Goal: Task Accomplishment & Management: Manage account settings

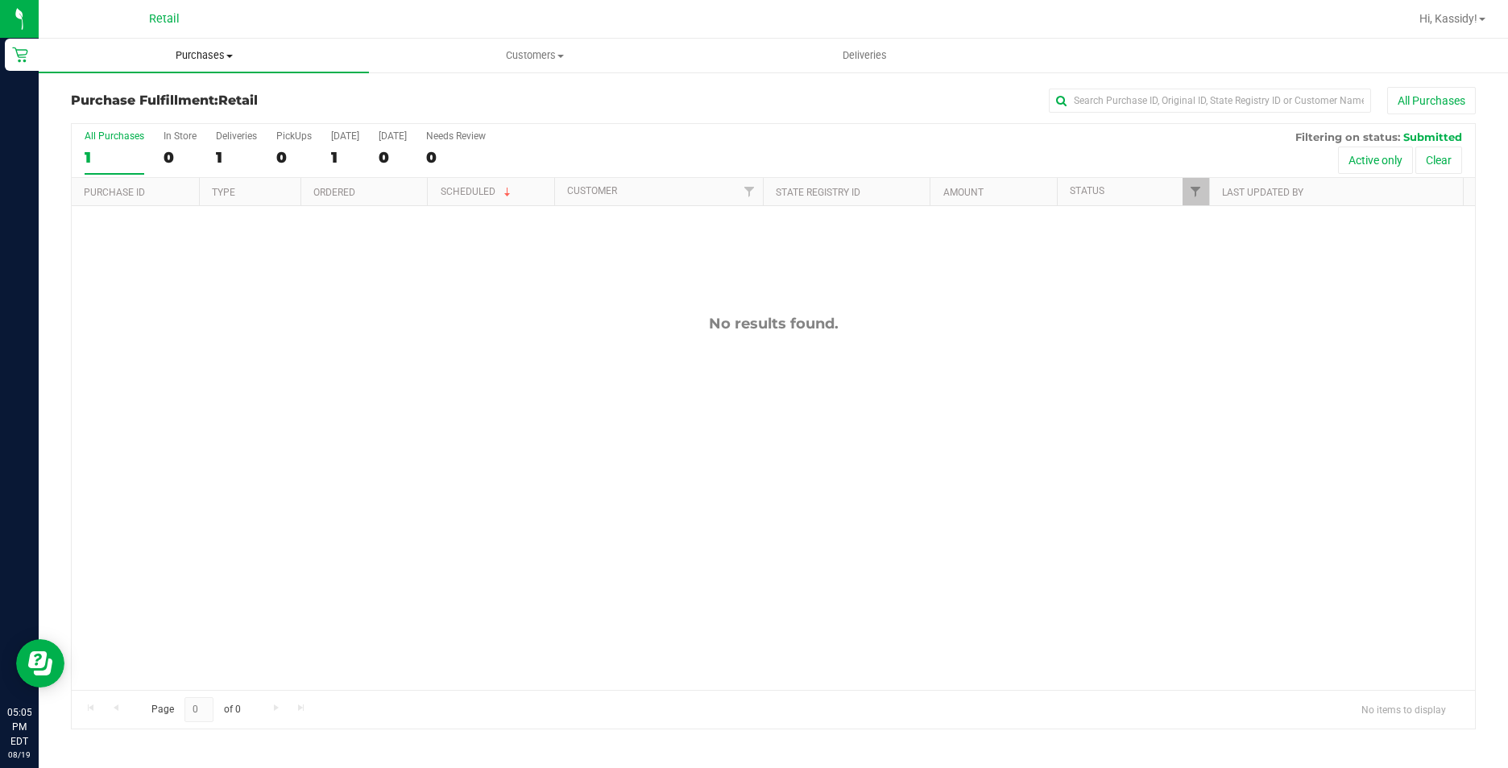
click at [179, 56] on span "Purchases" at bounding box center [204, 55] width 330 height 14
click at [231, 89] on li "Summary of purchases" at bounding box center [204, 97] width 330 height 19
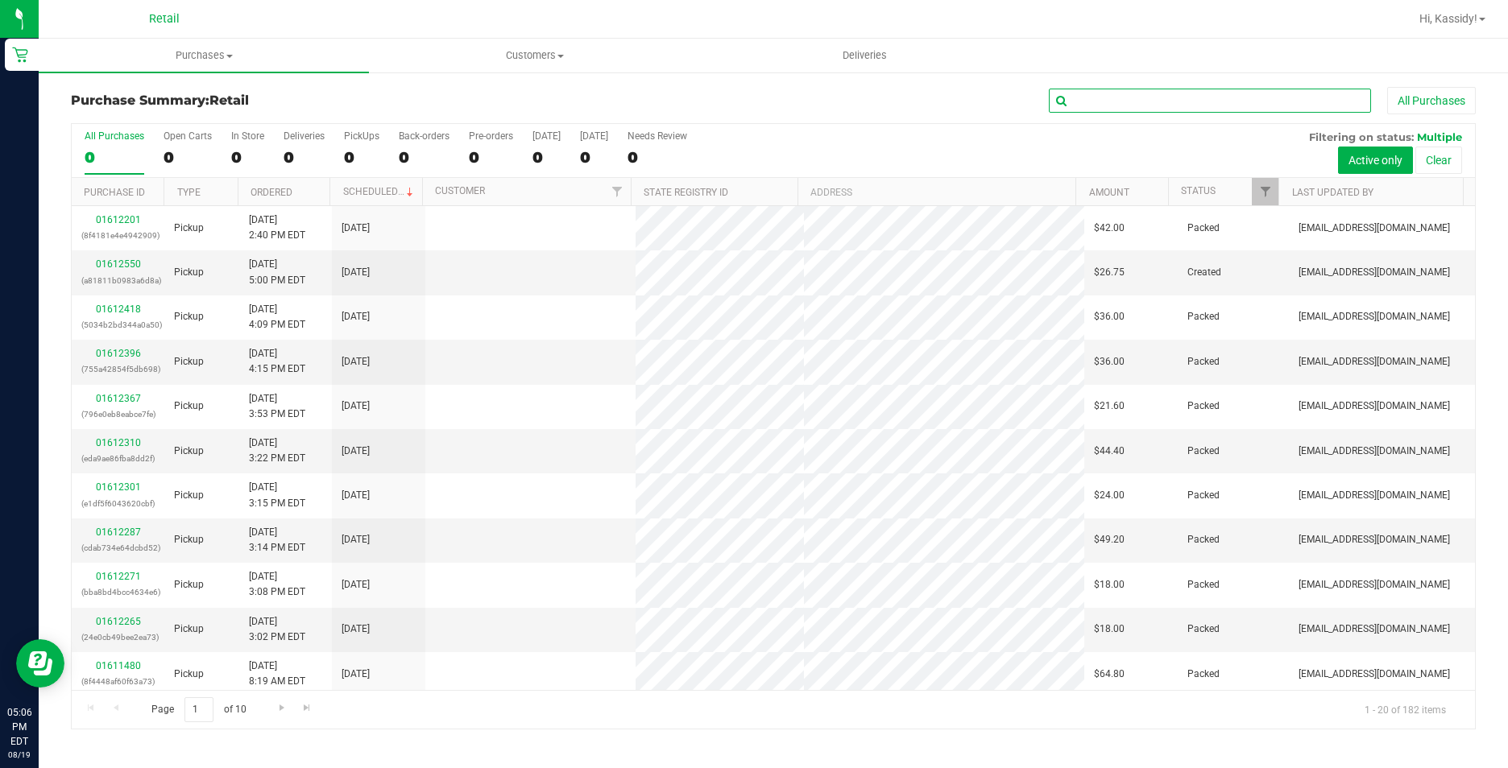
click at [1128, 95] on input "text" at bounding box center [1210, 101] width 322 height 24
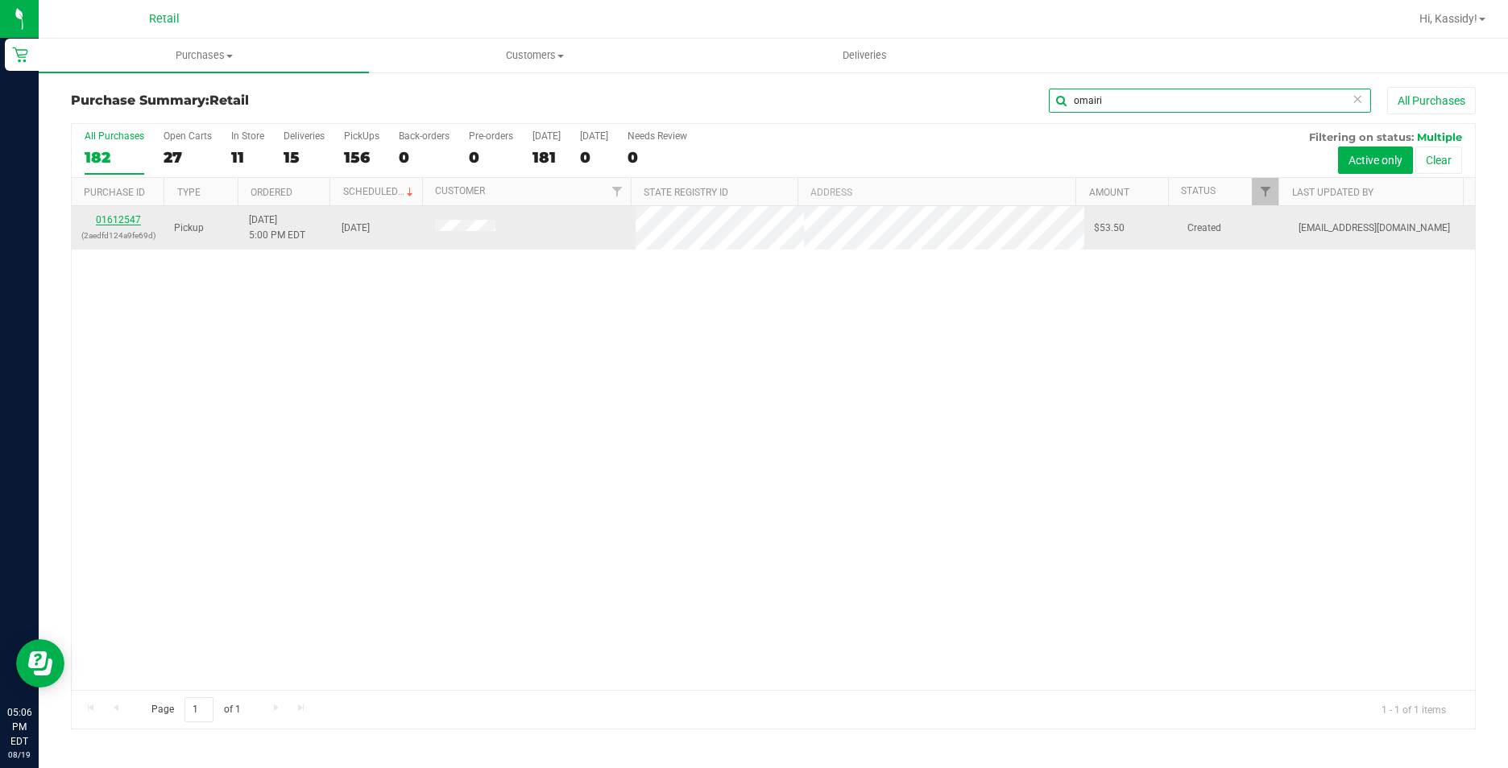
type input "omairi"
click at [101, 218] on link "01612547" at bounding box center [118, 219] width 45 height 11
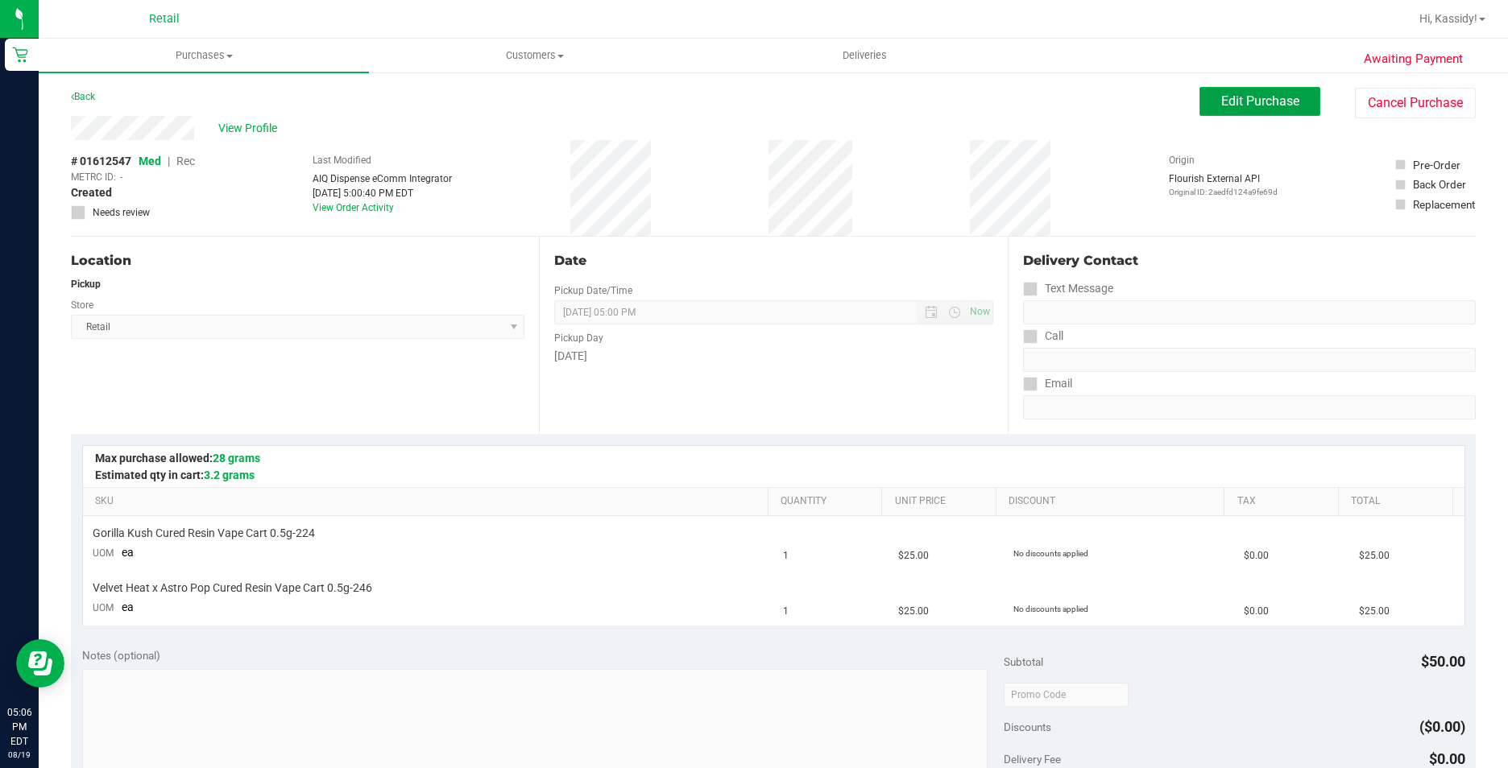
click at [1224, 112] on button "Edit Purchase" at bounding box center [1259, 101] width 121 height 29
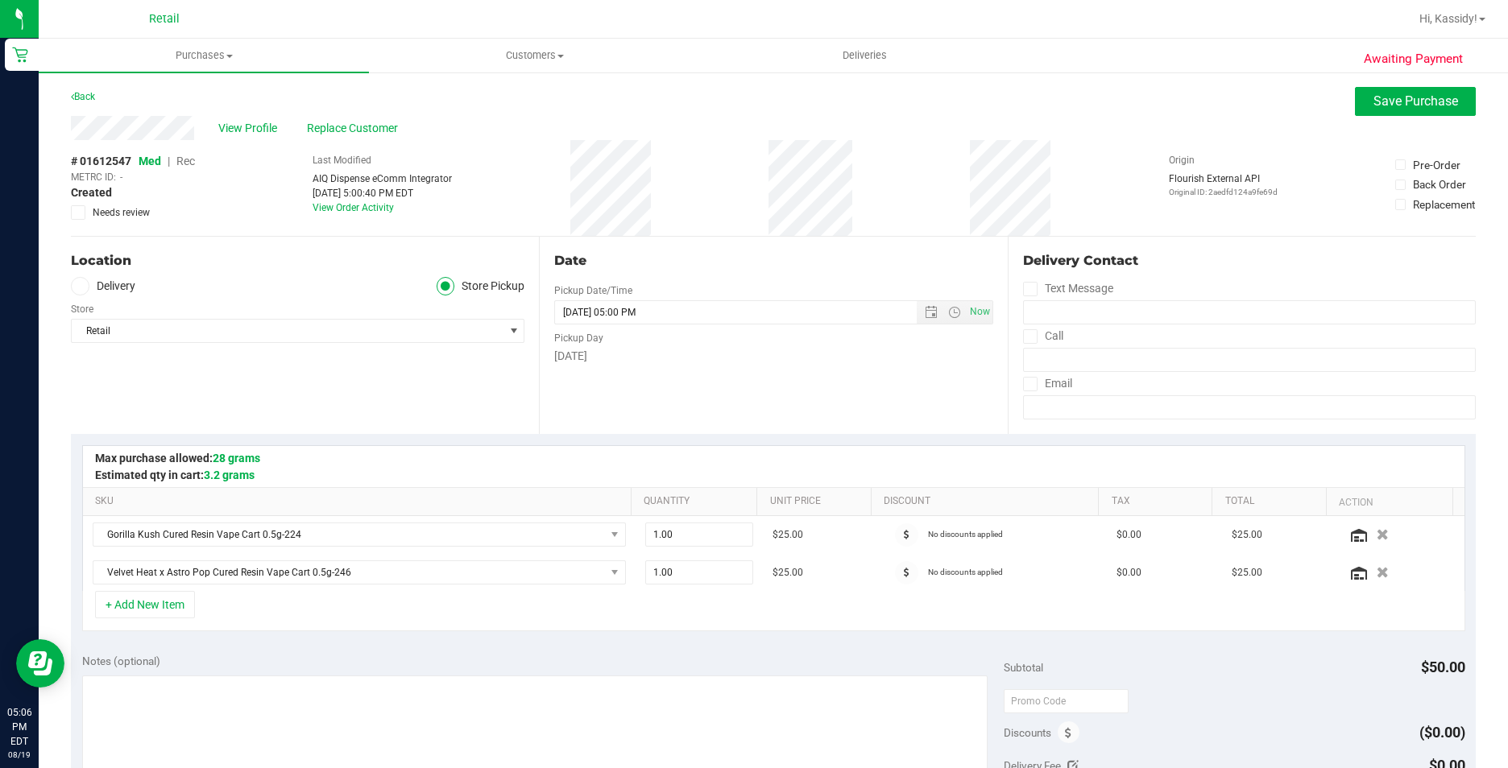
click at [193, 157] on span "Rec" at bounding box center [185, 161] width 19 height 13
click at [1355, 101] on button "Save Purchase" at bounding box center [1415, 101] width 121 height 29
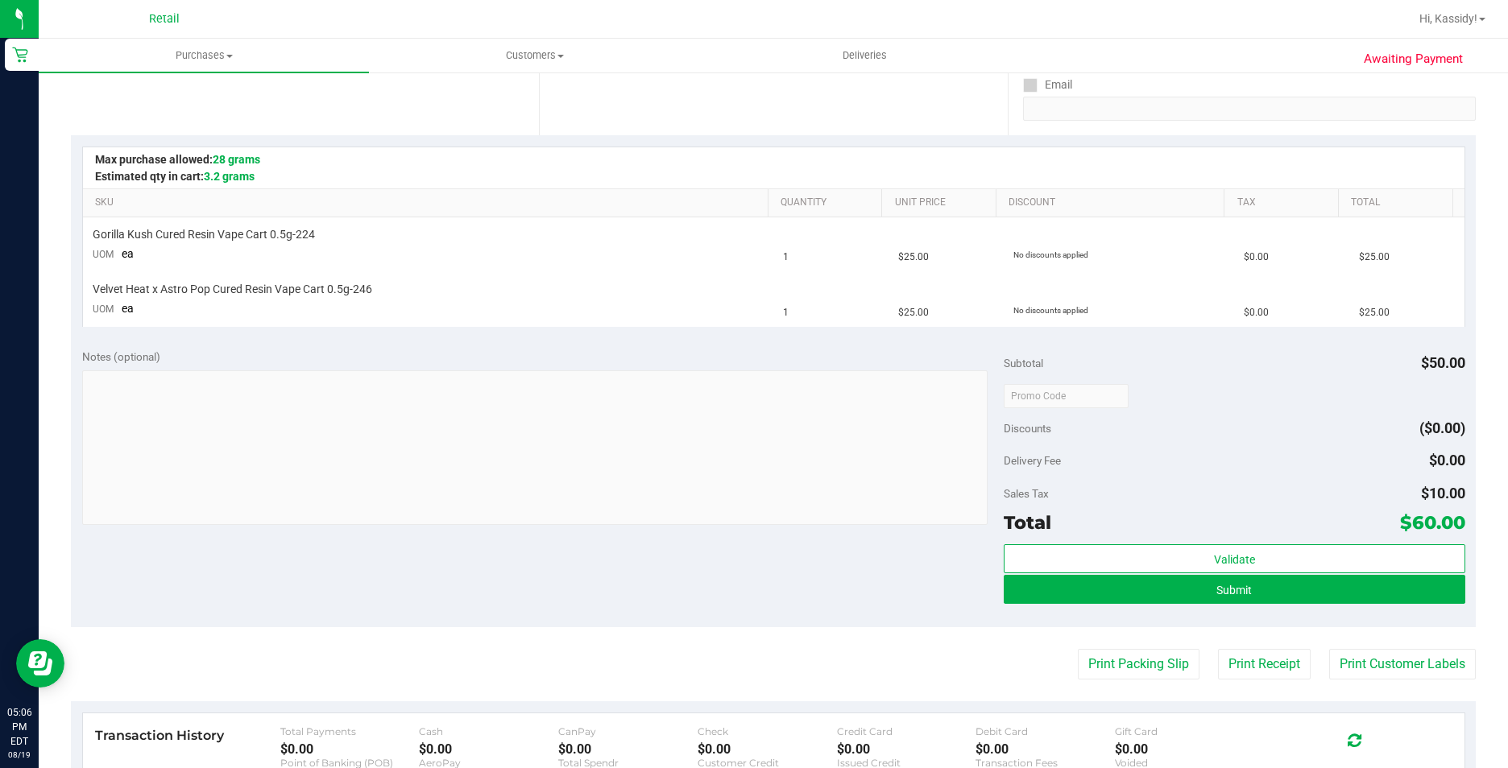
scroll to position [322, 0]
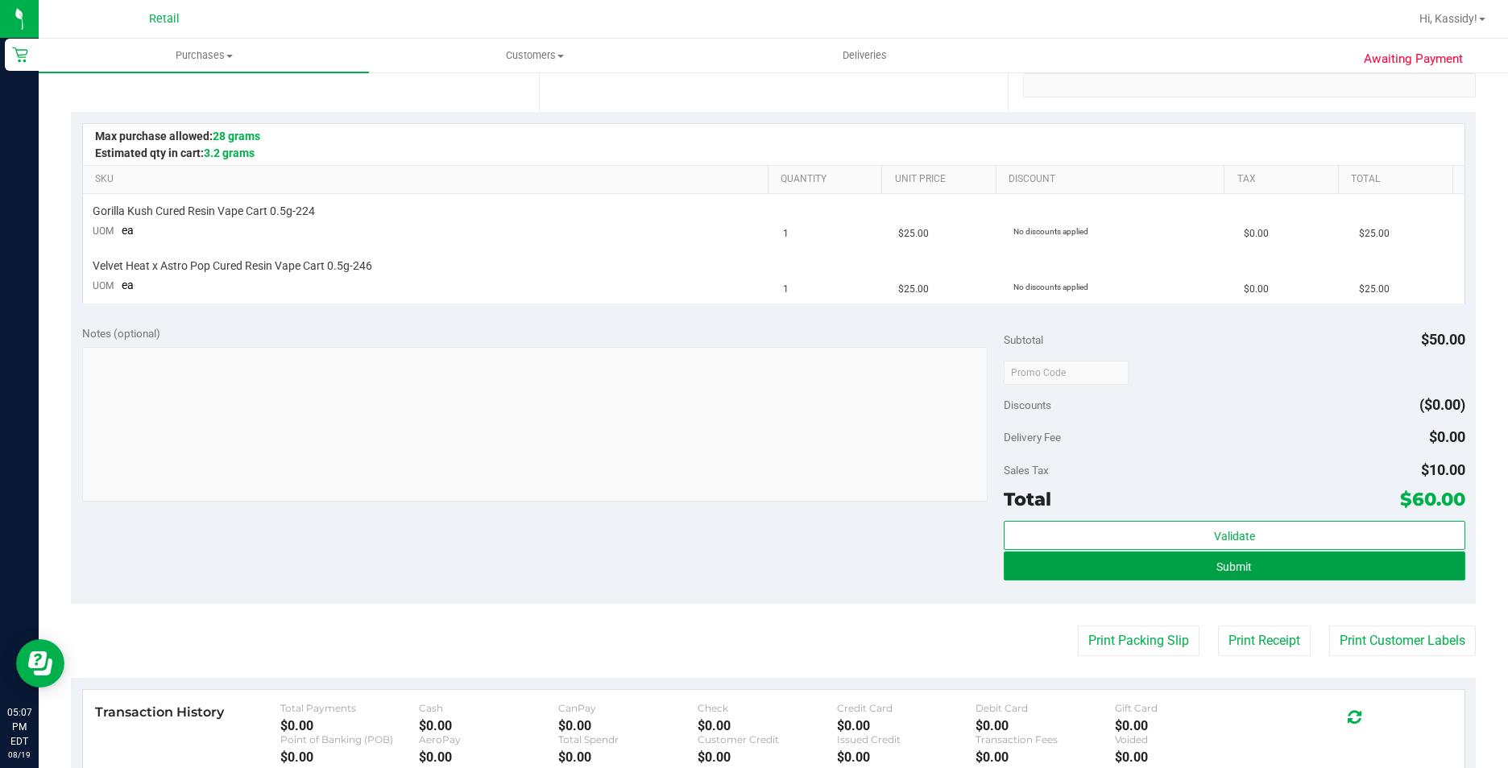
click at [1081, 578] on button "Submit" at bounding box center [1234, 566] width 461 height 29
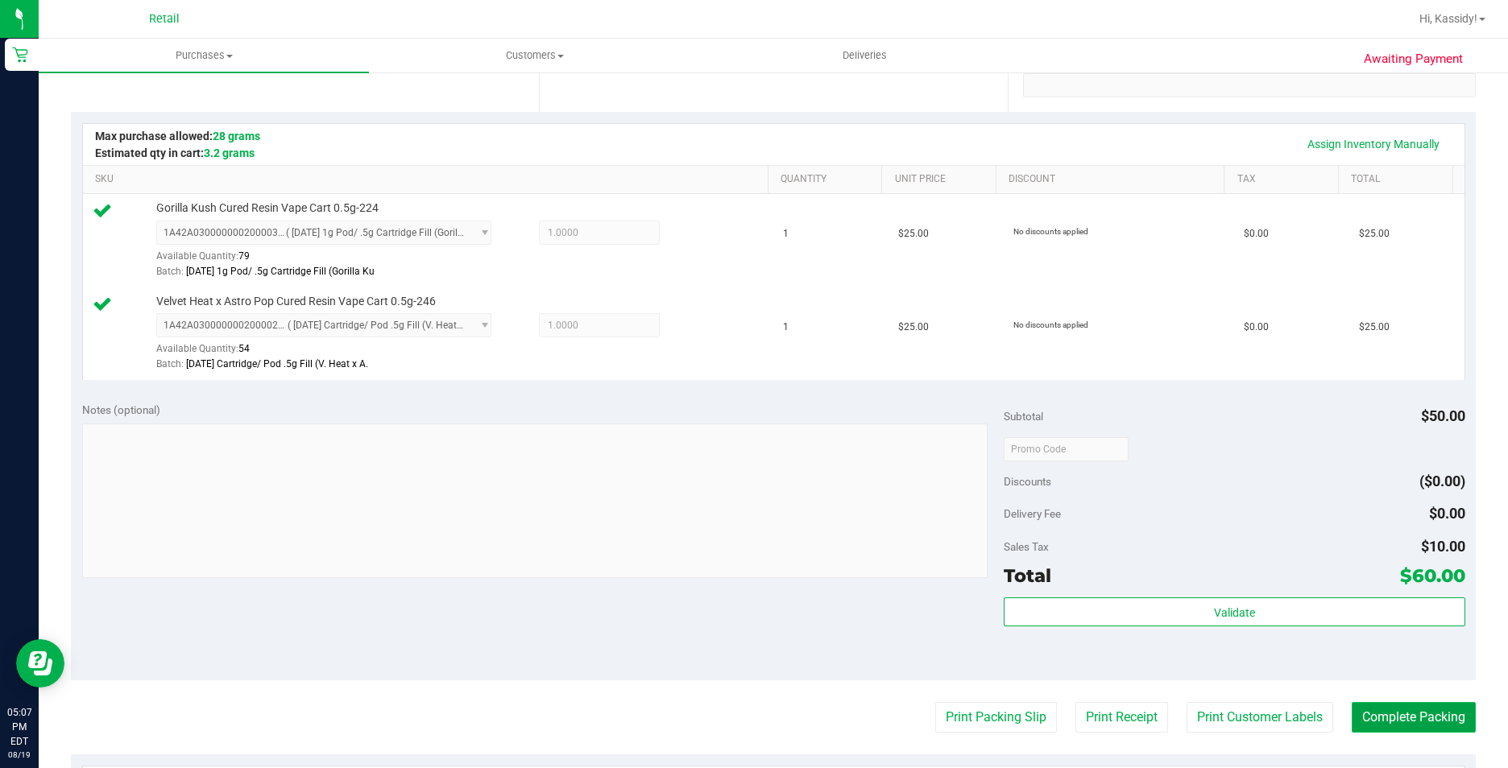
click at [1352, 716] on button "Complete Packing" at bounding box center [1414, 717] width 124 height 31
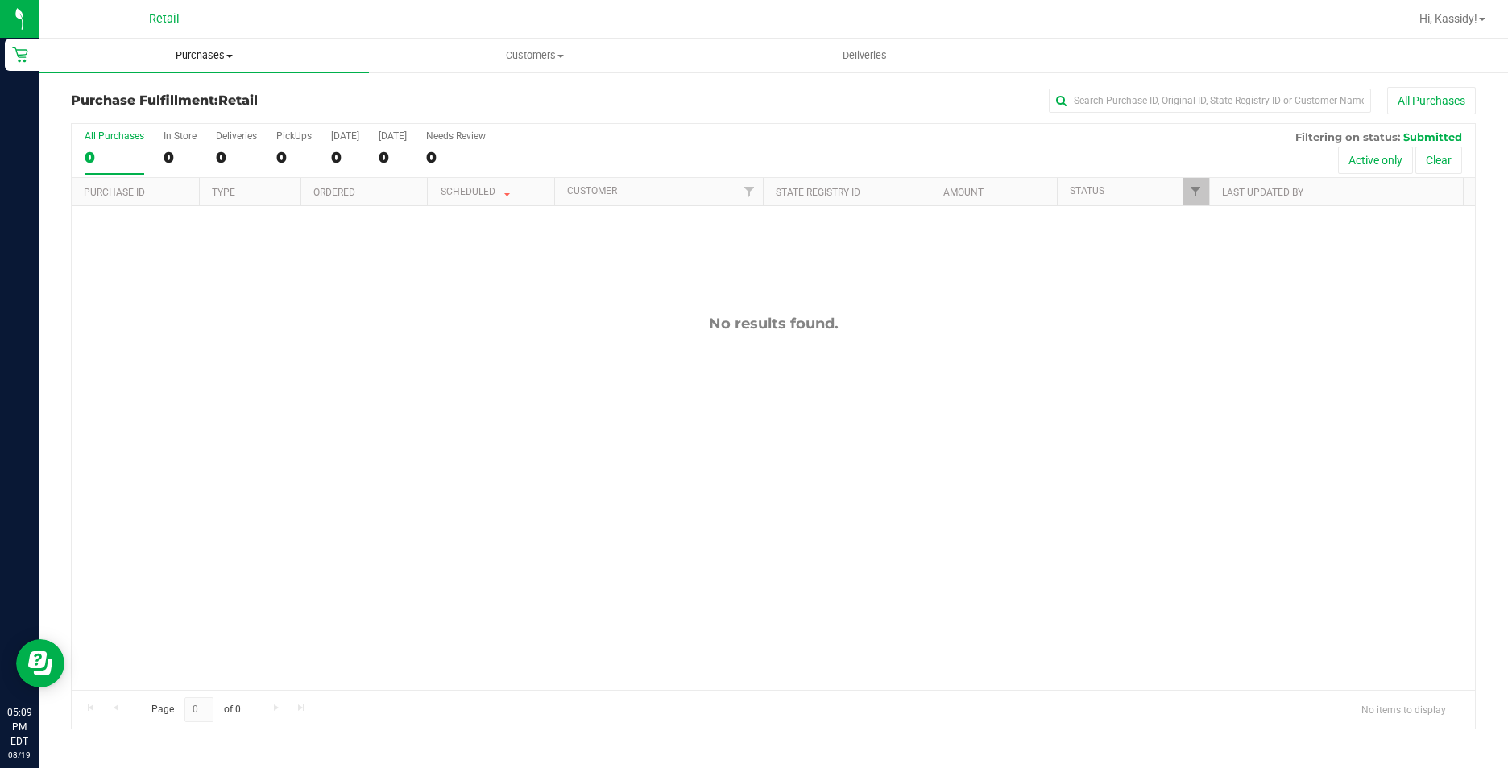
click at [232, 53] on span "Purchases" at bounding box center [204, 55] width 330 height 14
click at [118, 101] on span "Summary of purchases" at bounding box center [121, 97] width 165 height 14
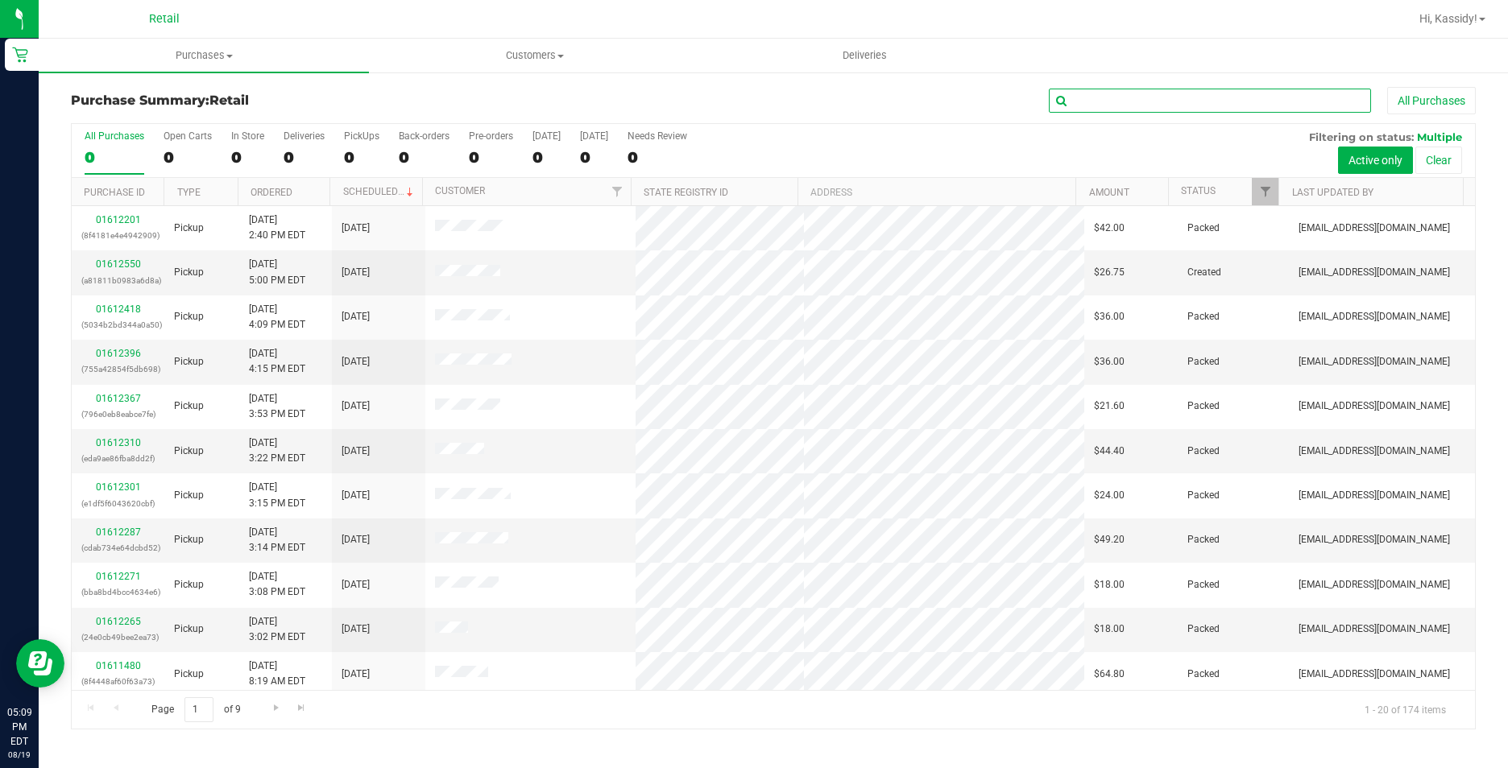
click at [1149, 93] on input "text" at bounding box center [1210, 101] width 322 height 24
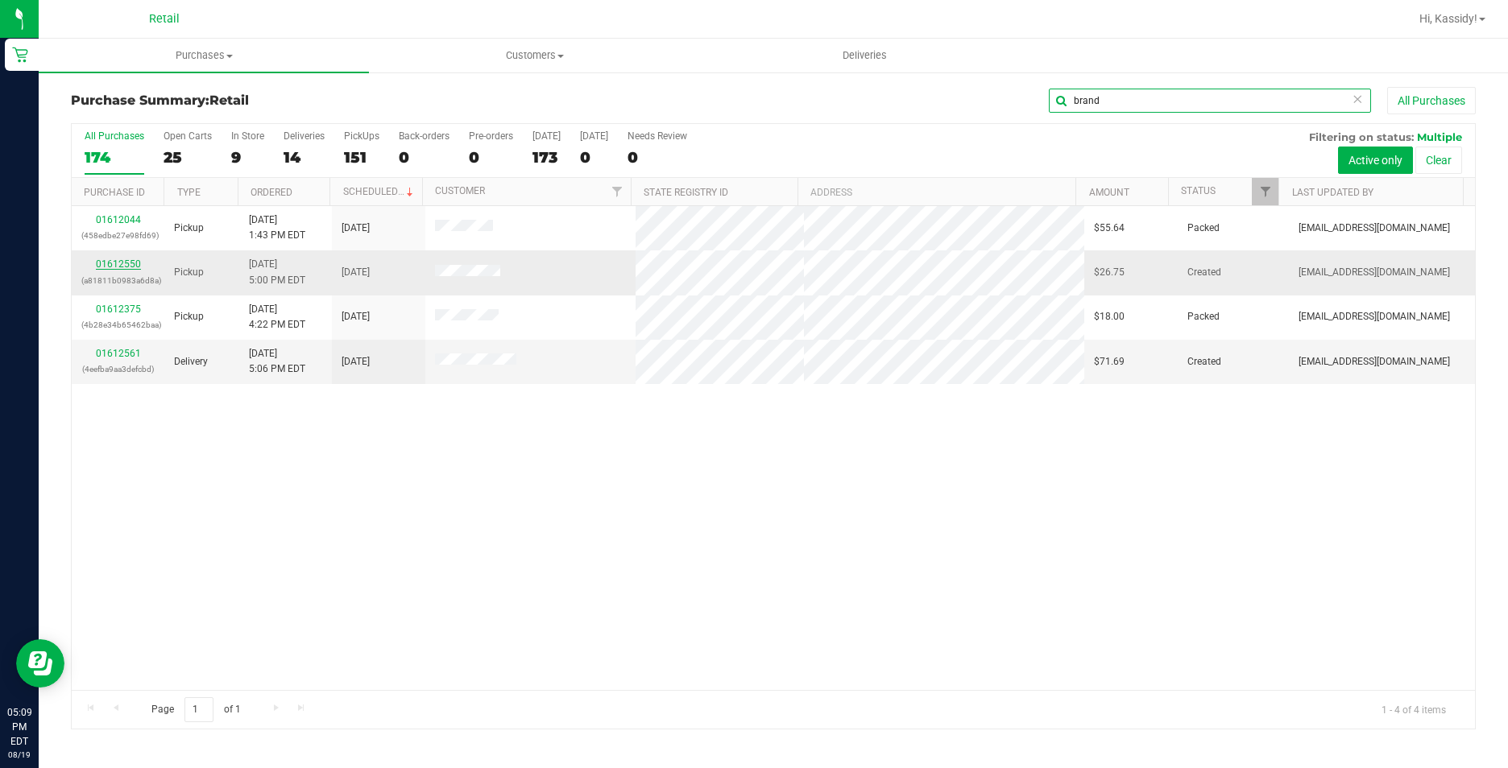
type input "brand"
click at [101, 266] on link "01612550" at bounding box center [118, 264] width 45 height 11
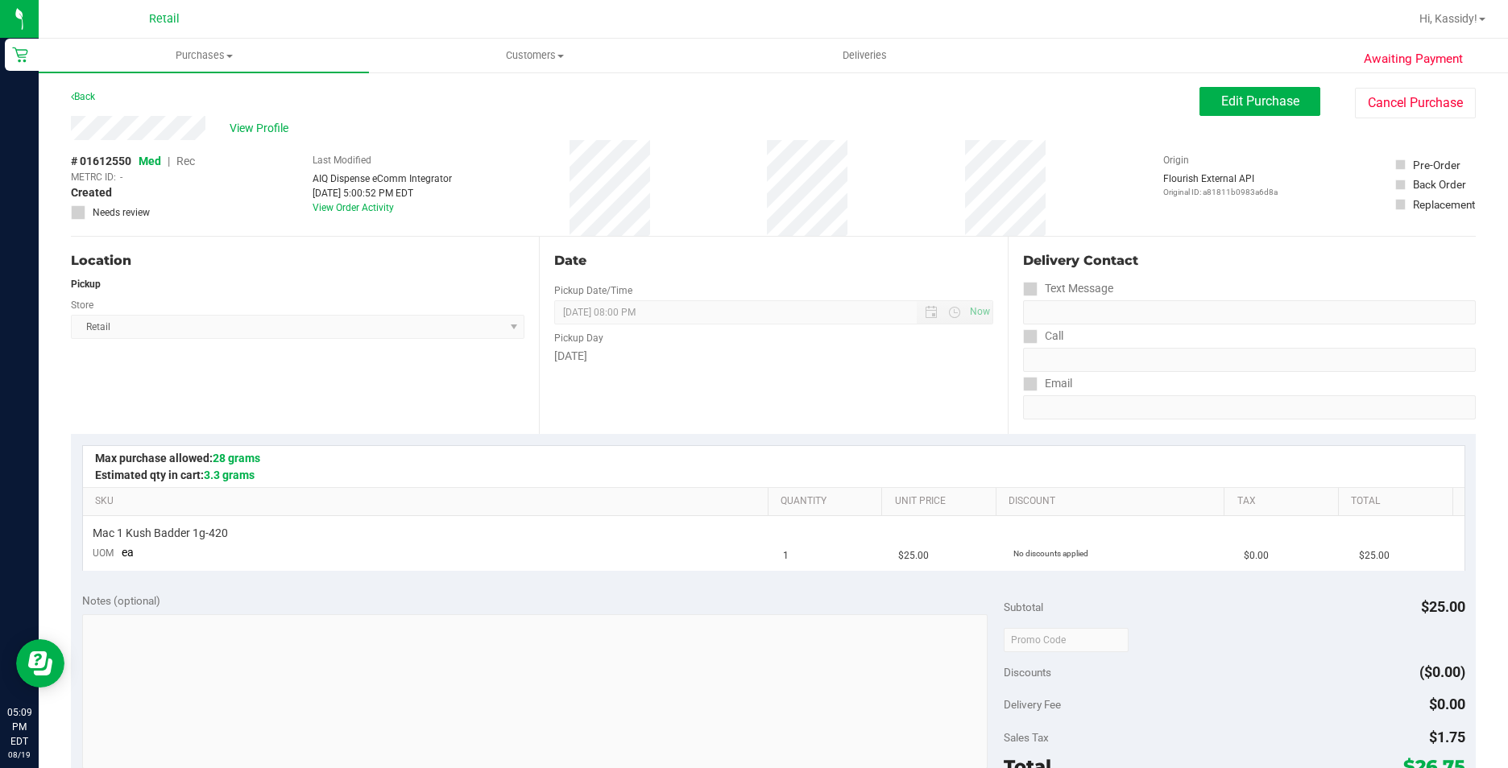
click at [1185, 101] on div "Back Edit Purchase Cancel Purchase" at bounding box center [773, 101] width 1405 height 29
click at [1199, 101] on button "Edit Purchase" at bounding box center [1259, 101] width 121 height 29
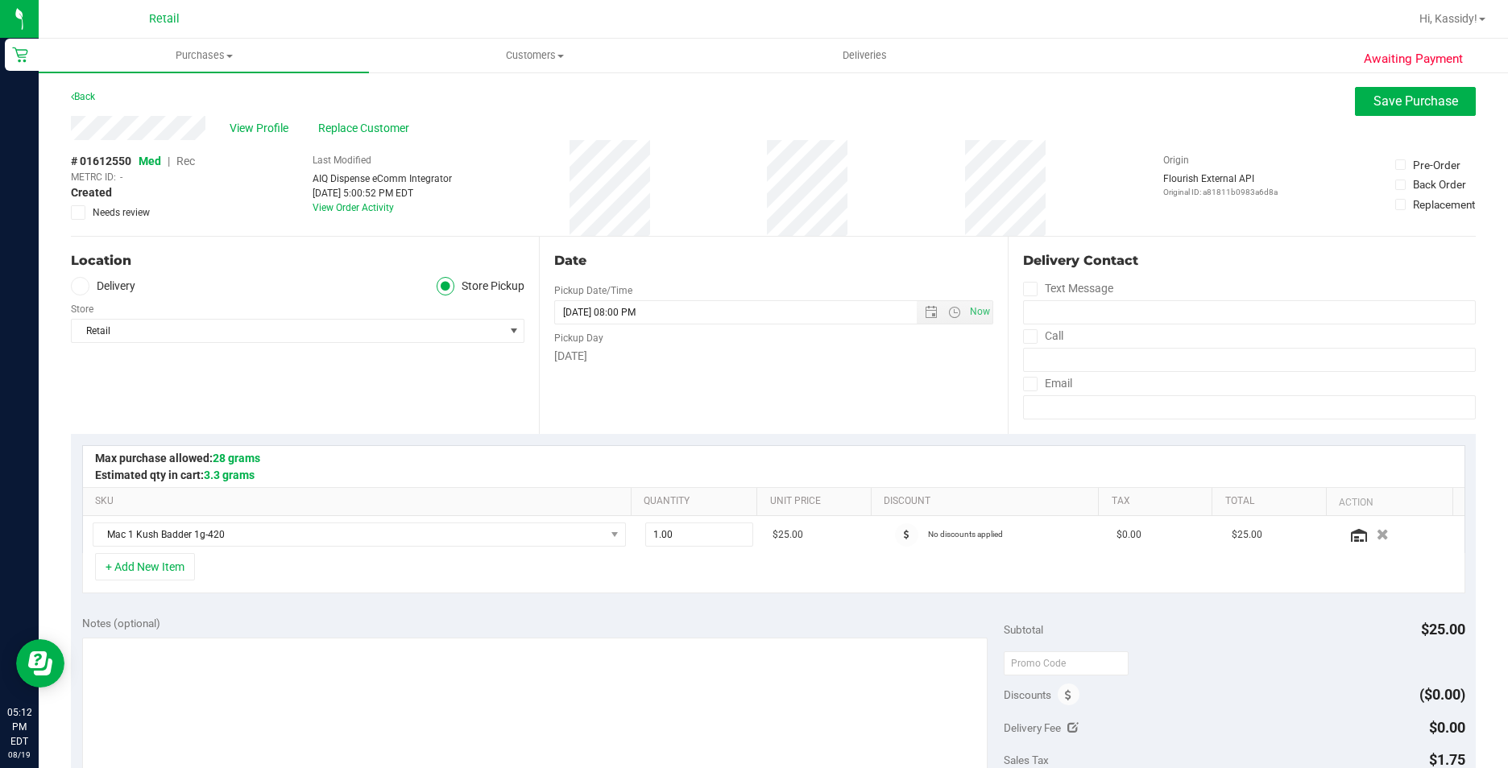
click at [187, 163] on span "Rec" at bounding box center [185, 161] width 19 height 13
click at [1383, 101] on span "Save Purchase" at bounding box center [1415, 100] width 85 height 15
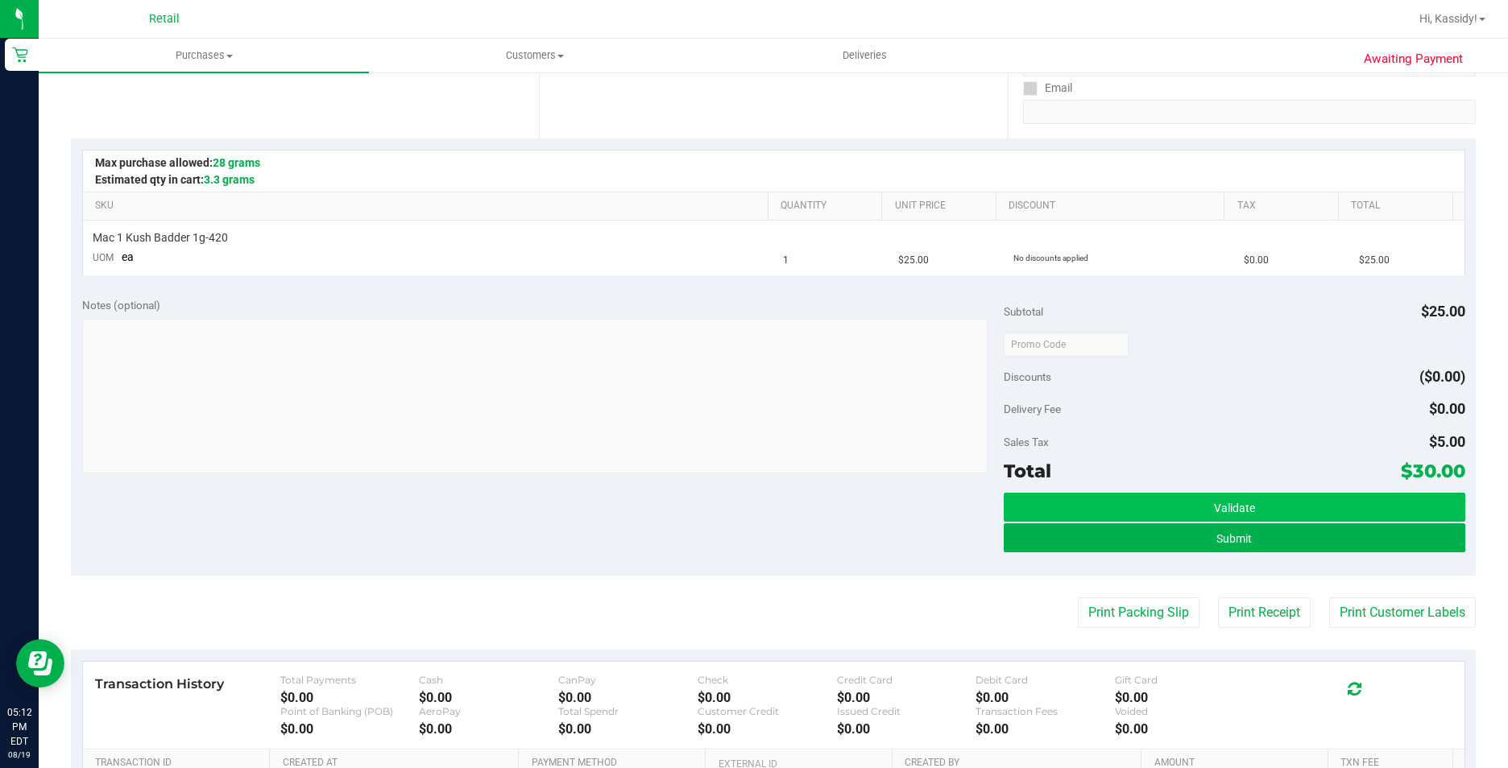
scroll to position [322, 0]
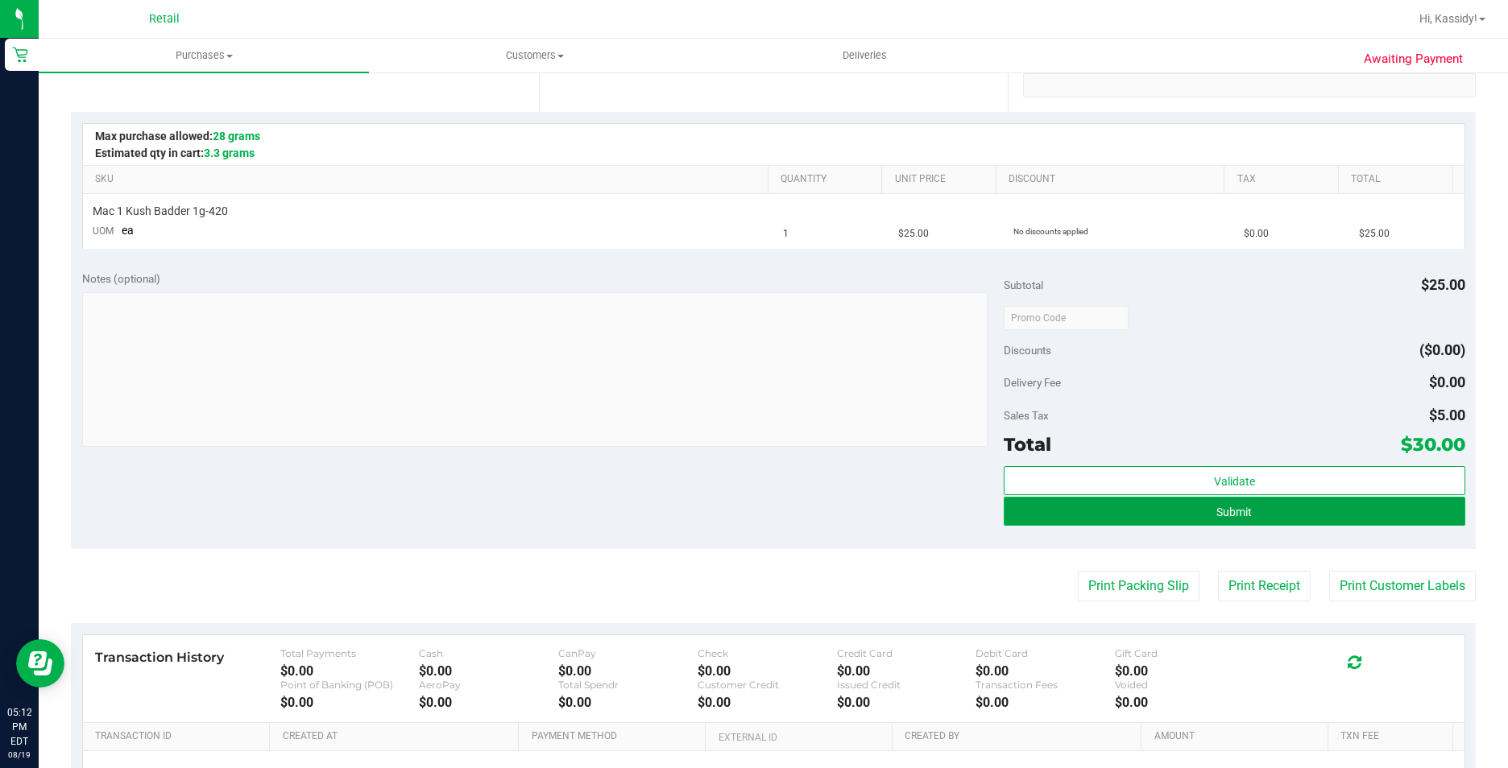
click at [1130, 524] on button "Submit" at bounding box center [1234, 511] width 461 height 29
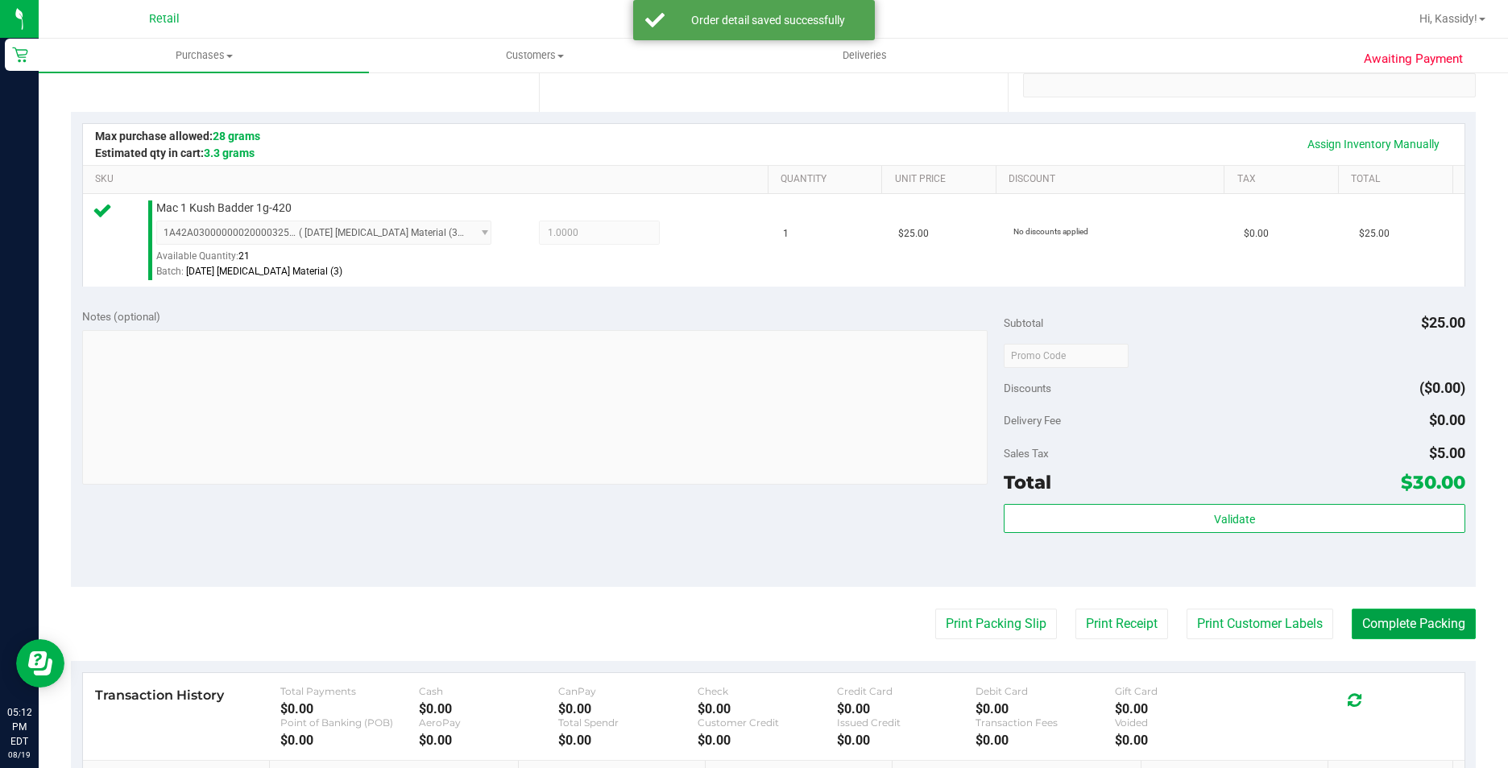
click at [1429, 618] on button "Complete Packing" at bounding box center [1414, 624] width 124 height 31
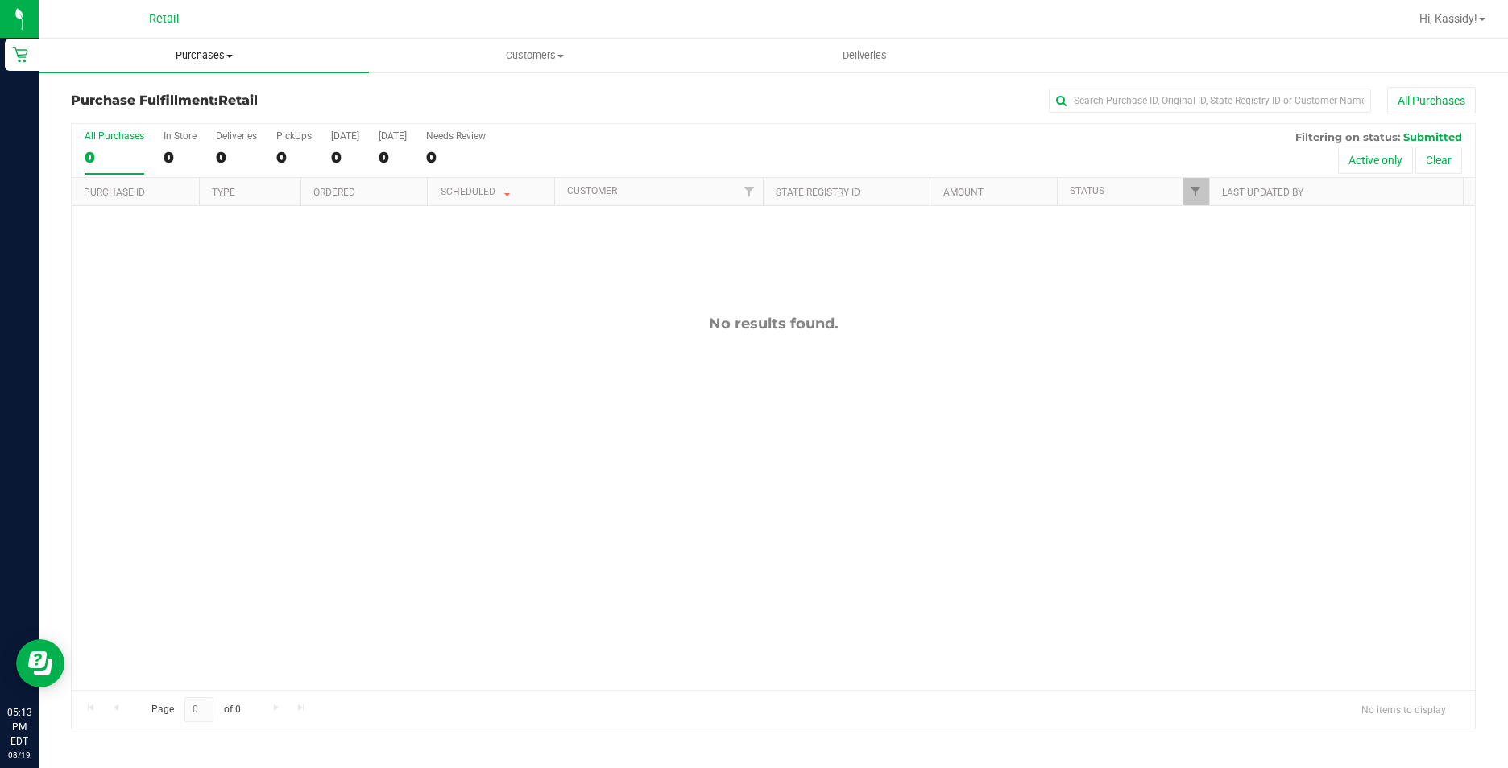
click at [194, 55] on span "Purchases" at bounding box center [204, 55] width 330 height 14
click at [185, 90] on span "Summary of purchases" at bounding box center [121, 97] width 165 height 14
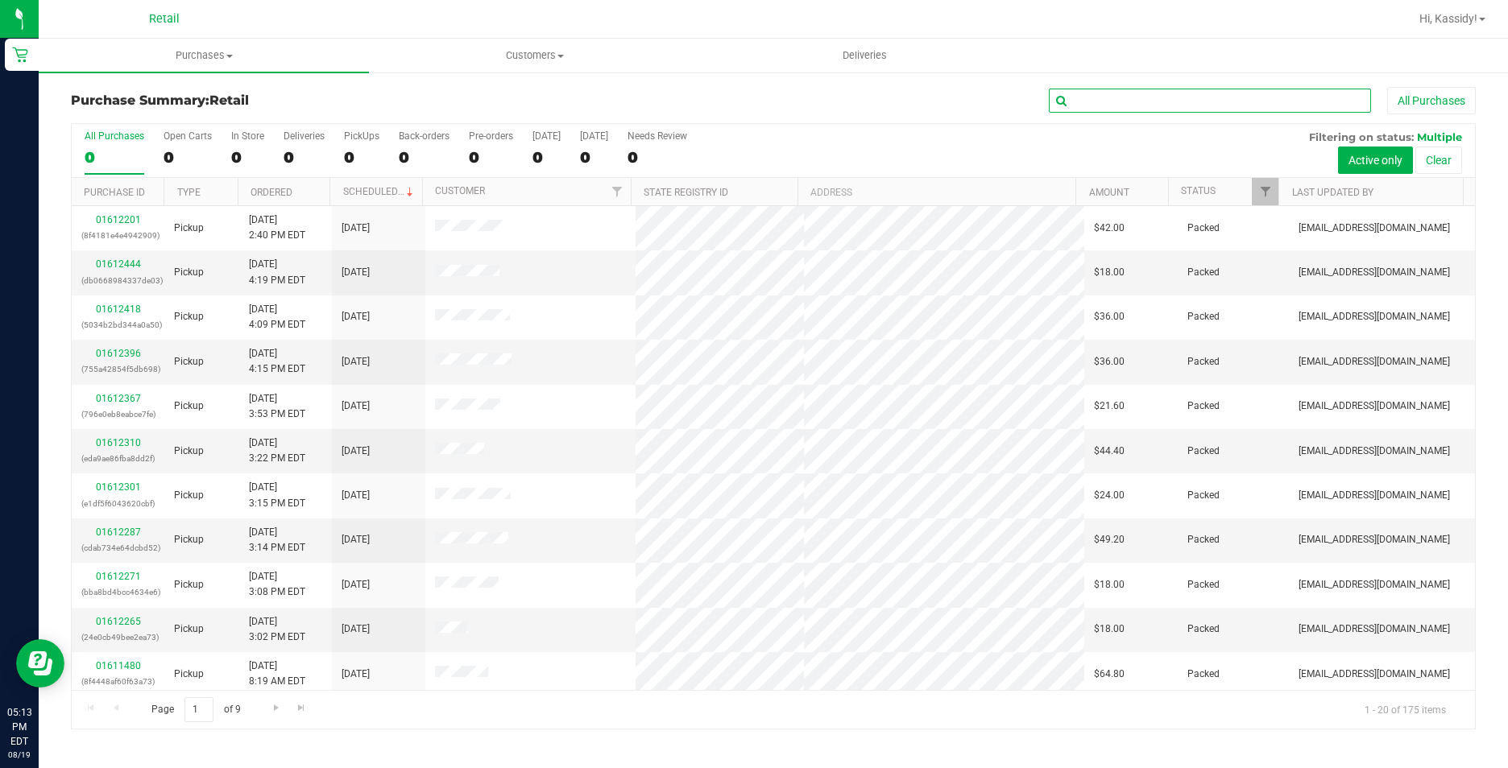
click at [1122, 108] on input "text" at bounding box center [1210, 101] width 322 height 24
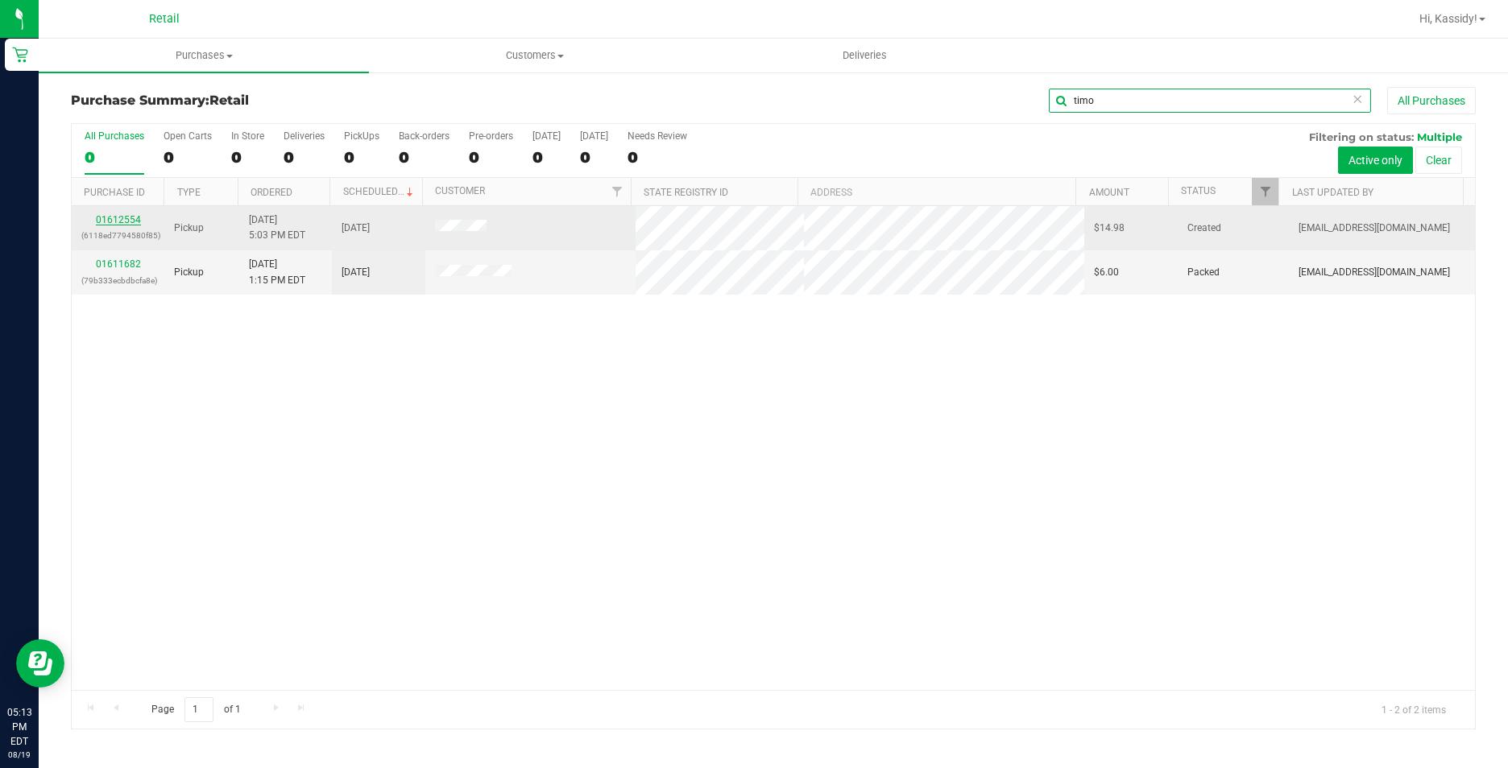
type input "timo"
click at [111, 222] on link "01612554" at bounding box center [118, 219] width 45 height 11
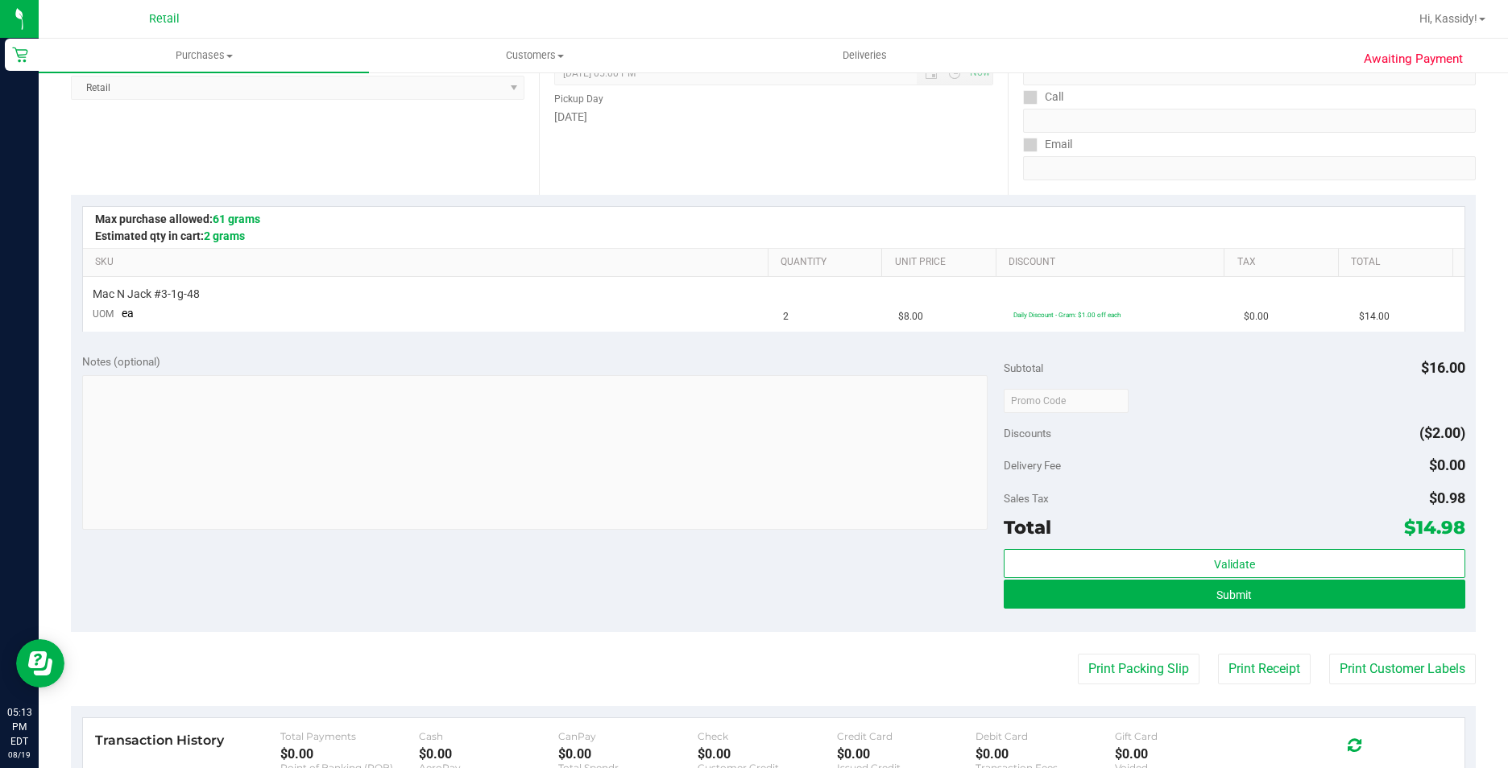
scroll to position [242, 0]
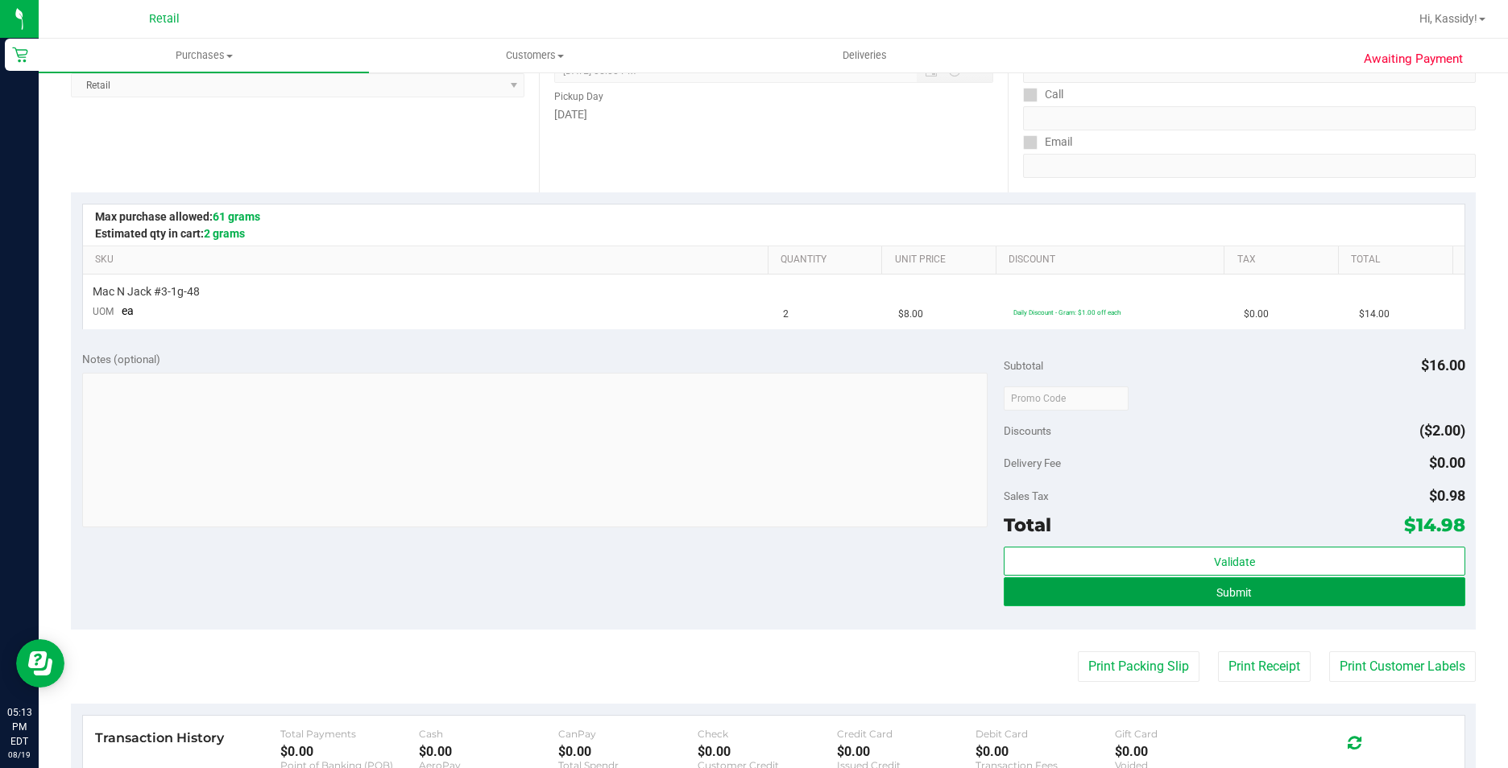
click at [1096, 590] on button "Submit" at bounding box center [1234, 592] width 461 height 29
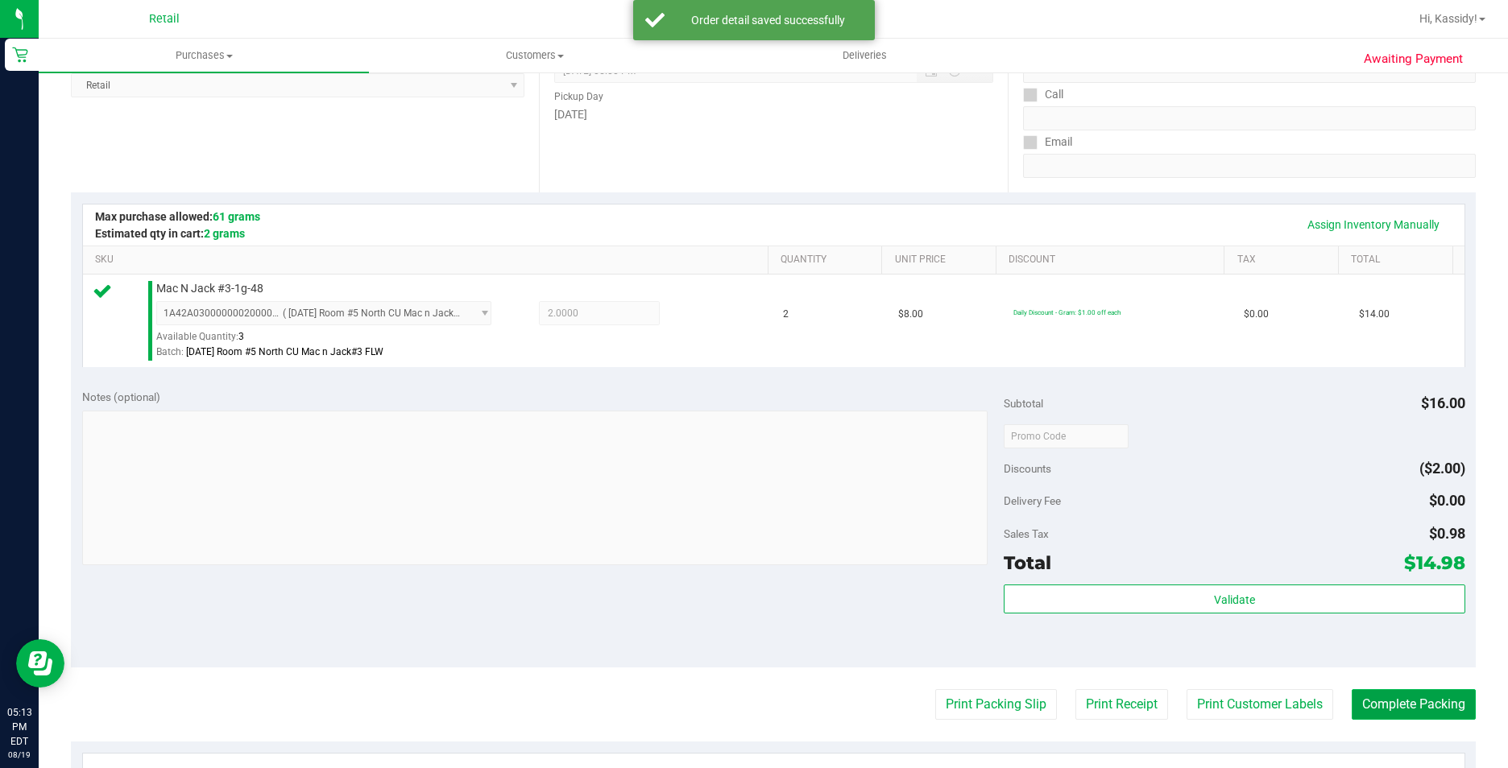
click at [1397, 702] on button "Complete Packing" at bounding box center [1414, 704] width 124 height 31
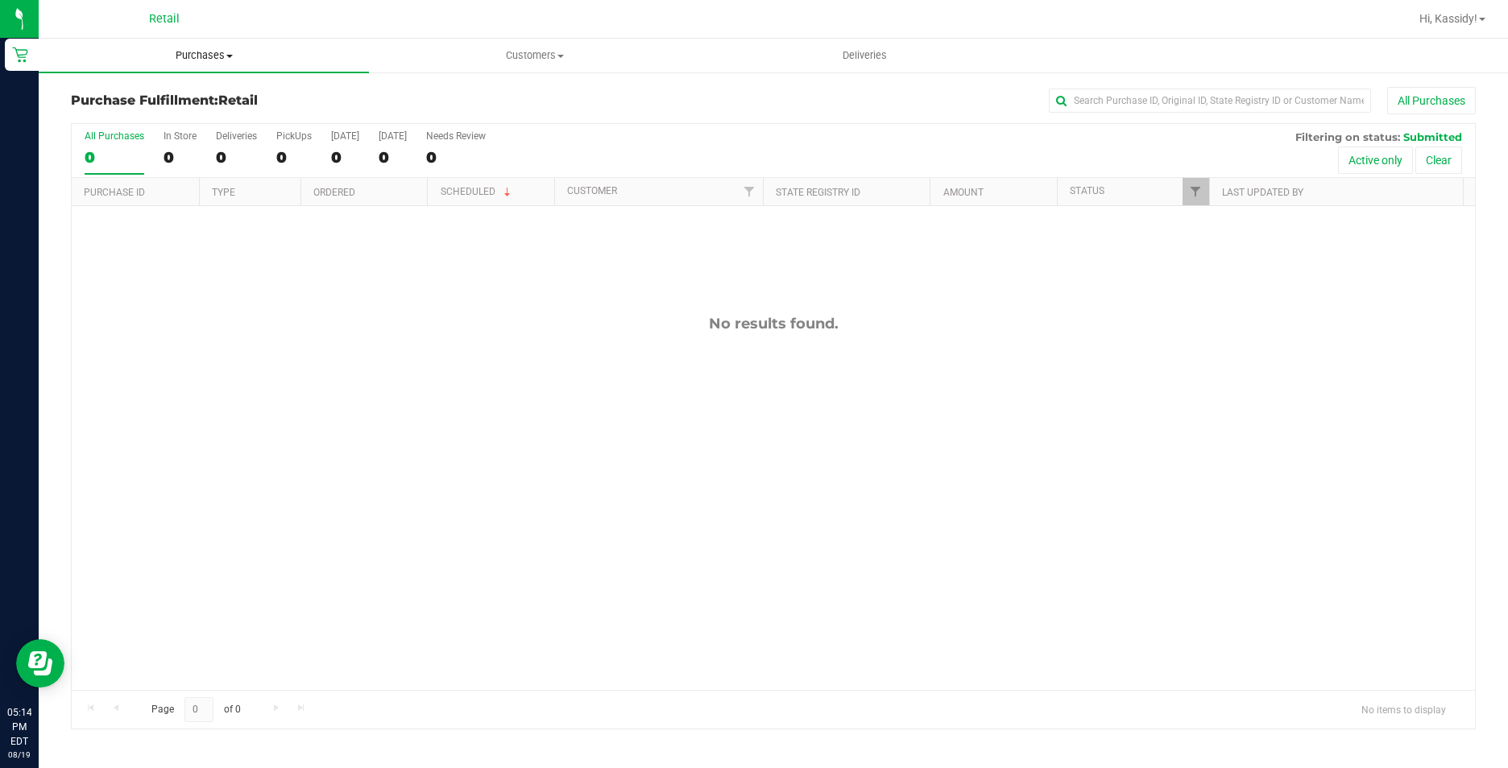
click at [159, 46] on uib-tab-heading "Purchases Summary of purchases Fulfillment All purchases" at bounding box center [204, 56] width 330 height 34
click at [173, 97] on span "Summary of purchases" at bounding box center [121, 97] width 165 height 14
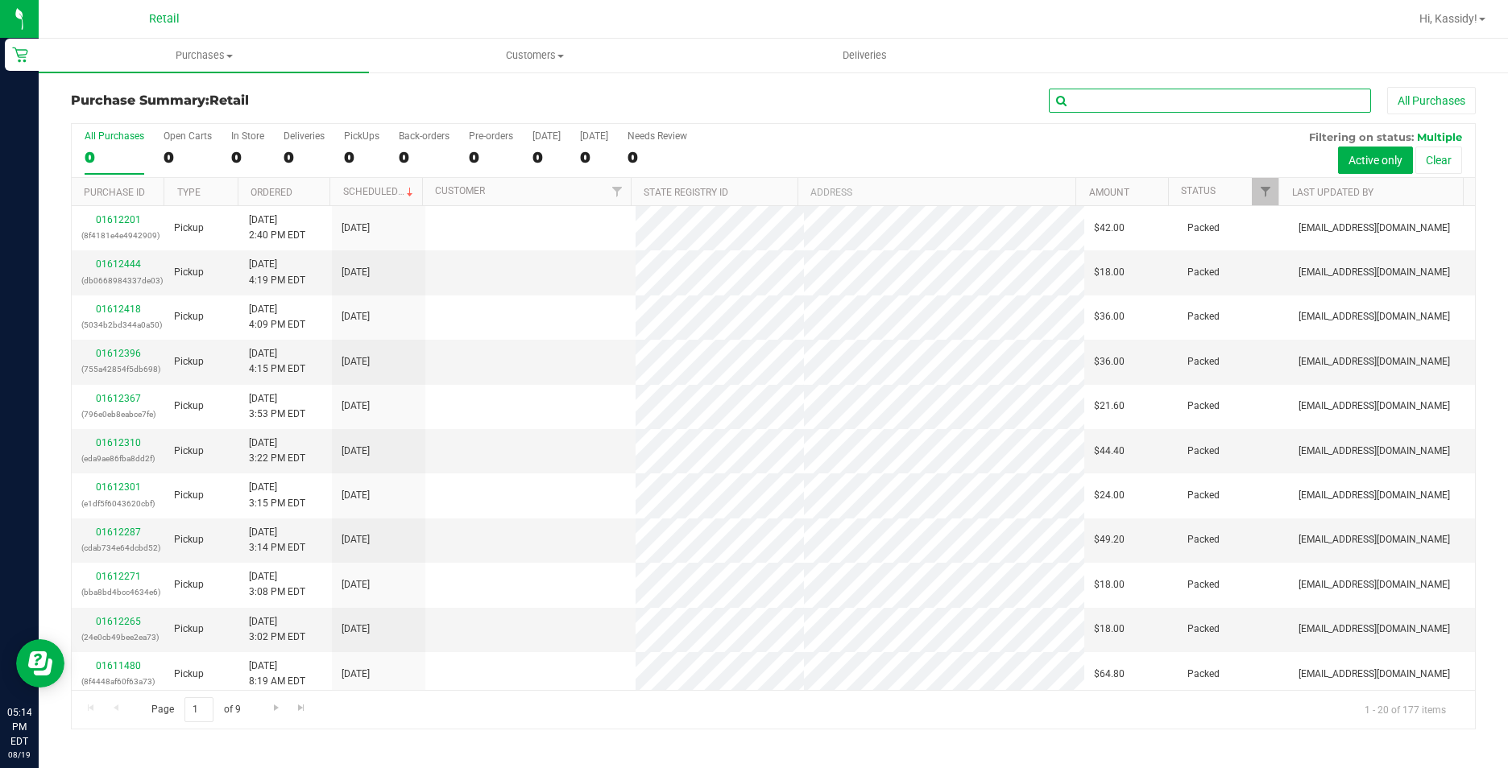
click at [1216, 98] on input "text" at bounding box center [1210, 101] width 322 height 24
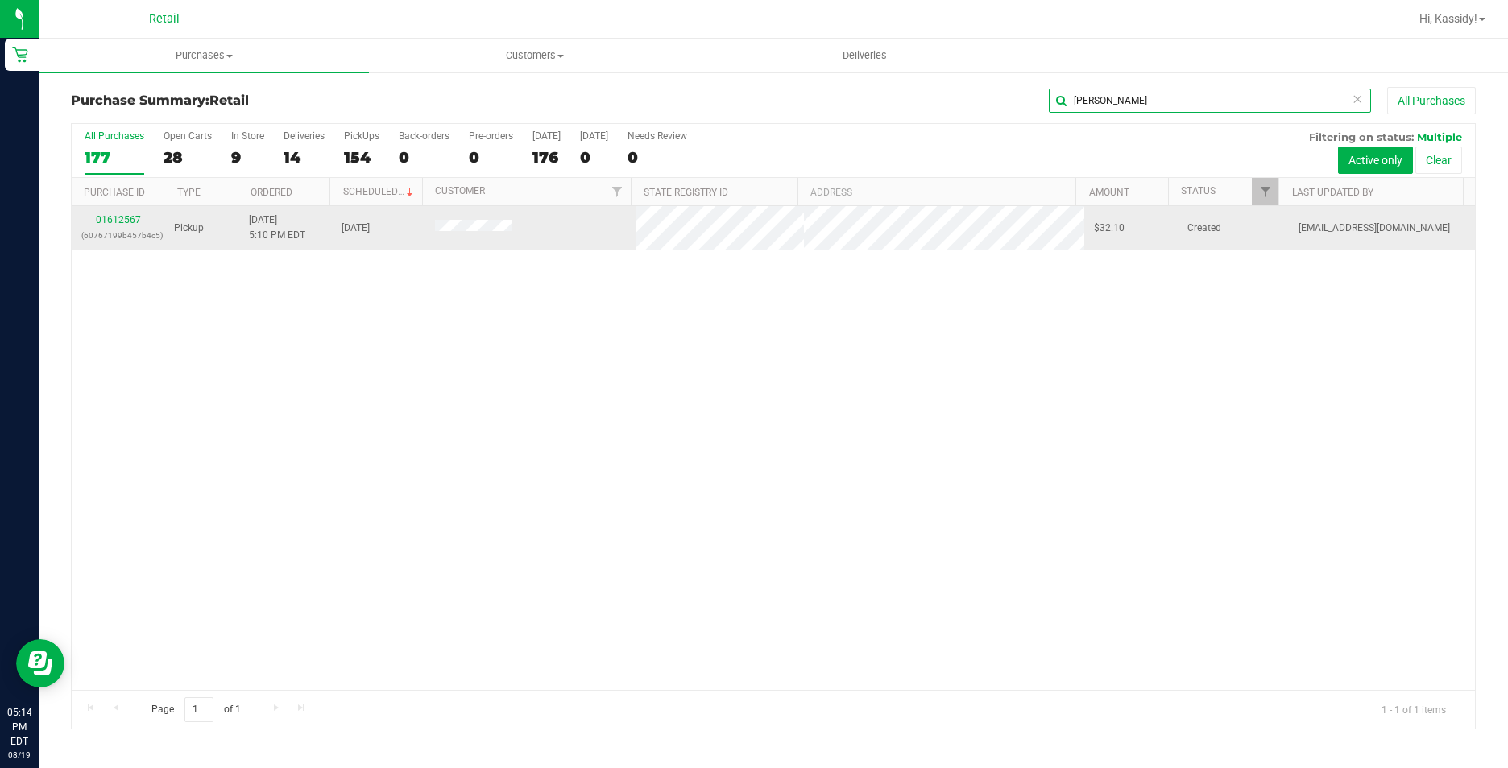
type input "[PERSON_NAME]"
click at [109, 220] on link "01612567" at bounding box center [118, 219] width 45 height 11
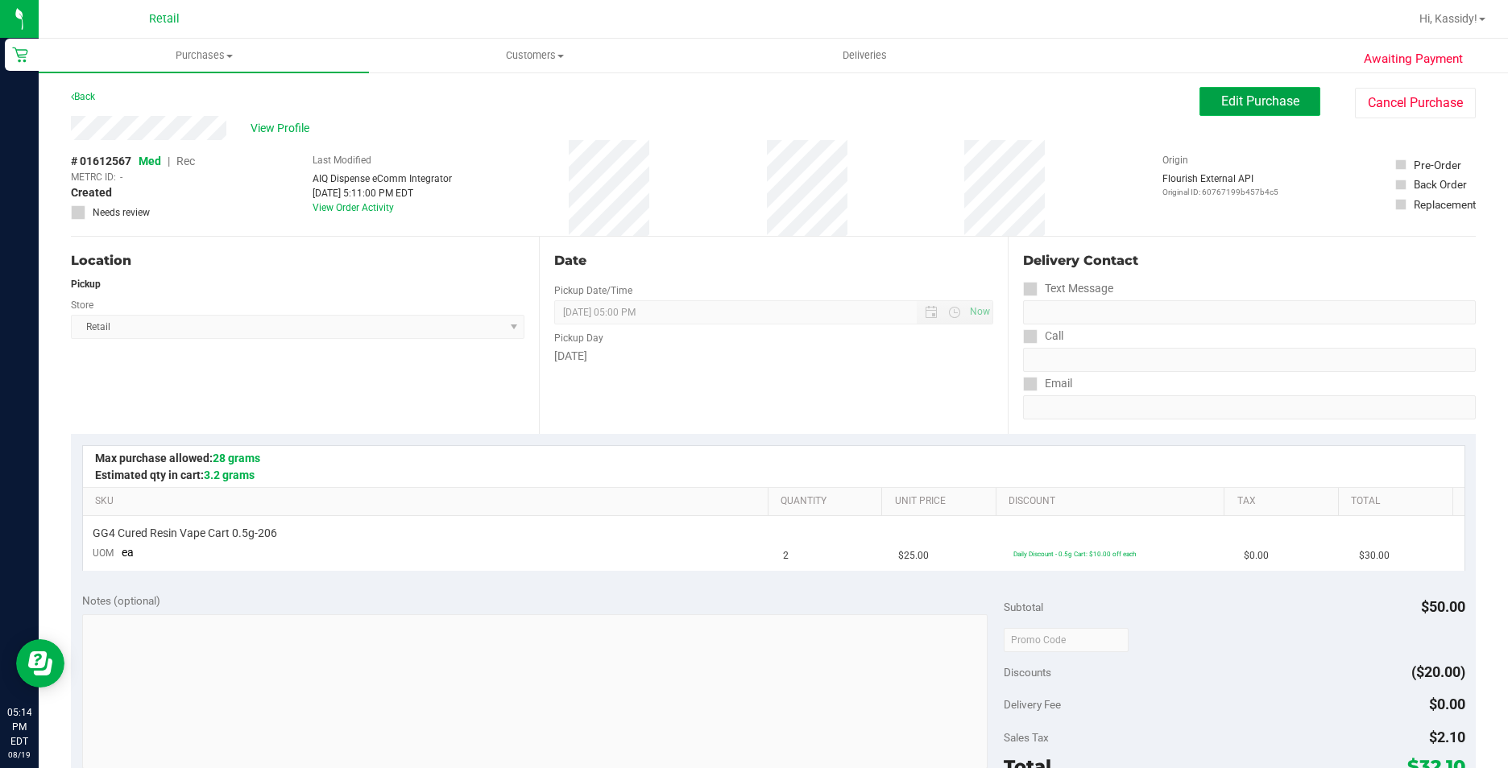
click at [1251, 113] on button "Edit Purchase" at bounding box center [1259, 101] width 121 height 29
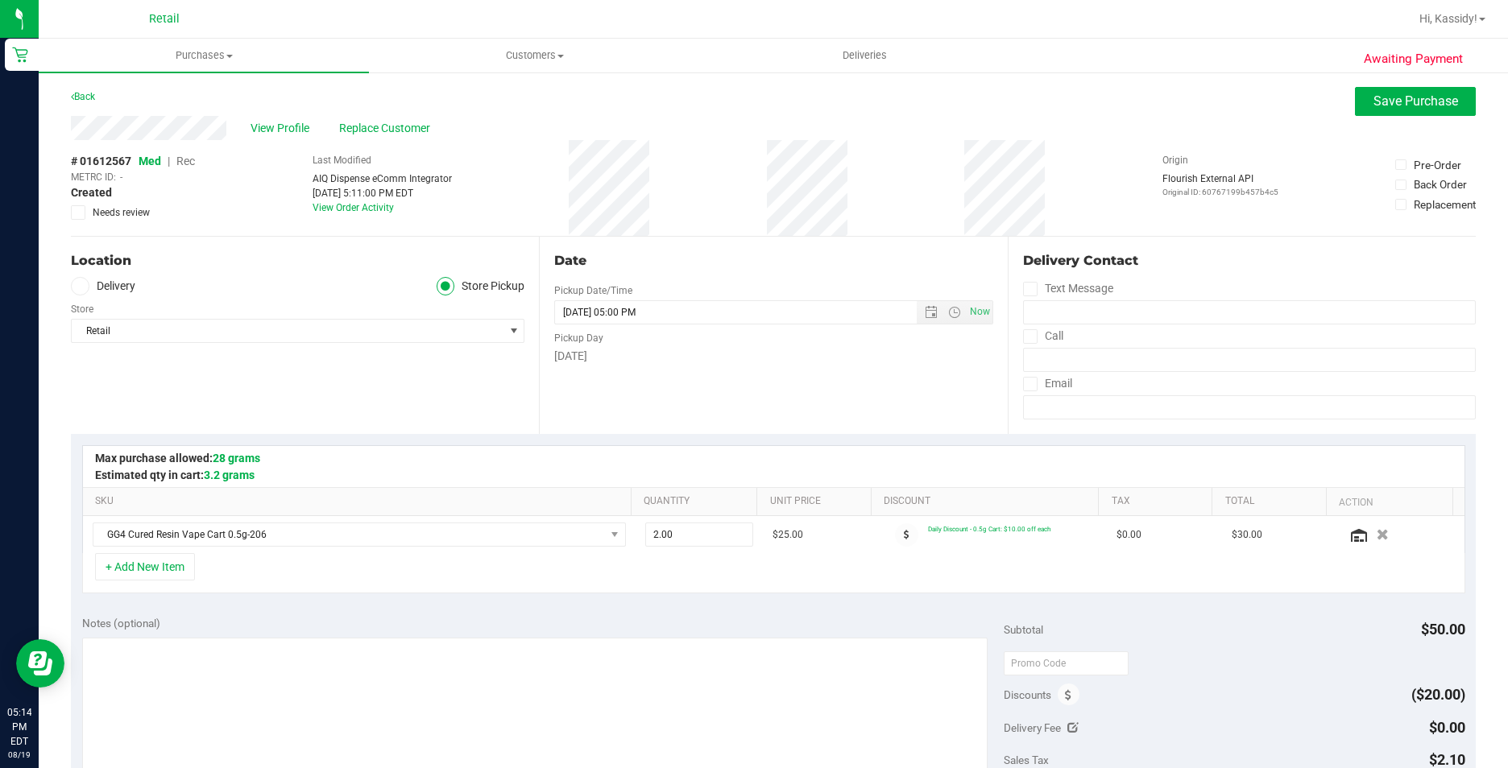
click at [186, 164] on span "Rec" at bounding box center [185, 161] width 19 height 13
click at [1358, 106] on button "Save Purchase" at bounding box center [1415, 101] width 121 height 29
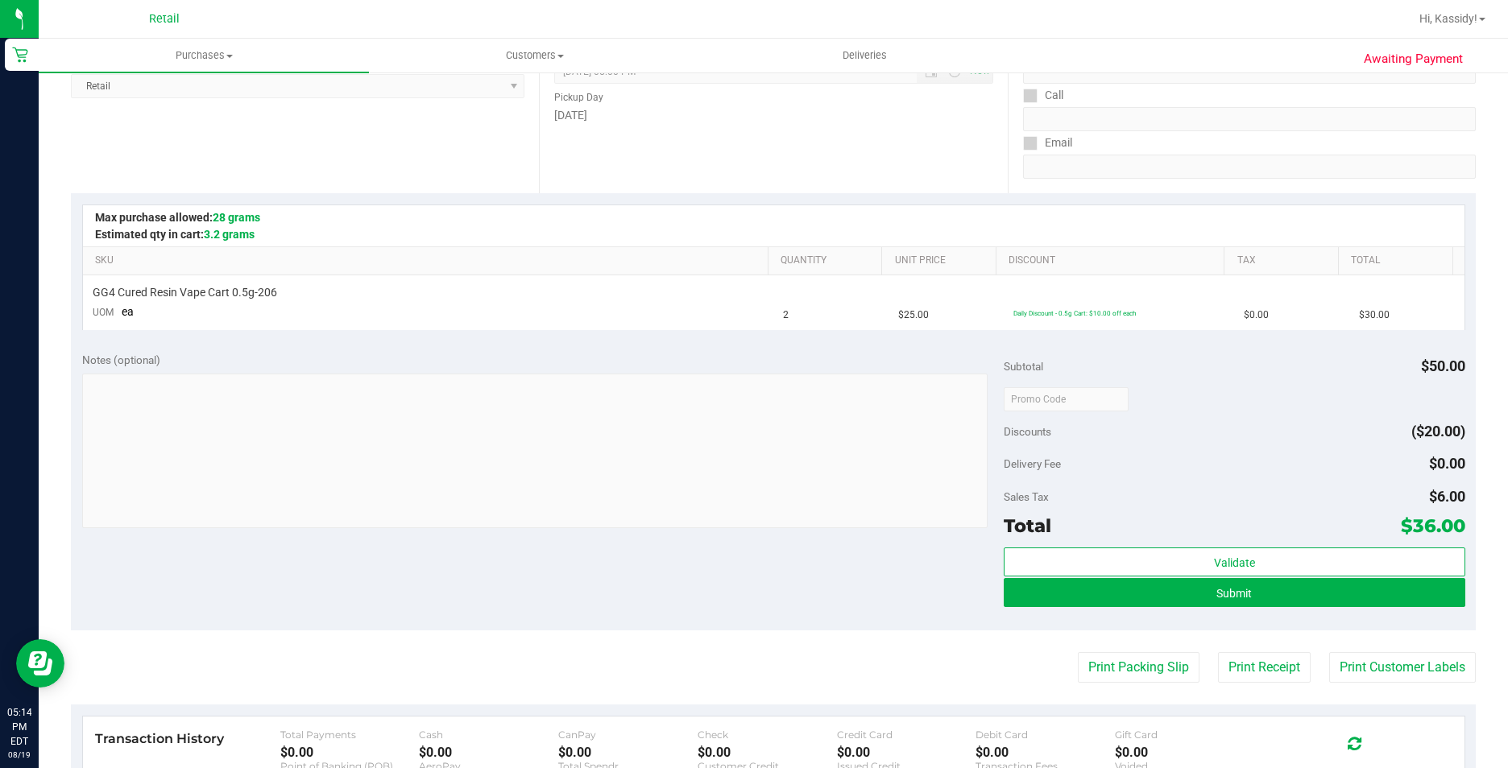
scroll to position [242, 0]
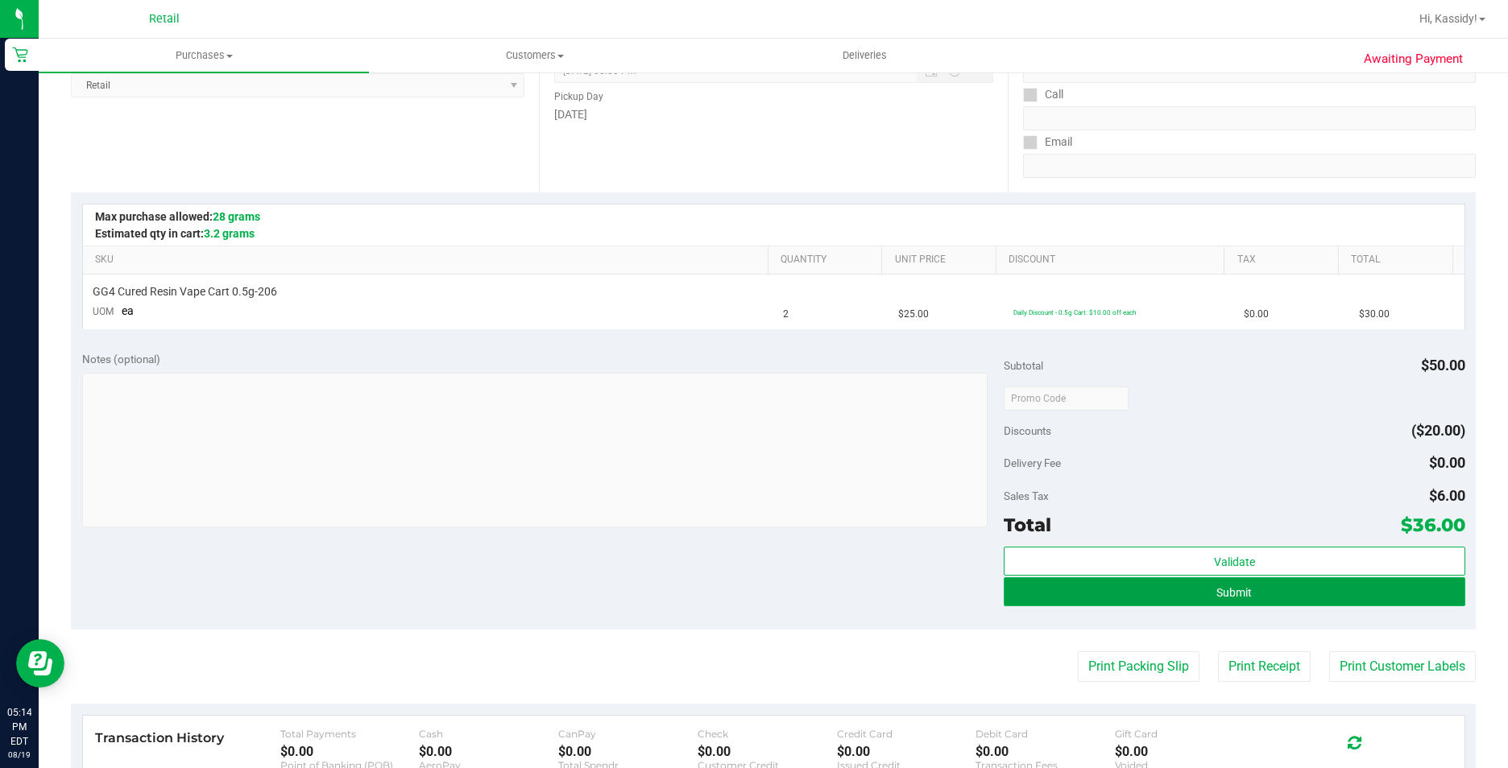
click at [1149, 601] on button "Submit" at bounding box center [1234, 592] width 461 height 29
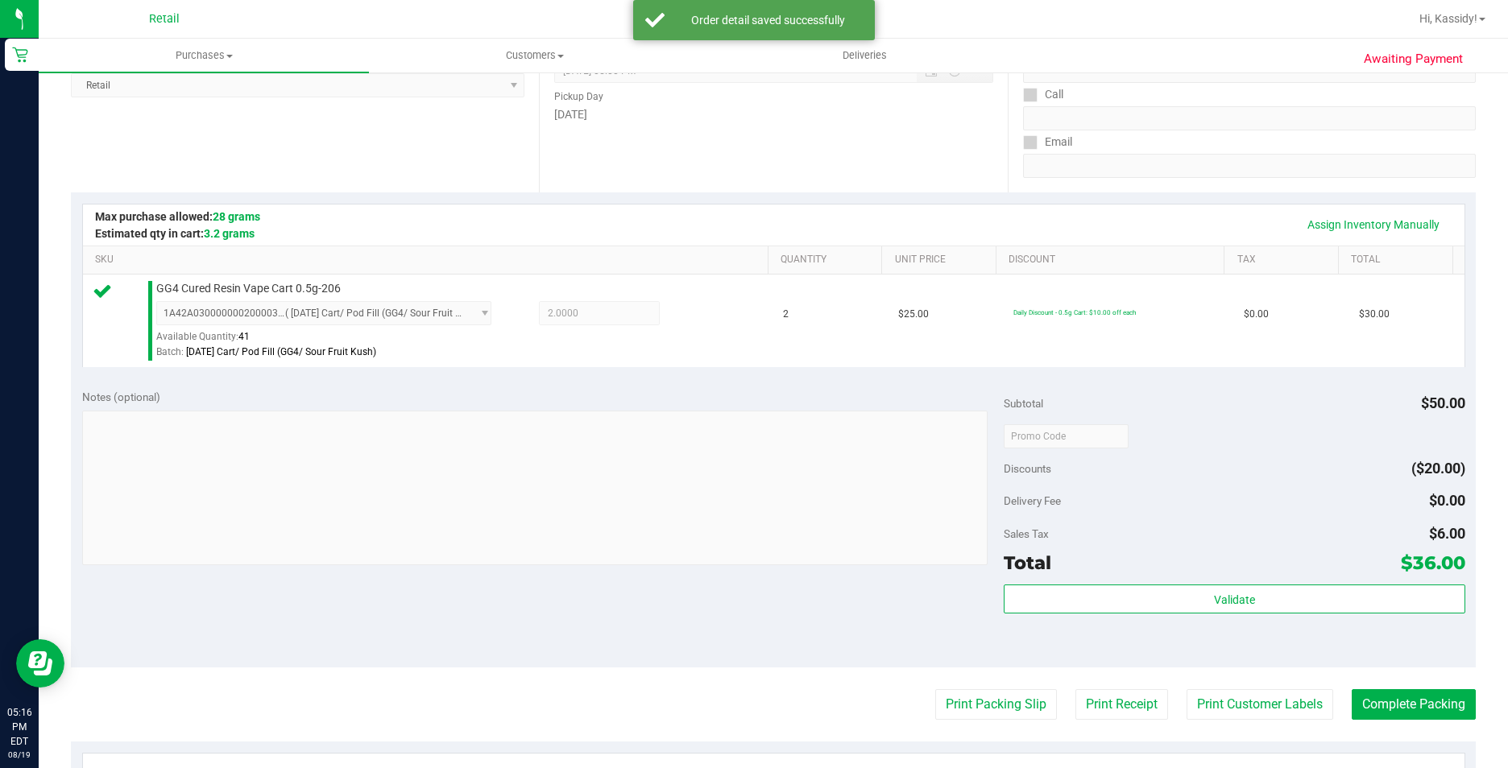
scroll to position [322, 0]
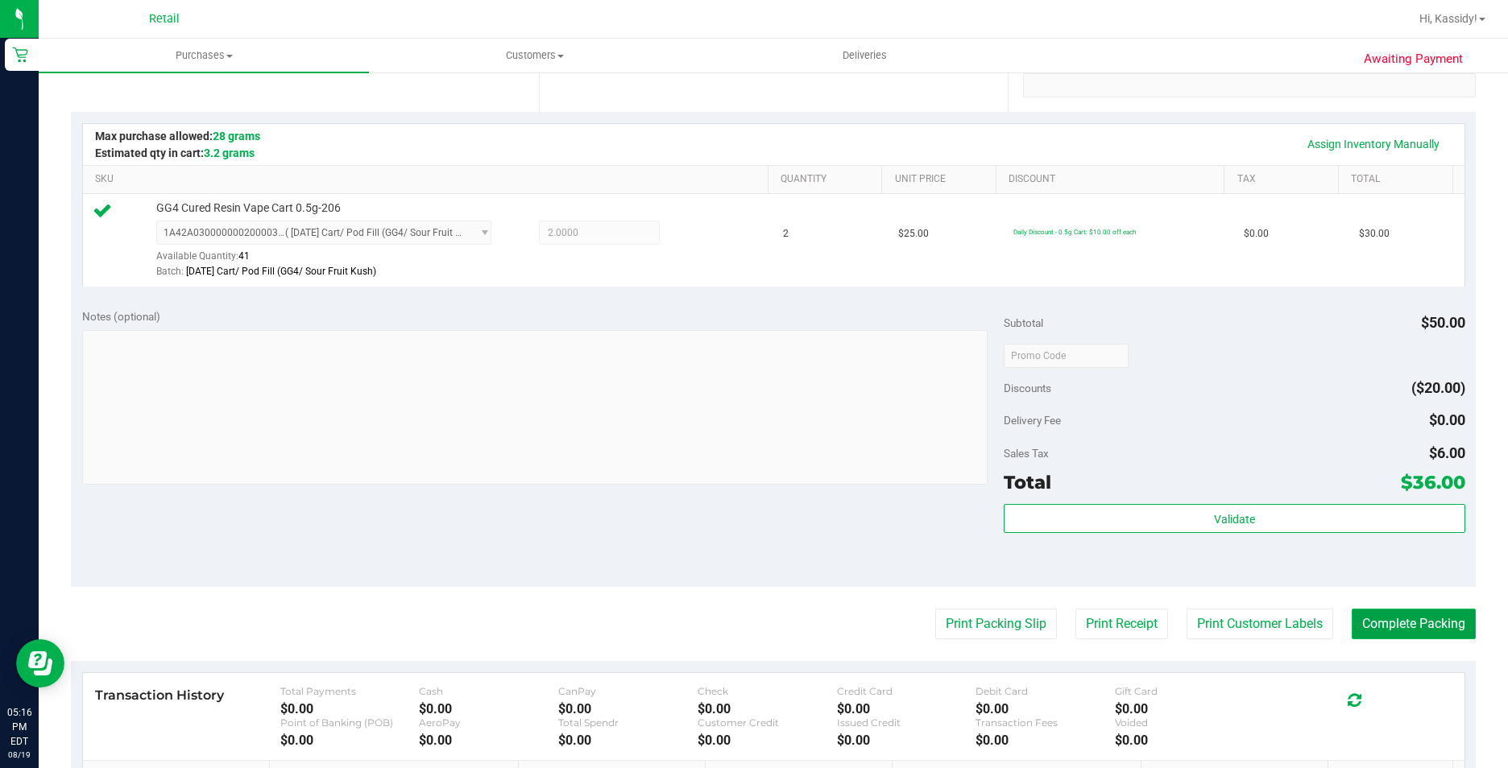
click at [1353, 631] on button "Complete Packing" at bounding box center [1414, 624] width 124 height 31
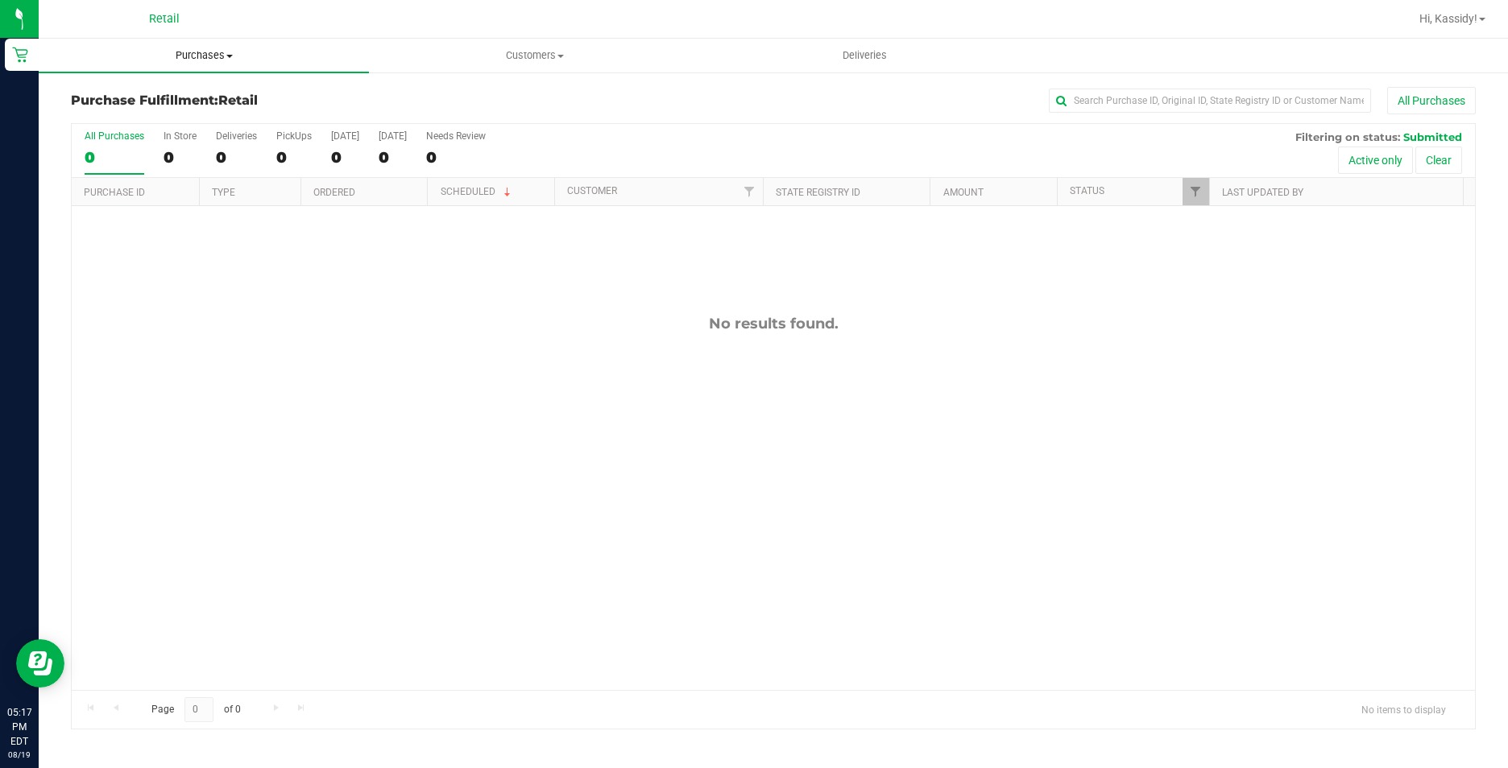
click at [207, 61] on span "Purchases" at bounding box center [204, 55] width 330 height 14
click at [172, 102] on span "Summary of purchases" at bounding box center [121, 97] width 165 height 14
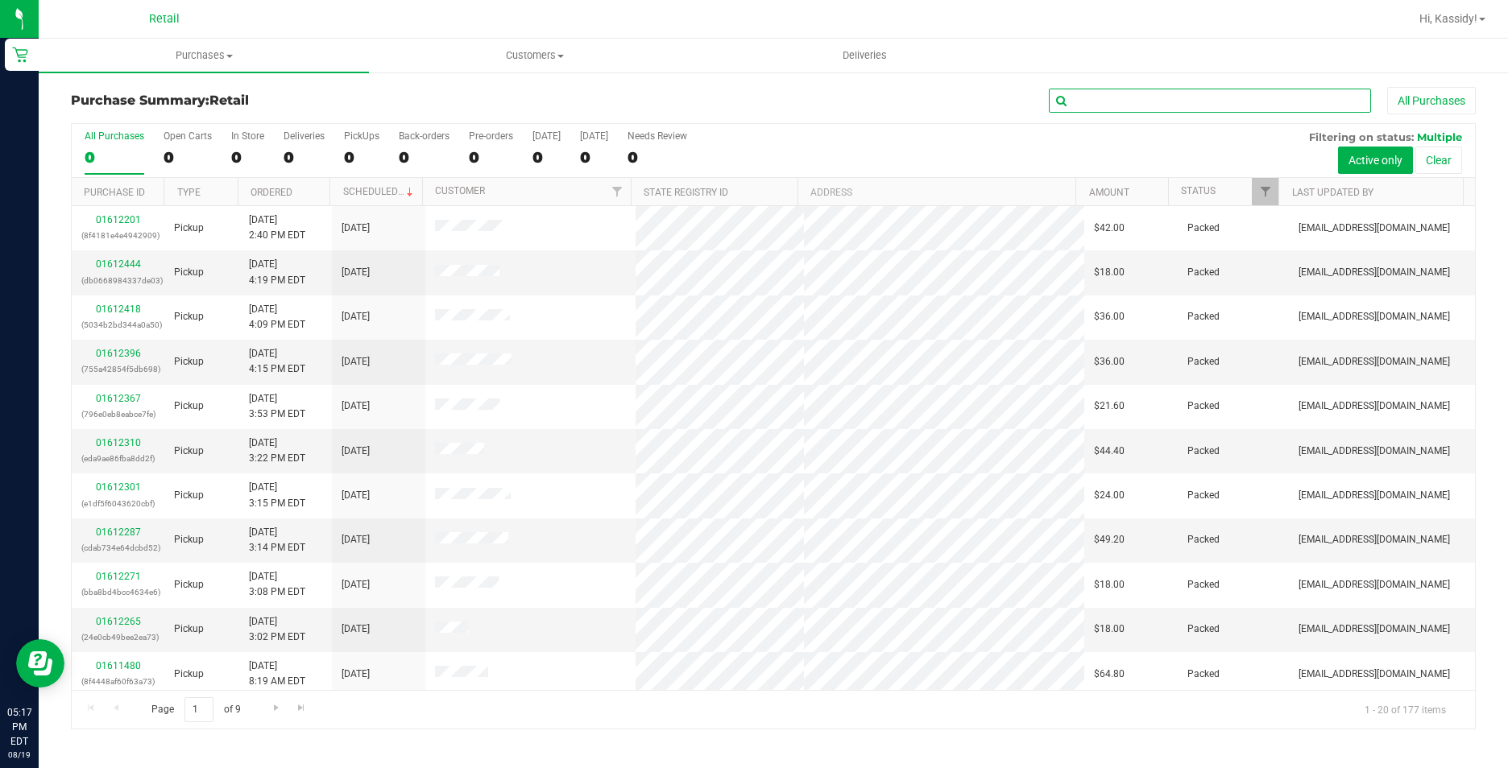
click at [1102, 97] on input "text" at bounding box center [1210, 101] width 322 height 24
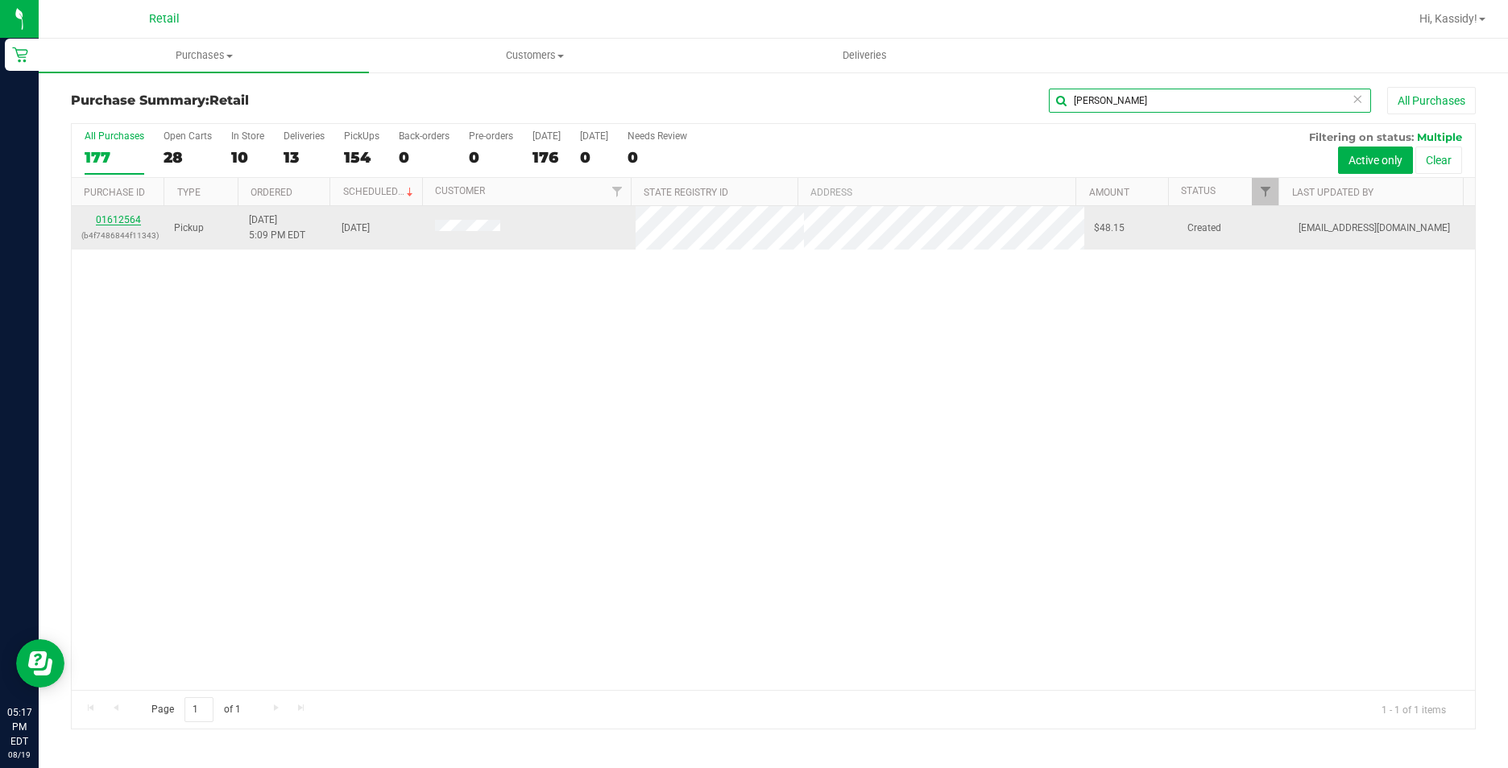
type input "[PERSON_NAME]"
click at [122, 217] on link "01612564" at bounding box center [118, 219] width 45 height 11
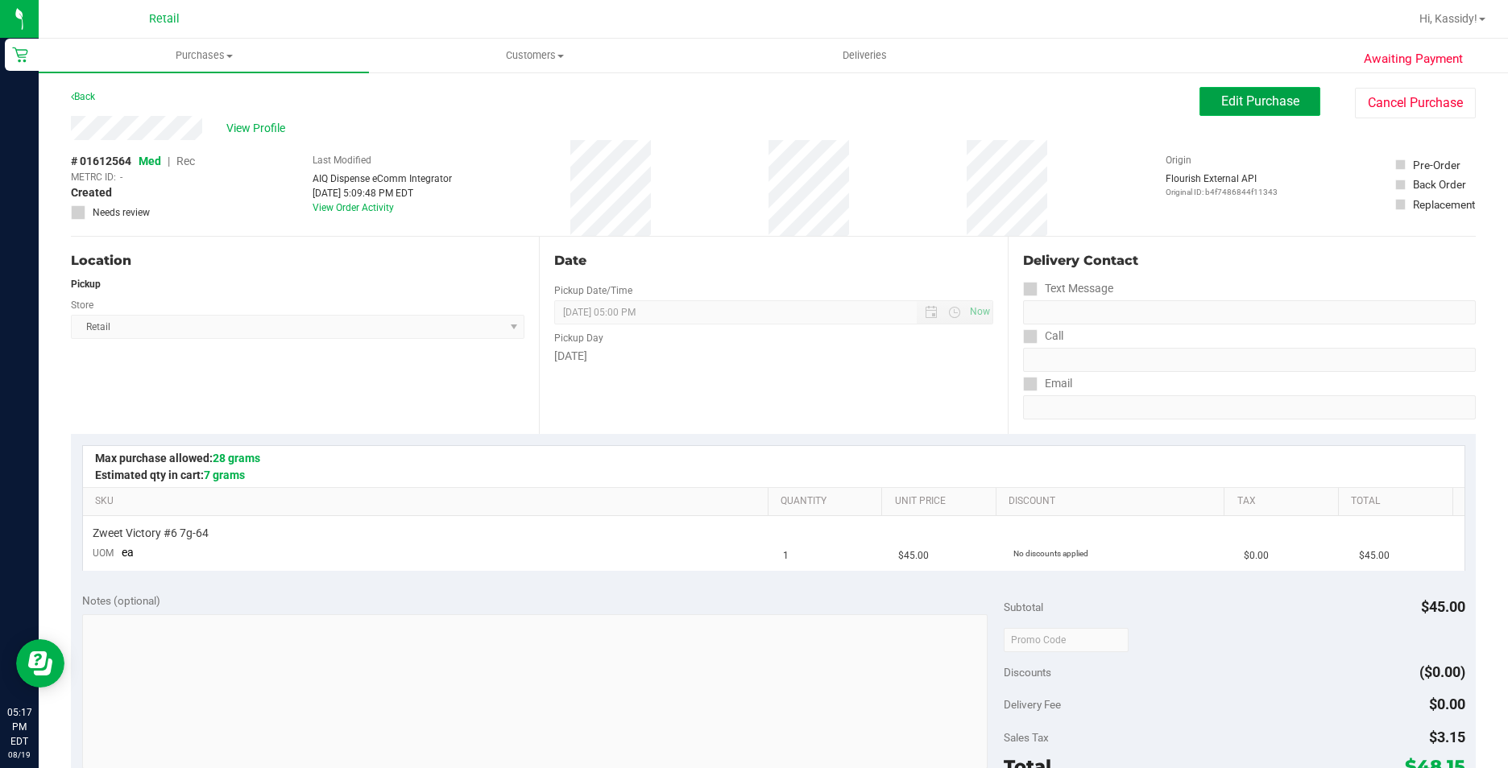
click at [1224, 94] on span "Edit Purchase" at bounding box center [1260, 100] width 78 height 15
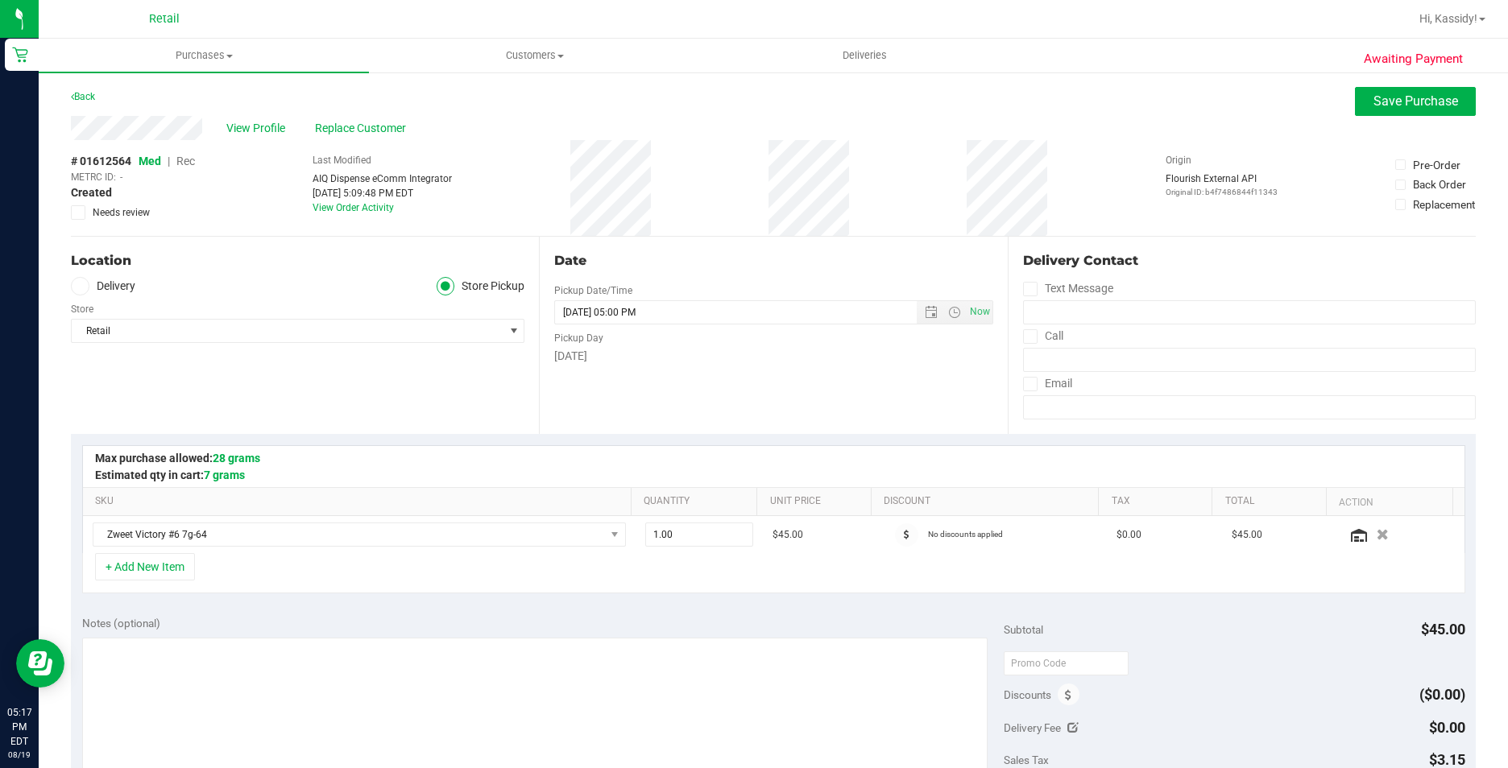
click at [189, 161] on span "Rec" at bounding box center [185, 161] width 19 height 13
drag, startPoint x: 1419, startPoint y: 105, endPoint x: 1374, endPoint y: 116, distance: 46.5
click at [1418, 105] on span "Save Purchase" at bounding box center [1415, 100] width 85 height 15
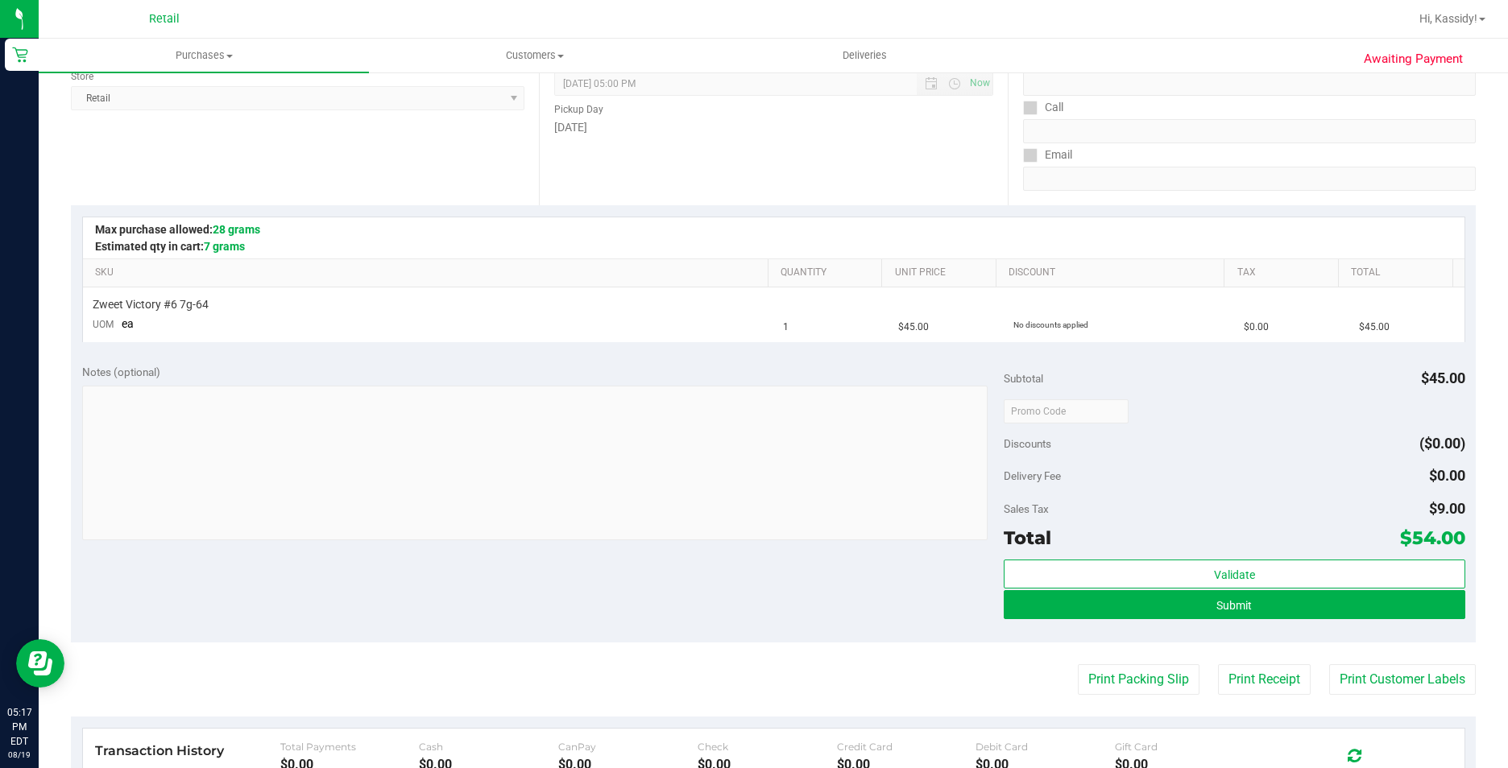
scroll to position [242, 0]
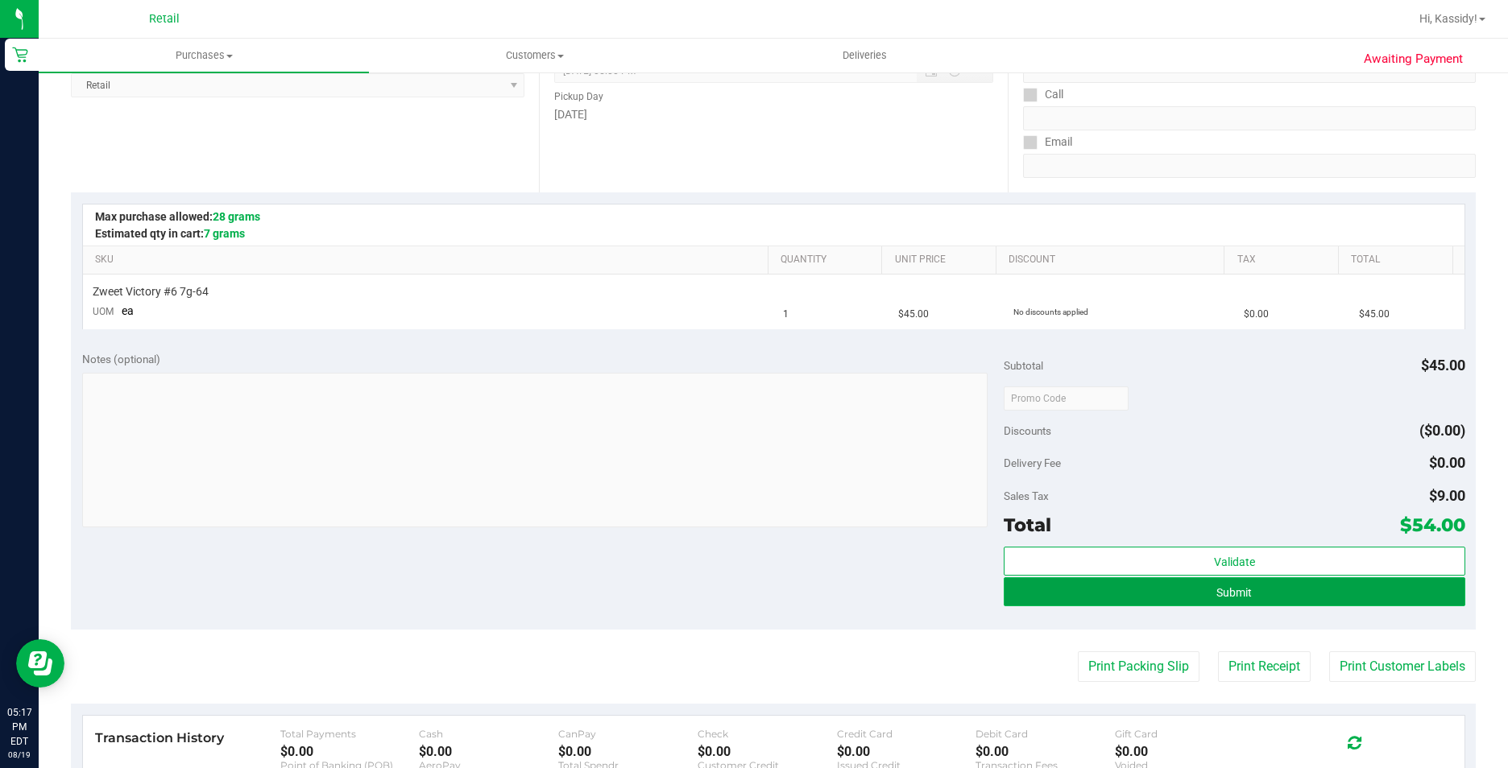
click at [1041, 592] on button "Submit" at bounding box center [1234, 592] width 461 height 29
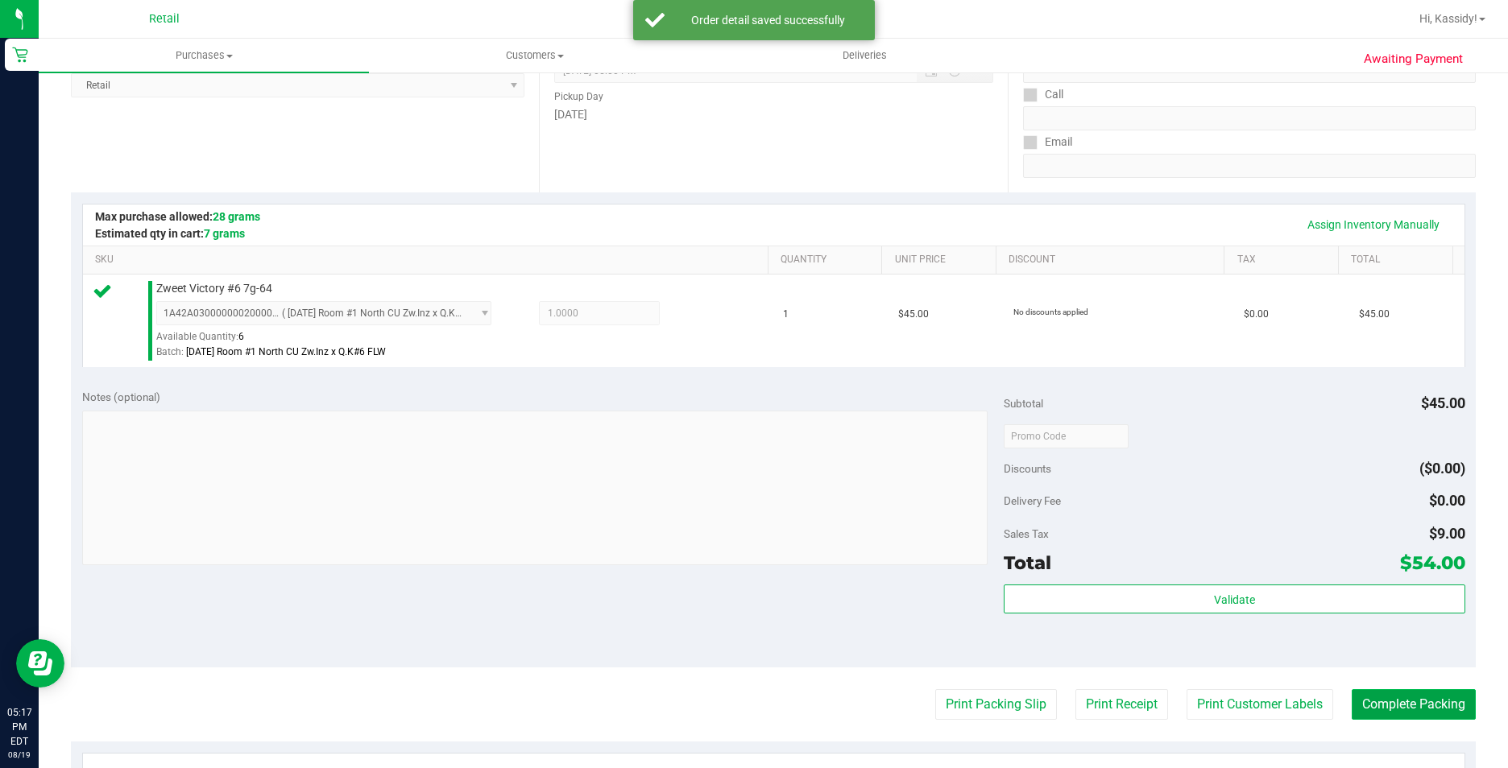
click at [1372, 701] on button "Complete Packing" at bounding box center [1414, 704] width 124 height 31
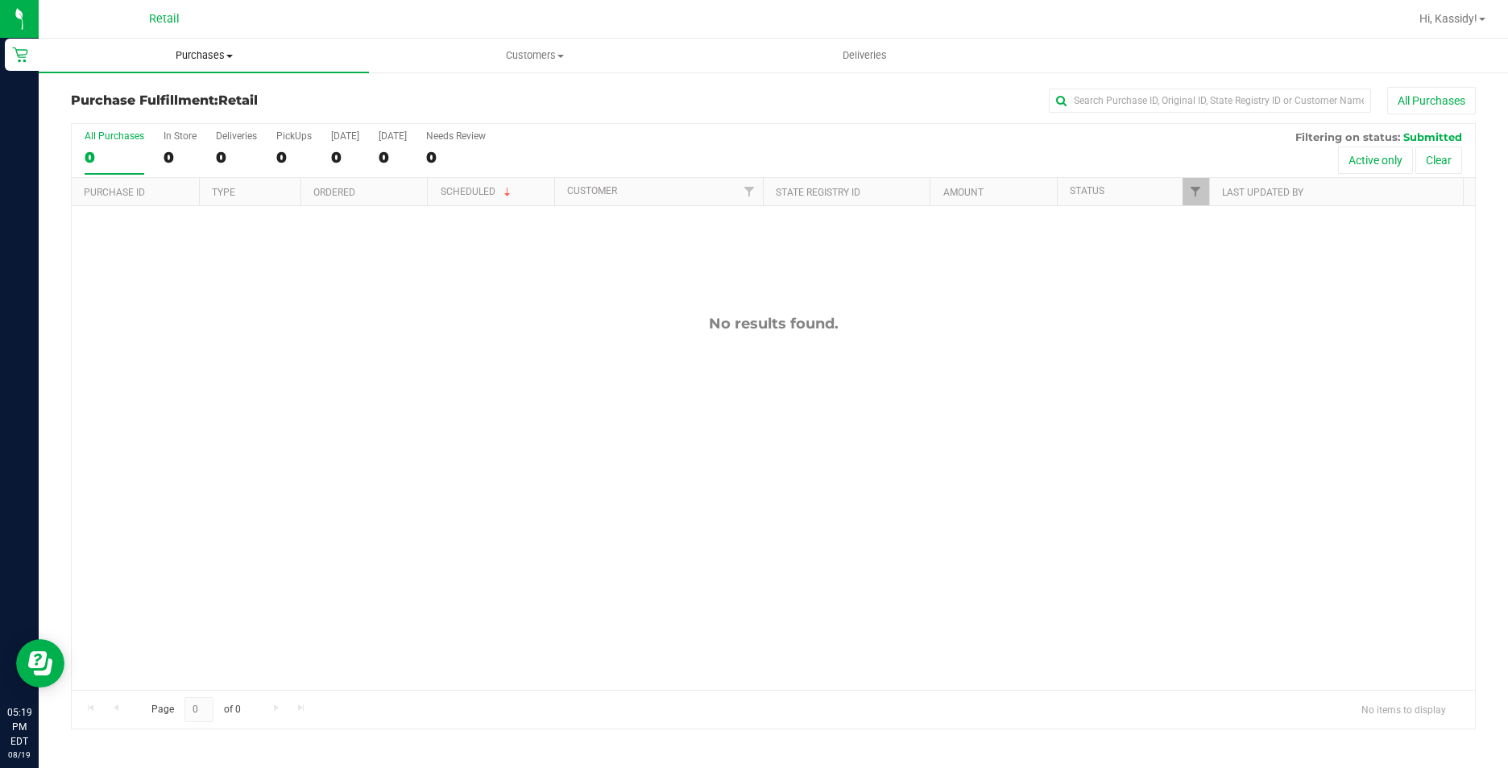
click at [168, 63] on uib-tab-heading "Purchases Summary of purchases Fulfillment All purchases" at bounding box center [204, 56] width 330 height 34
click at [165, 88] on li "Summary of purchases" at bounding box center [204, 97] width 330 height 19
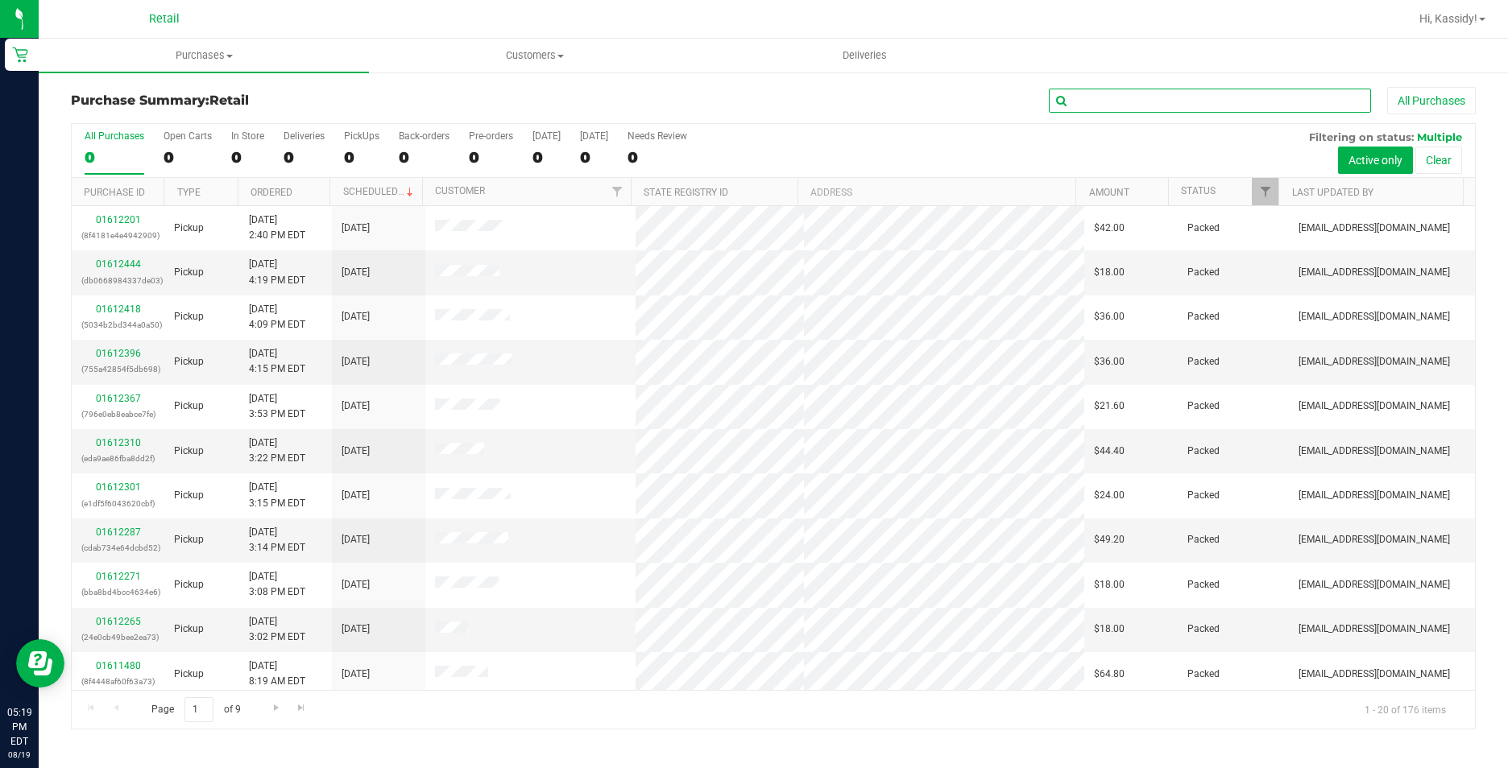
click at [1144, 89] on input "text" at bounding box center [1210, 101] width 322 height 24
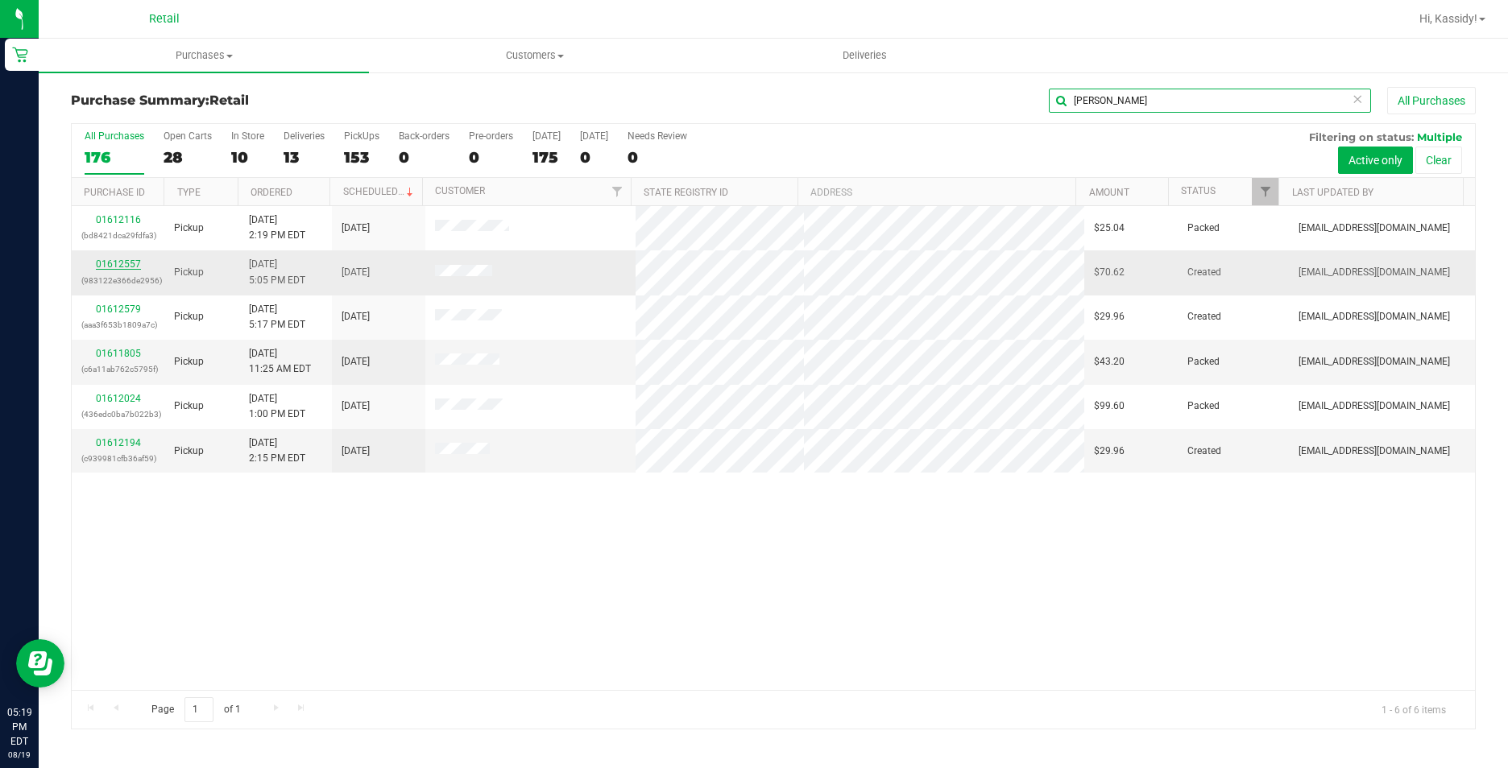
type input "[PERSON_NAME]"
click at [97, 262] on link "01612557" at bounding box center [118, 264] width 45 height 11
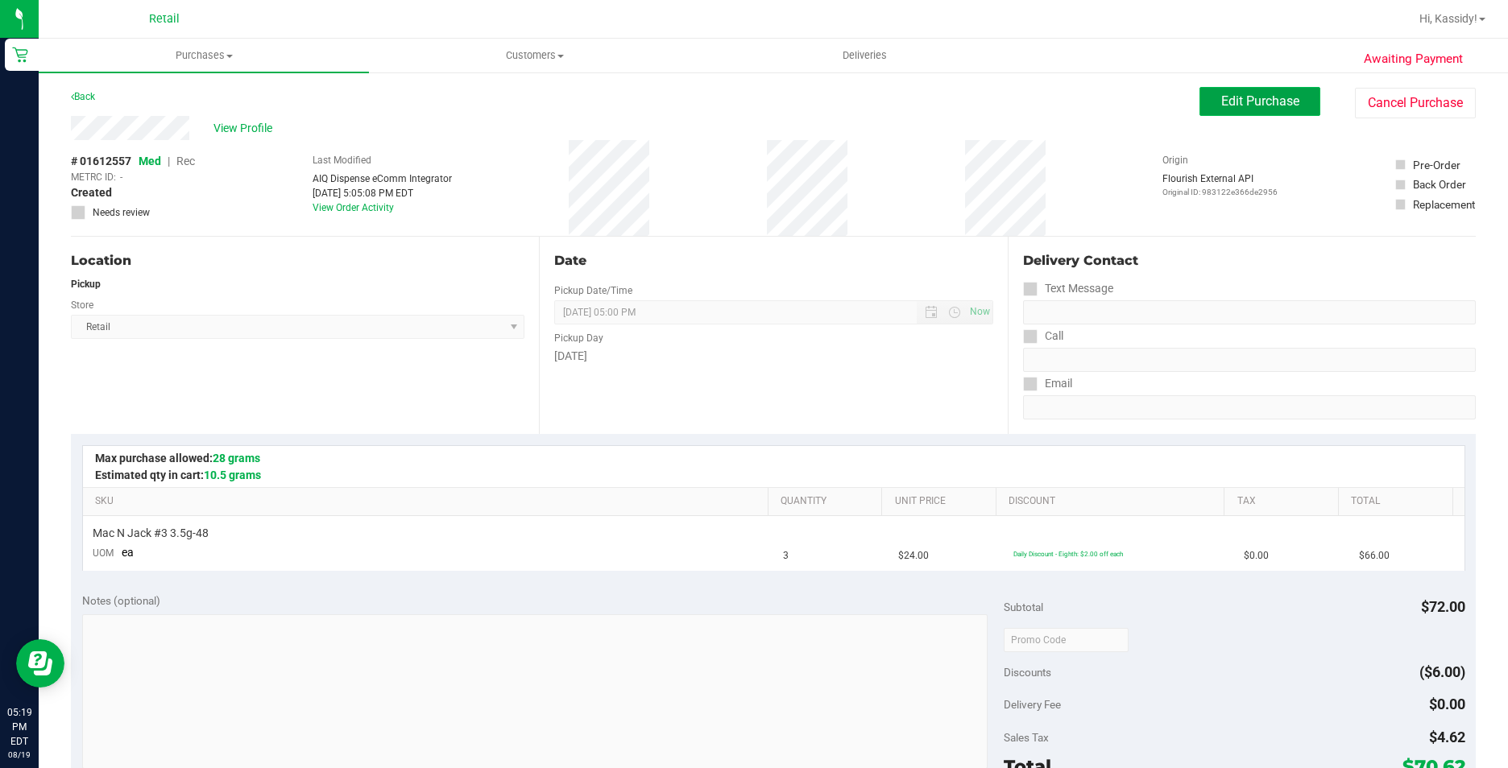
click at [1217, 89] on button "Edit Purchase" at bounding box center [1259, 101] width 121 height 29
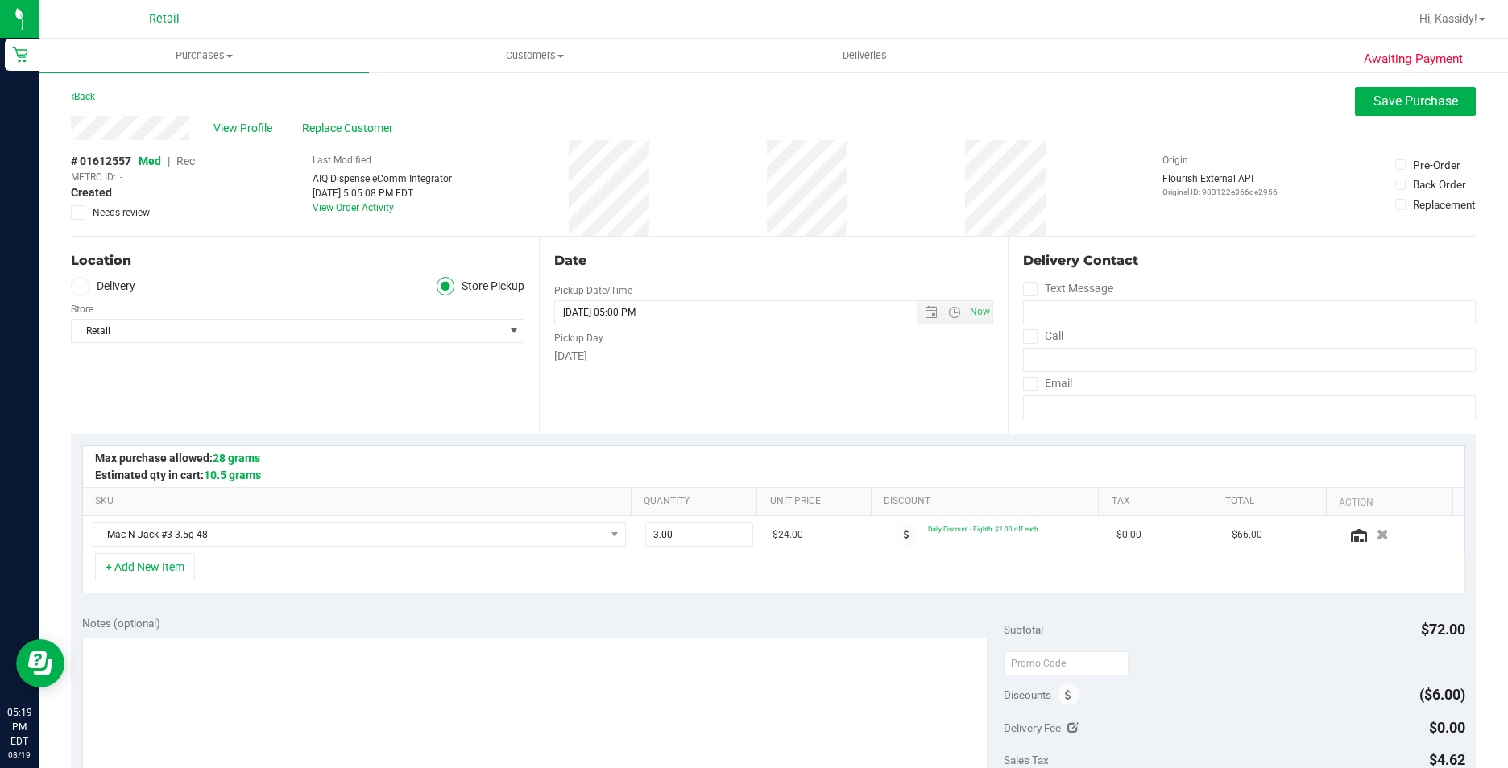
click at [193, 161] on span "Rec" at bounding box center [185, 161] width 19 height 13
click at [1390, 97] on span "Save Purchase" at bounding box center [1415, 100] width 85 height 15
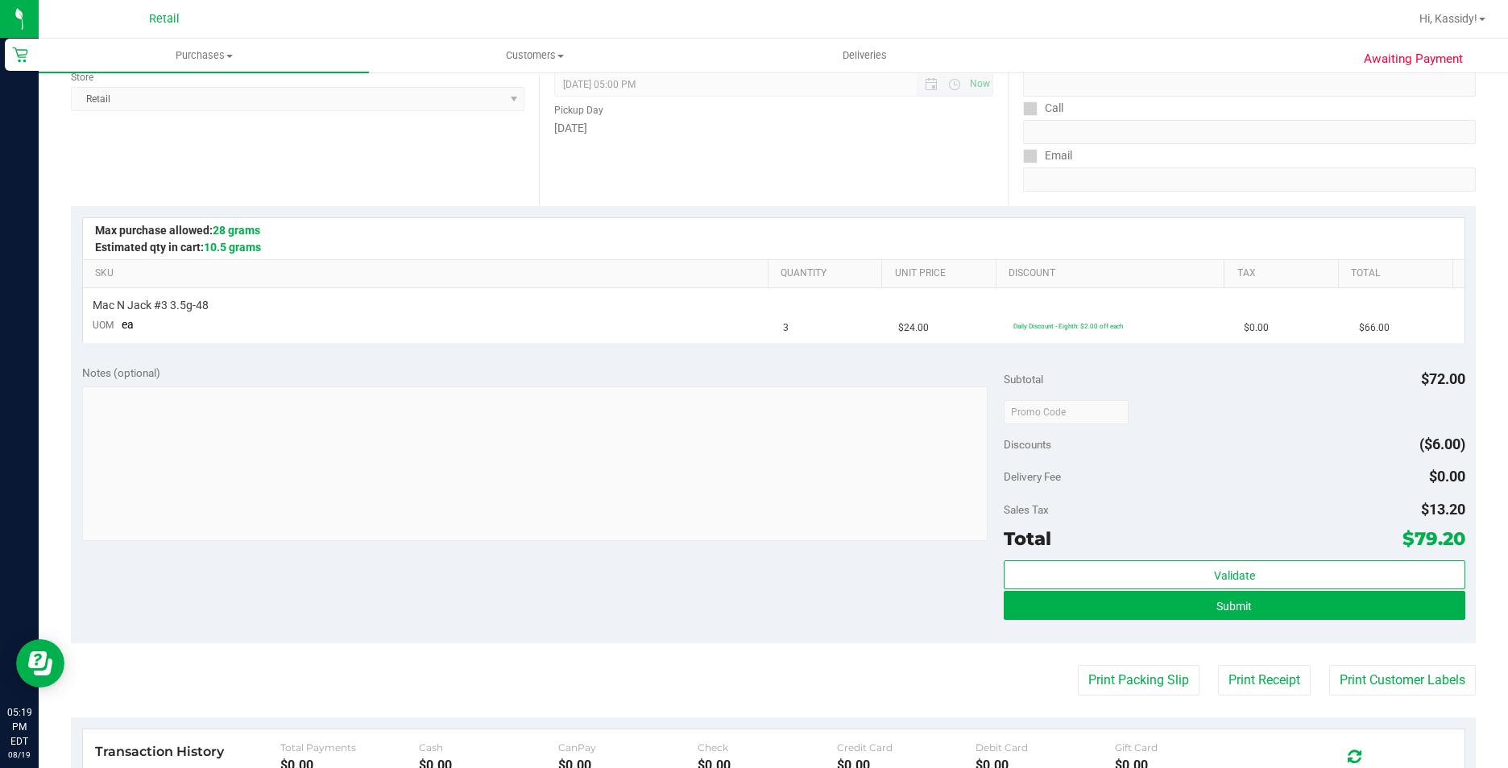
scroll to position [242, 0]
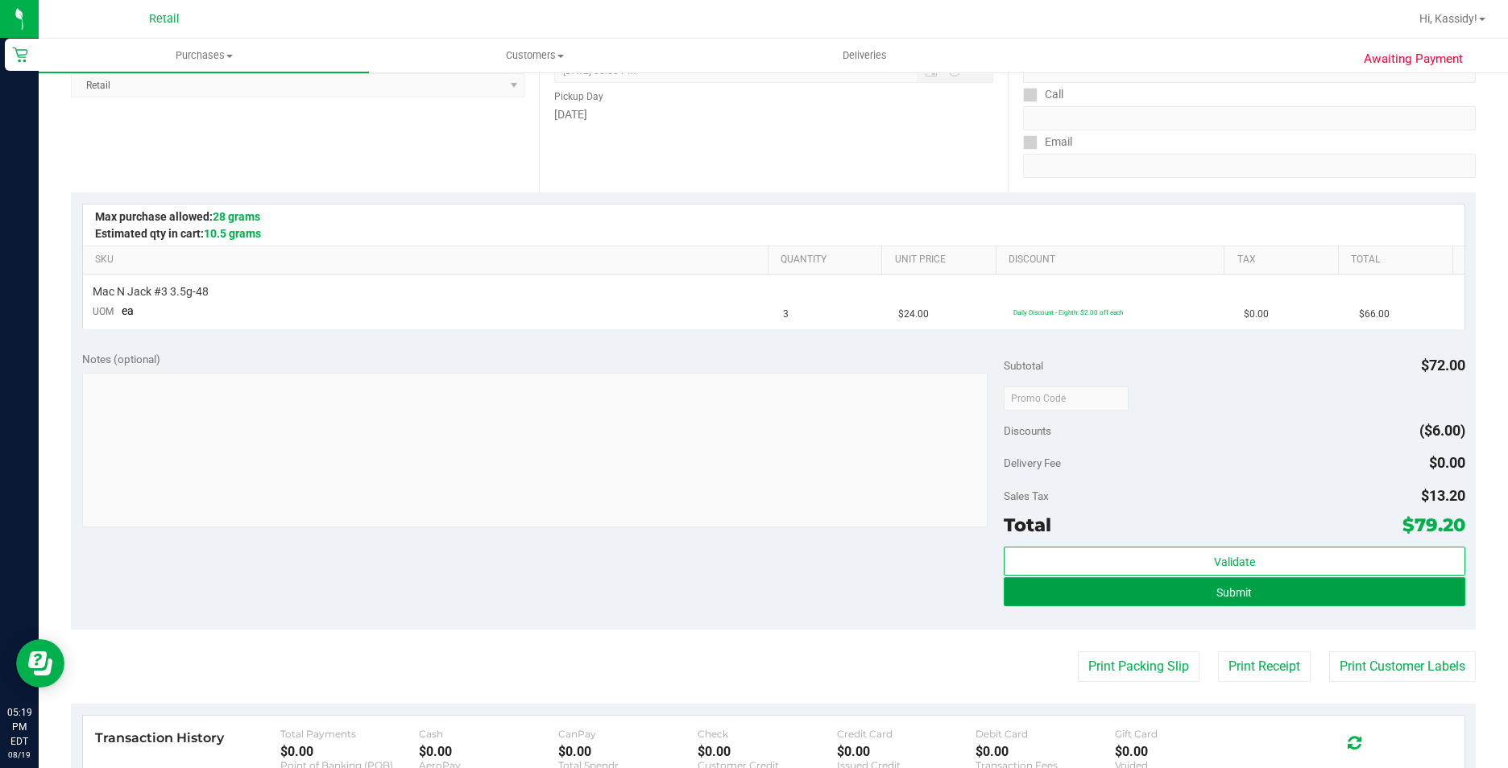
click at [1053, 597] on button "Submit" at bounding box center [1234, 592] width 461 height 29
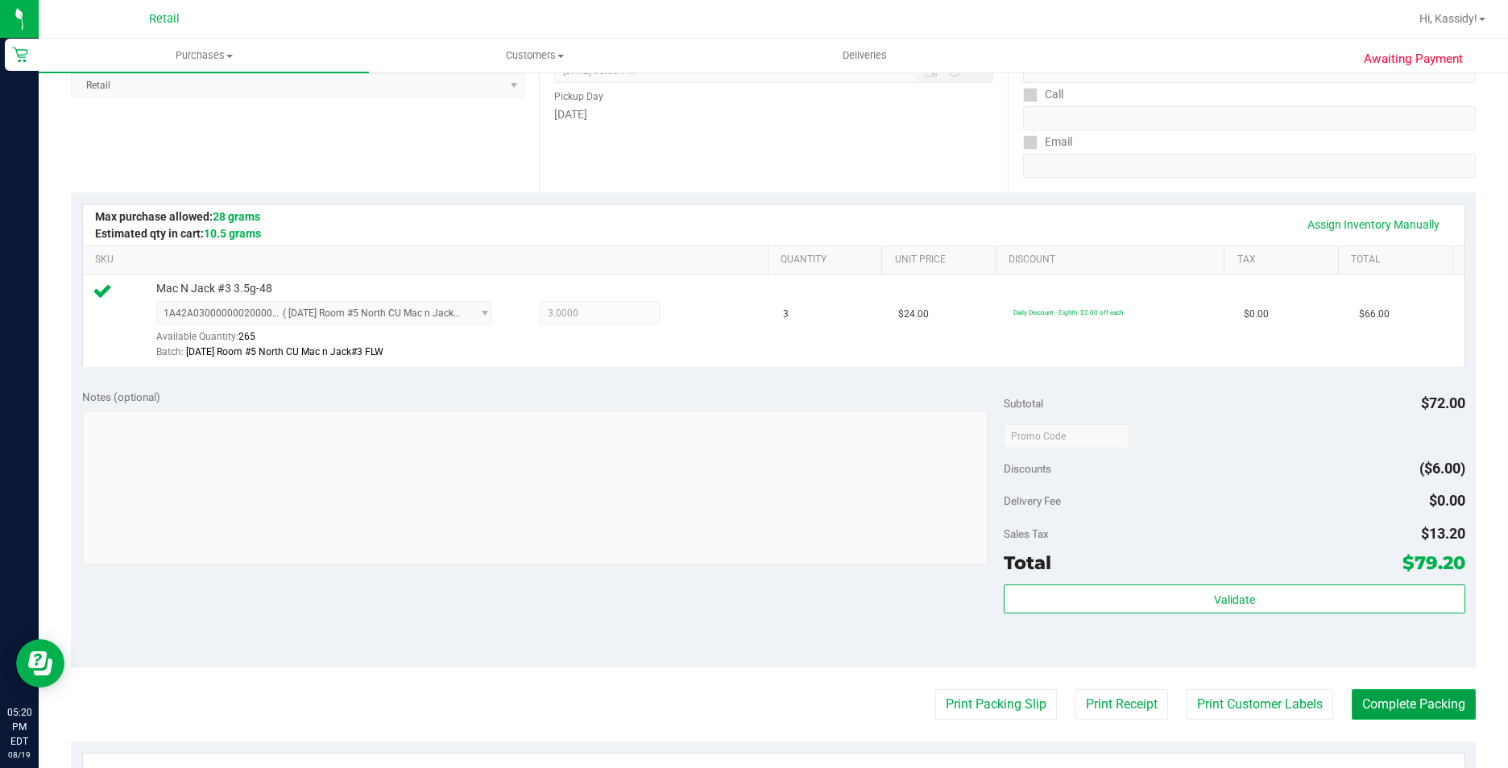
click at [1400, 696] on button "Complete Packing" at bounding box center [1414, 704] width 124 height 31
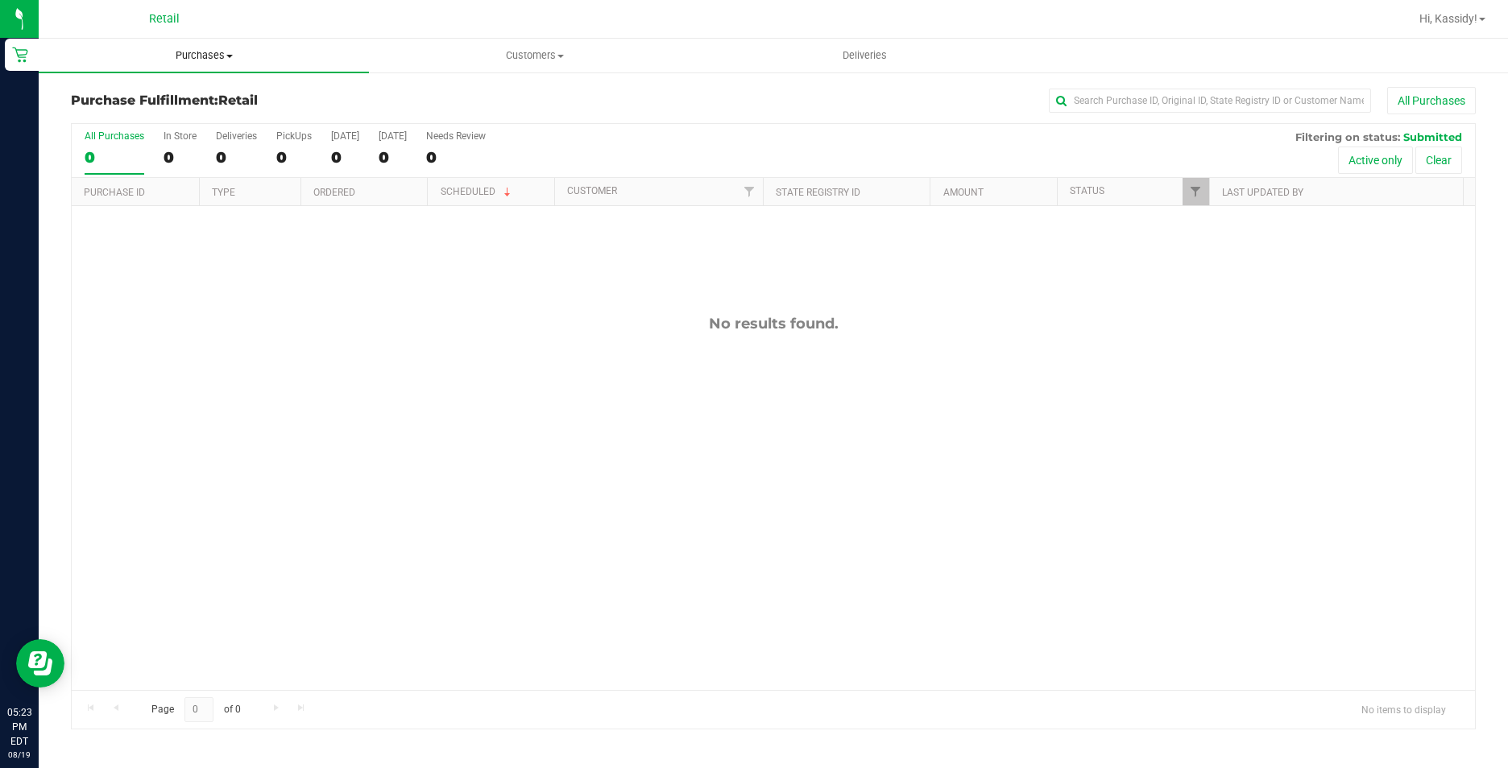
click at [198, 57] on span "Purchases" at bounding box center [204, 55] width 330 height 14
click at [182, 99] on span "Summary of purchases" at bounding box center [121, 97] width 165 height 14
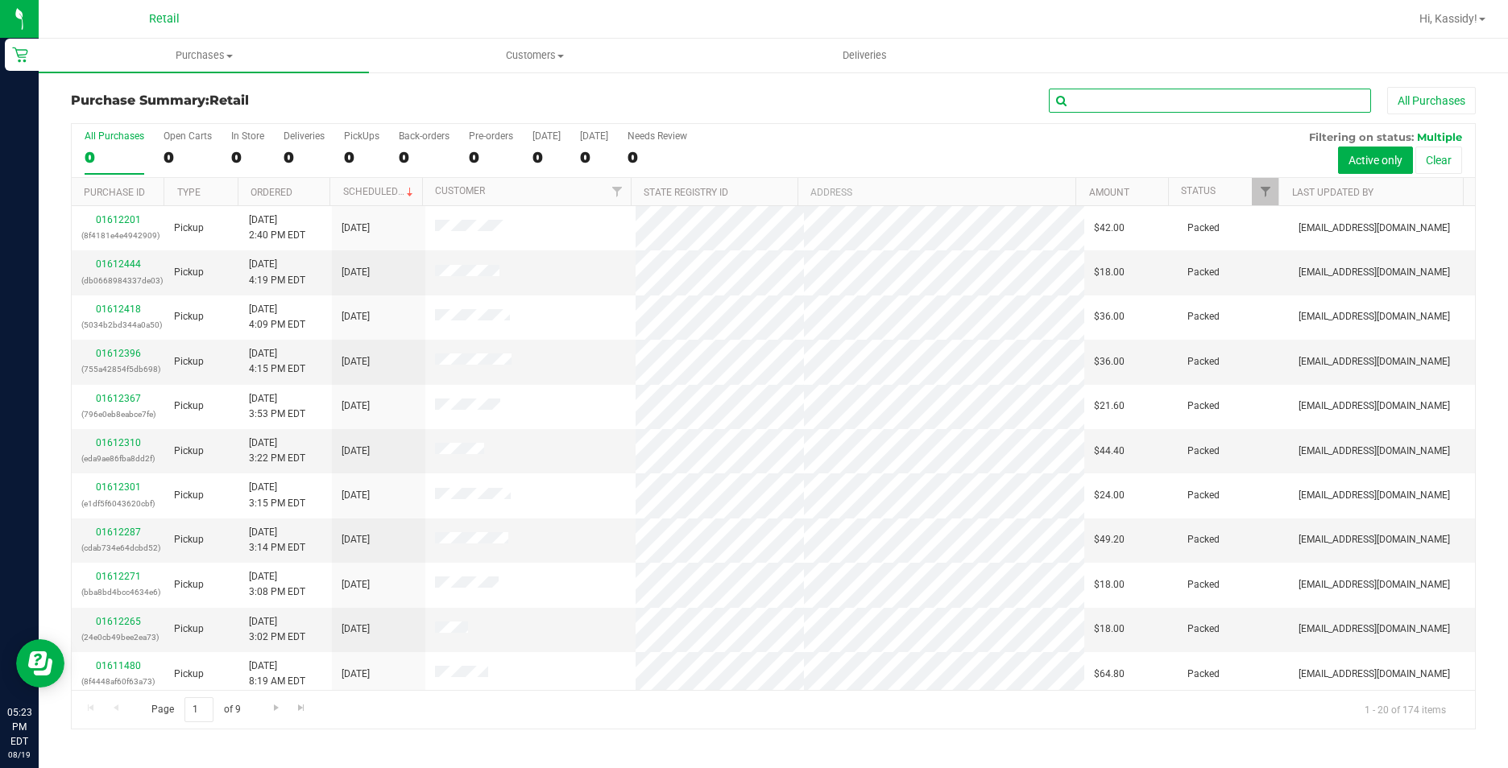
click at [1102, 98] on input "text" at bounding box center [1210, 101] width 322 height 24
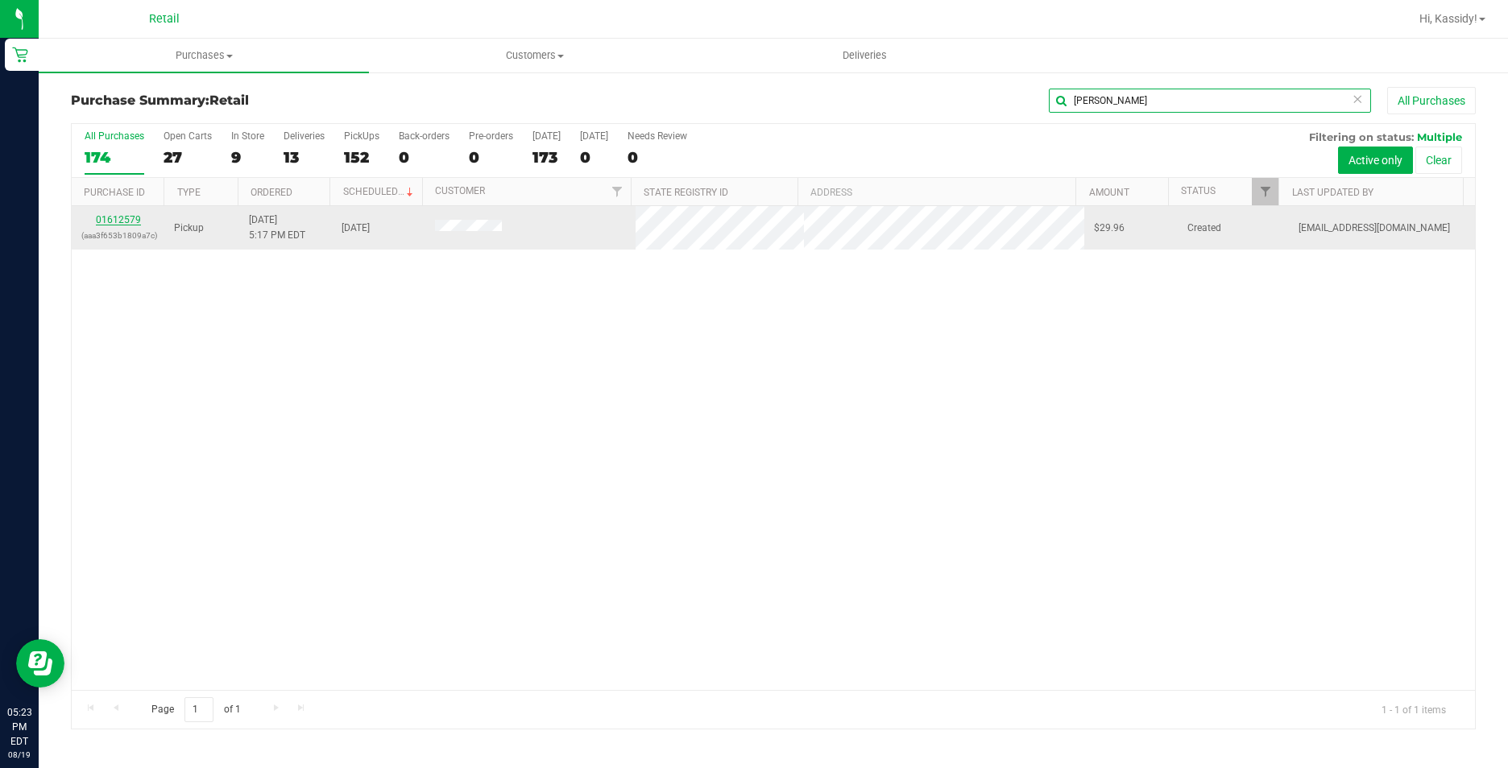
type input "[PERSON_NAME]"
click at [106, 222] on link "01612579" at bounding box center [118, 219] width 45 height 11
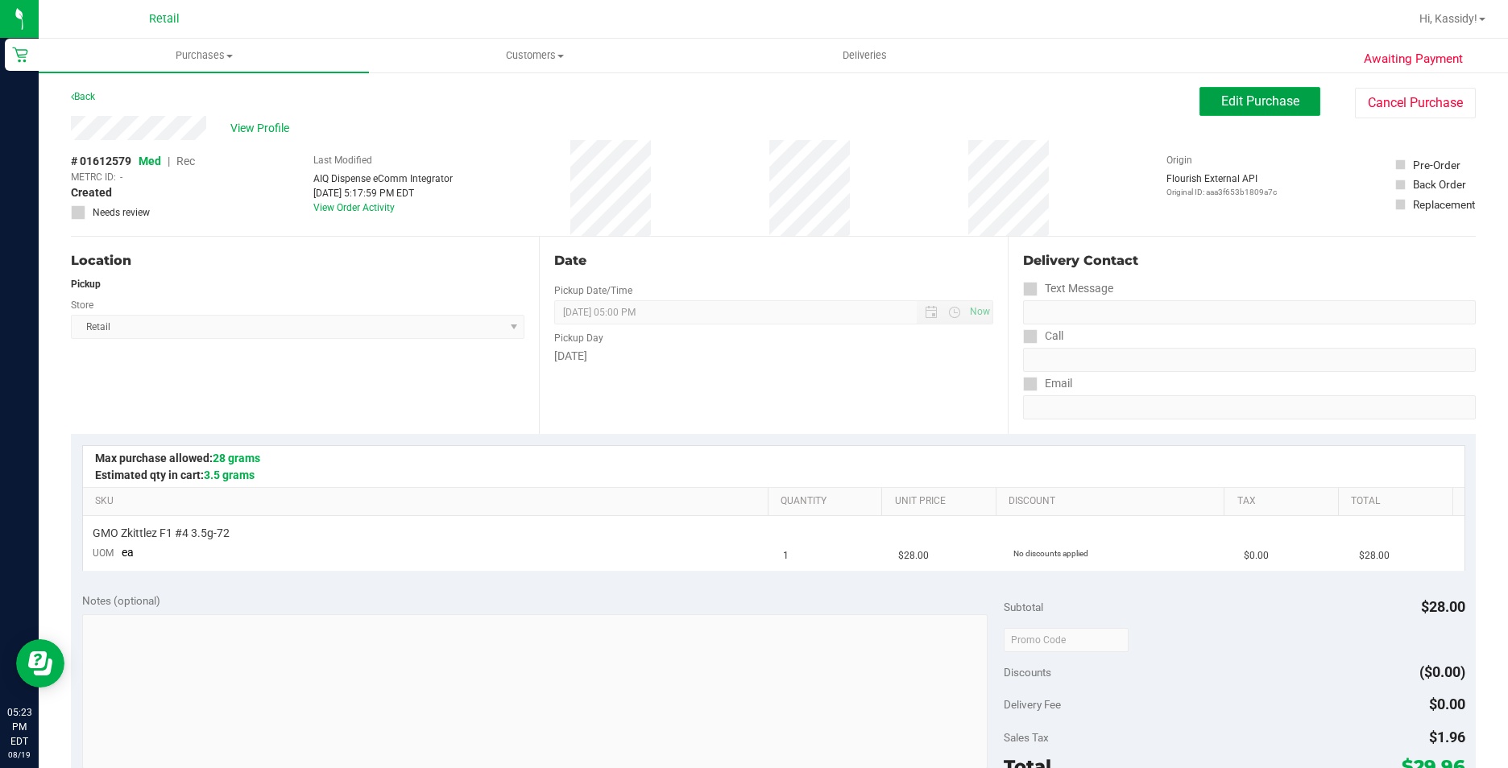
click at [1244, 97] on span "Edit Purchase" at bounding box center [1260, 100] width 78 height 15
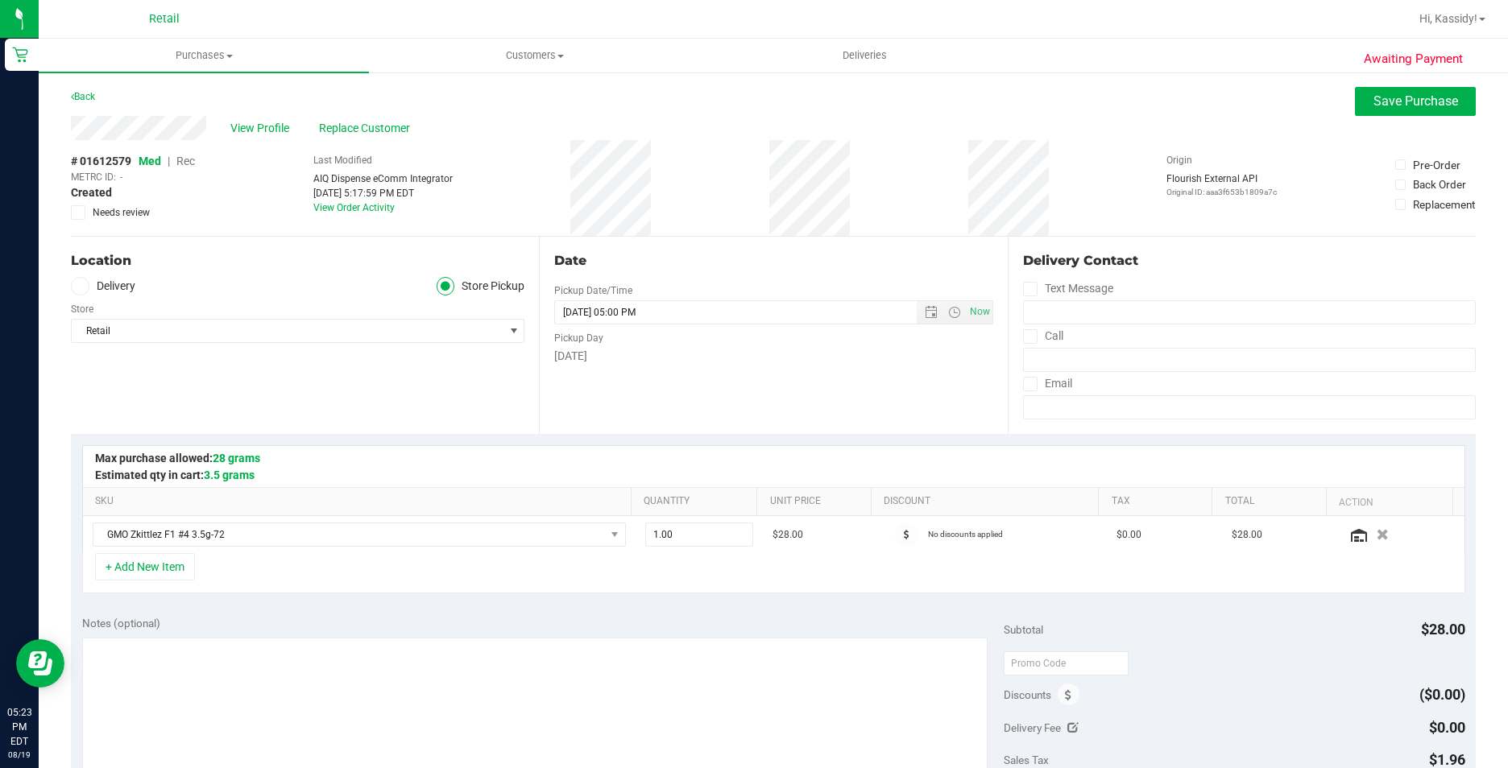
click at [188, 158] on span "Rec" at bounding box center [185, 161] width 19 height 13
click at [1385, 98] on span "Save Purchase" at bounding box center [1415, 100] width 85 height 15
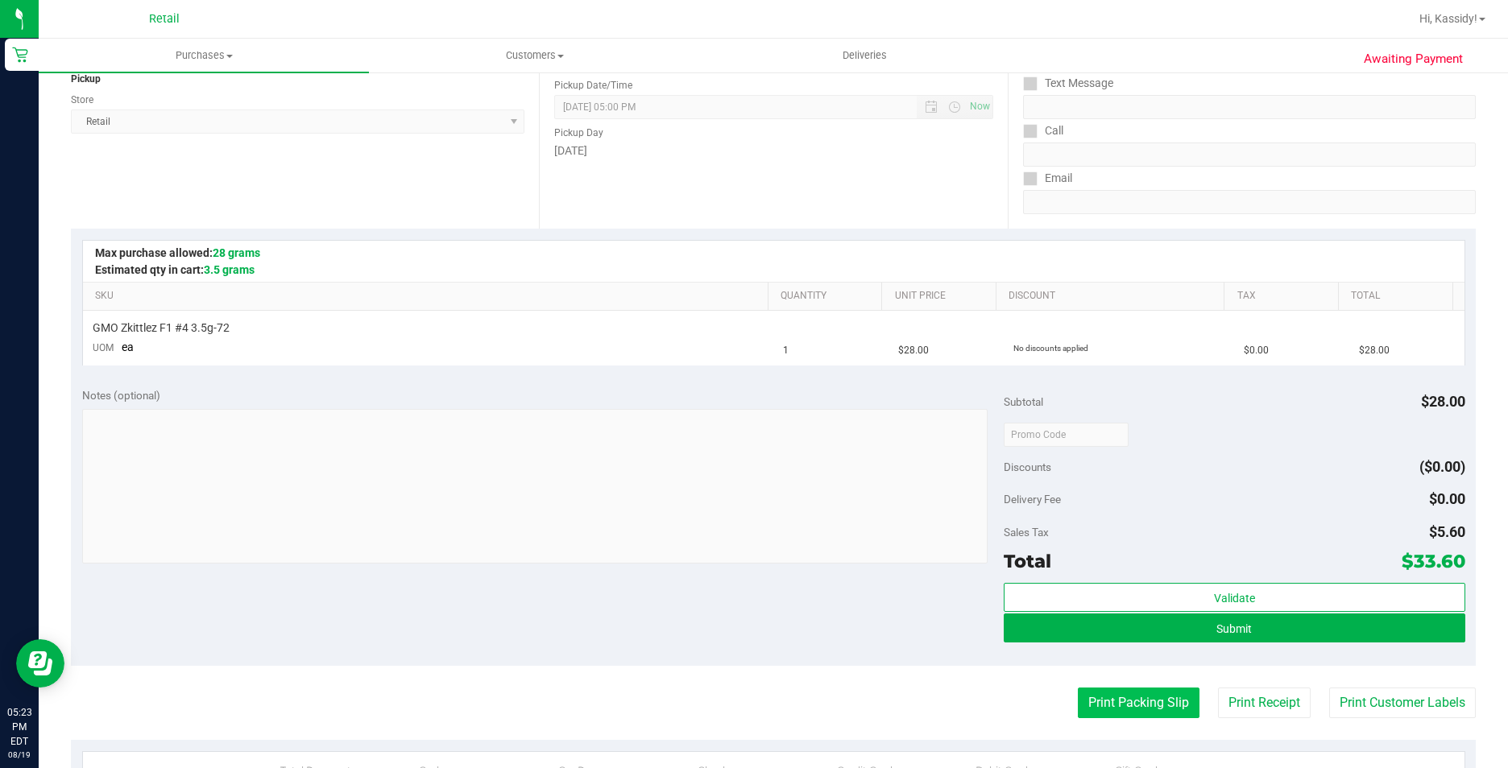
scroll to position [242, 0]
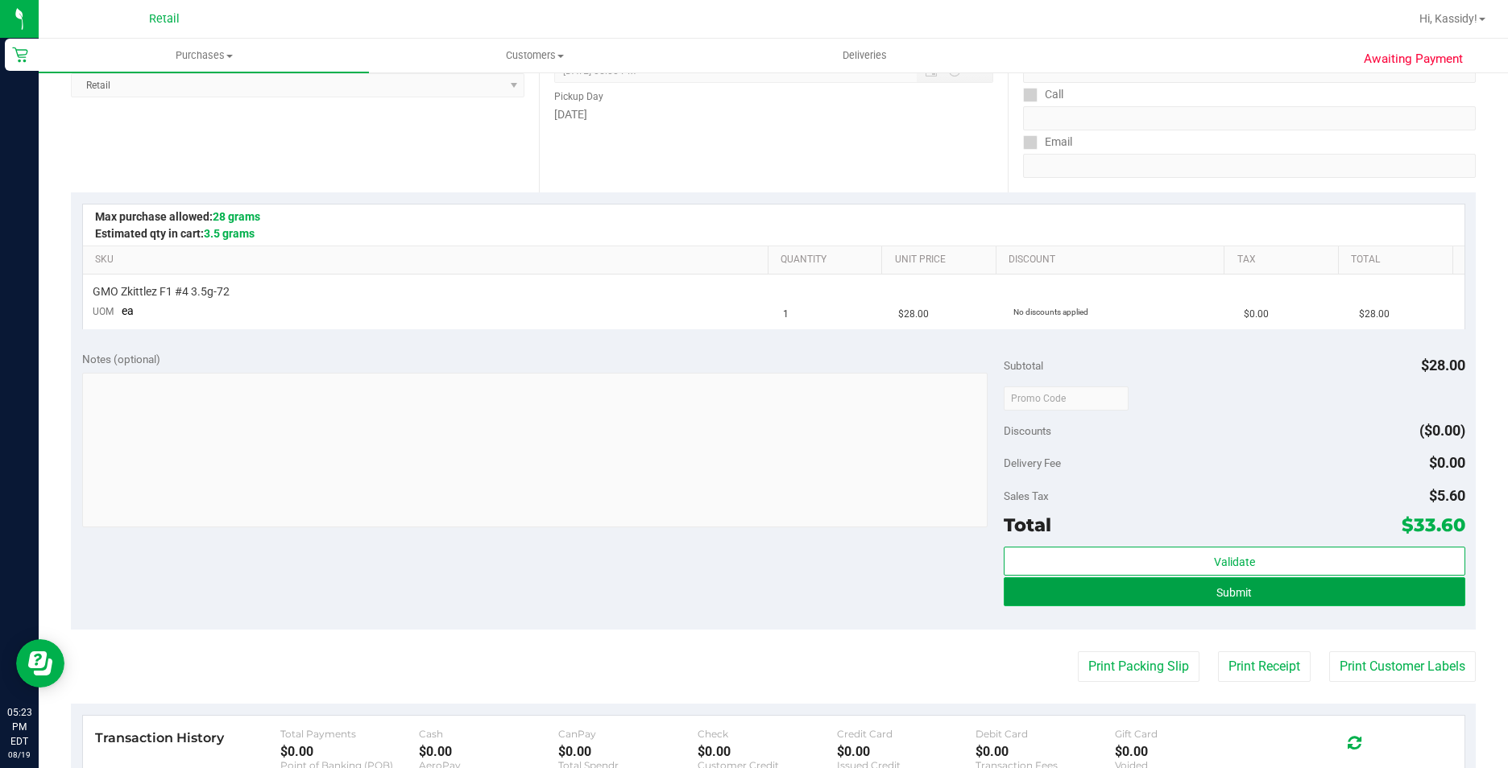
click at [1069, 598] on button "Submit" at bounding box center [1234, 592] width 461 height 29
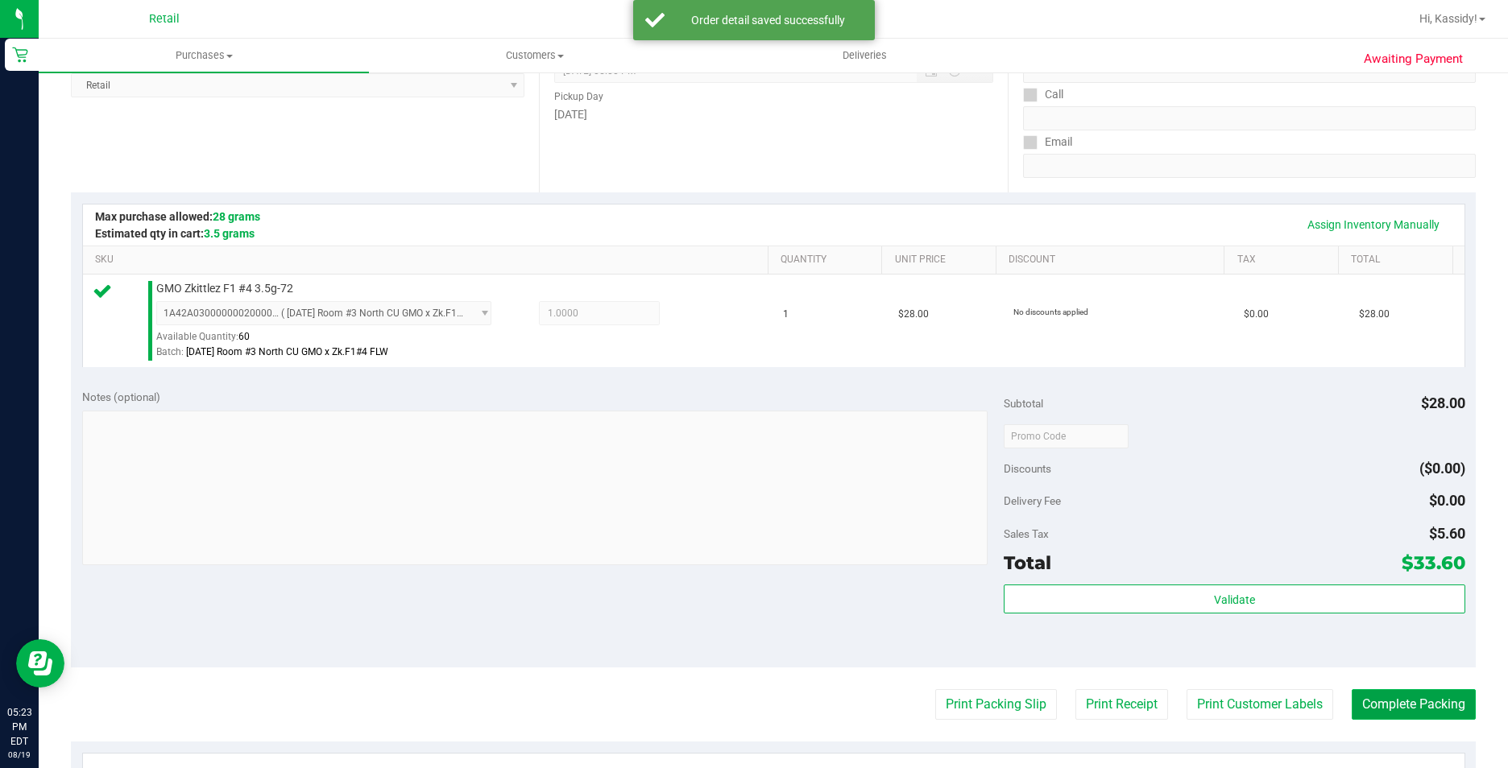
click at [1381, 706] on button "Complete Packing" at bounding box center [1414, 704] width 124 height 31
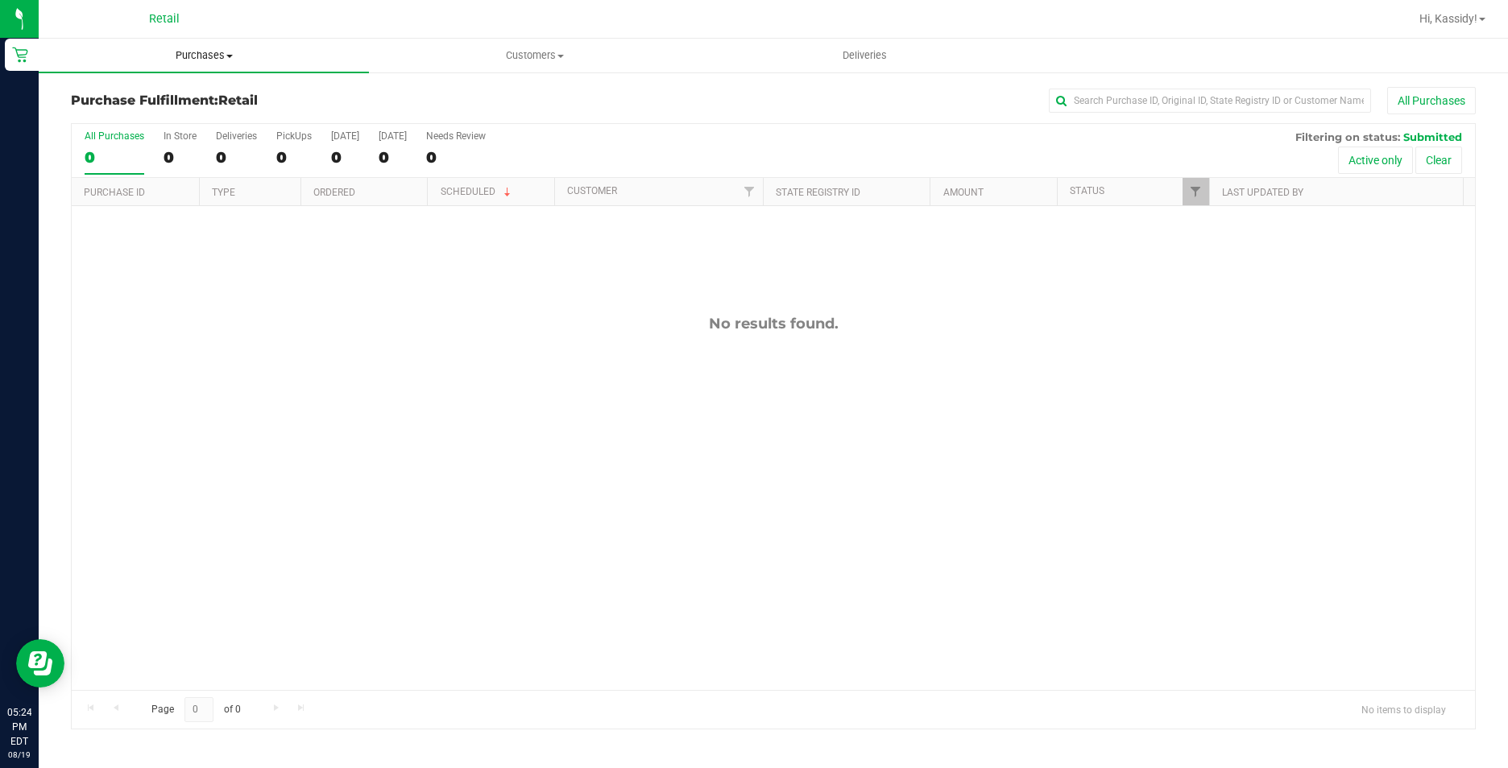
click at [194, 56] on span "Purchases" at bounding box center [204, 55] width 330 height 14
click at [186, 90] on span "Summary of purchases" at bounding box center [121, 97] width 165 height 14
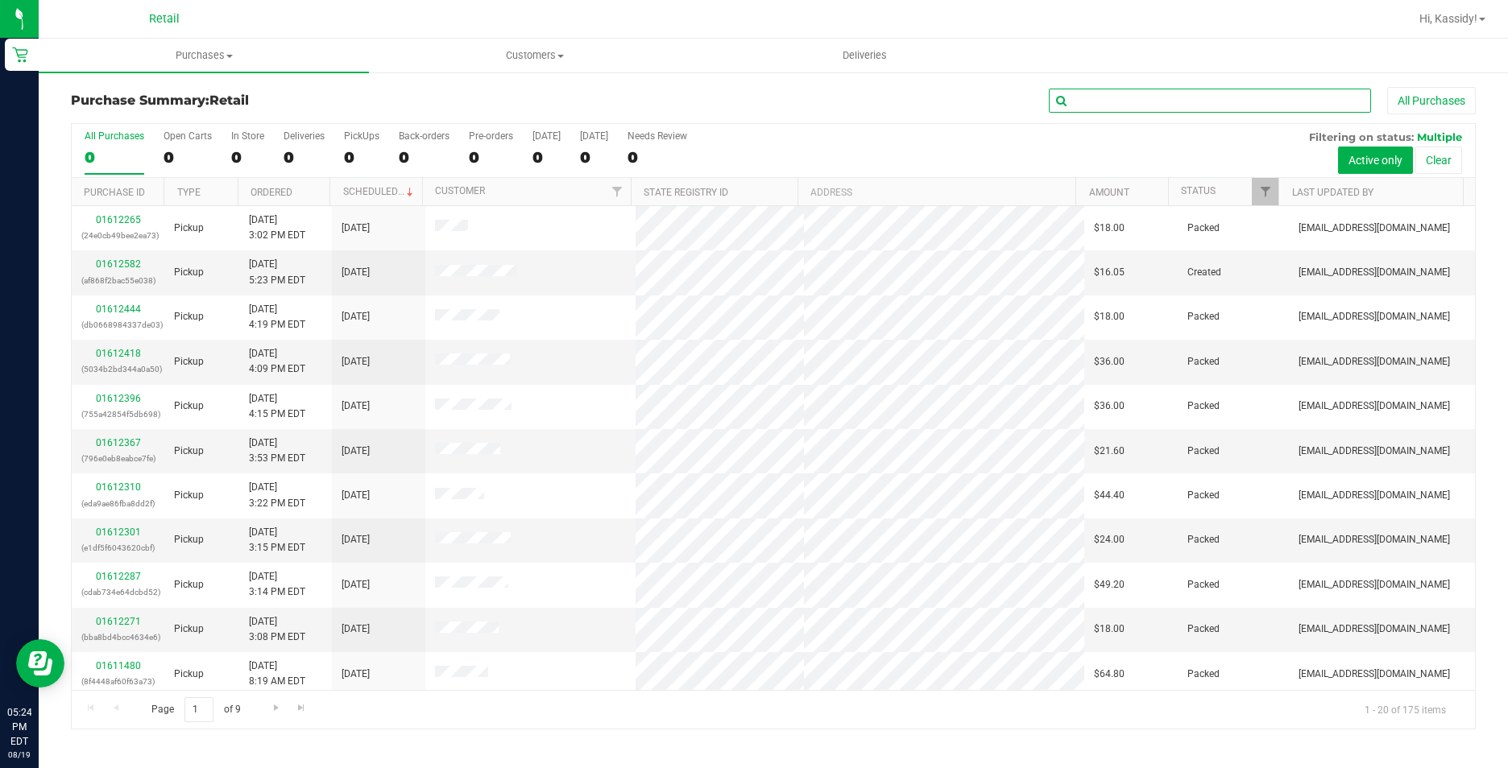
click at [1125, 110] on input "text" at bounding box center [1210, 101] width 322 height 24
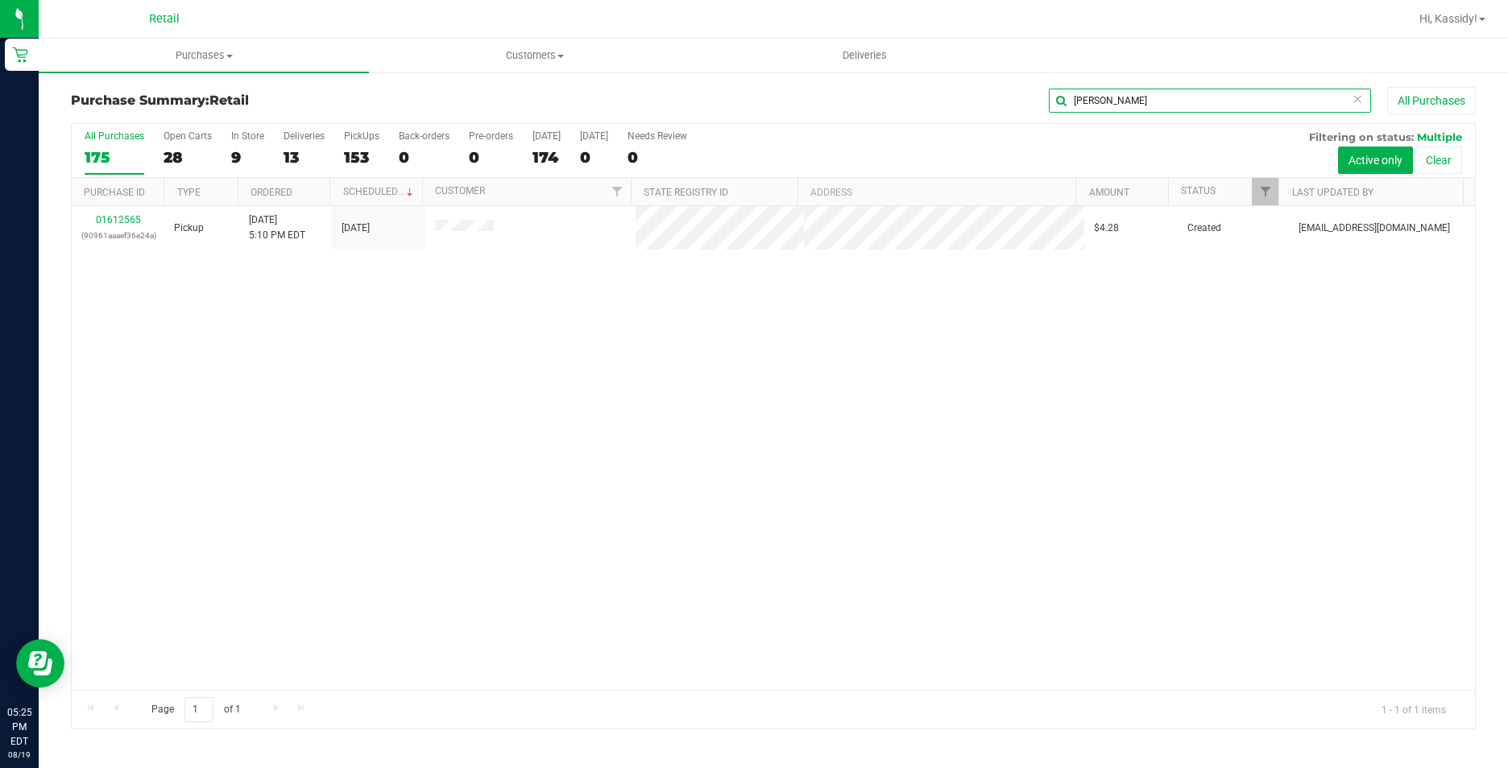
type input "[PERSON_NAME]"
click at [118, 222] on link "01612565" at bounding box center [118, 219] width 45 height 11
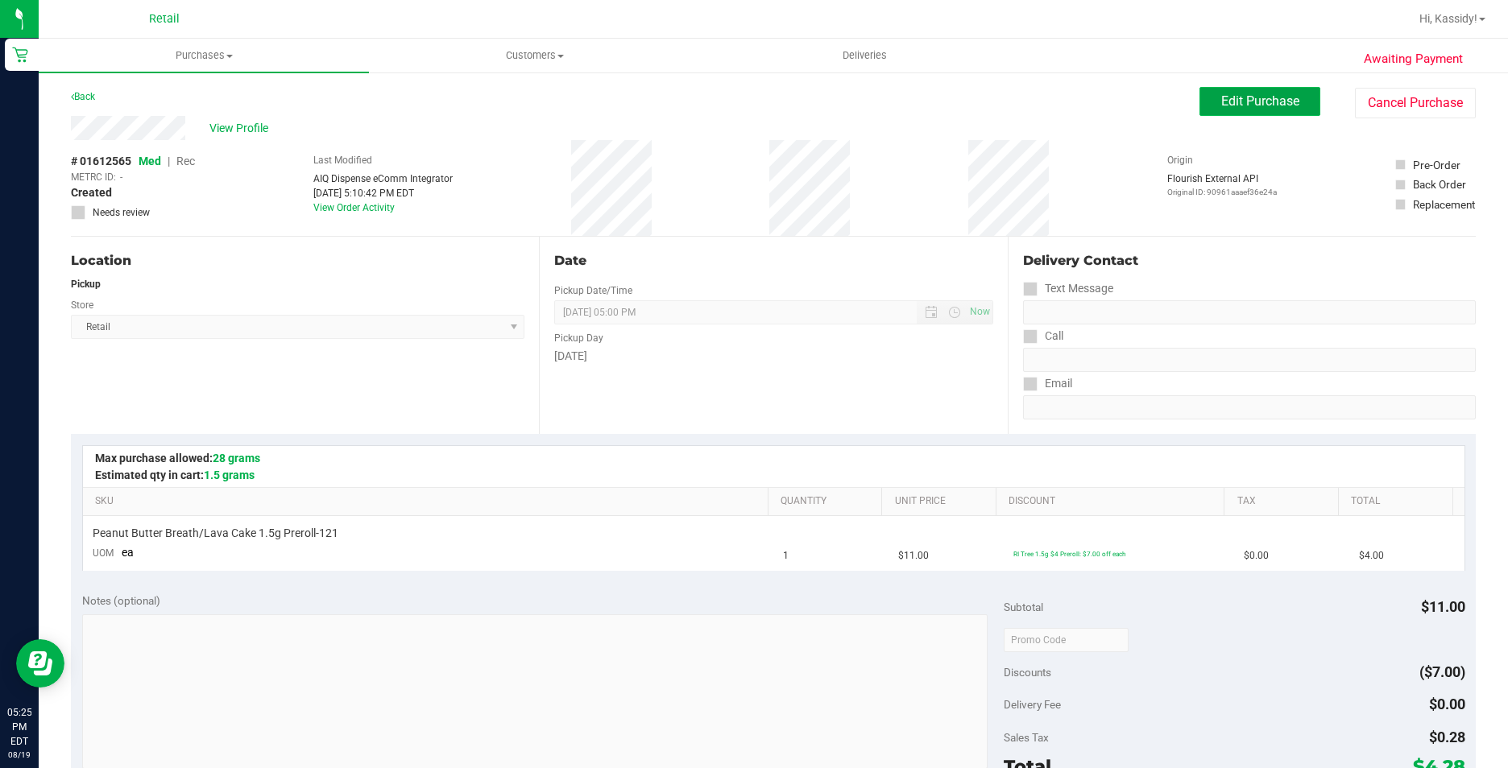
click at [1221, 101] on span "Edit Purchase" at bounding box center [1260, 100] width 78 height 15
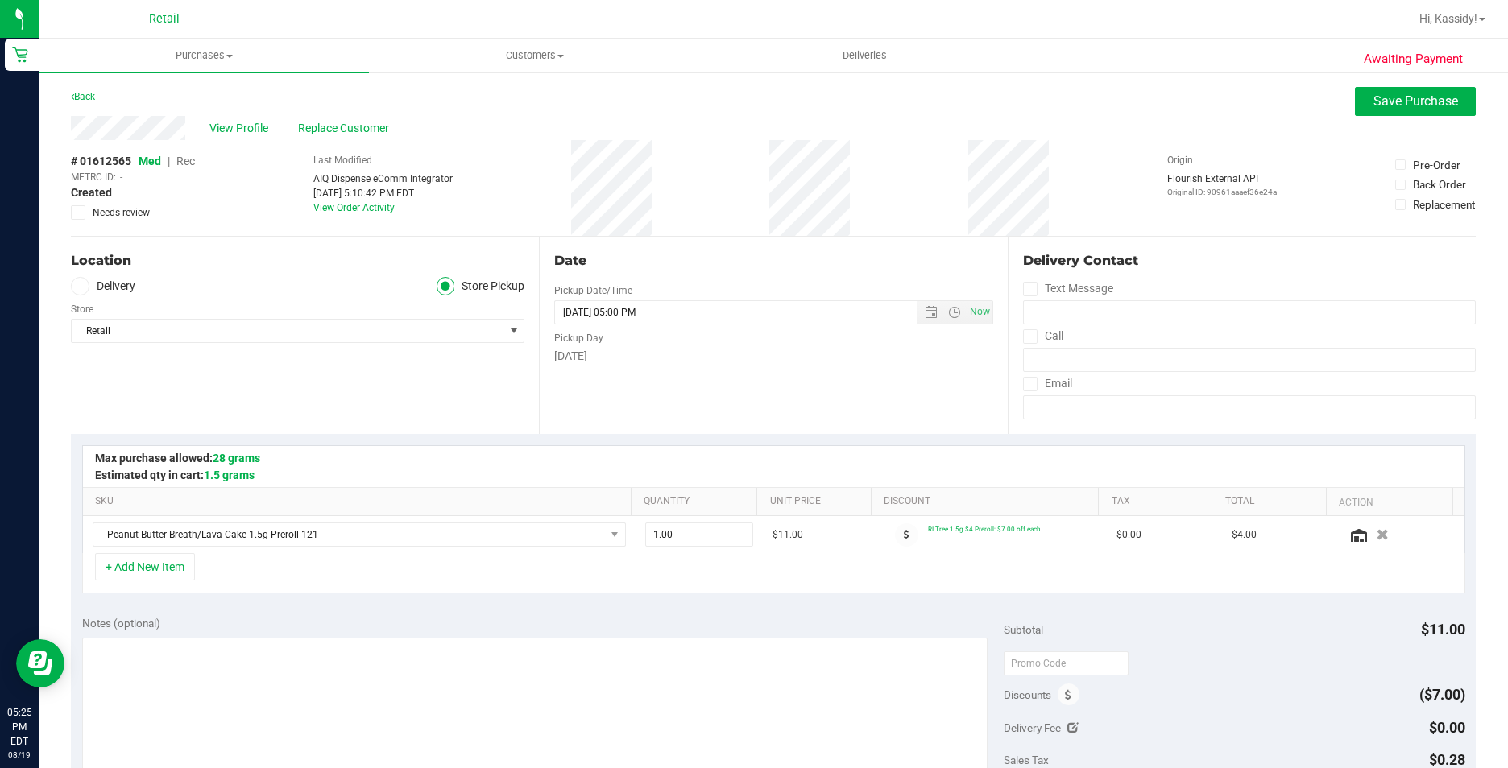
click at [185, 167] on span "Rec" at bounding box center [185, 161] width 19 height 13
click at [1388, 103] on span "Save Purchase" at bounding box center [1415, 100] width 85 height 15
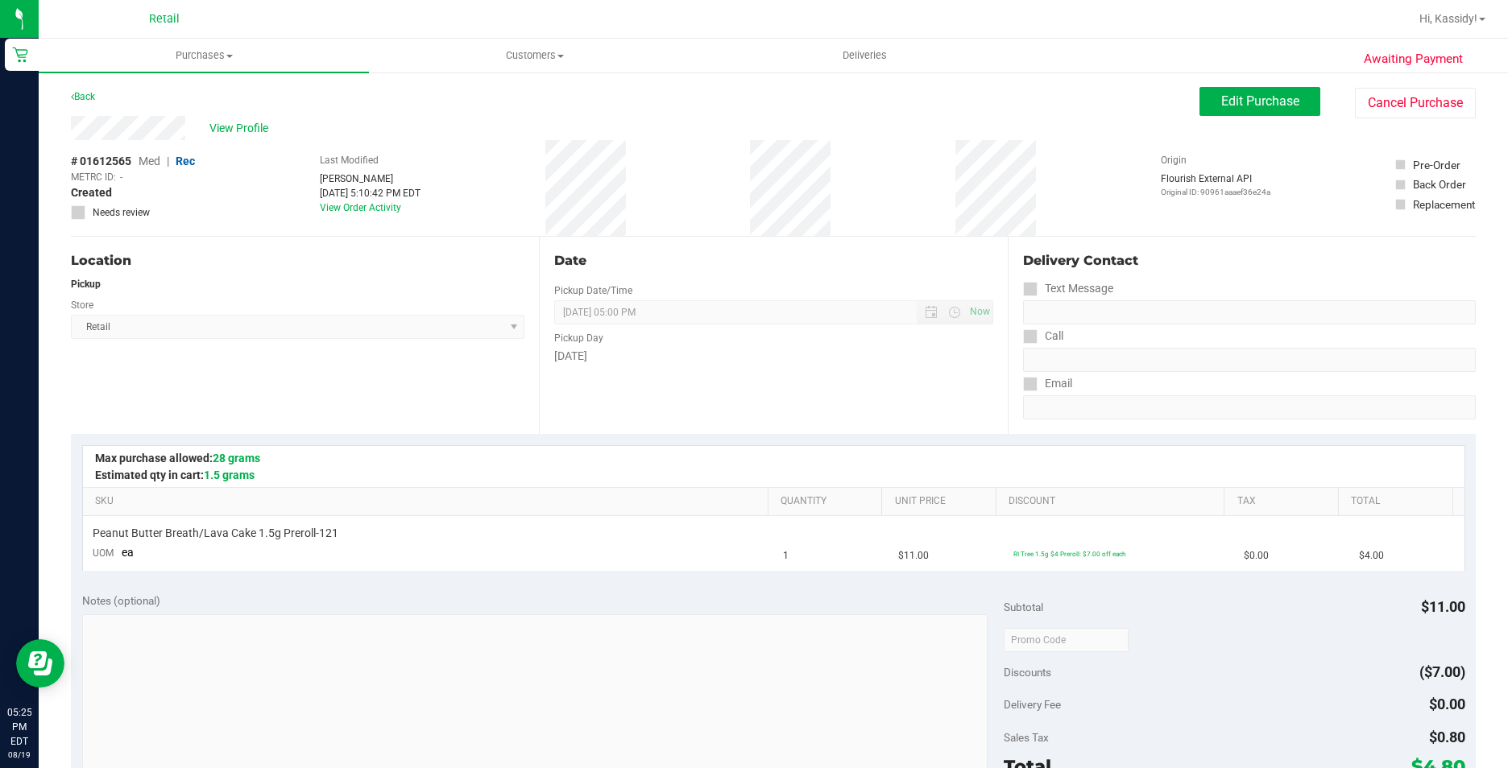
scroll to position [242, 0]
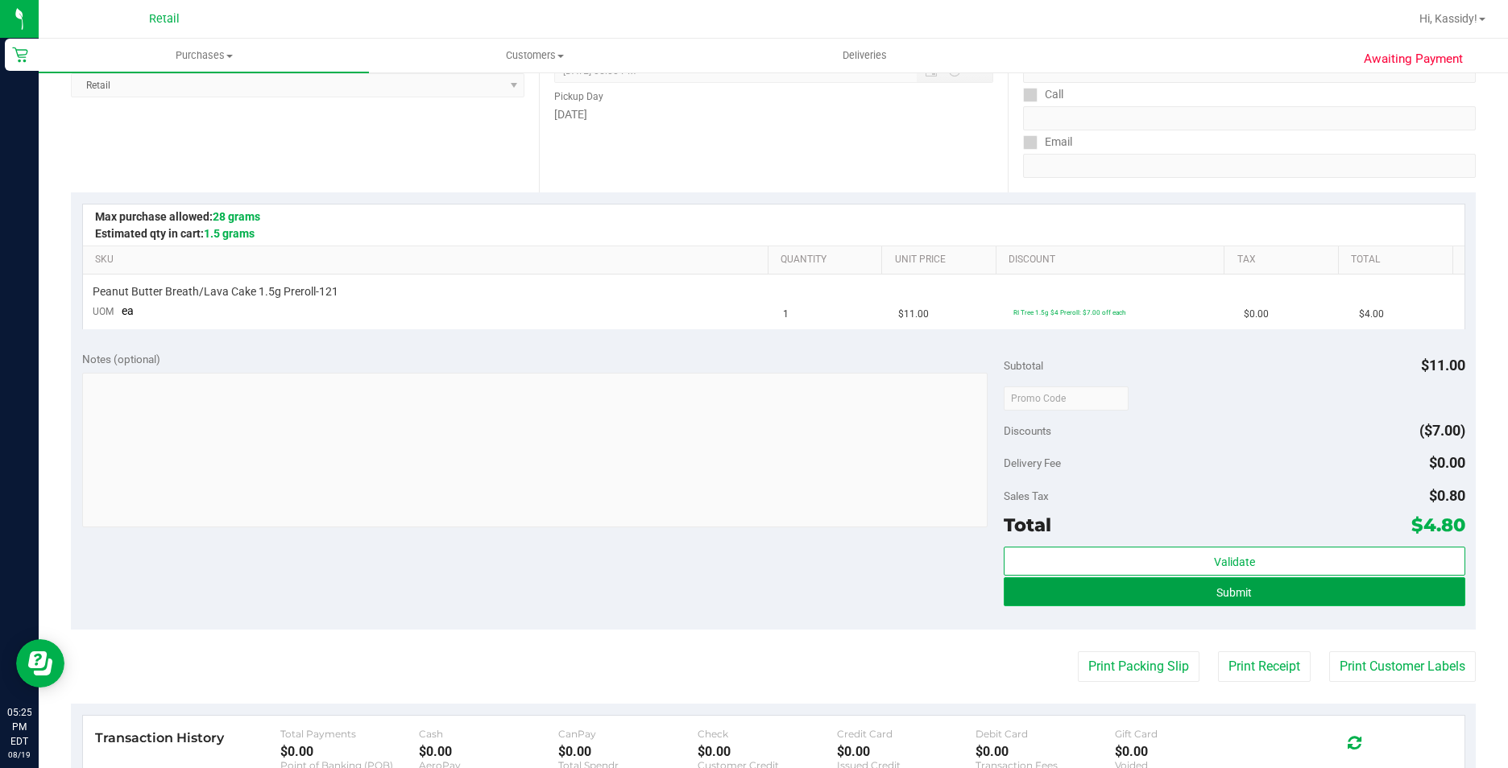
click at [1038, 579] on button "Submit" at bounding box center [1234, 592] width 461 height 29
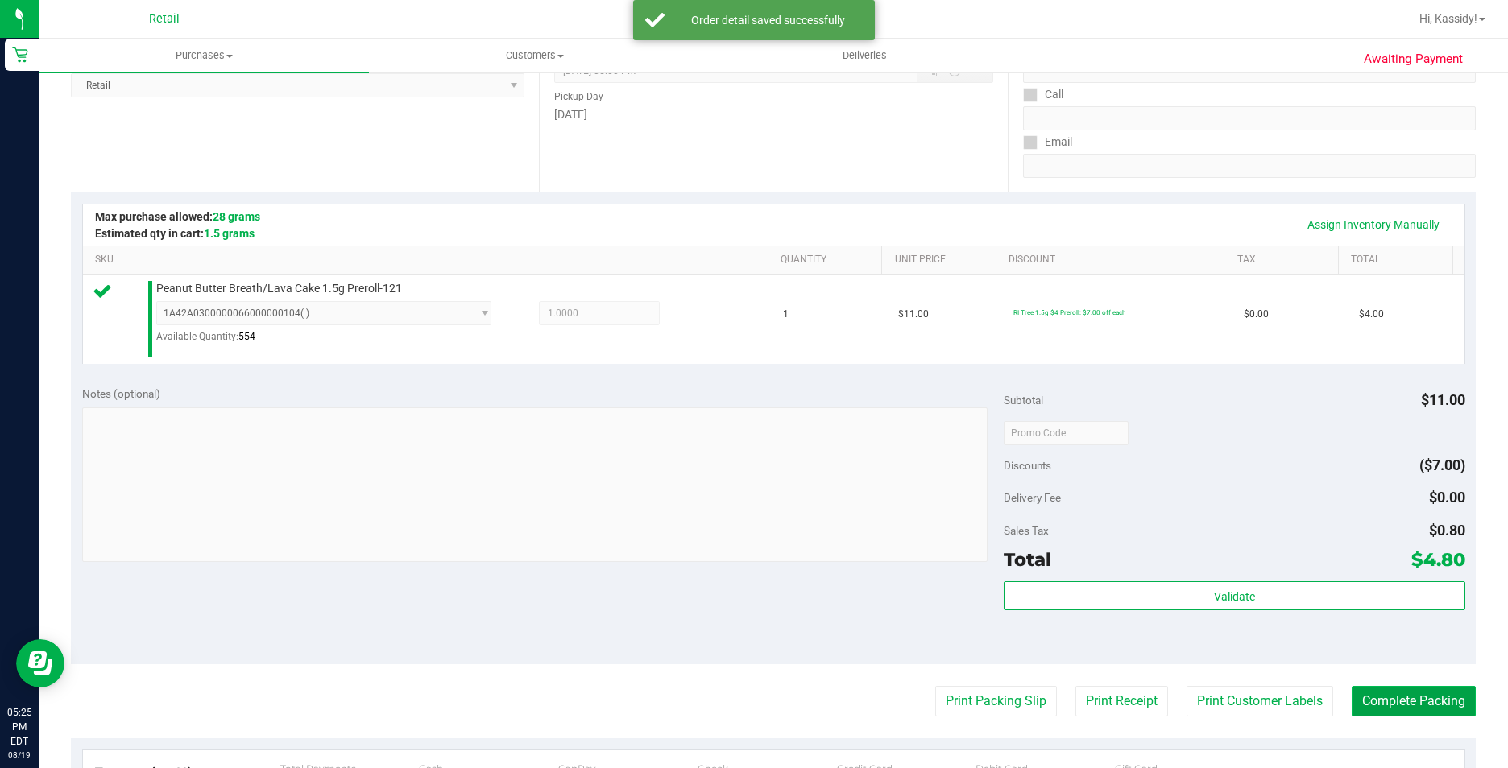
click at [1364, 699] on button "Complete Packing" at bounding box center [1414, 701] width 124 height 31
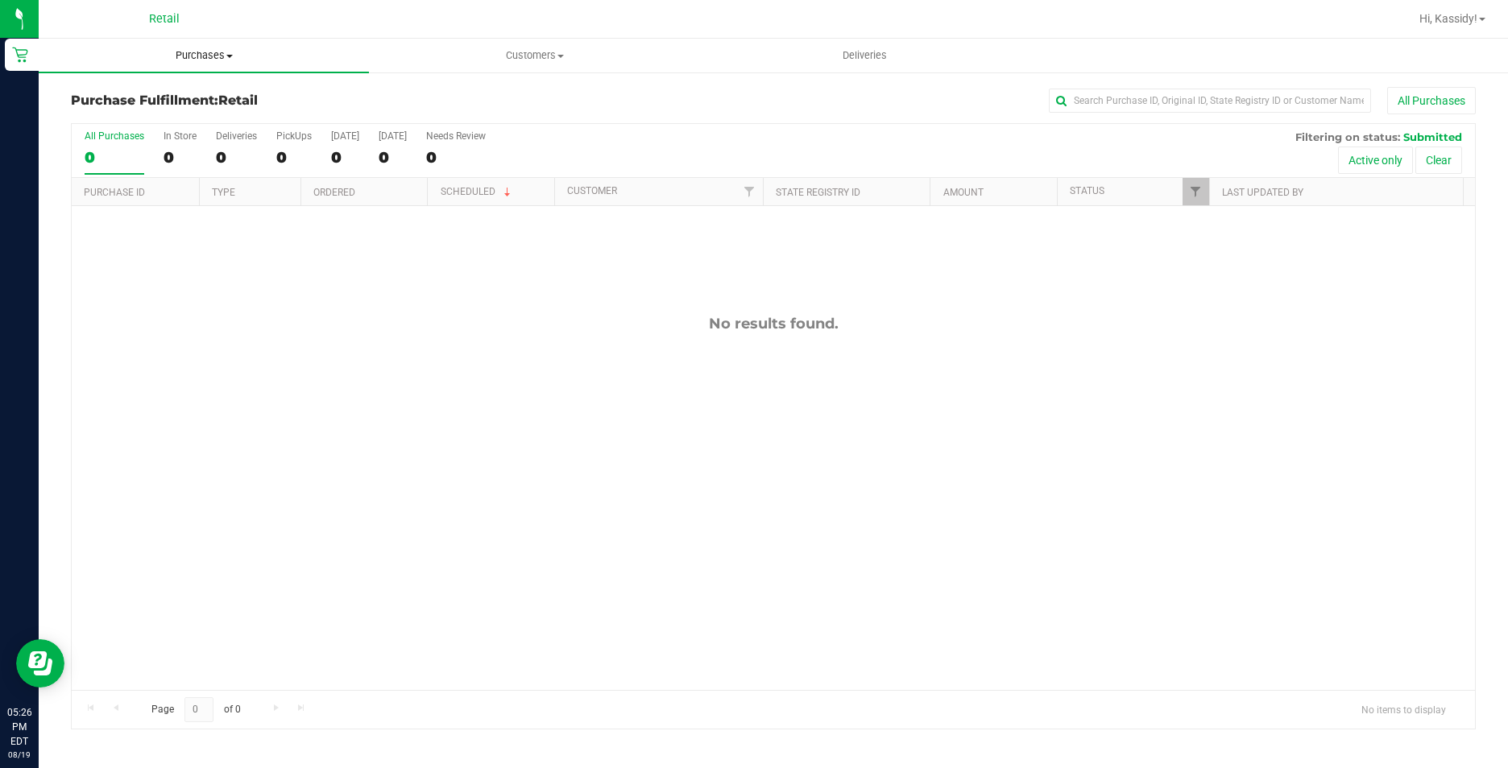
click at [191, 48] on span "Purchases" at bounding box center [204, 55] width 330 height 14
click at [188, 97] on span "Summary of purchases" at bounding box center [121, 97] width 165 height 14
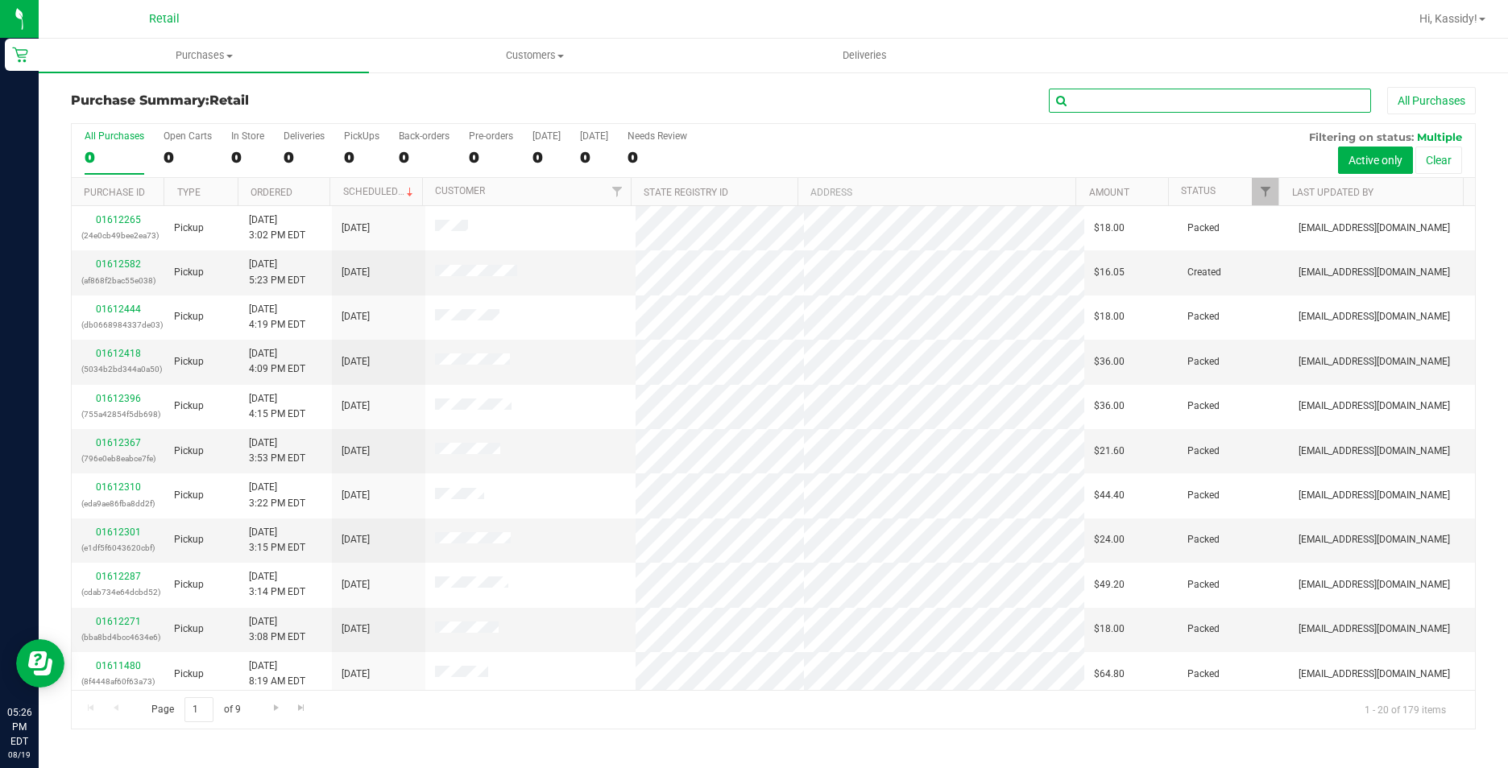
click at [1117, 111] on input "text" at bounding box center [1210, 101] width 322 height 24
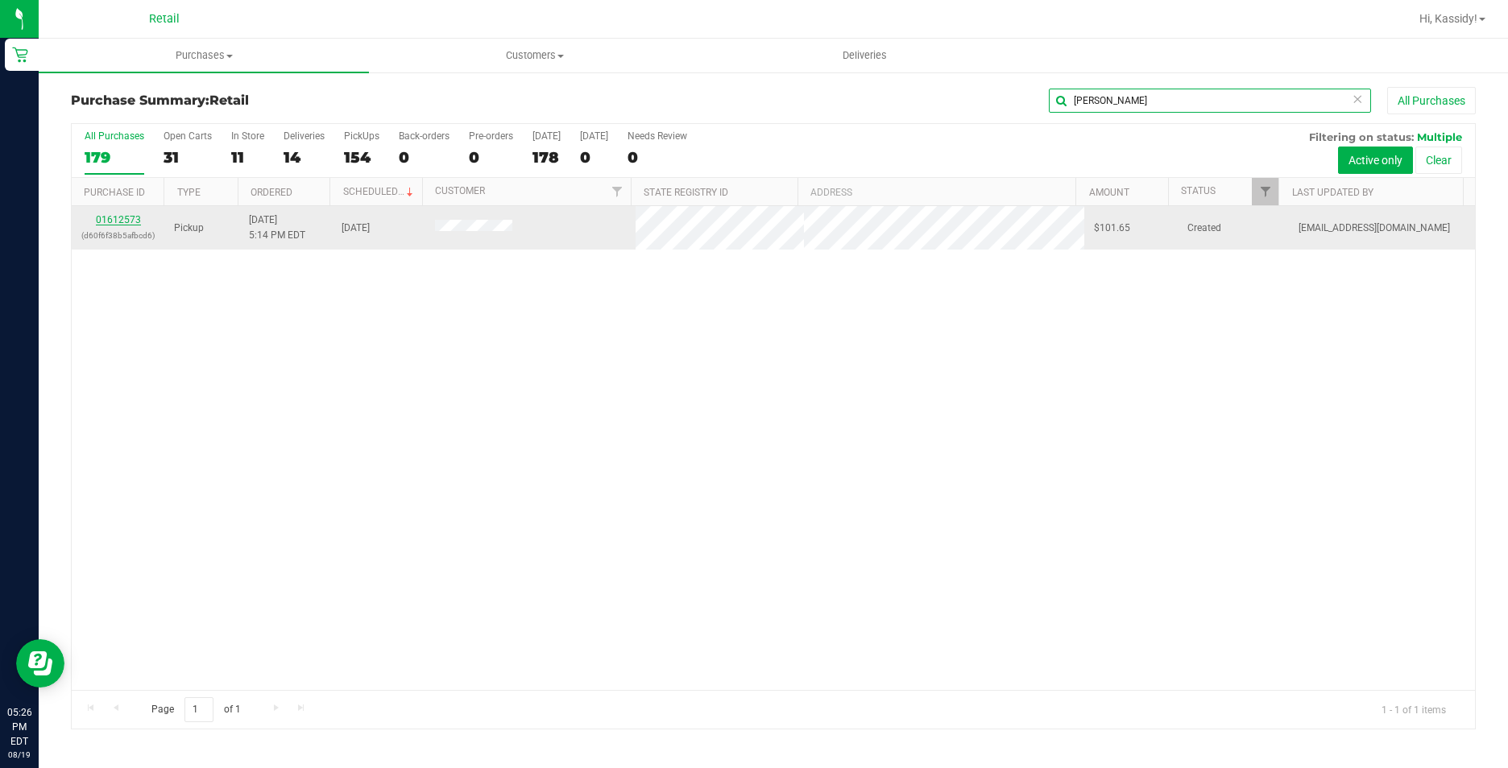
type input "[PERSON_NAME]"
click at [116, 222] on link "01612573" at bounding box center [118, 219] width 45 height 11
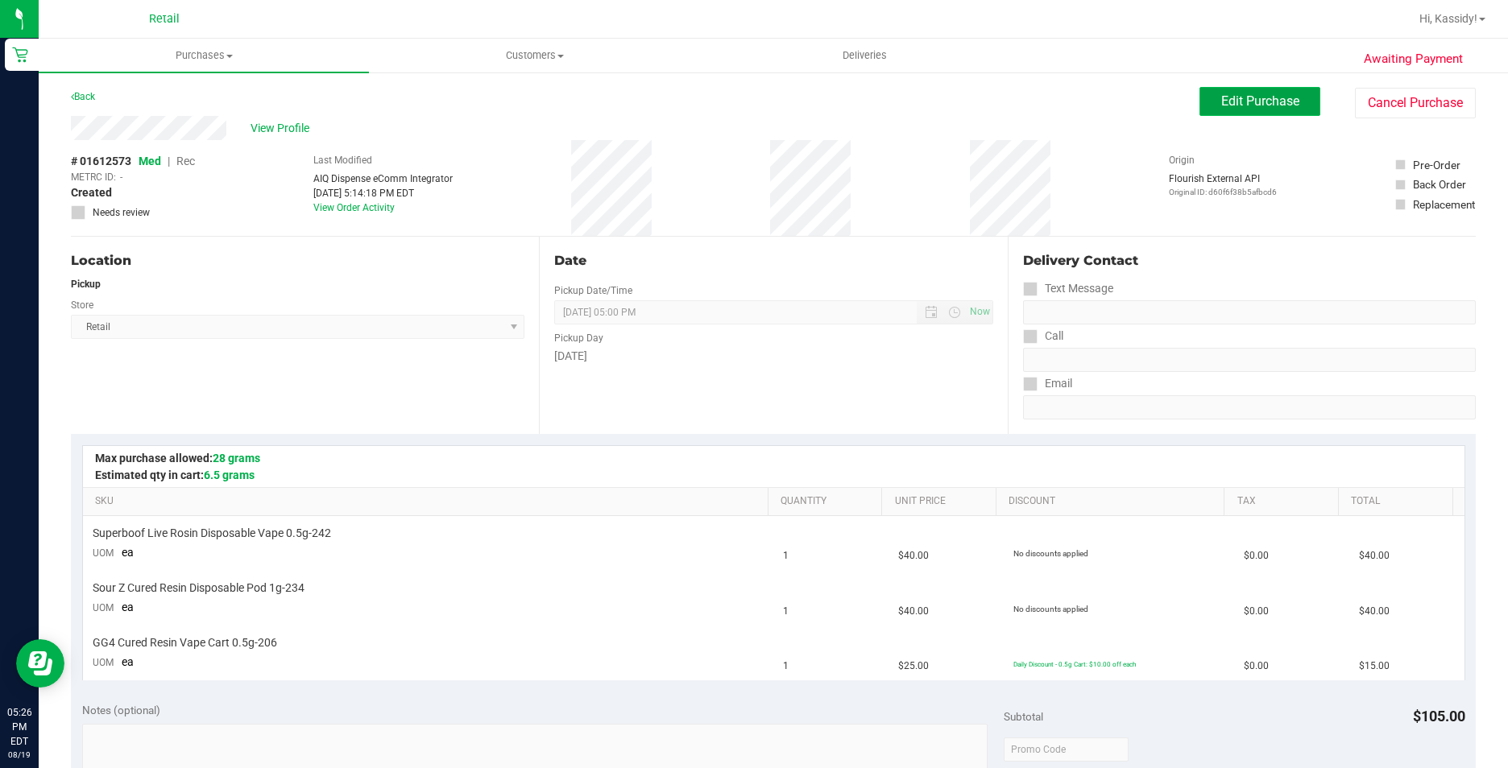
click at [1256, 97] on span "Edit Purchase" at bounding box center [1260, 100] width 78 height 15
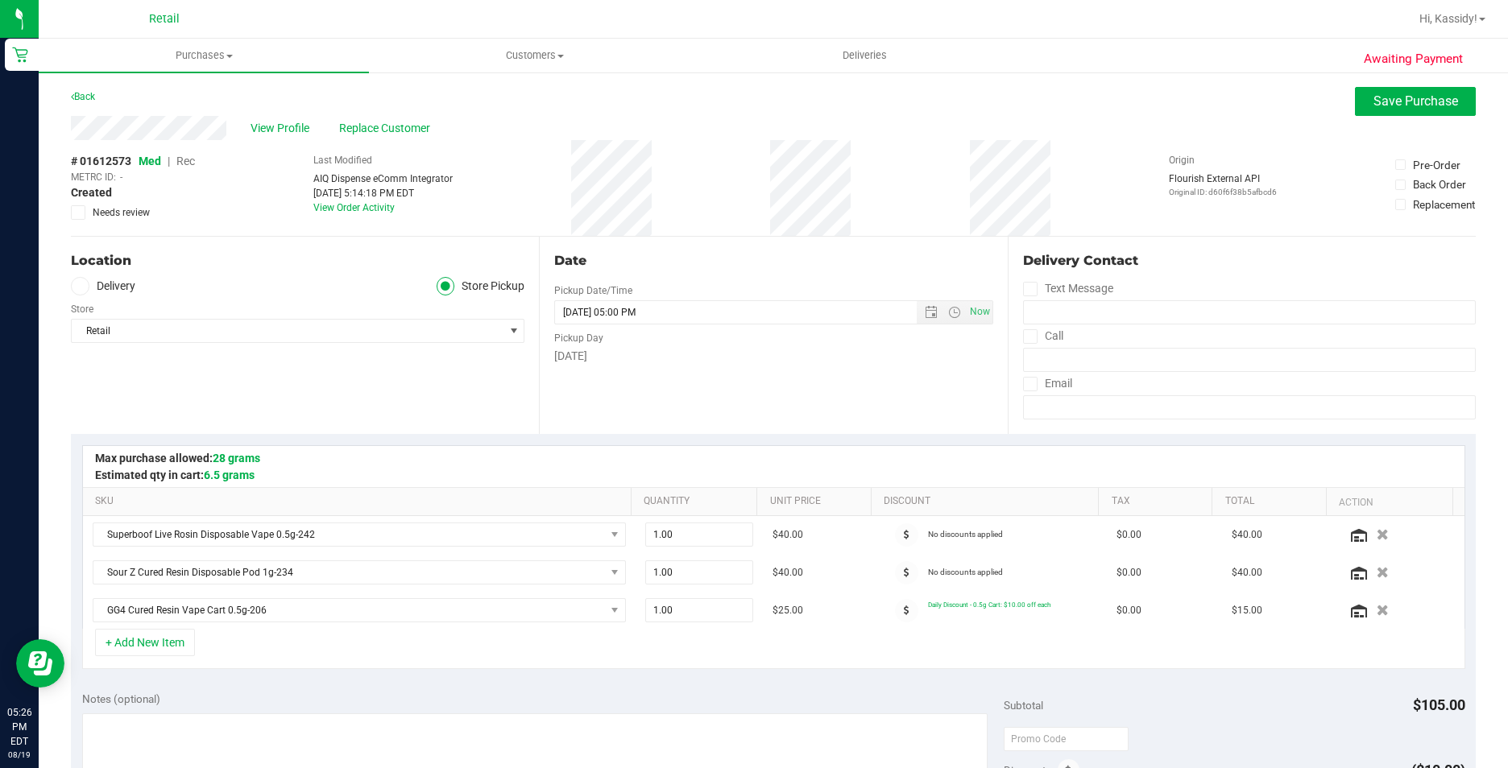
click at [187, 162] on span "Rec" at bounding box center [185, 161] width 19 height 13
click at [1379, 100] on span "Save Purchase" at bounding box center [1415, 100] width 85 height 15
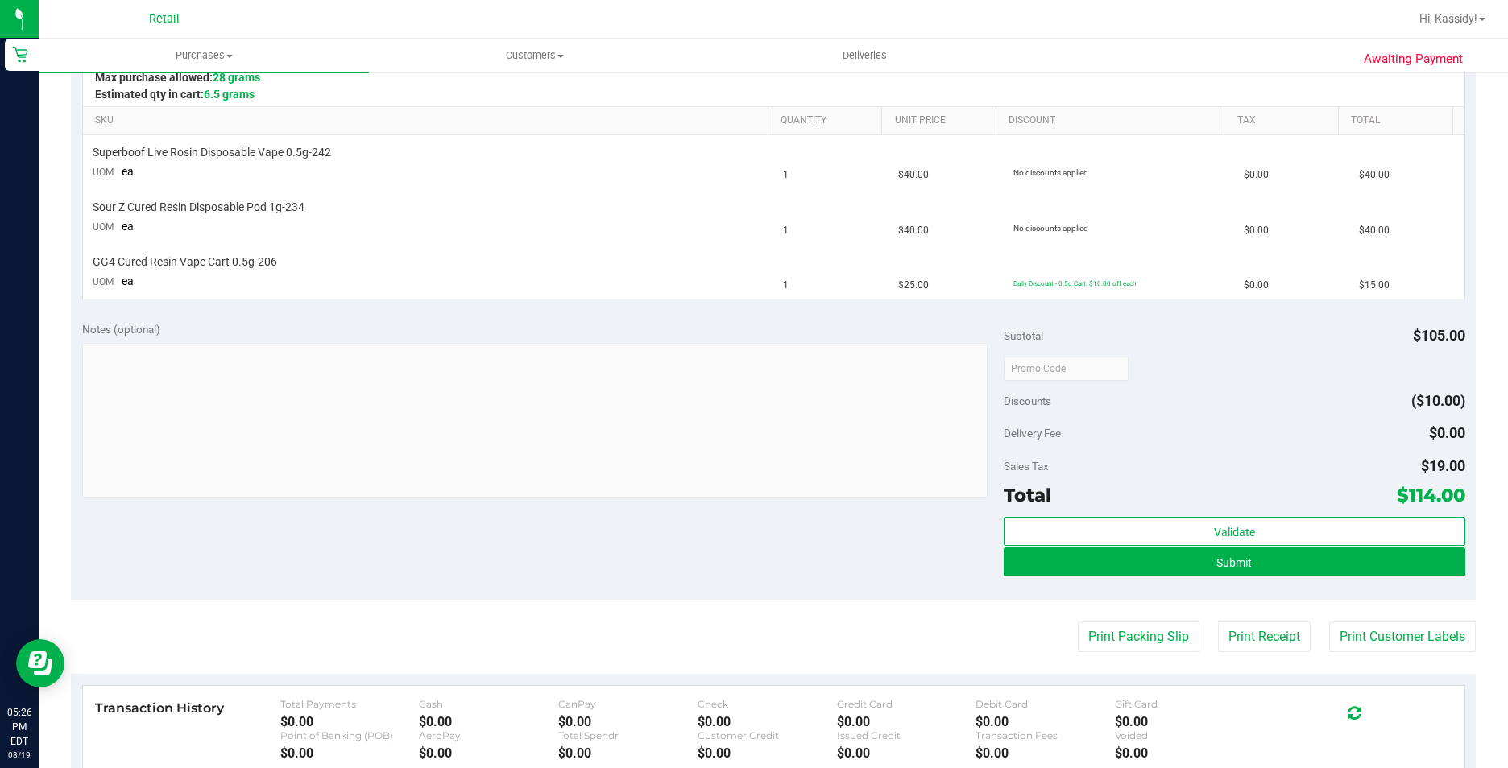
scroll to position [403, 0]
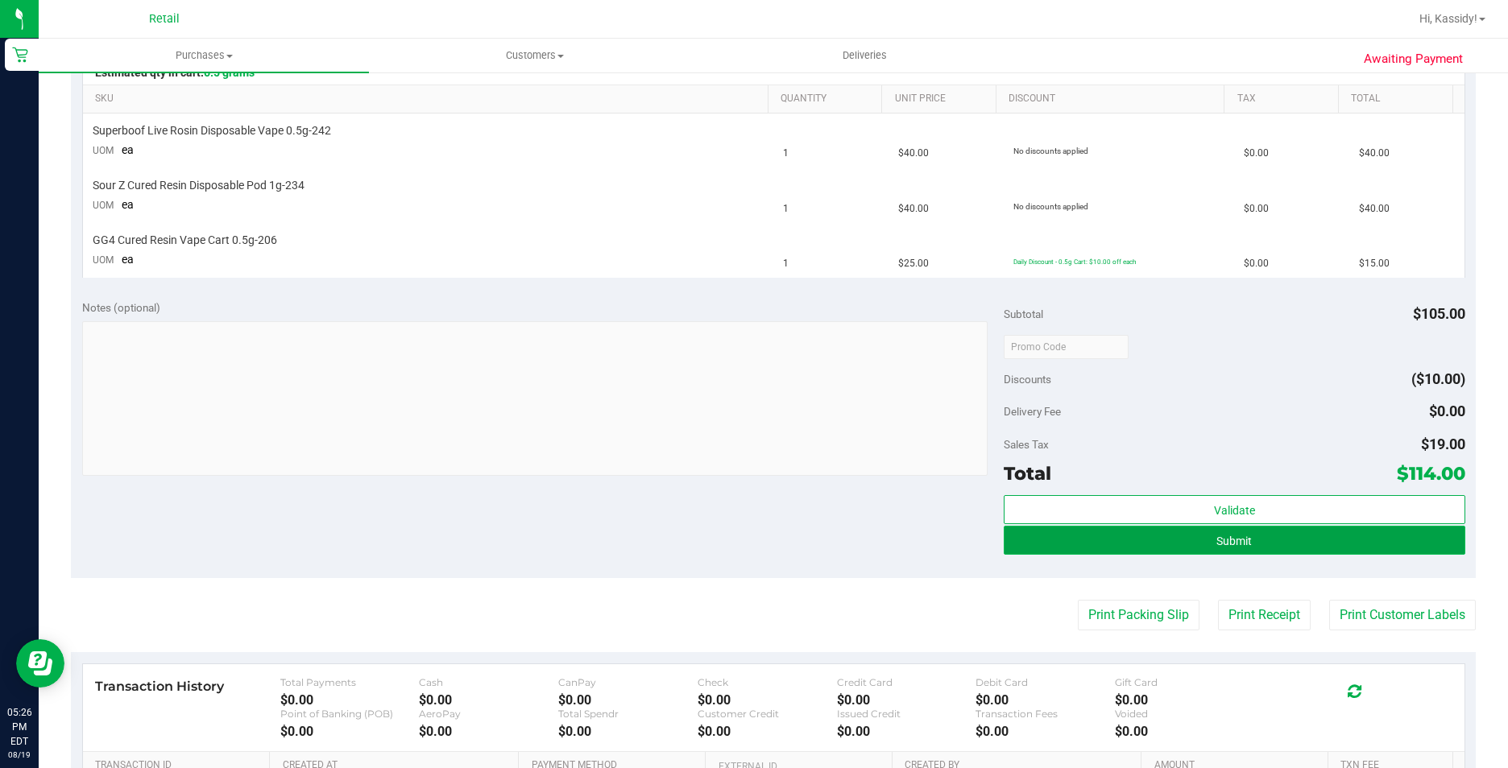
click at [1164, 536] on button "Submit" at bounding box center [1234, 540] width 461 height 29
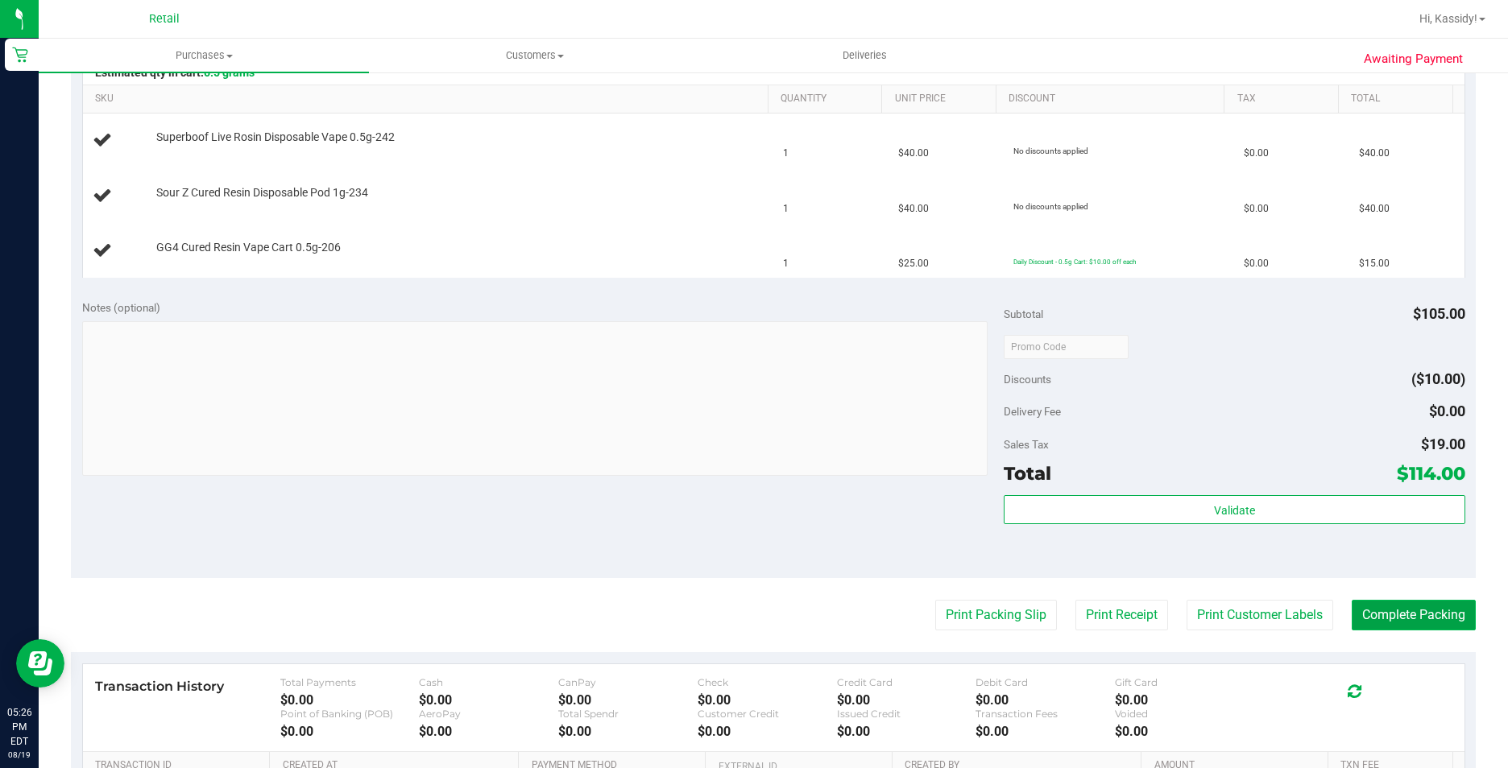
click at [1364, 625] on button "Complete Packing" at bounding box center [1414, 615] width 124 height 31
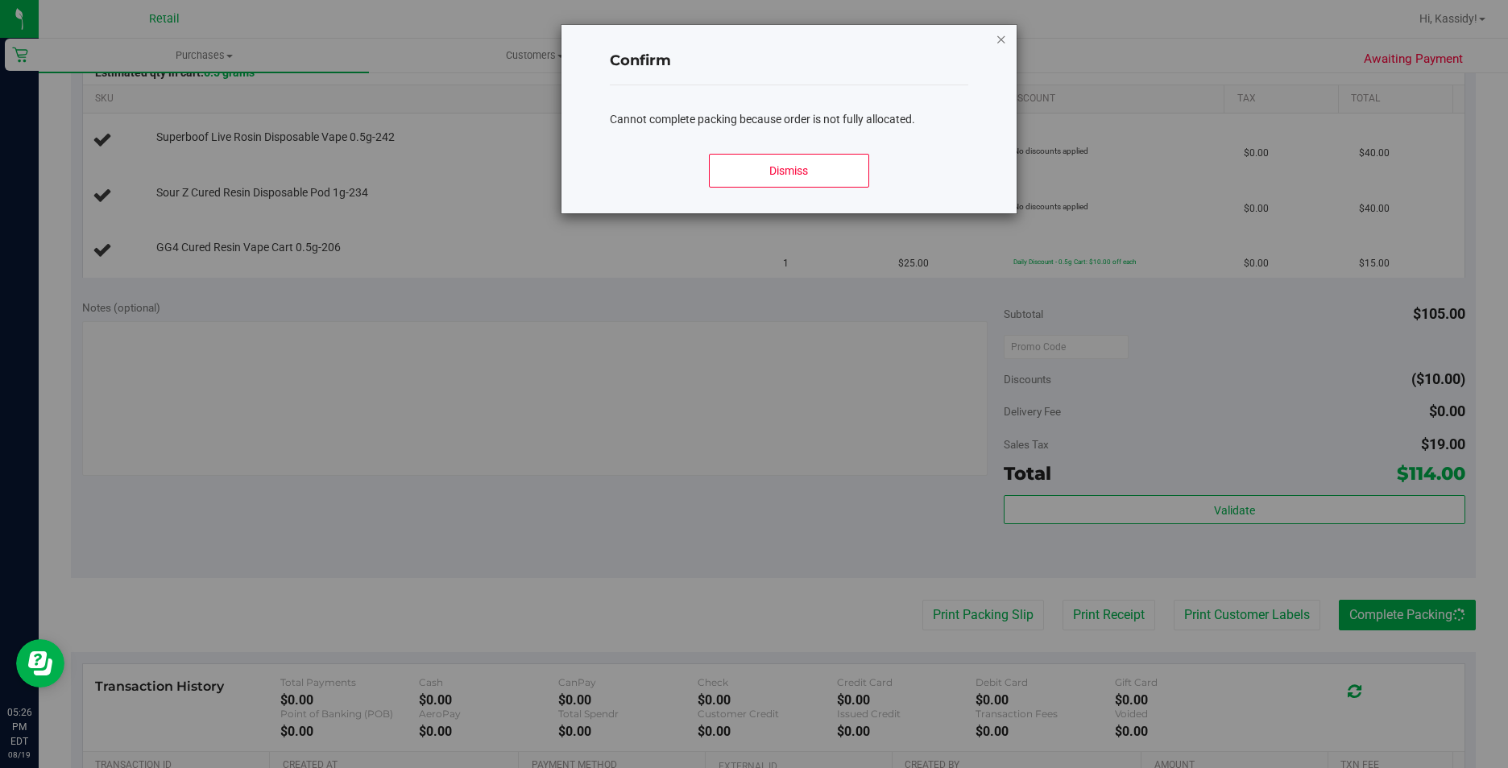
click at [1000, 37] on icon "Close modal" at bounding box center [1001, 38] width 11 height 19
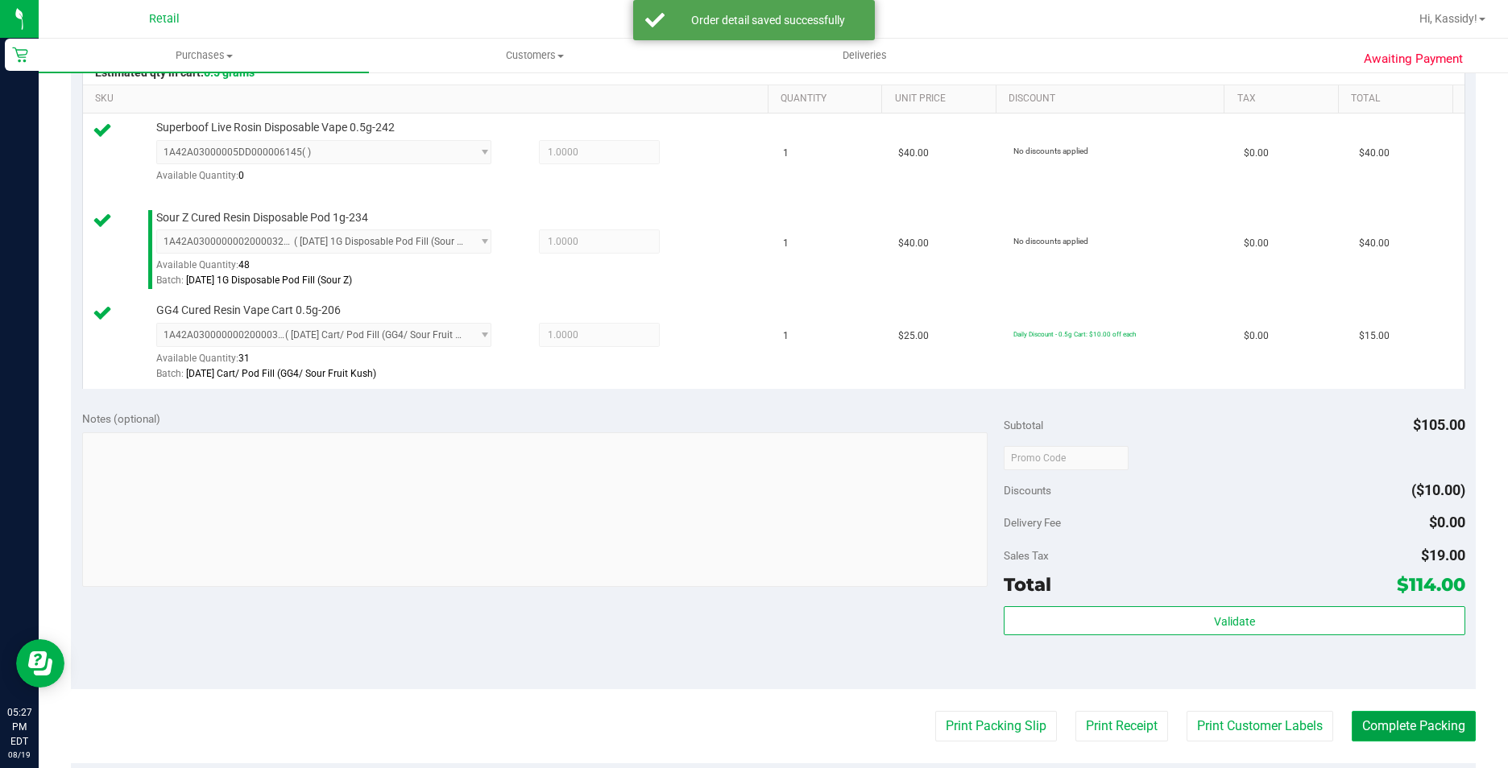
click at [1383, 731] on button "Complete Packing" at bounding box center [1414, 726] width 124 height 31
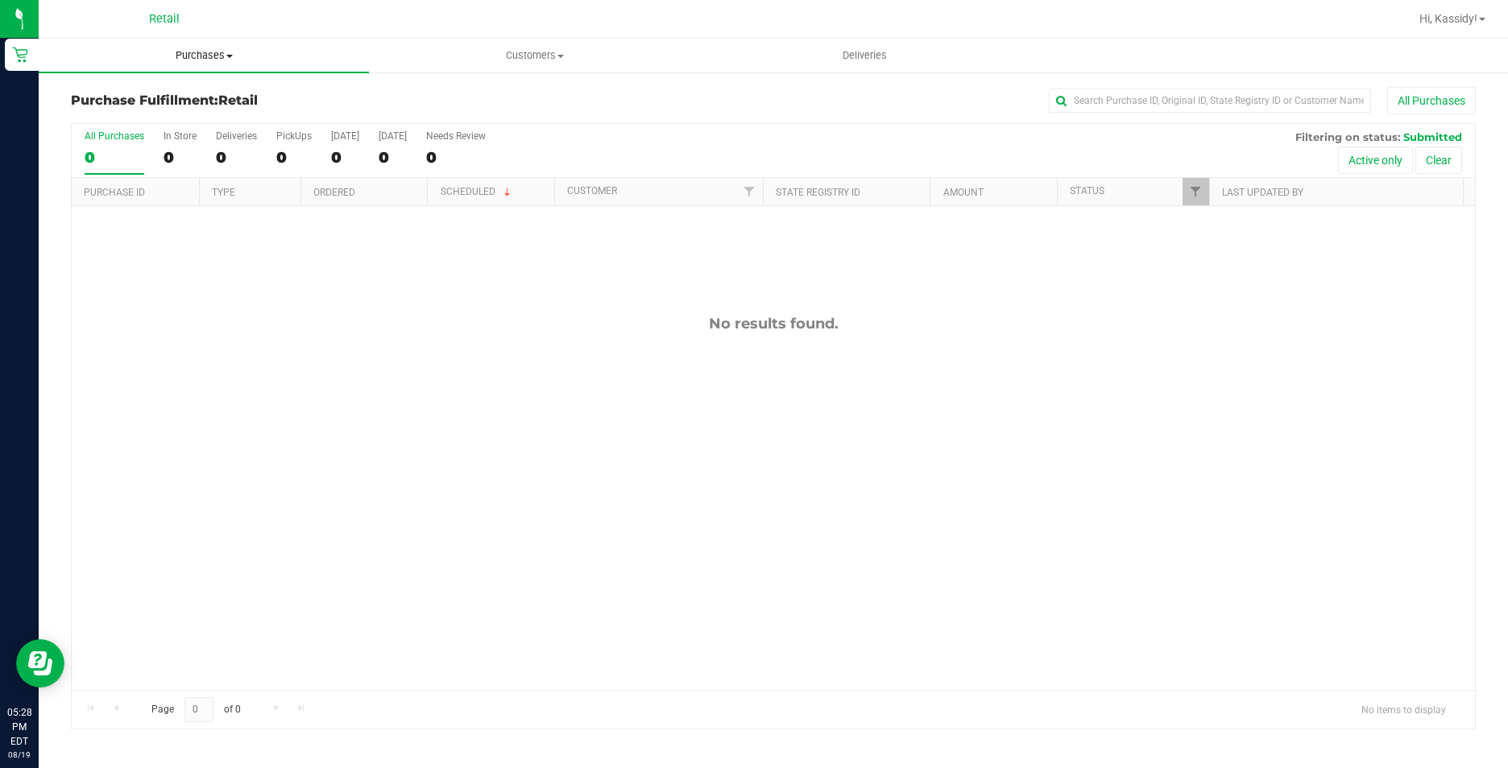
click at [213, 58] on span "Purchases" at bounding box center [204, 55] width 330 height 14
click at [176, 90] on span "Summary of purchases" at bounding box center [121, 97] width 165 height 14
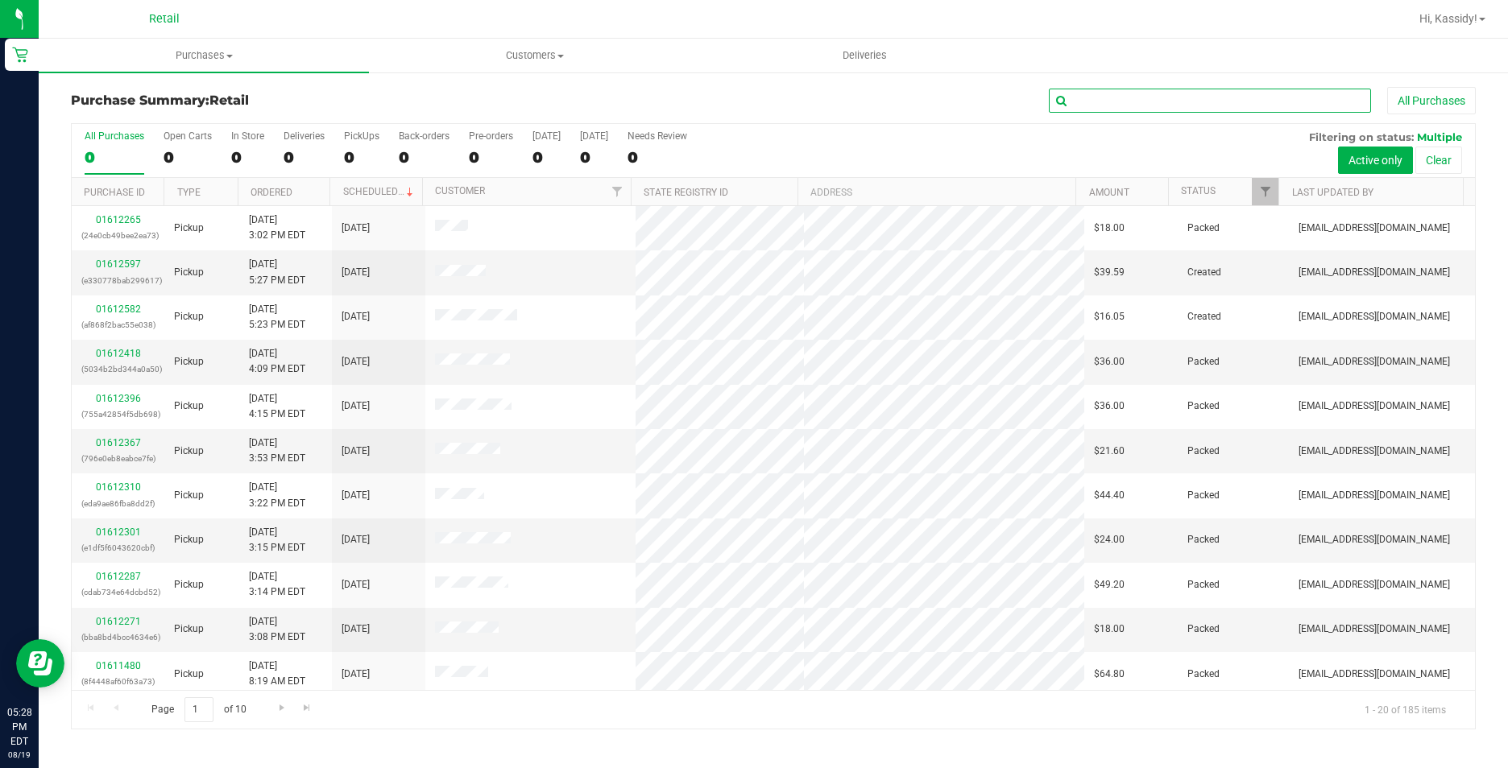
click at [1110, 105] on input "text" at bounding box center [1210, 101] width 322 height 24
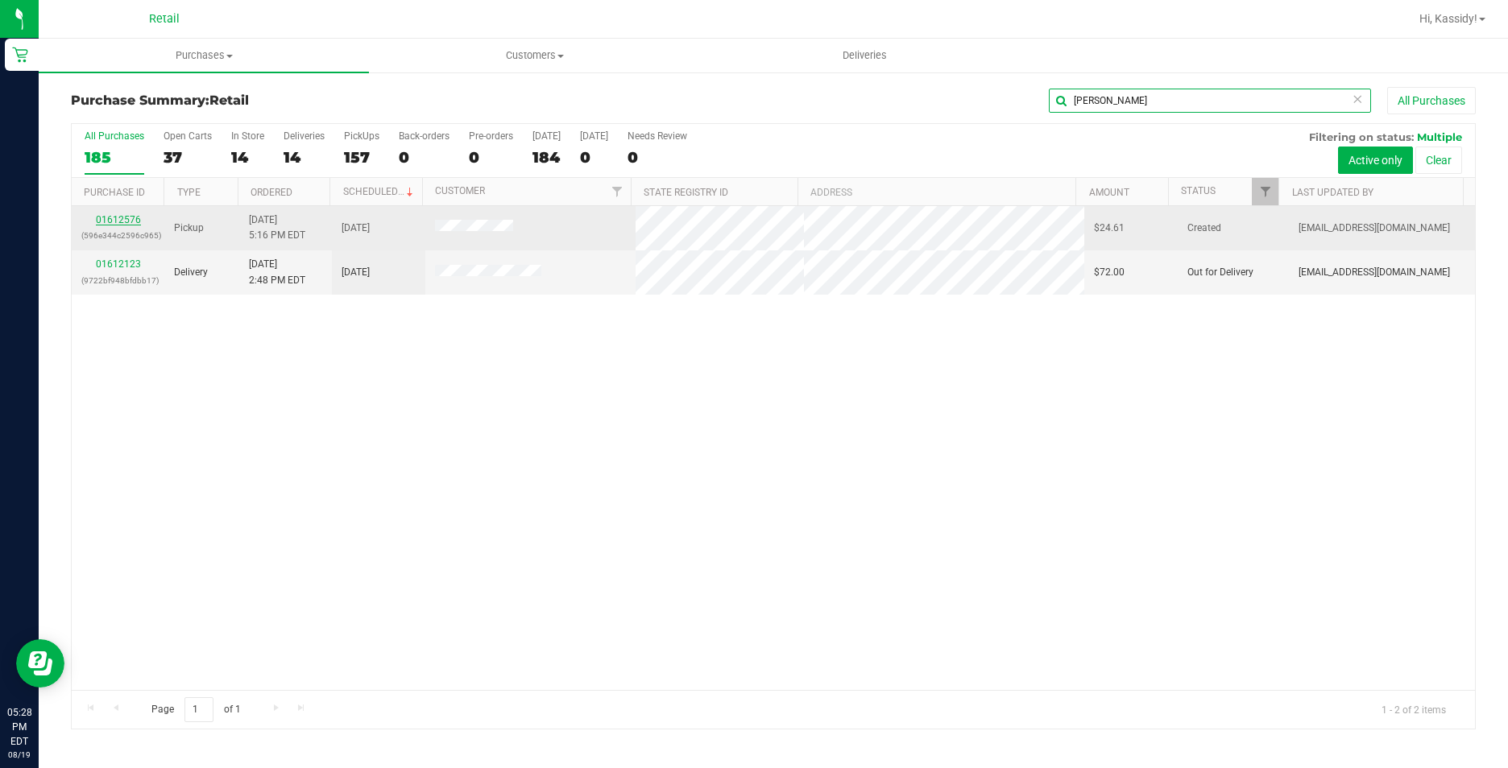
type input "[PERSON_NAME]"
click at [120, 216] on link "01612576" at bounding box center [118, 219] width 45 height 11
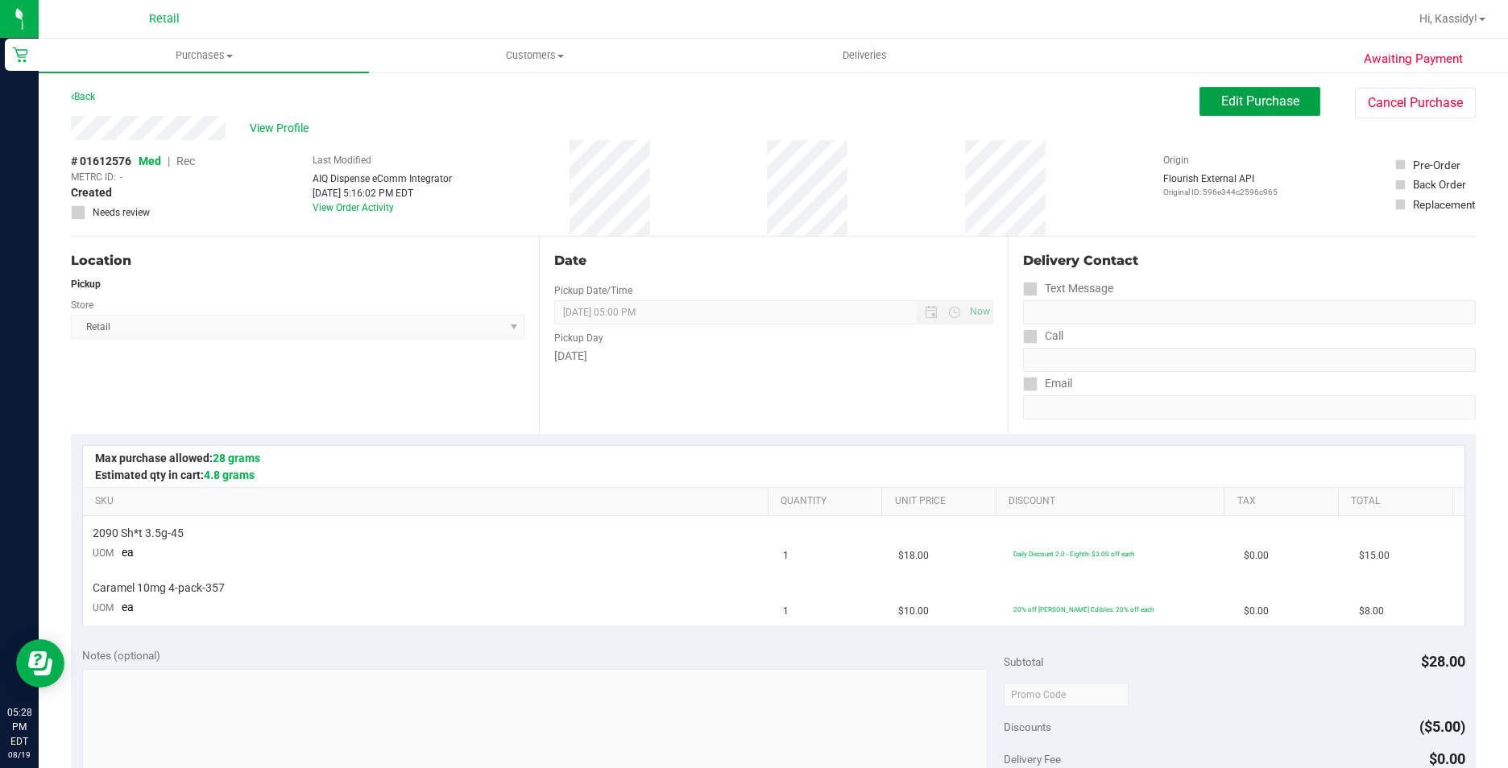
click at [1221, 99] on span "Edit Purchase" at bounding box center [1260, 100] width 78 height 15
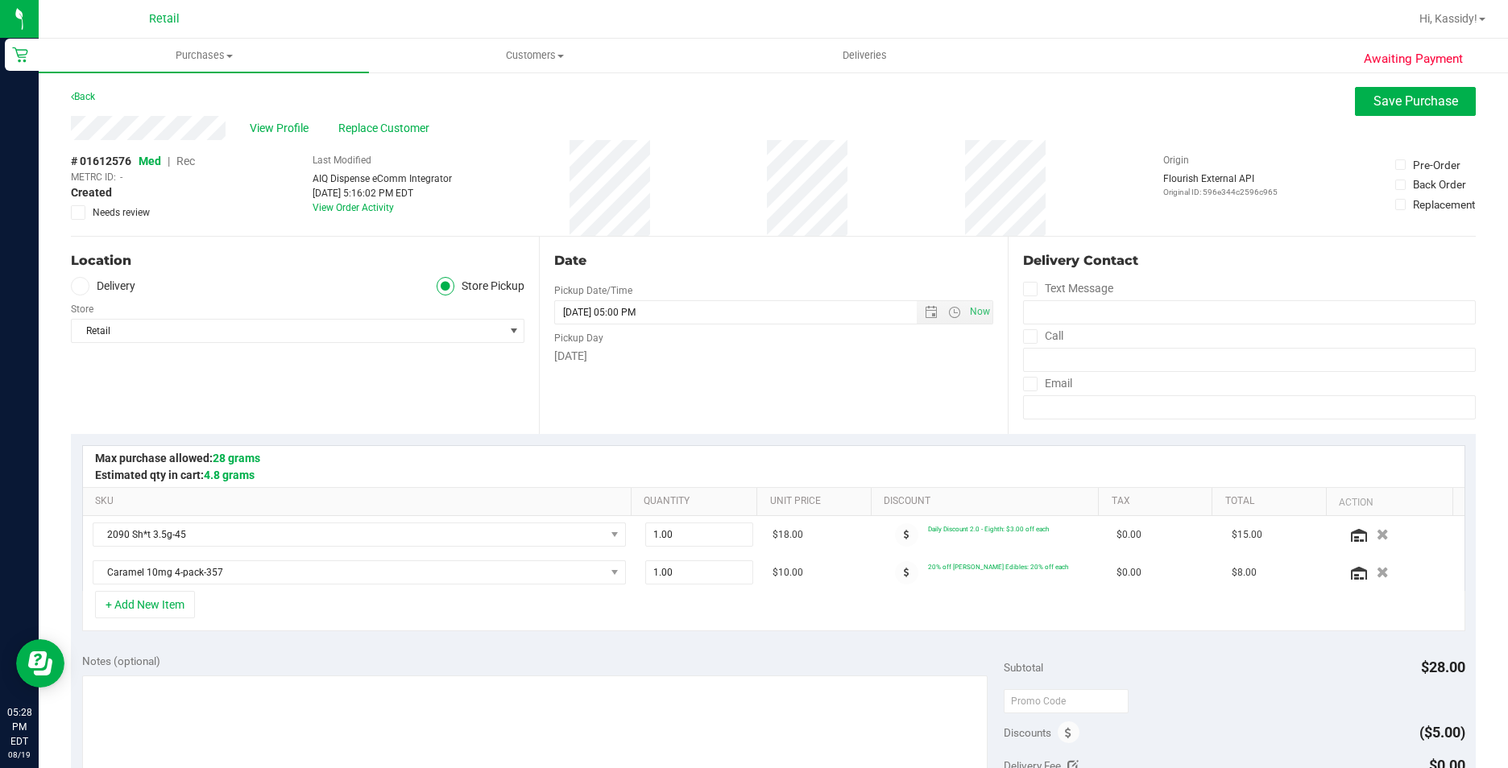
click at [184, 164] on span "Rec" at bounding box center [185, 161] width 19 height 13
click at [1381, 98] on span "Save Purchase" at bounding box center [1415, 100] width 85 height 15
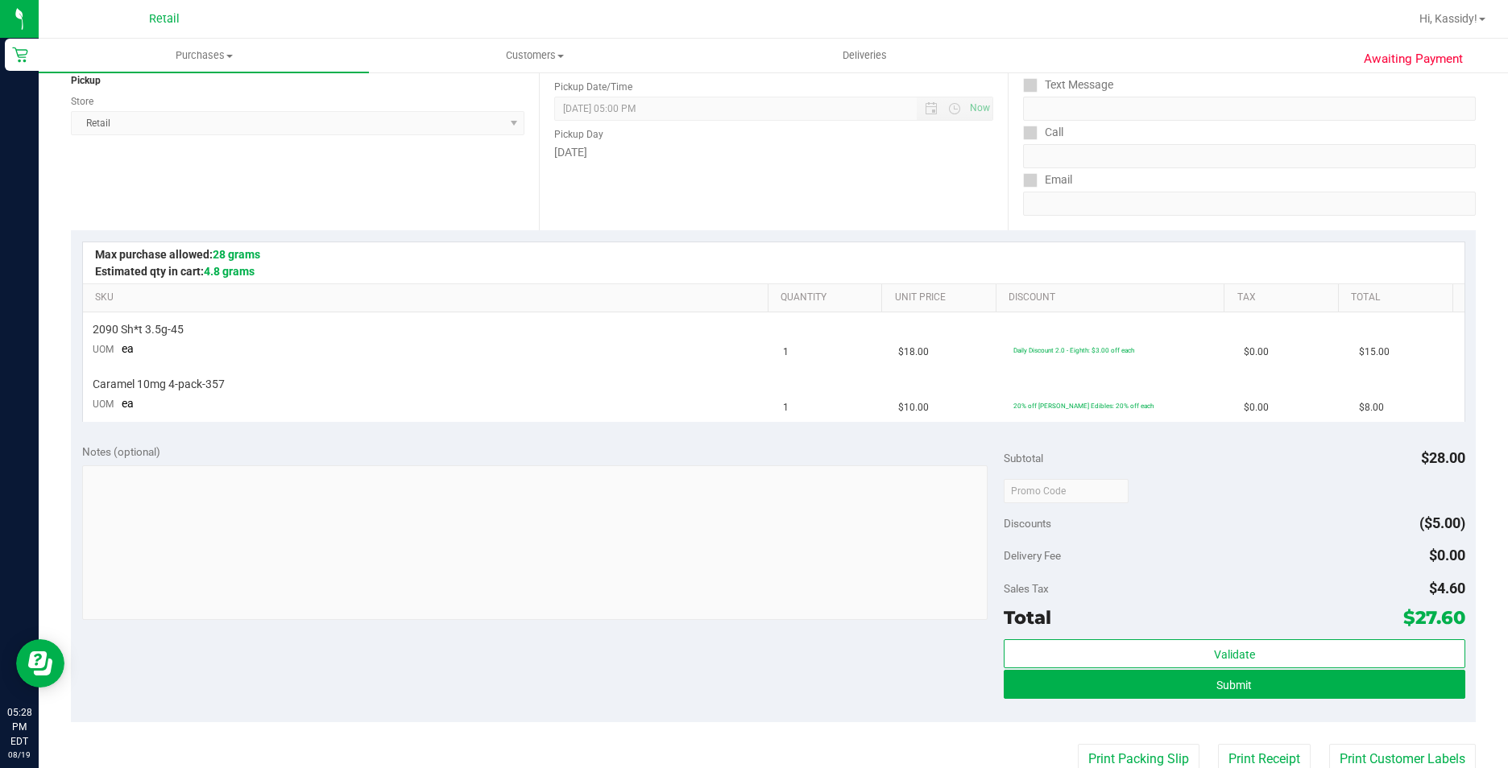
scroll to position [242, 0]
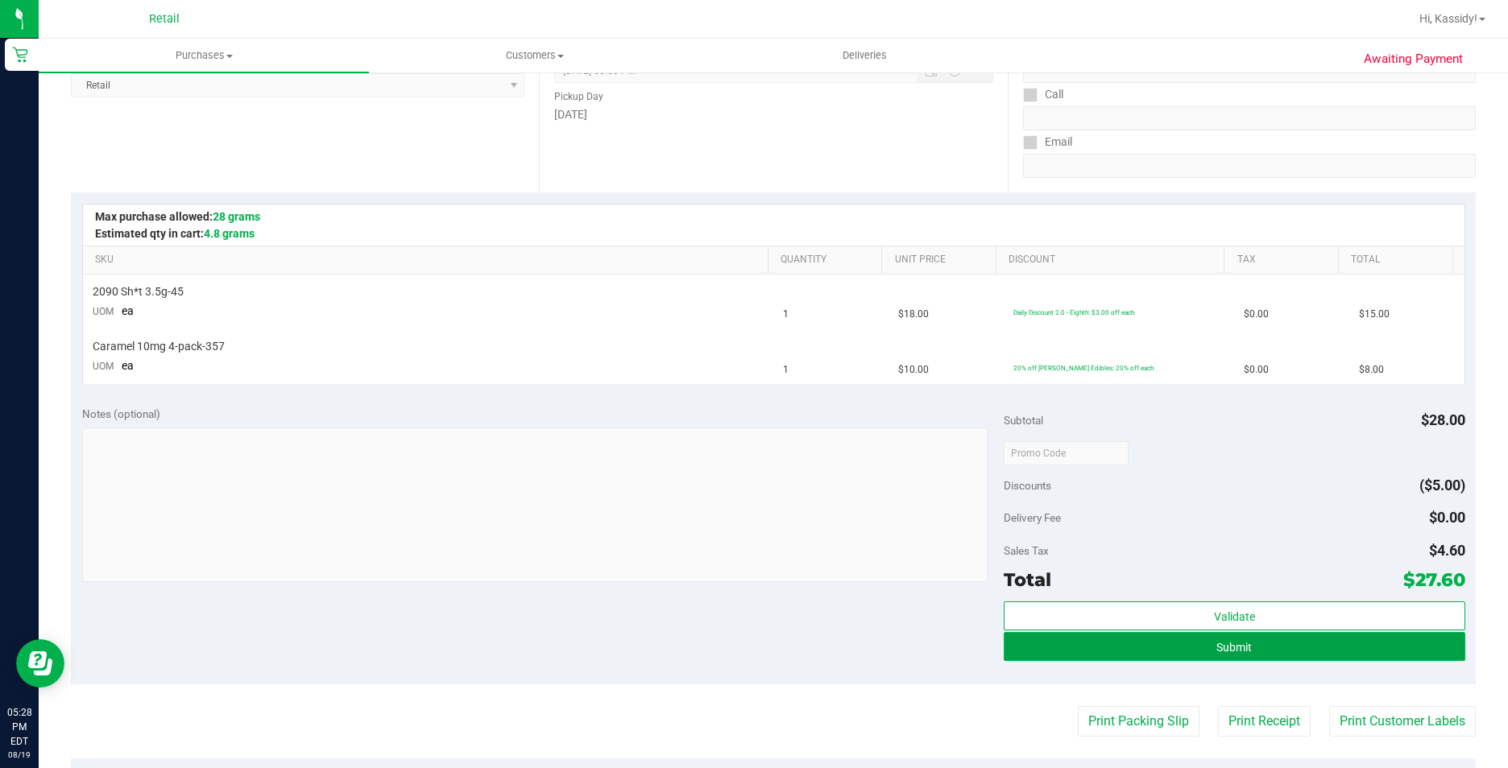
click at [1176, 645] on button "Submit" at bounding box center [1234, 646] width 461 height 29
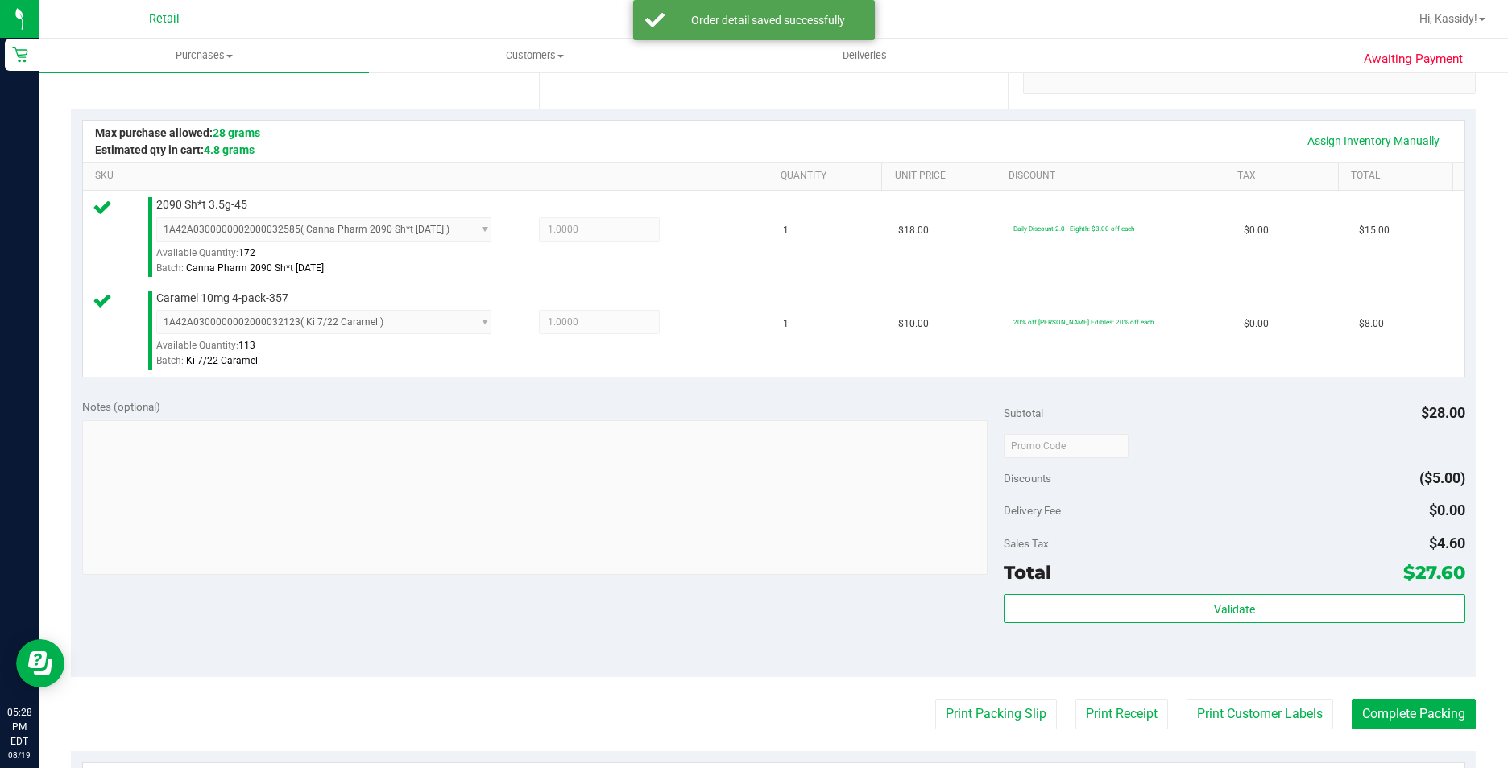
scroll to position [483, 0]
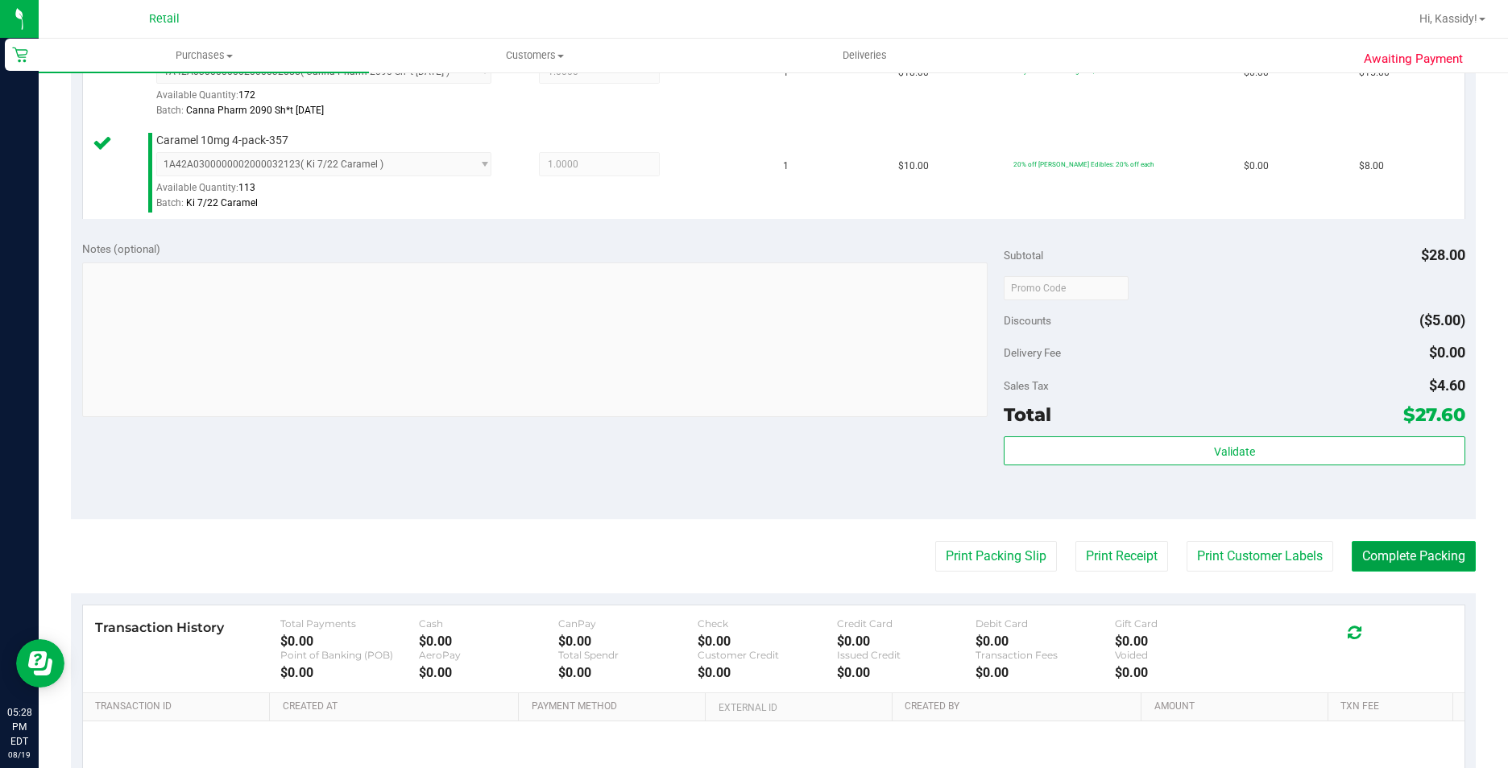
click at [1354, 557] on button "Complete Packing" at bounding box center [1414, 556] width 124 height 31
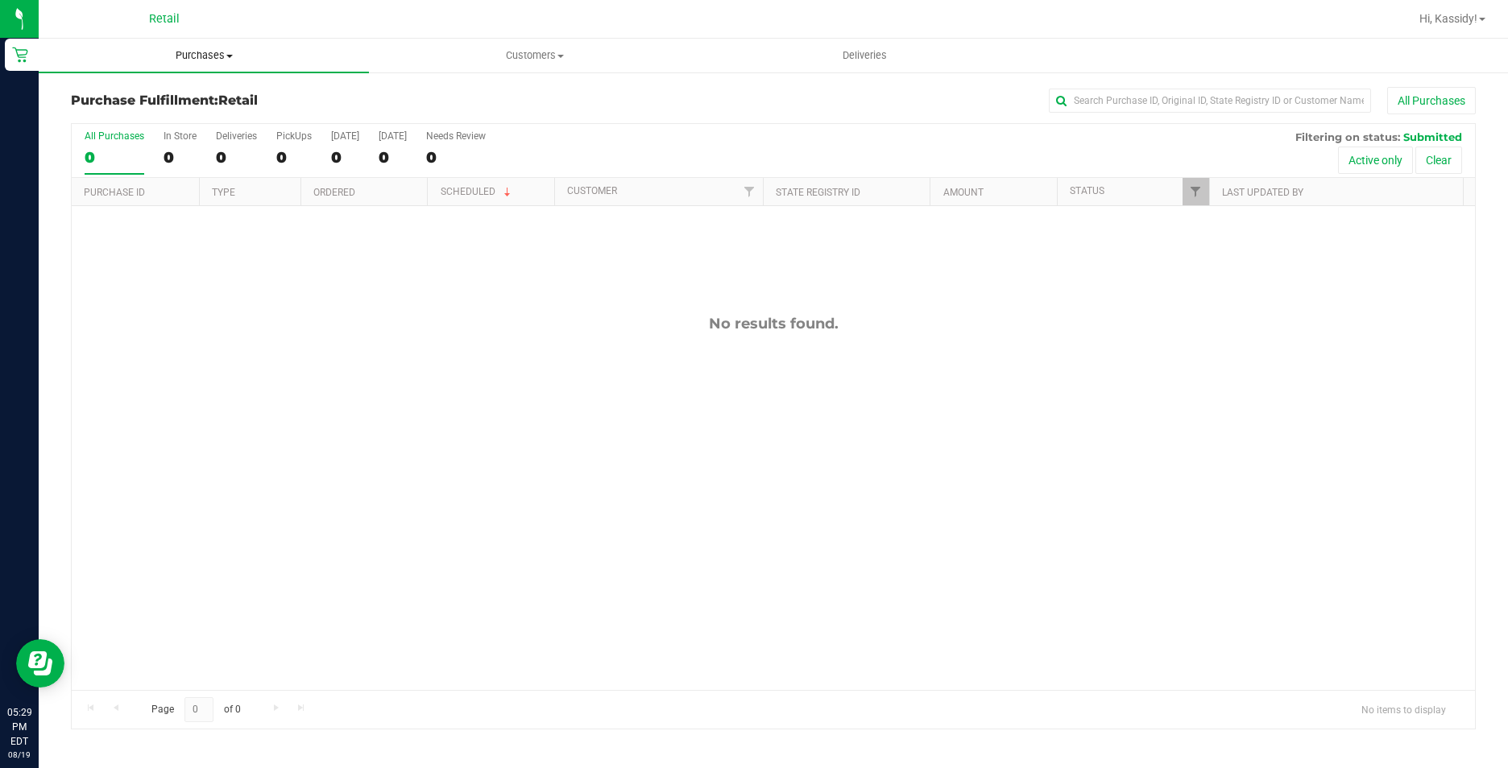
click at [180, 45] on uib-tab-heading "Purchases Summary of purchases Fulfillment All purchases" at bounding box center [204, 56] width 330 height 34
click at [194, 91] on span "Summary of purchases" at bounding box center [121, 97] width 165 height 14
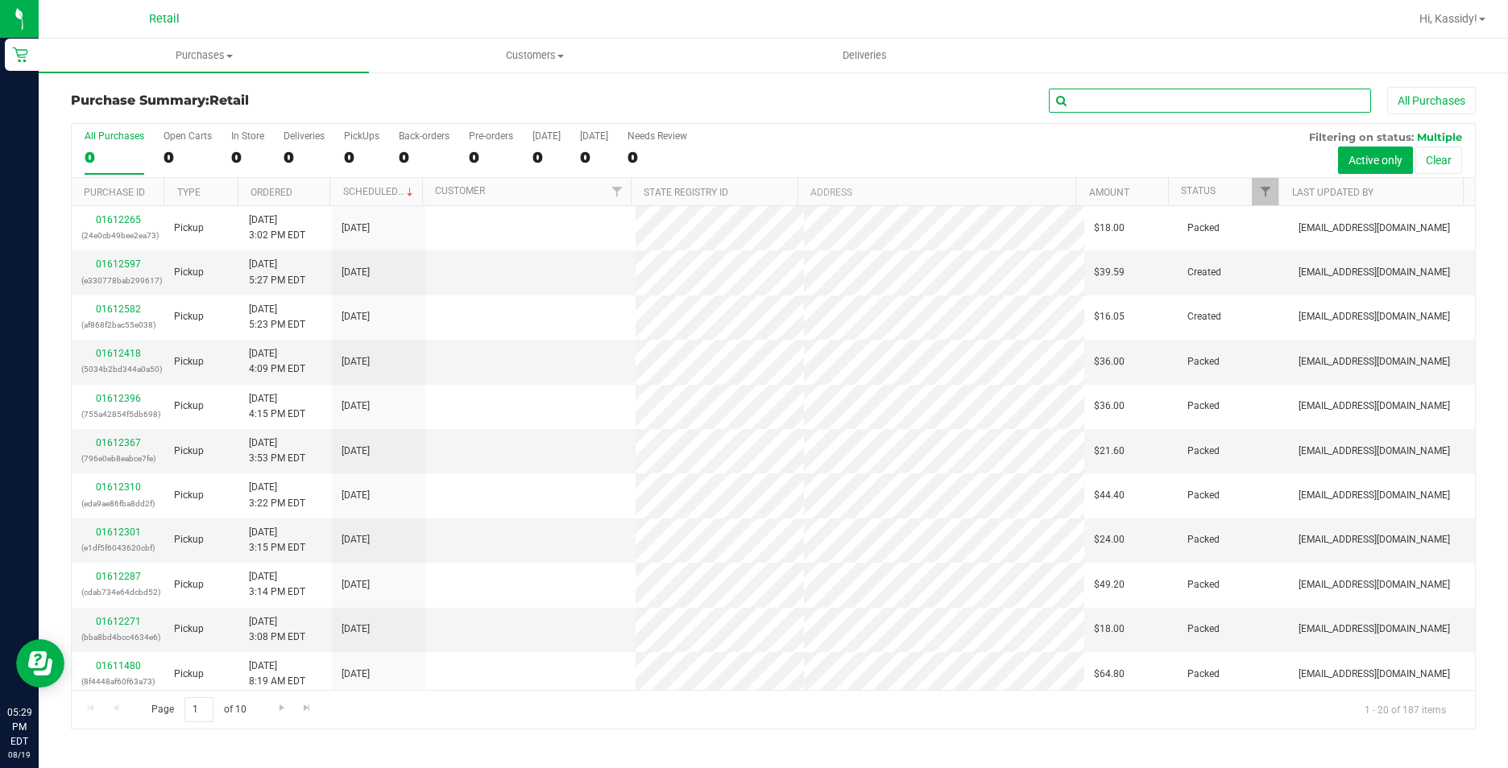
click at [1194, 103] on input "text" at bounding box center [1210, 101] width 322 height 24
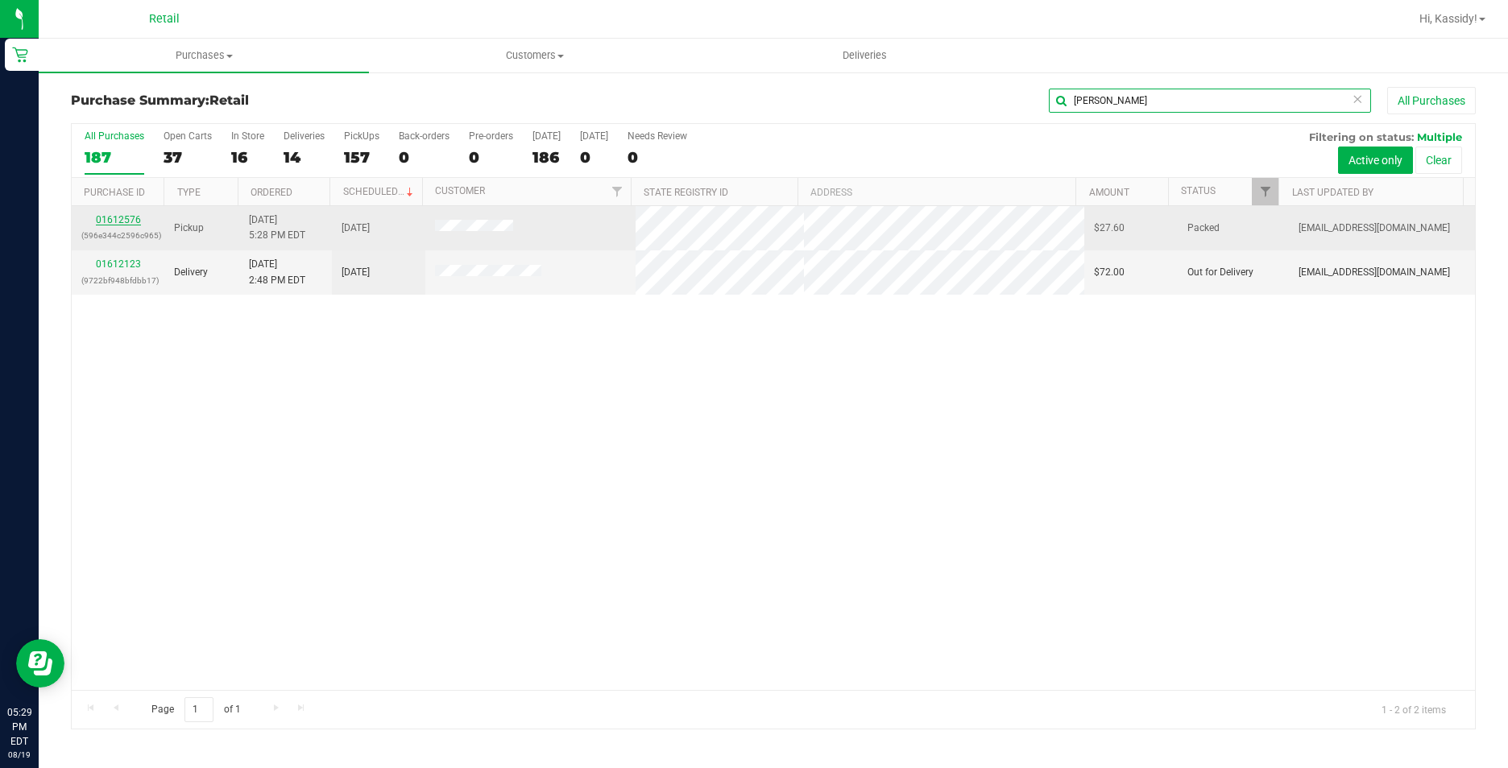
type input "[PERSON_NAME]"
click at [133, 218] on link "01612576" at bounding box center [118, 219] width 45 height 11
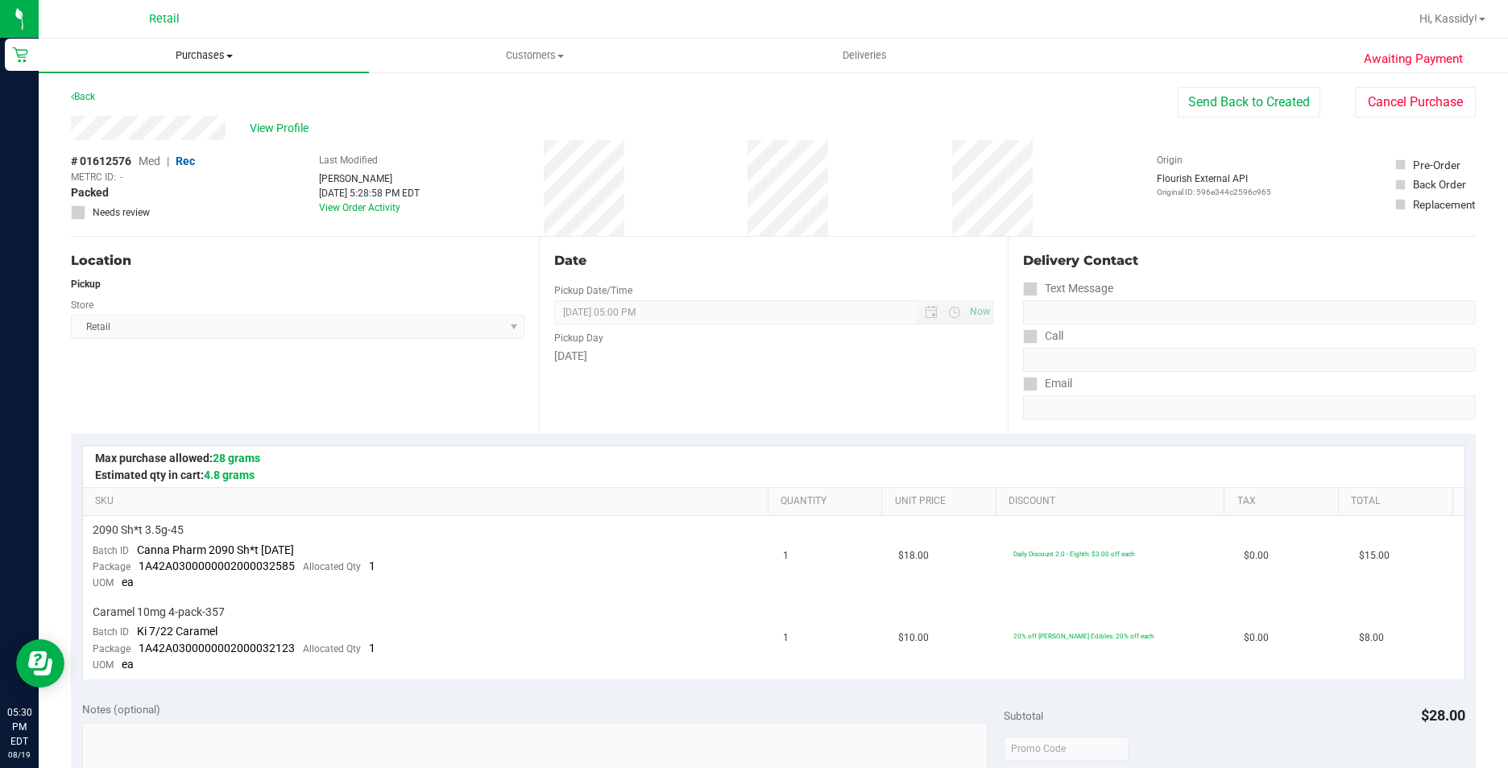
click at [188, 64] on uib-tab-heading "Purchases Summary of purchases Fulfillment All purchases" at bounding box center [204, 56] width 330 height 34
click at [176, 96] on span "Summary of purchases" at bounding box center [121, 97] width 165 height 14
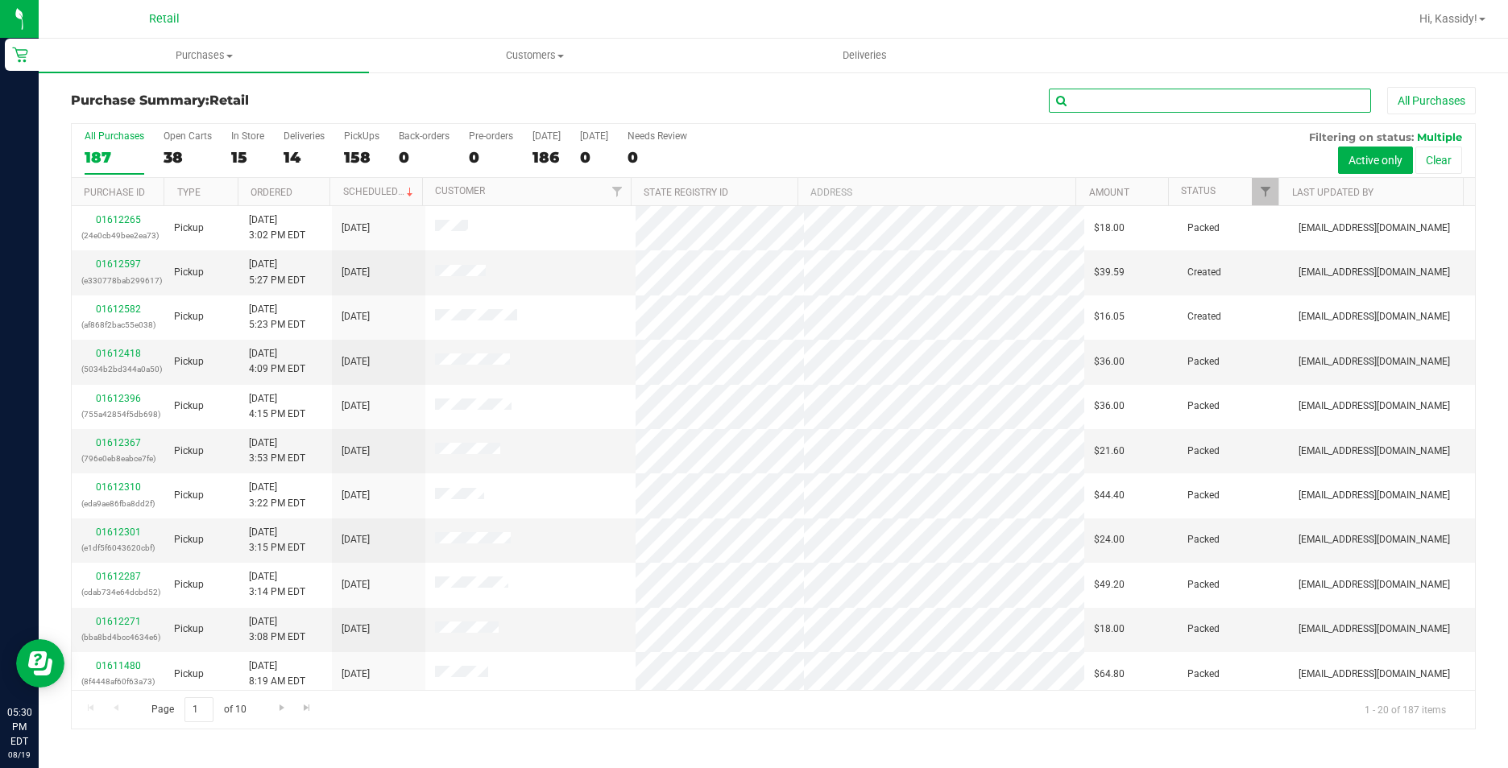
click at [1124, 103] on input "text" at bounding box center [1210, 101] width 322 height 24
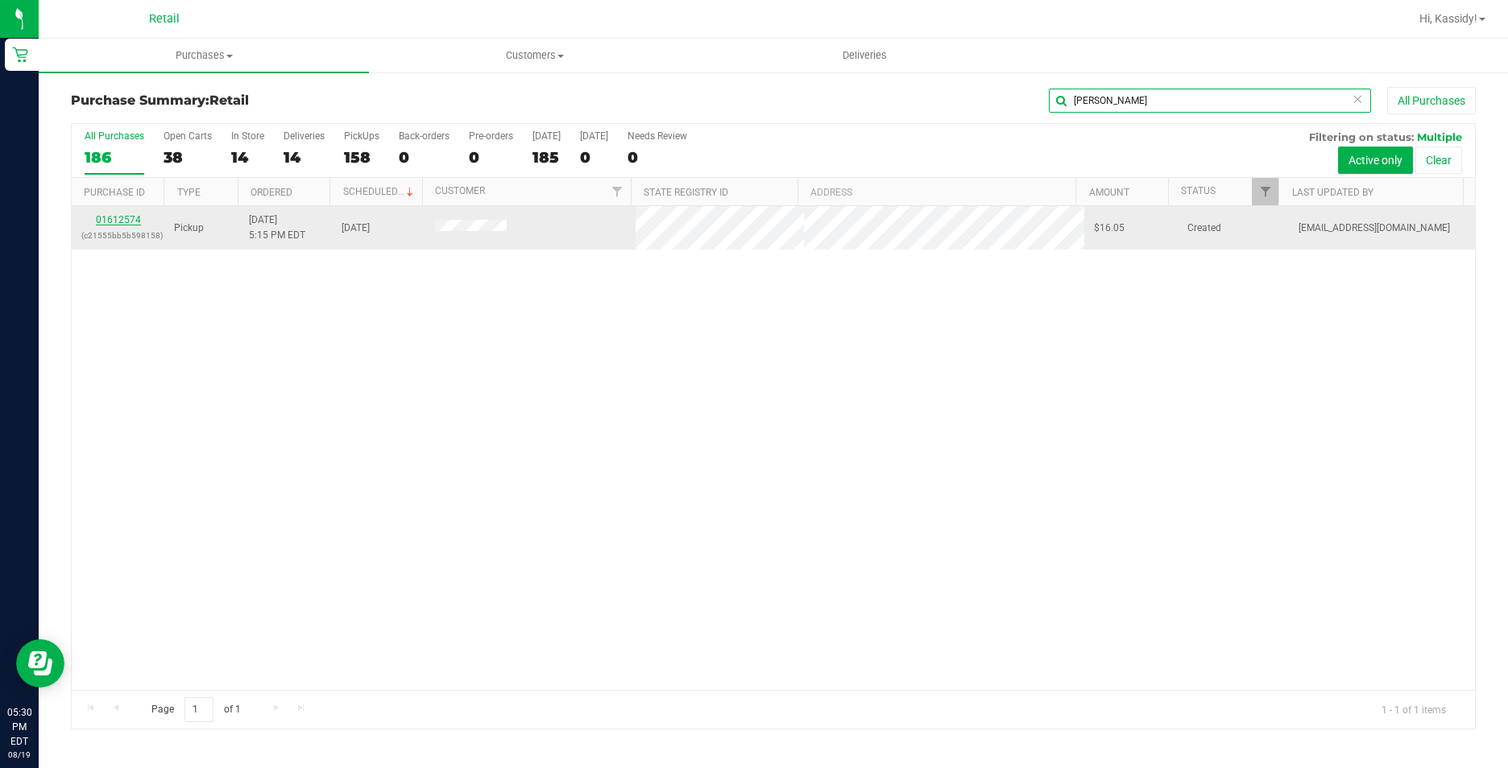
type input "[PERSON_NAME]"
click at [130, 217] on link "01612574" at bounding box center [118, 219] width 45 height 11
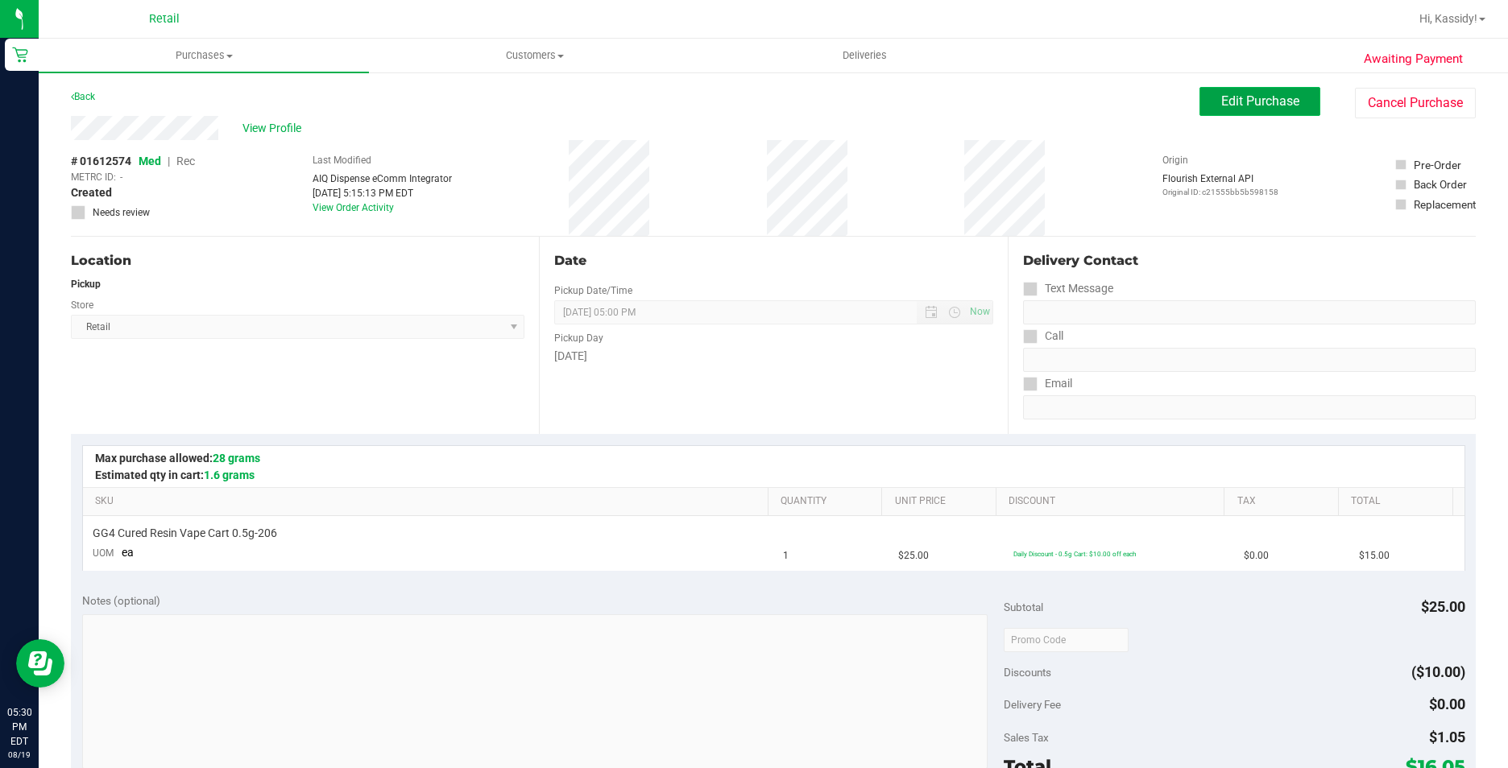
click at [1199, 111] on button "Edit Purchase" at bounding box center [1259, 101] width 121 height 29
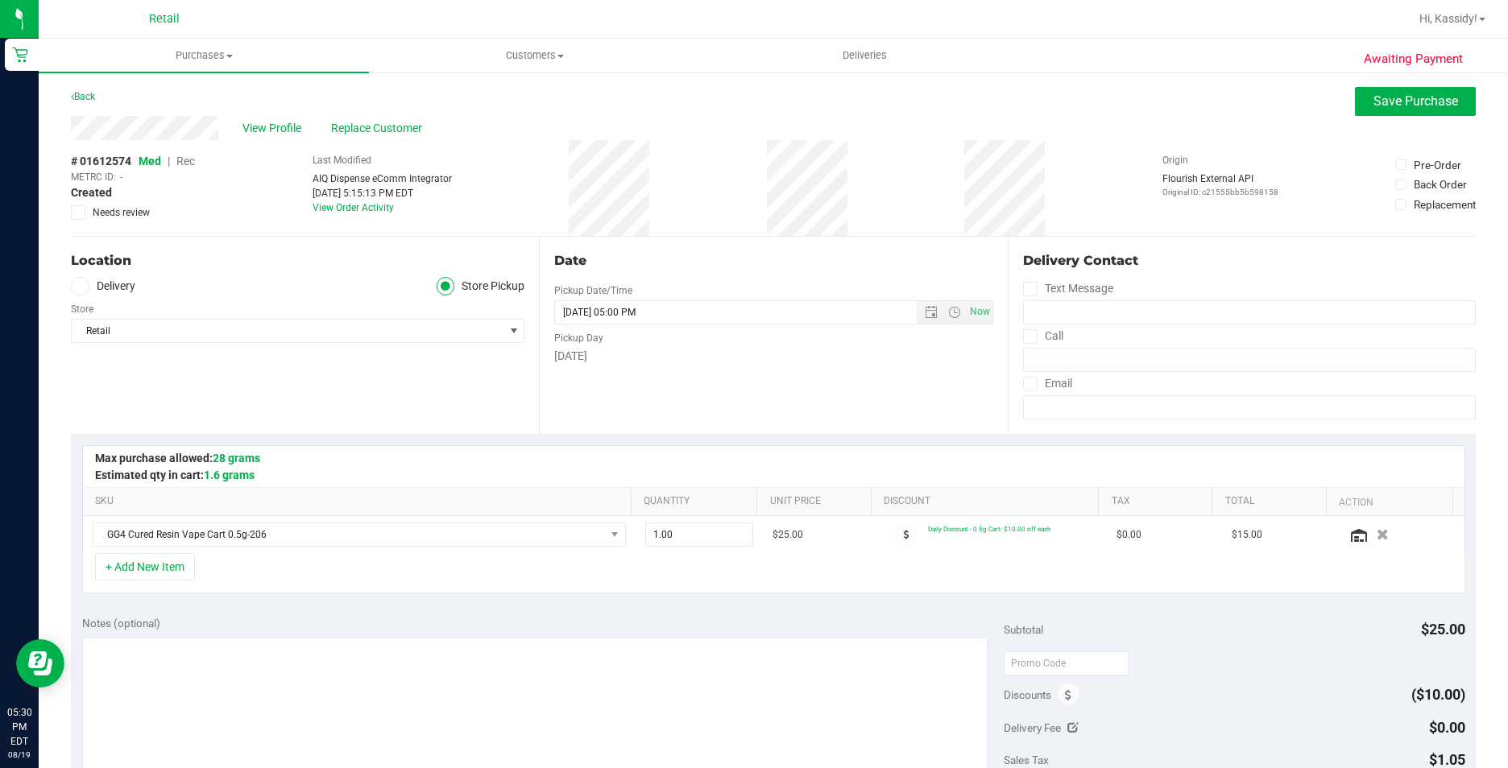
click at [180, 158] on span "Rec" at bounding box center [185, 161] width 19 height 13
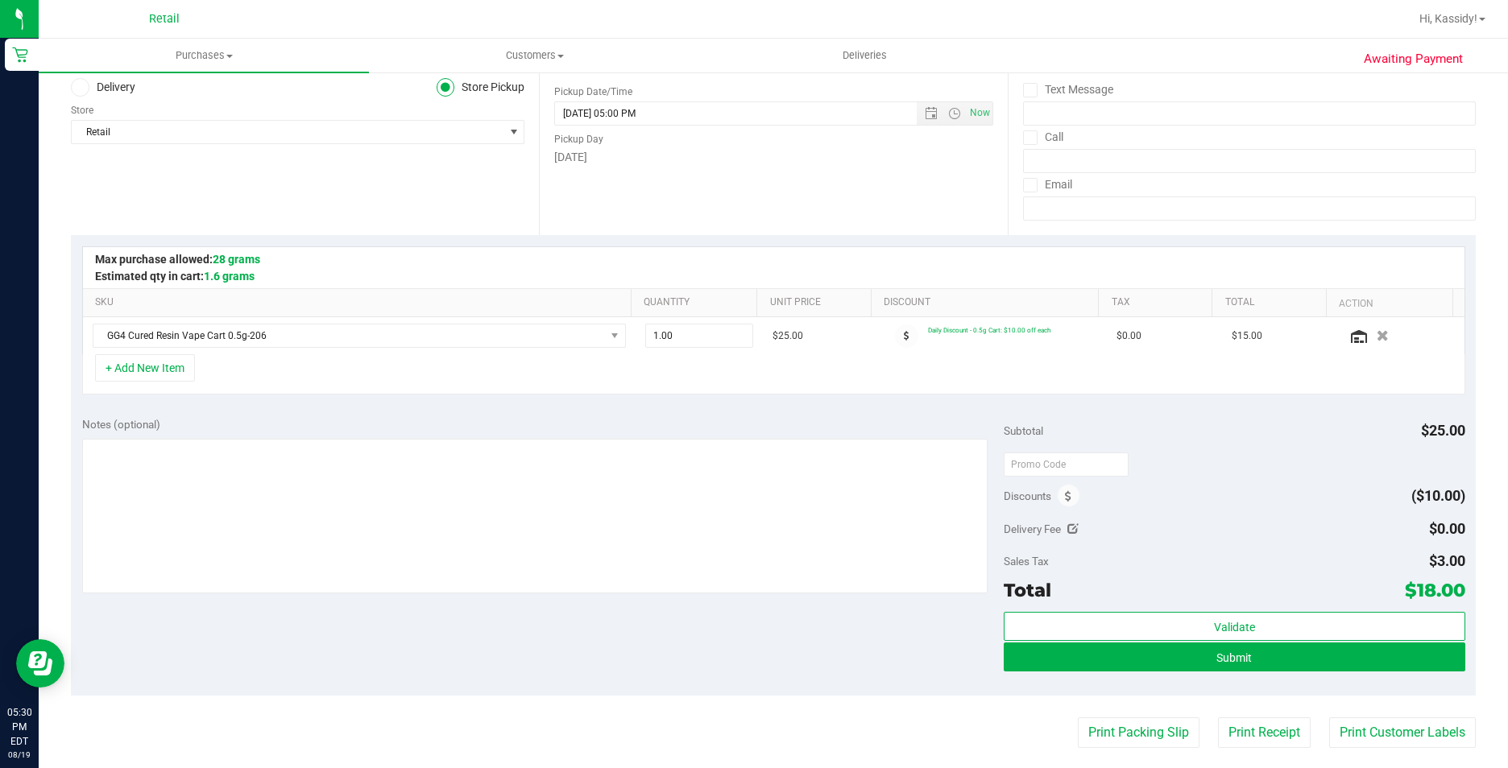
scroll to position [242, 0]
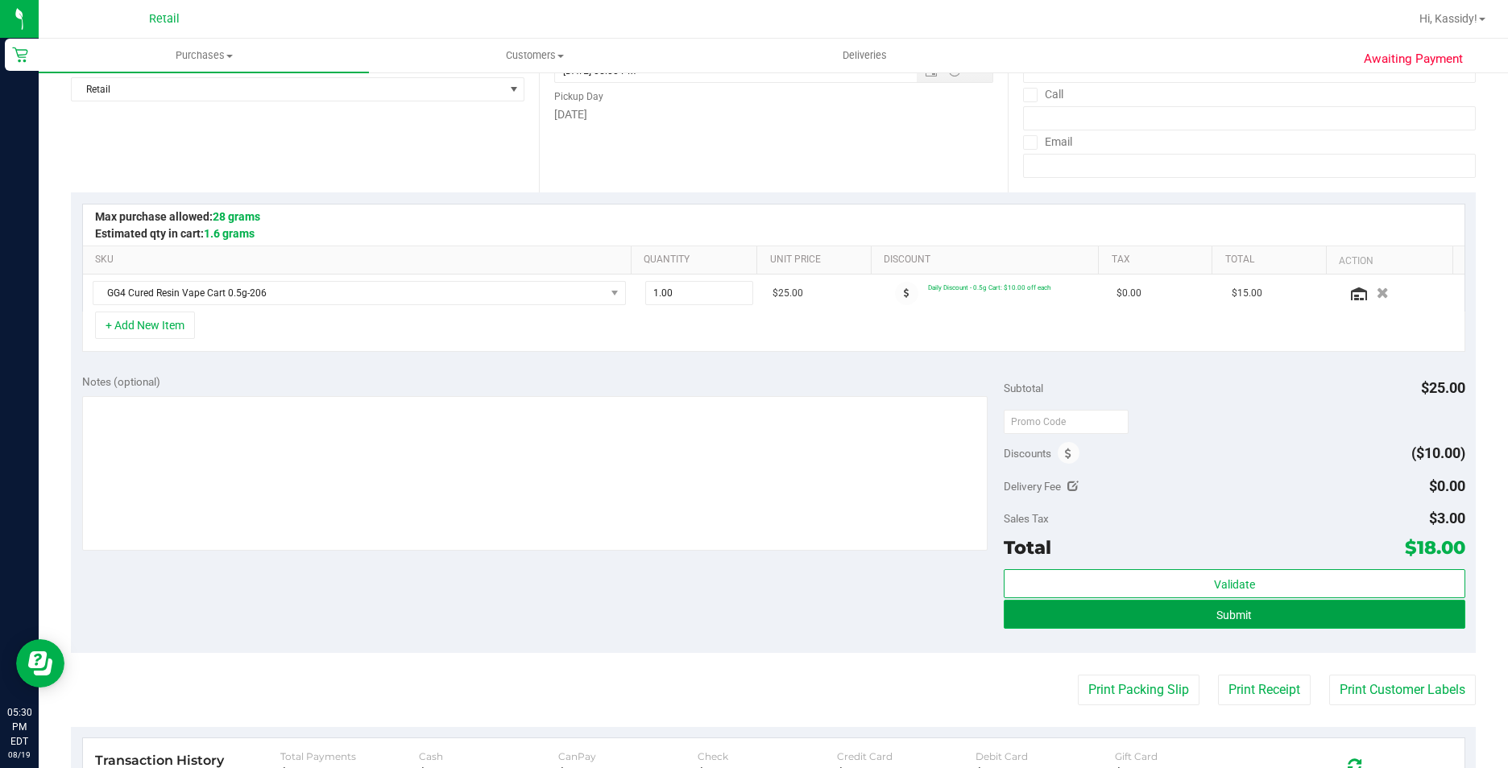
click at [1043, 611] on button "Submit" at bounding box center [1234, 614] width 461 height 29
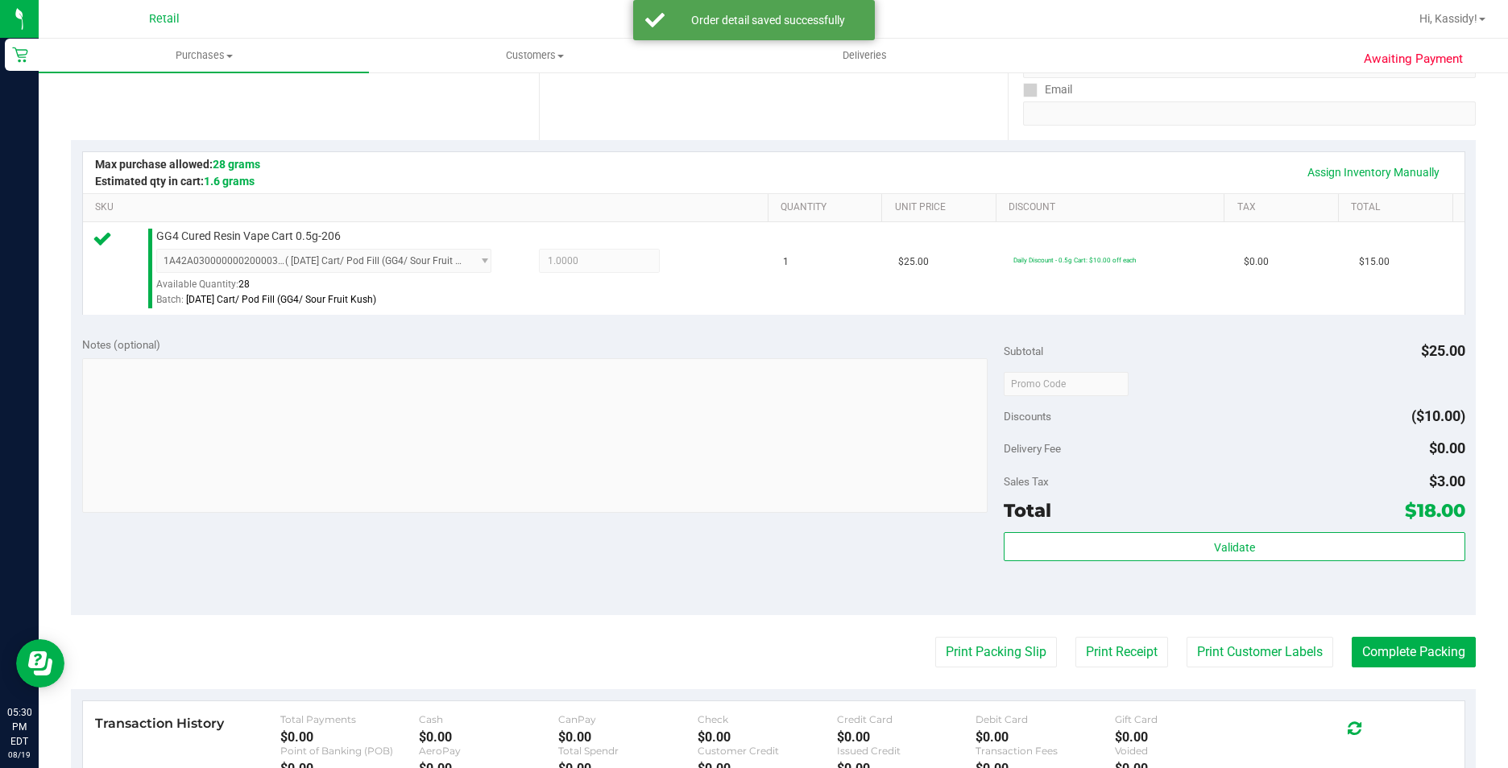
scroll to position [322, 0]
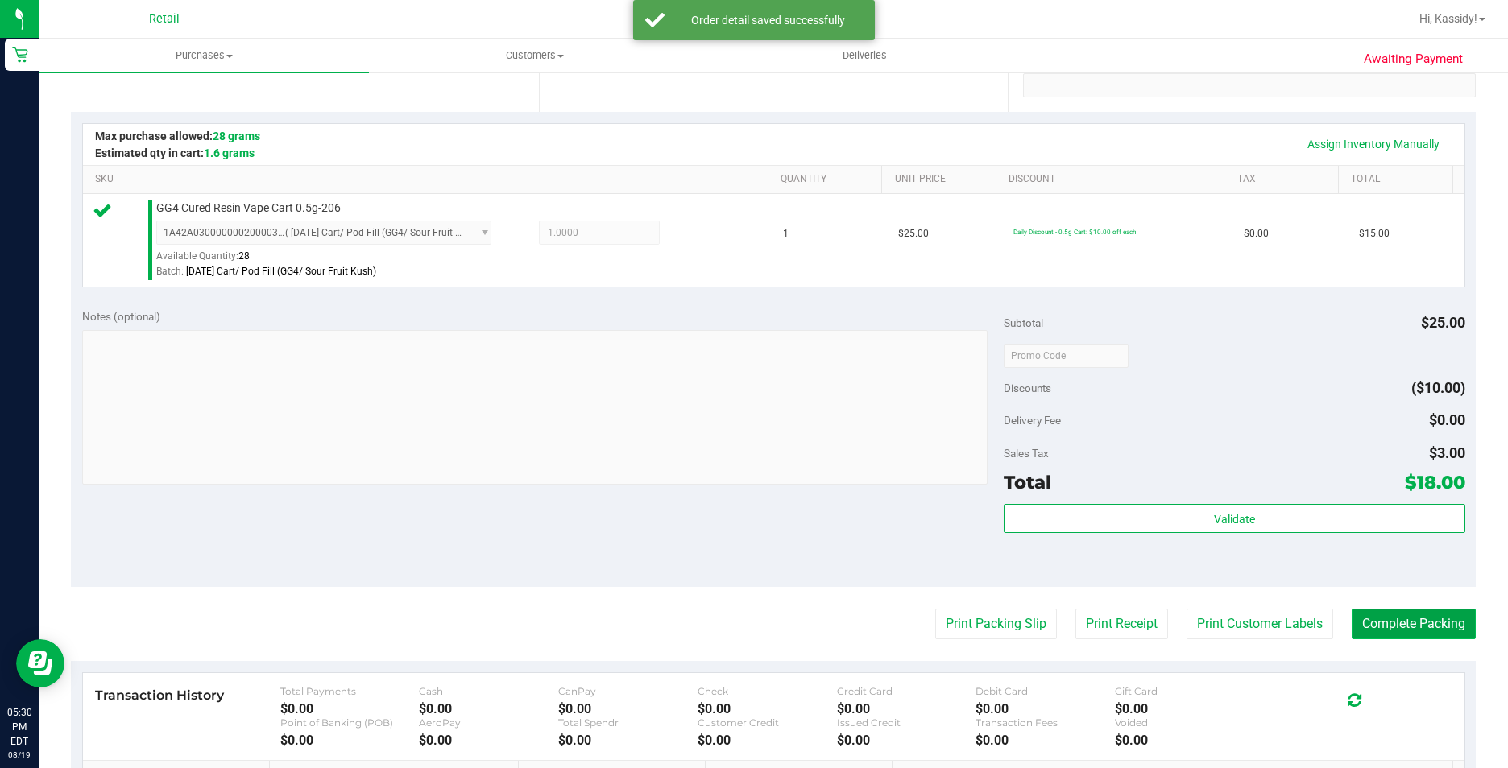
click at [1381, 615] on button "Complete Packing" at bounding box center [1414, 624] width 124 height 31
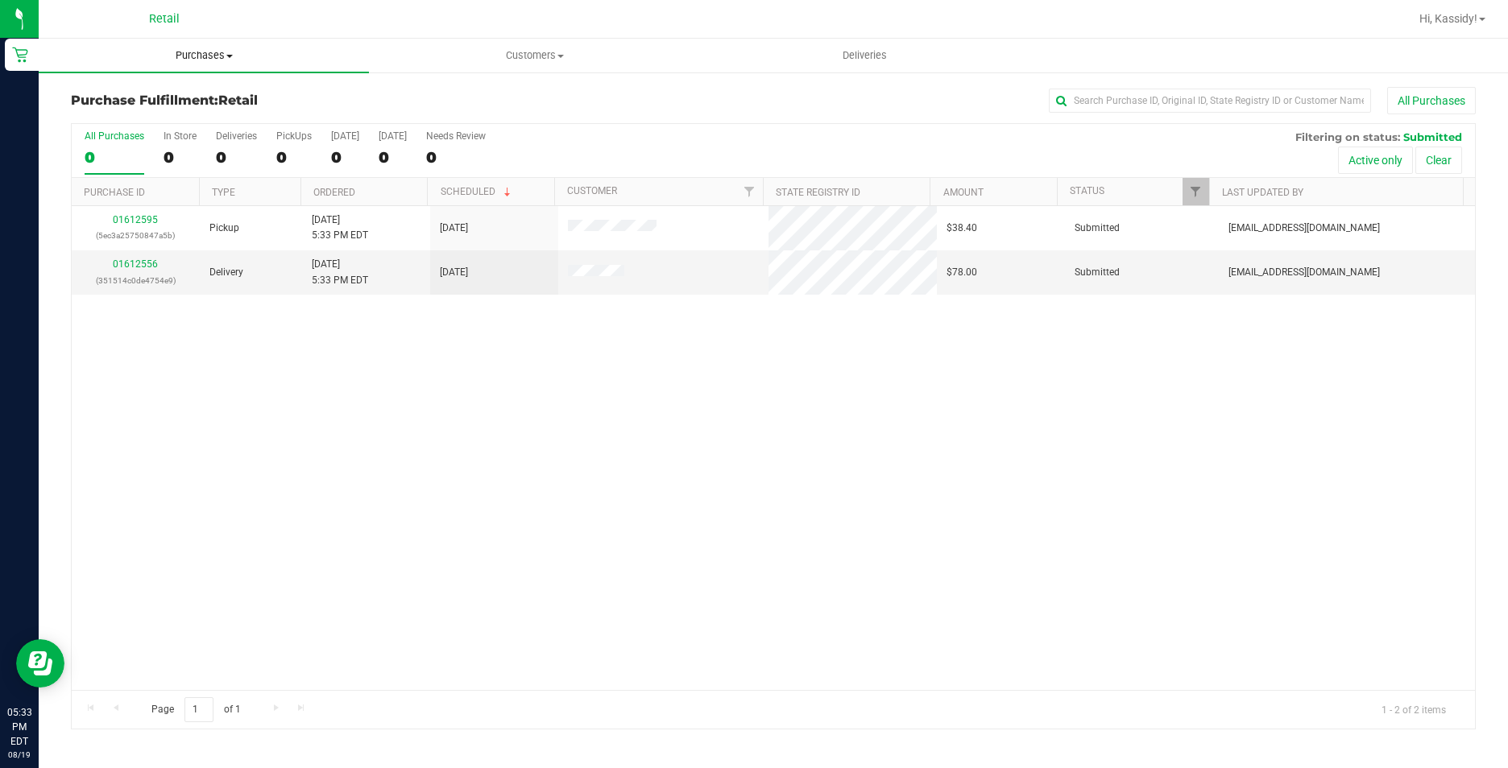
click at [188, 59] on span "Purchases" at bounding box center [204, 55] width 330 height 14
click at [184, 97] on span "Summary of purchases" at bounding box center [121, 97] width 165 height 14
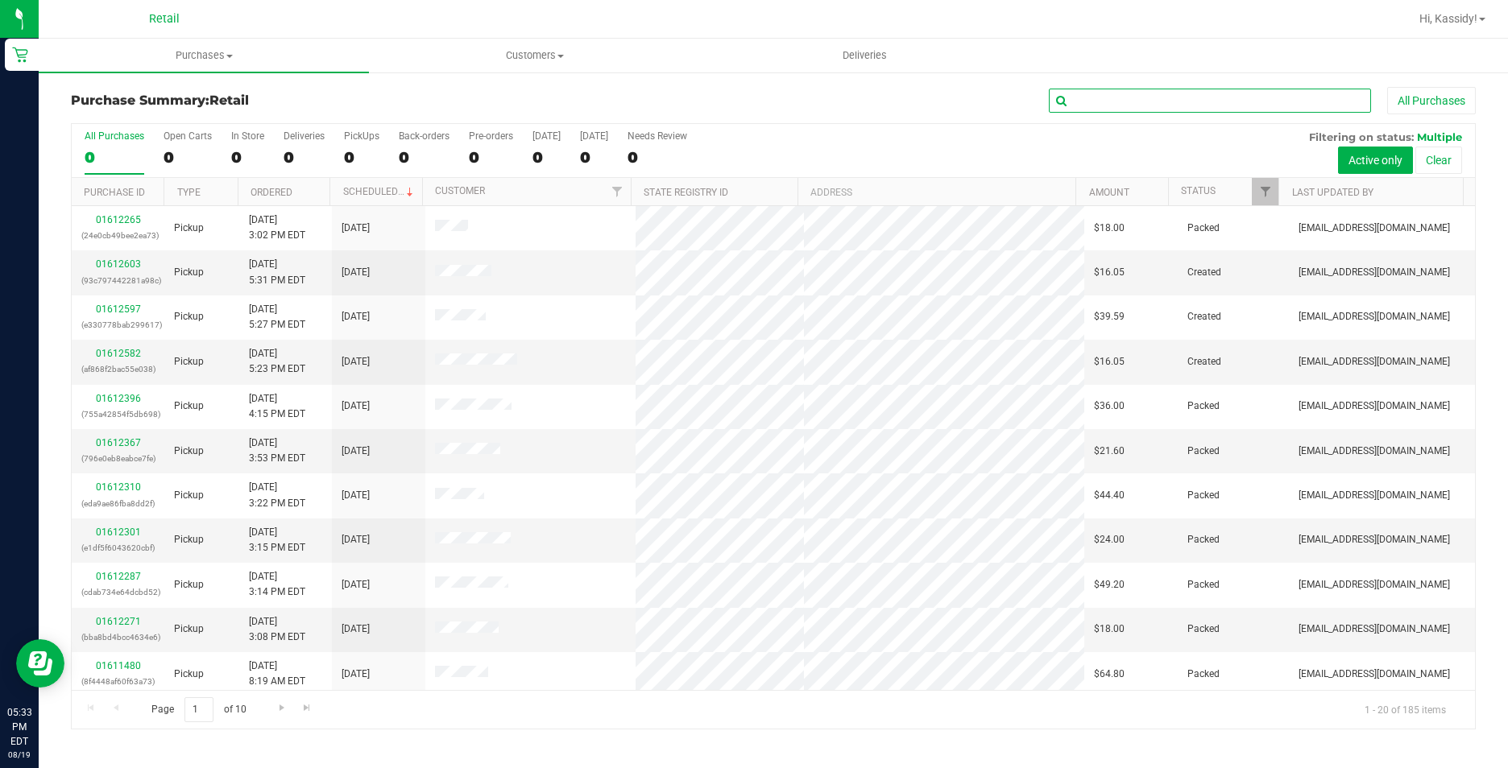
click at [1130, 100] on input "text" at bounding box center [1210, 101] width 322 height 24
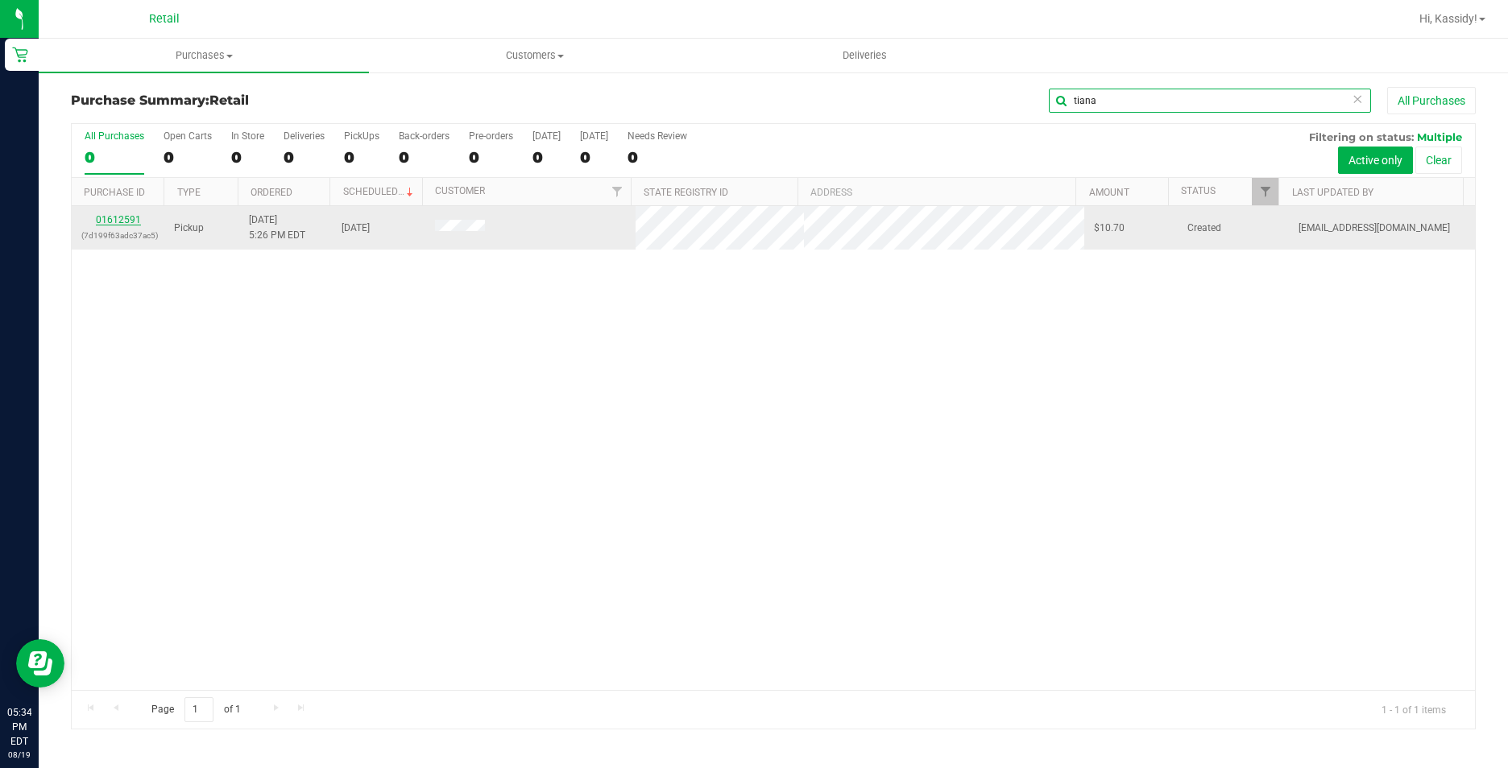
type input "tiana"
click at [112, 221] on link "01612591" at bounding box center [118, 219] width 45 height 11
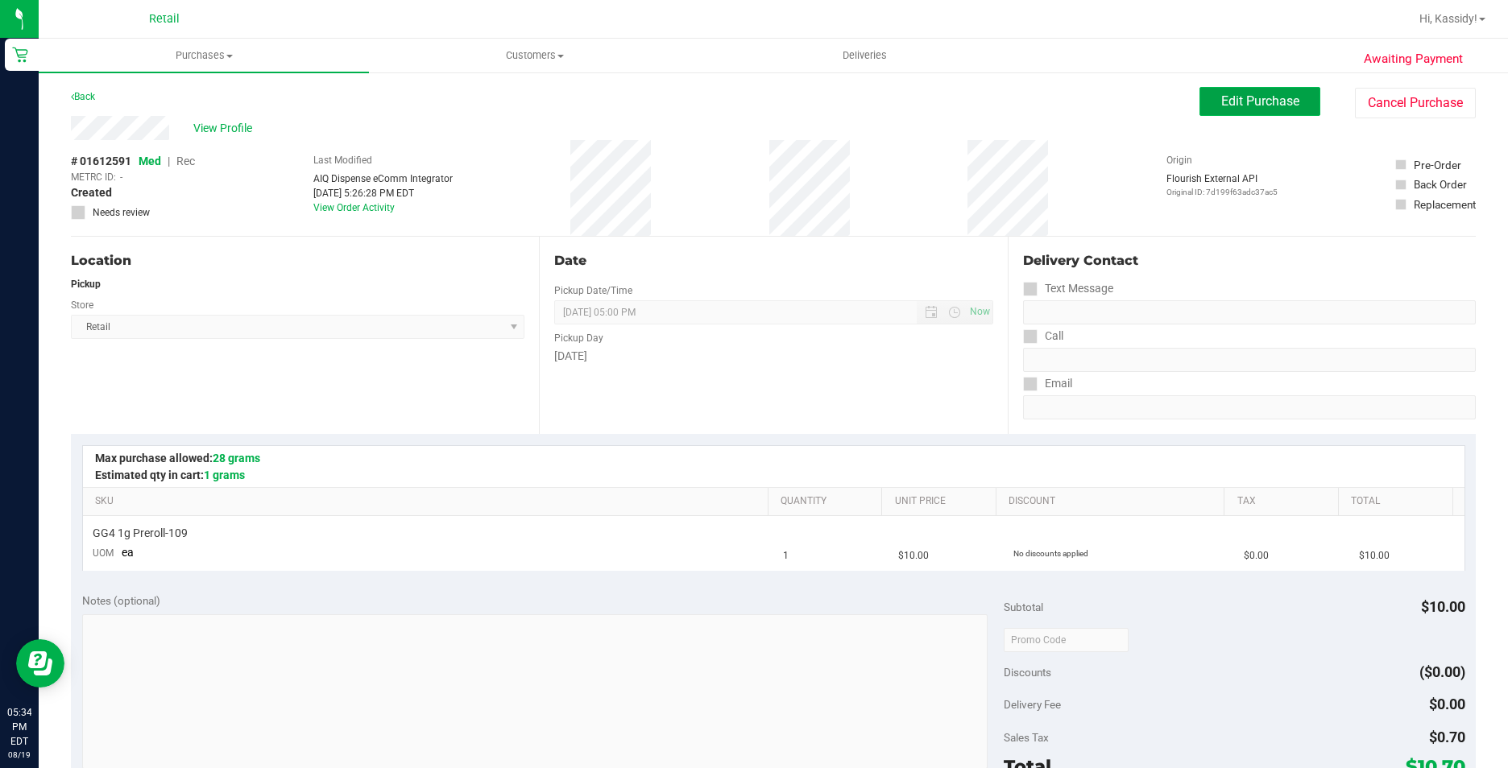
click at [1214, 89] on button "Edit Purchase" at bounding box center [1259, 101] width 121 height 29
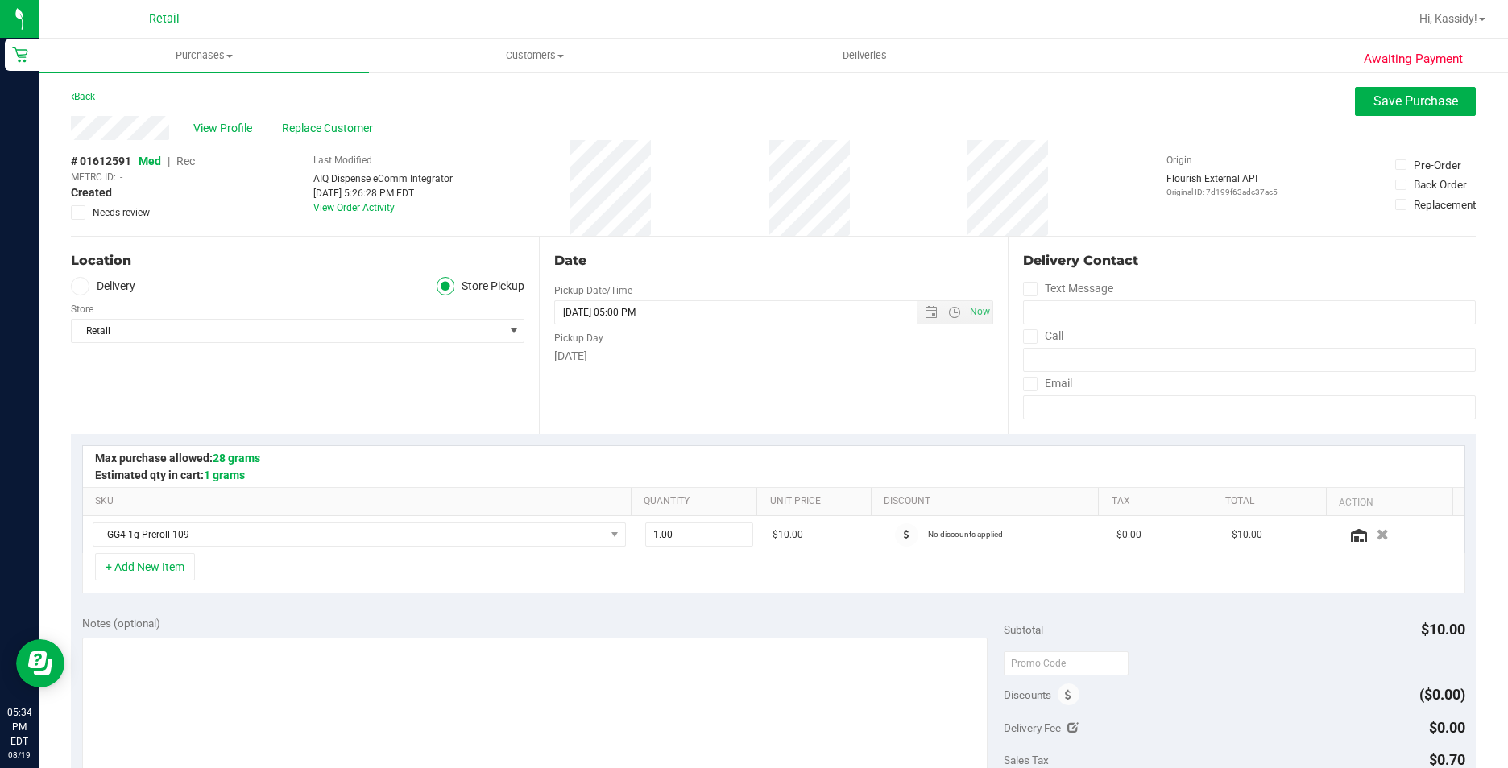
click at [183, 161] on span "Rec" at bounding box center [185, 161] width 19 height 13
click at [1359, 92] on button "Save Purchase" at bounding box center [1415, 101] width 121 height 29
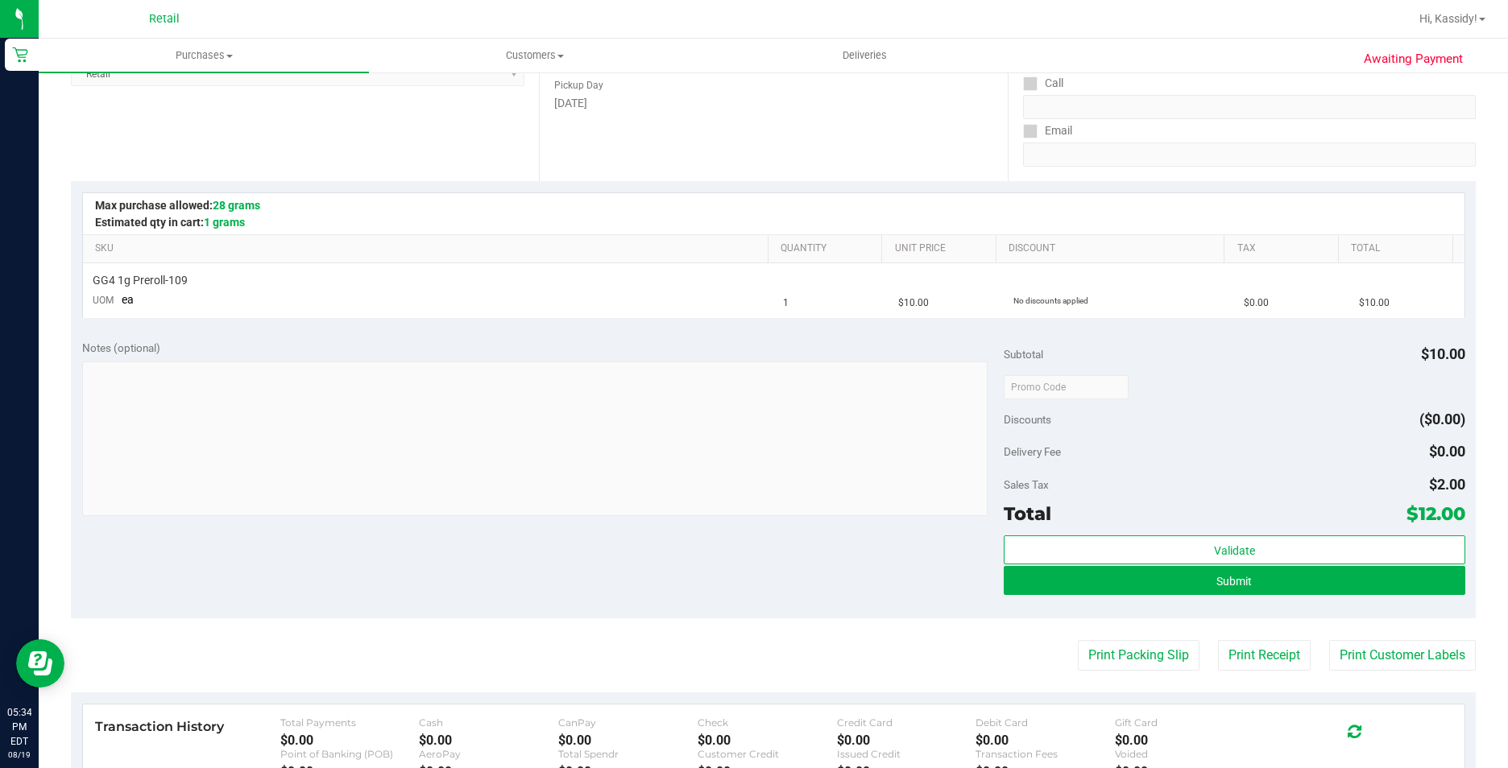
scroll to position [322, 0]
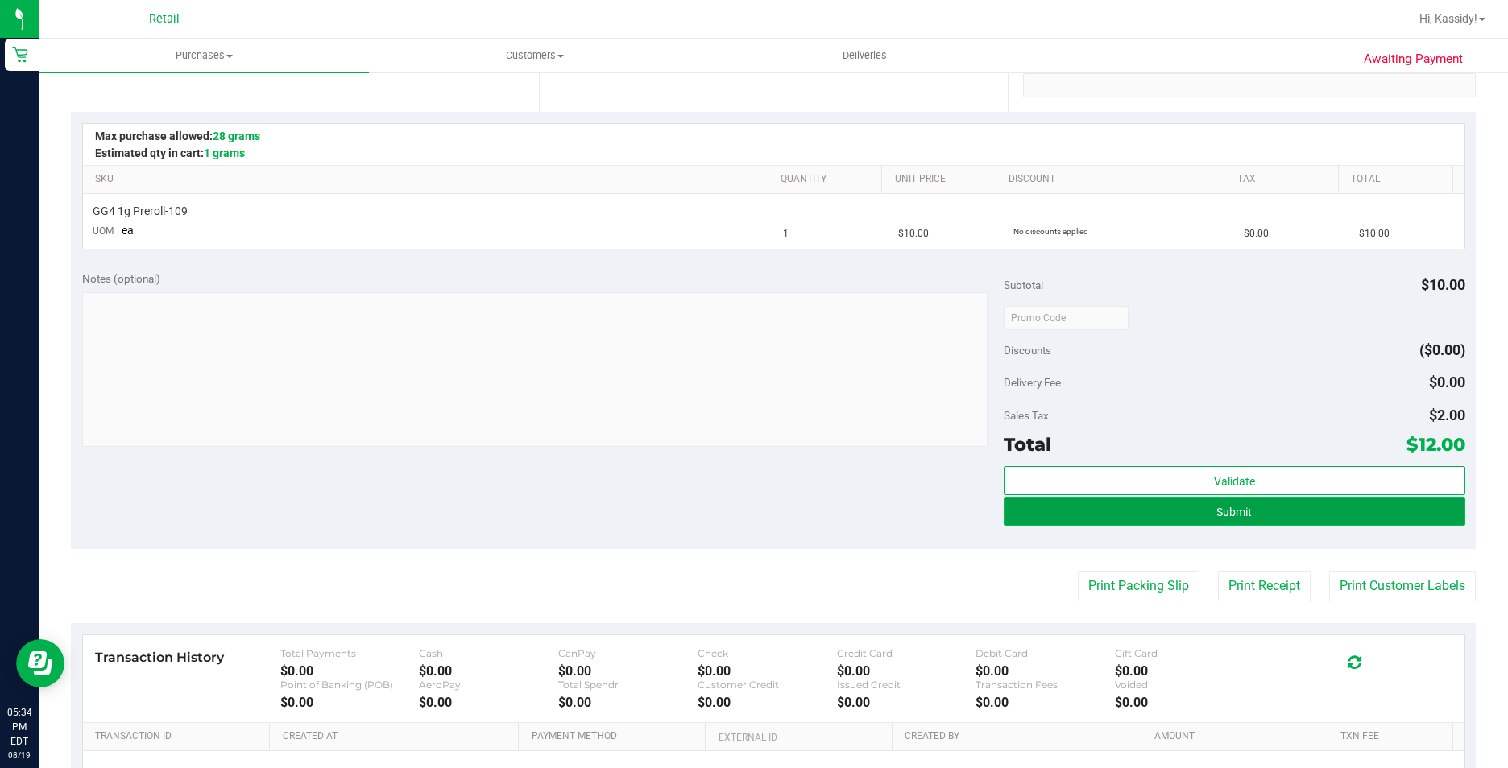
click at [1109, 507] on button "Submit" at bounding box center [1234, 511] width 461 height 29
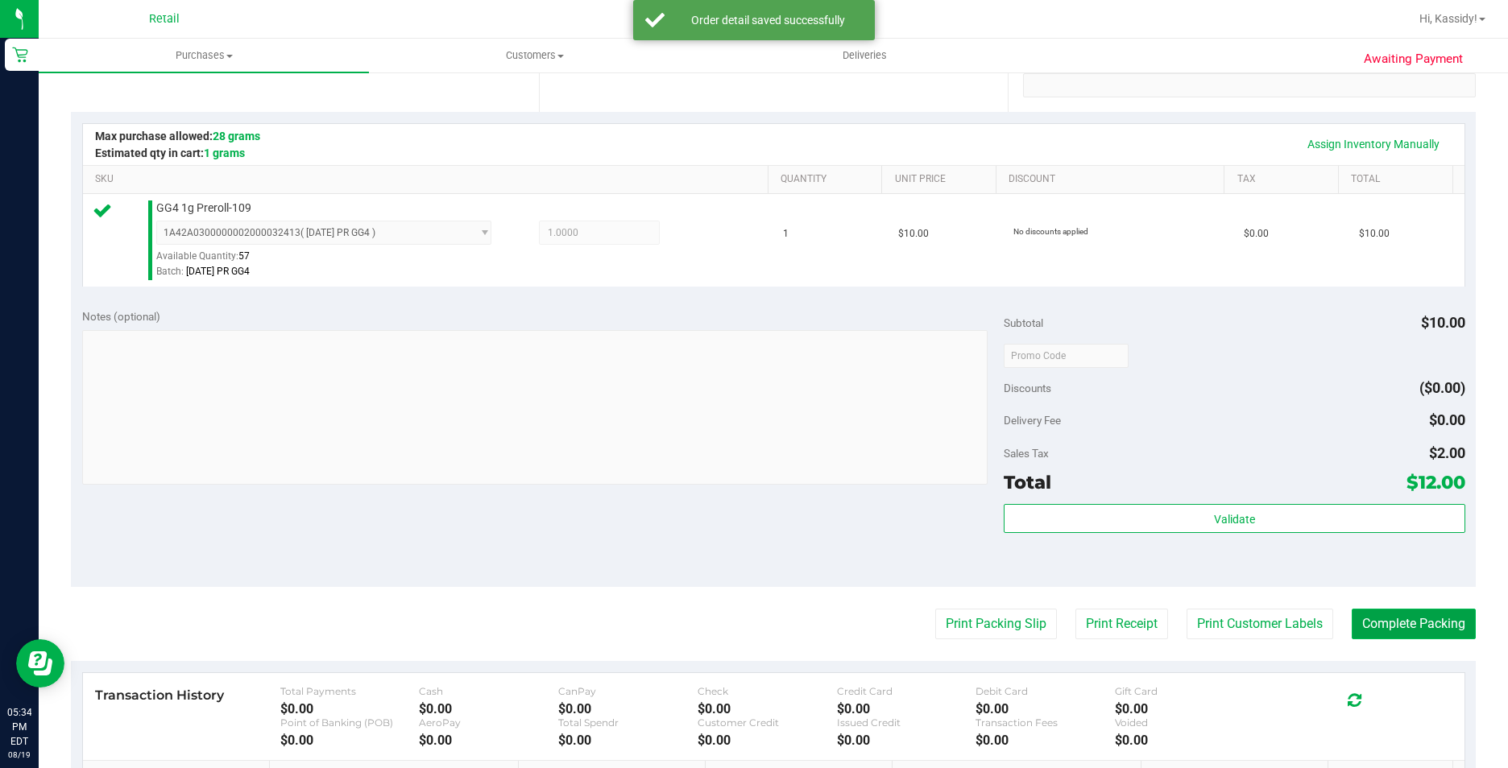
click at [1393, 615] on button "Complete Packing" at bounding box center [1414, 624] width 124 height 31
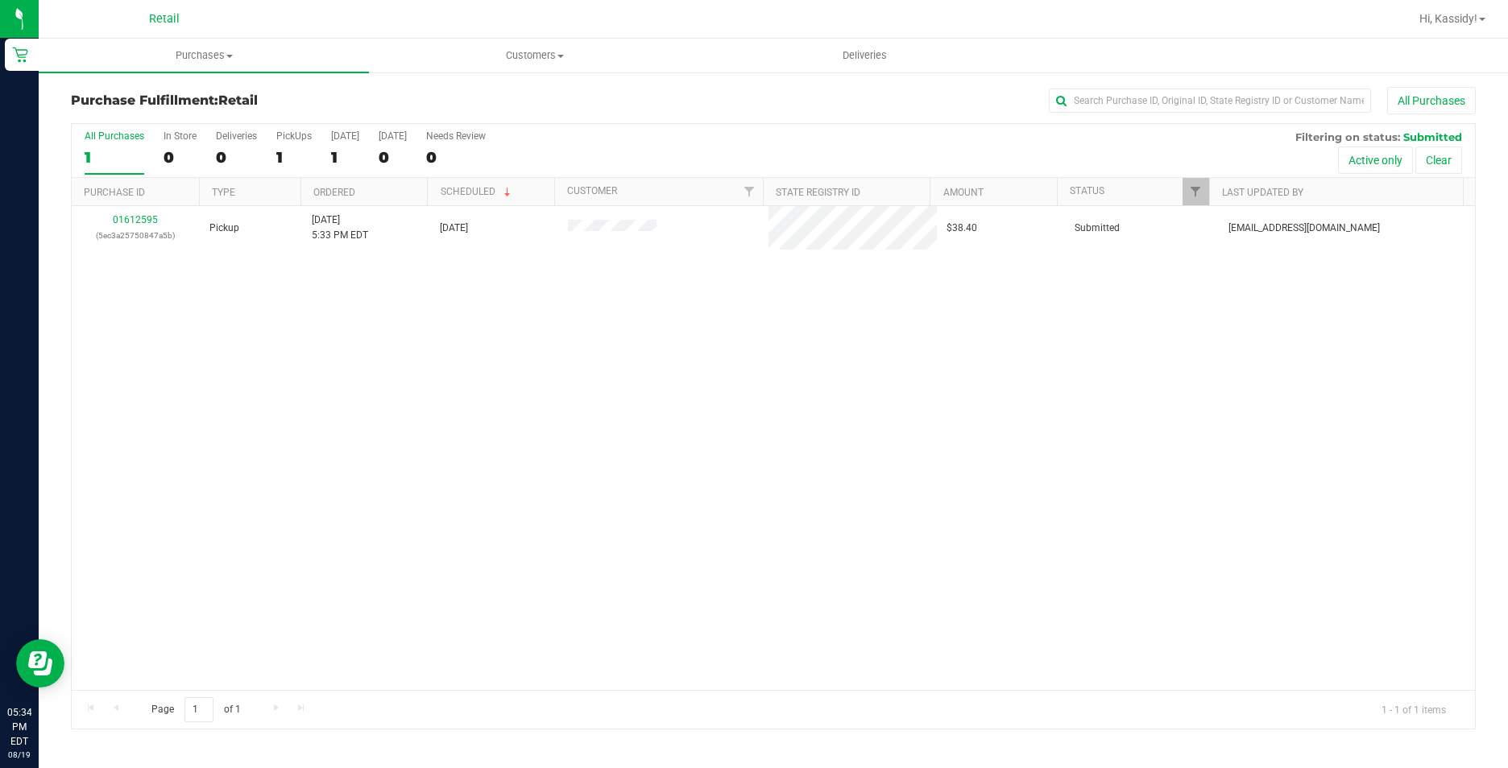
click at [190, 34] on div "Retail" at bounding box center [168, 18] width 242 height 31
click at [198, 63] on uib-tab-heading "Purchases Summary of purchases Fulfillment All purchases" at bounding box center [204, 56] width 330 height 34
click at [185, 99] on span "Summary of purchases" at bounding box center [121, 97] width 165 height 14
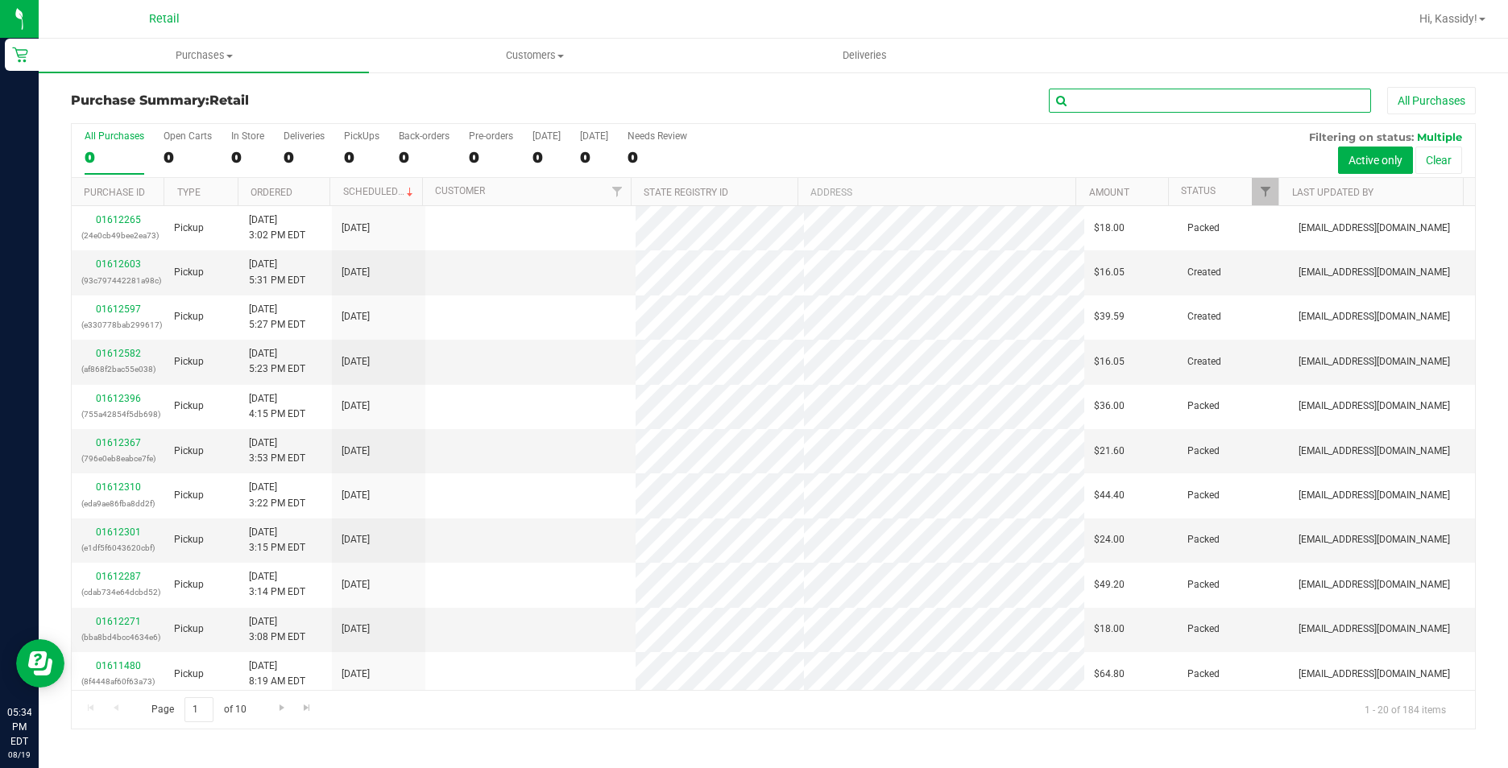
click at [1104, 93] on input "text" at bounding box center [1210, 101] width 322 height 24
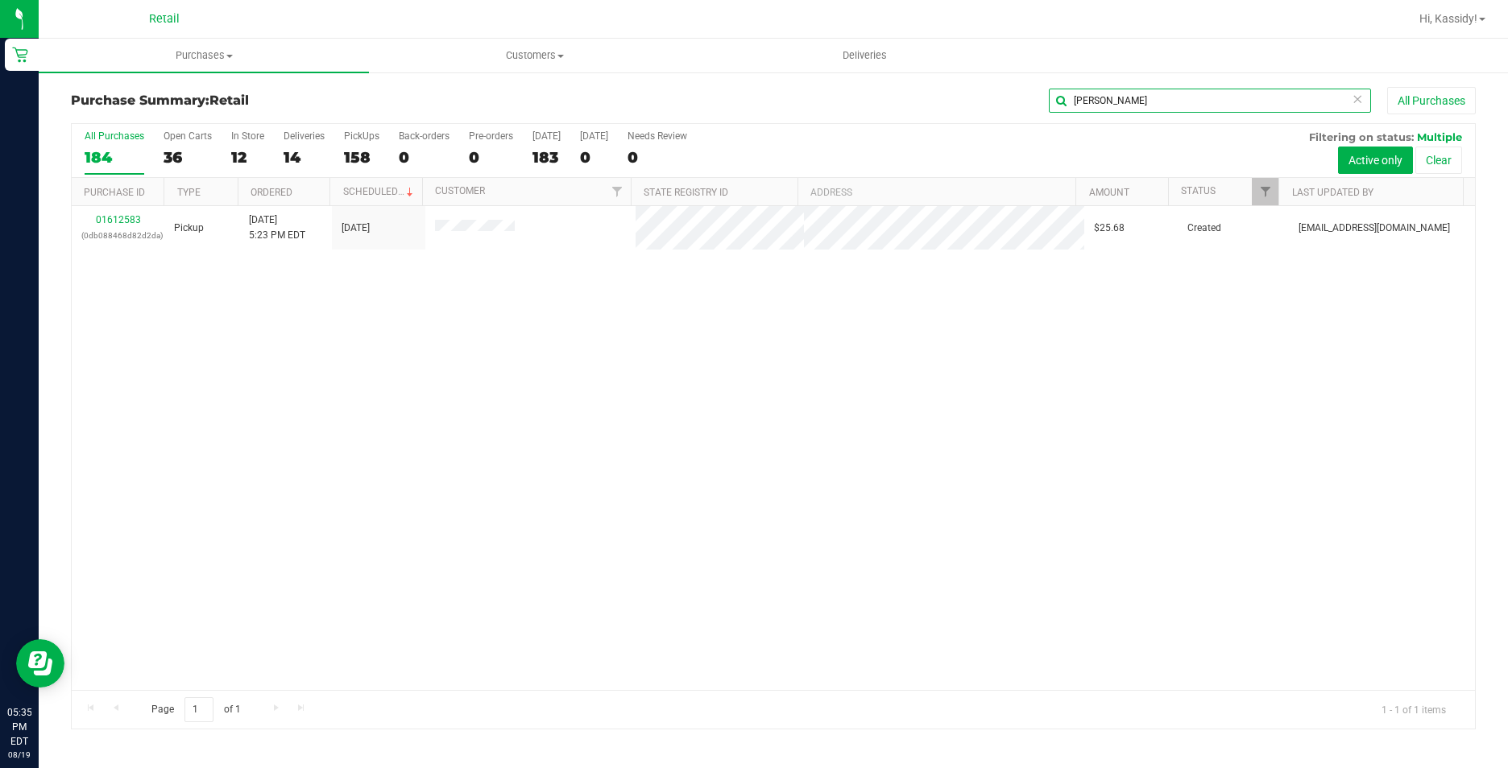
type input "[PERSON_NAME]"
click at [118, 217] on link "01612583" at bounding box center [118, 219] width 45 height 11
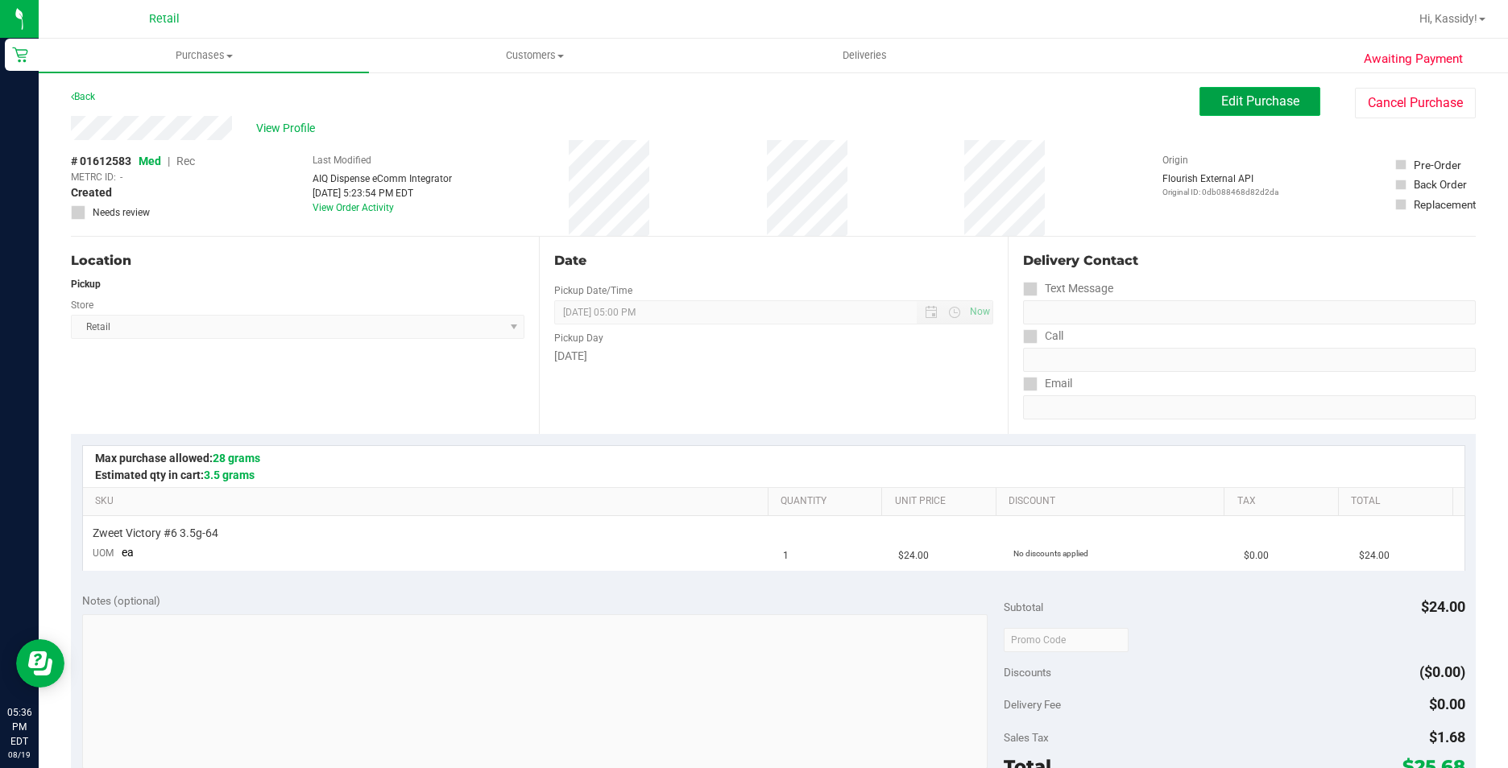
click at [1255, 96] on span "Edit Purchase" at bounding box center [1260, 100] width 78 height 15
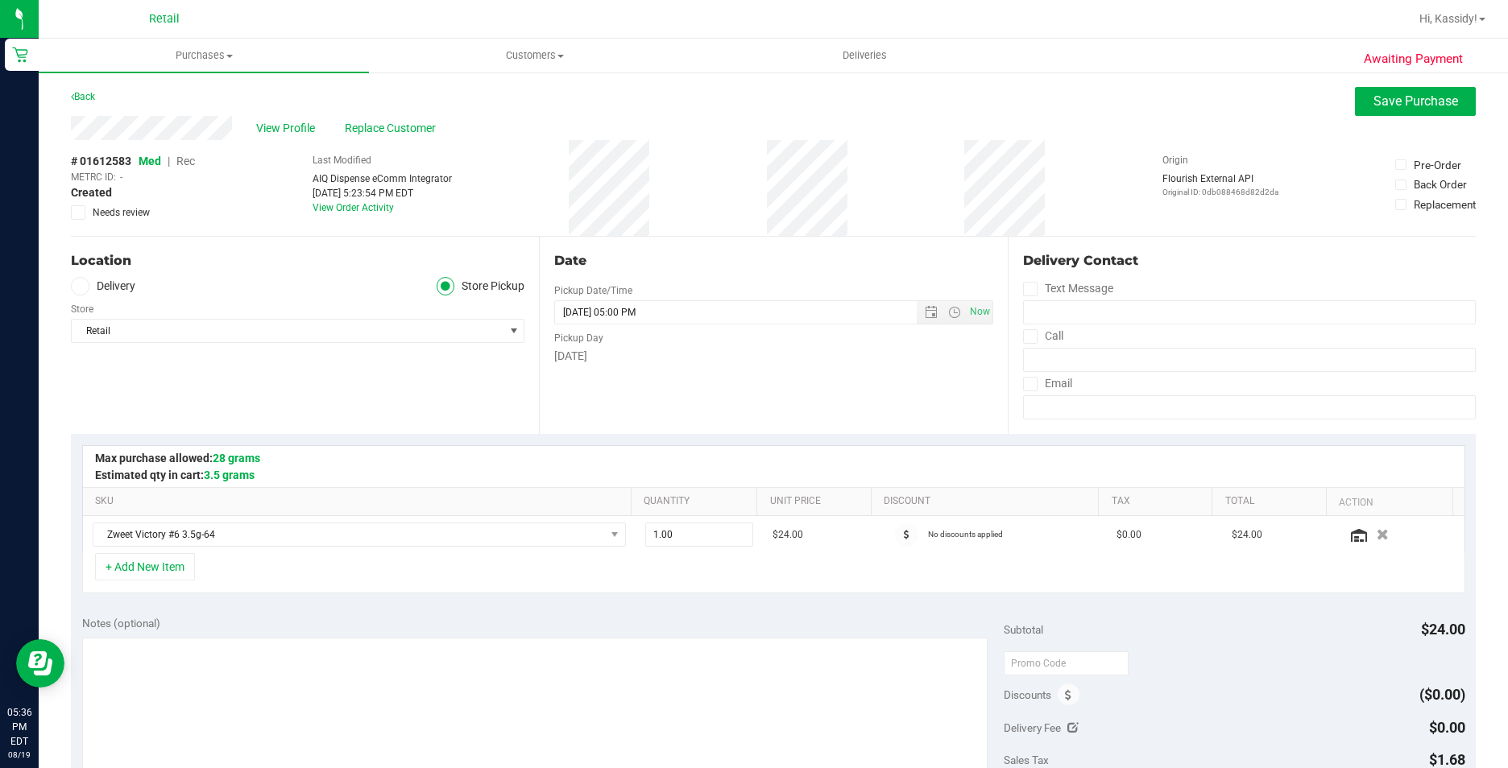
click at [180, 164] on span "Rec" at bounding box center [185, 161] width 19 height 13
drag, startPoint x: 1406, startPoint y: 110, endPoint x: 1371, endPoint y: 137, distance: 43.7
click at [1406, 110] on button "Save Purchase" at bounding box center [1415, 101] width 121 height 29
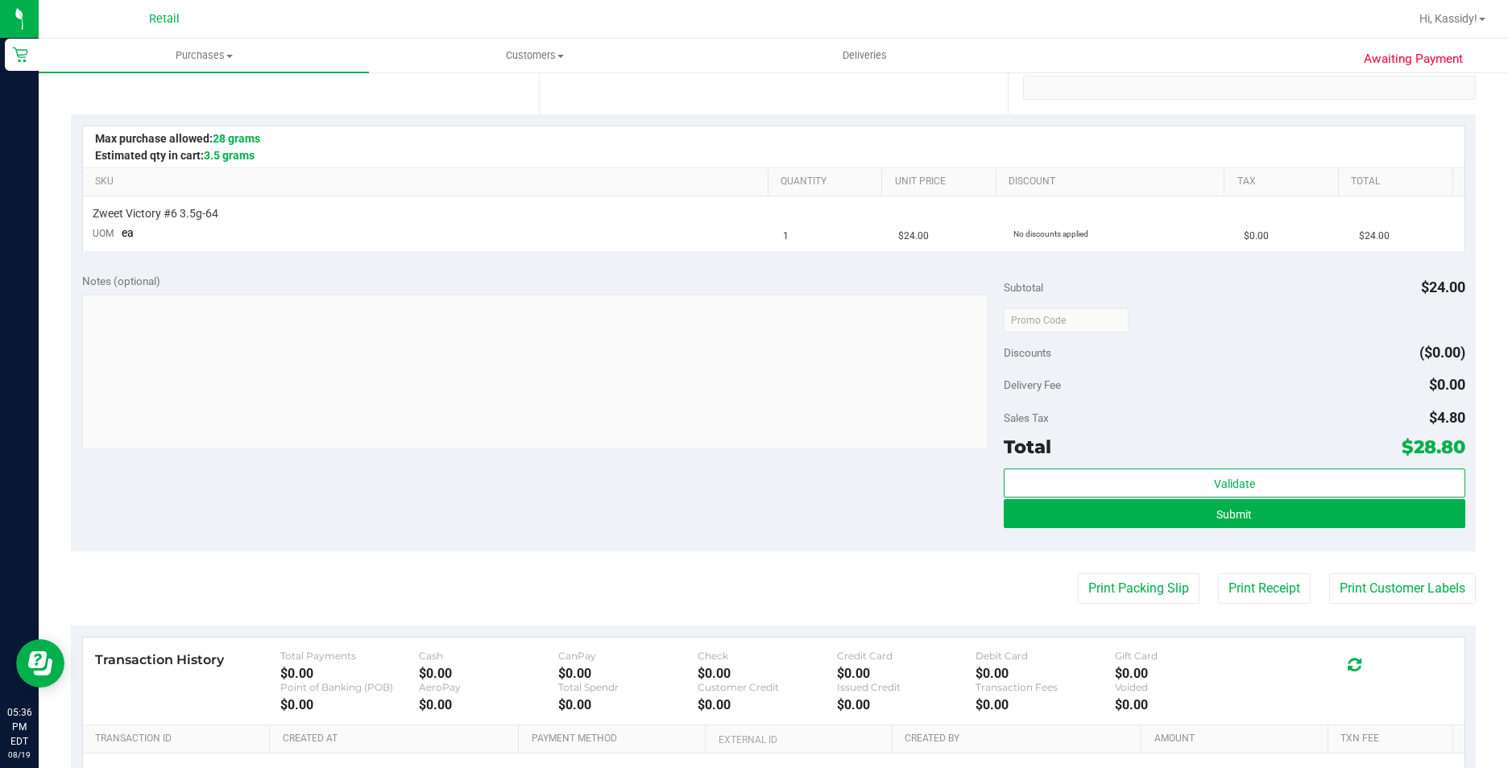
scroll to position [322, 0]
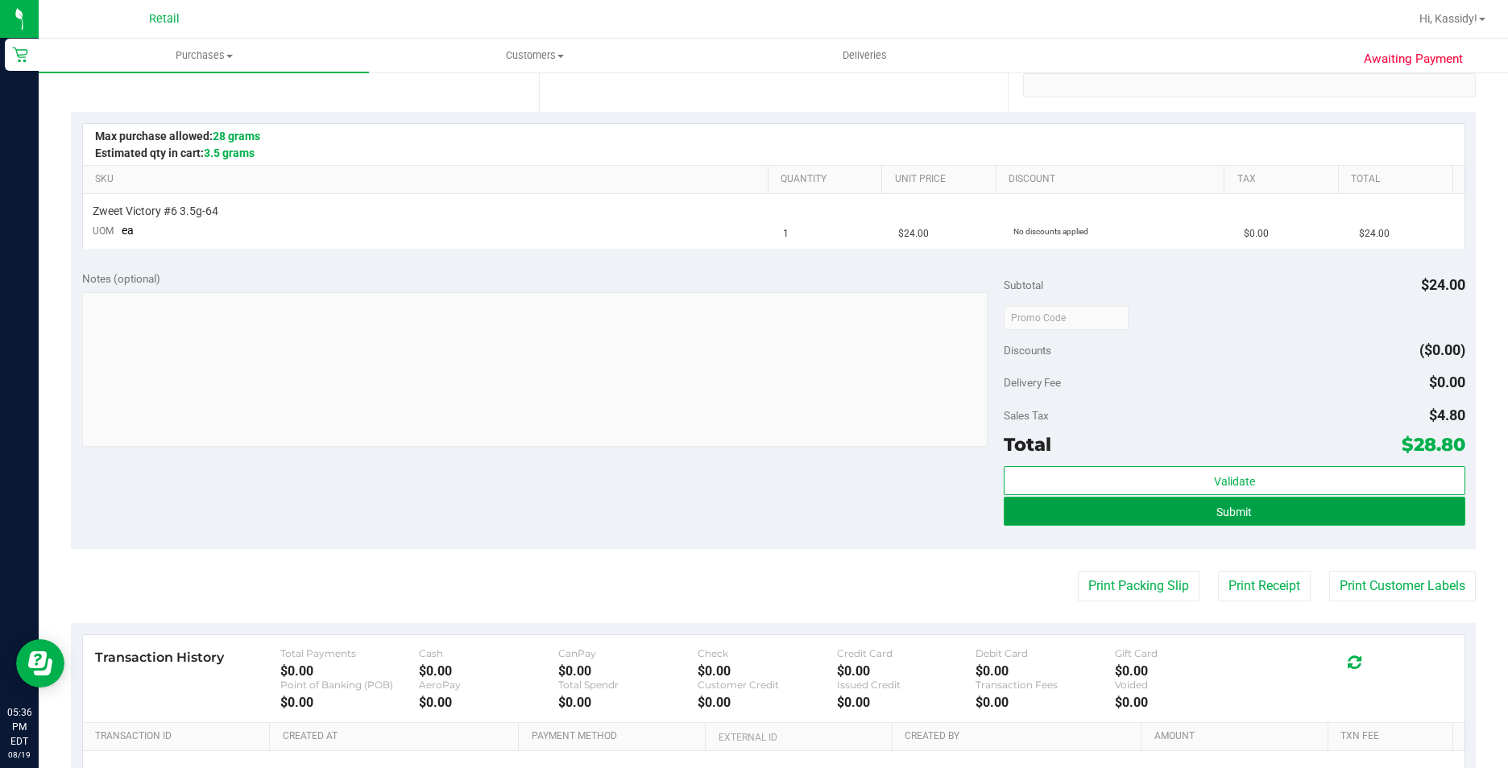
click at [1123, 515] on button "Submit" at bounding box center [1234, 511] width 461 height 29
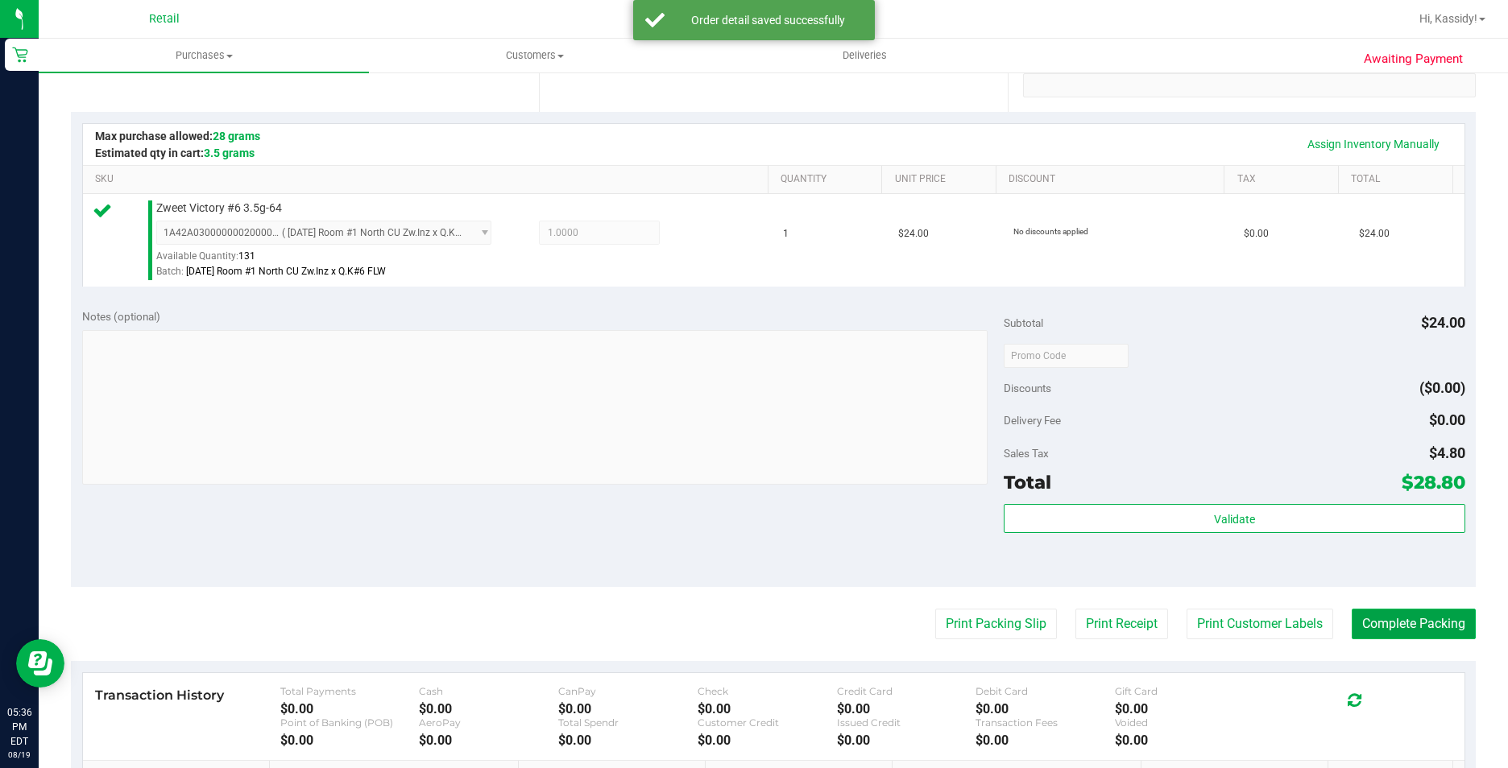
click at [1358, 615] on button "Complete Packing" at bounding box center [1414, 624] width 124 height 31
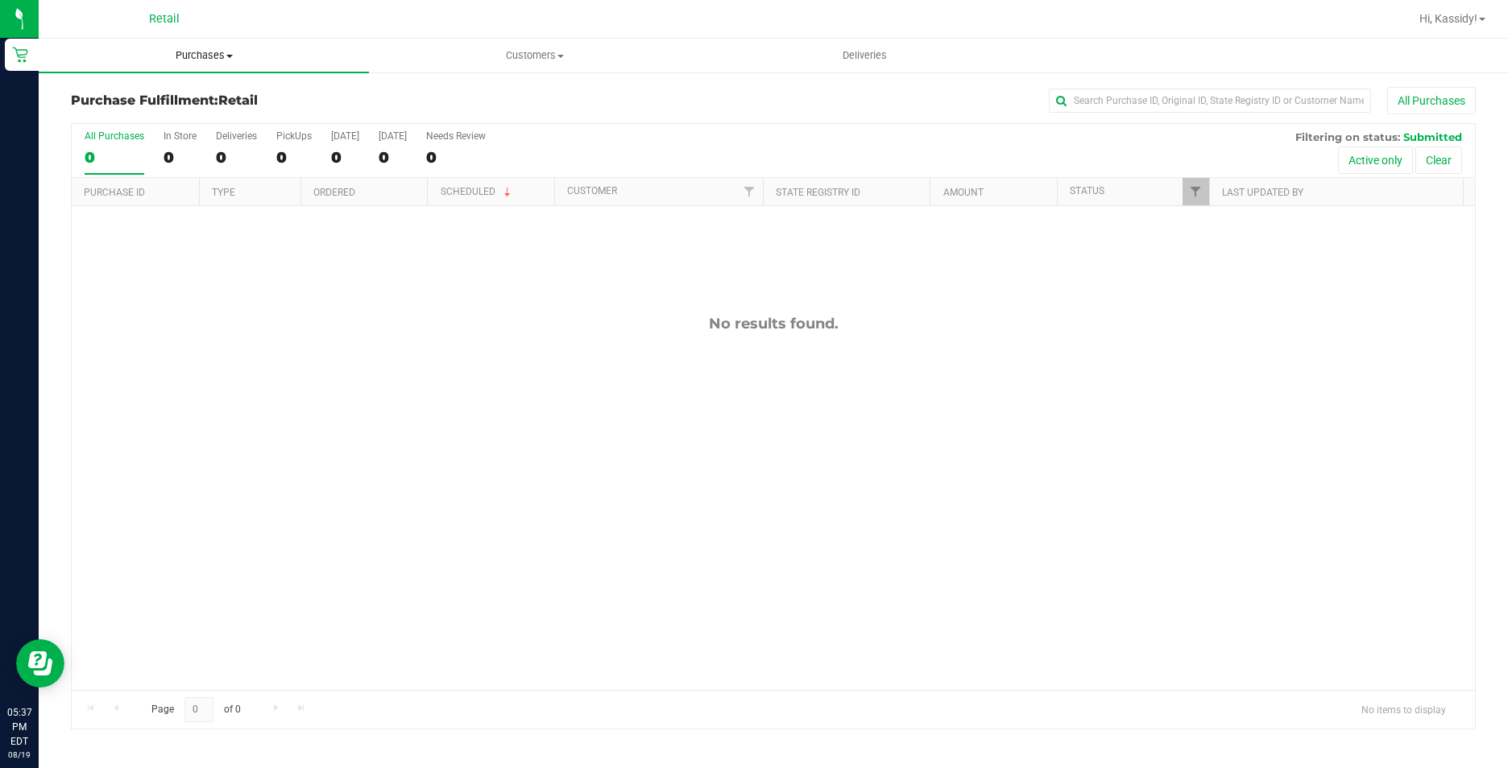
drag, startPoint x: 177, startPoint y: 18, endPoint x: 180, endPoint y: 39, distance: 21.1
click at [176, 17] on span "Retail" at bounding box center [164, 19] width 31 height 14
click at [182, 50] on span "Purchases" at bounding box center [204, 55] width 330 height 14
click at [185, 107] on li "Fulfillment" at bounding box center [204, 116] width 330 height 19
click at [186, 60] on span "Purchases" at bounding box center [204, 55] width 330 height 14
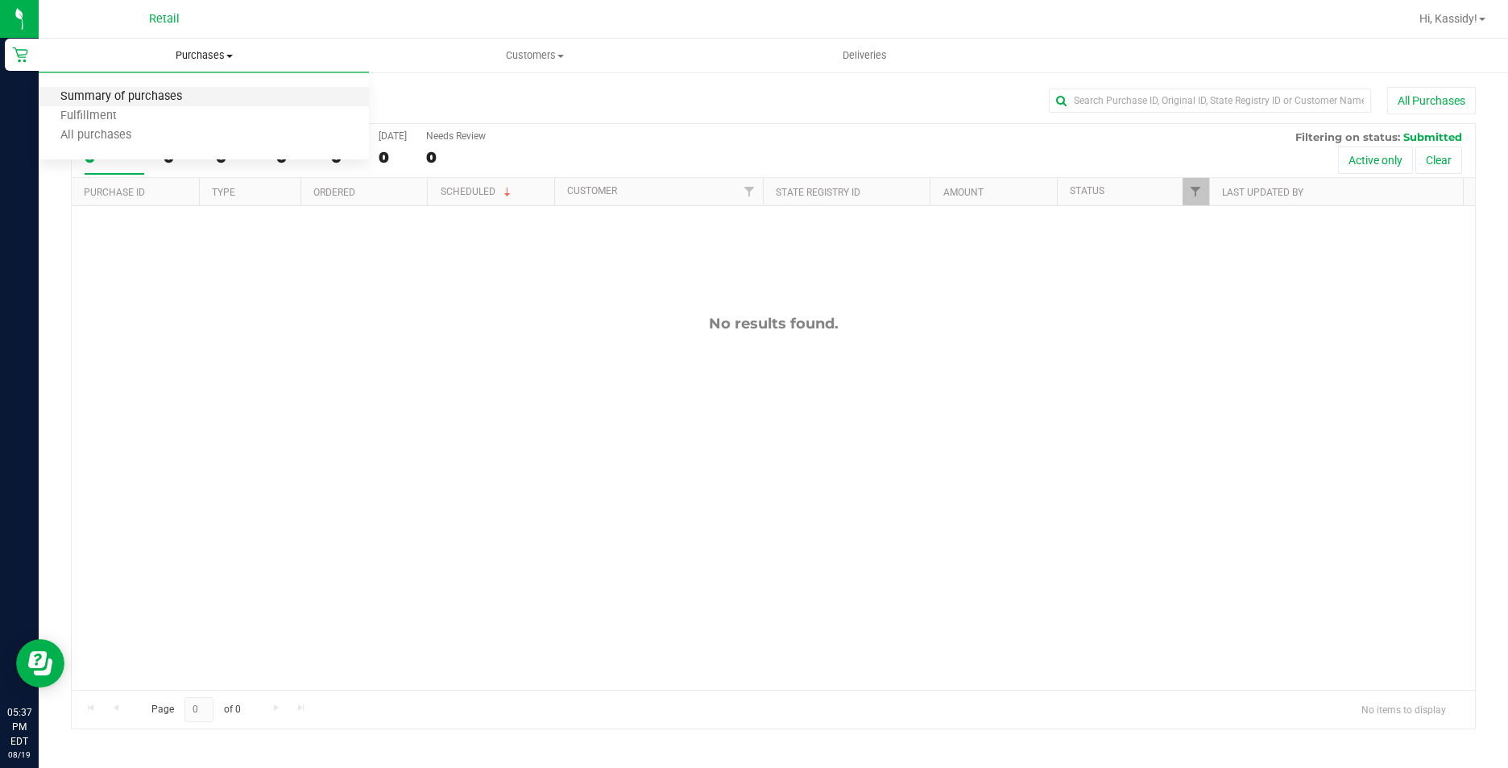
click at [169, 91] on span "Summary of purchases" at bounding box center [121, 97] width 165 height 14
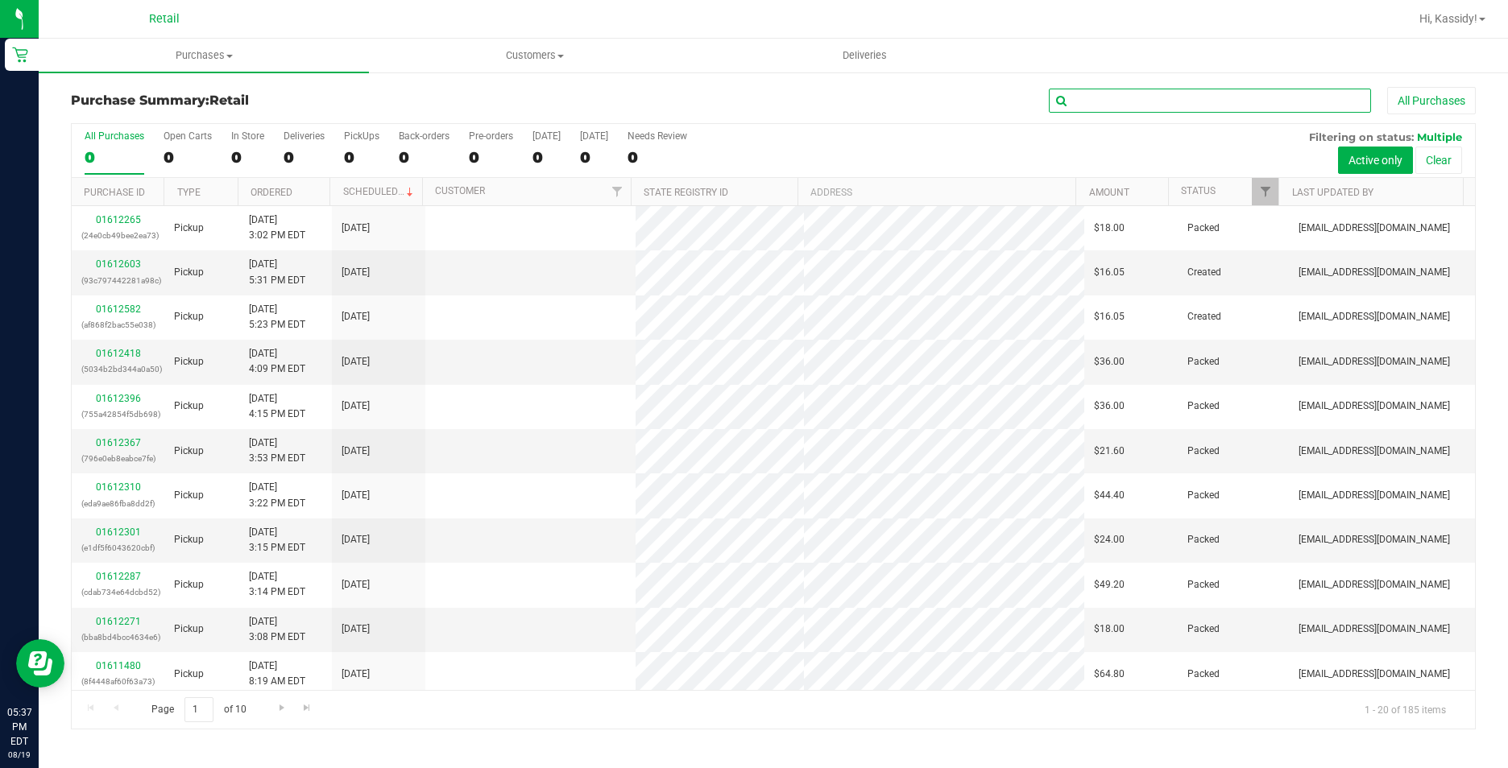
click at [1118, 103] on input "text" at bounding box center [1210, 101] width 322 height 24
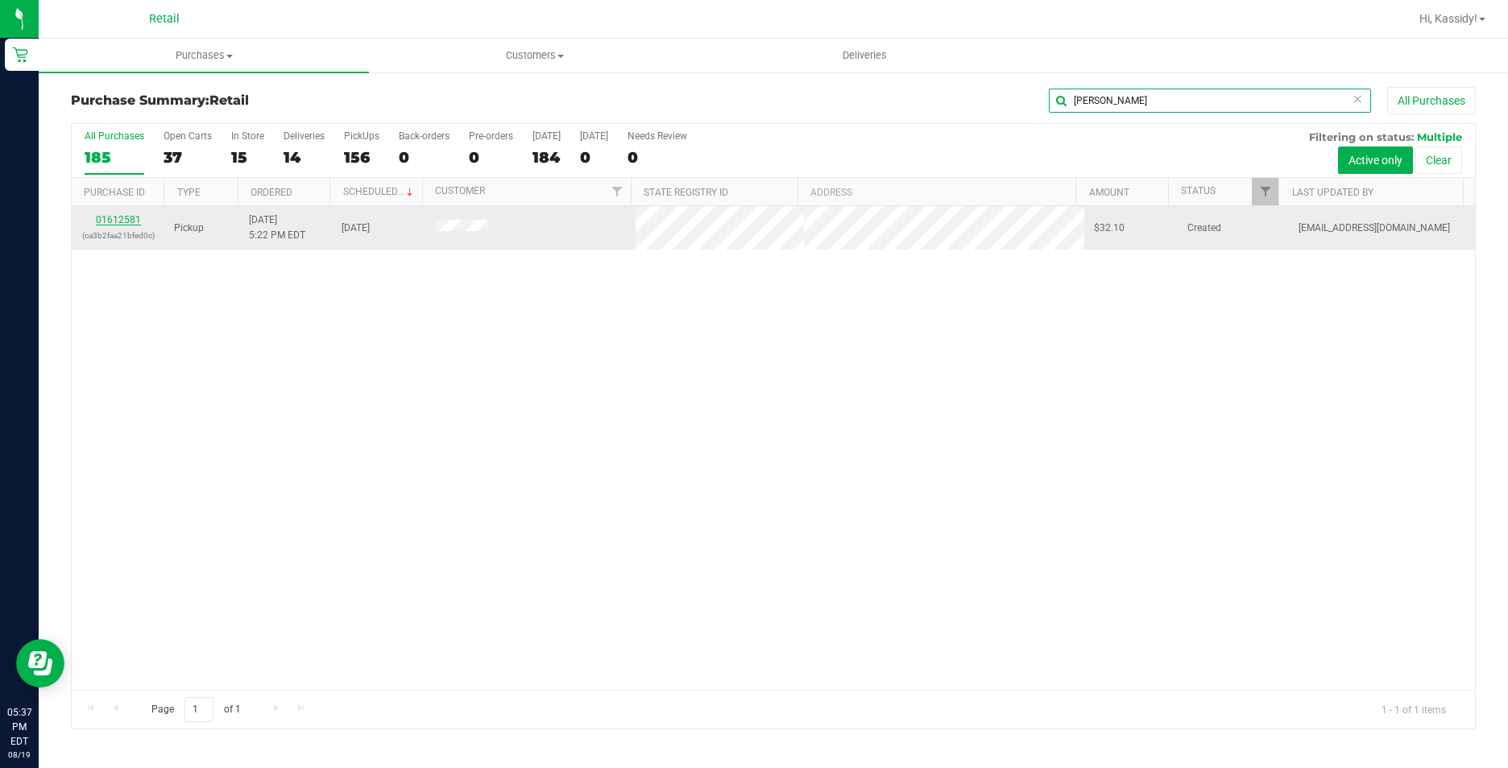
type input "[PERSON_NAME]"
click at [110, 214] on link "01612581" at bounding box center [118, 219] width 45 height 11
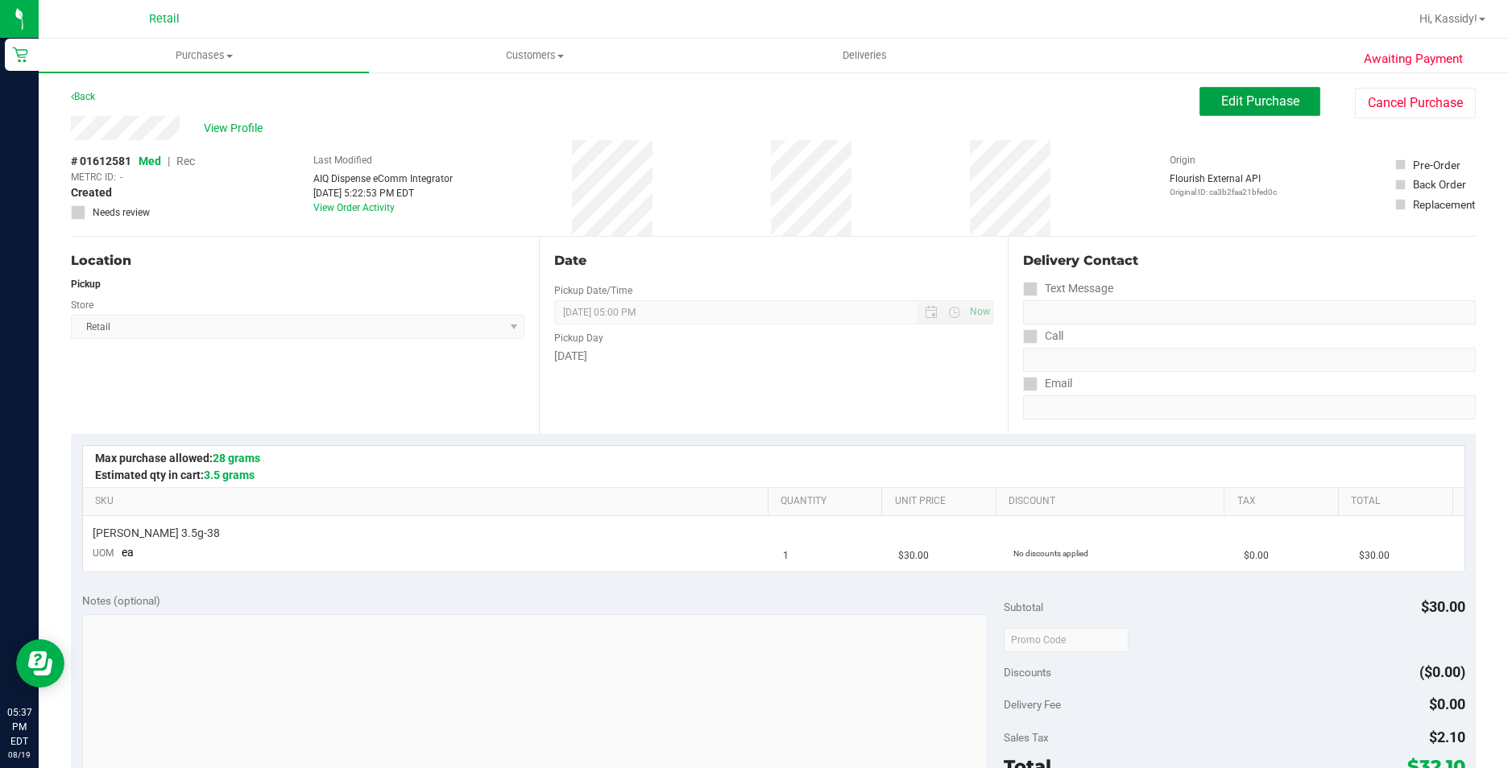
click at [1222, 110] on button "Edit Purchase" at bounding box center [1259, 101] width 121 height 29
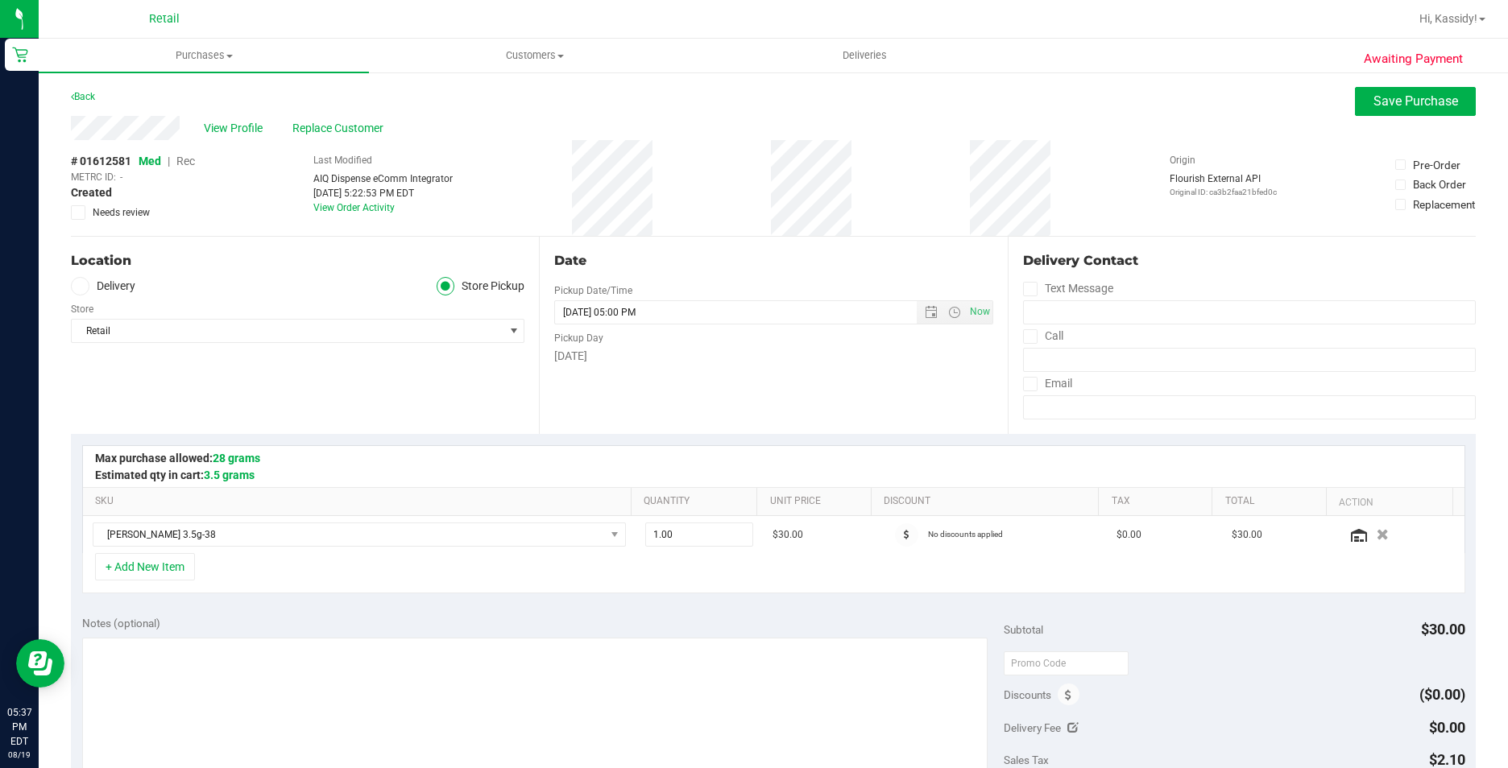
click at [181, 160] on span "Rec" at bounding box center [185, 161] width 19 height 13
click at [1425, 101] on span "Save Purchase" at bounding box center [1415, 100] width 85 height 15
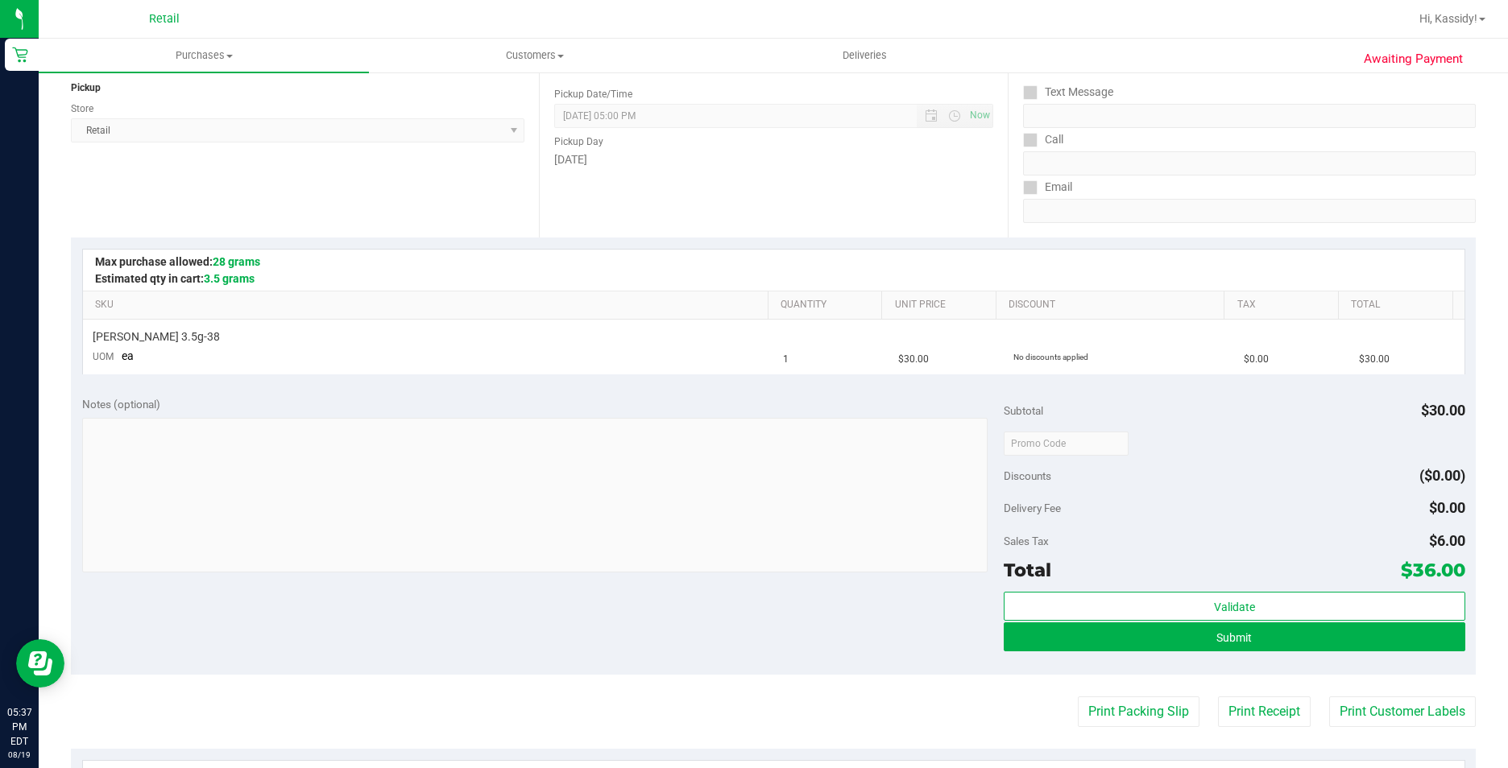
scroll to position [242, 0]
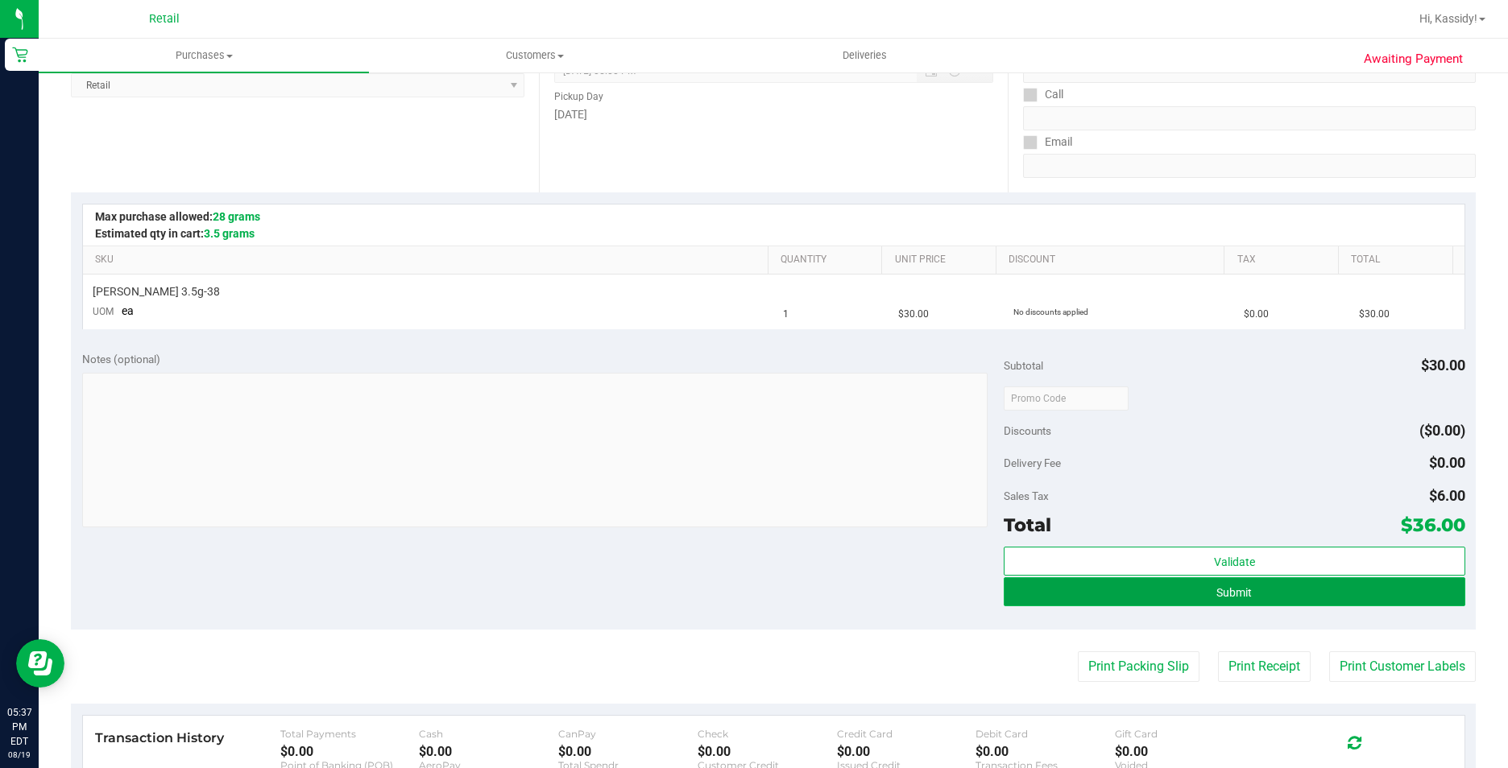
click at [1122, 584] on button "Submit" at bounding box center [1234, 592] width 461 height 29
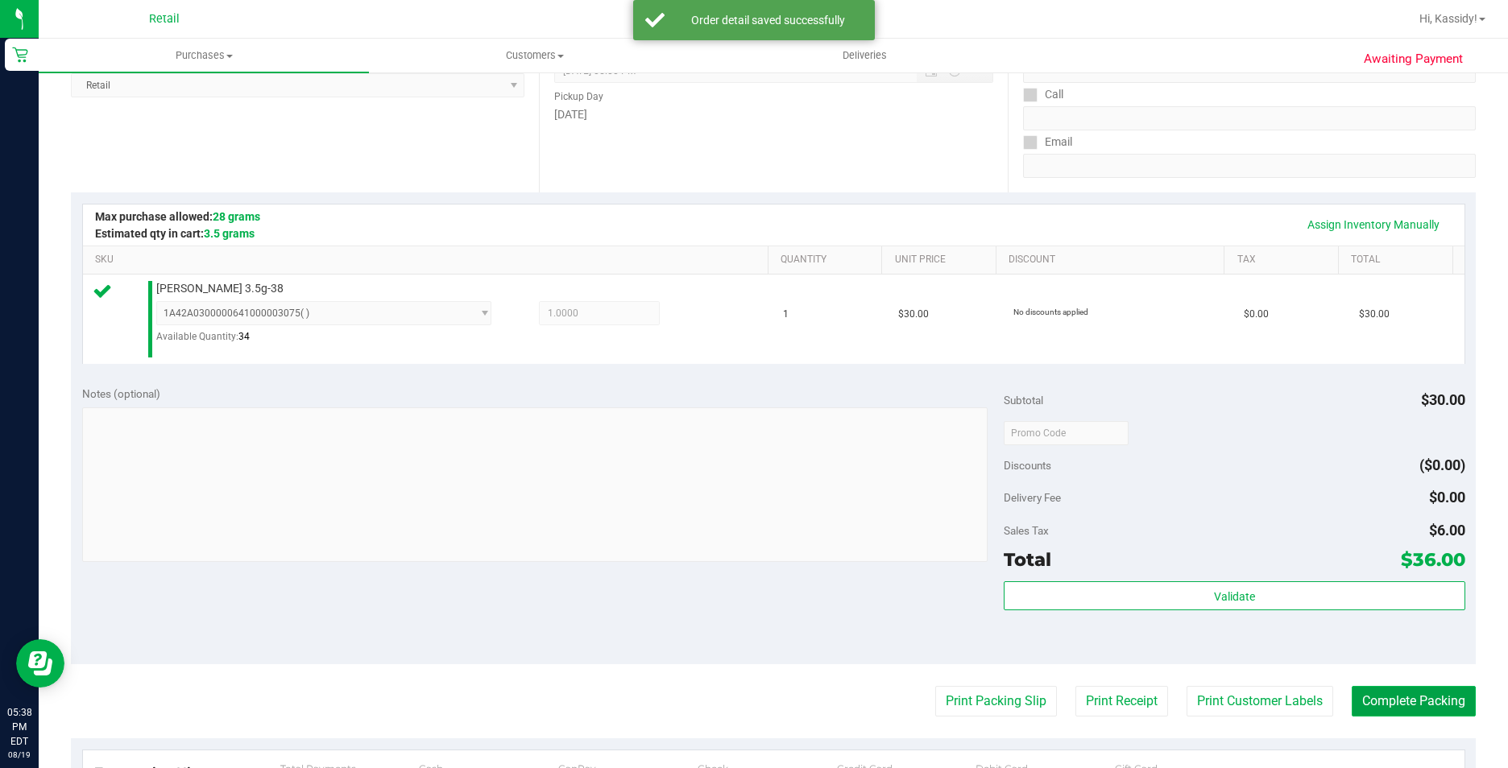
click at [1420, 710] on button "Complete Packing" at bounding box center [1414, 701] width 124 height 31
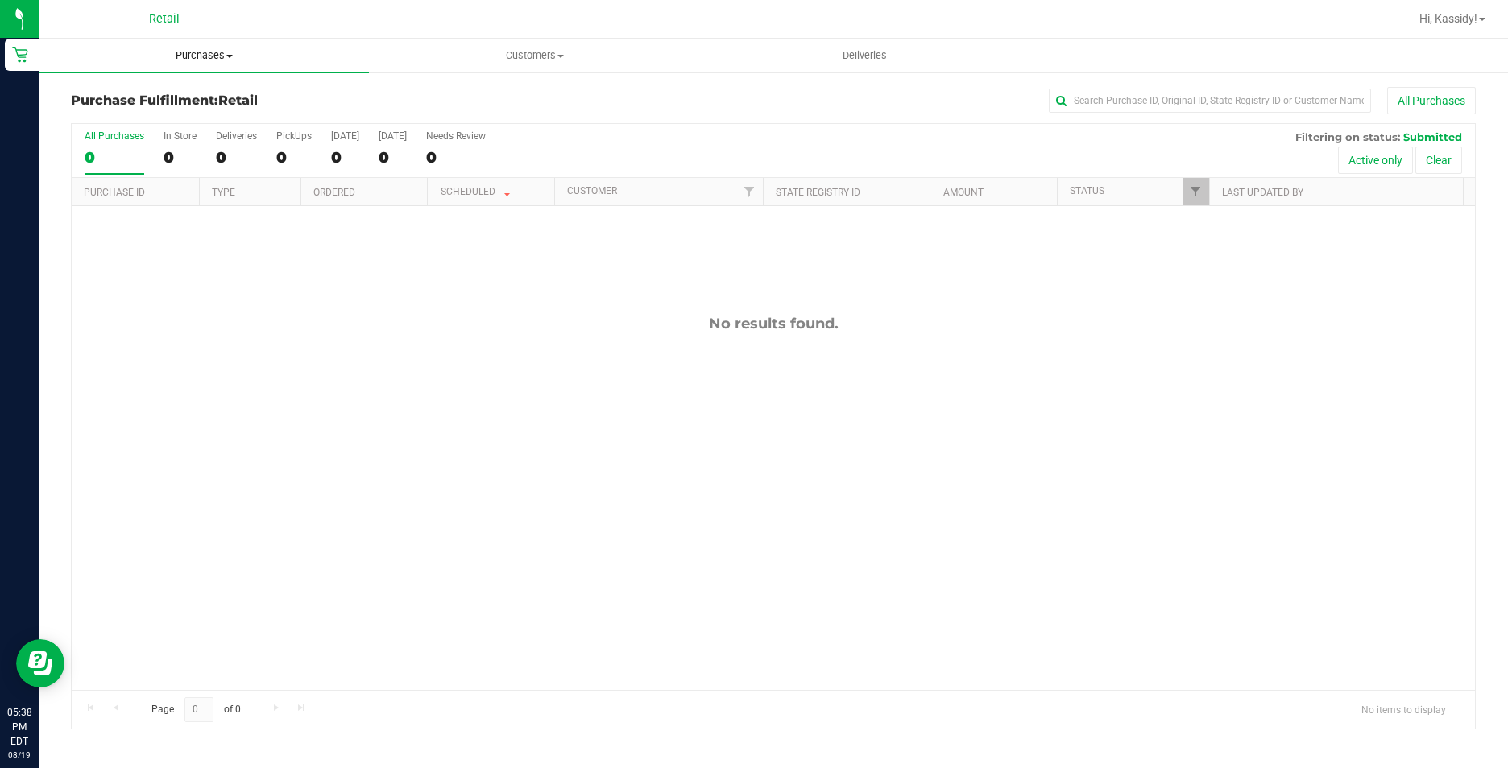
click at [185, 63] on uib-tab-heading "Purchases Summary of purchases Fulfillment All purchases" at bounding box center [204, 56] width 330 height 34
click at [188, 90] on span "Summary of purchases" at bounding box center [121, 97] width 165 height 14
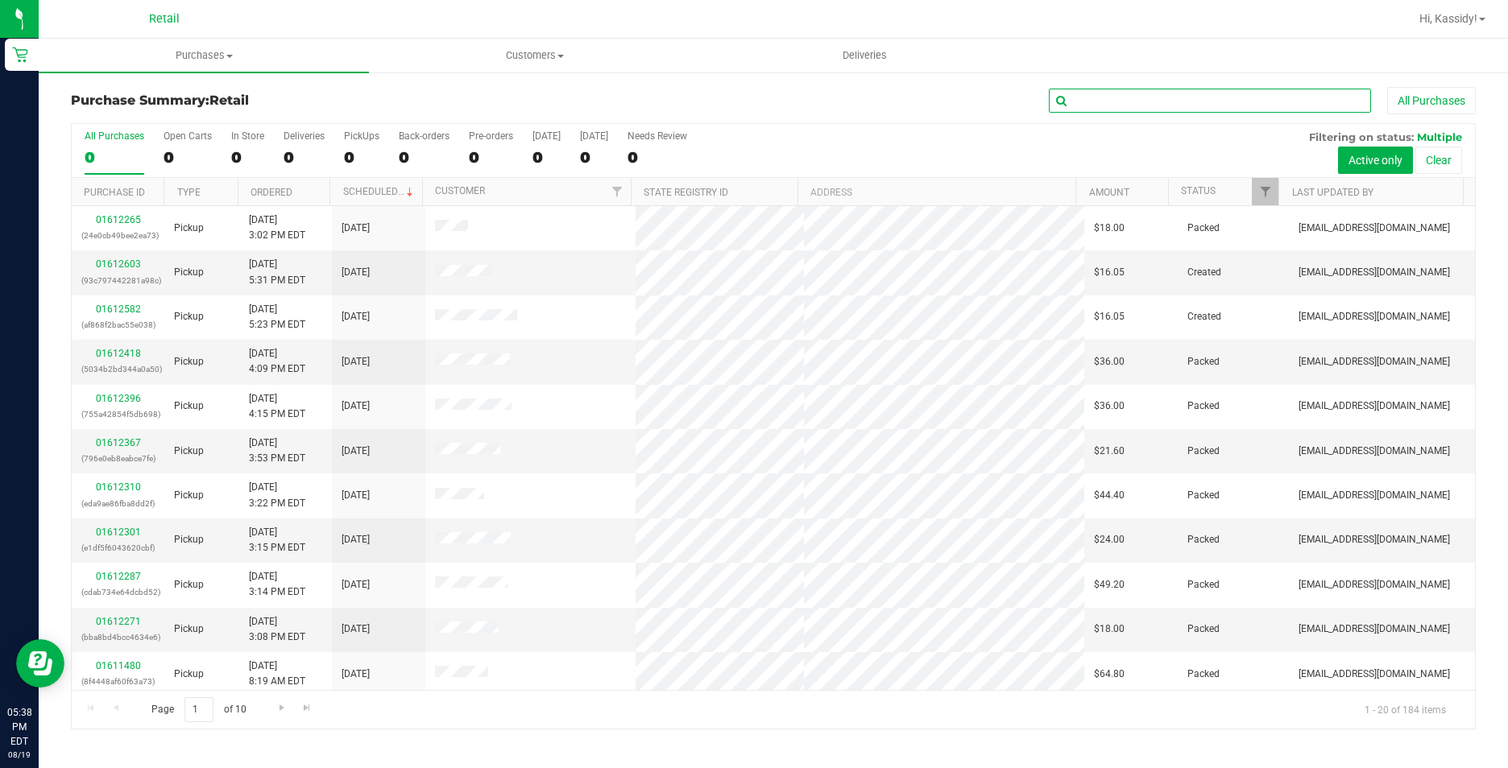
click at [1116, 107] on input "text" at bounding box center [1210, 101] width 322 height 24
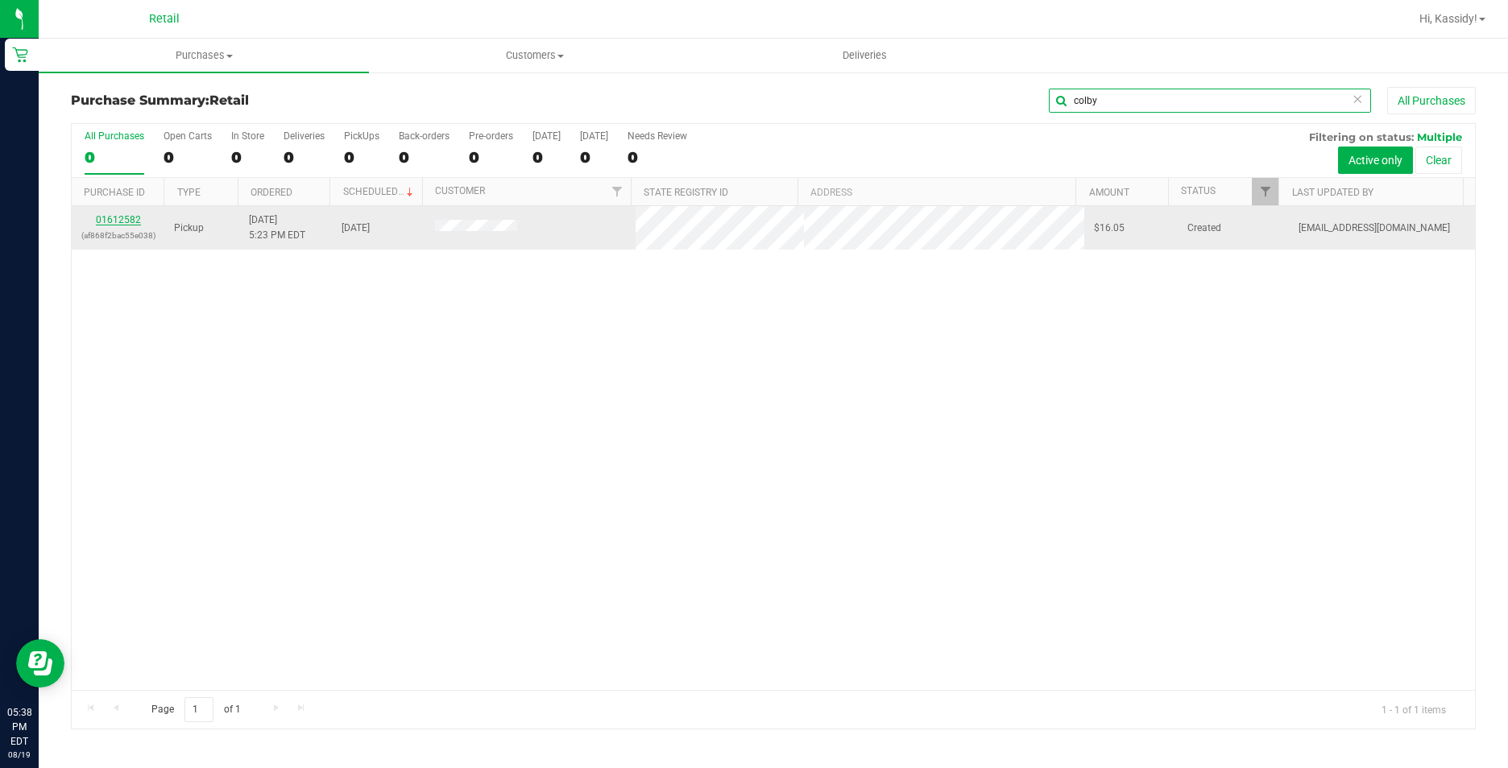
type input "colby"
click at [108, 222] on link "01612582" at bounding box center [118, 219] width 45 height 11
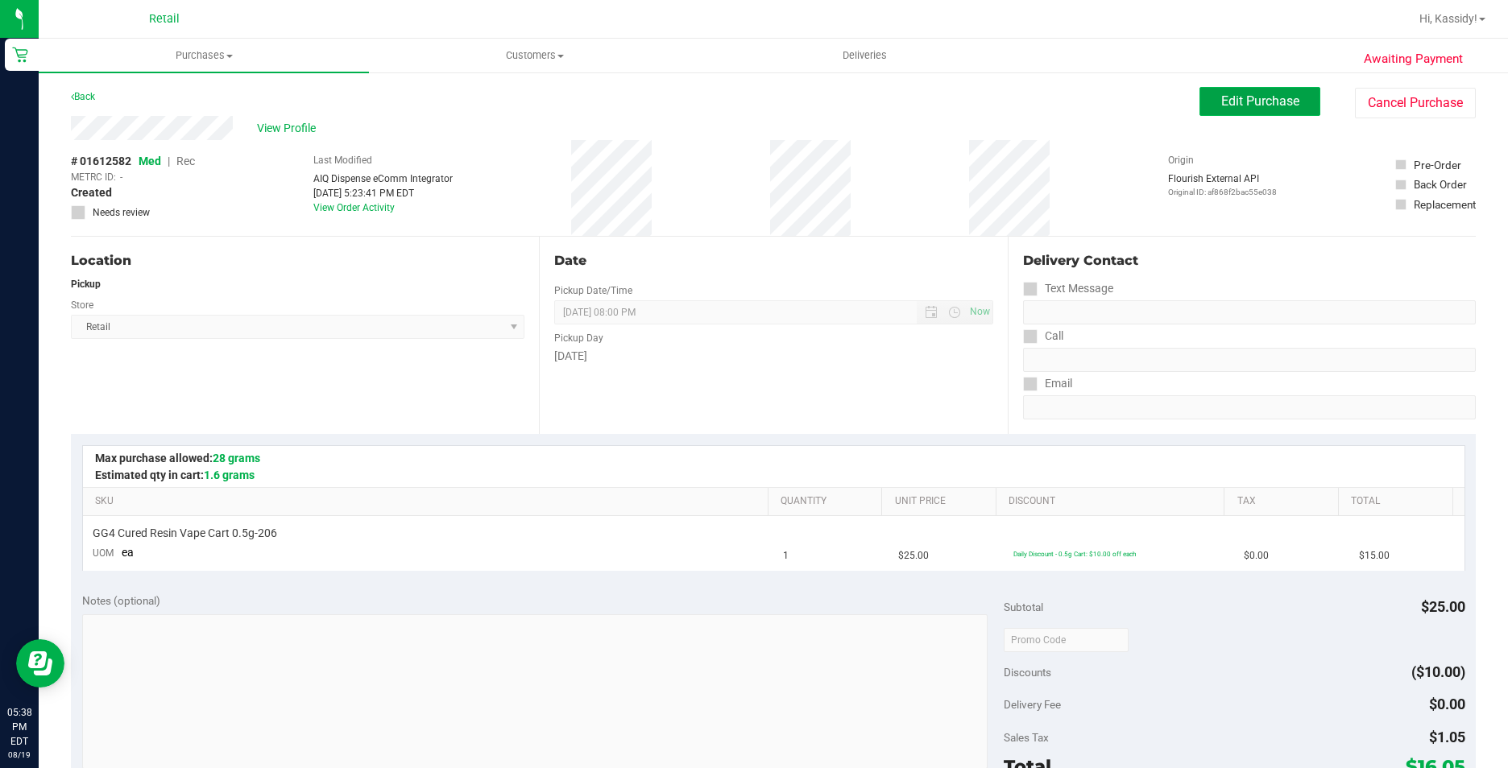
click at [1199, 107] on button "Edit Purchase" at bounding box center [1259, 101] width 121 height 29
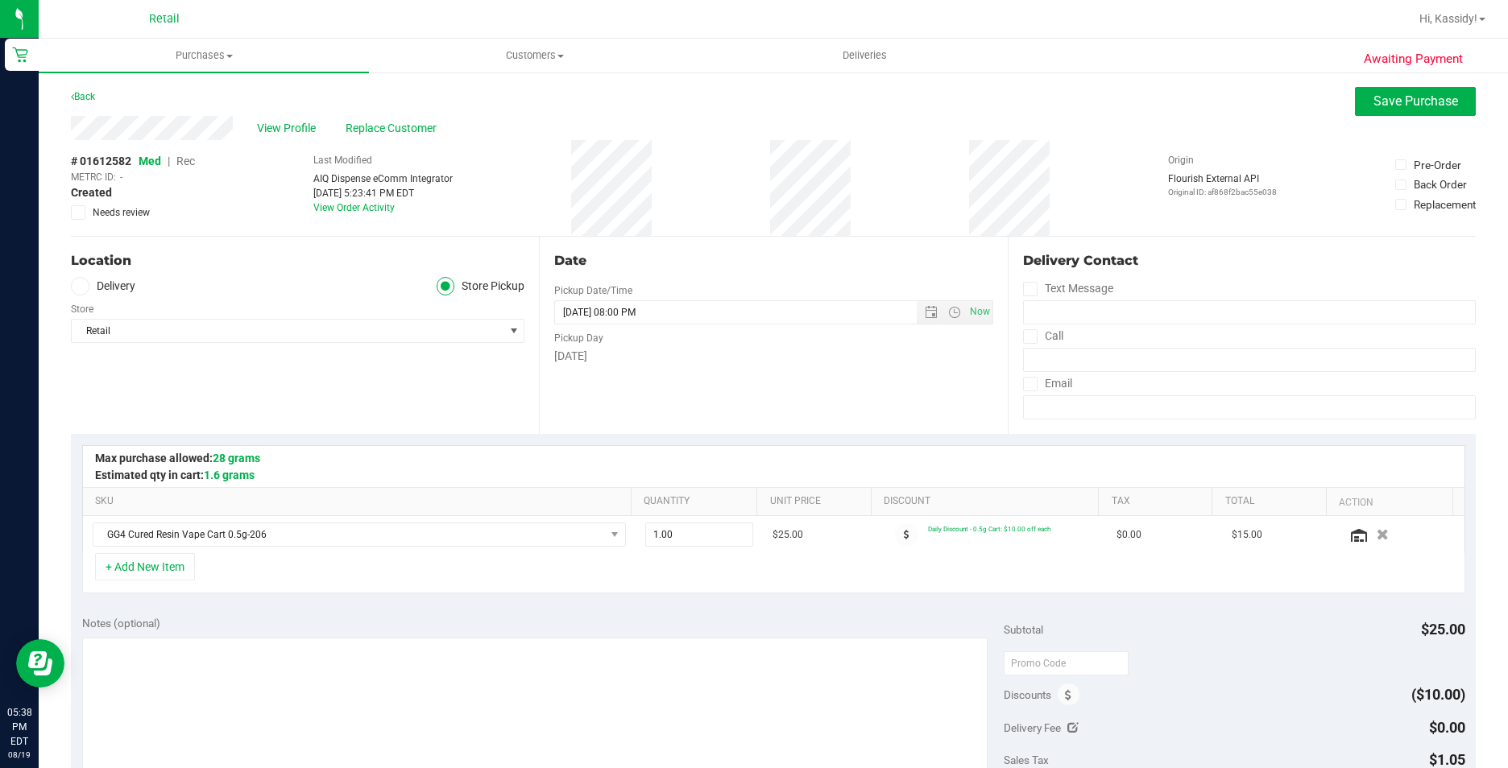
click at [184, 163] on span "Rec" at bounding box center [185, 161] width 19 height 13
click at [1355, 106] on button "Save Purchase" at bounding box center [1415, 101] width 121 height 29
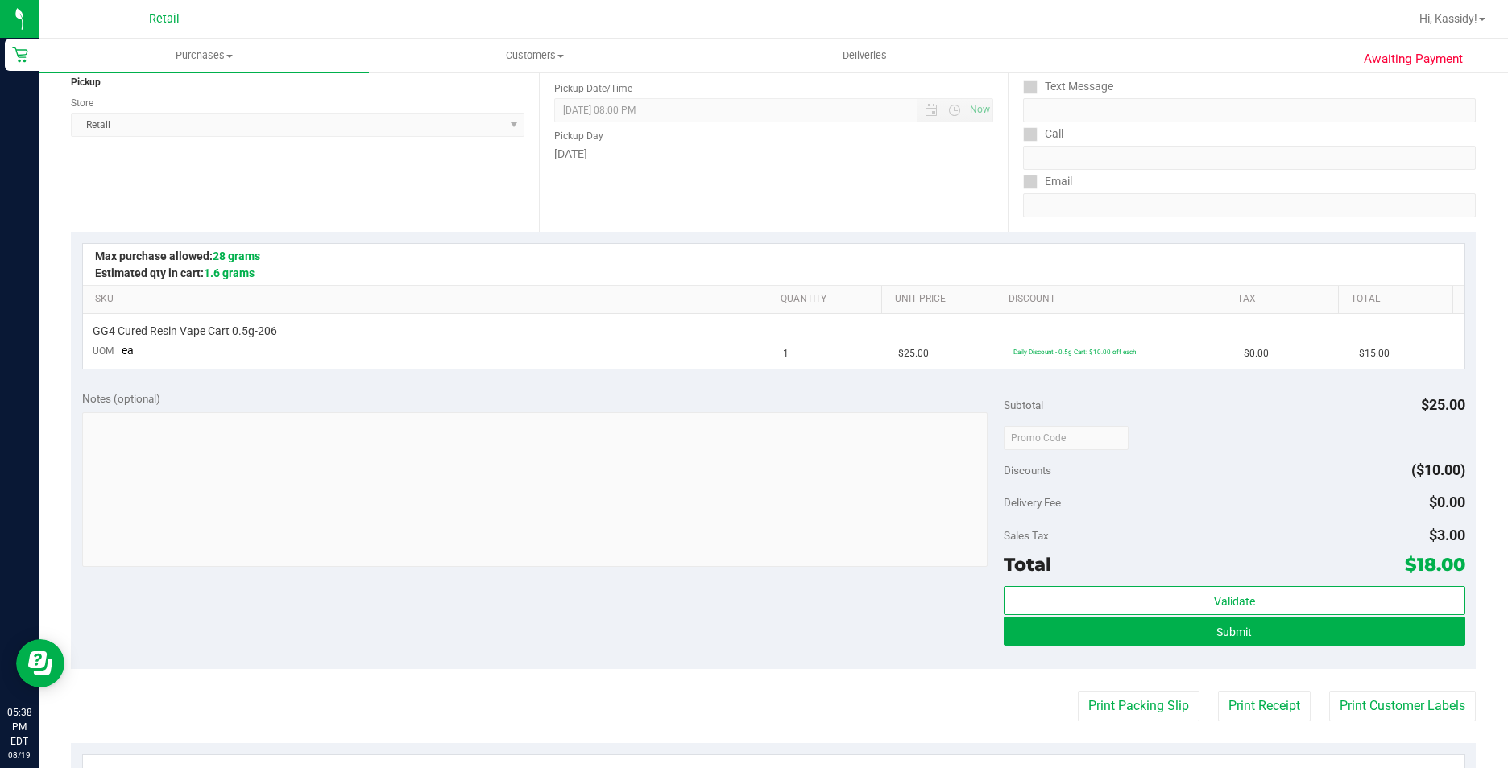
scroll to position [242, 0]
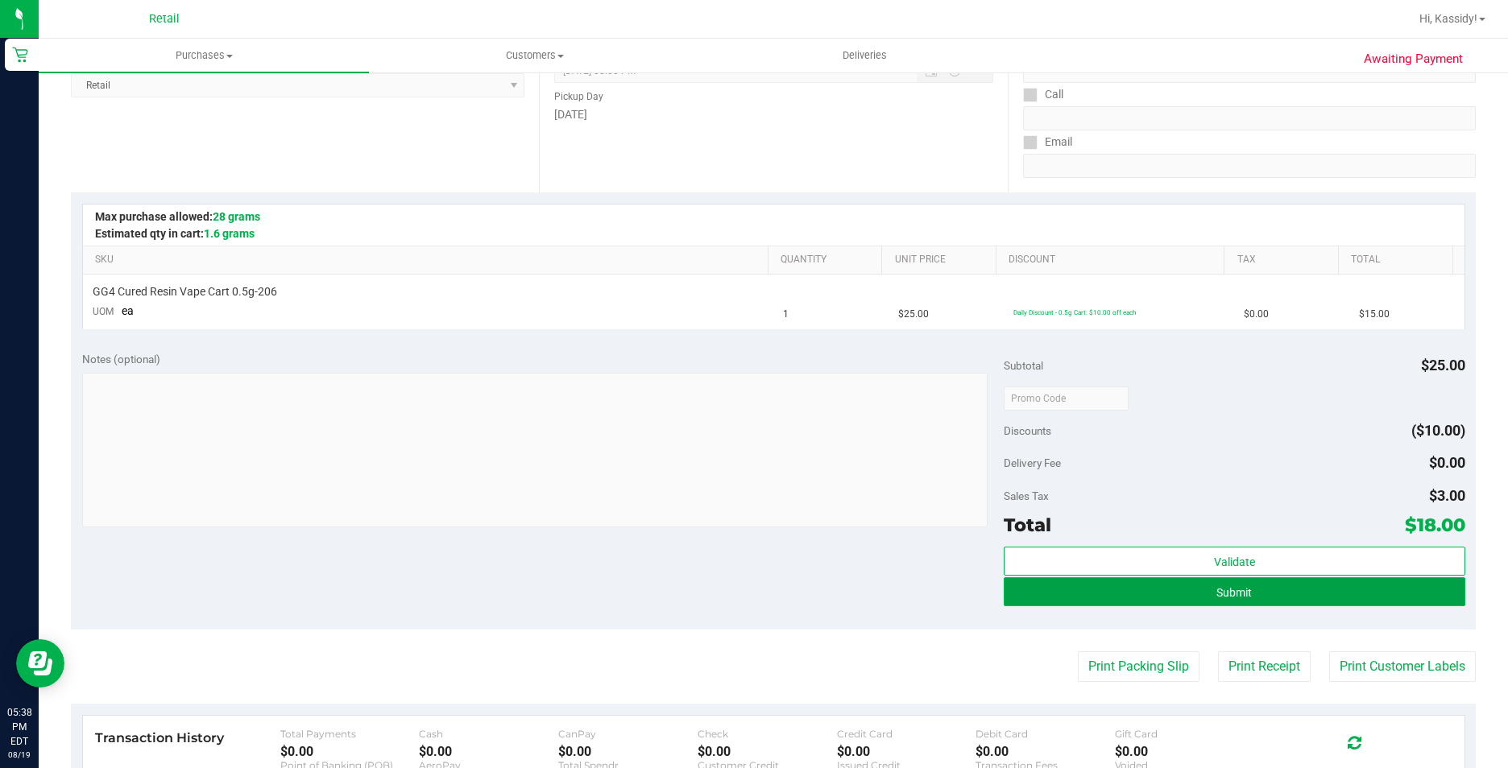
click at [1071, 593] on button "Submit" at bounding box center [1234, 592] width 461 height 29
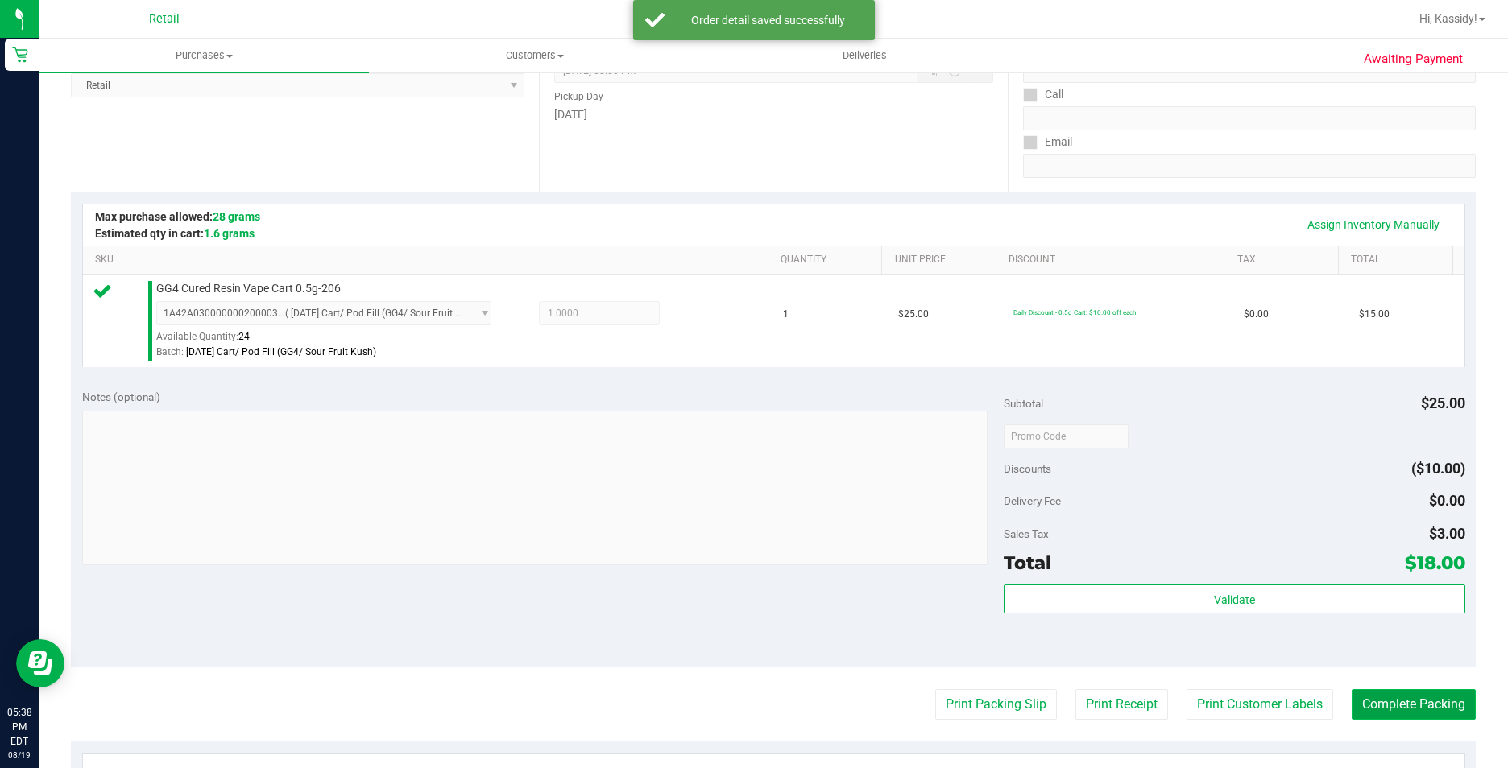
click at [1377, 714] on button "Complete Packing" at bounding box center [1414, 704] width 124 height 31
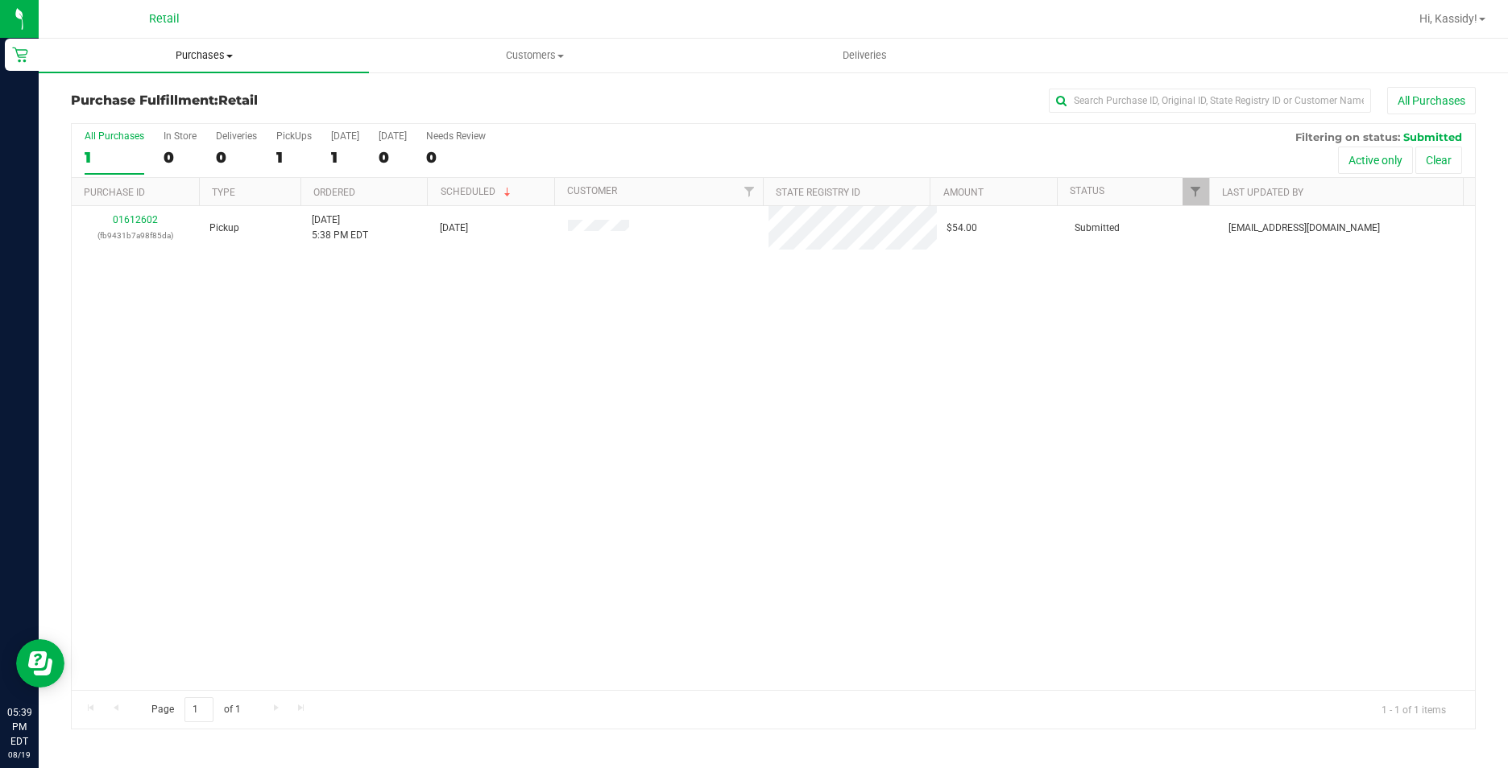
click at [193, 49] on span "Purchases" at bounding box center [204, 55] width 330 height 14
click at [189, 96] on span "Summary of purchases" at bounding box center [121, 97] width 165 height 14
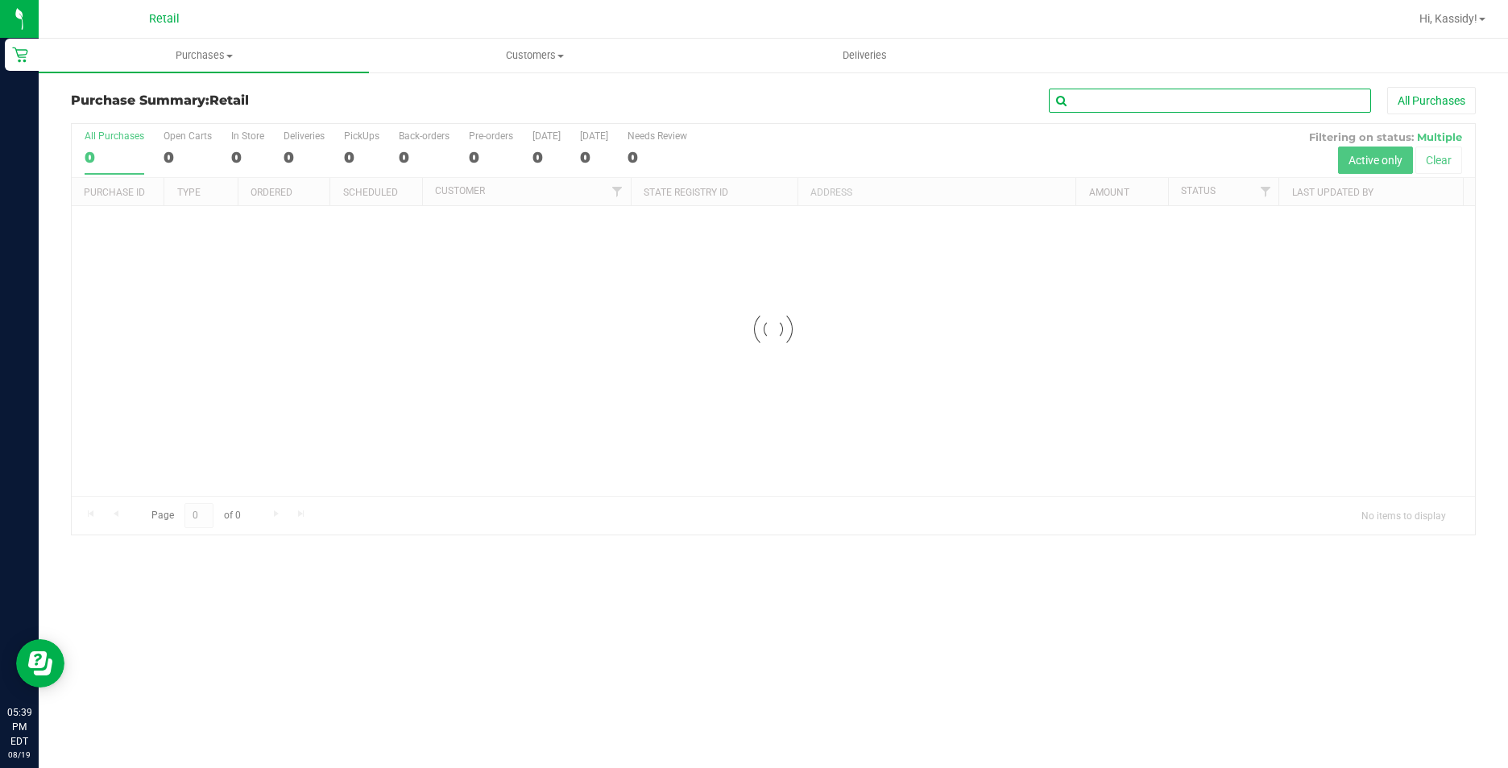
click at [1124, 103] on input "text" at bounding box center [1210, 101] width 322 height 24
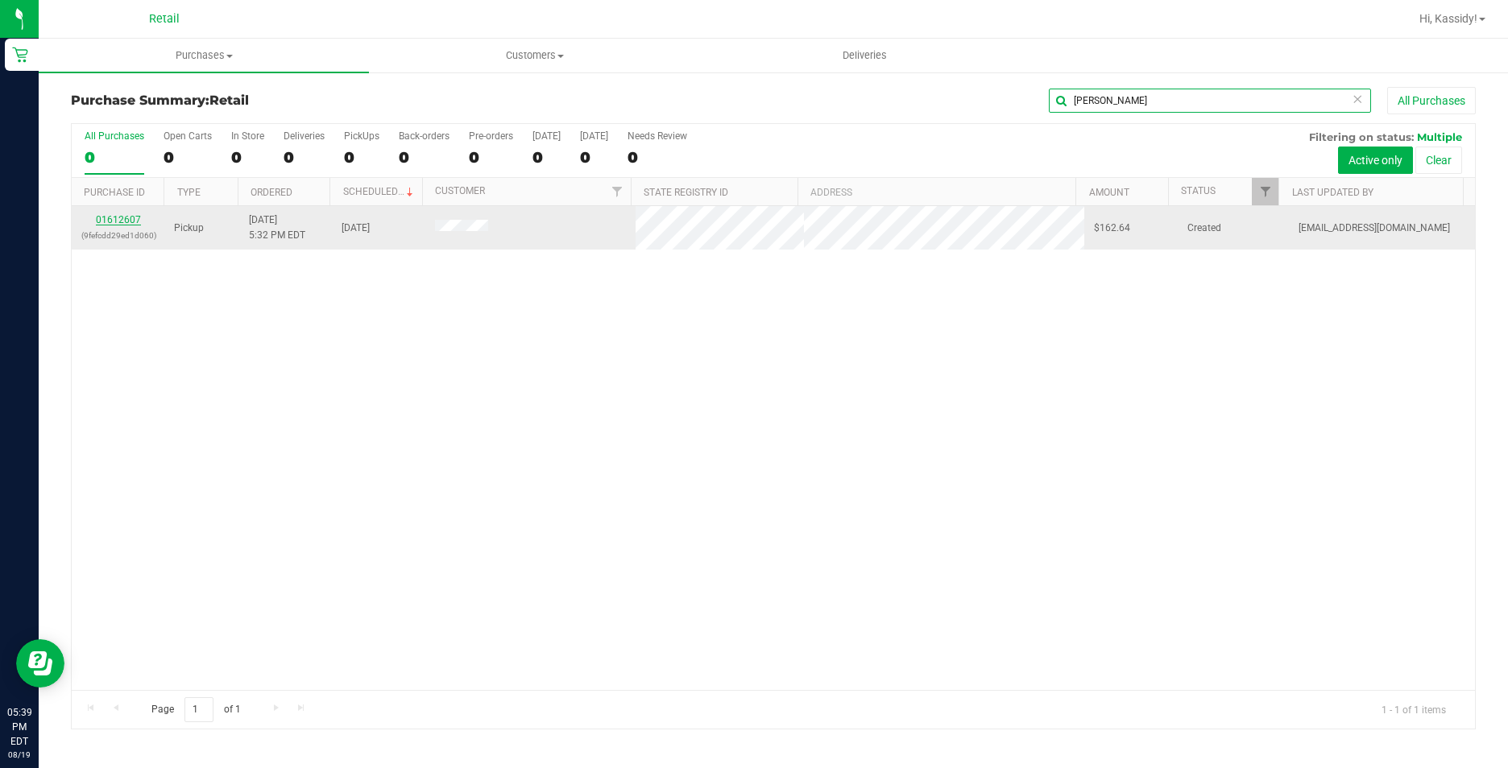
type input "[PERSON_NAME]"
click at [114, 220] on link "01612607" at bounding box center [118, 219] width 45 height 11
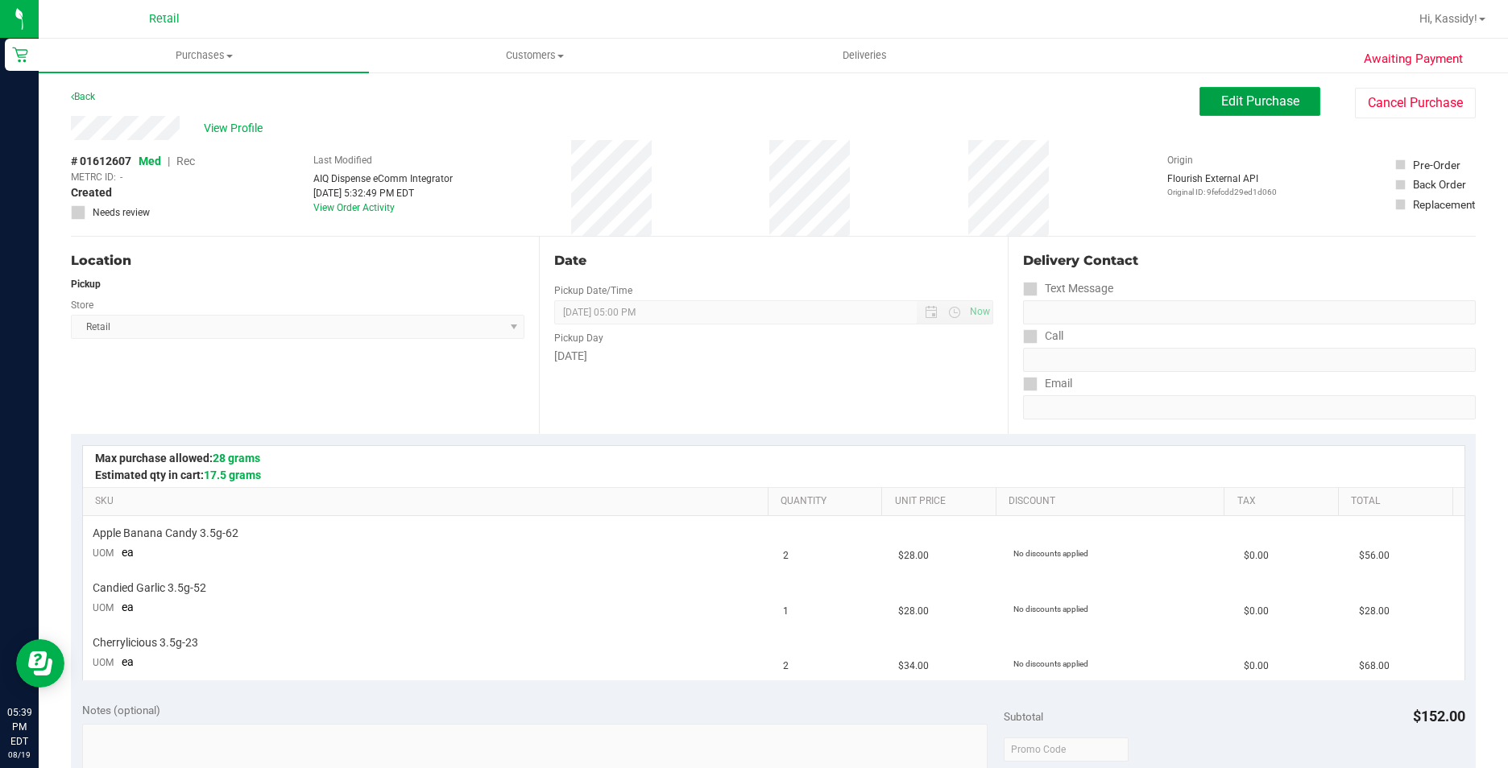
drag, startPoint x: 1268, startPoint y: 115, endPoint x: 1224, endPoint y: 106, distance: 44.6
click at [1257, 110] on button "Edit Purchase" at bounding box center [1259, 101] width 121 height 29
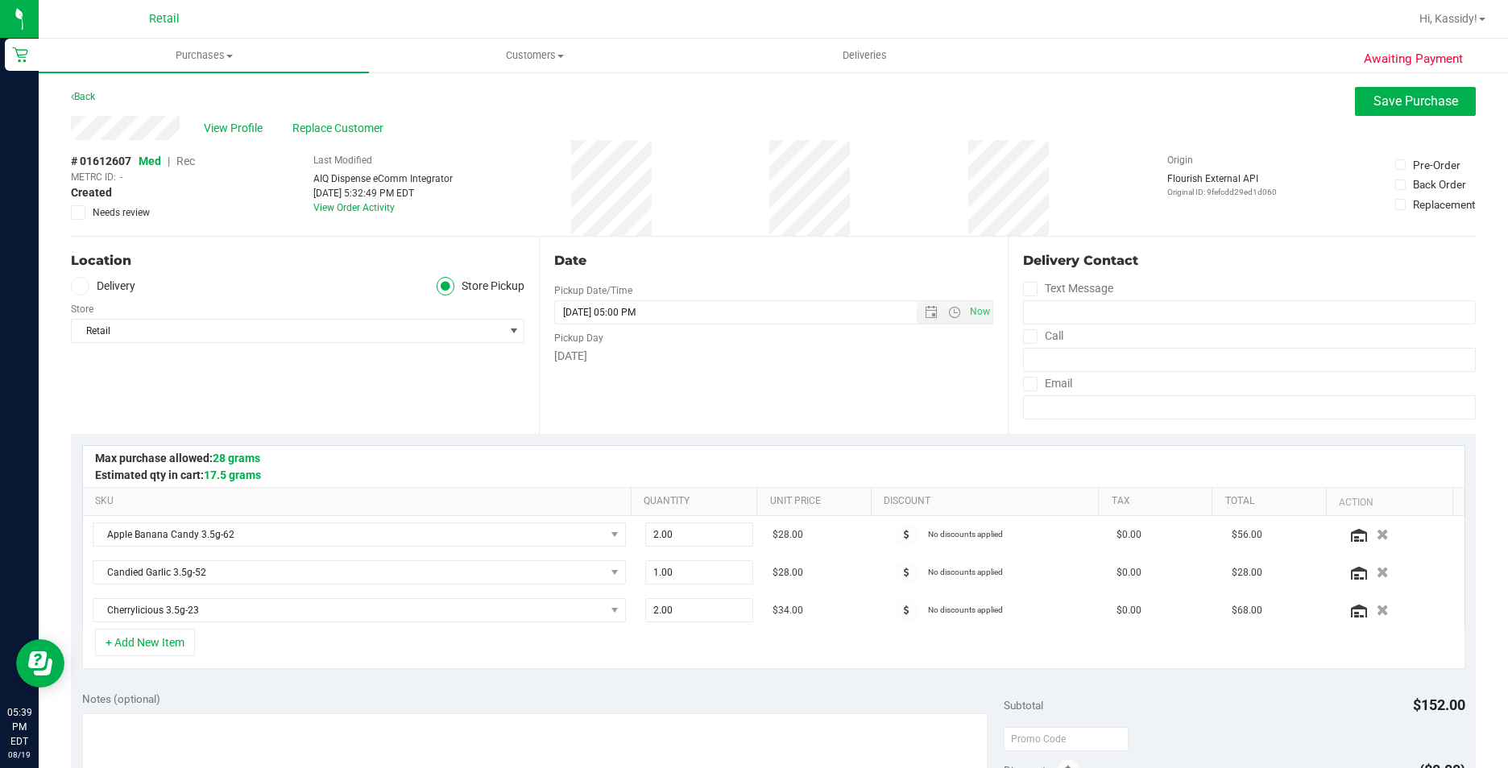
click at [181, 159] on span "Rec" at bounding box center [185, 161] width 19 height 13
click at [1395, 107] on span "Save Purchase" at bounding box center [1415, 100] width 85 height 15
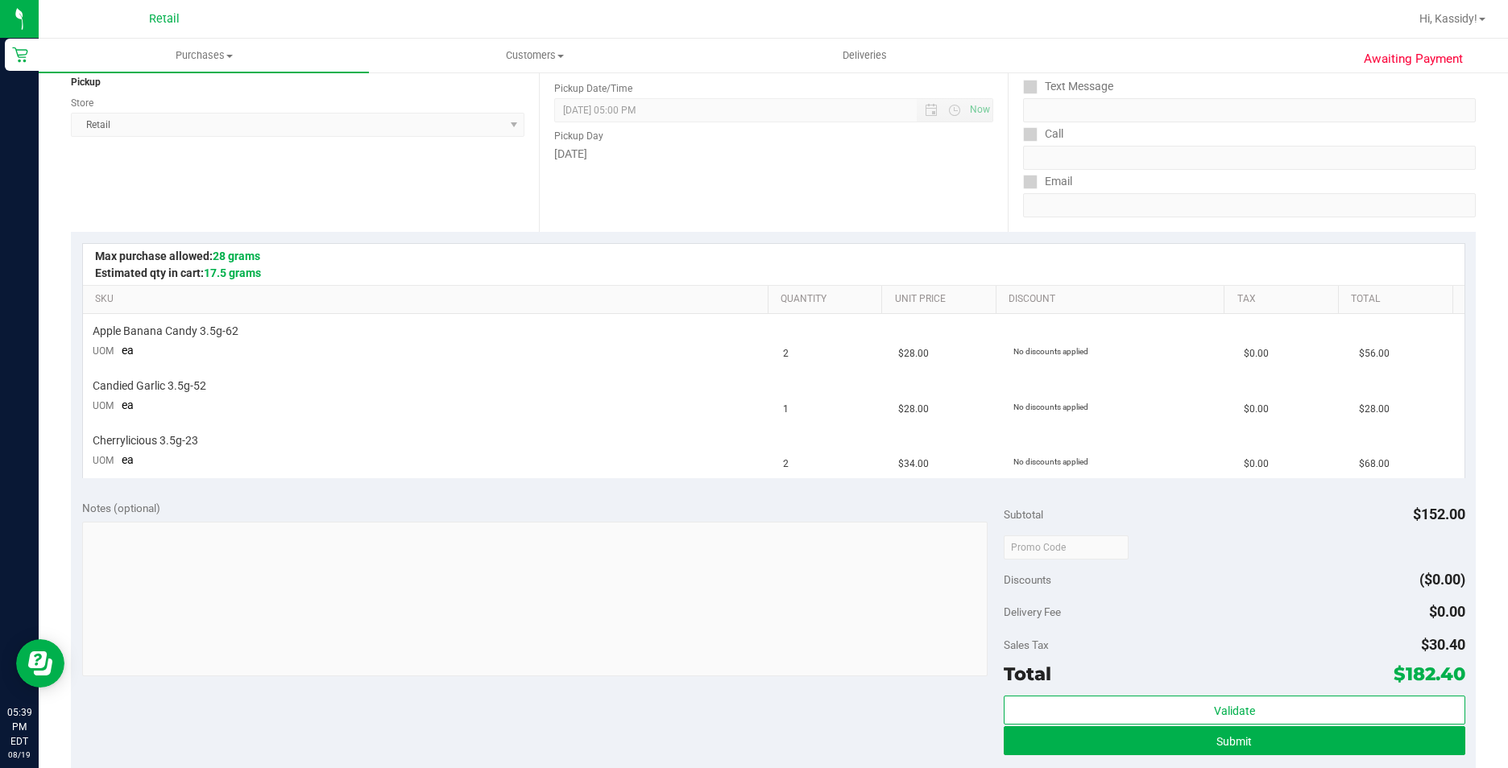
scroll to position [242, 0]
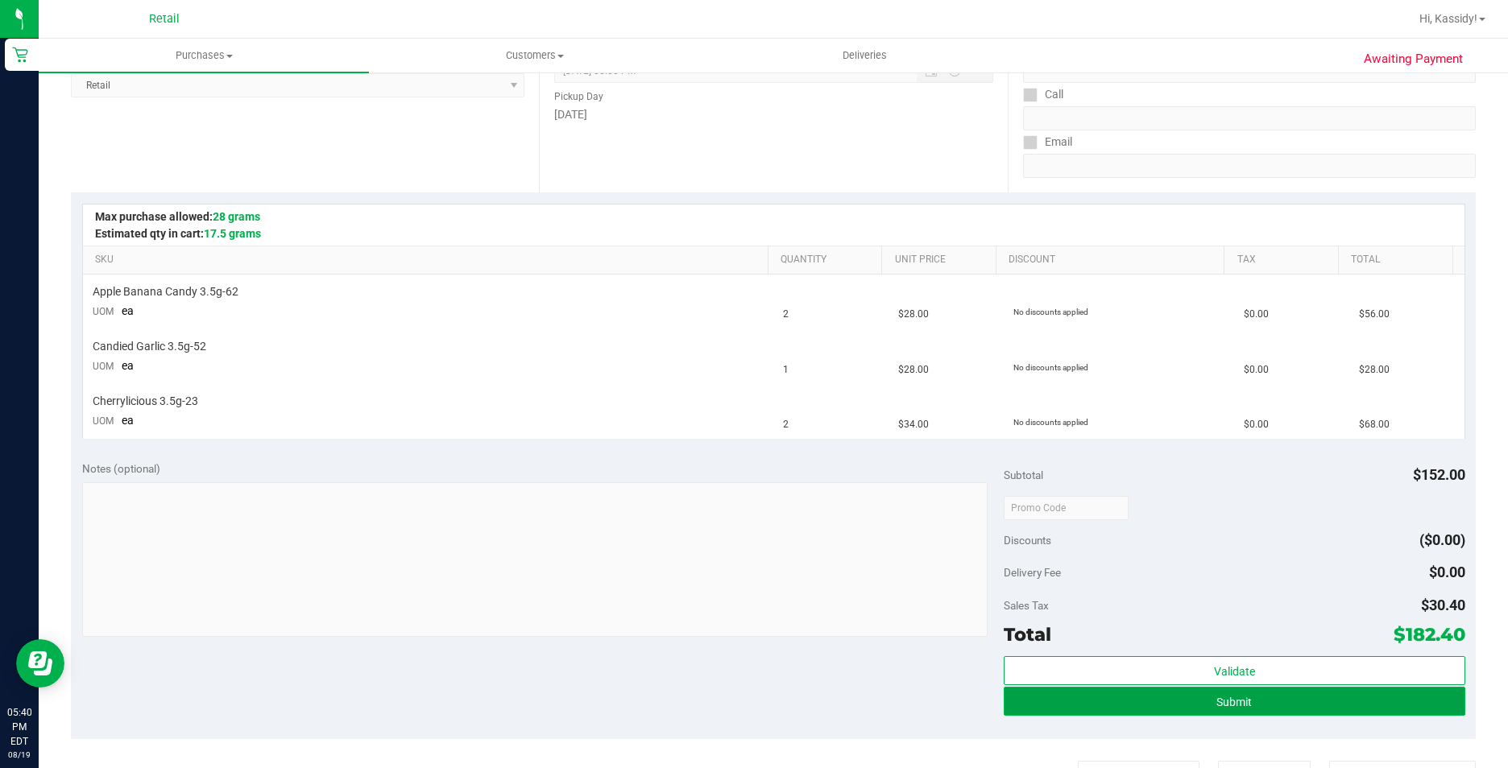
click at [1068, 709] on button "Submit" at bounding box center [1234, 701] width 461 height 29
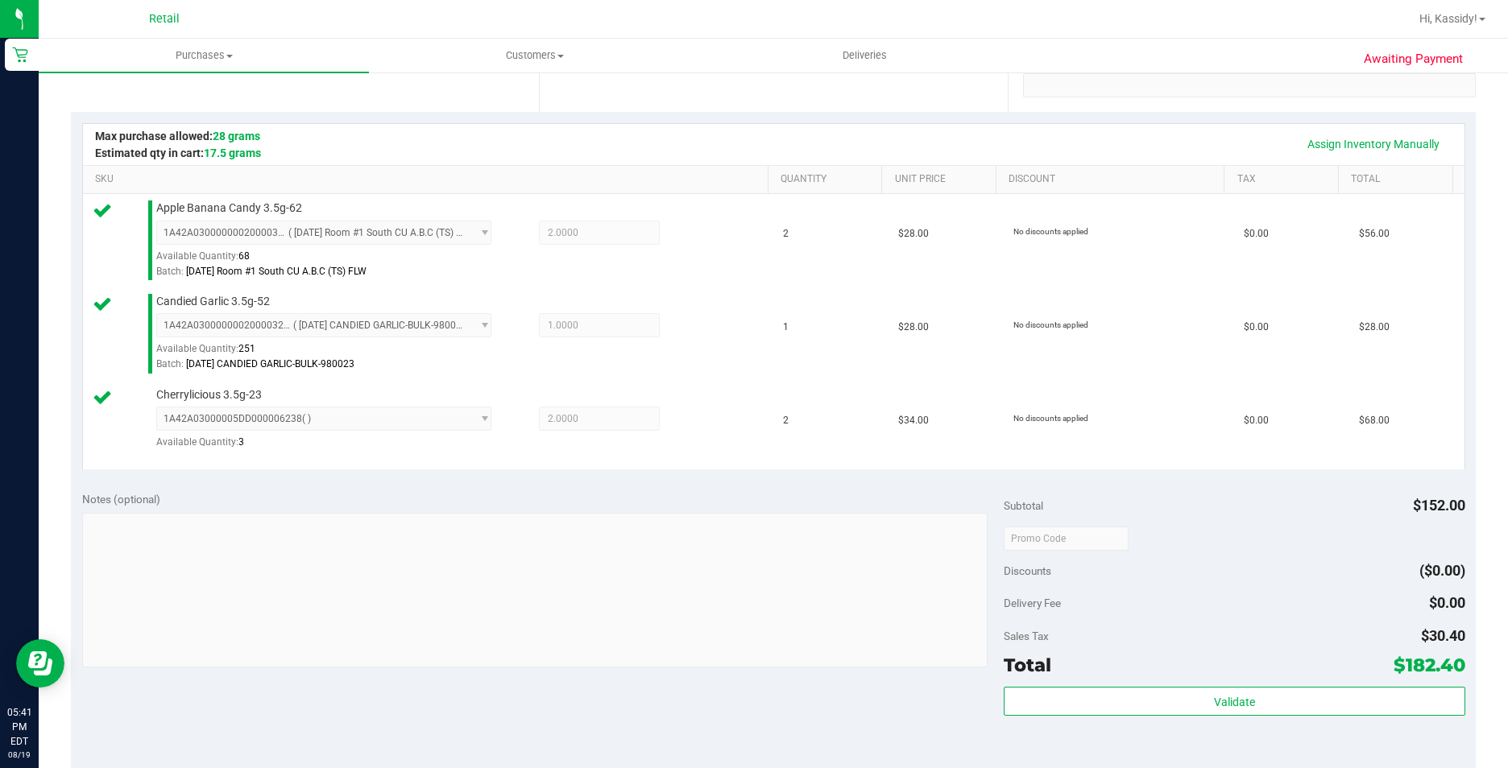
scroll to position [483, 0]
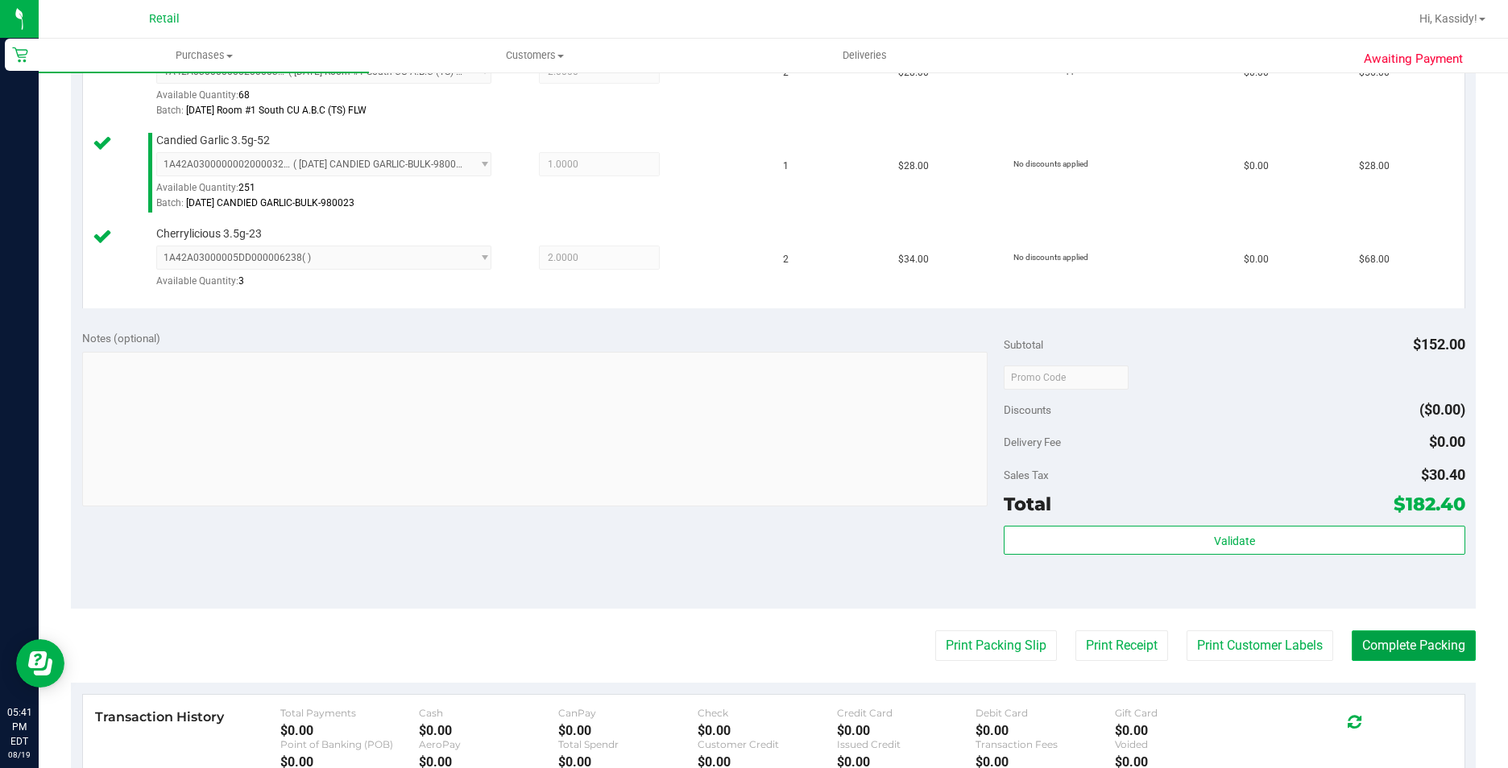
click at [1355, 650] on button "Complete Packing" at bounding box center [1414, 646] width 124 height 31
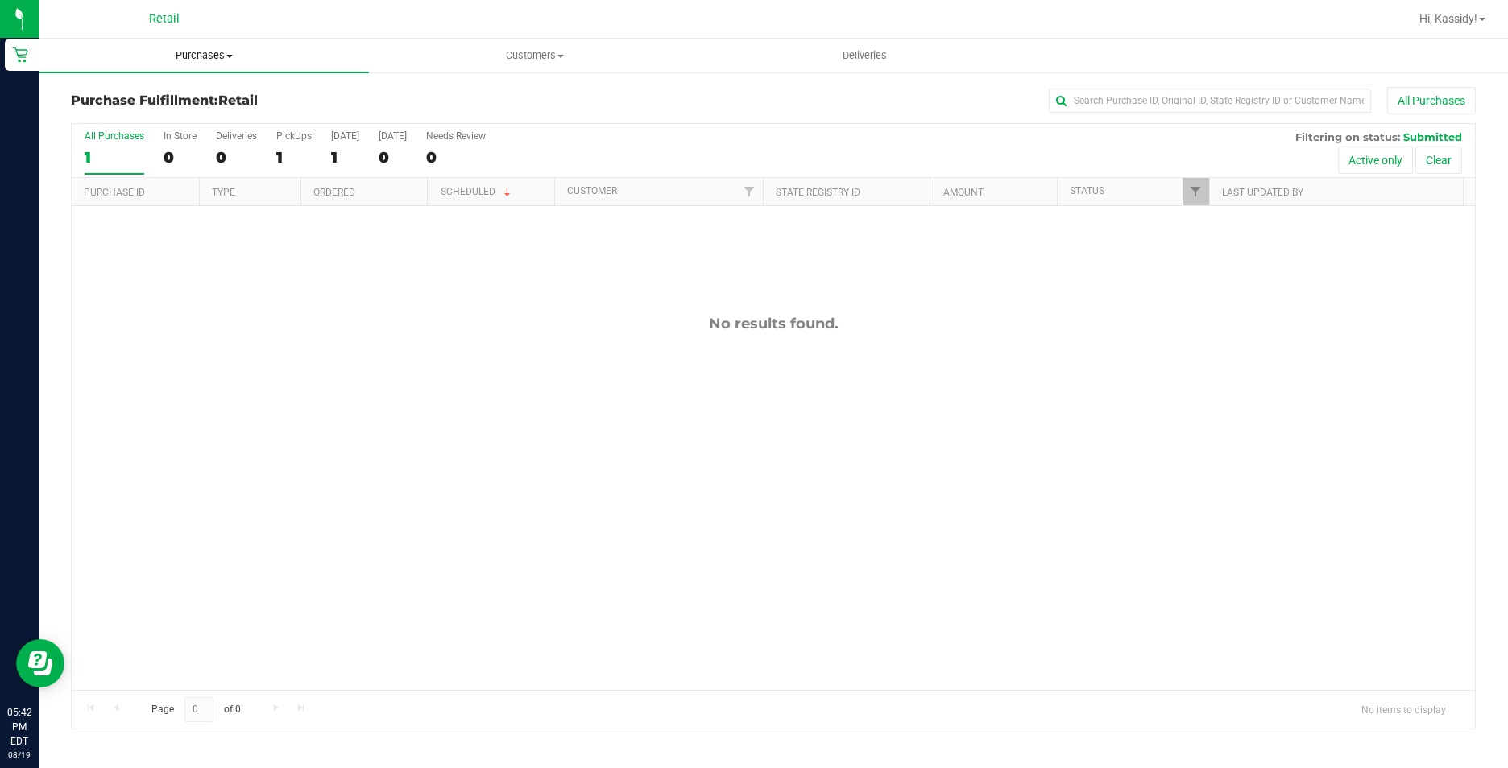
click at [217, 64] on uib-tab-heading "Purchases Summary of purchases Fulfillment All purchases" at bounding box center [204, 56] width 330 height 34
click at [176, 101] on span "Summary of purchases" at bounding box center [121, 97] width 165 height 14
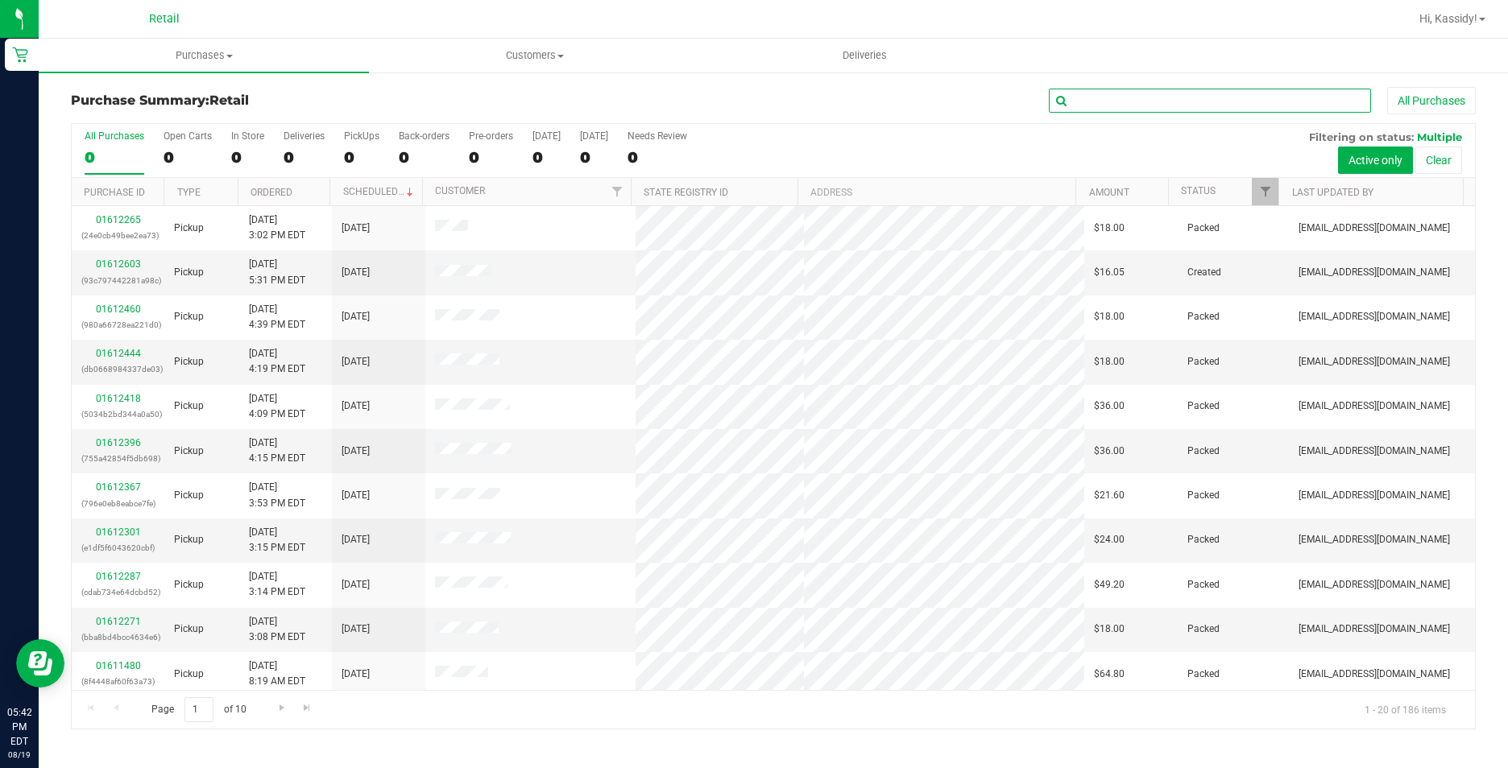
click at [1114, 91] on input "text" at bounding box center [1210, 101] width 322 height 24
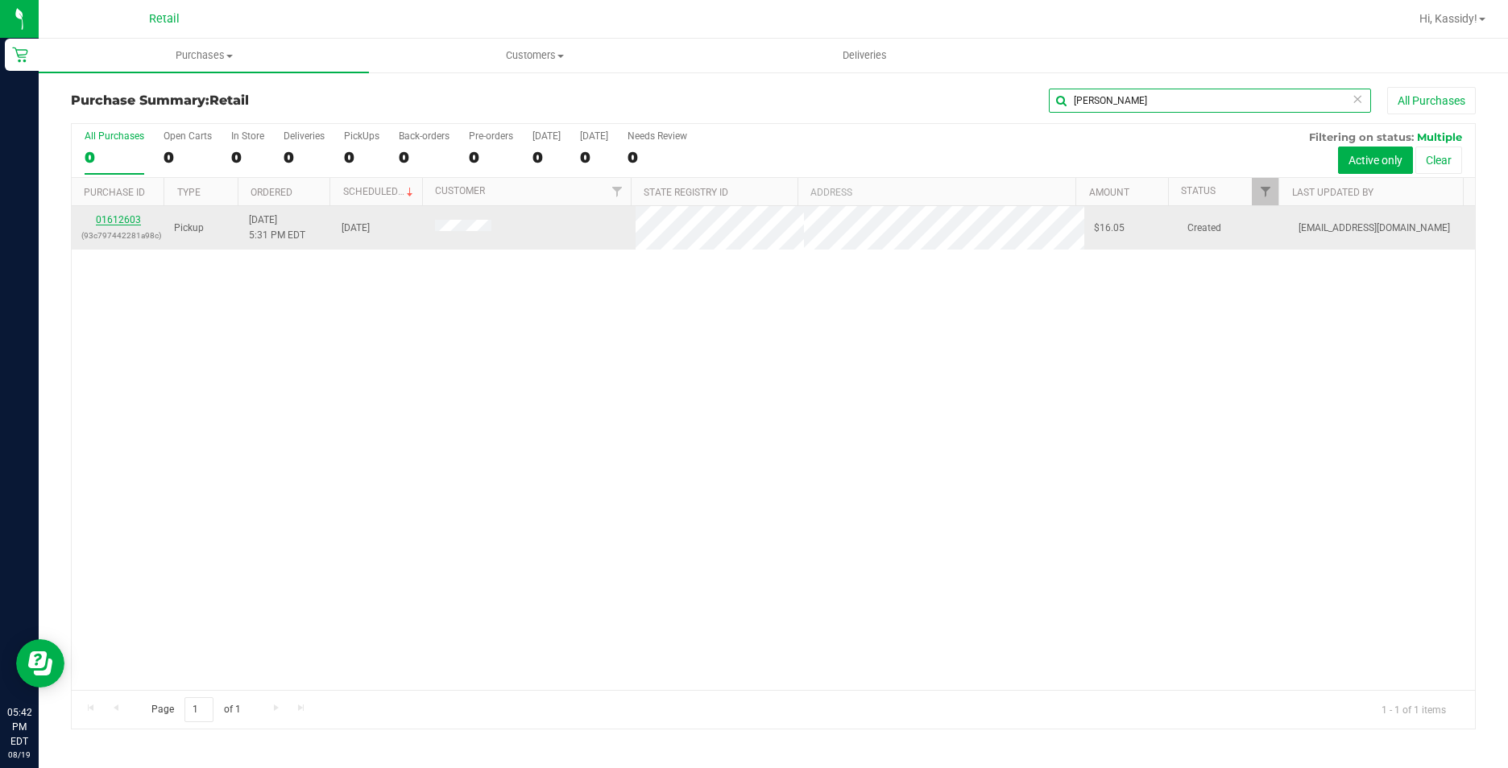
type input "[PERSON_NAME]"
click at [108, 221] on link "01612603" at bounding box center [118, 219] width 45 height 11
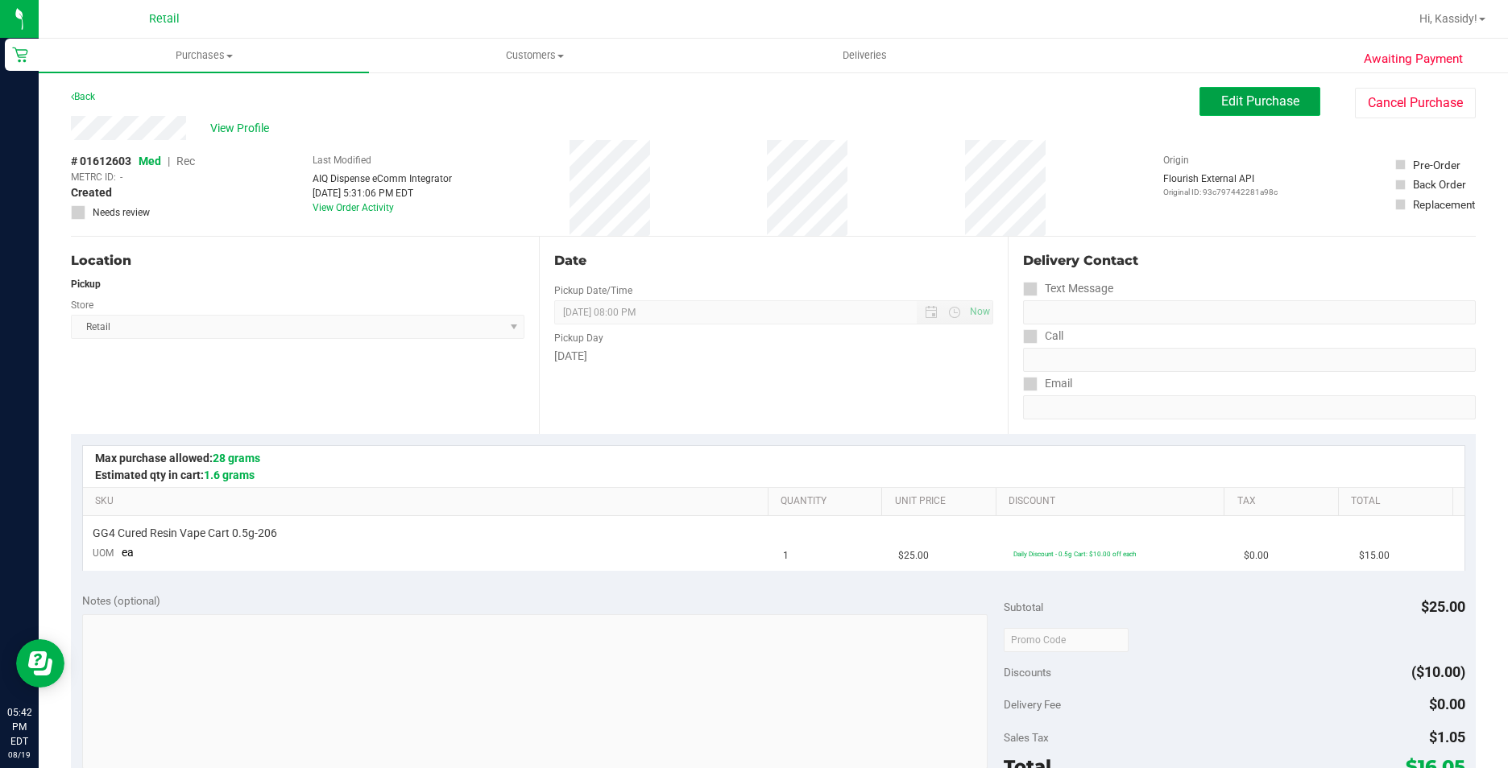
click at [1211, 112] on button "Edit Purchase" at bounding box center [1259, 101] width 121 height 29
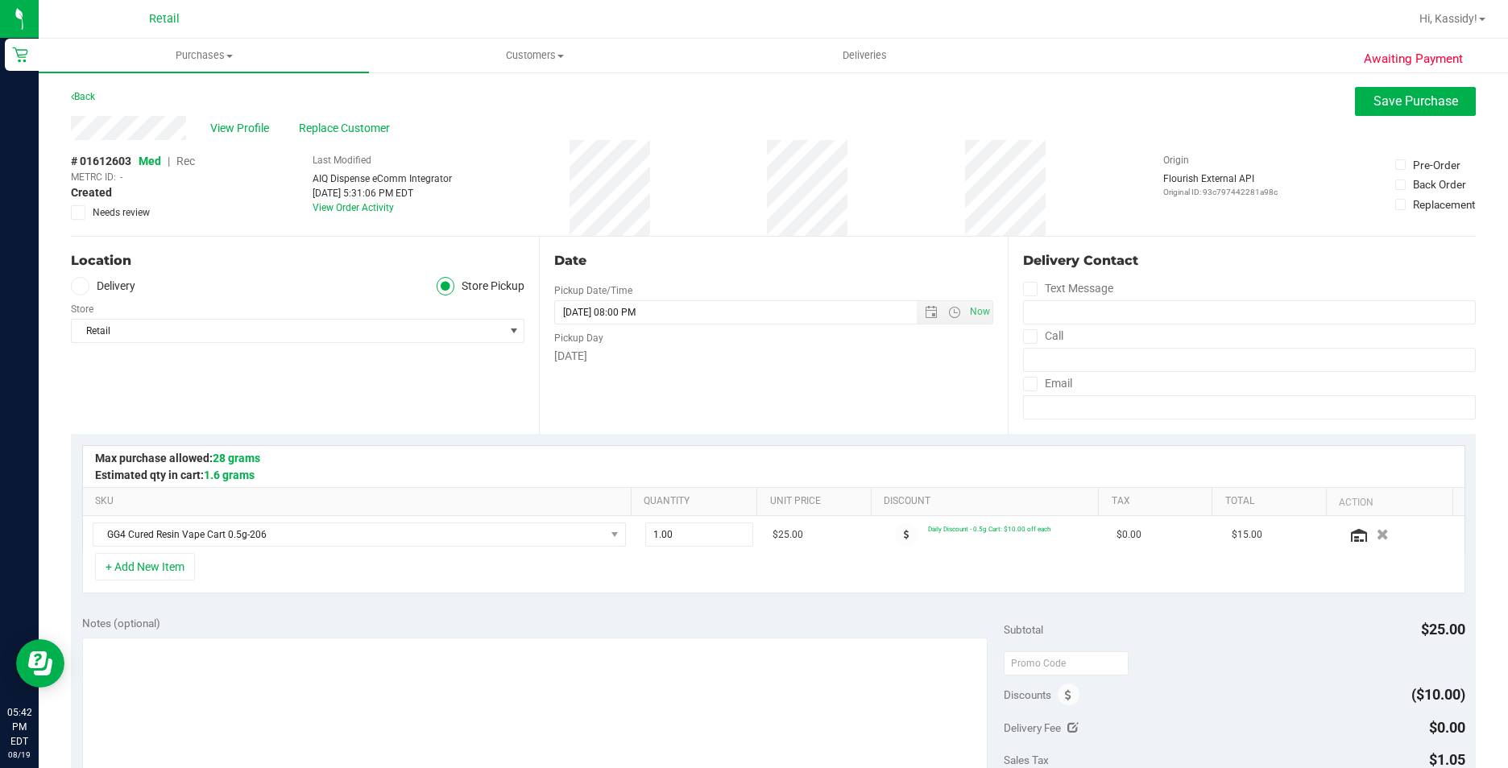
click at [190, 165] on span "Rec" at bounding box center [185, 161] width 19 height 13
click at [1373, 105] on span "Save Purchase" at bounding box center [1415, 100] width 85 height 15
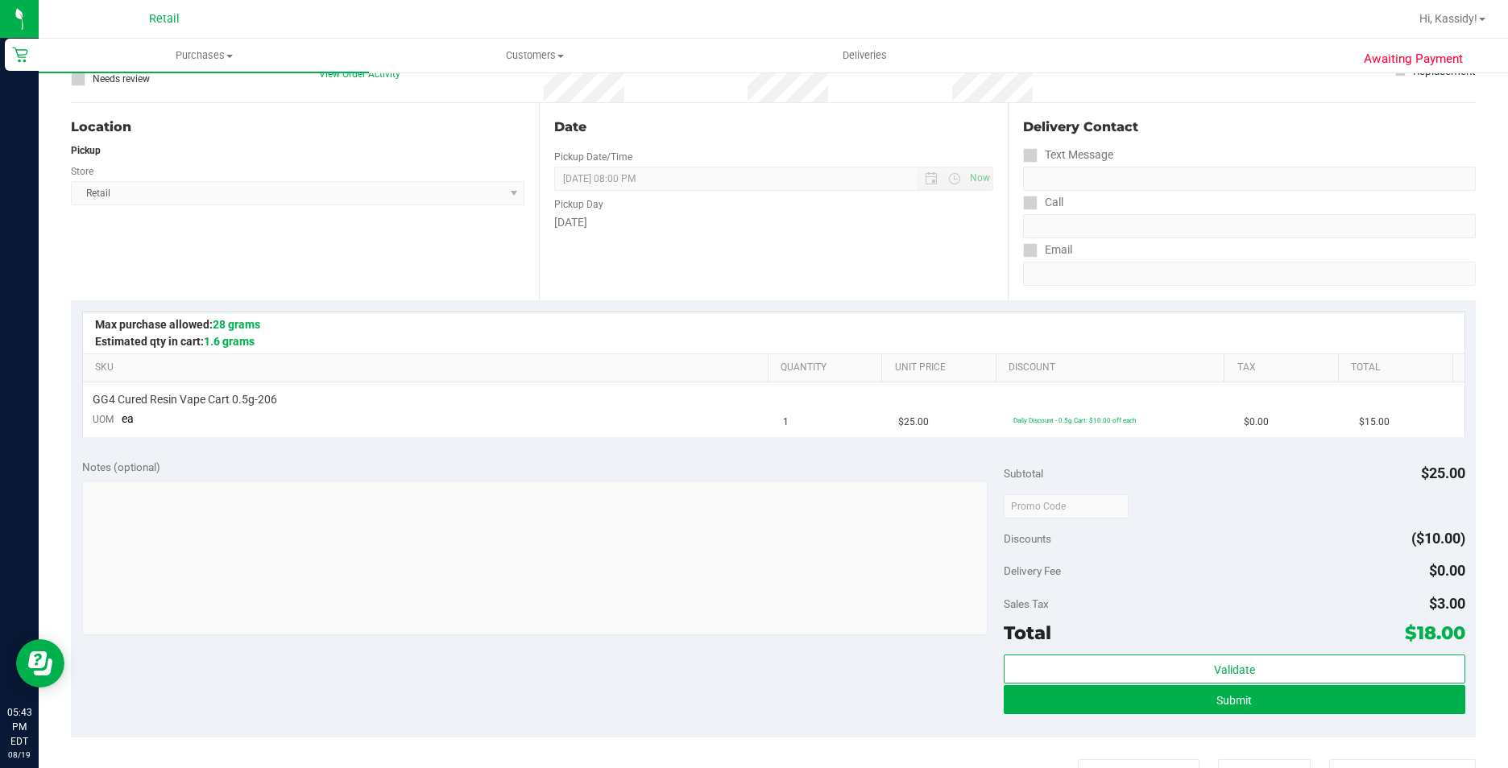
scroll to position [242, 0]
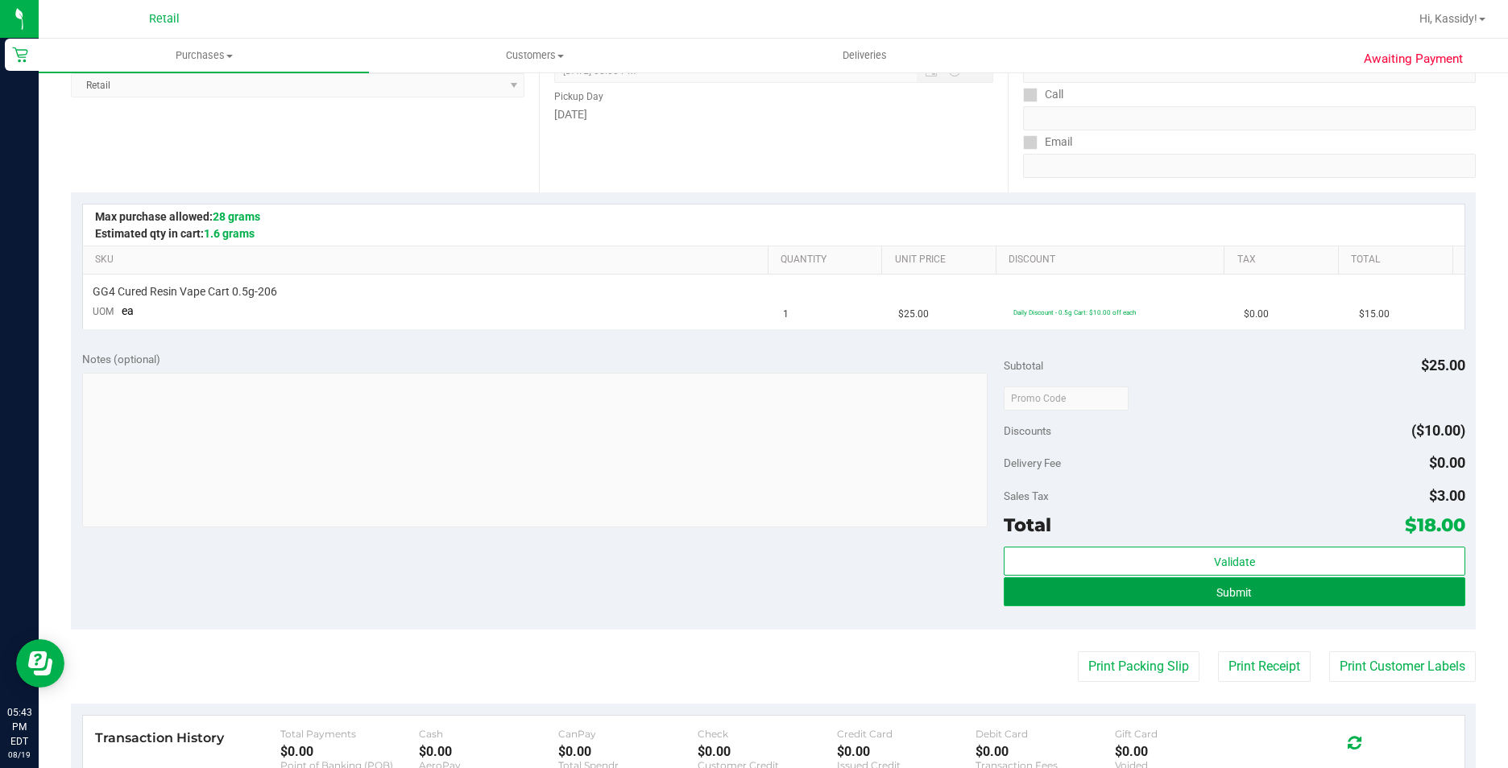
click at [1091, 598] on button "Submit" at bounding box center [1234, 592] width 461 height 29
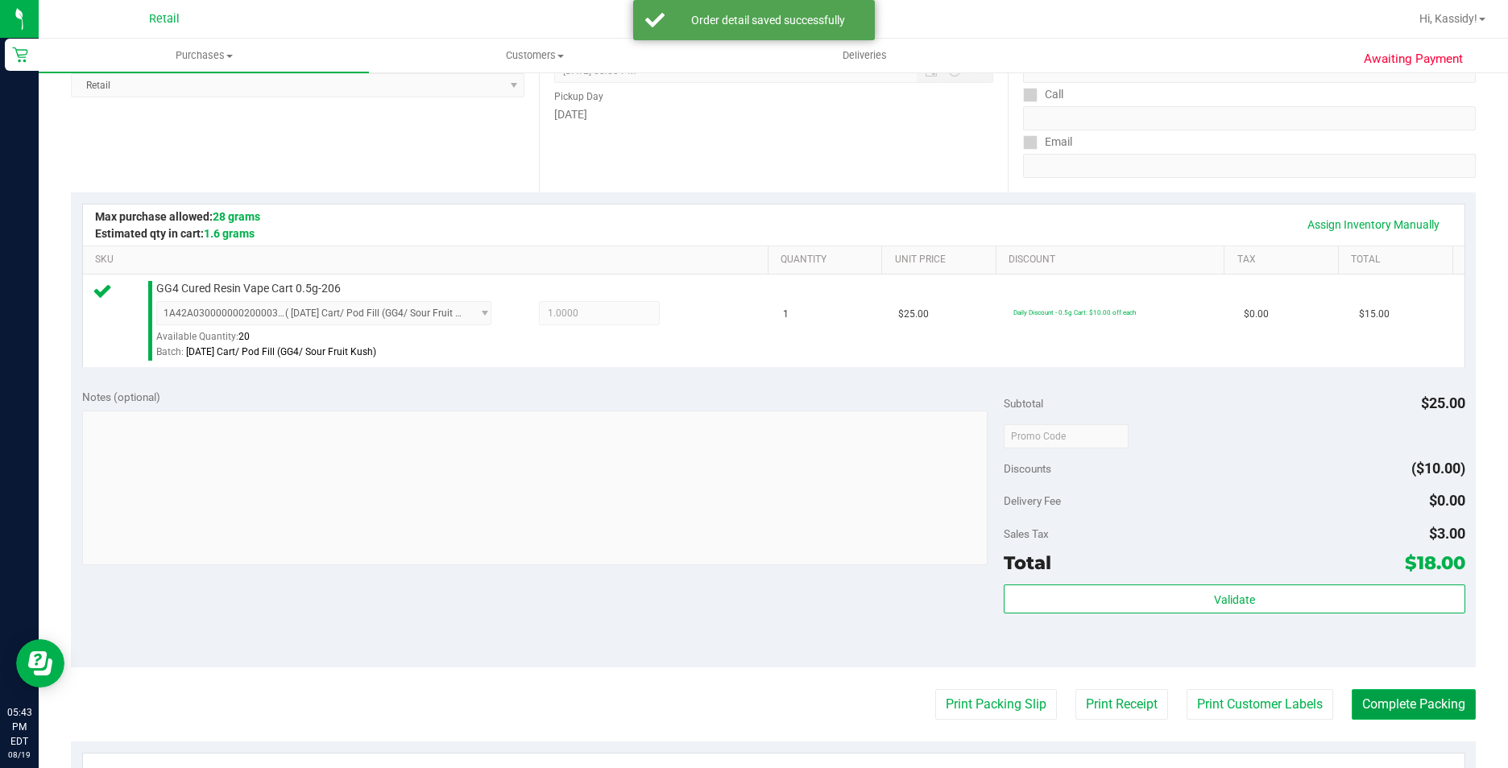
click at [1373, 708] on button "Complete Packing" at bounding box center [1414, 704] width 124 height 31
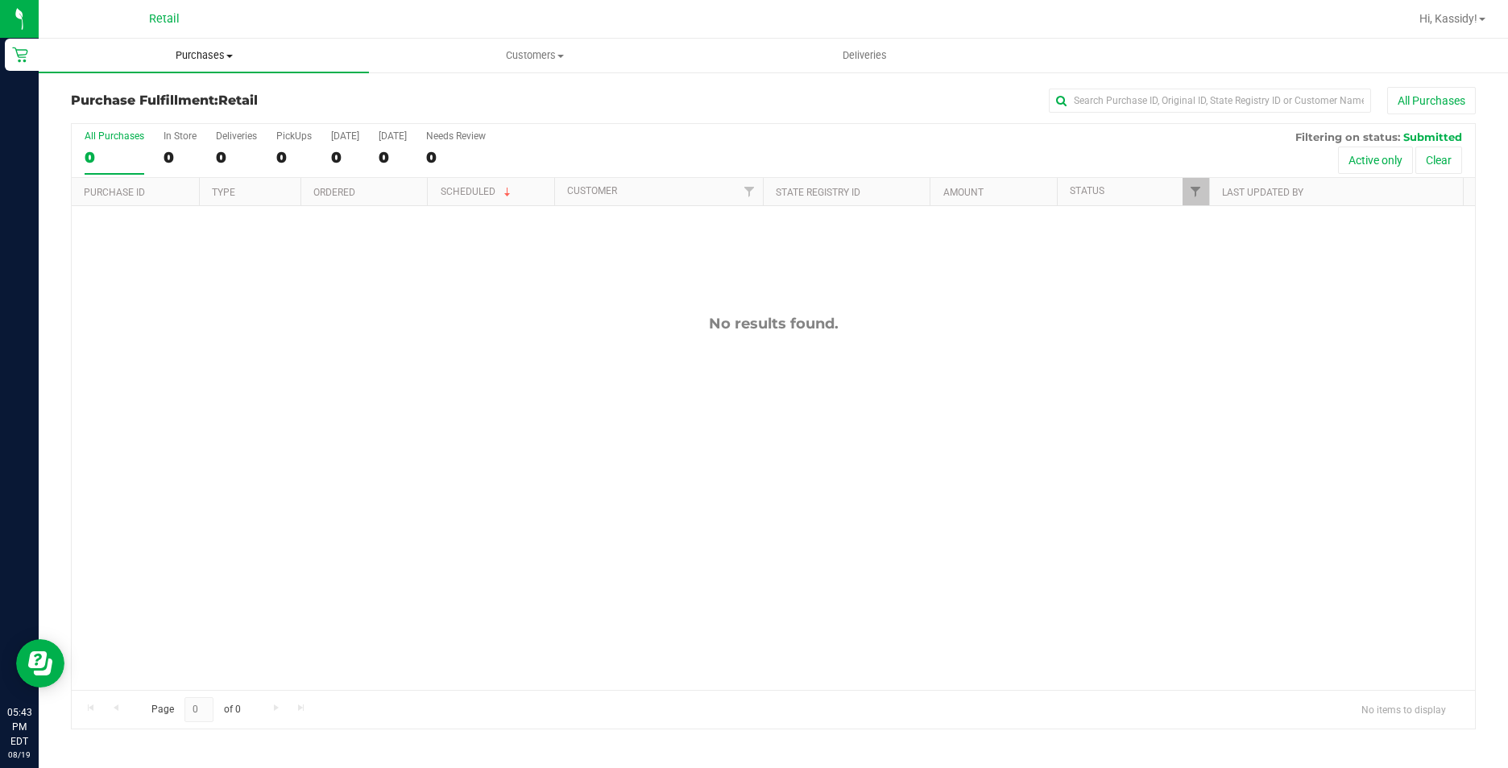
click at [197, 42] on uib-tab-heading "Purchases Summary of purchases Fulfillment All purchases" at bounding box center [204, 56] width 330 height 34
click at [175, 90] on span "Summary of purchases" at bounding box center [121, 97] width 165 height 14
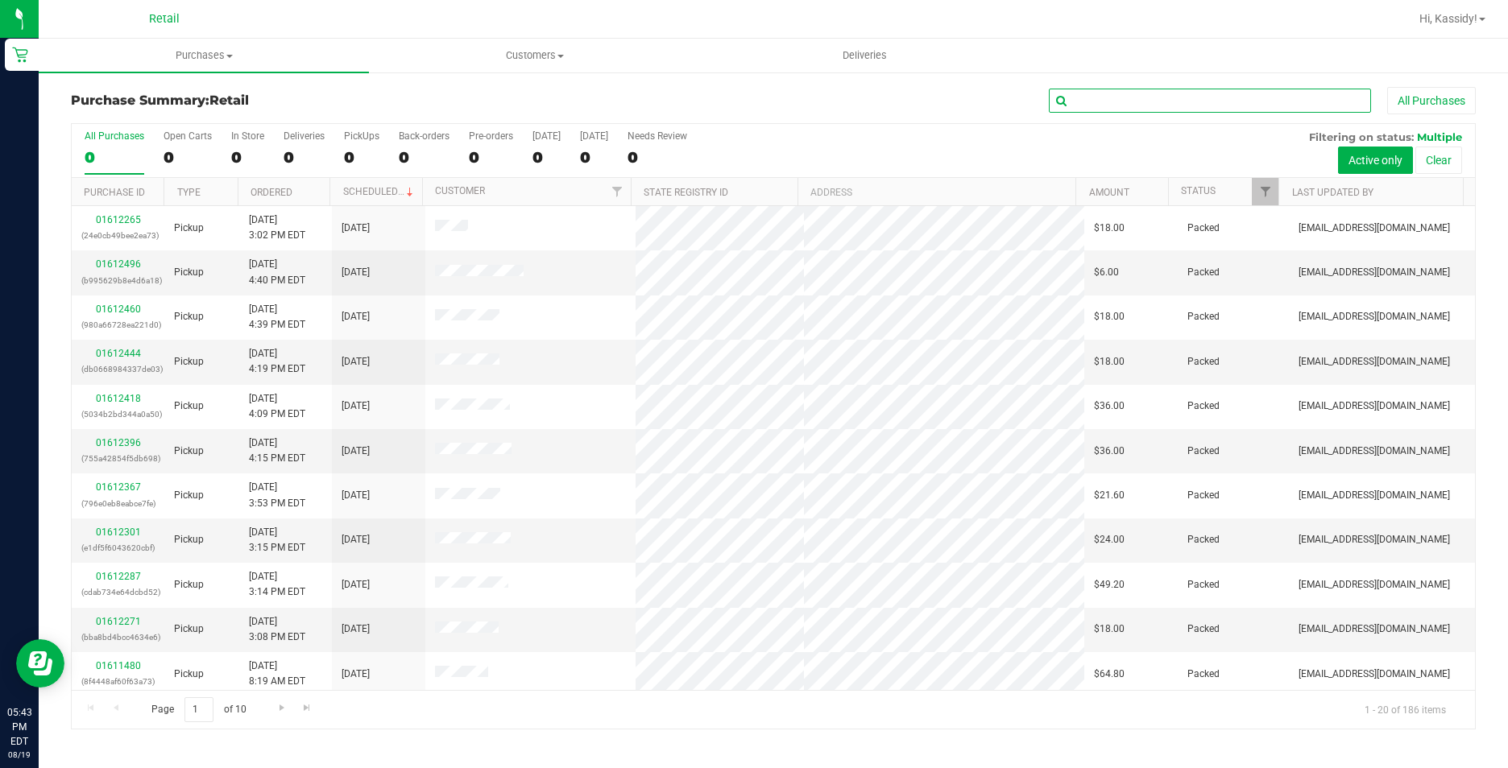
click at [1108, 107] on input "text" at bounding box center [1210, 101] width 322 height 24
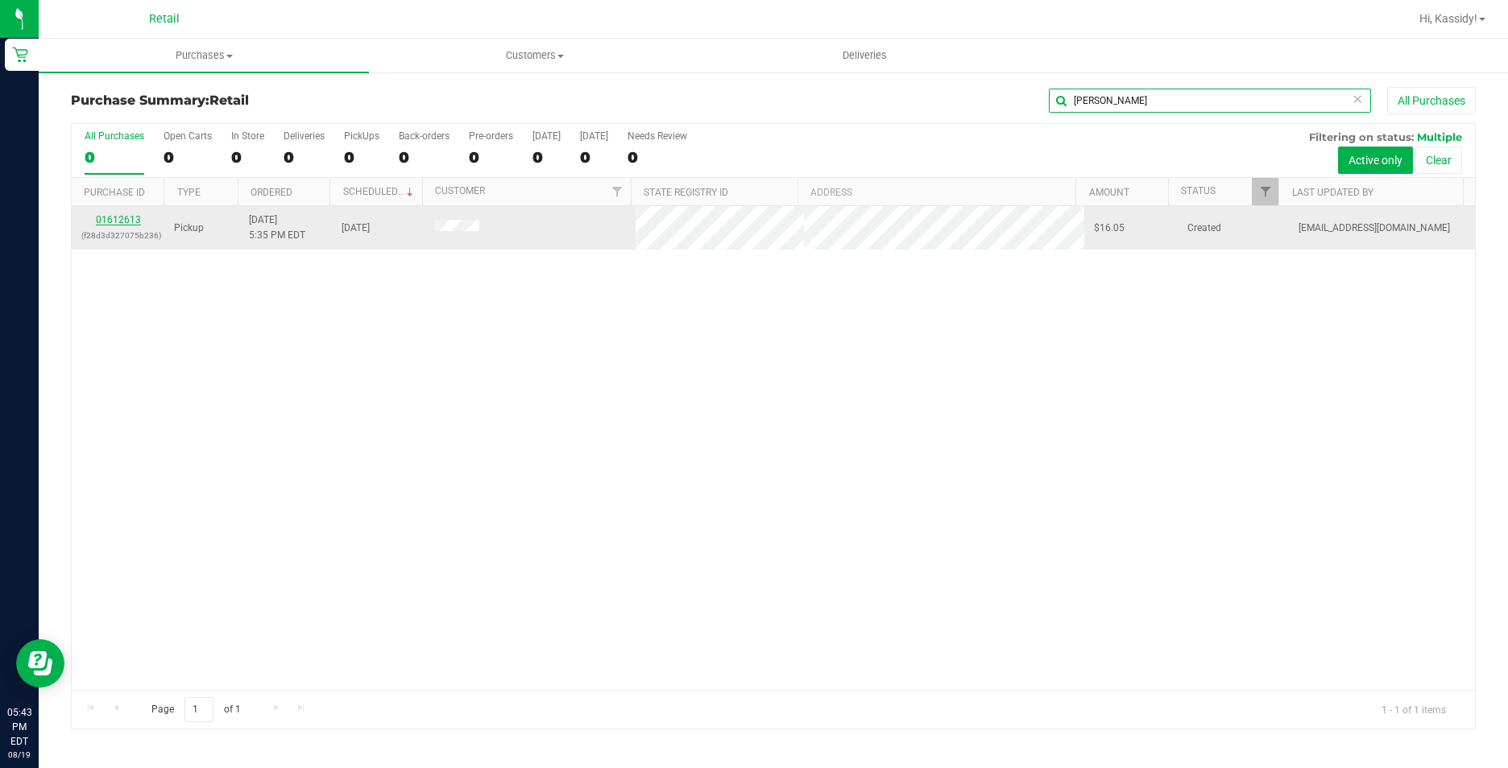
type input "[PERSON_NAME]"
click at [122, 220] on link "01612613" at bounding box center [118, 219] width 45 height 11
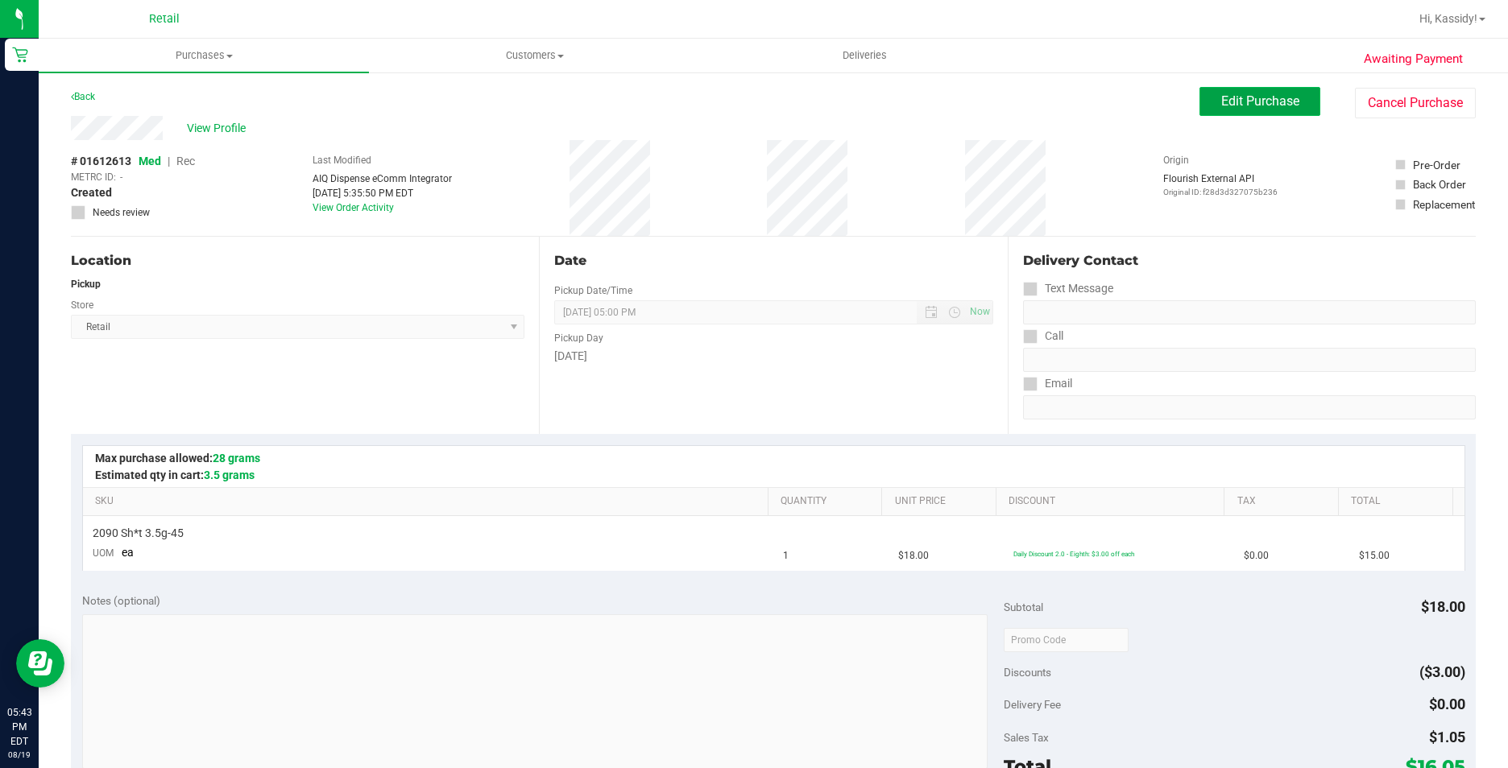
click at [1221, 95] on span "Edit Purchase" at bounding box center [1260, 100] width 78 height 15
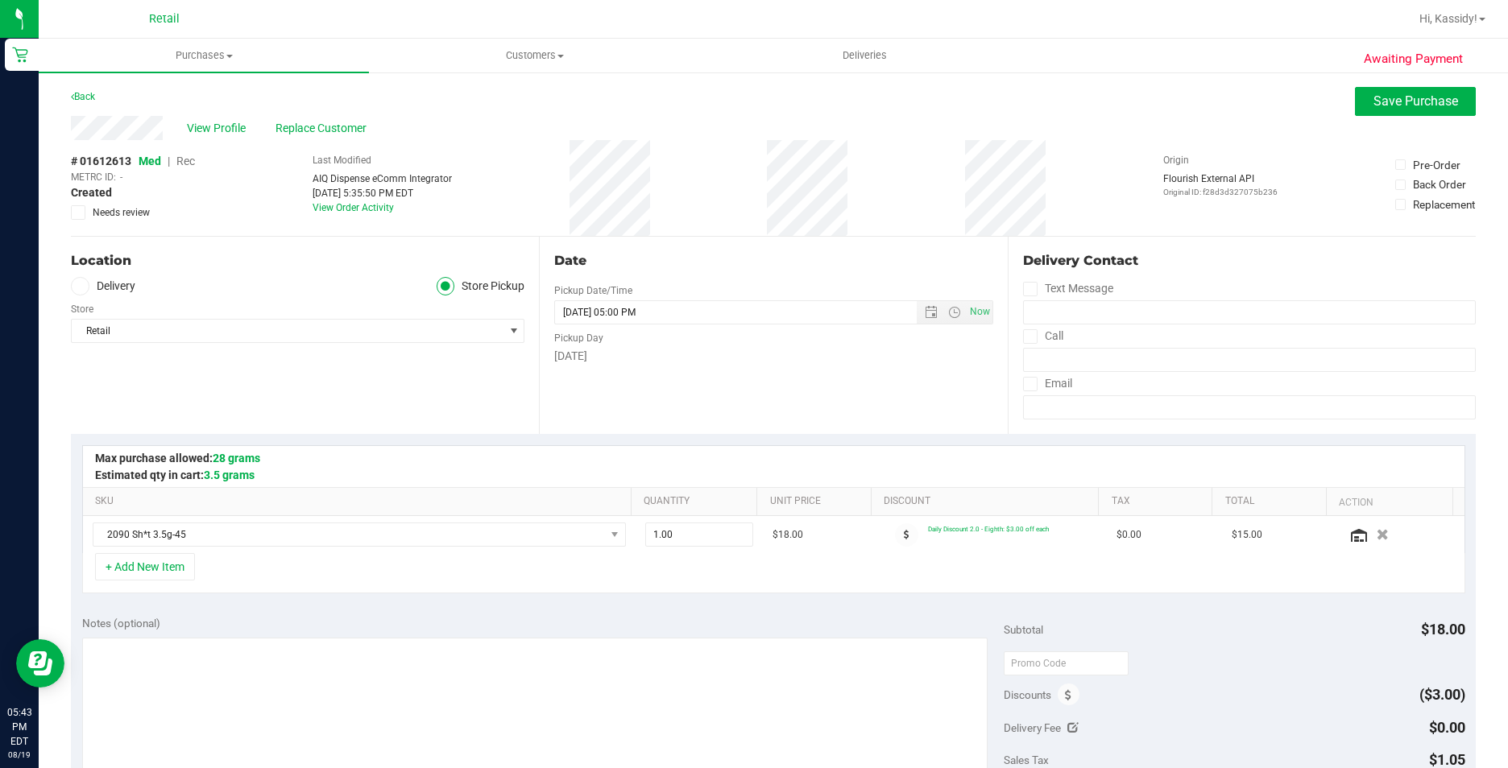
drag, startPoint x: 193, startPoint y: 165, endPoint x: 1298, endPoint y: 144, distance: 1105.3
click at [192, 165] on span "Rec" at bounding box center [185, 161] width 19 height 13
click at [1372, 110] on button "Save Purchase" at bounding box center [1415, 101] width 121 height 29
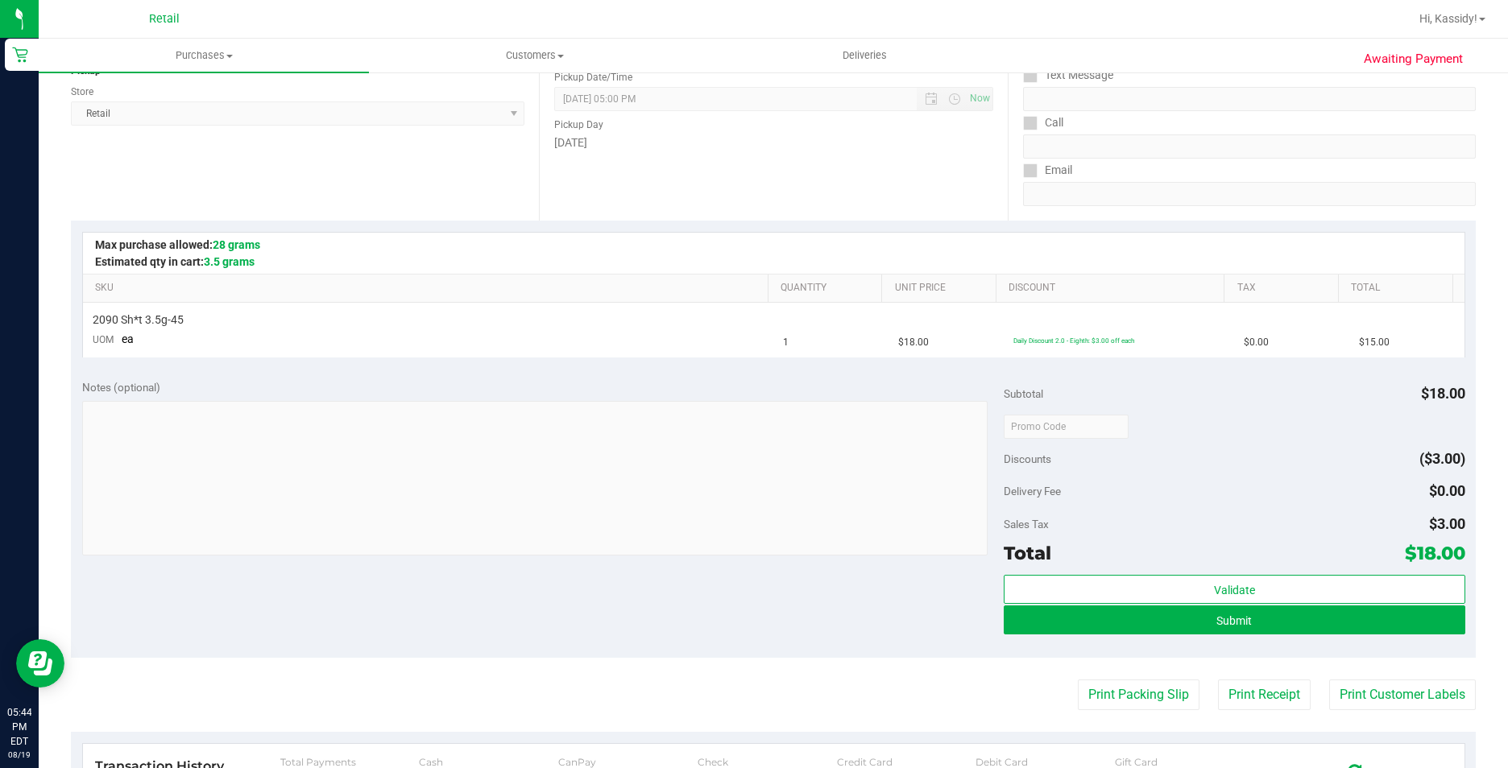
scroll to position [242, 0]
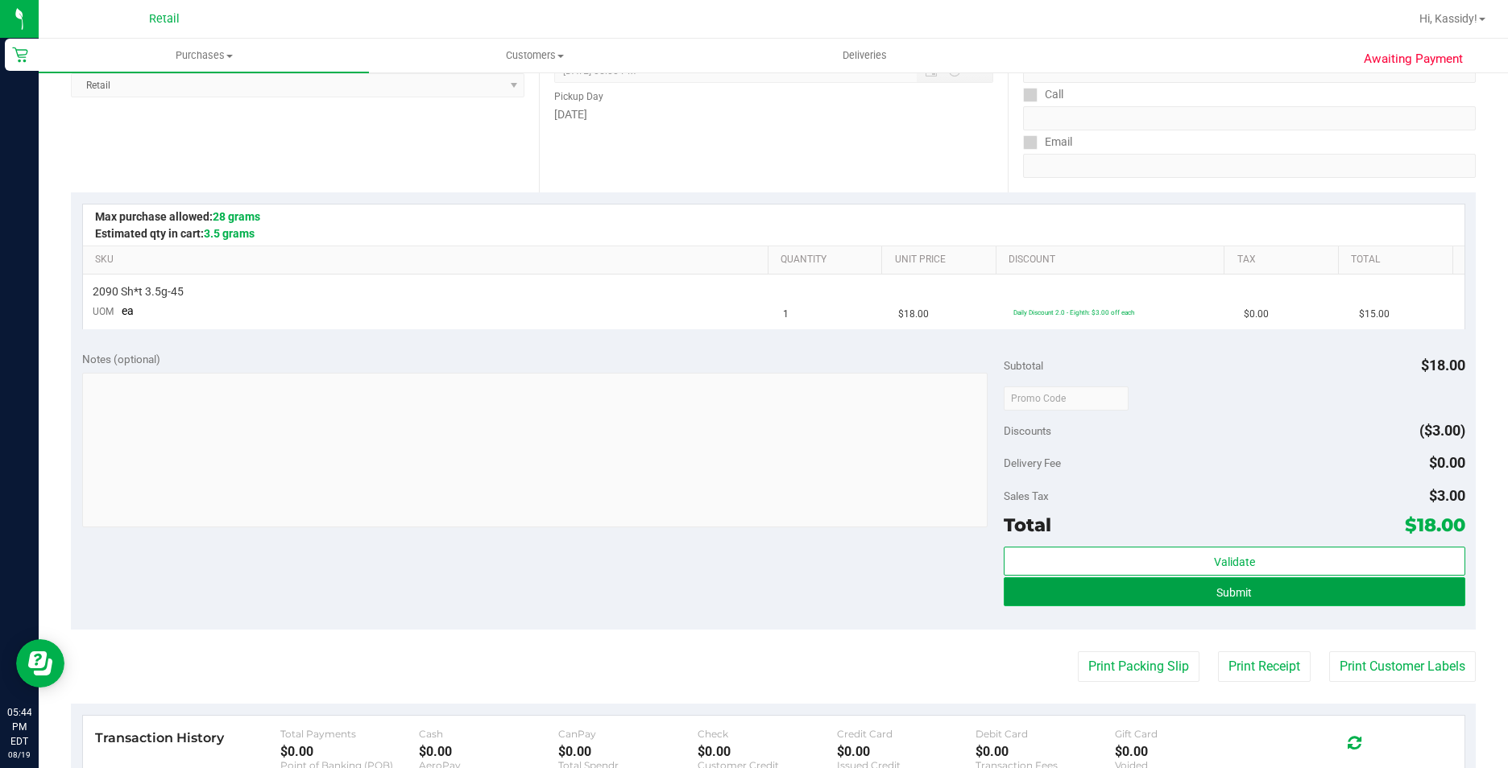
click at [1206, 599] on button "Submit" at bounding box center [1234, 592] width 461 height 29
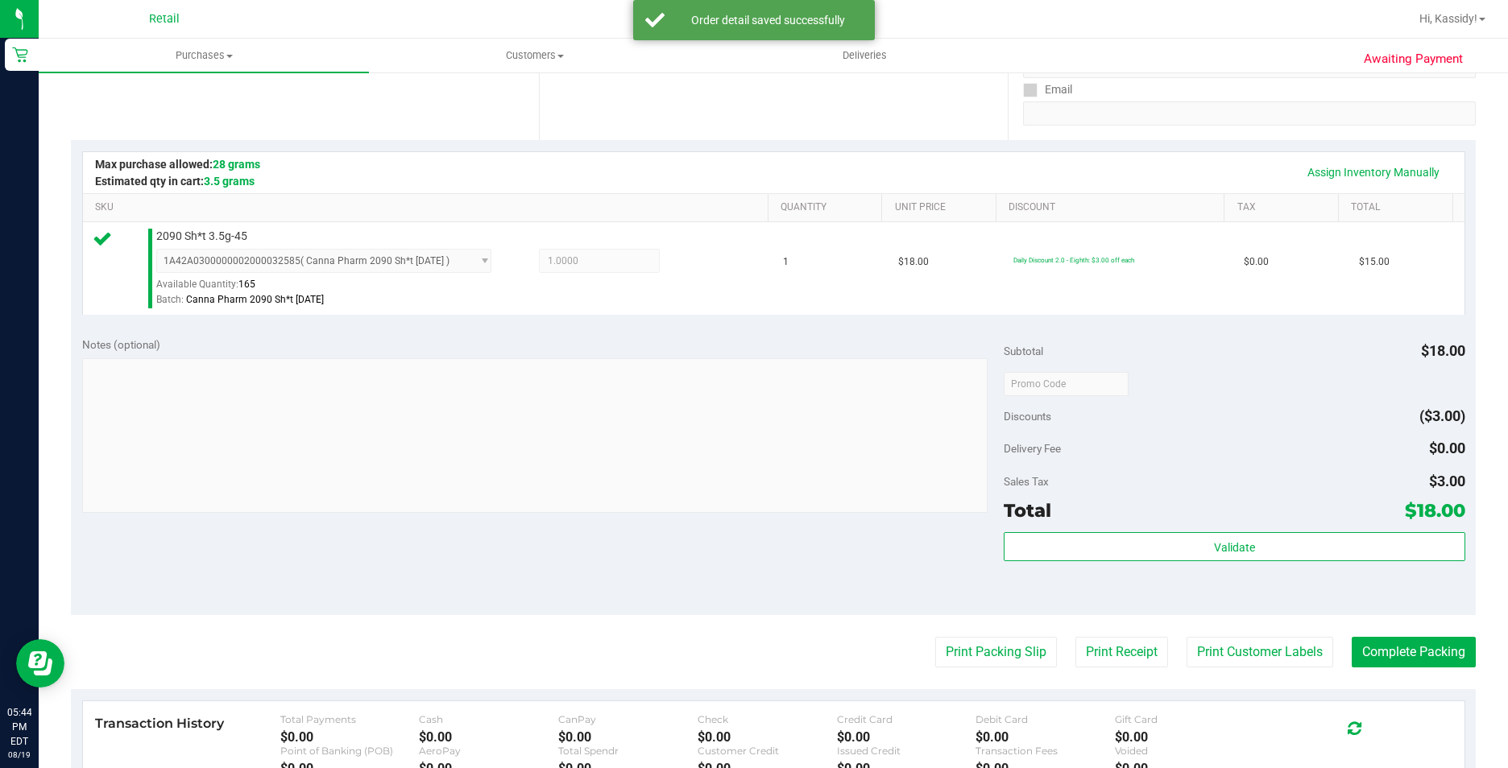
scroll to position [322, 0]
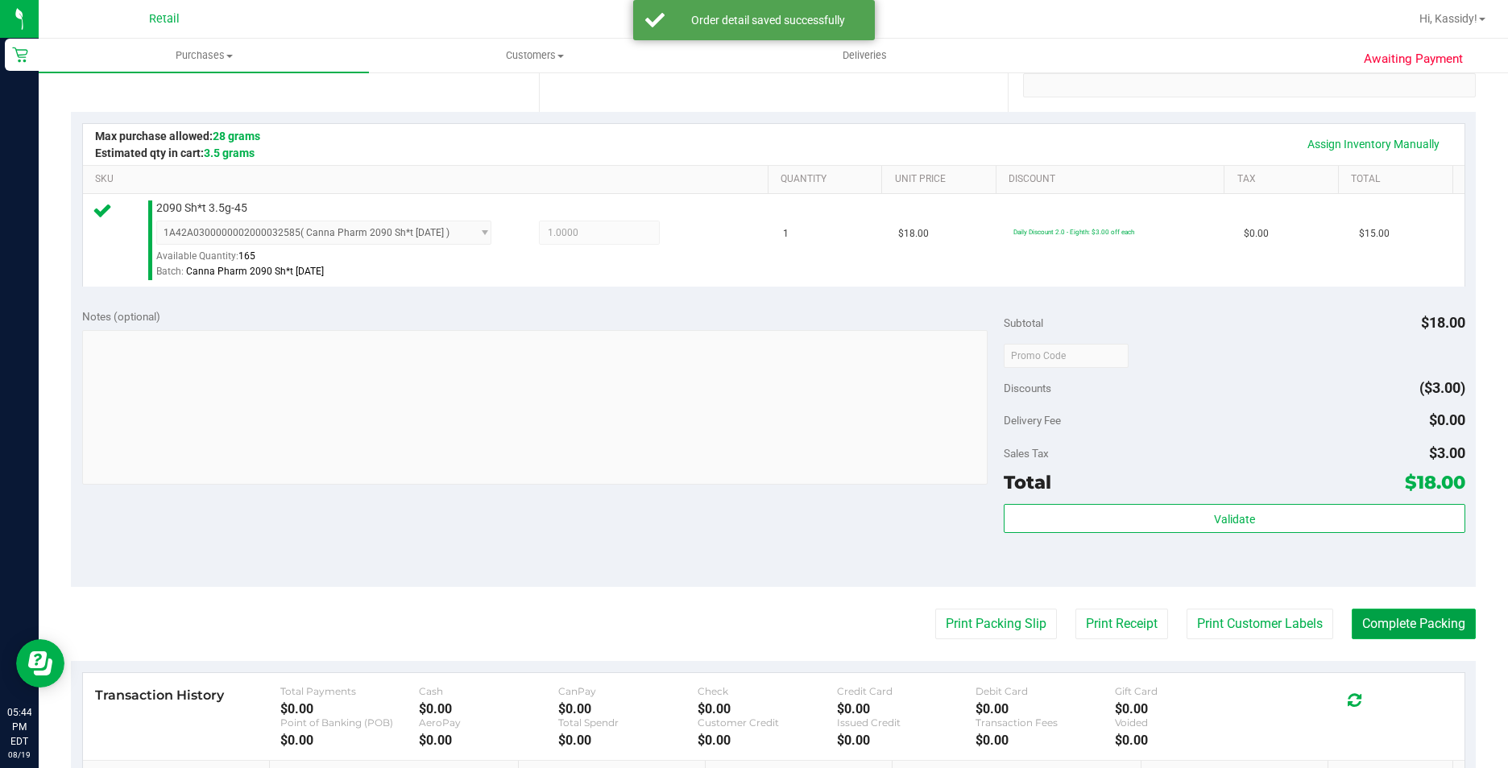
click at [1392, 628] on button "Complete Packing" at bounding box center [1414, 624] width 124 height 31
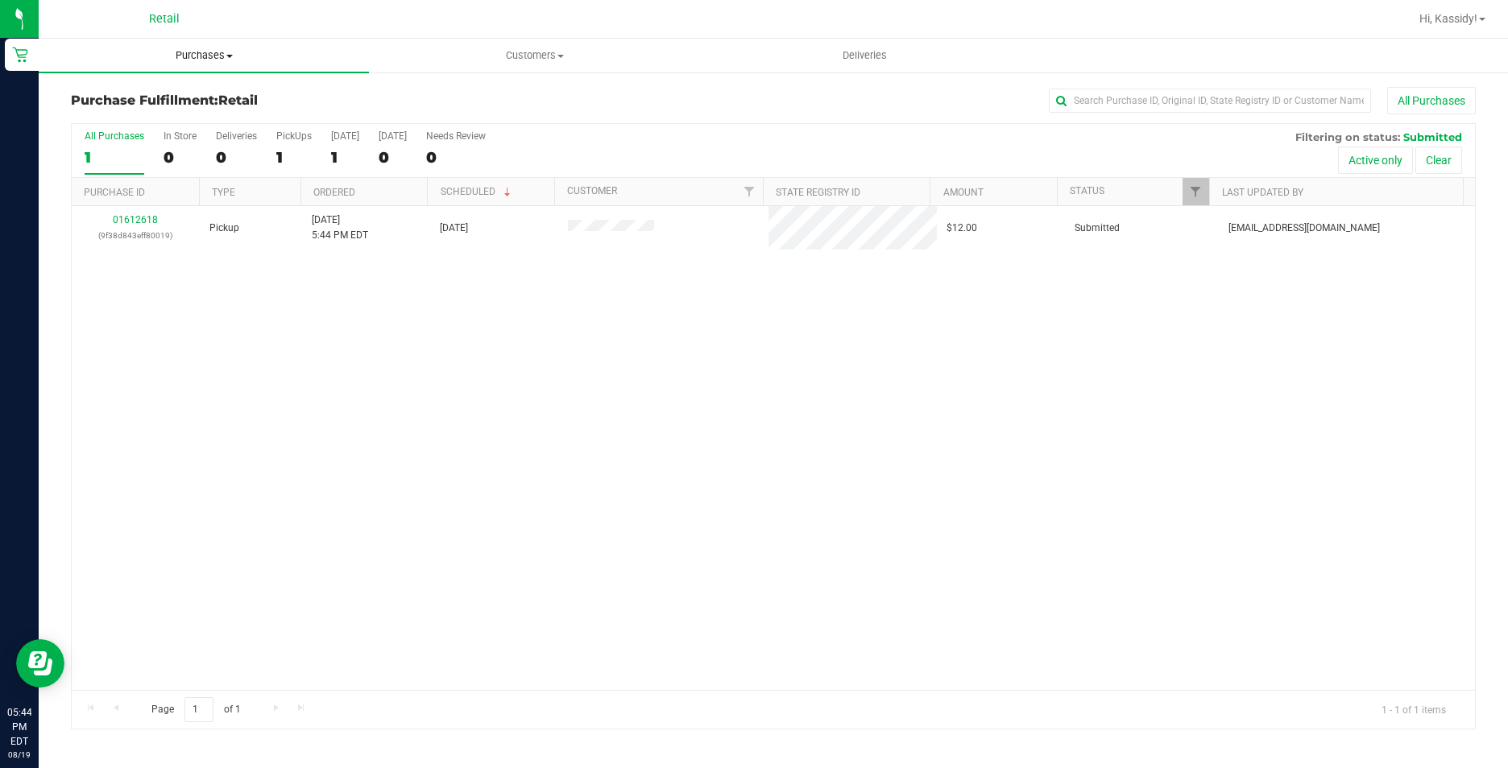
click at [182, 43] on uib-tab-heading "Purchases Summary of purchases Fulfillment All purchases" at bounding box center [204, 56] width 330 height 34
click at [183, 96] on span "Summary of purchases" at bounding box center [121, 97] width 165 height 14
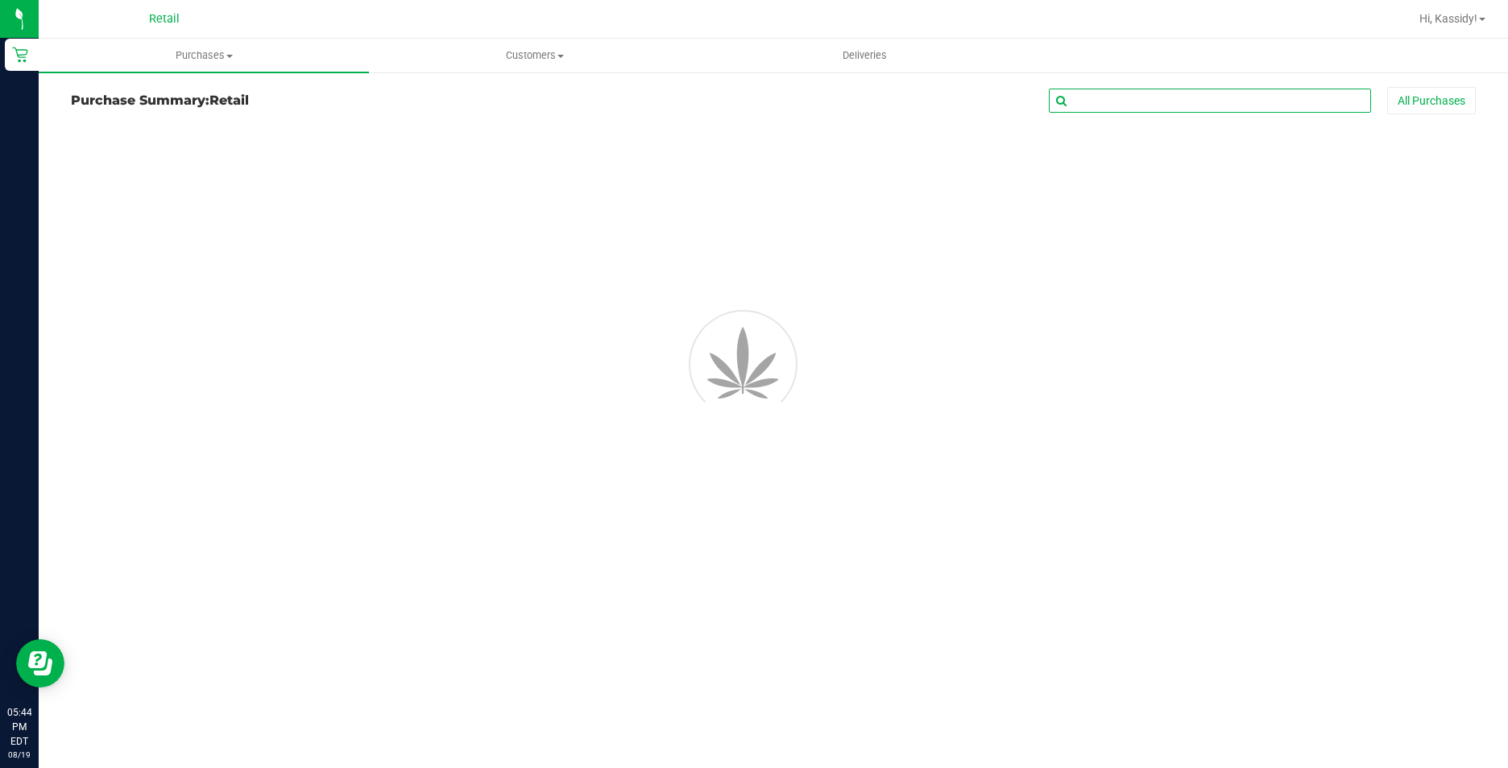
click at [1167, 99] on input "text" at bounding box center [1210, 101] width 322 height 24
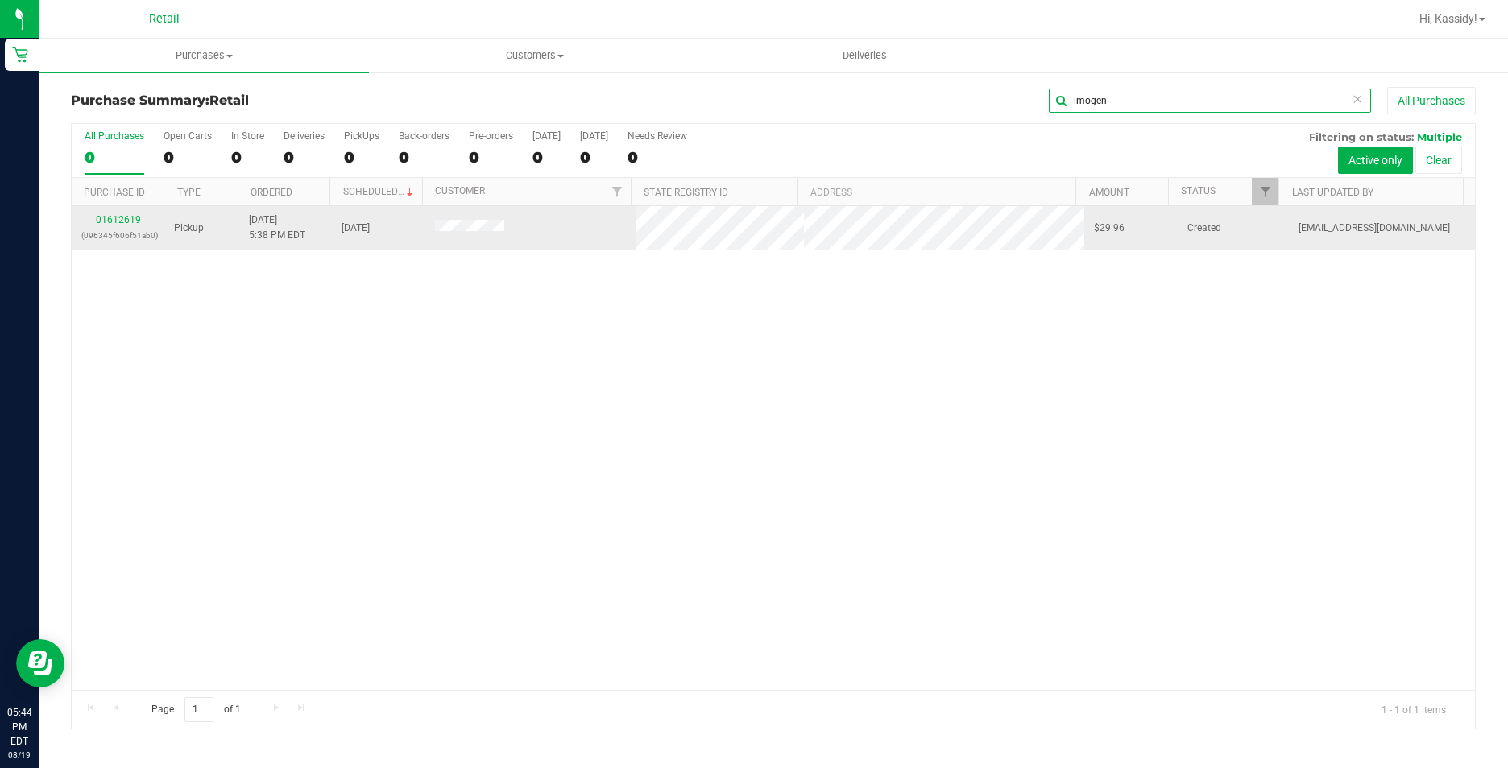
type input "imogen"
click at [118, 217] on link "01612619" at bounding box center [118, 219] width 45 height 11
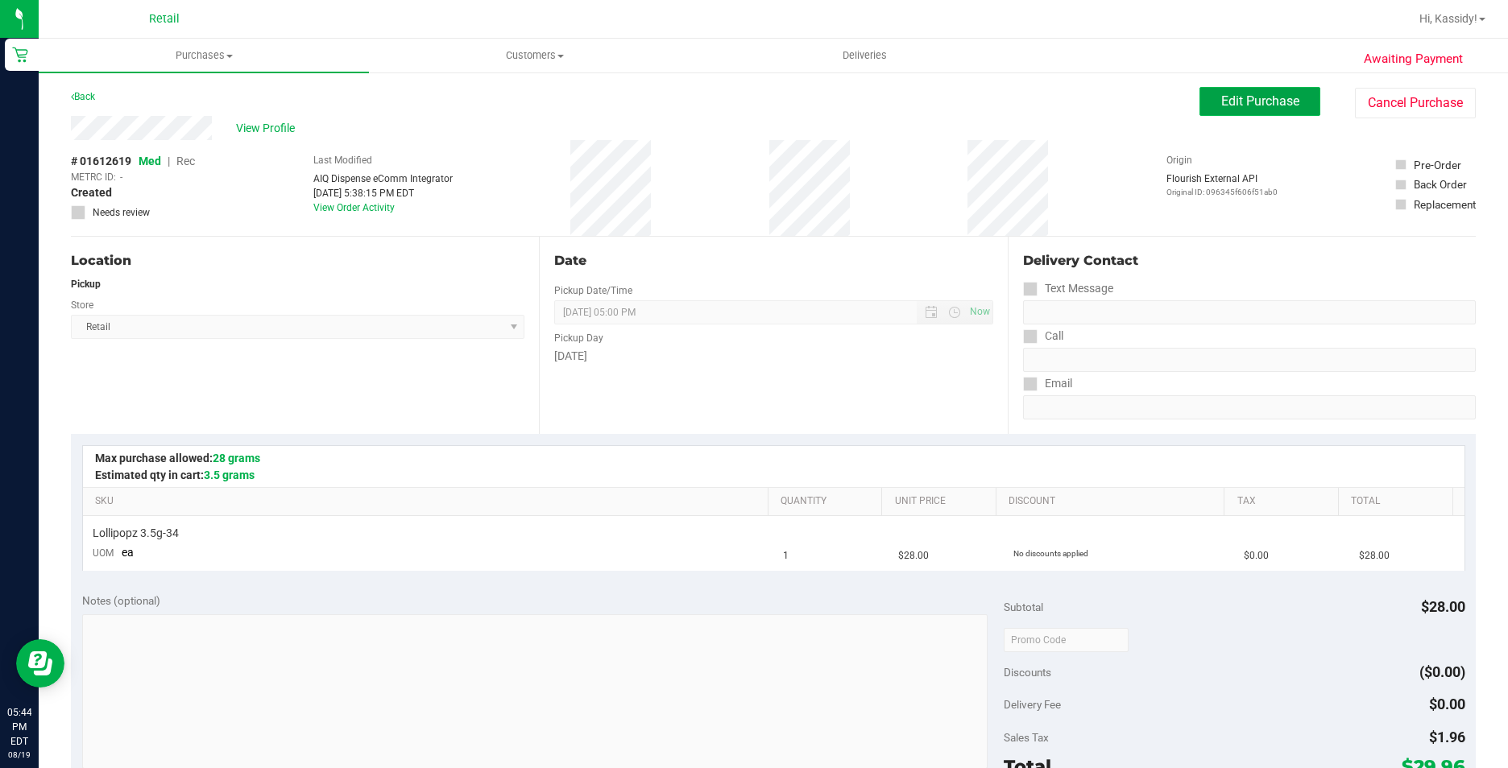
click at [1200, 109] on button "Edit Purchase" at bounding box center [1259, 101] width 121 height 29
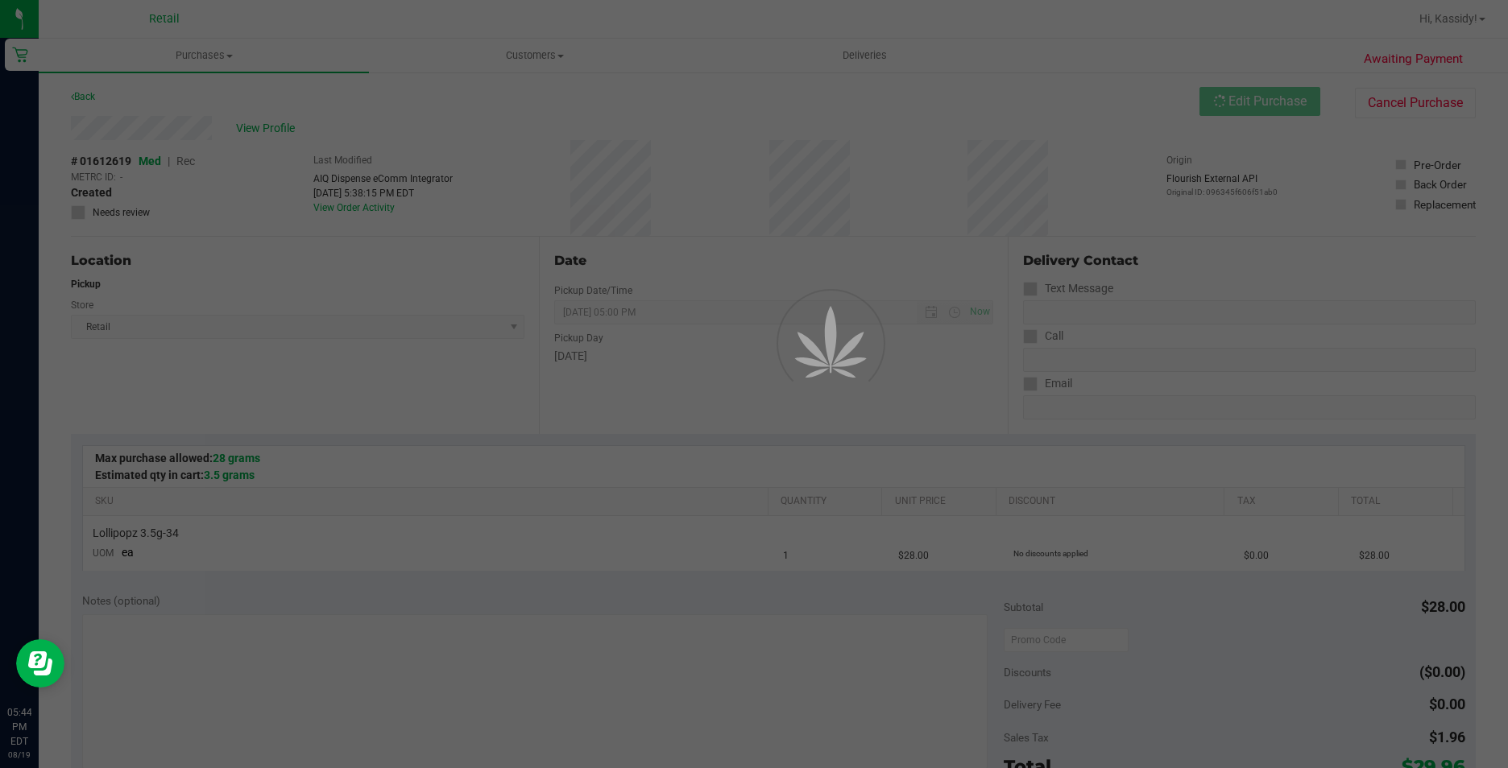
click at [192, 159] on div at bounding box center [754, 384] width 1508 height 768
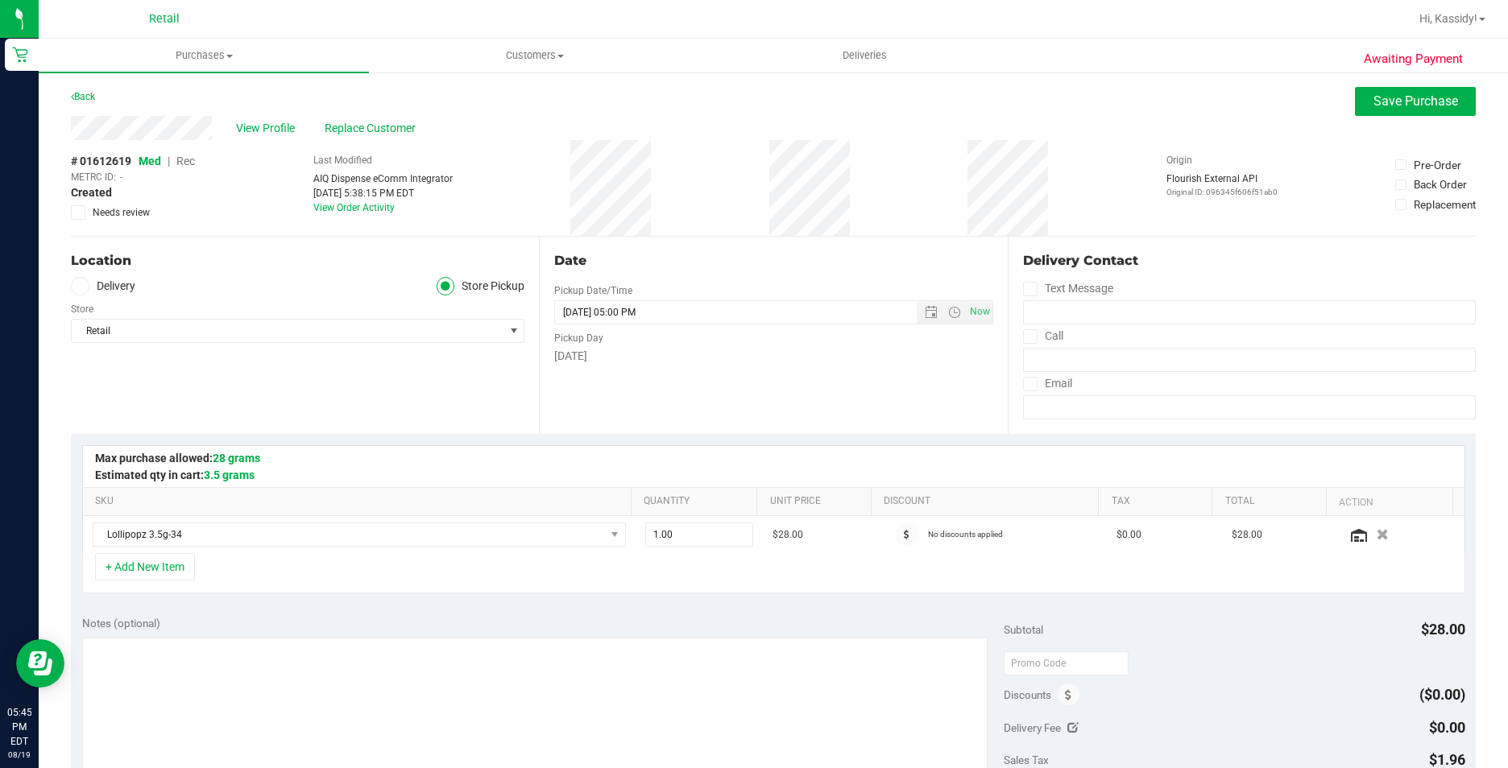
click at [188, 164] on span "Rec" at bounding box center [185, 161] width 19 height 13
click at [1312, 127] on div "View Profile Replace Customer" at bounding box center [773, 128] width 1405 height 24
click at [1369, 111] on button "Save Purchase" at bounding box center [1415, 101] width 121 height 29
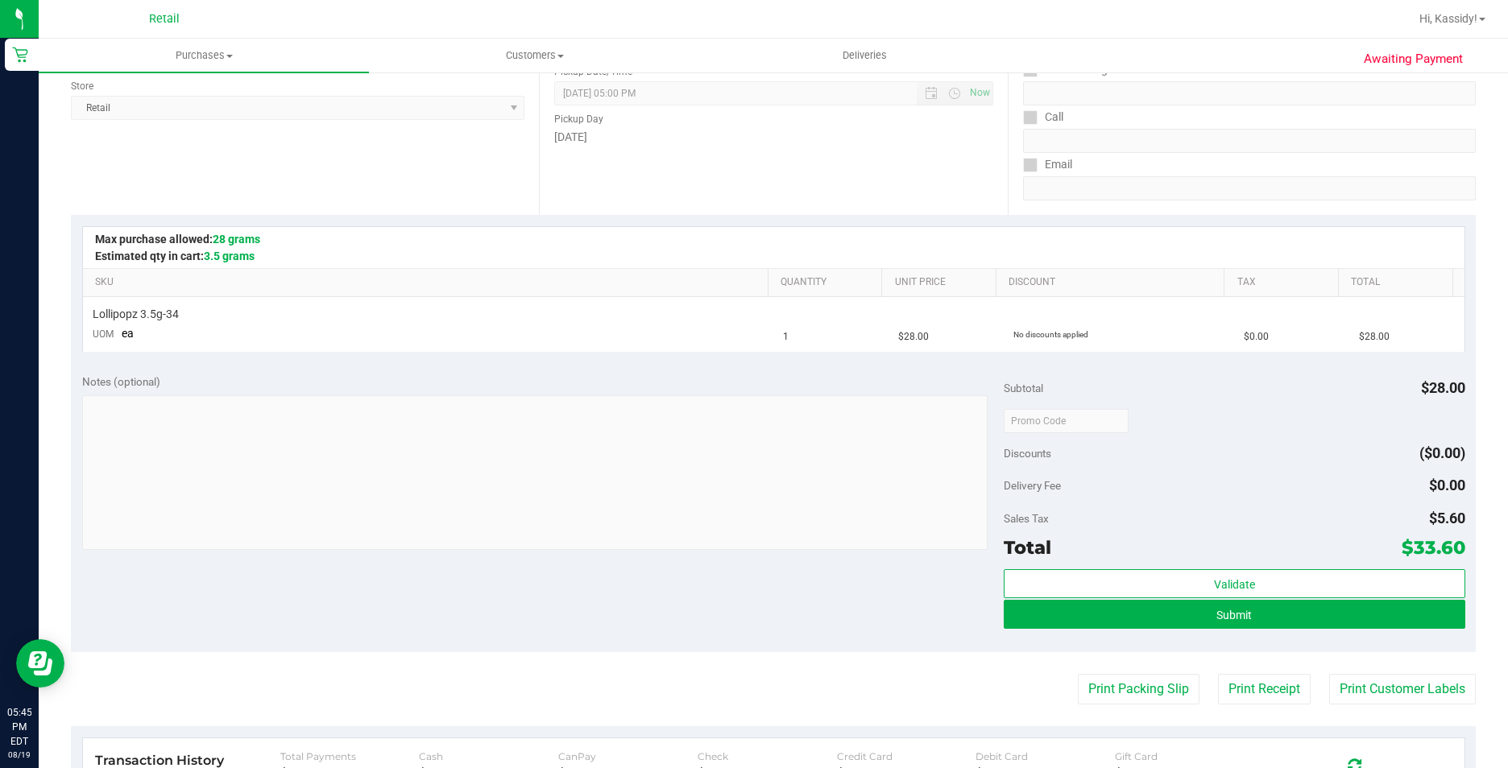
scroll to position [242, 0]
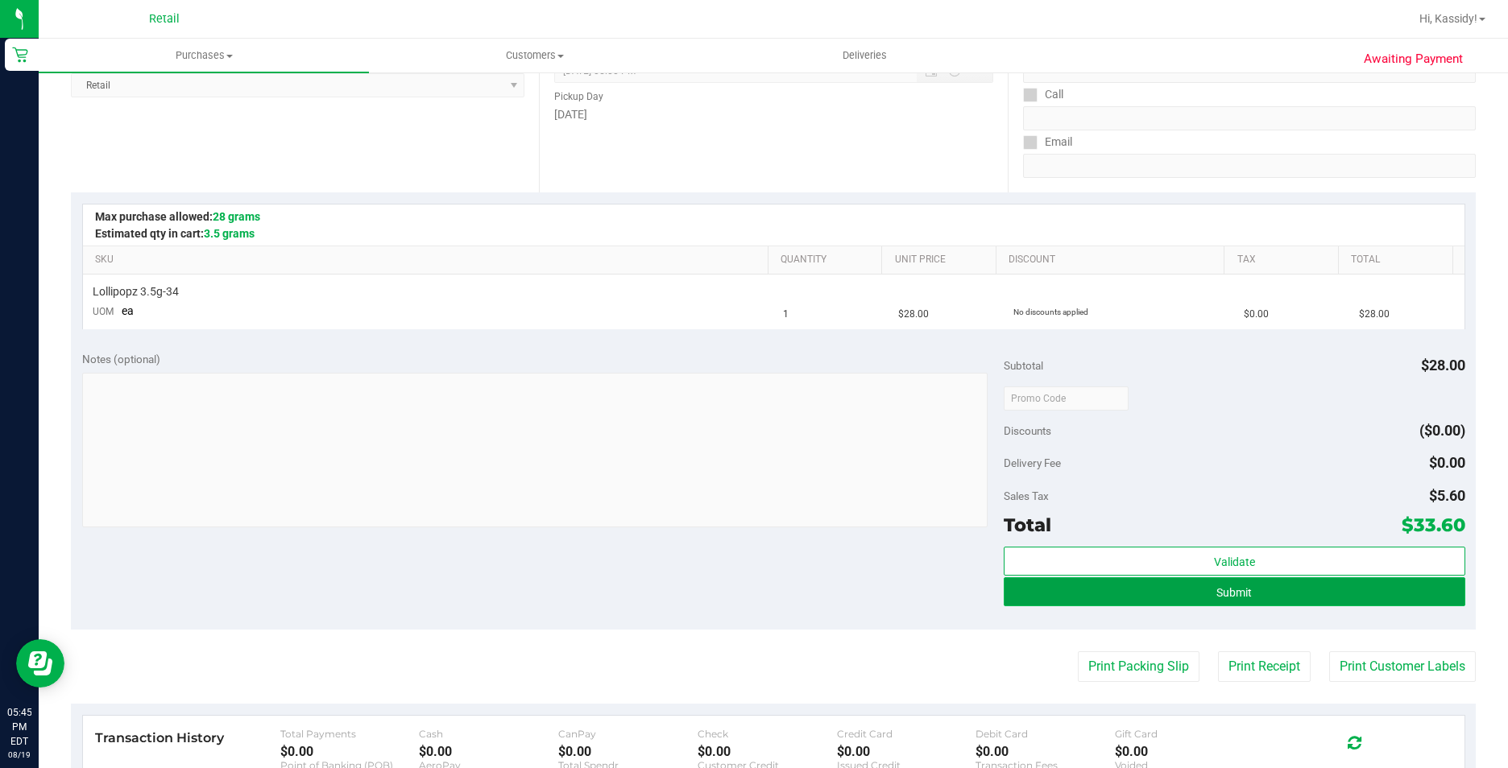
click at [1266, 590] on button "Submit" at bounding box center [1234, 592] width 461 height 29
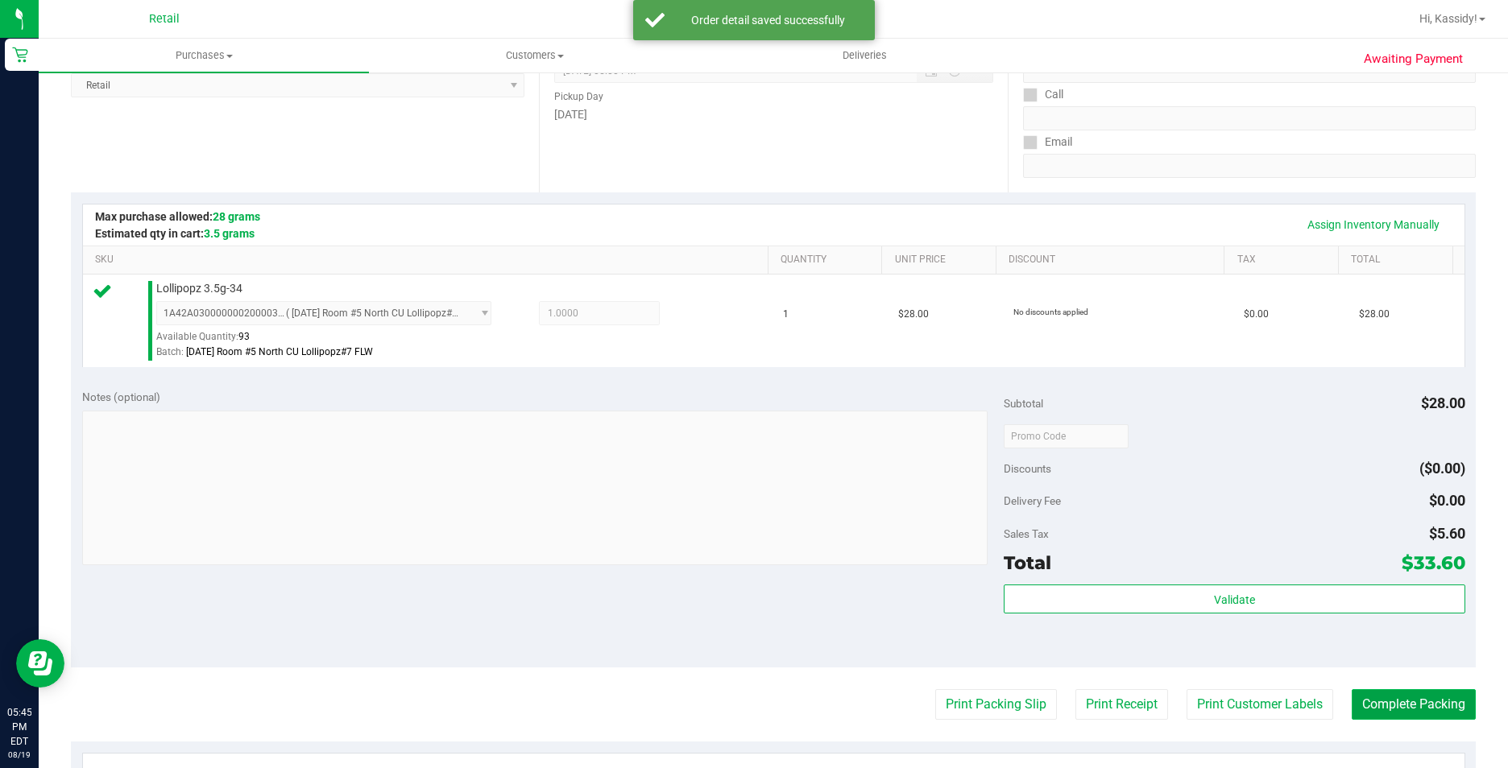
click at [1373, 700] on button "Complete Packing" at bounding box center [1414, 704] width 124 height 31
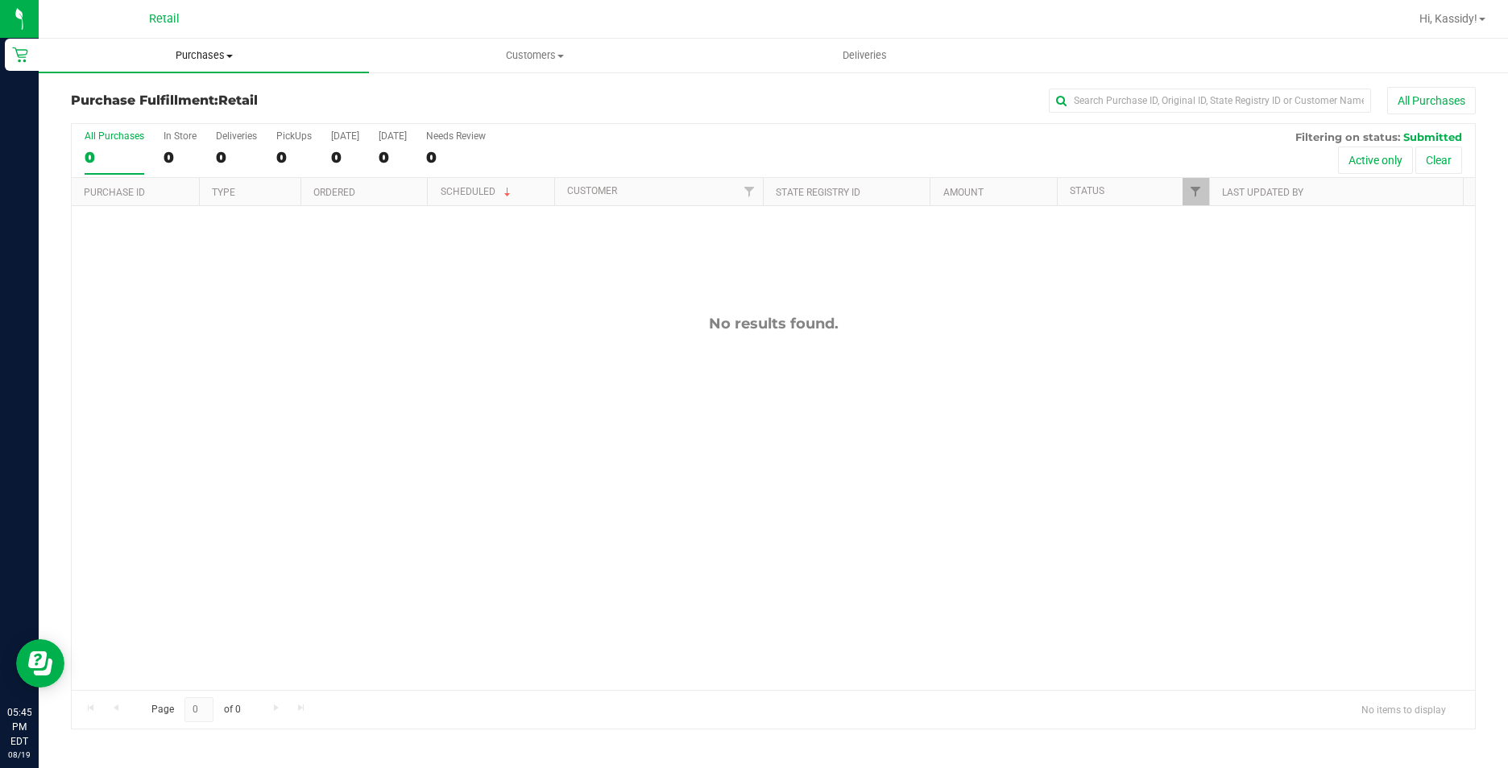
click at [176, 48] on span "Purchases" at bounding box center [204, 55] width 330 height 14
click at [201, 90] on li "Summary of purchases" at bounding box center [204, 97] width 330 height 19
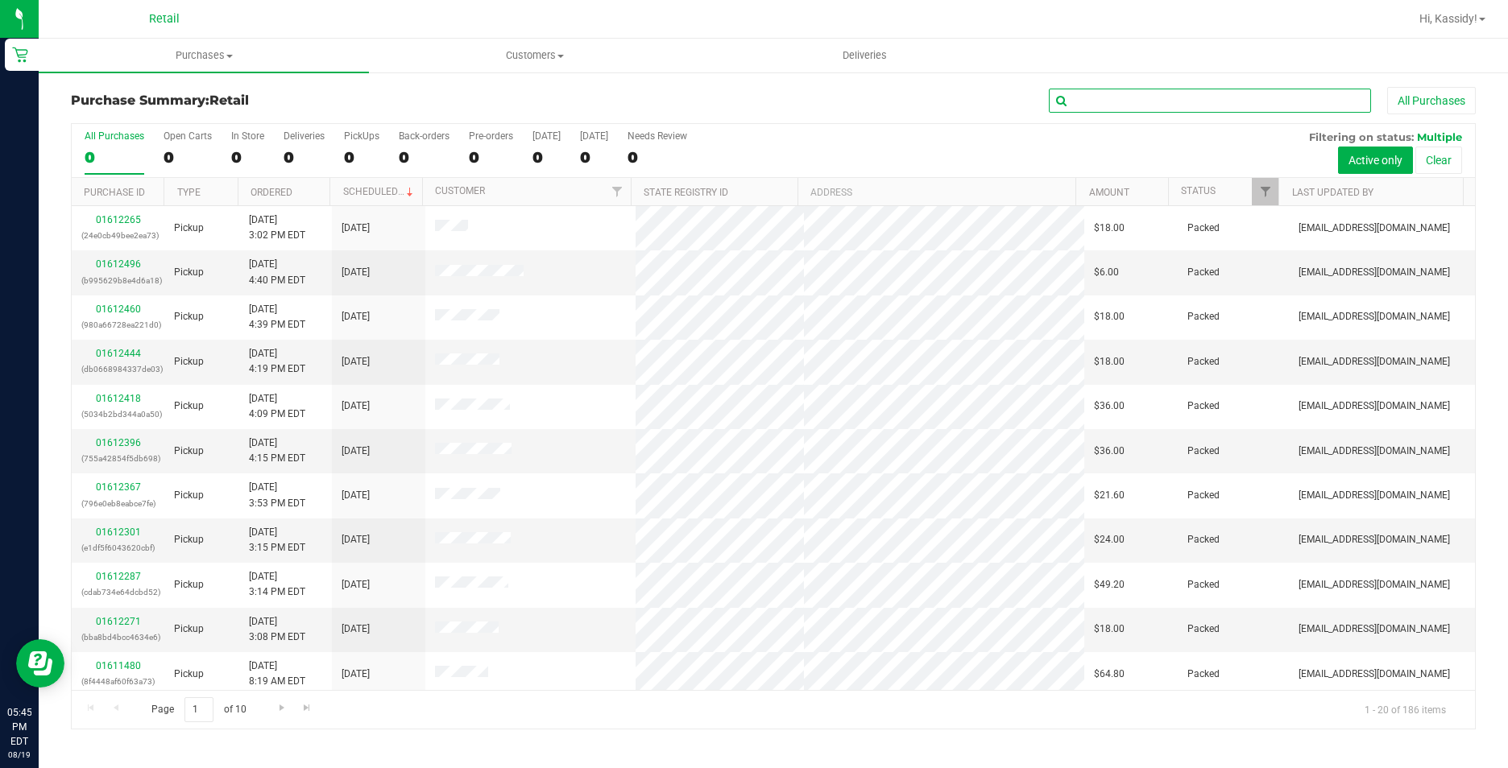
click at [1164, 98] on input "text" at bounding box center [1210, 101] width 322 height 24
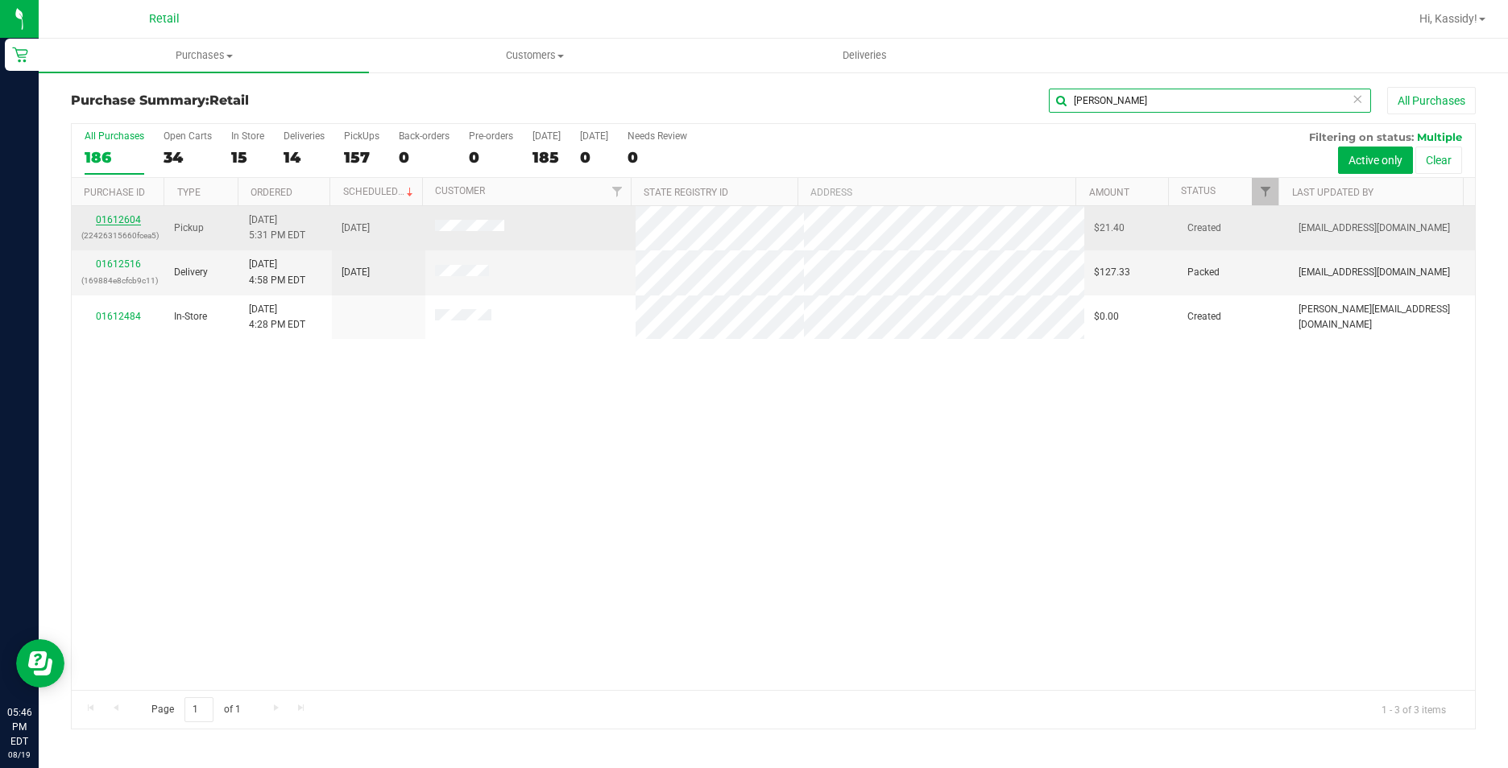
type input "[PERSON_NAME]"
click at [119, 214] on link "01612604" at bounding box center [118, 219] width 45 height 11
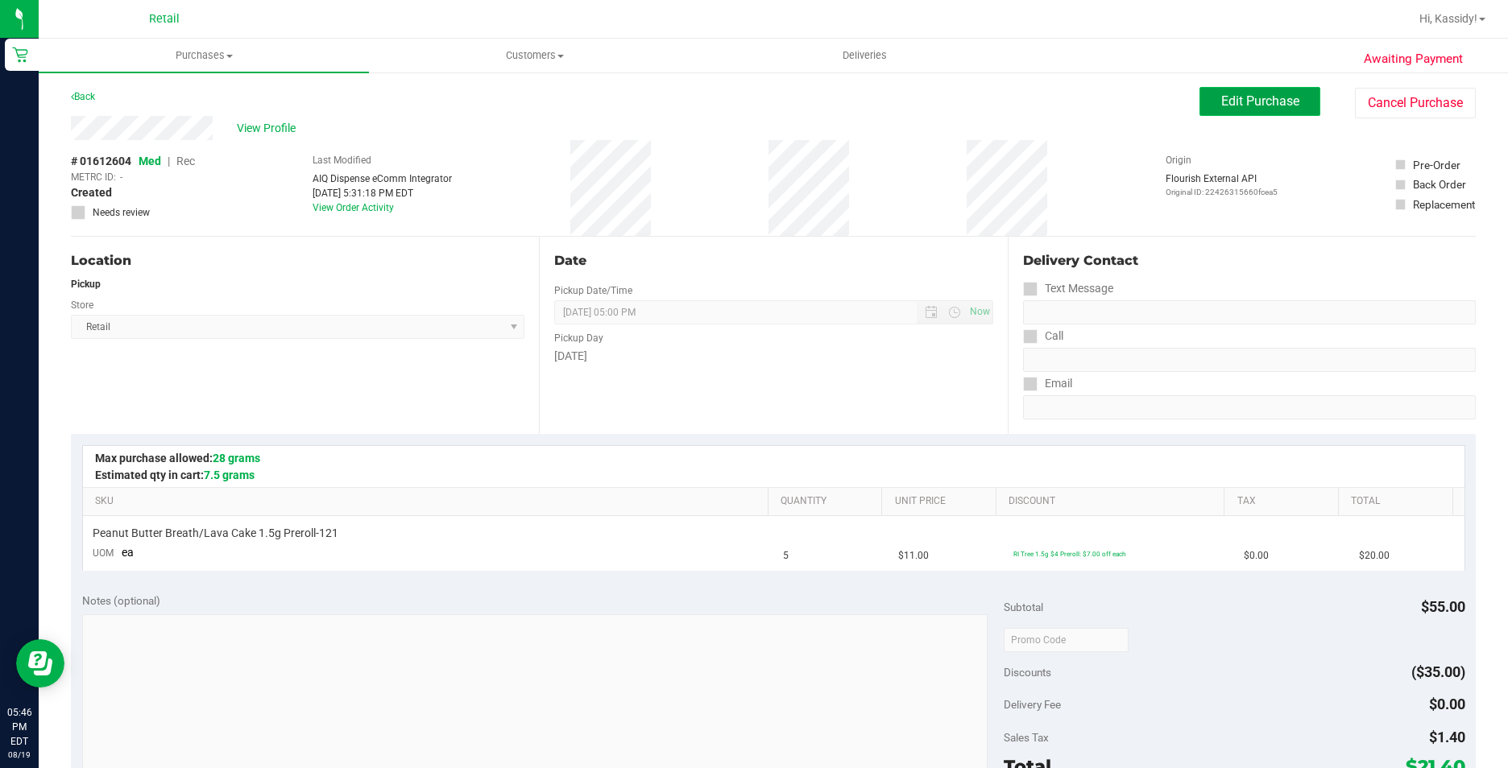
click at [1272, 92] on button "Edit Purchase" at bounding box center [1259, 101] width 121 height 29
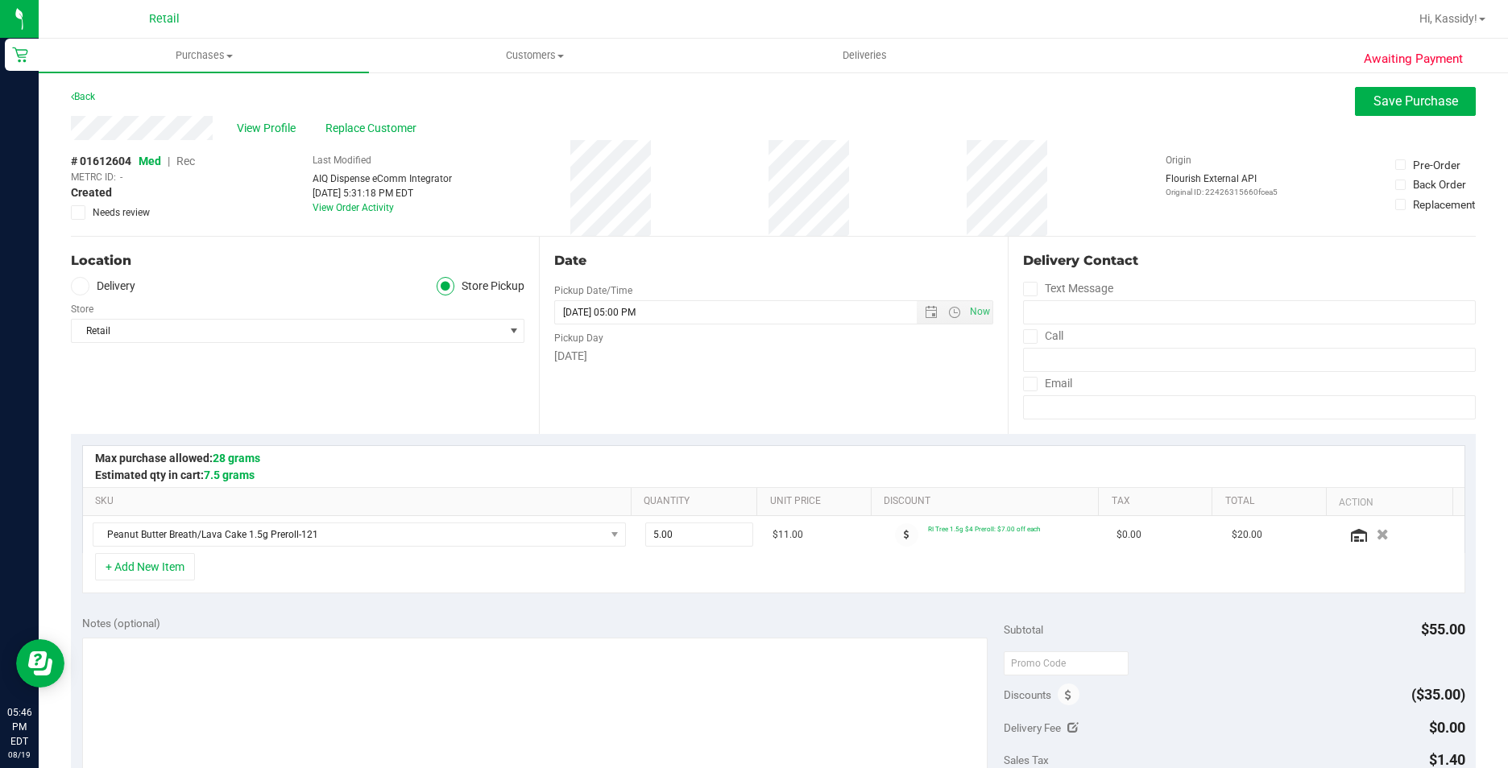
click at [192, 162] on span "Rec" at bounding box center [185, 161] width 19 height 13
click at [1410, 103] on span "Save Purchase" at bounding box center [1415, 100] width 85 height 15
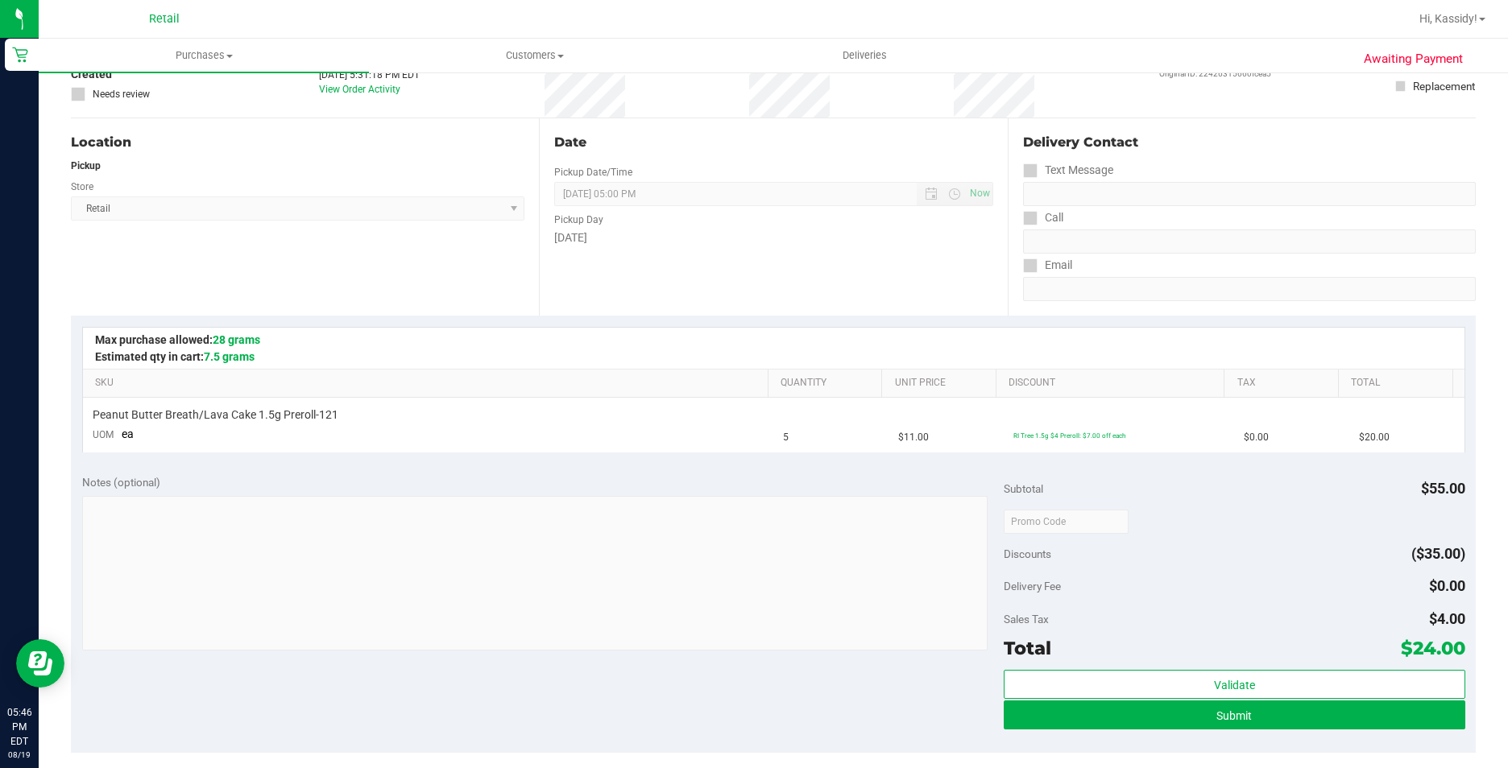
scroll to position [161, 0]
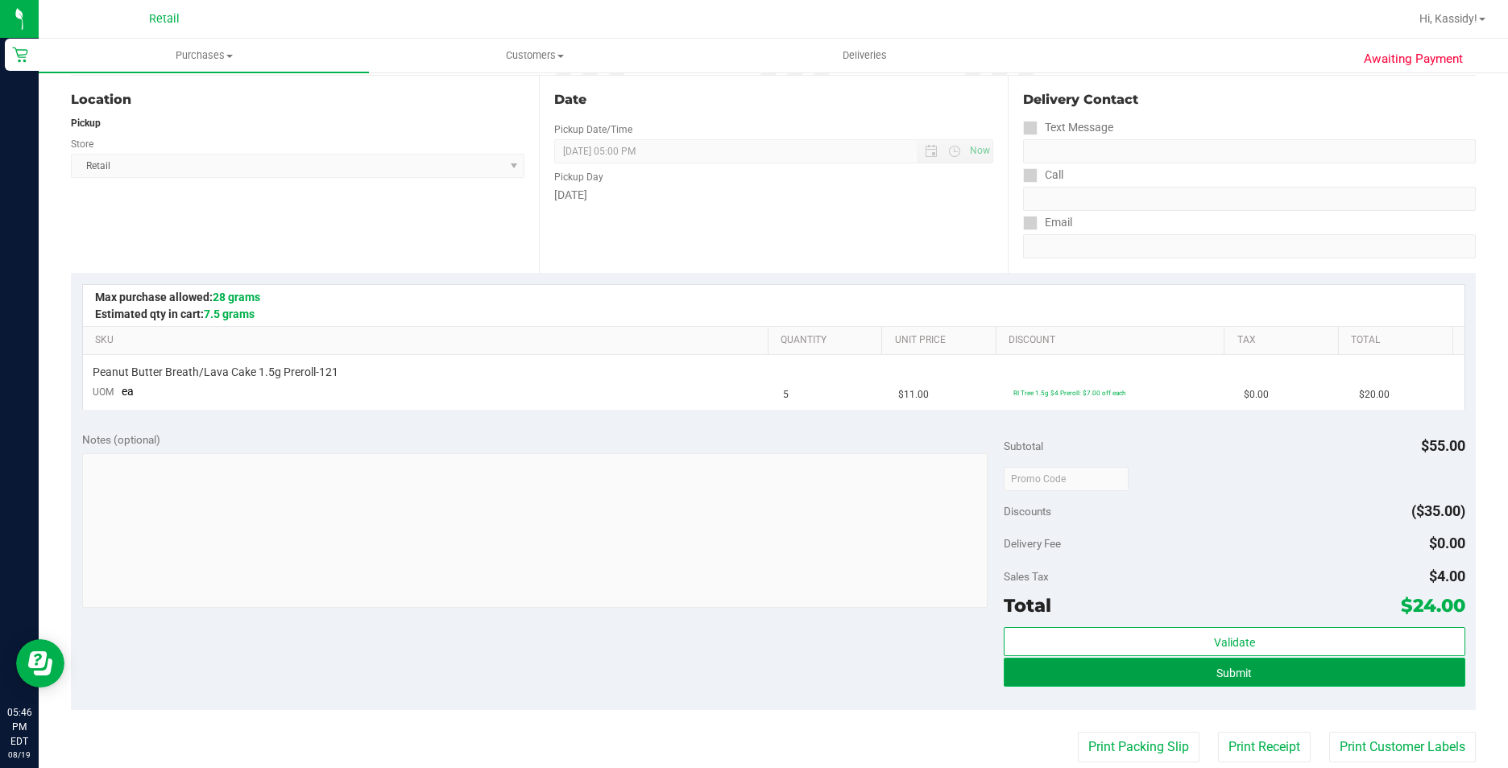
click at [1017, 682] on button "Submit" at bounding box center [1234, 672] width 461 height 29
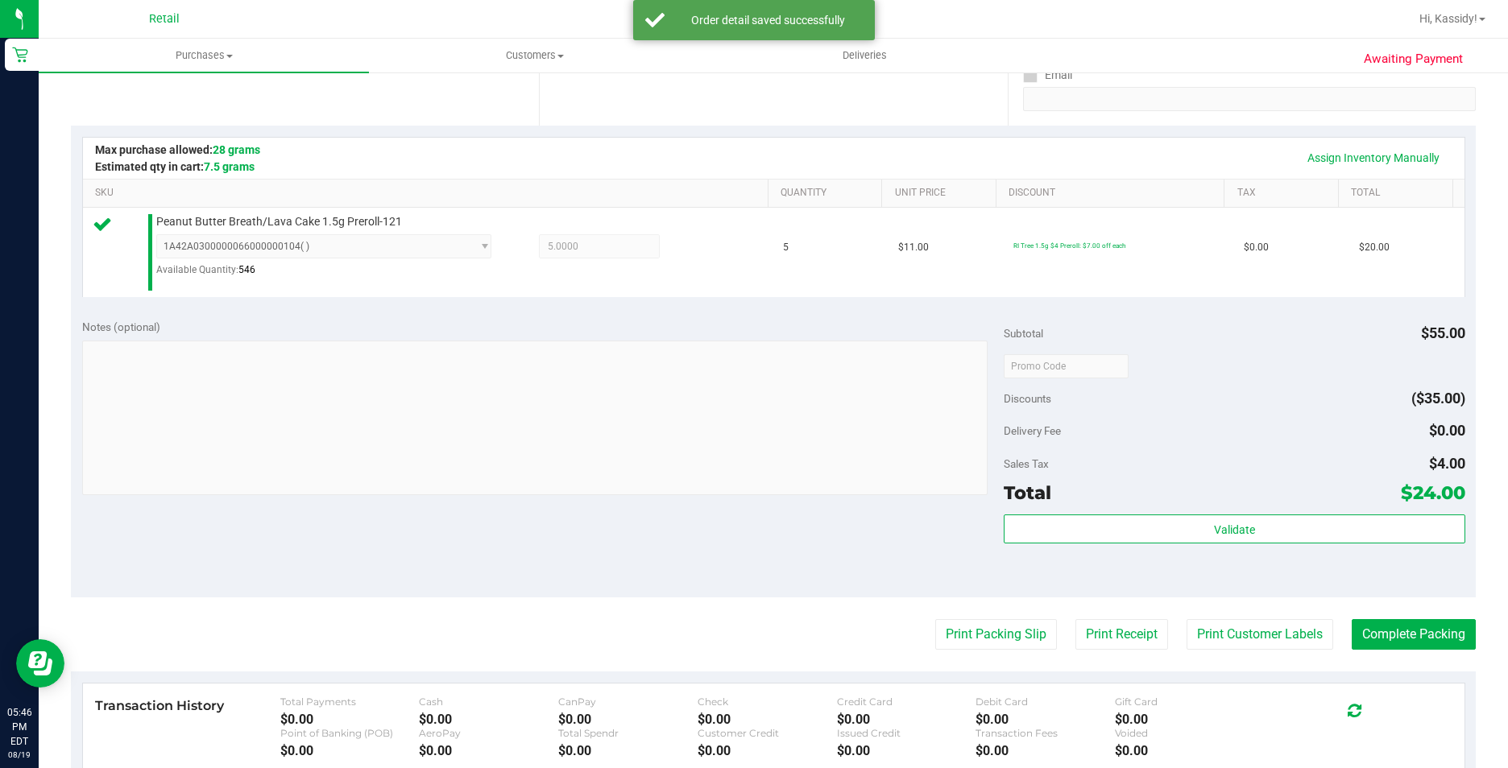
scroll to position [322, 0]
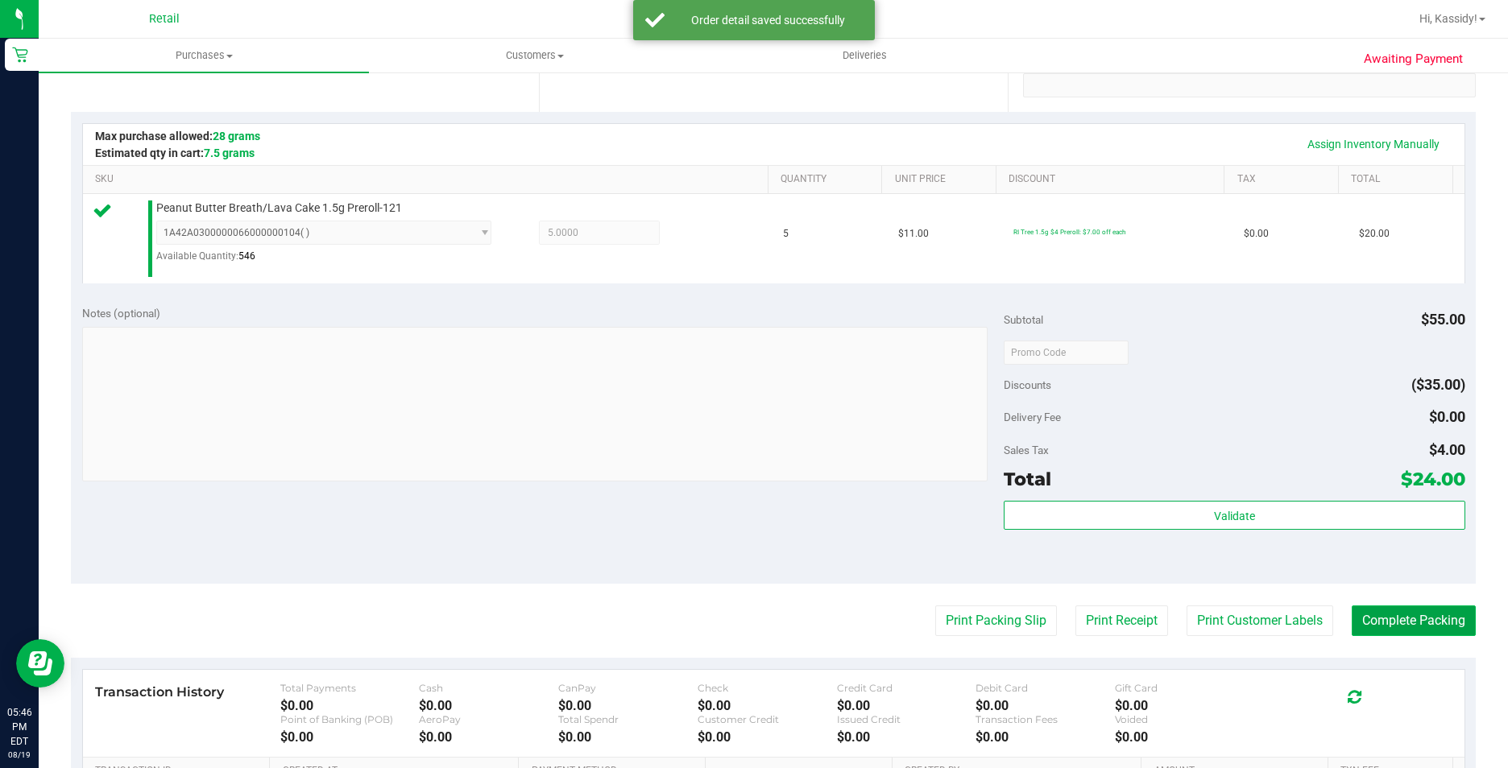
click at [1352, 617] on button "Complete Packing" at bounding box center [1414, 621] width 124 height 31
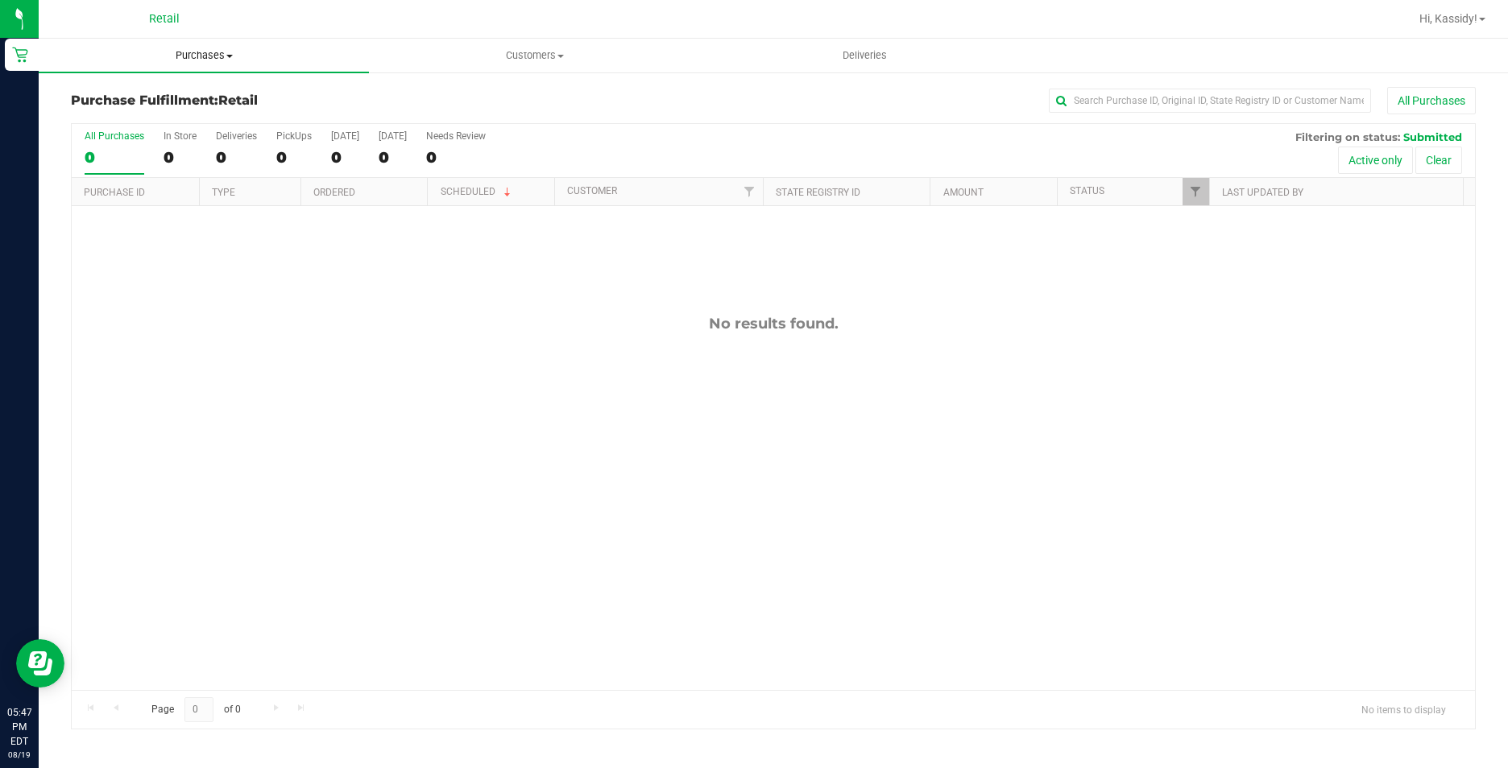
click at [187, 66] on uib-tab-heading "Purchases Summary of purchases Fulfillment All purchases" at bounding box center [204, 56] width 330 height 34
click at [157, 95] on span "Summary of purchases" at bounding box center [121, 97] width 165 height 14
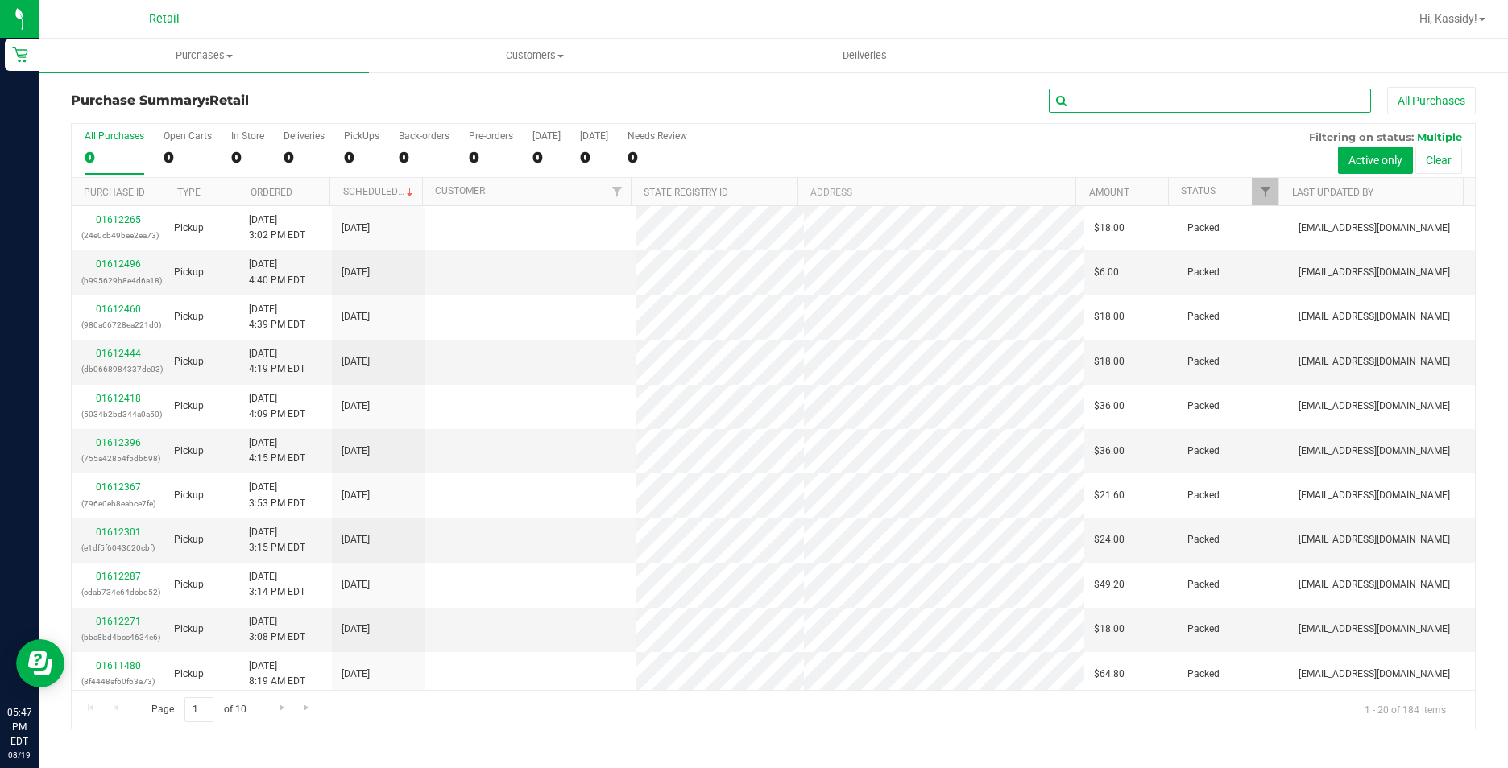
click at [1109, 95] on input "text" at bounding box center [1210, 101] width 322 height 24
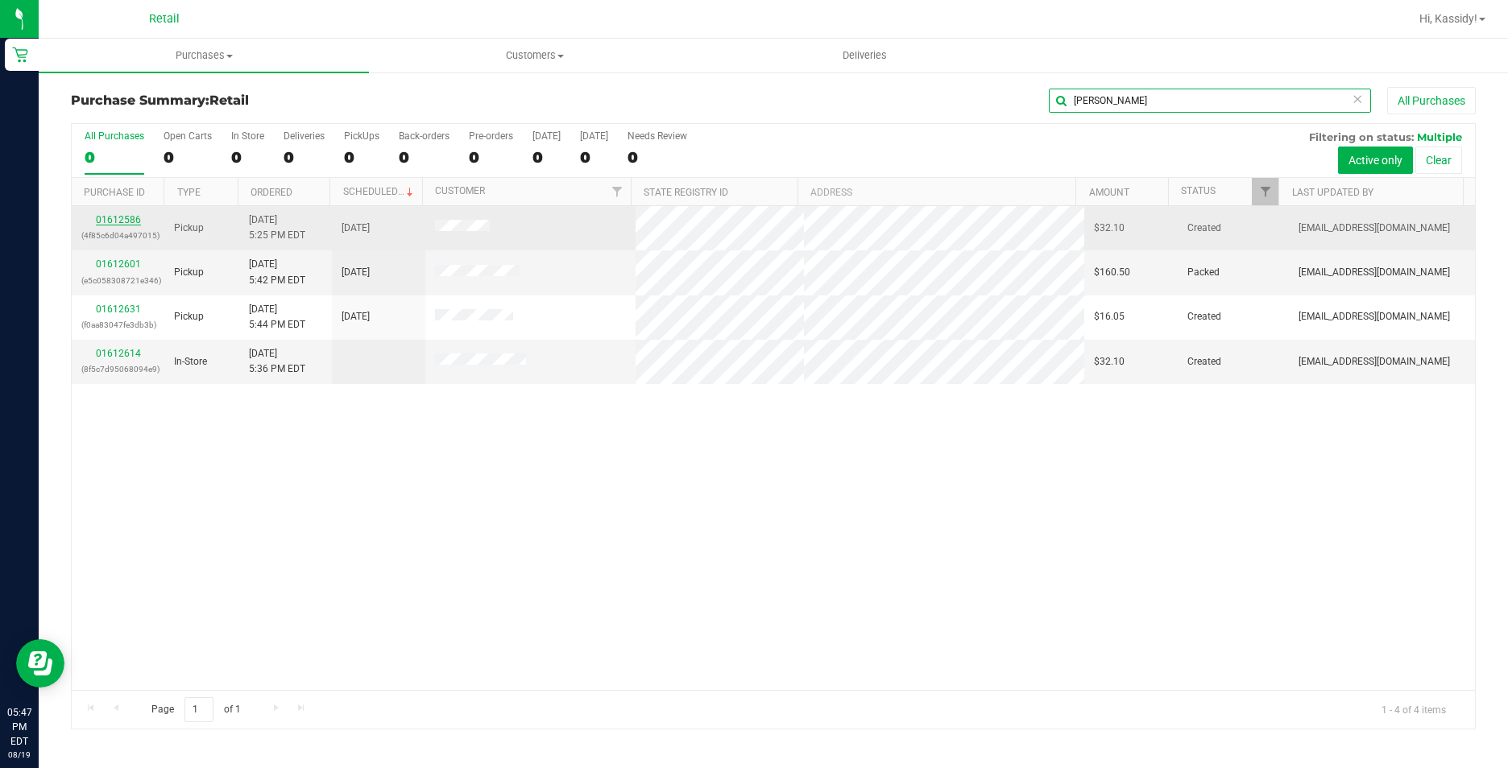
type input "[PERSON_NAME]"
click at [117, 216] on link "01612586" at bounding box center [118, 219] width 45 height 11
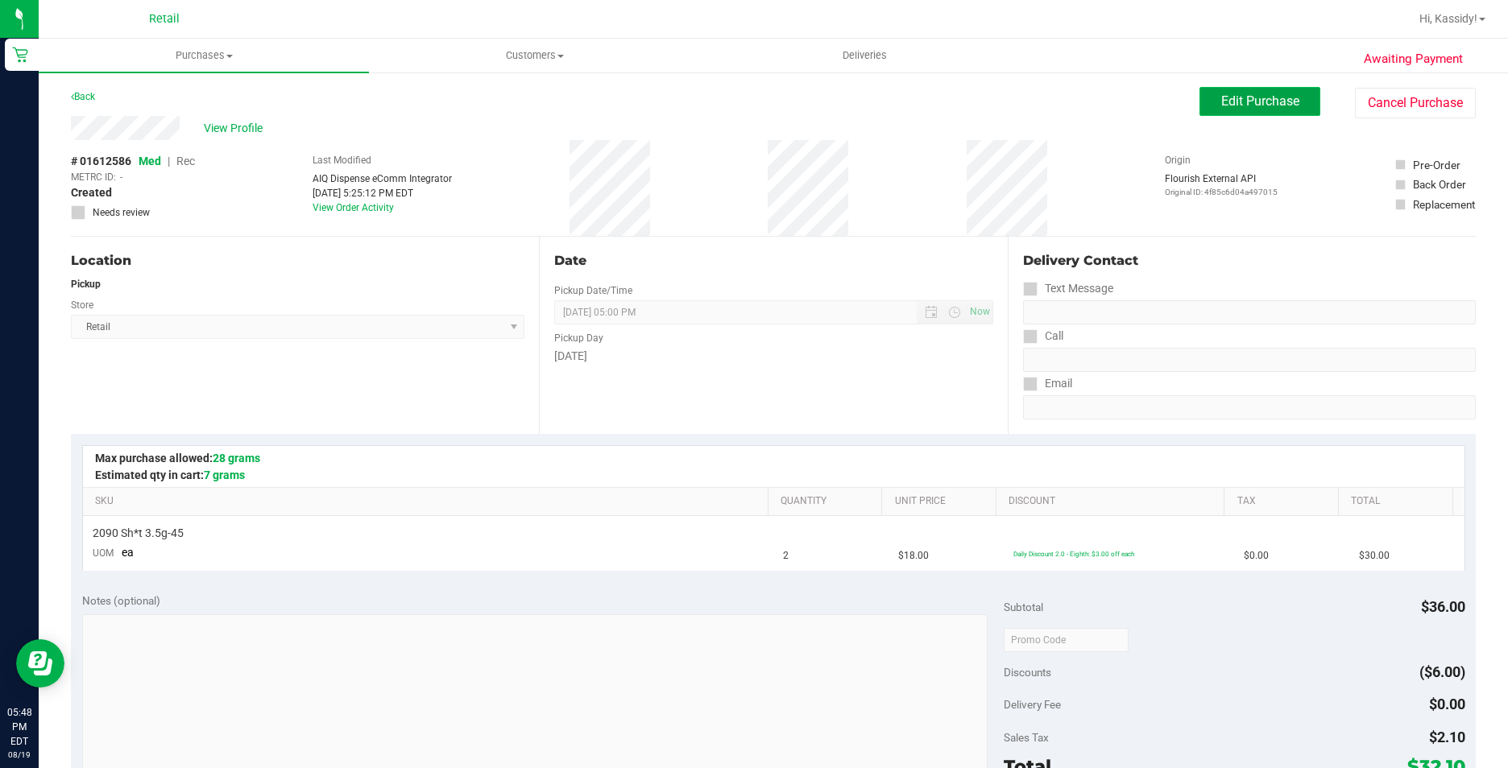
click at [1199, 111] on button "Edit Purchase" at bounding box center [1259, 101] width 121 height 29
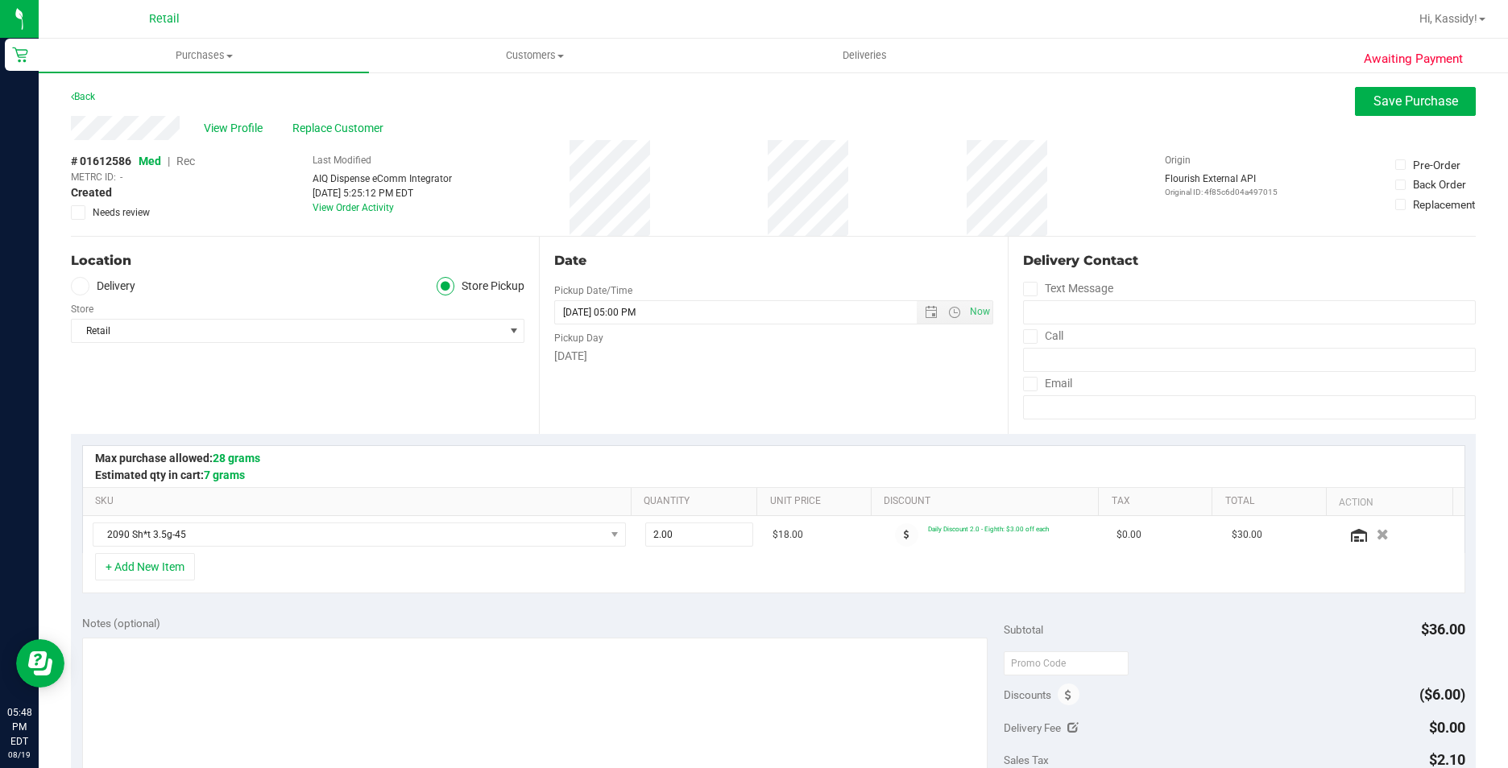
drag, startPoint x: 184, startPoint y: 160, endPoint x: 1056, endPoint y: 101, distance: 873.5
click at [184, 160] on span "Rec" at bounding box center [185, 161] width 19 height 13
click at [1373, 96] on span "Save Purchase" at bounding box center [1415, 100] width 85 height 15
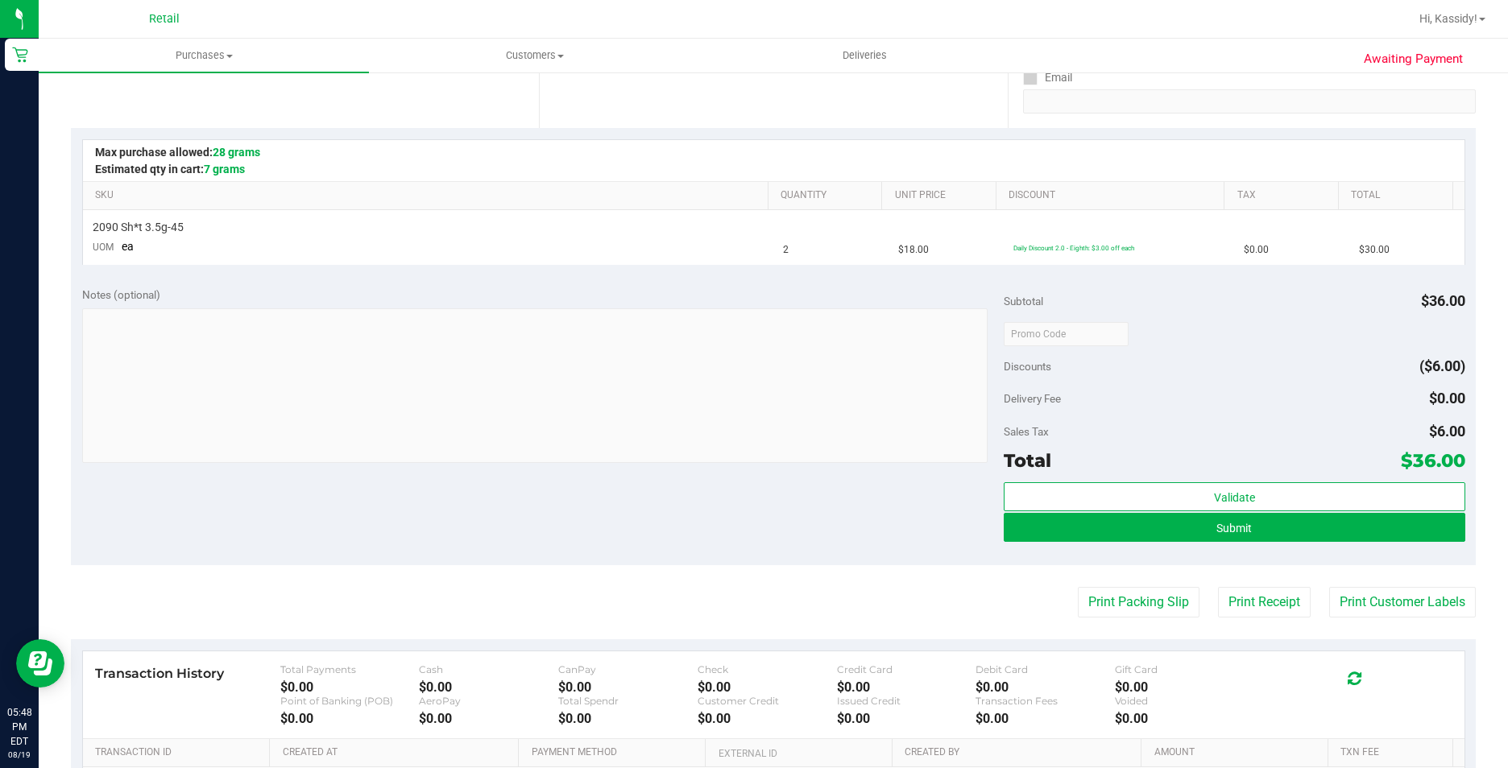
scroll to position [322, 0]
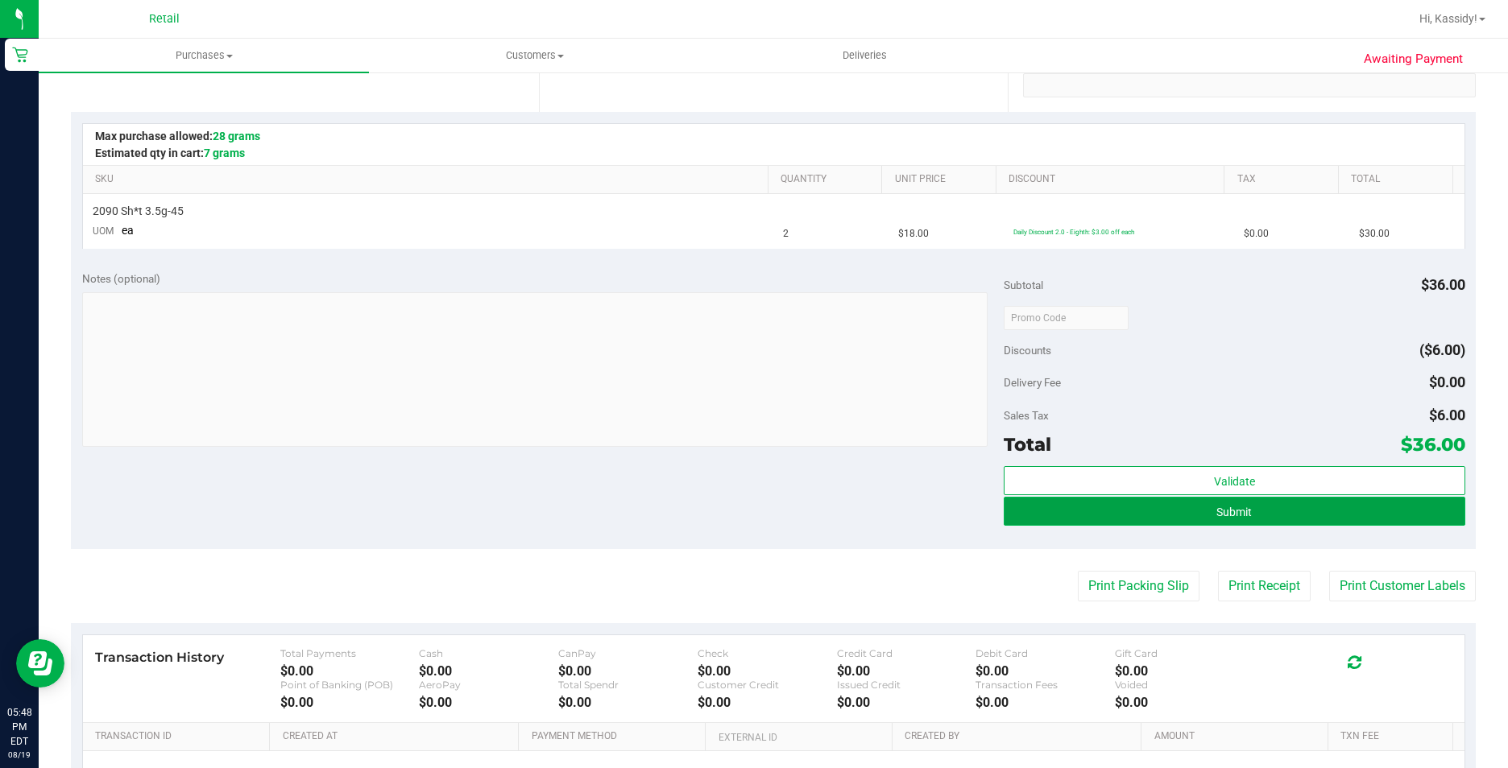
click at [1112, 510] on button "Submit" at bounding box center [1234, 511] width 461 height 29
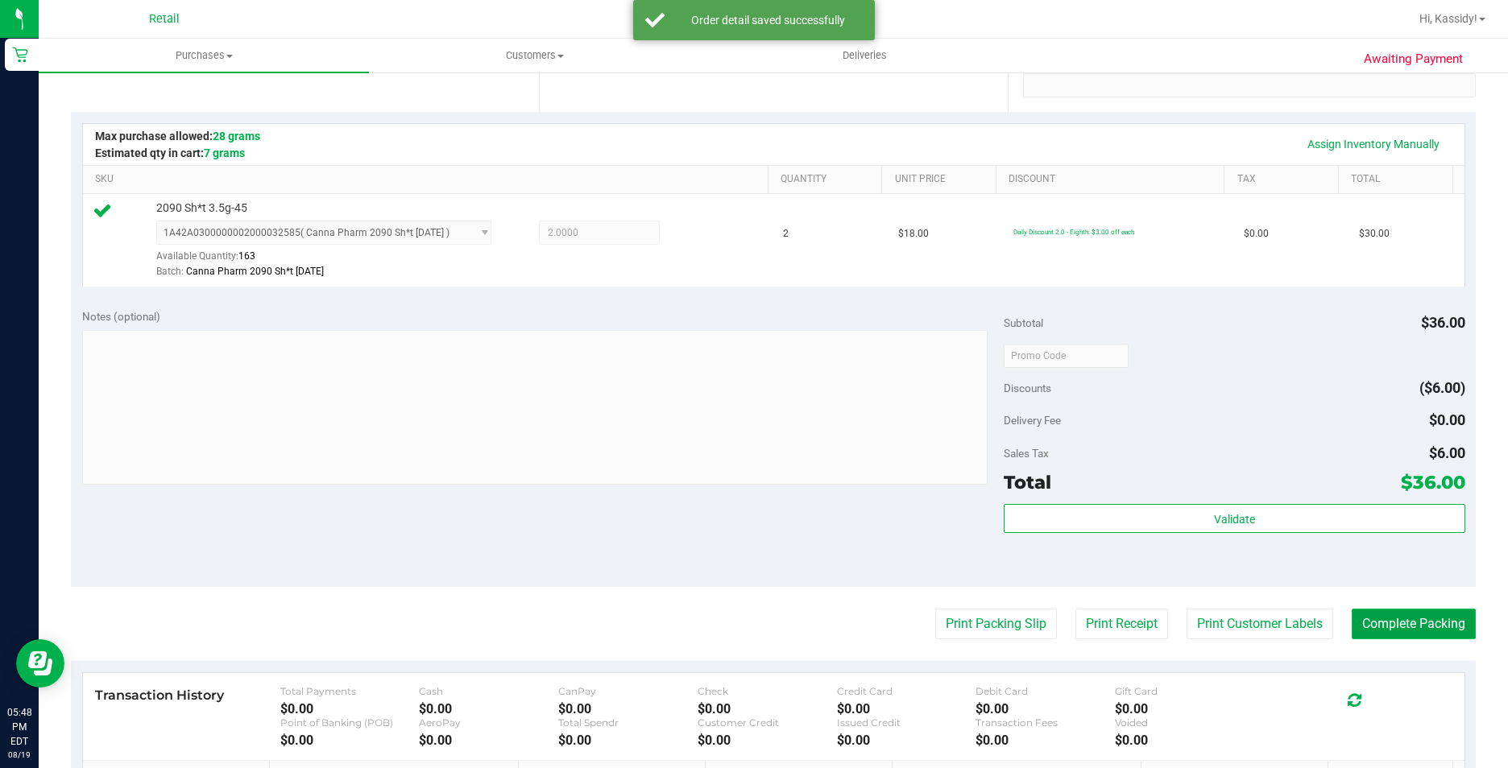
click at [1400, 636] on button "Complete Packing" at bounding box center [1414, 624] width 124 height 31
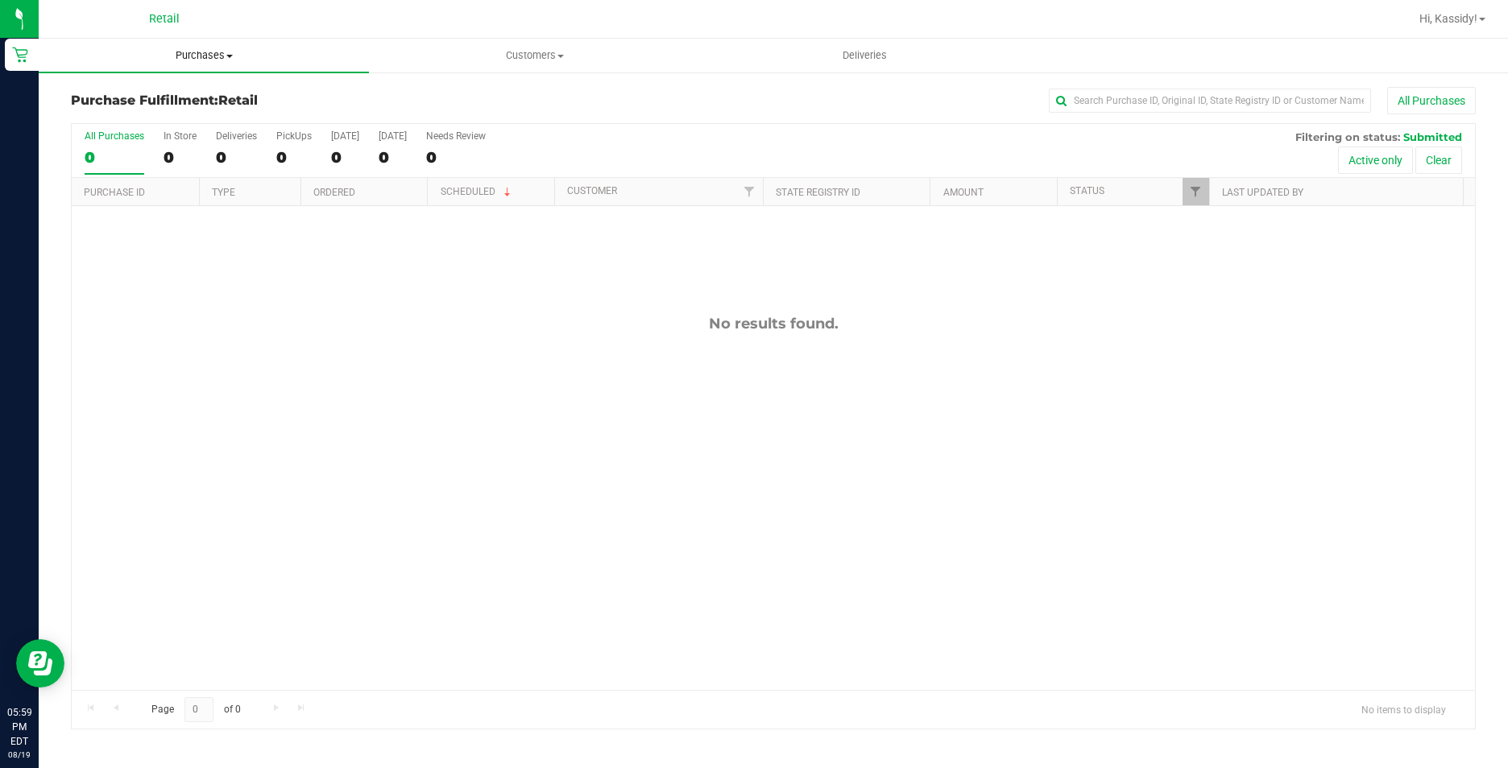
click at [161, 54] on span "Purchases" at bounding box center [204, 55] width 330 height 14
click at [157, 92] on span "Summary of purchases" at bounding box center [121, 97] width 165 height 14
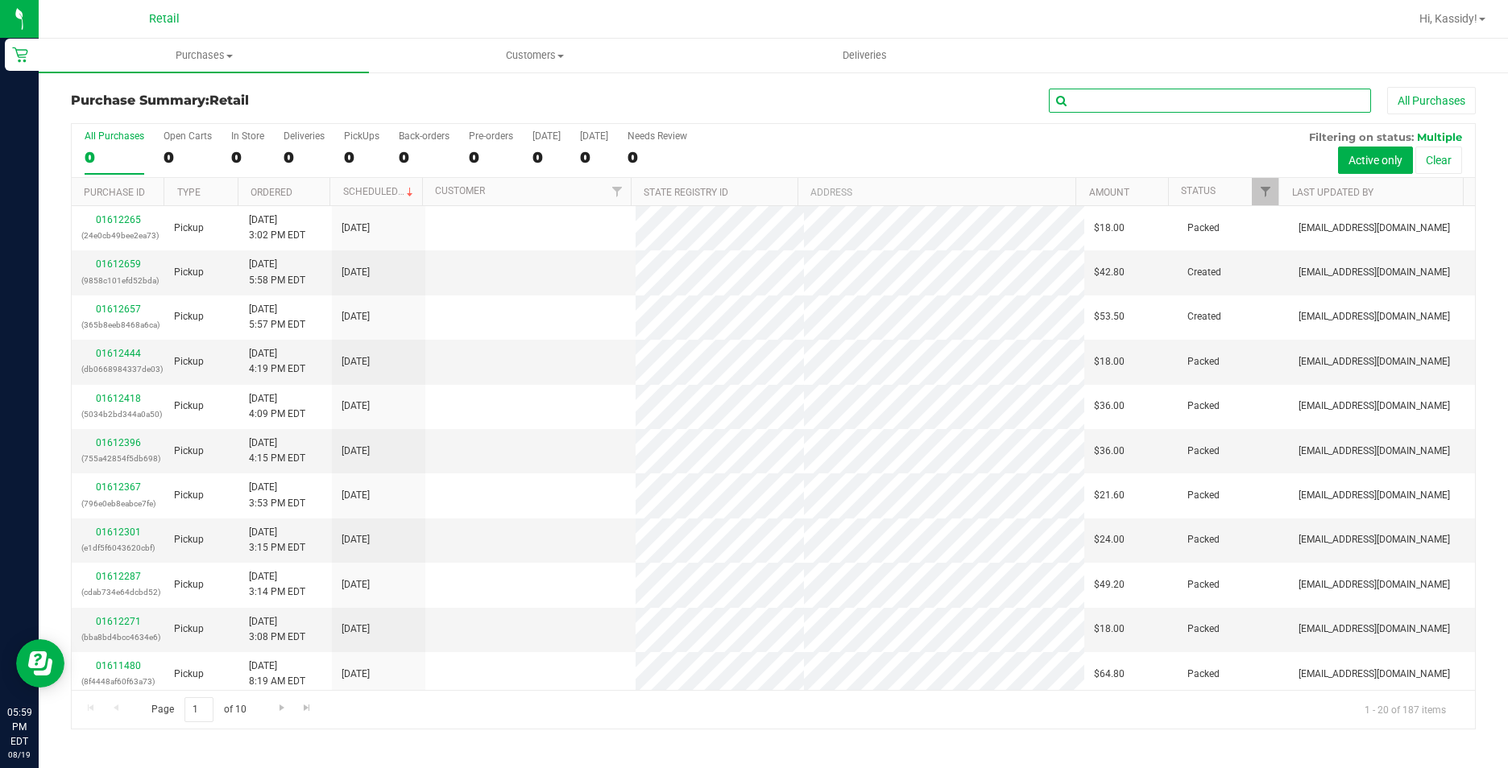
click at [1087, 97] on input "text" at bounding box center [1210, 101] width 322 height 24
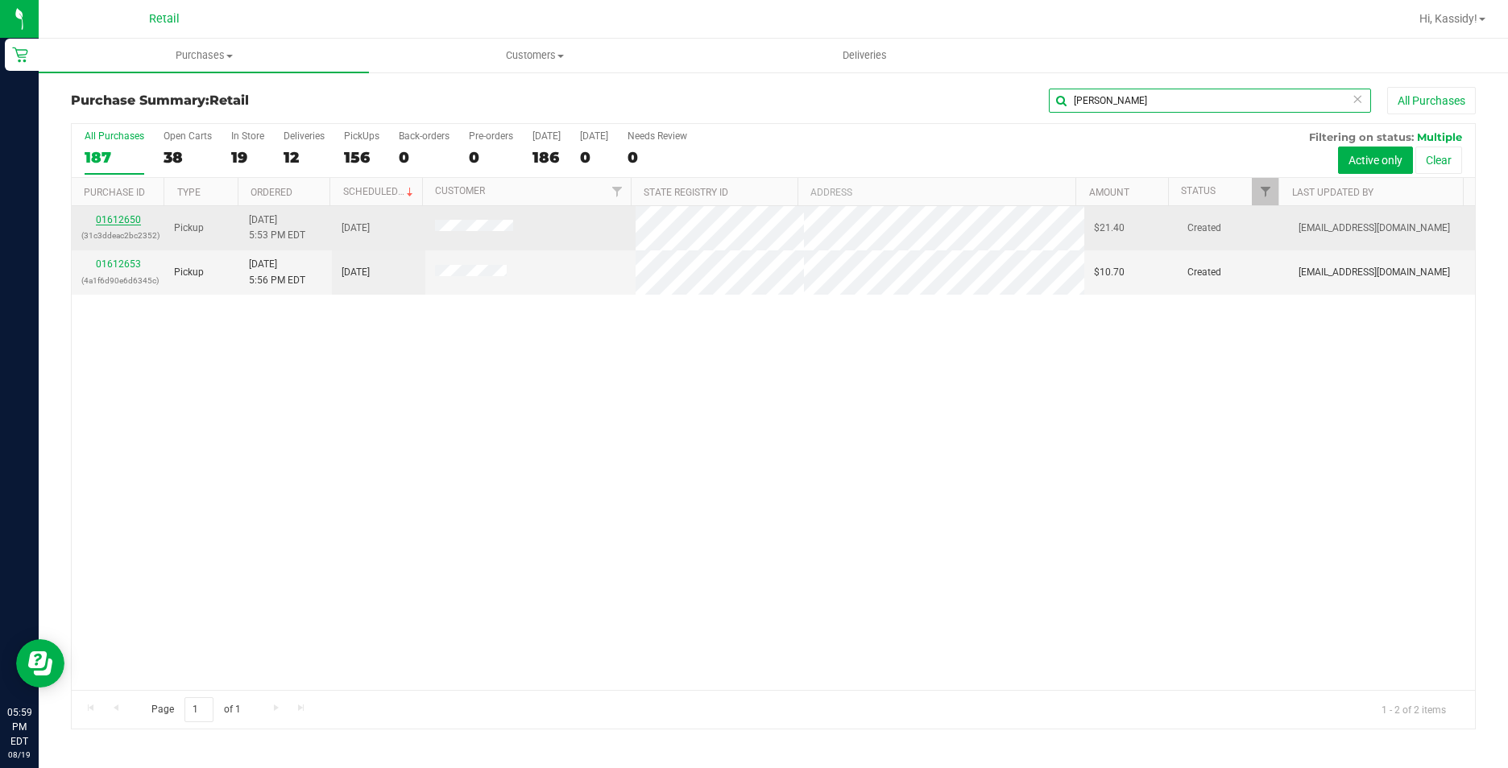
type input "[PERSON_NAME]"
click at [114, 217] on link "01612650" at bounding box center [118, 219] width 45 height 11
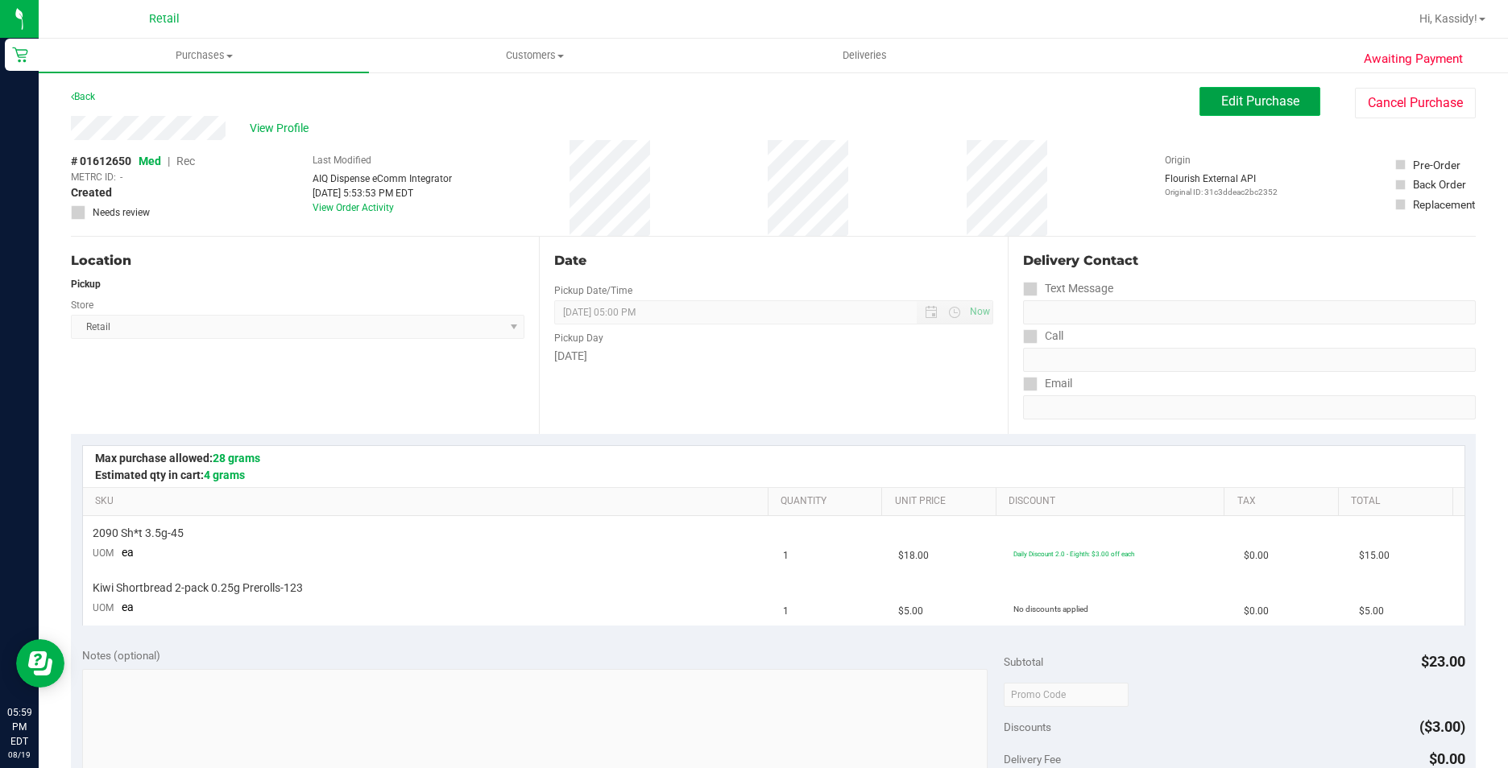
click at [1216, 111] on button "Edit Purchase" at bounding box center [1259, 101] width 121 height 29
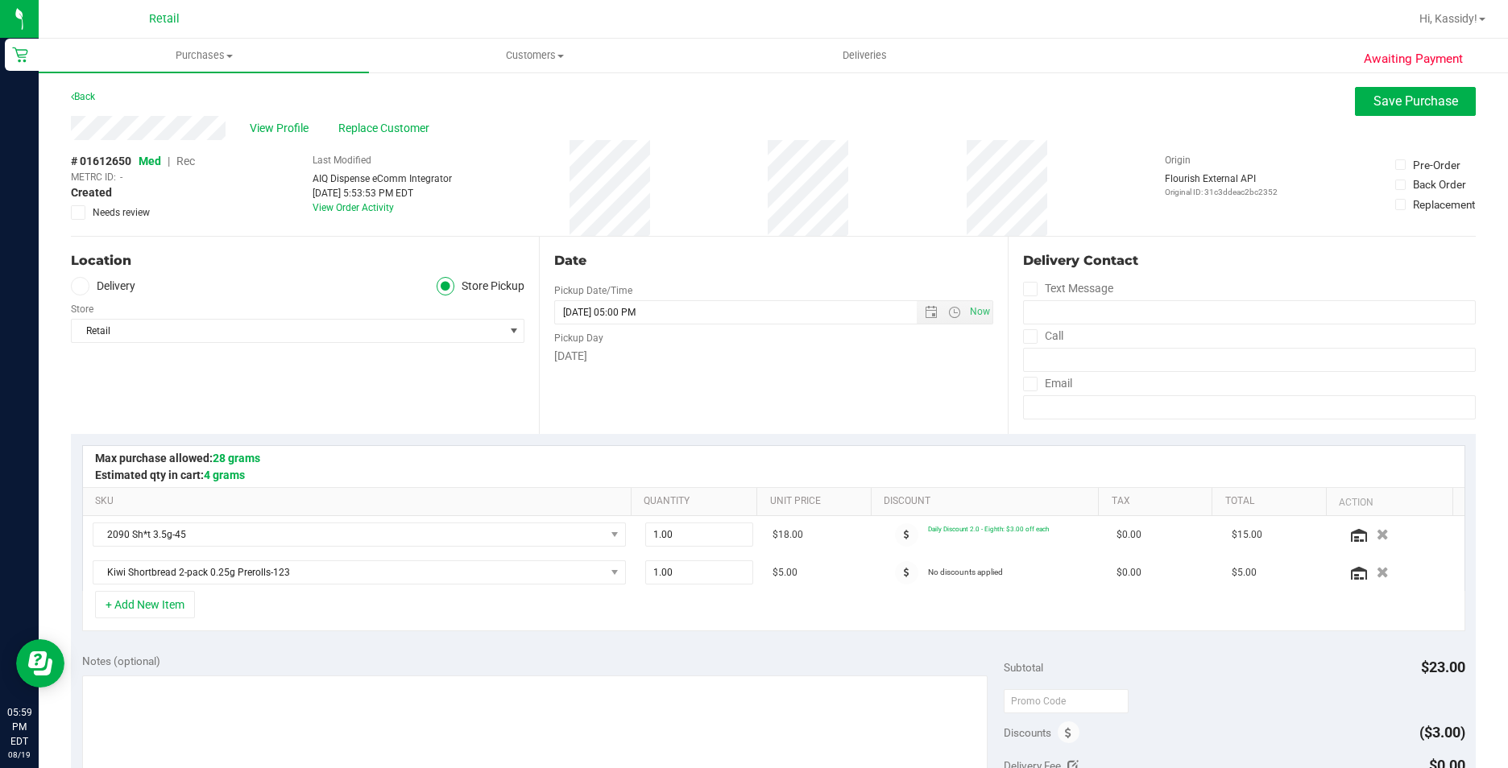
click at [192, 163] on span "Rec" at bounding box center [185, 161] width 19 height 13
click at [1405, 105] on span "Save Purchase" at bounding box center [1415, 100] width 85 height 15
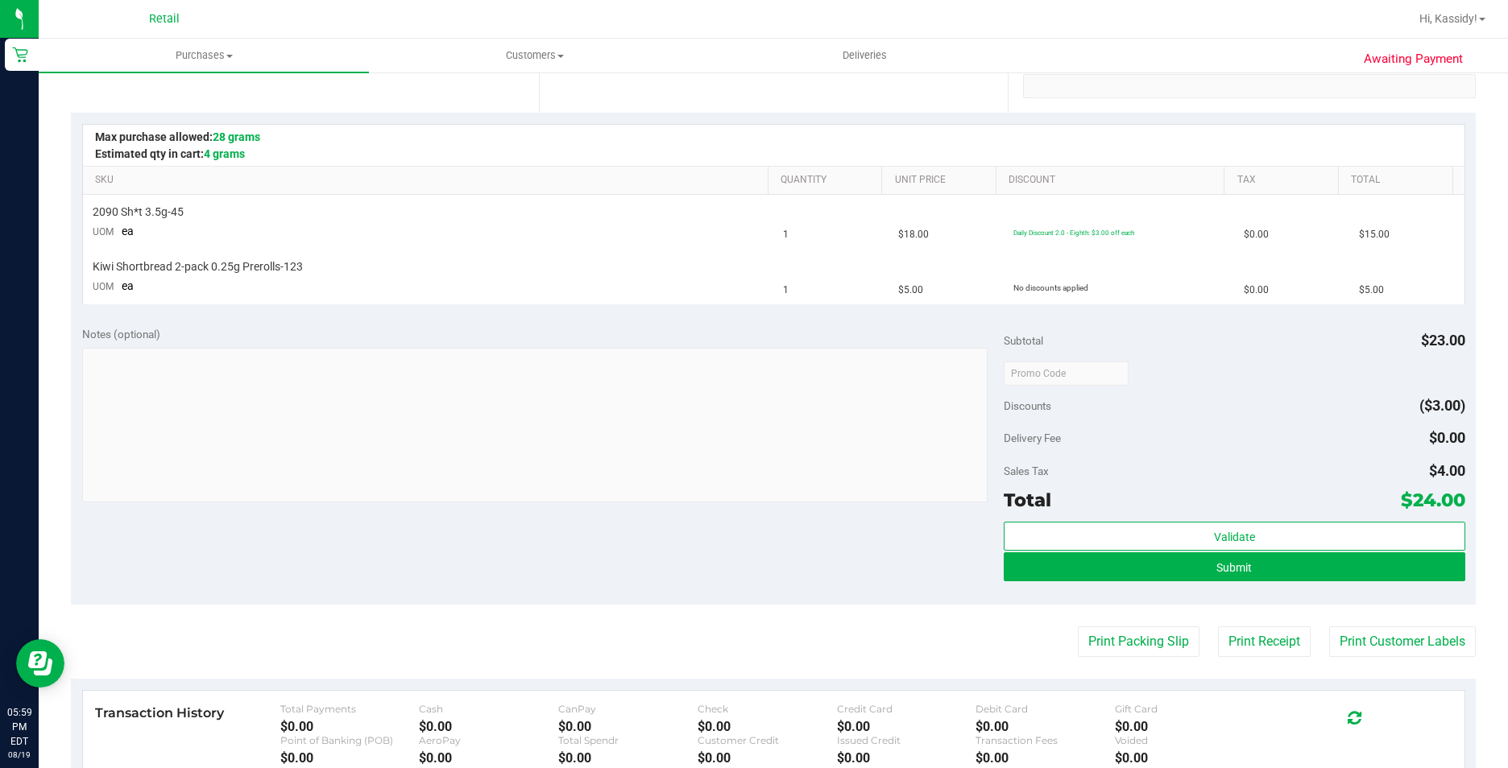
scroll to position [322, 0]
click at [1075, 578] on button "Submit" at bounding box center [1234, 566] width 461 height 29
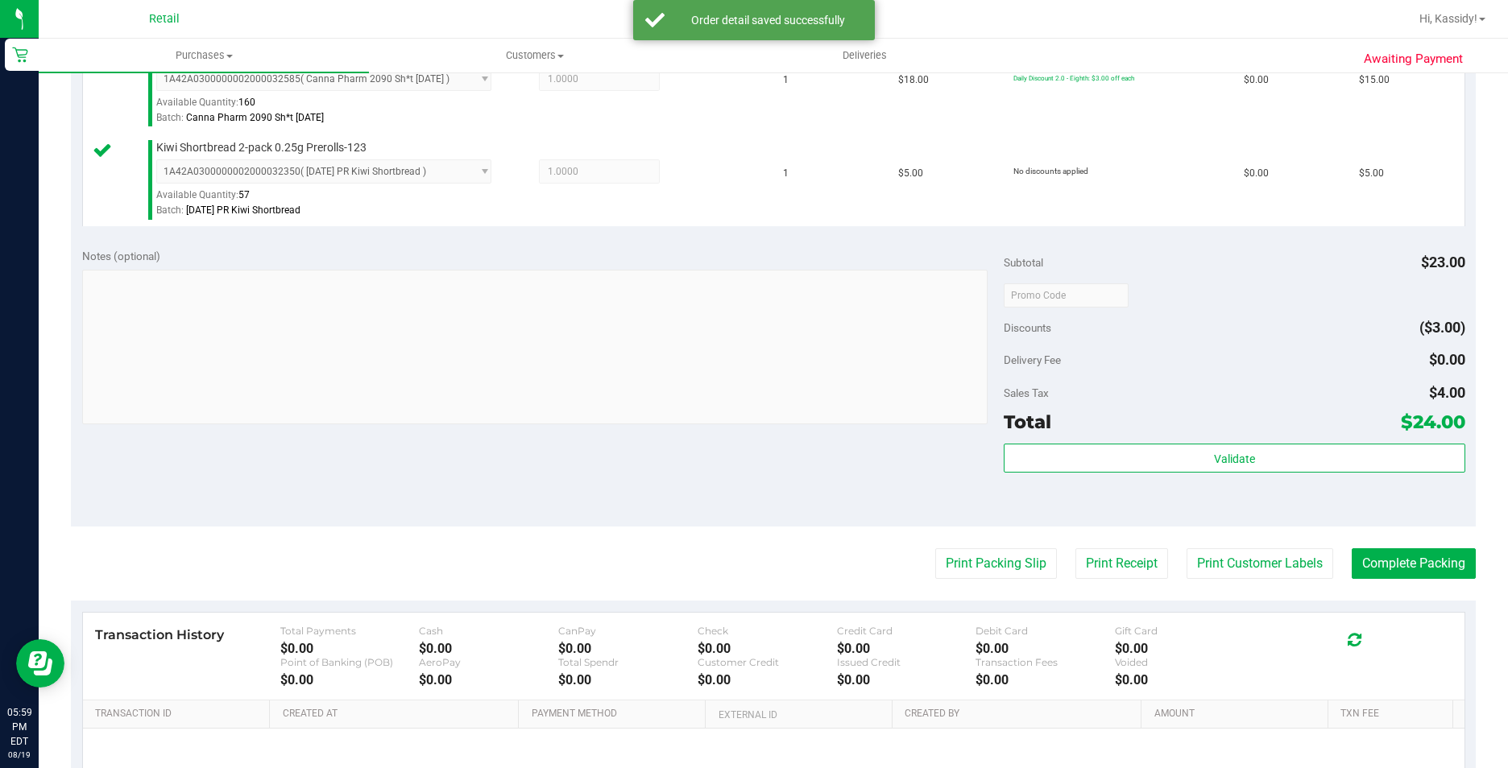
scroll to position [483, 0]
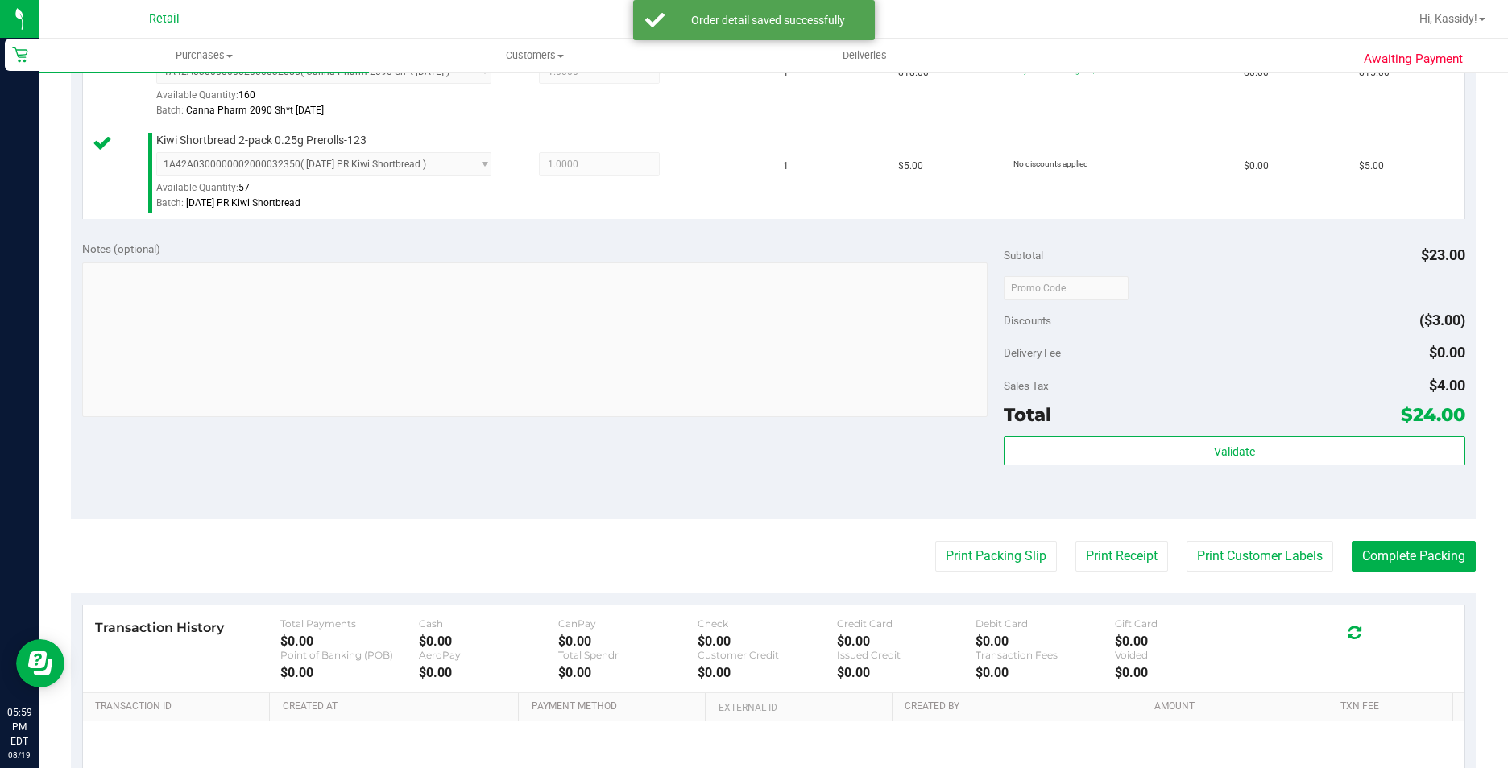
click at [1364, 537] on purchase-details "Back Edit Purchase Cancel Purchase View Profile # 01612650 Med | Rec METRC ID: …" at bounding box center [773, 249] width 1405 height 1291
click at [1360, 553] on button "Complete Packing" at bounding box center [1414, 556] width 124 height 31
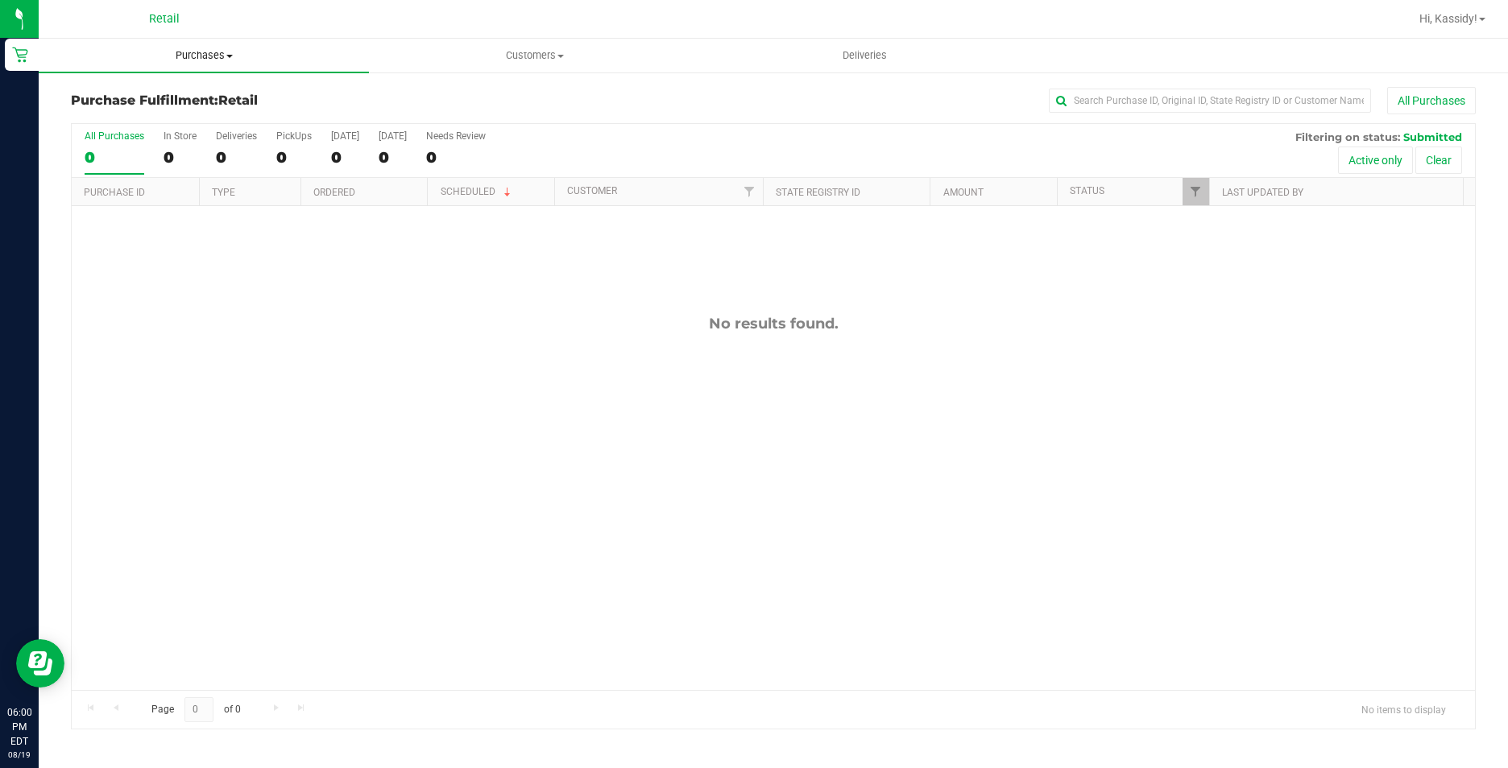
click at [180, 59] on span "Purchases" at bounding box center [204, 55] width 330 height 14
click at [164, 103] on span "Summary of purchases" at bounding box center [121, 97] width 165 height 14
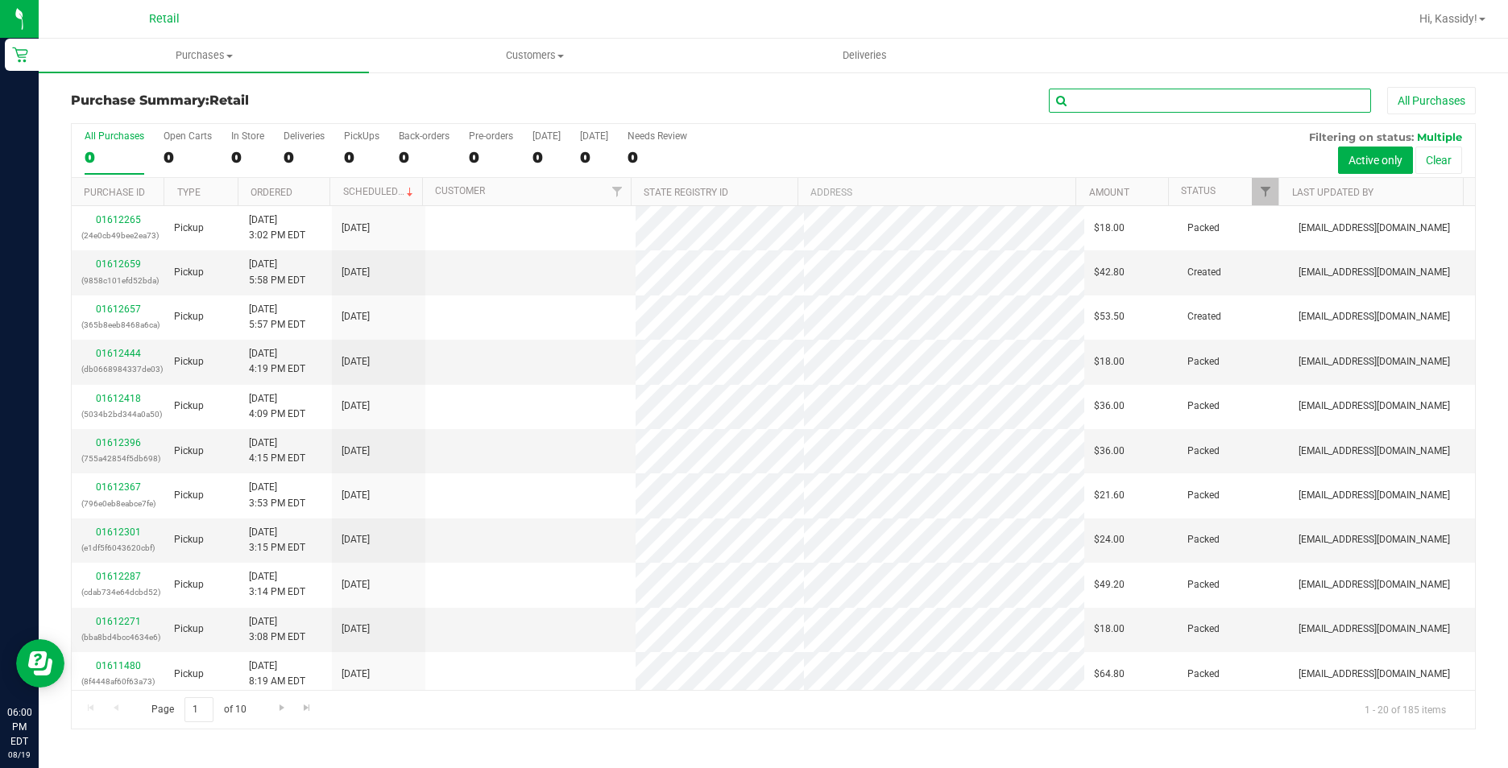
click at [1106, 107] on input "text" at bounding box center [1210, 101] width 322 height 24
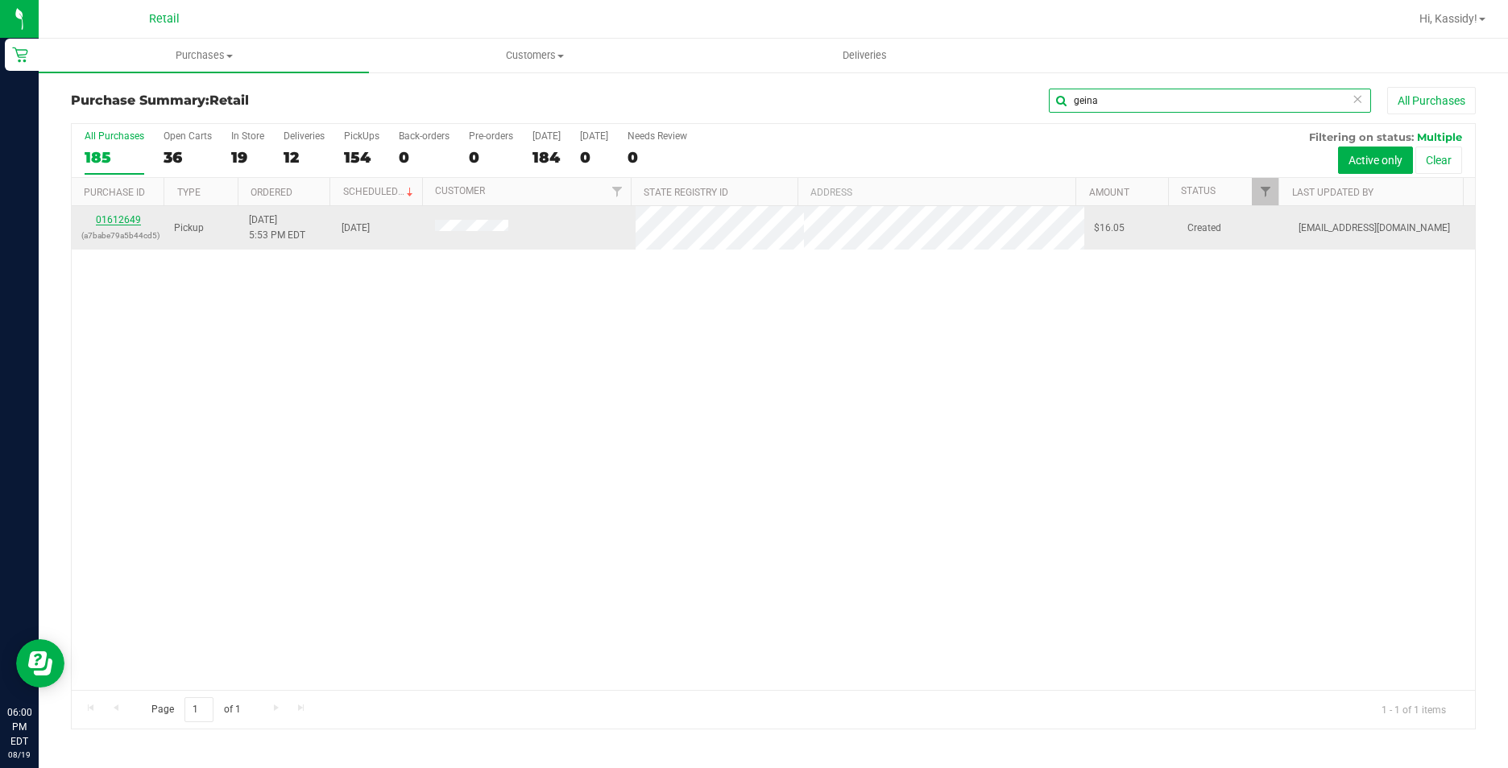
type input "geina"
click at [105, 218] on link "01612649" at bounding box center [118, 219] width 45 height 11
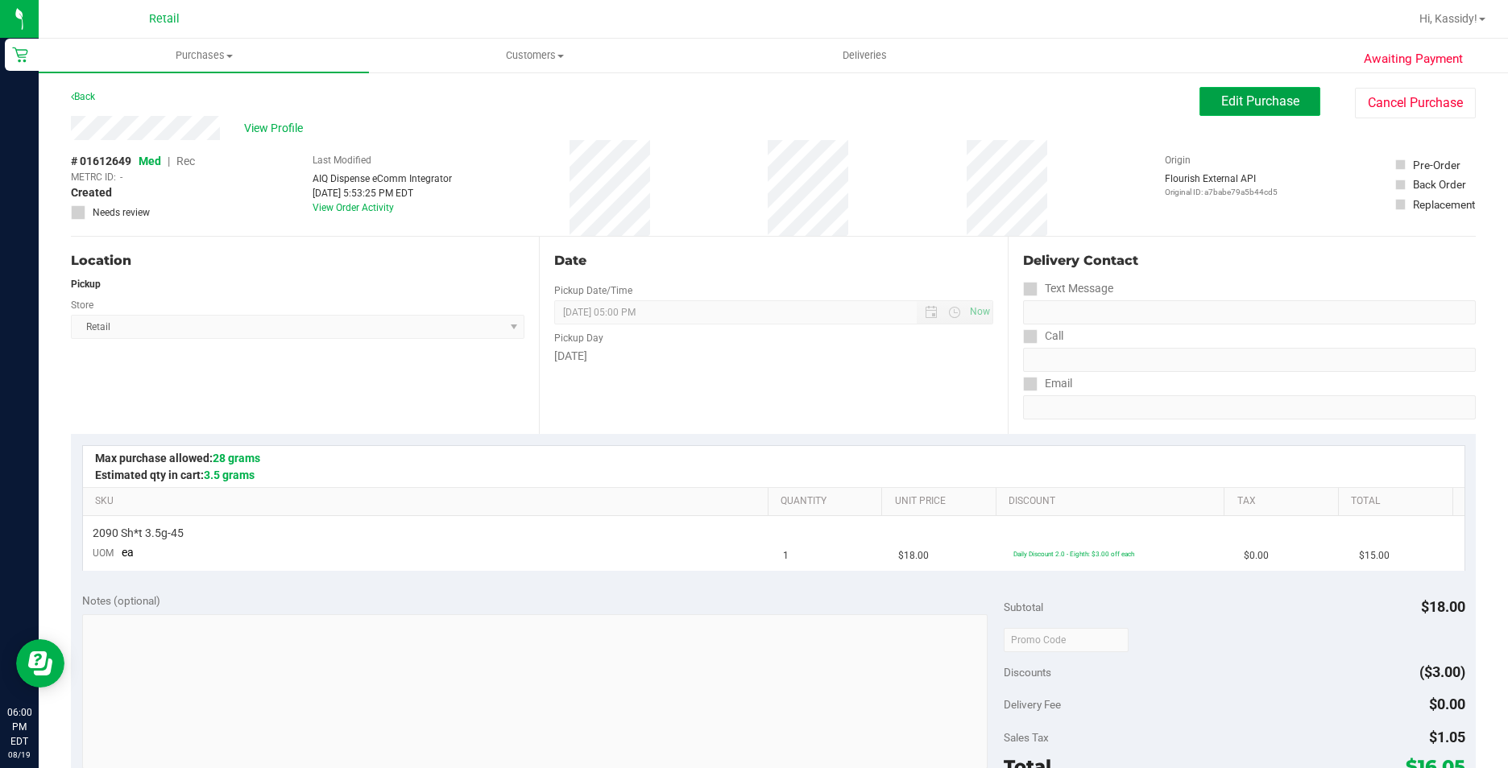
click at [1221, 101] on span "Edit Purchase" at bounding box center [1260, 100] width 78 height 15
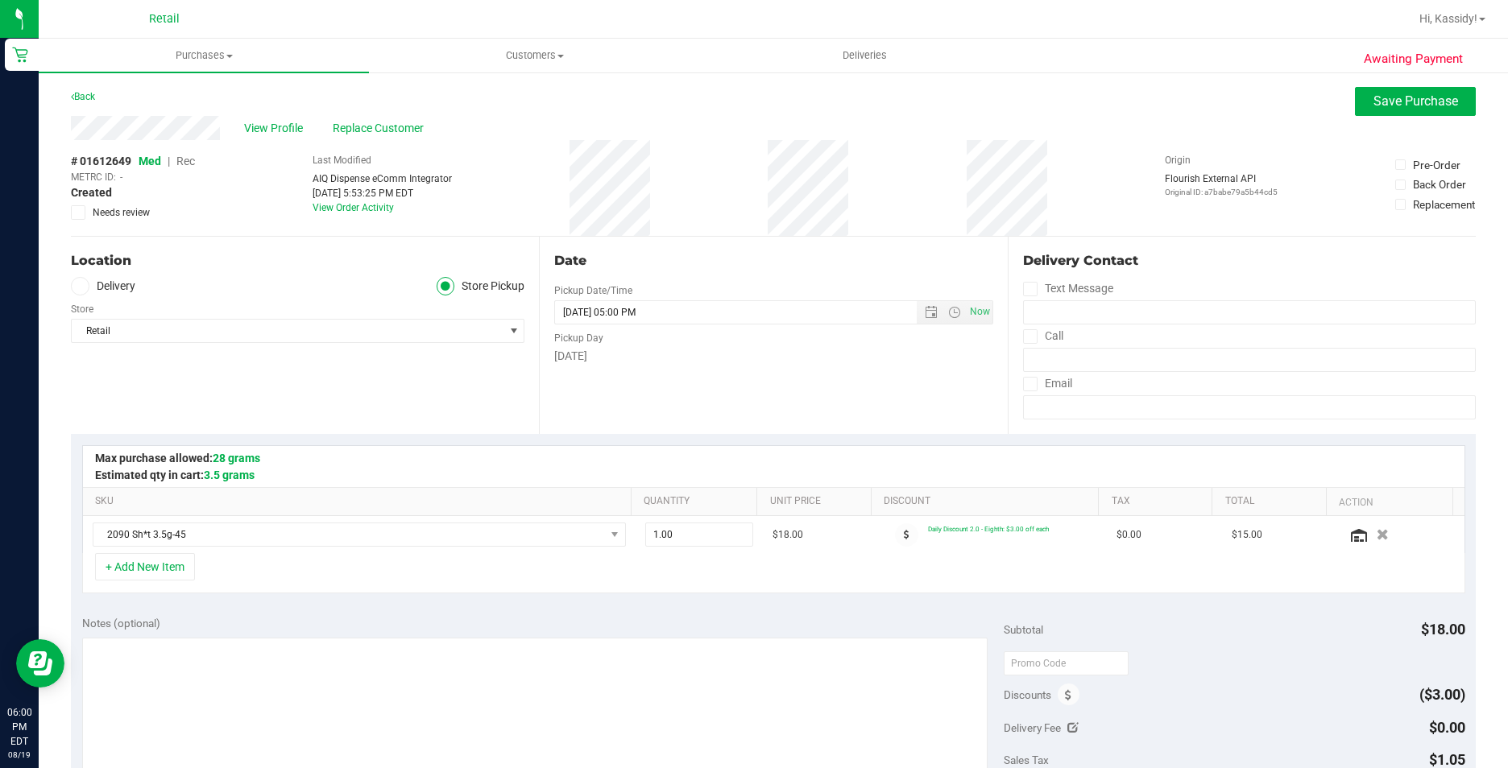
click at [181, 158] on span "Rec" at bounding box center [185, 161] width 19 height 13
click at [1375, 113] on button "Save Purchase" at bounding box center [1415, 101] width 121 height 29
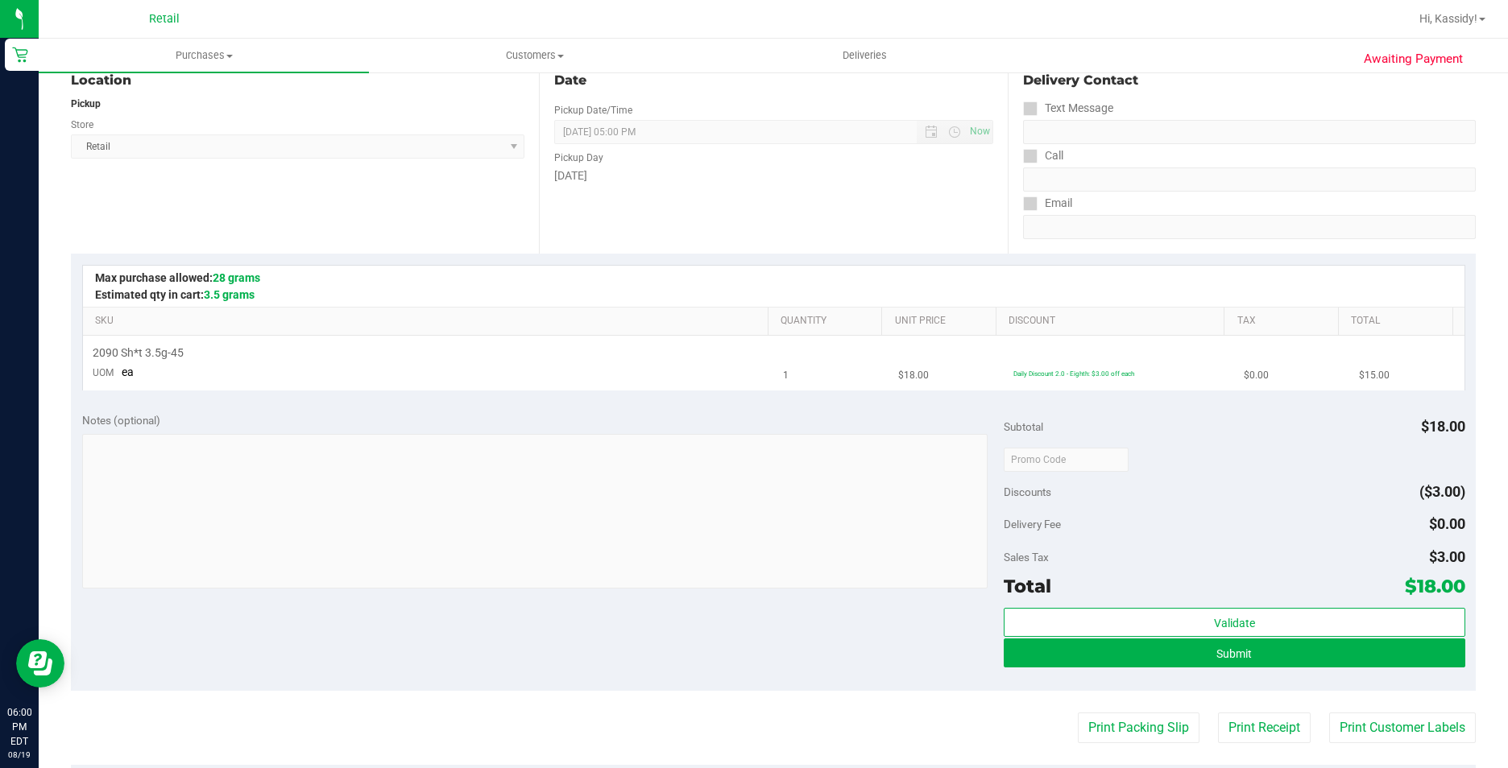
scroll to position [242, 0]
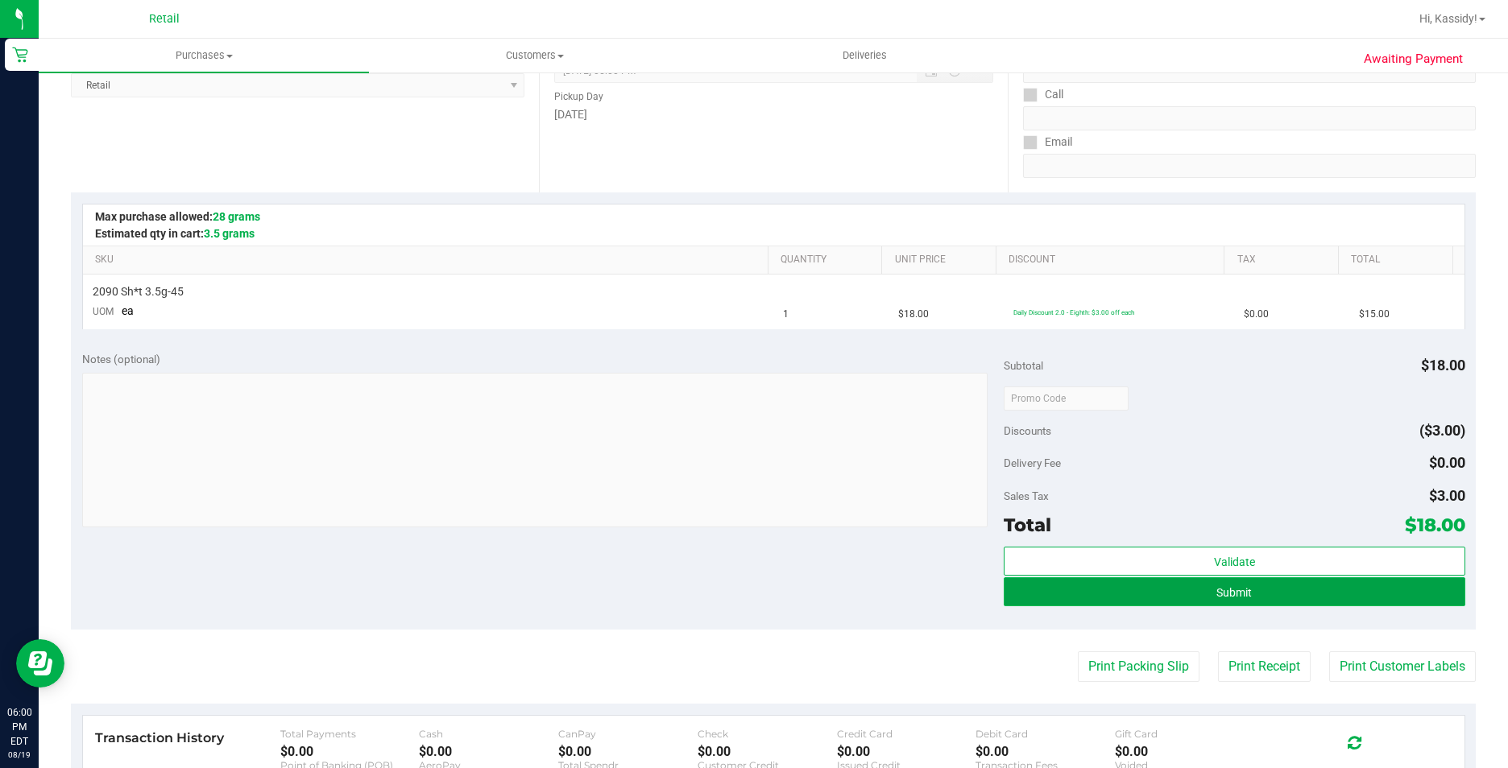
click at [1074, 598] on button "Submit" at bounding box center [1234, 592] width 461 height 29
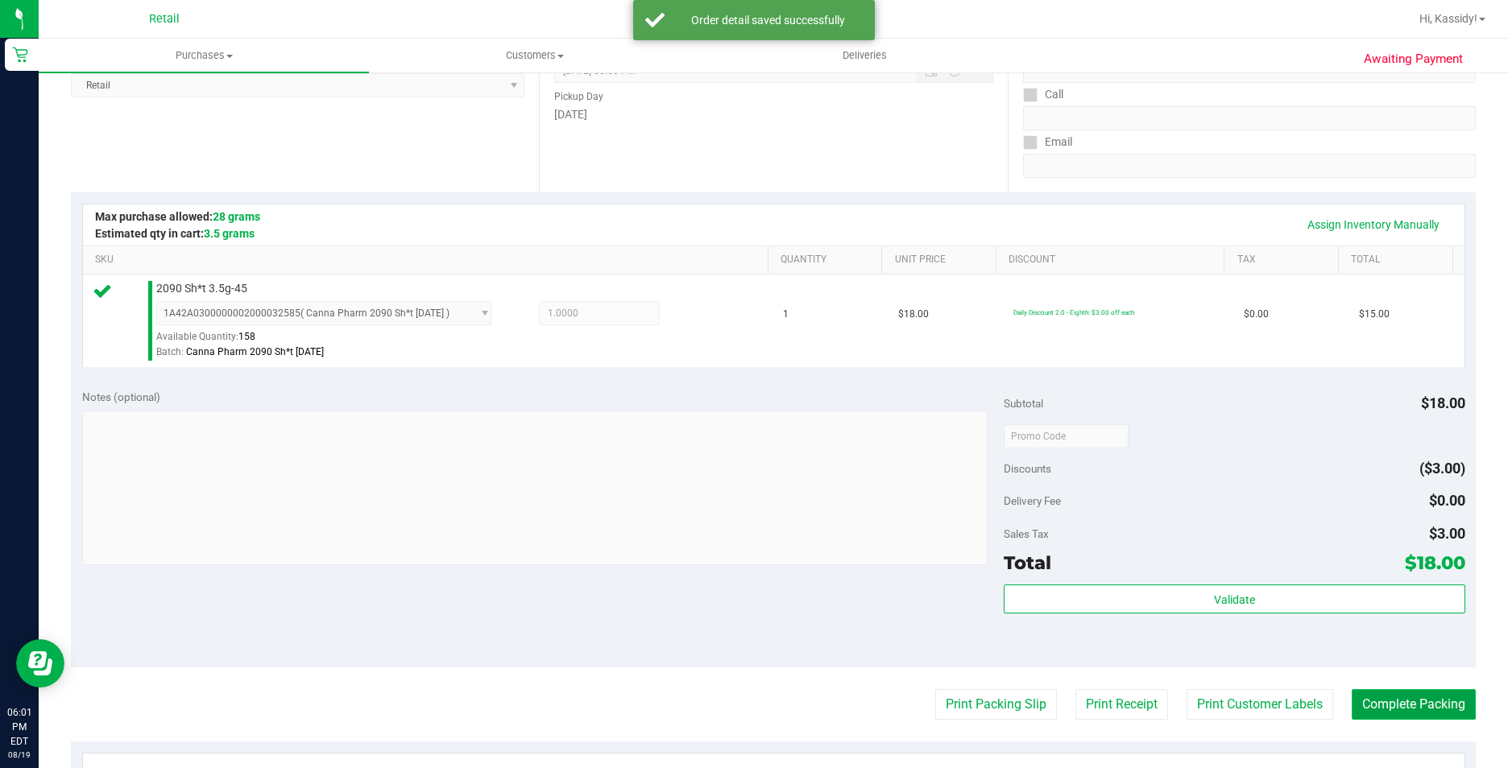
click at [1353, 702] on button "Complete Packing" at bounding box center [1414, 704] width 124 height 31
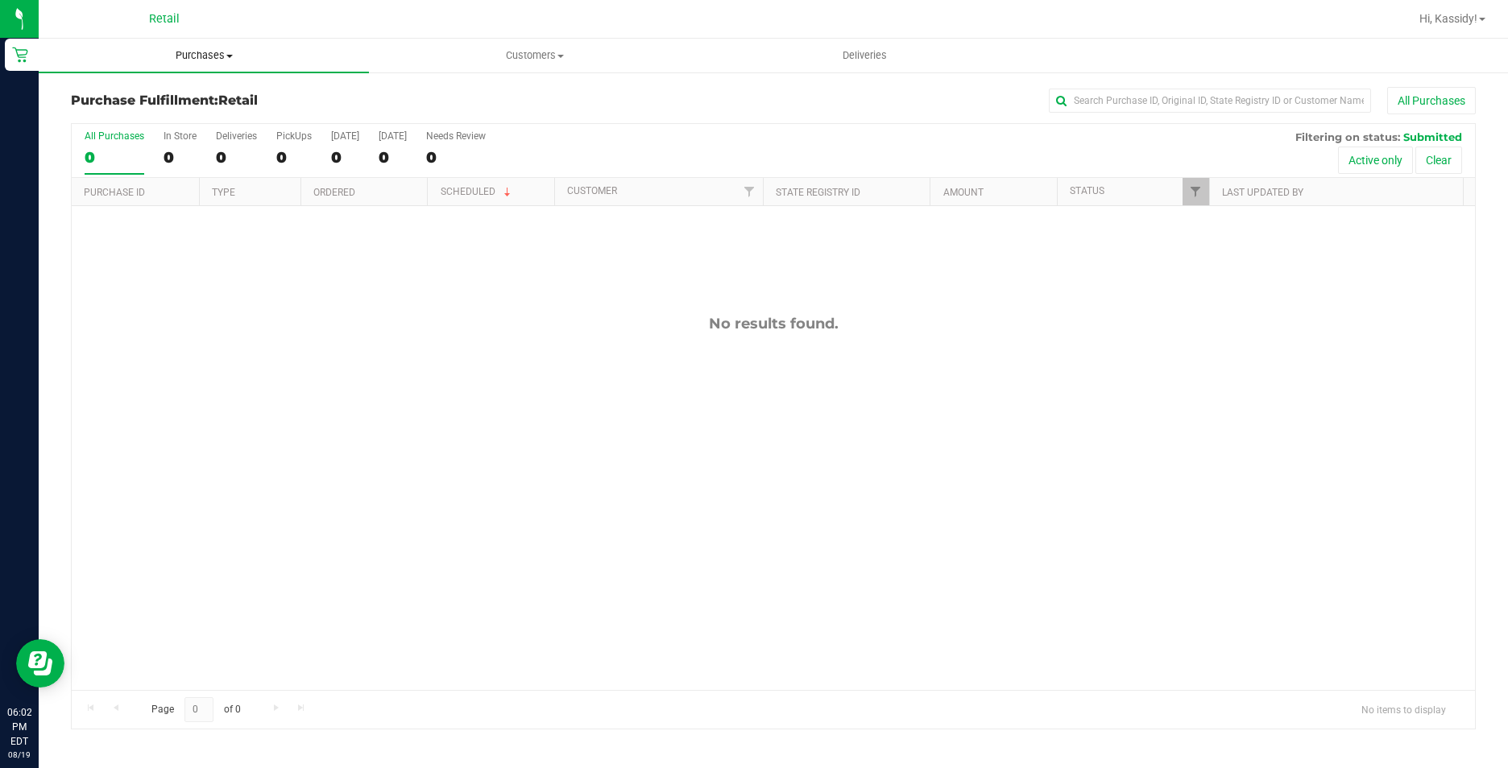
click at [185, 45] on uib-tab-heading "Purchases Summary of purchases Fulfillment All purchases" at bounding box center [204, 56] width 330 height 34
click at [182, 91] on span "Summary of purchases" at bounding box center [121, 97] width 165 height 14
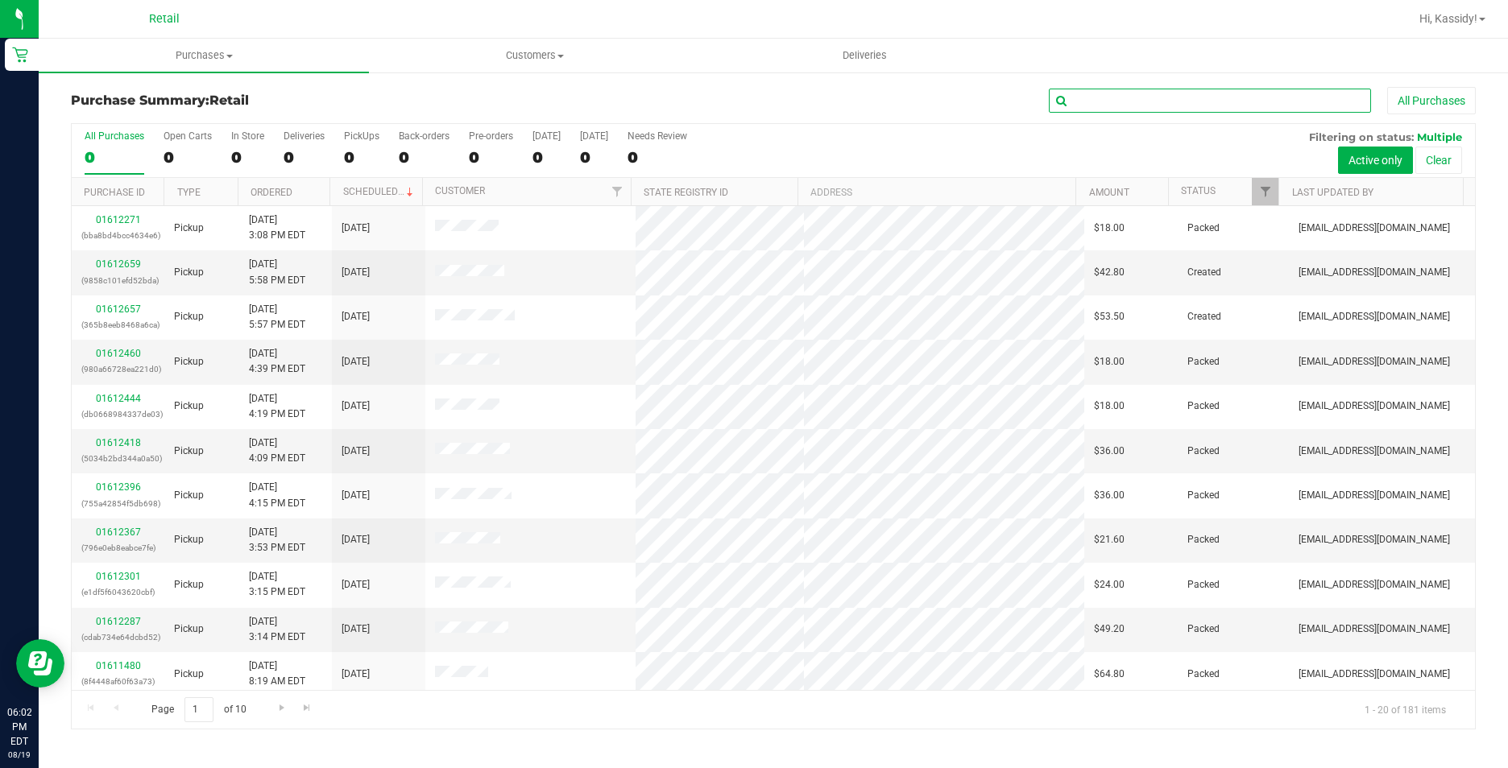
click at [1187, 110] on input "text" at bounding box center [1210, 101] width 322 height 24
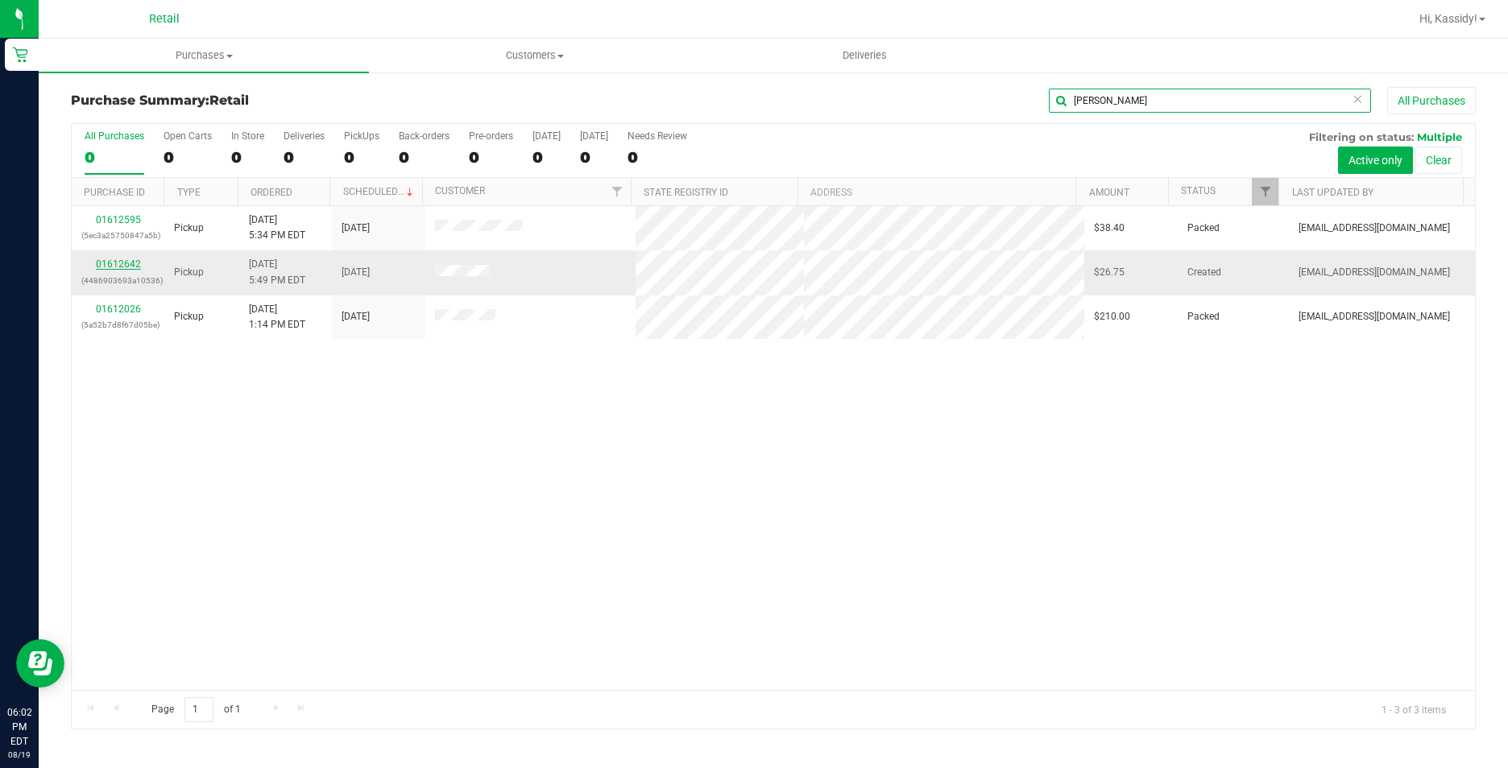
type input "[PERSON_NAME]"
click at [114, 265] on link "01612642" at bounding box center [118, 264] width 45 height 11
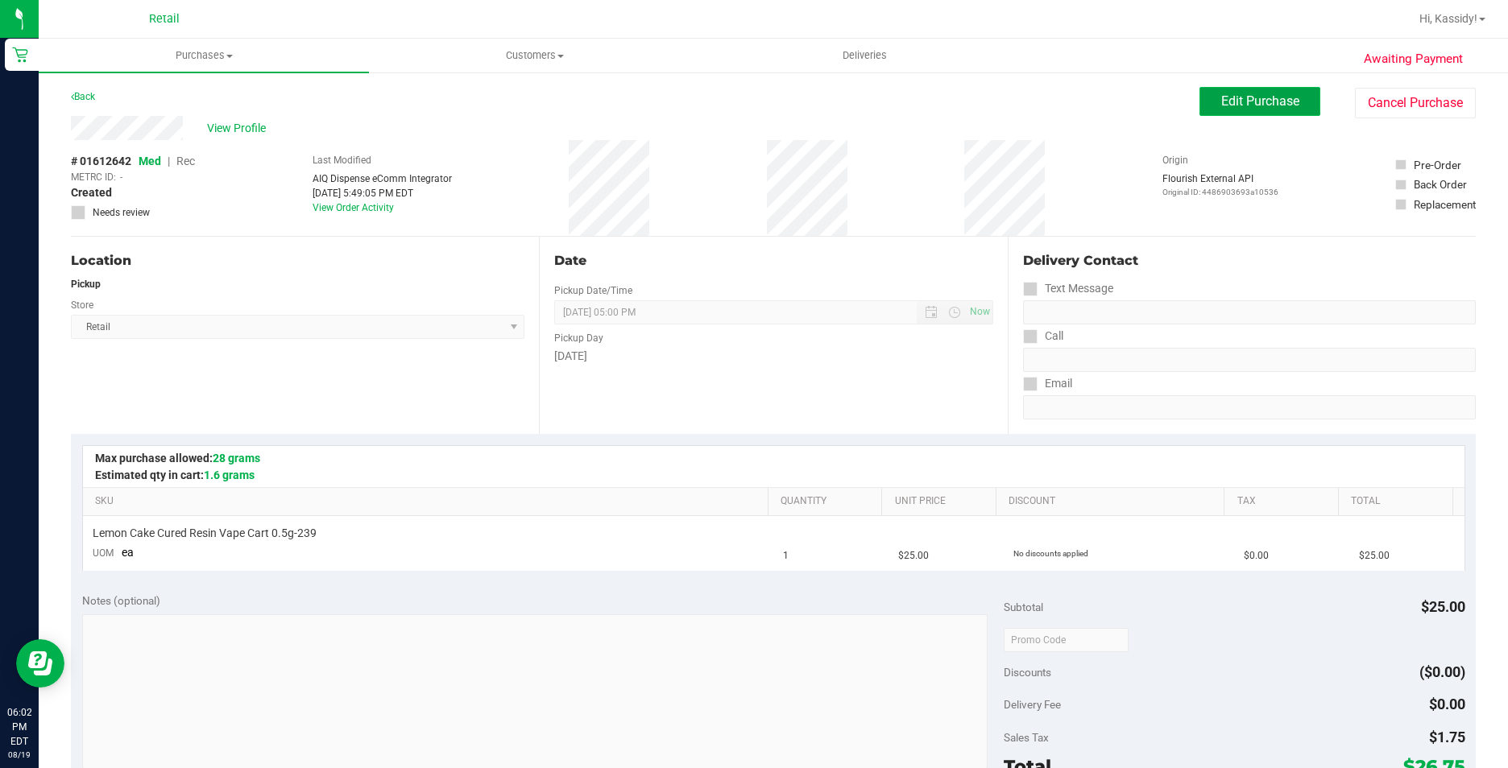
click at [1205, 101] on button "Edit Purchase" at bounding box center [1259, 101] width 121 height 29
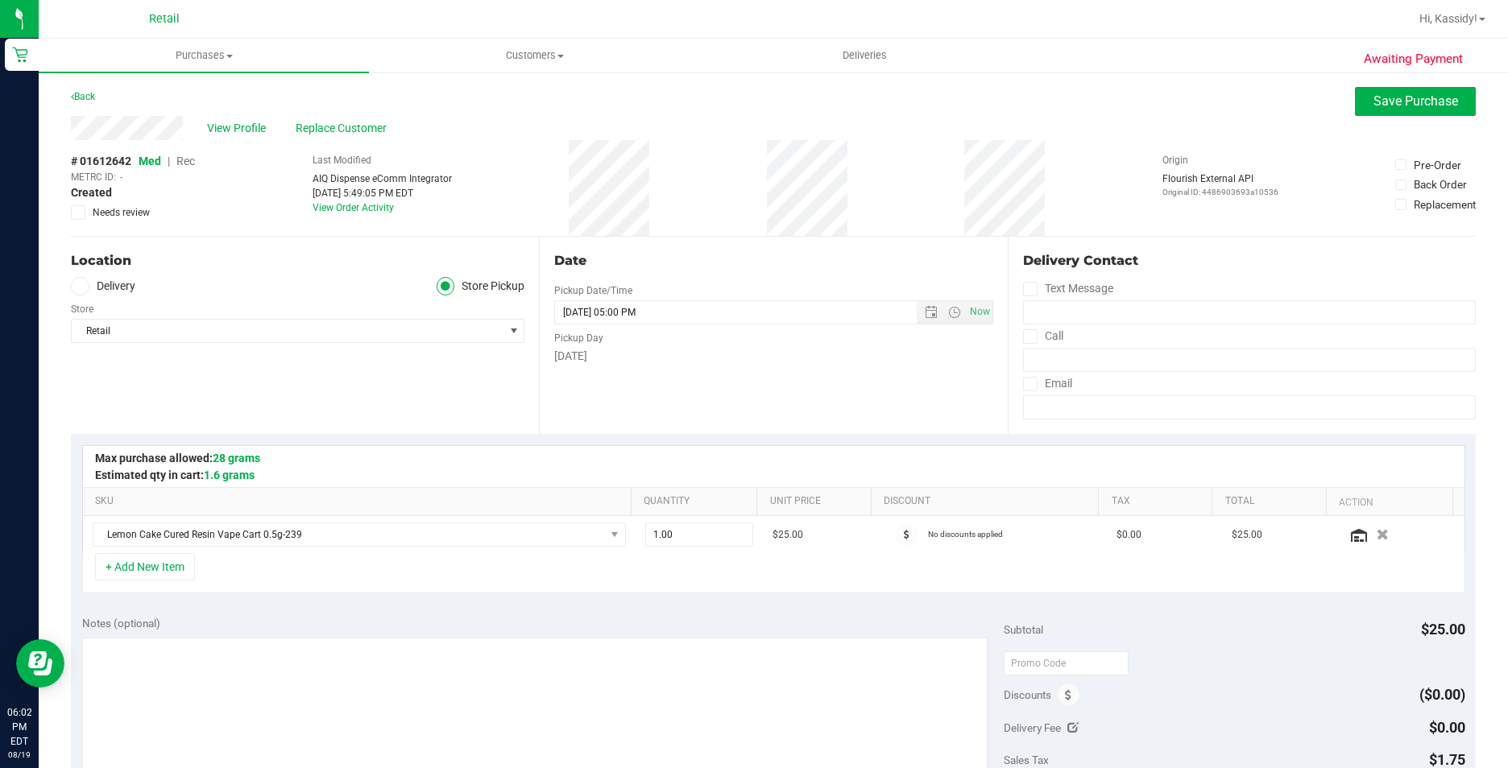
click at [180, 162] on span "Rec" at bounding box center [185, 161] width 19 height 13
click at [1408, 91] on button "Save Purchase" at bounding box center [1415, 101] width 121 height 29
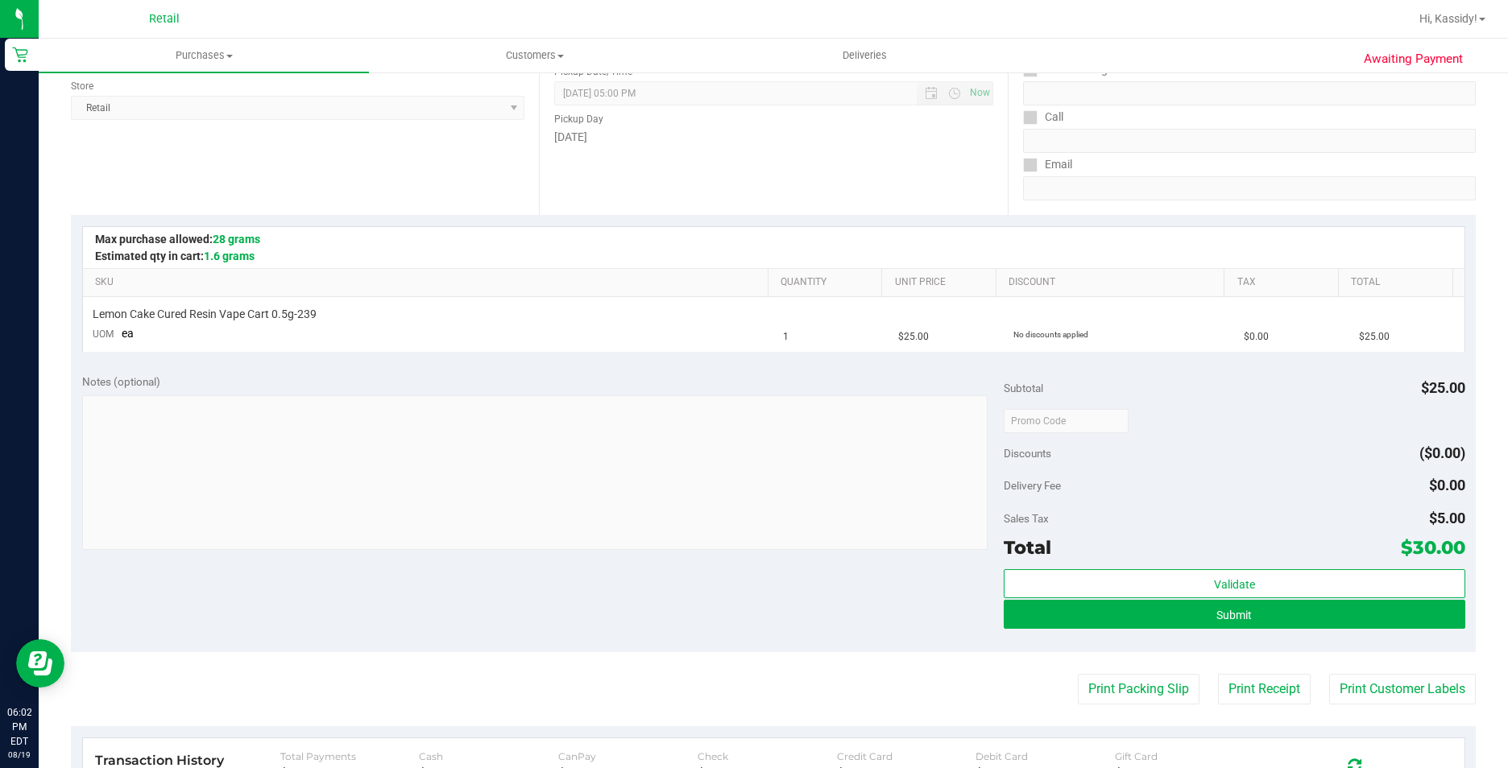
scroll to position [242, 0]
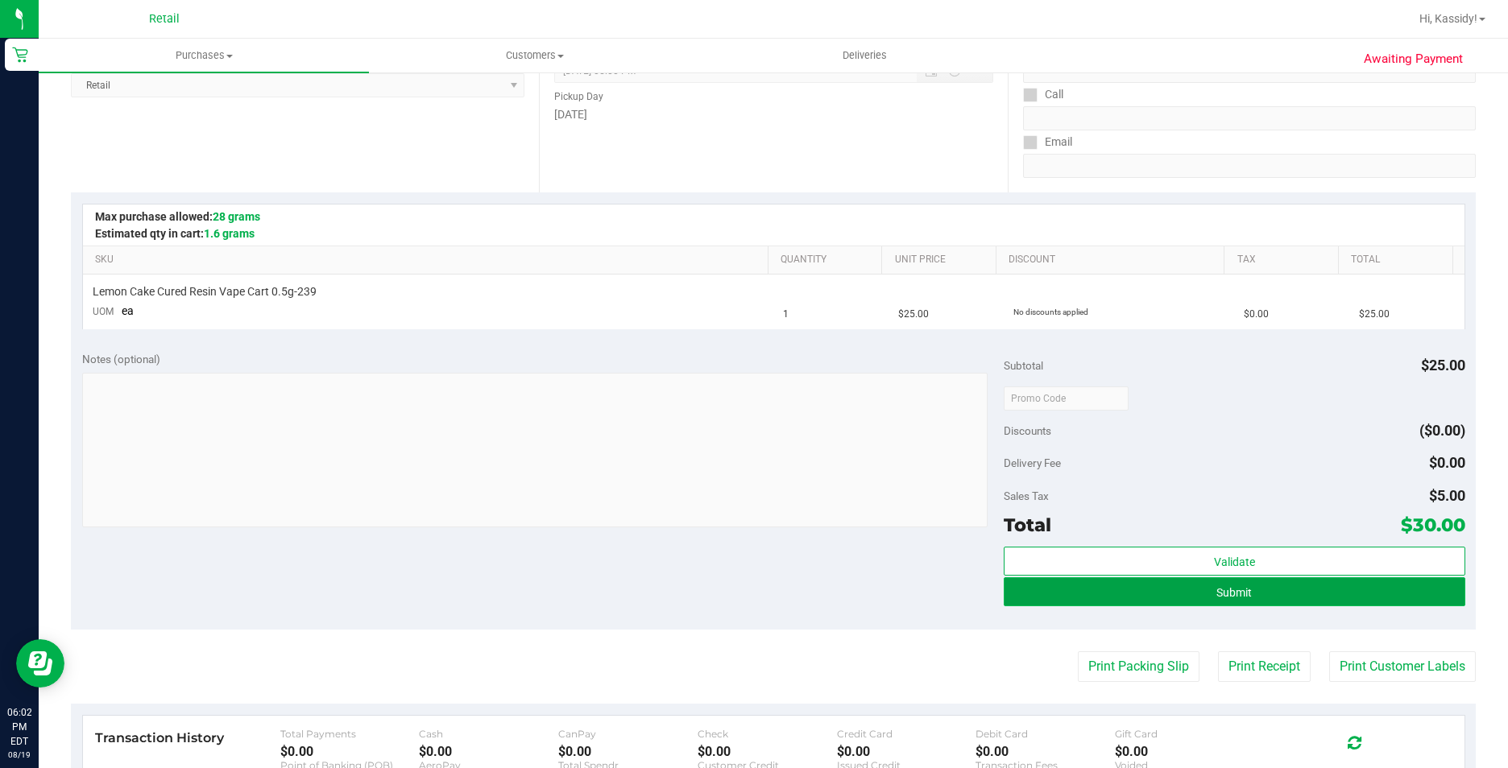
click at [1075, 586] on button "Submit" at bounding box center [1234, 592] width 461 height 29
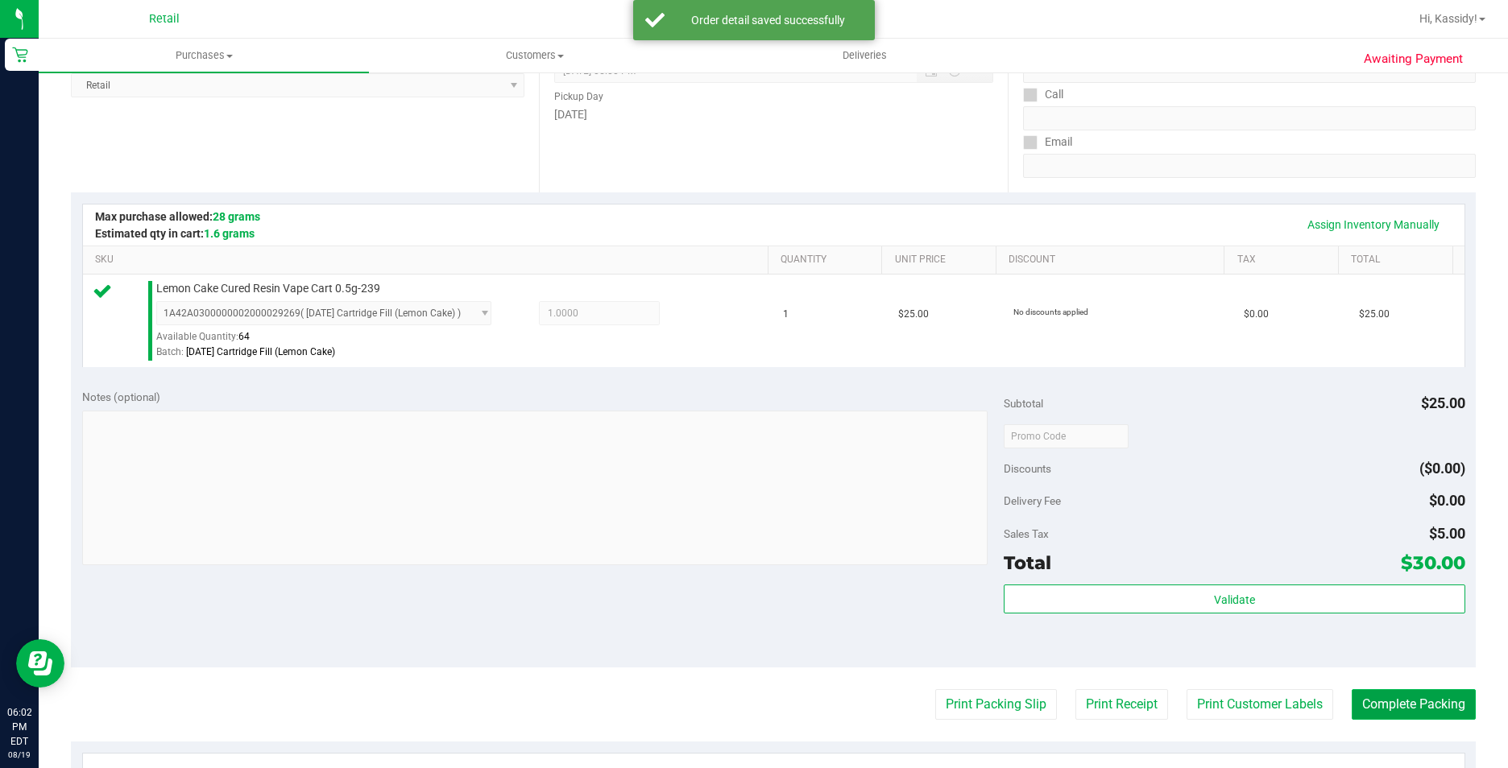
click at [1408, 706] on button "Complete Packing" at bounding box center [1414, 704] width 124 height 31
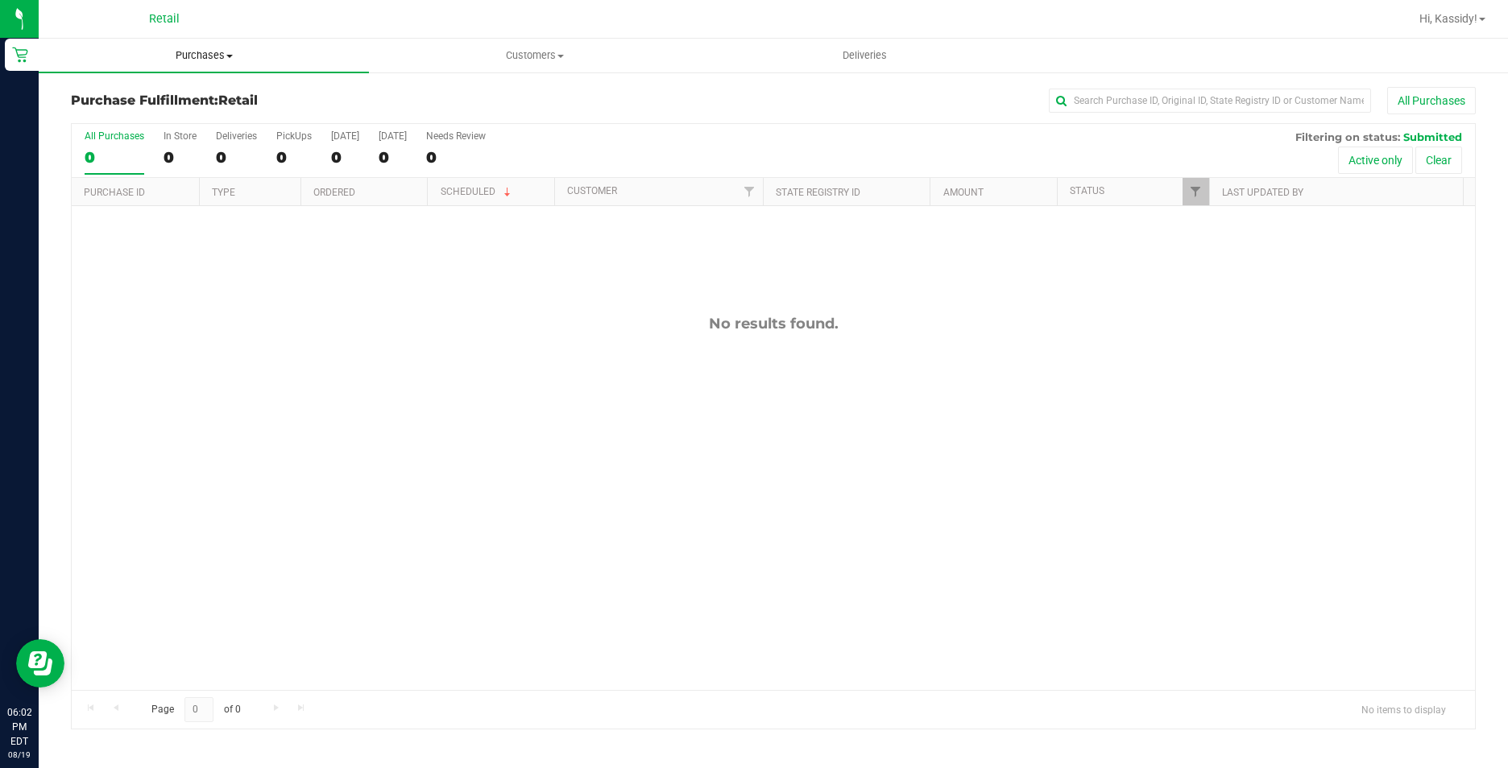
click at [205, 48] on span "Purchases" at bounding box center [204, 55] width 330 height 14
click at [188, 91] on span "Summary of purchases" at bounding box center [121, 97] width 165 height 14
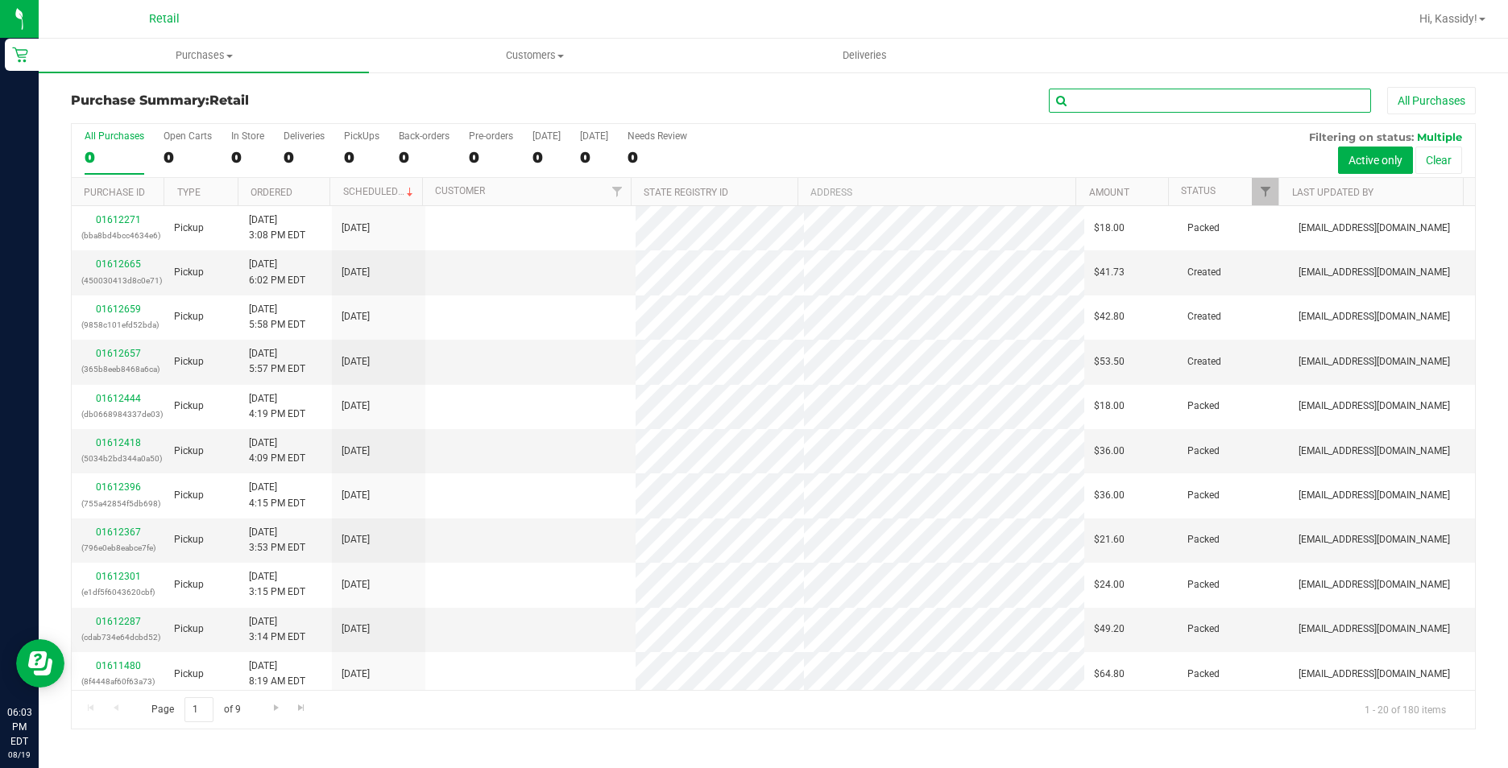
click at [1202, 110] on input "text" at bounding box center [1210, 101] width 322 height 24
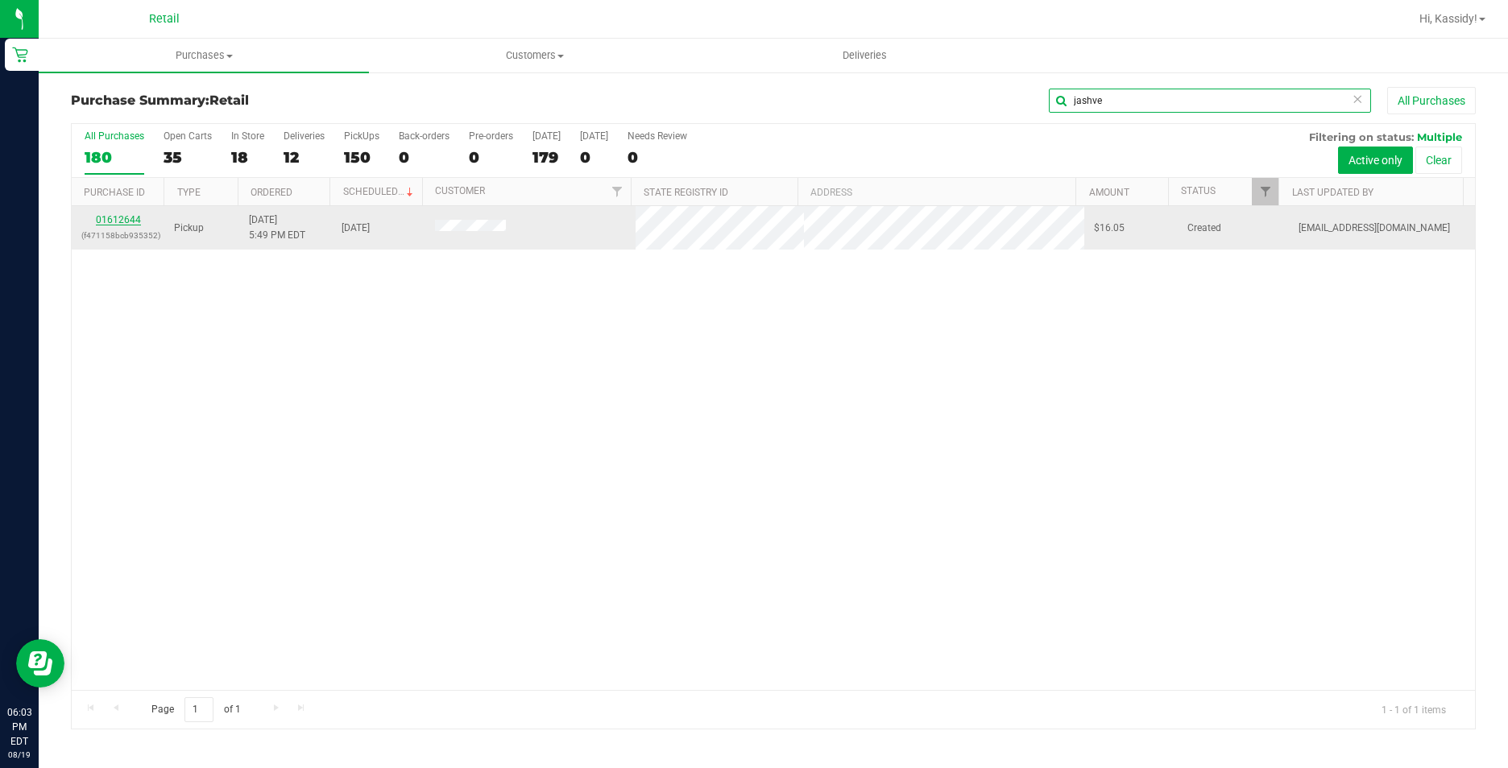
type input "jashve"
click at [106, 214] on link "01612644" at bounding box center [118, 219] width 45 height 11
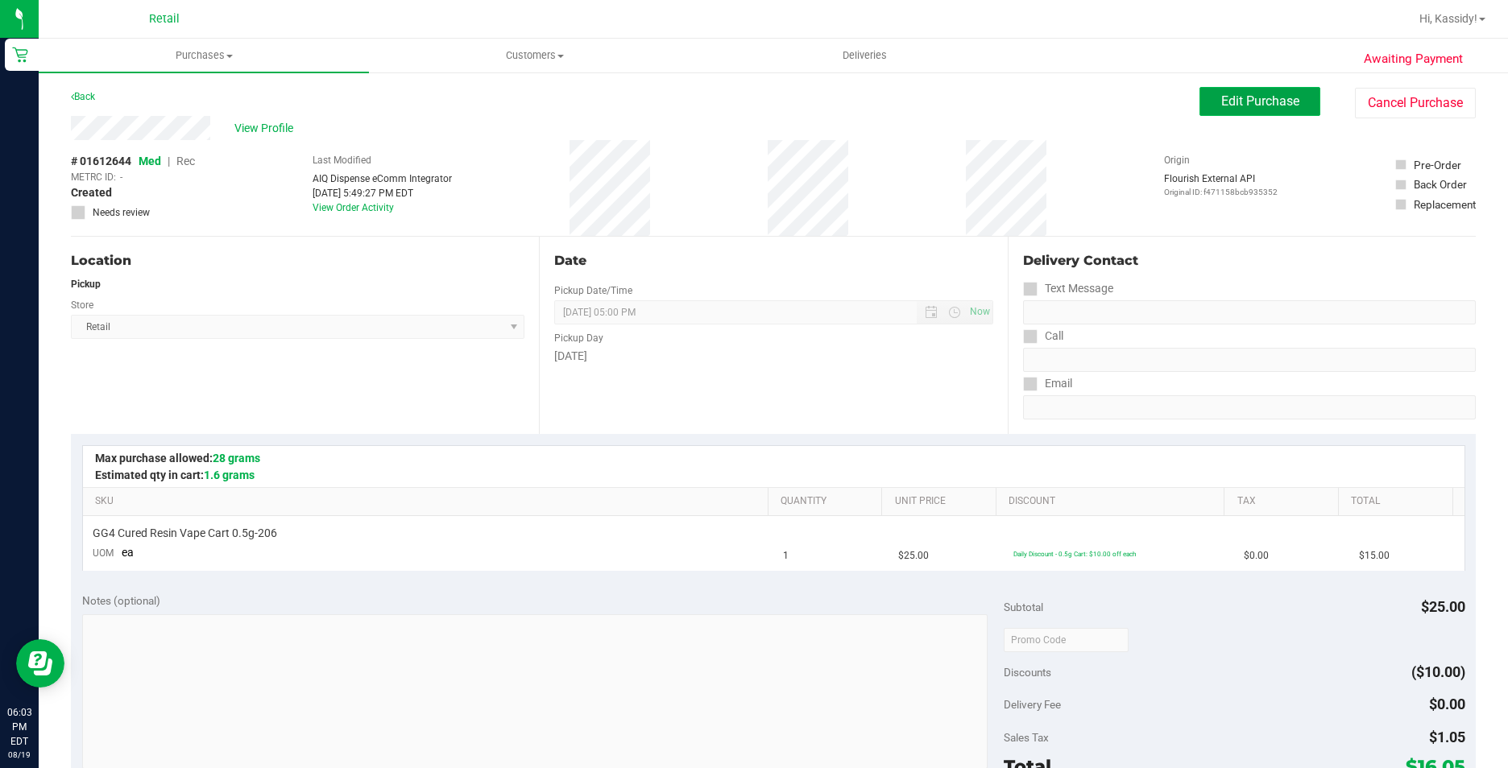
click at [1244, 95] on span "Edit Purchase" at bounding box center [1260, 100] width 78 height 15
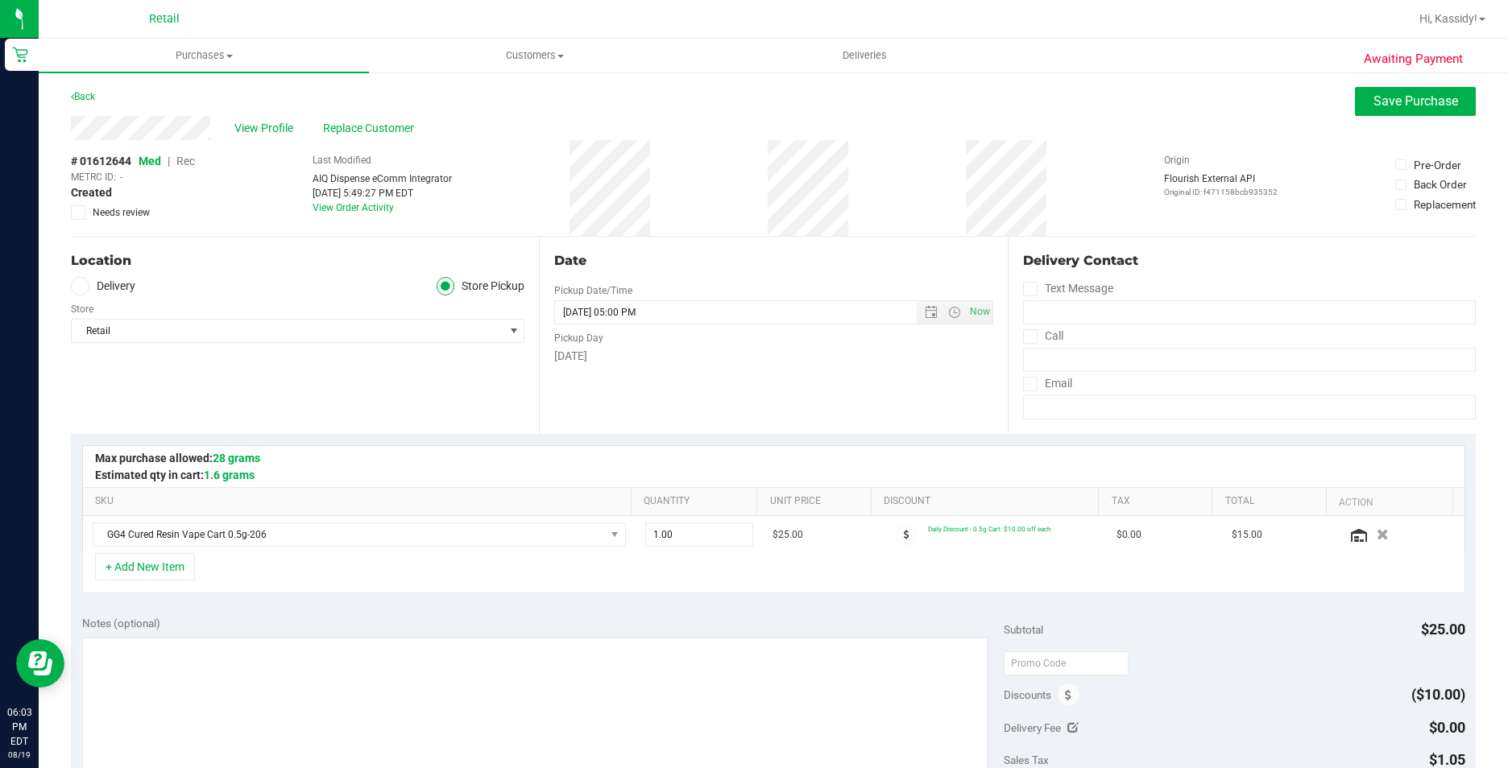
click at [195, 159] on div "# 01612644 Med | Rec METRC ID: - Created Needs review" at bounding box center [133, 186] width 124 height 67
click at [188, 159] on span "Rec" at bounding box center [185, 161] width 19 height 13
click at [1373, 100] on span "Save Purchase" at bounding box center [1415, 100] width 85 height 15
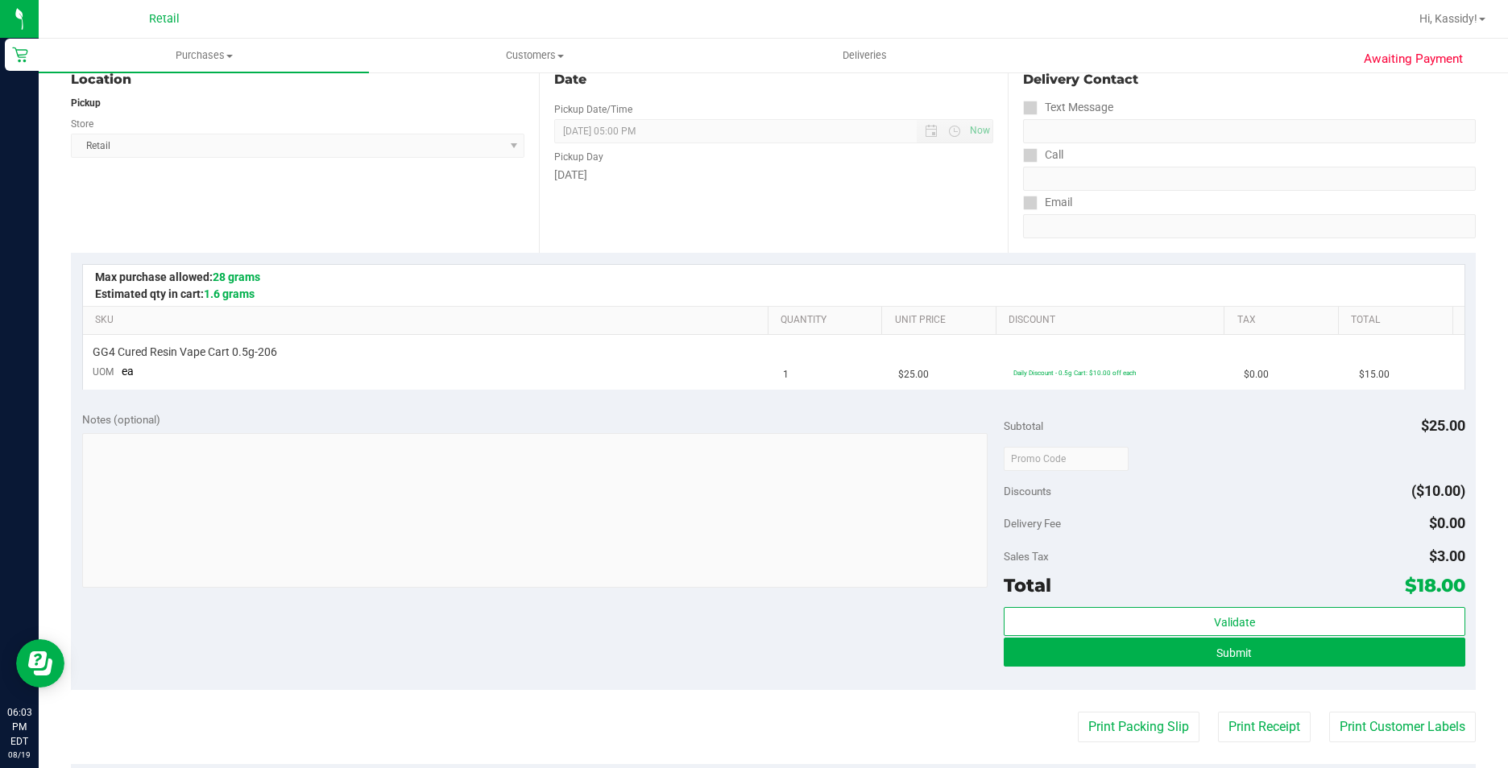
scroll to position [242, 0]
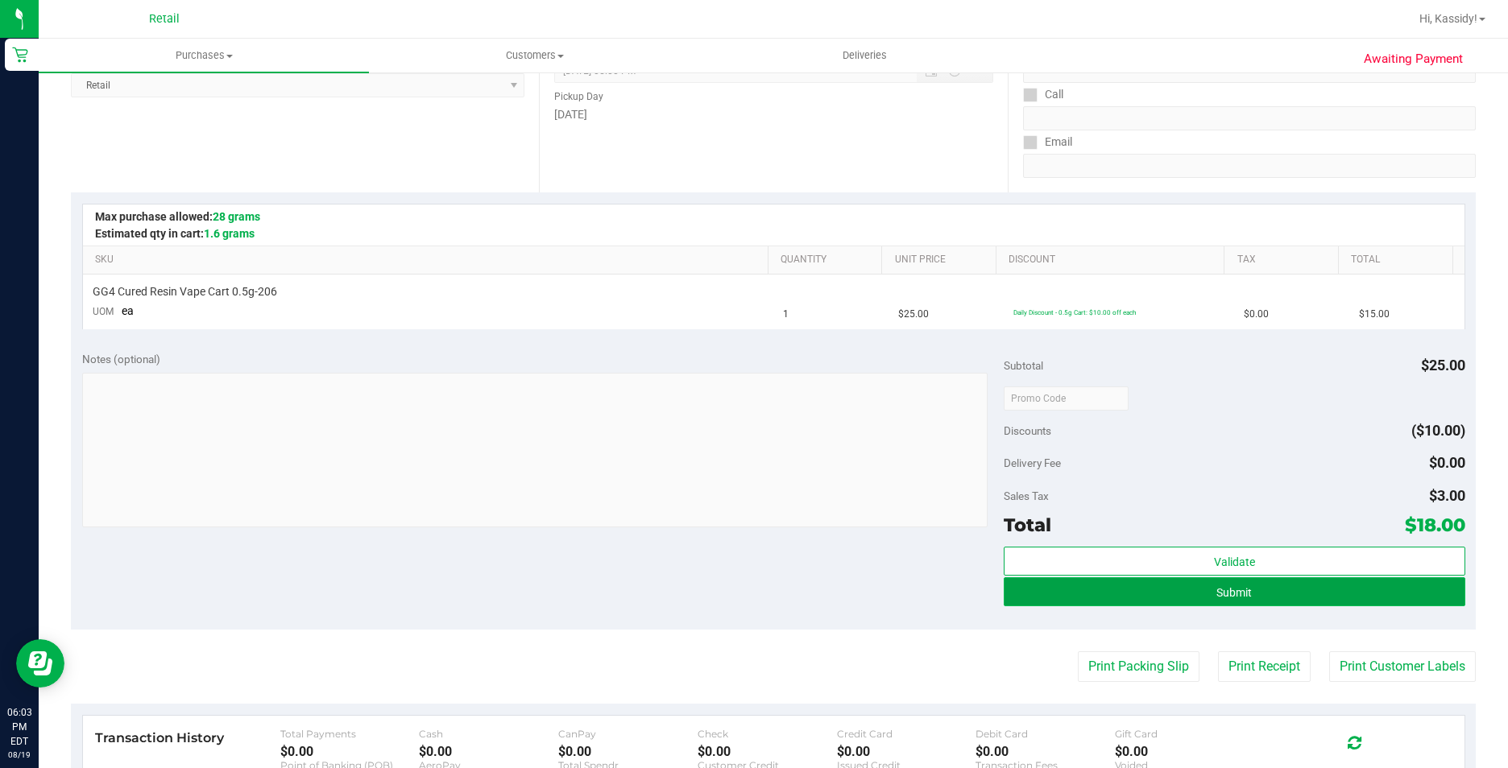
click at [1285, 592] on button "Submit" at bounding box center [1234, 592] width 461 height 29
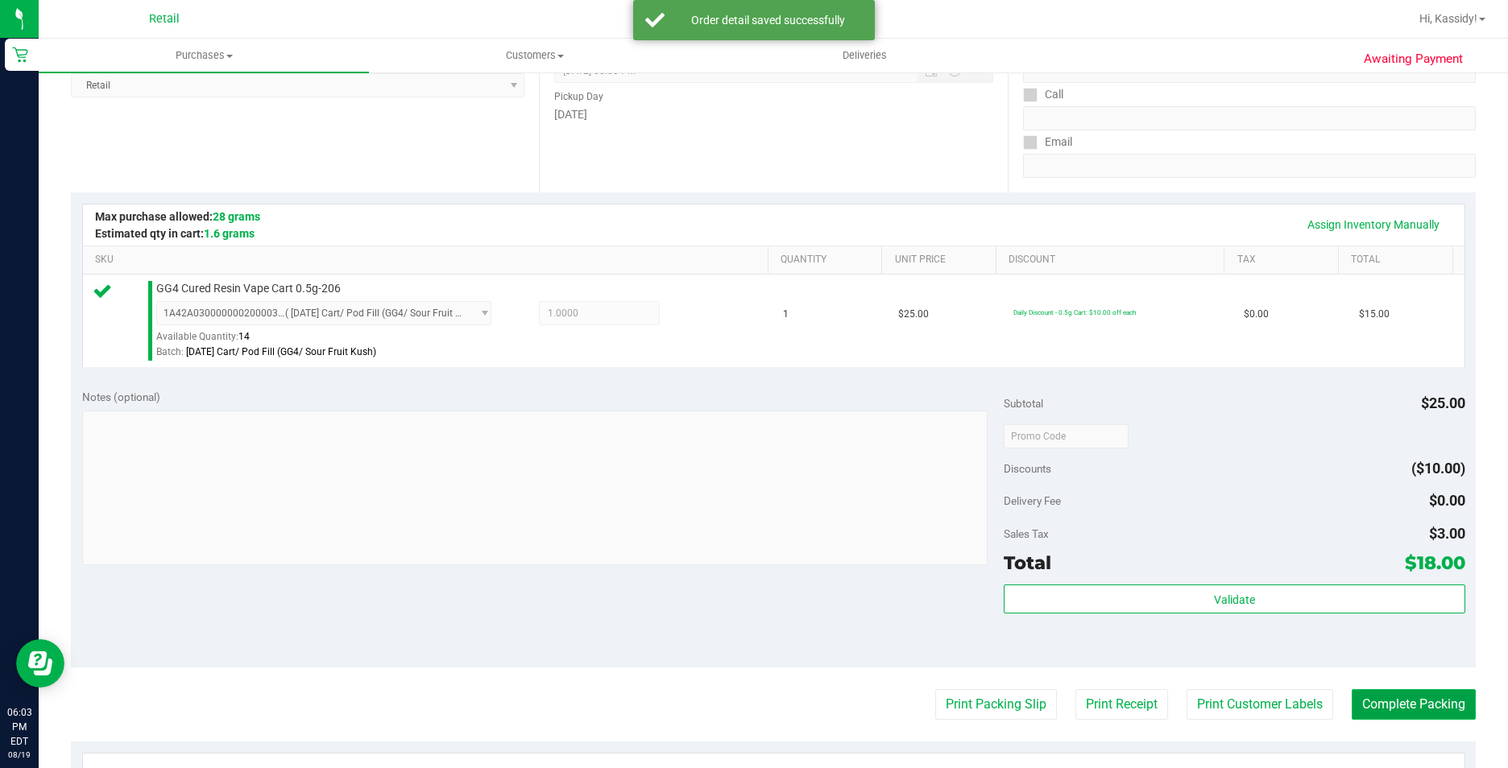
click at [1352, 703] on button "Complete Packing" at bounding box center [1414, 704] width 124 height 31
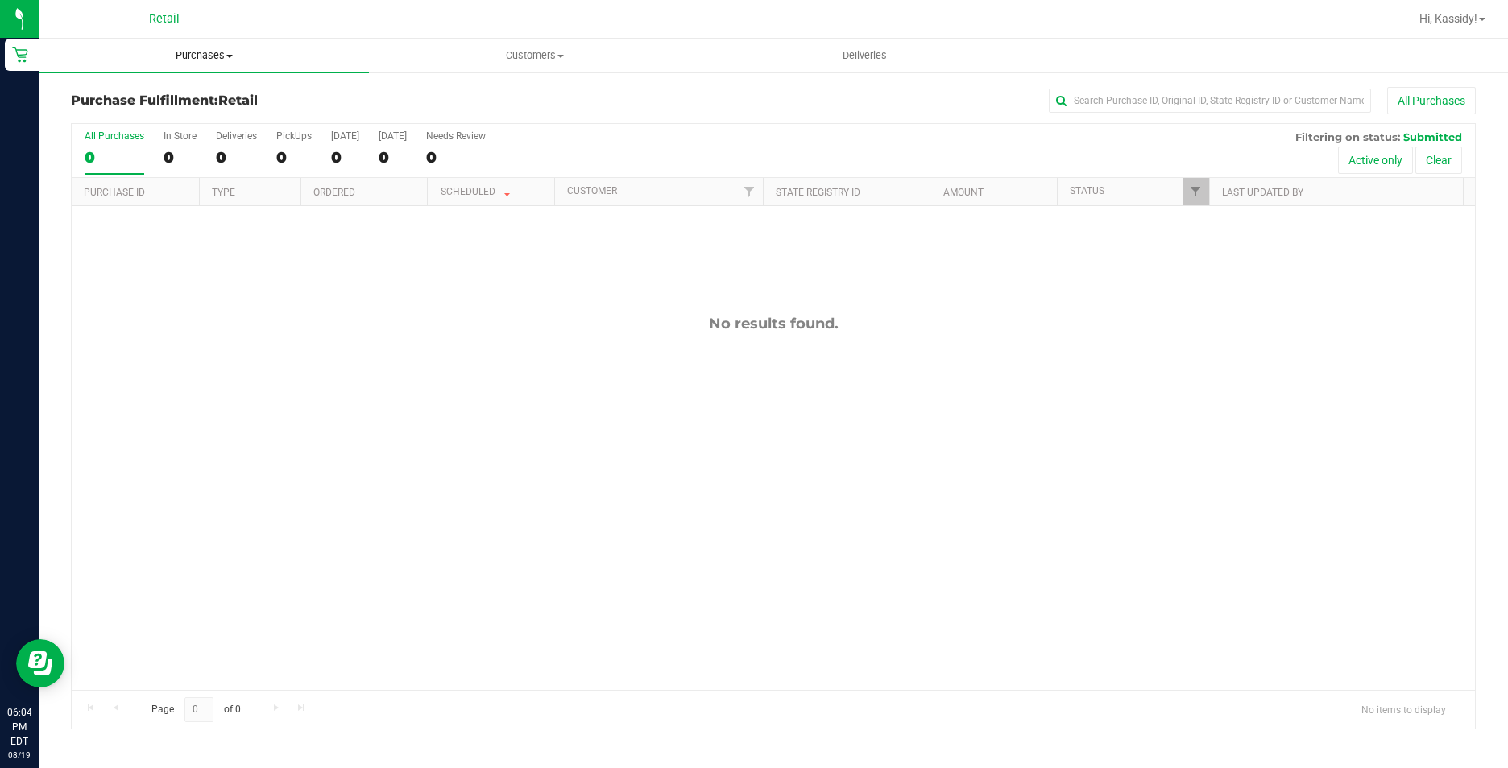
click at [194, 64] on uib-tab-heading "Purchases Summary of purchases Fulfillment All purchases" at bounding box center [204, 56] width 330 height 34
click at [169, 92] on span "Summary of purchases" at bounding box center [121, 97] width 165 height 14
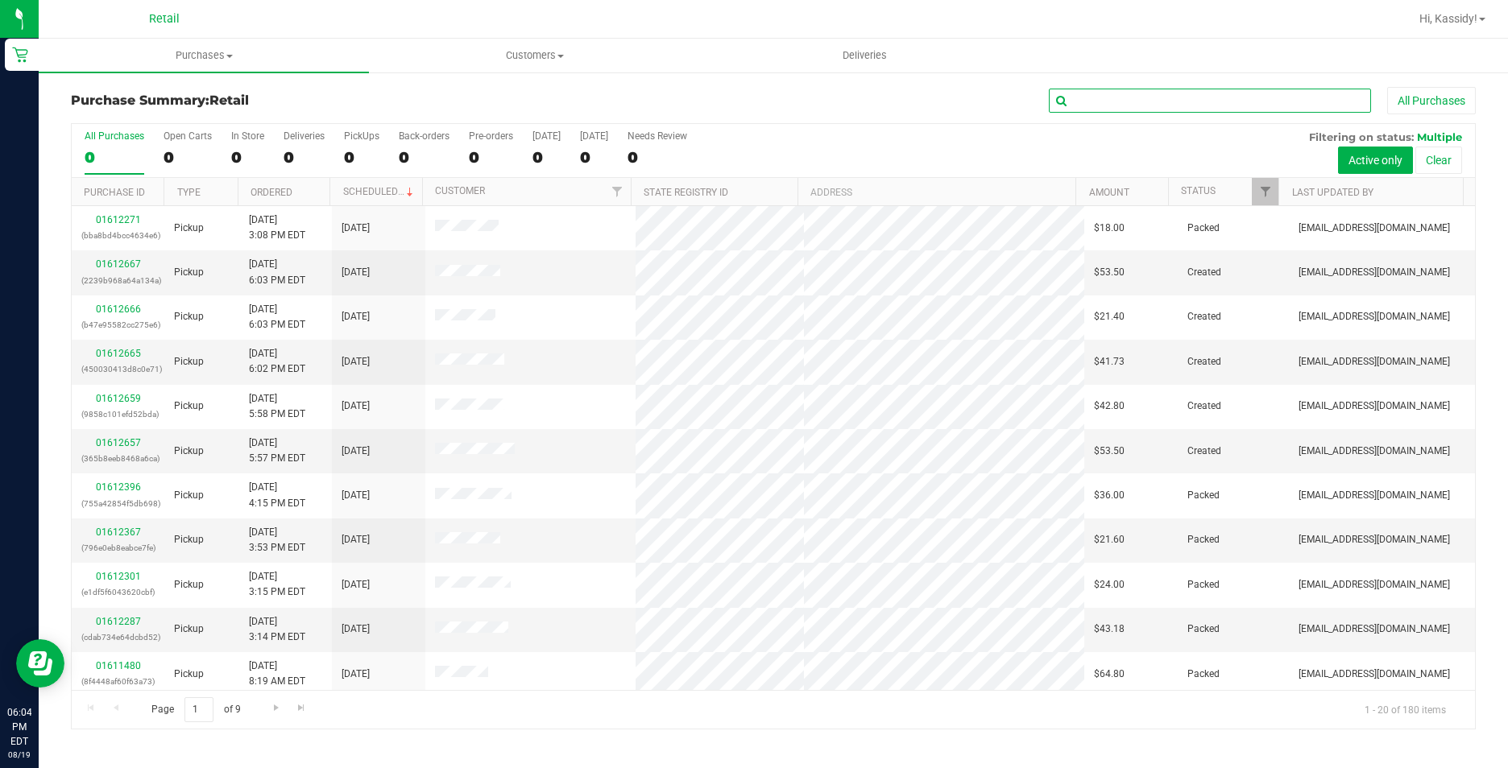
click at [1169, 96] on input "text" at bounding box center [1210, 101] width 322 height 24
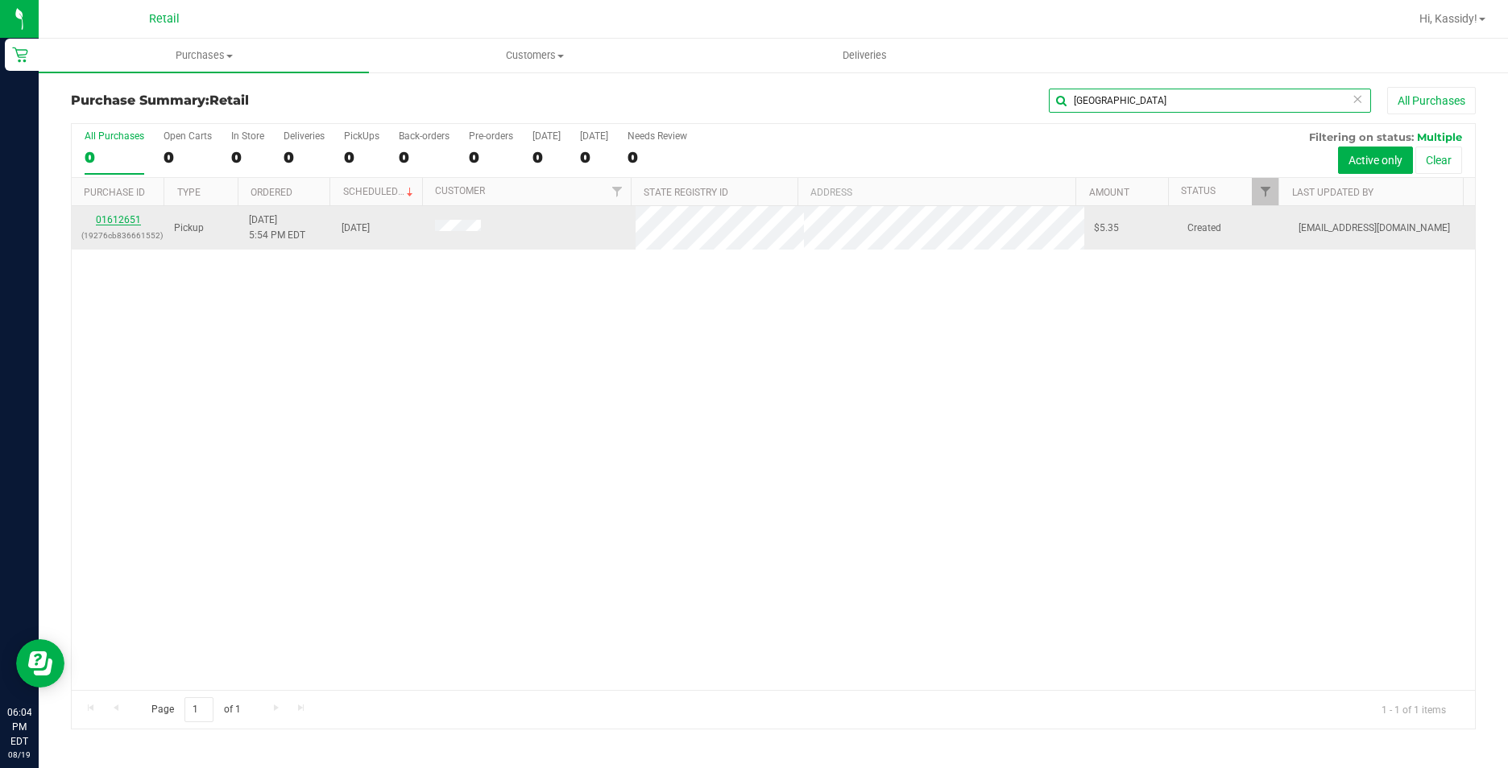
type input "[GEOGRAPHIC_DATA]"
click at [118, 216] on link "01612651" at bounding box center [118, 219] width 45 height 11
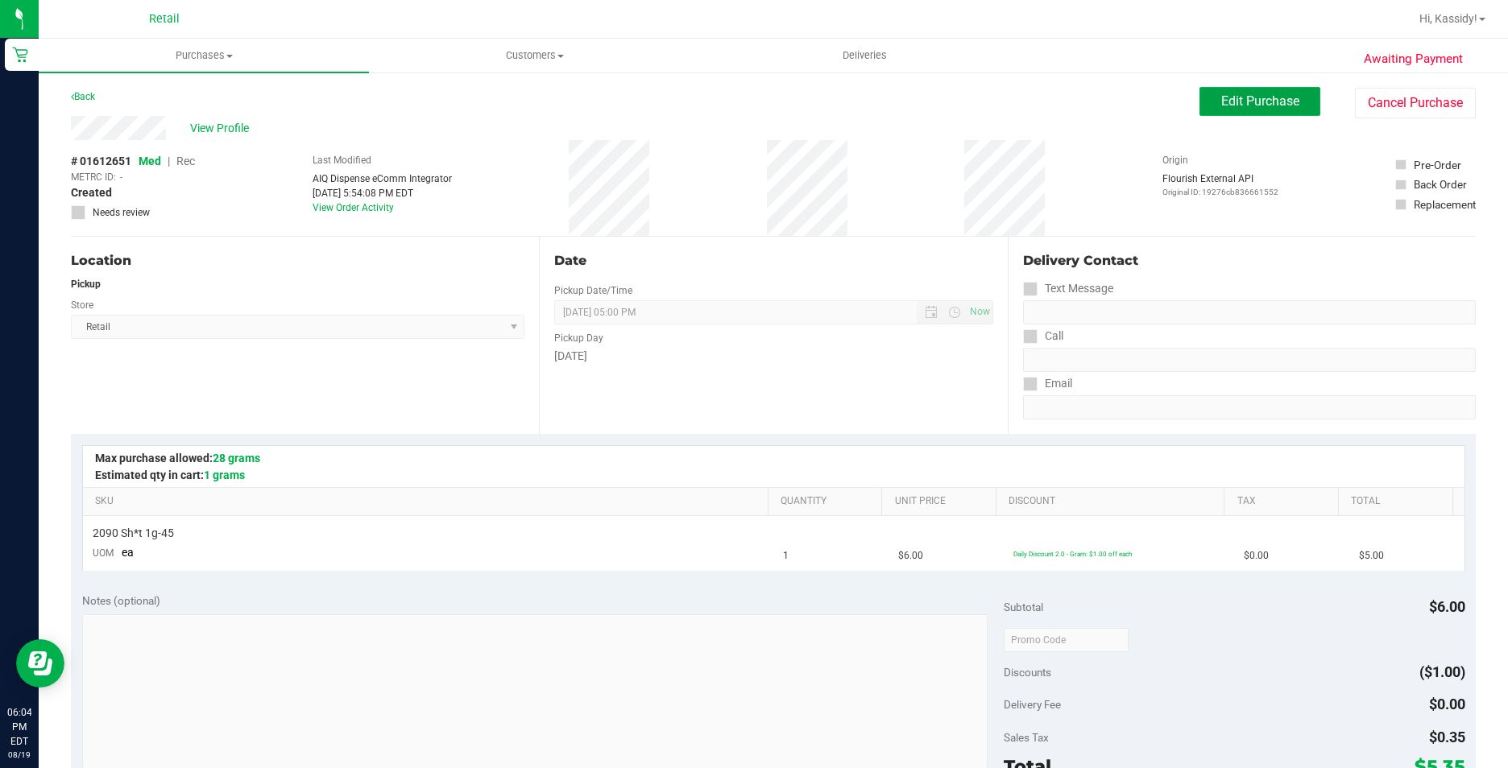
click at [1240, 107] on span "Edit Purchase" at bounding box center [1260, 100] width 78 height 15
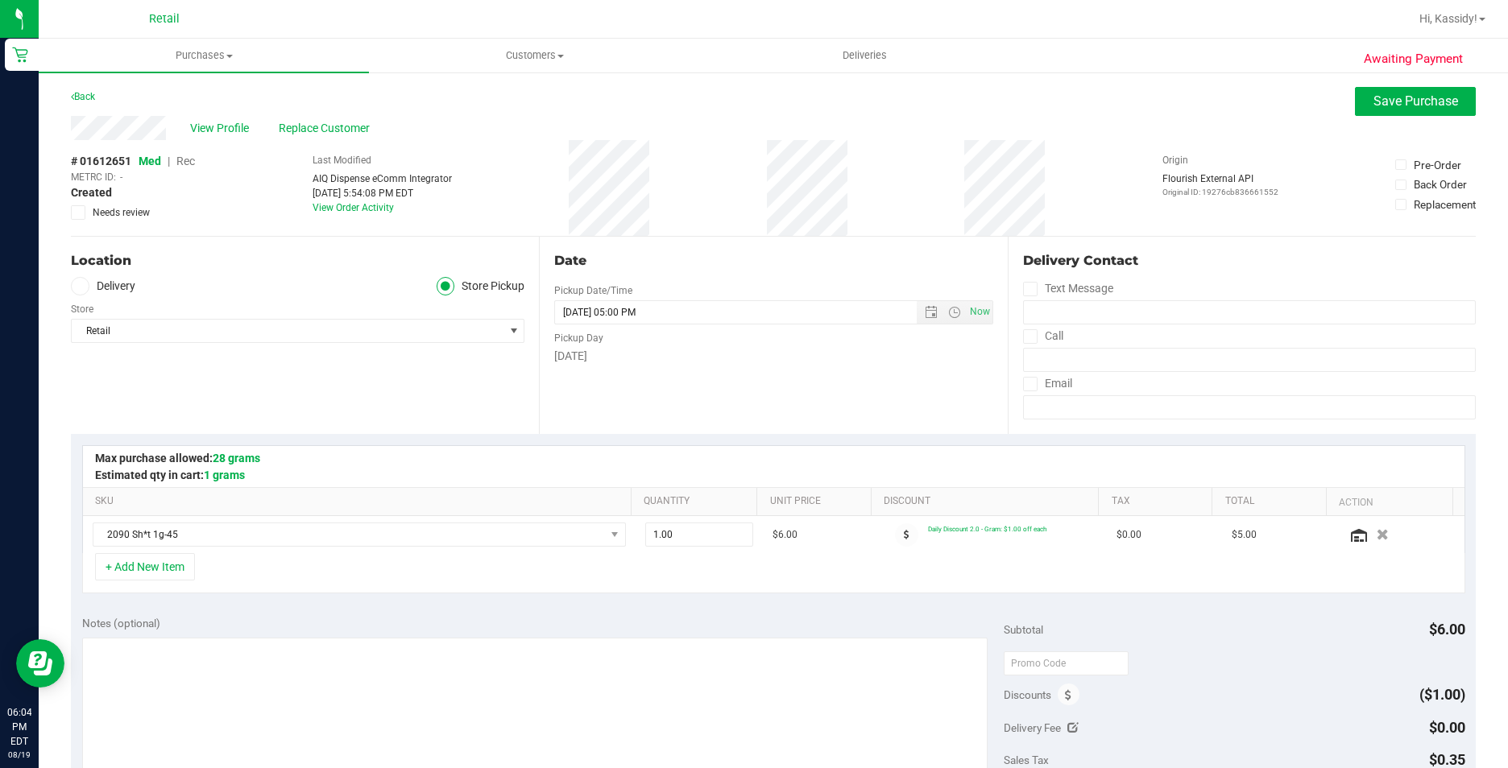
click at [186, 159] on span "Rec" at bounding box center [185, 161] width 19 height 13
click at [1374, 107] on span "Save Purchase" at bounding box center [1415, 100] width 85 height 15
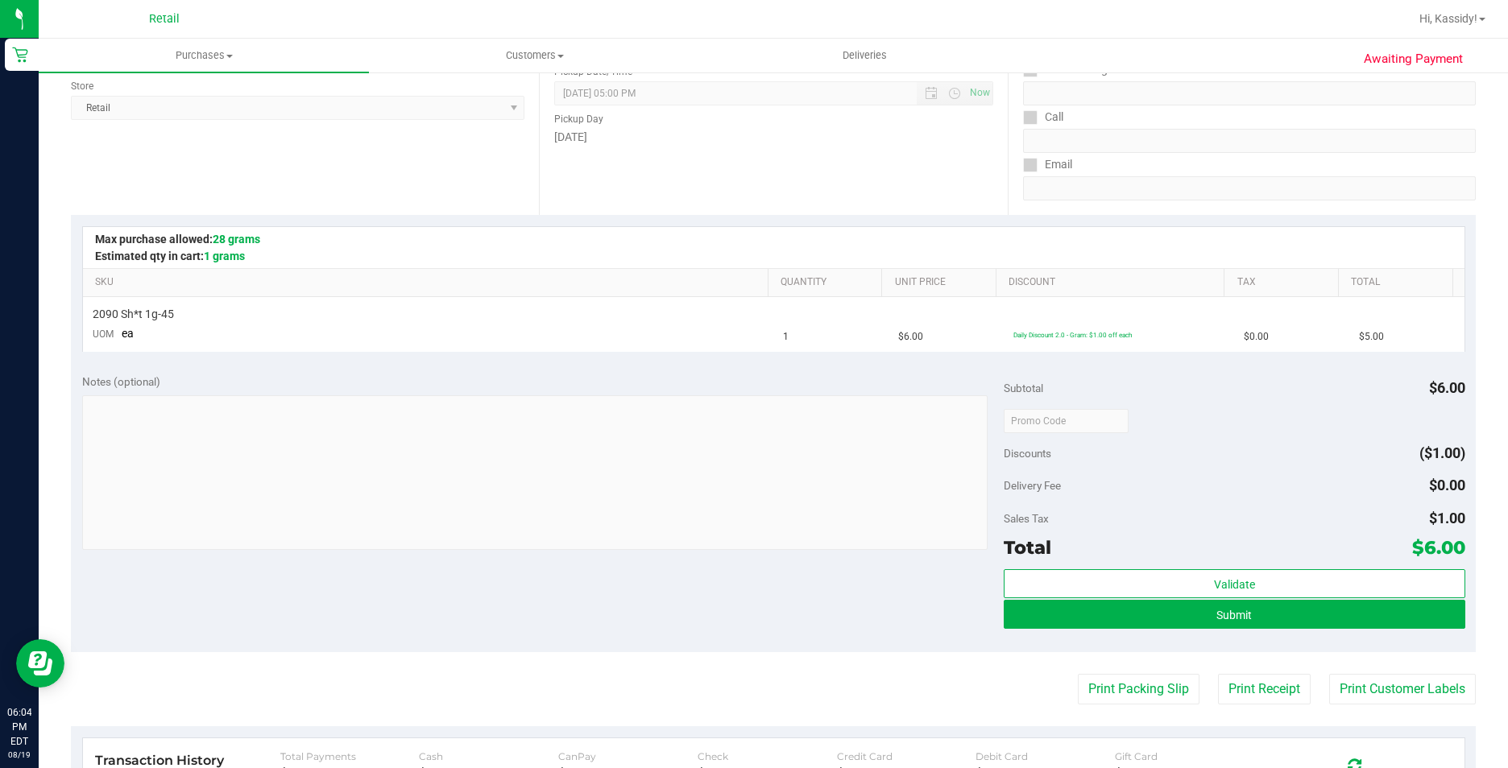
scroll to position [242, 0]
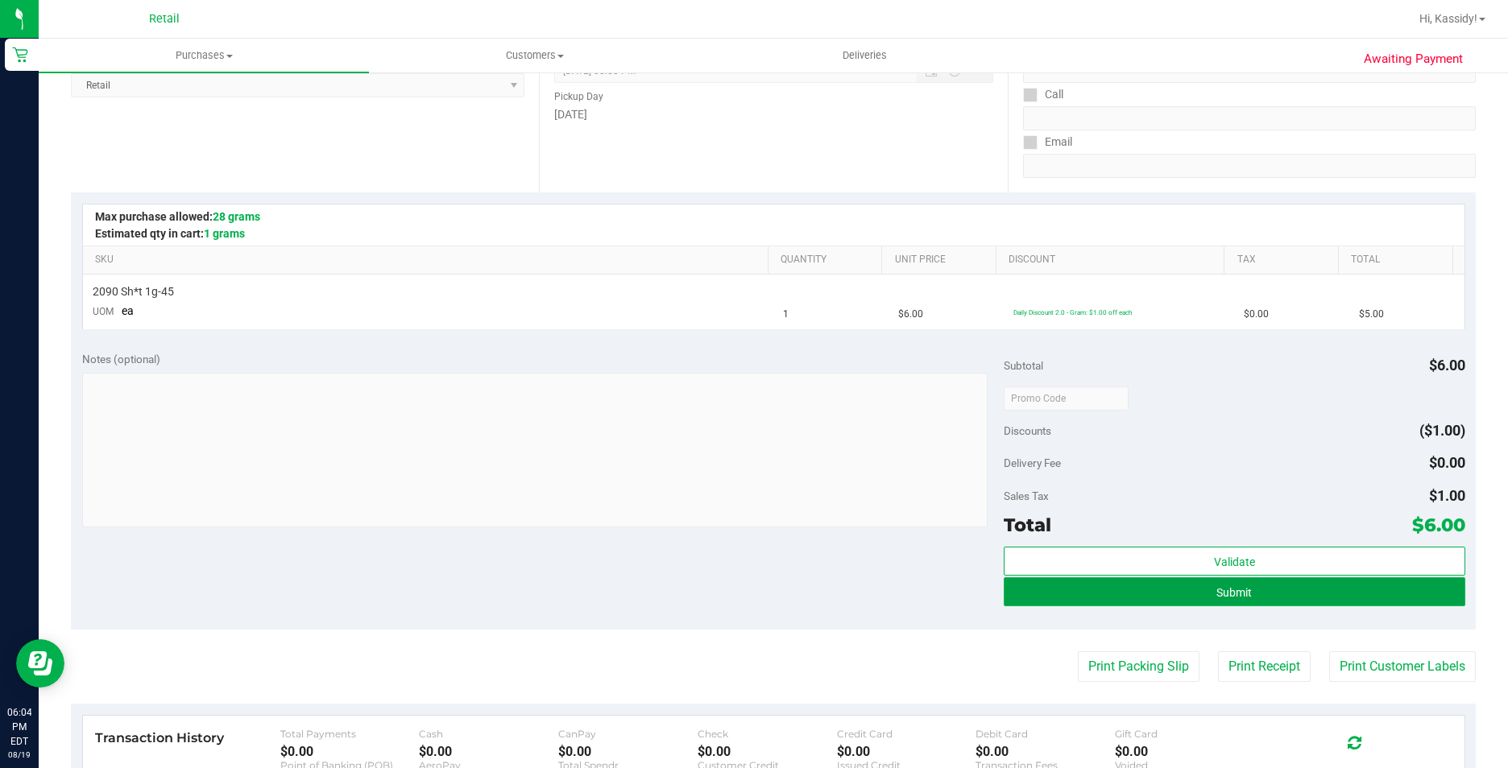
click at [1094, 600] on button "Submit" at bounding box center [1234, 592] width 461 height 29
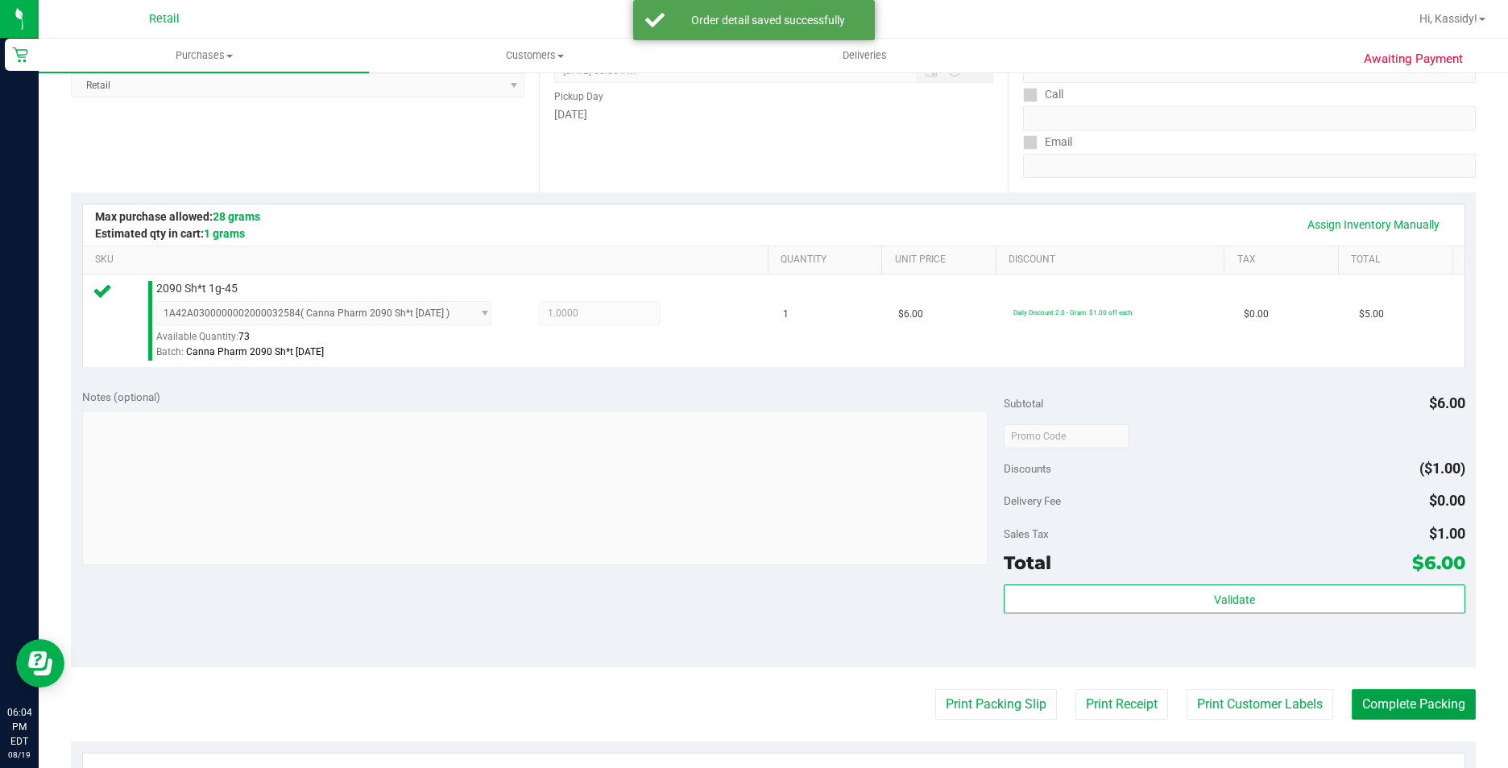
click at [1364, 706] on button "Complete Packing" at bounding box center [1414, 704] width 124 height 31
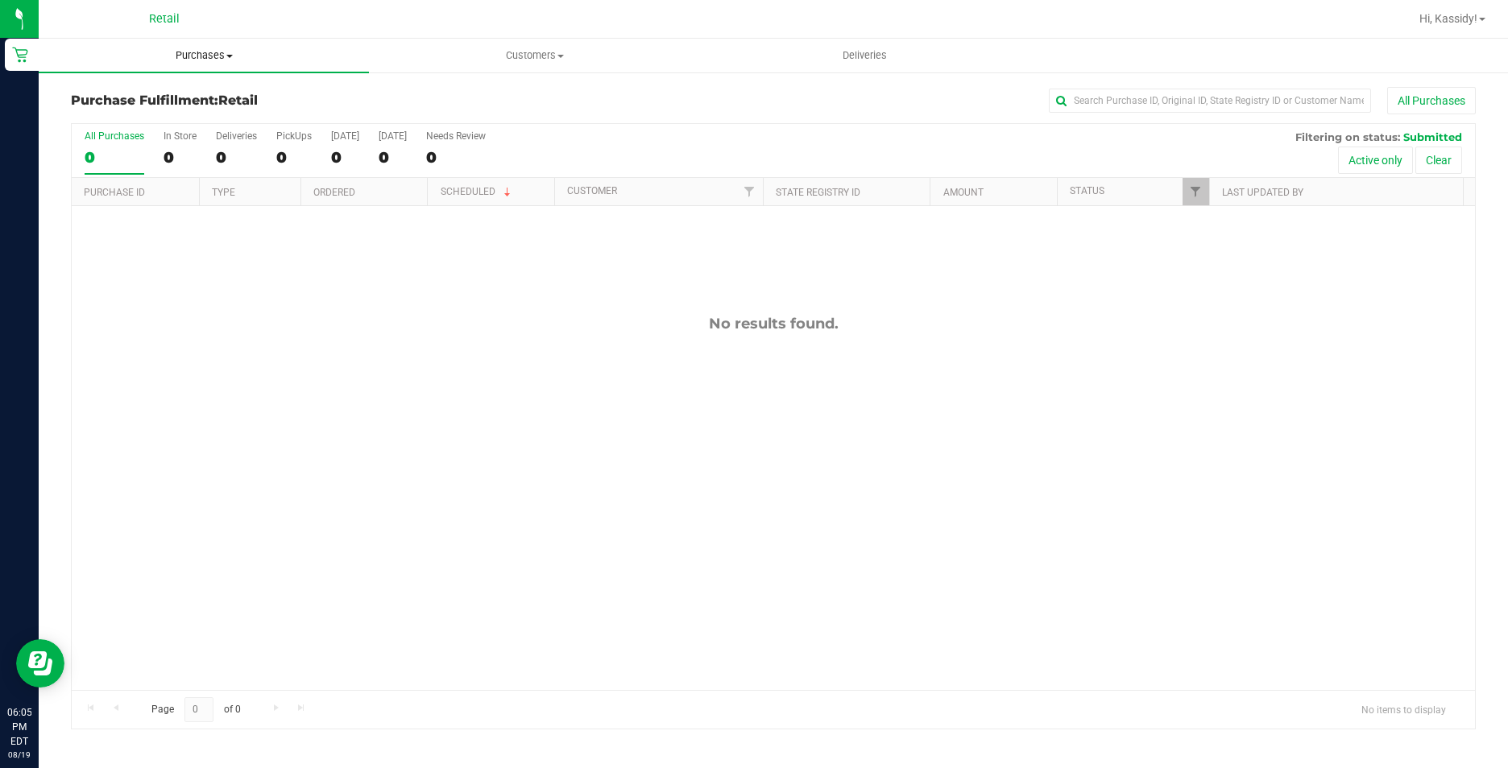
click at [208, 71] on uib-tab-heading "Purchases Summary of purchases Fulfillment All purchases" at bounding box center [204, 56] width 330 height 34
click at [190, 92] on span "Summary of purchases" at bounding box center [121, 97] width 165 height 14
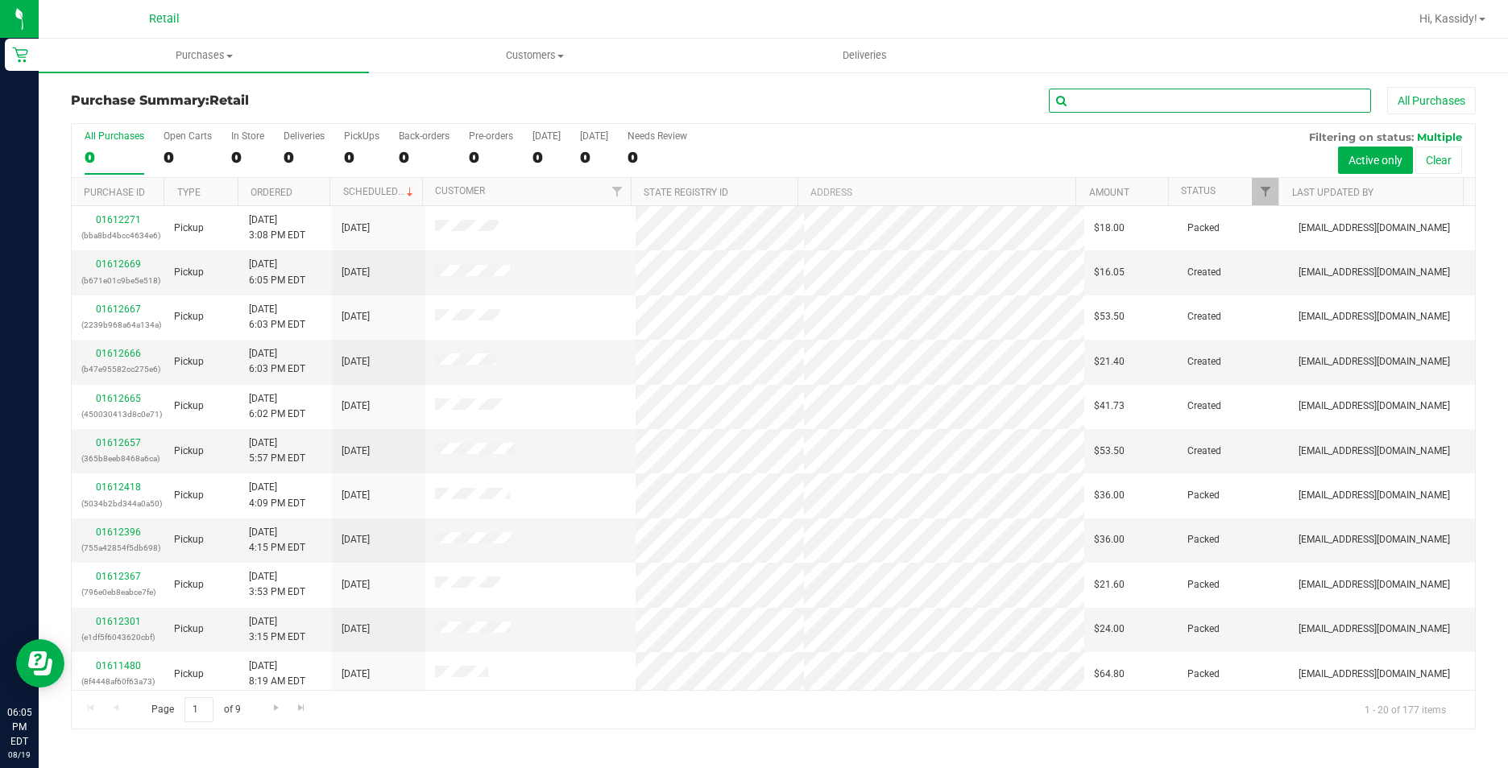
click at [1134, 103] on input "text" at bounding box center [1210, 101] width 322 height 24
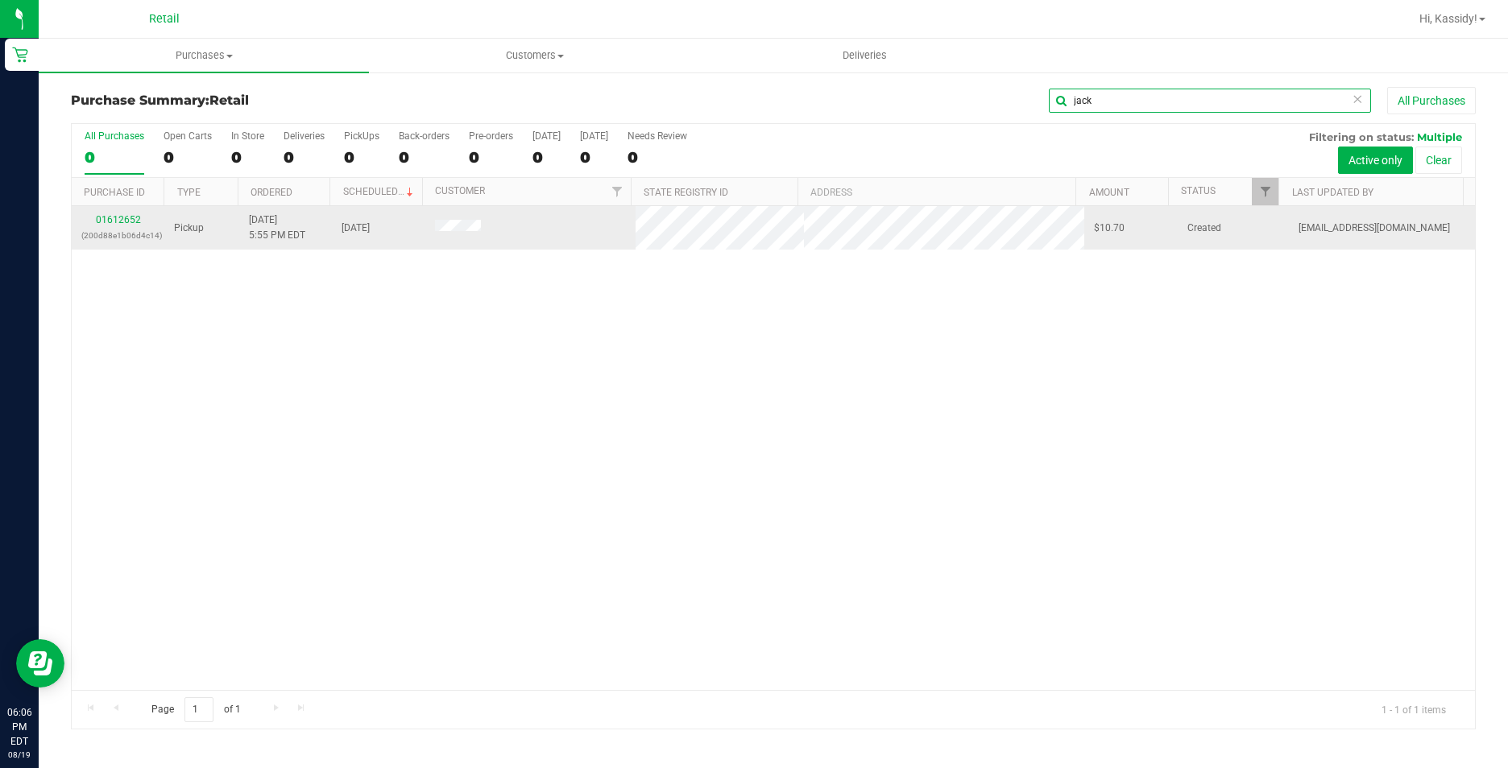
type input "jack"
click at [121, 210] on td "01612652 (200d88e1b06d4c14)" at bounding box center [118, 227] width 93 height 43
click at [122, 226] on div "01612652 (200d88e1b06d4c14)" at bounding box center [117, 228] width 73 height 31
click at [108, 222] on link "01612652" at bounding box center [118, 219] width 45 height 11
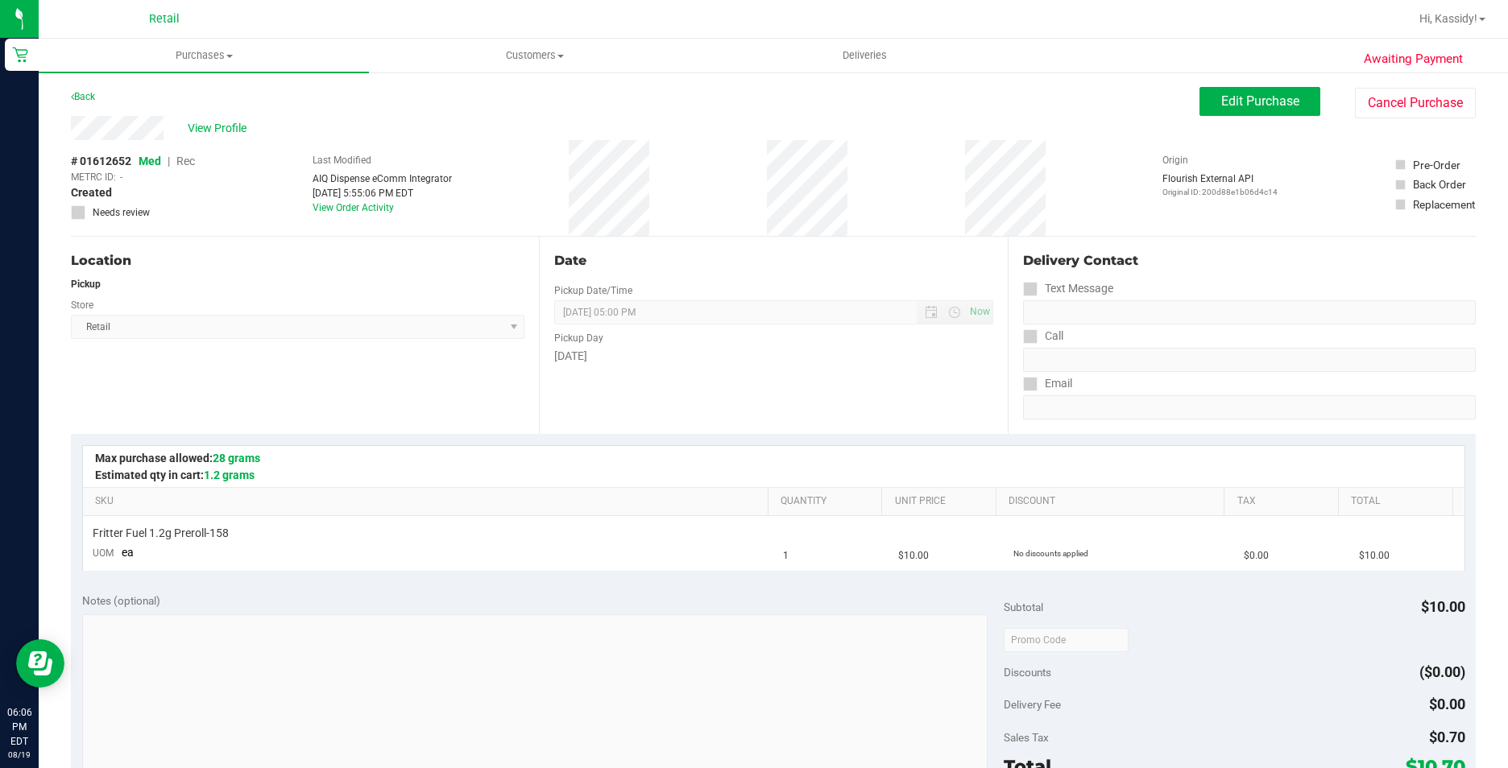
click at [1186, 107] on div "Back Edit Purchase Cancel Purchase" at bounding box center [773, 101] width 1405 height 29
click at [1199, 106] on button "Edit Purchase" at bounding box center [1259, 101] width 121 height 29
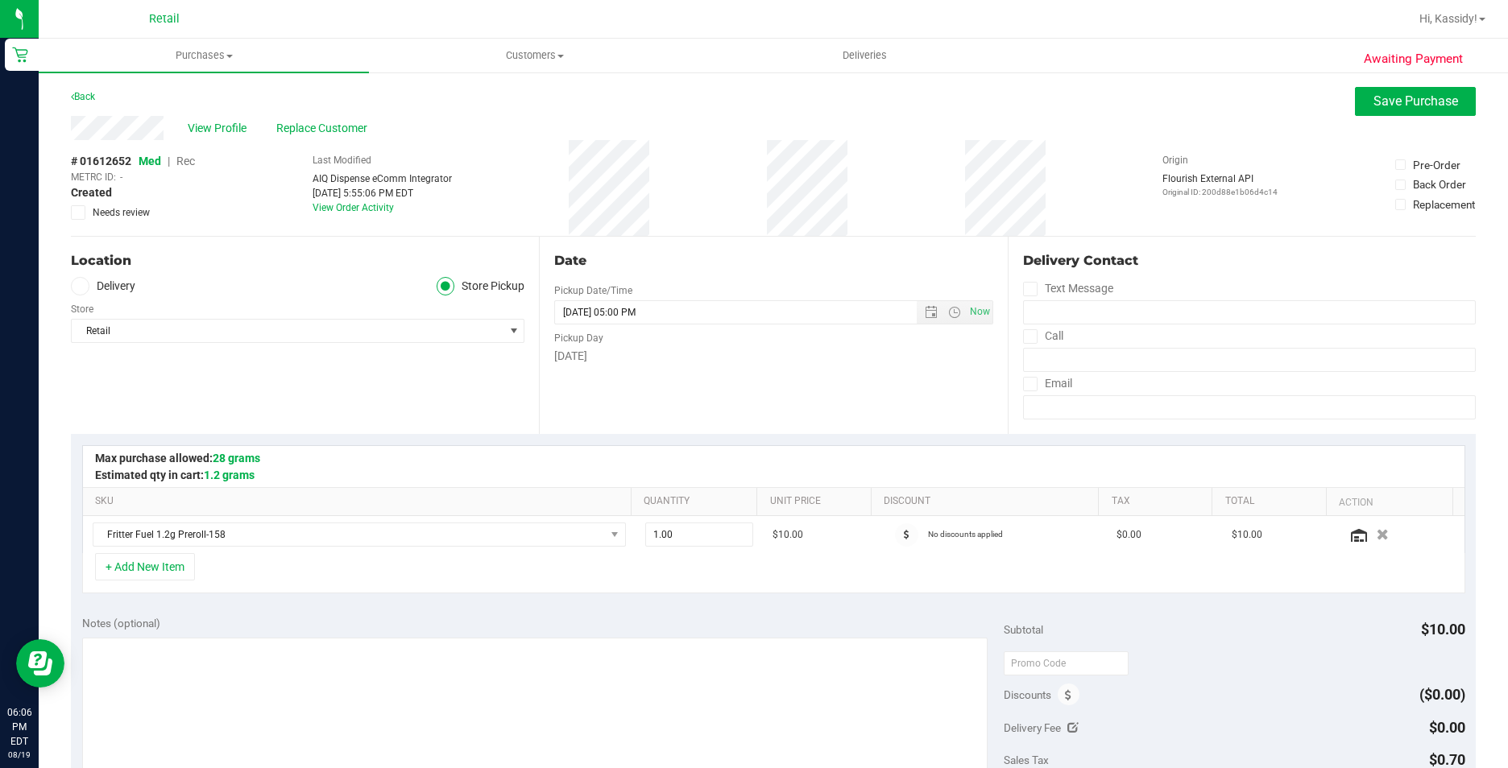
click at [188, 163] on span "Rec" at bounding box center [185, 161] width 19 height 13
click at [1373, 102] on span "Save Purchase" at bounding box center [1415, 100] width 85 height 15
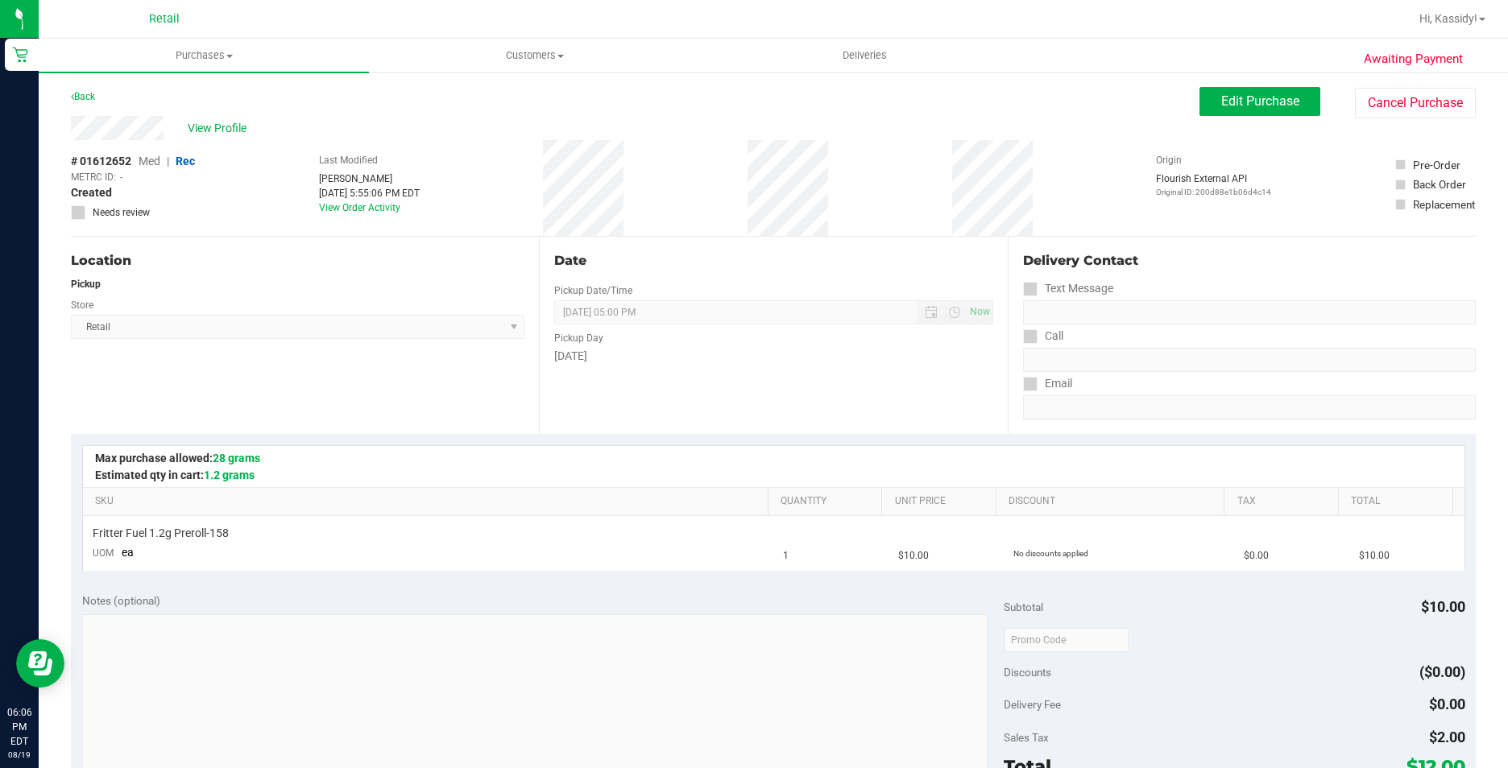
scroll to position [161, 0]
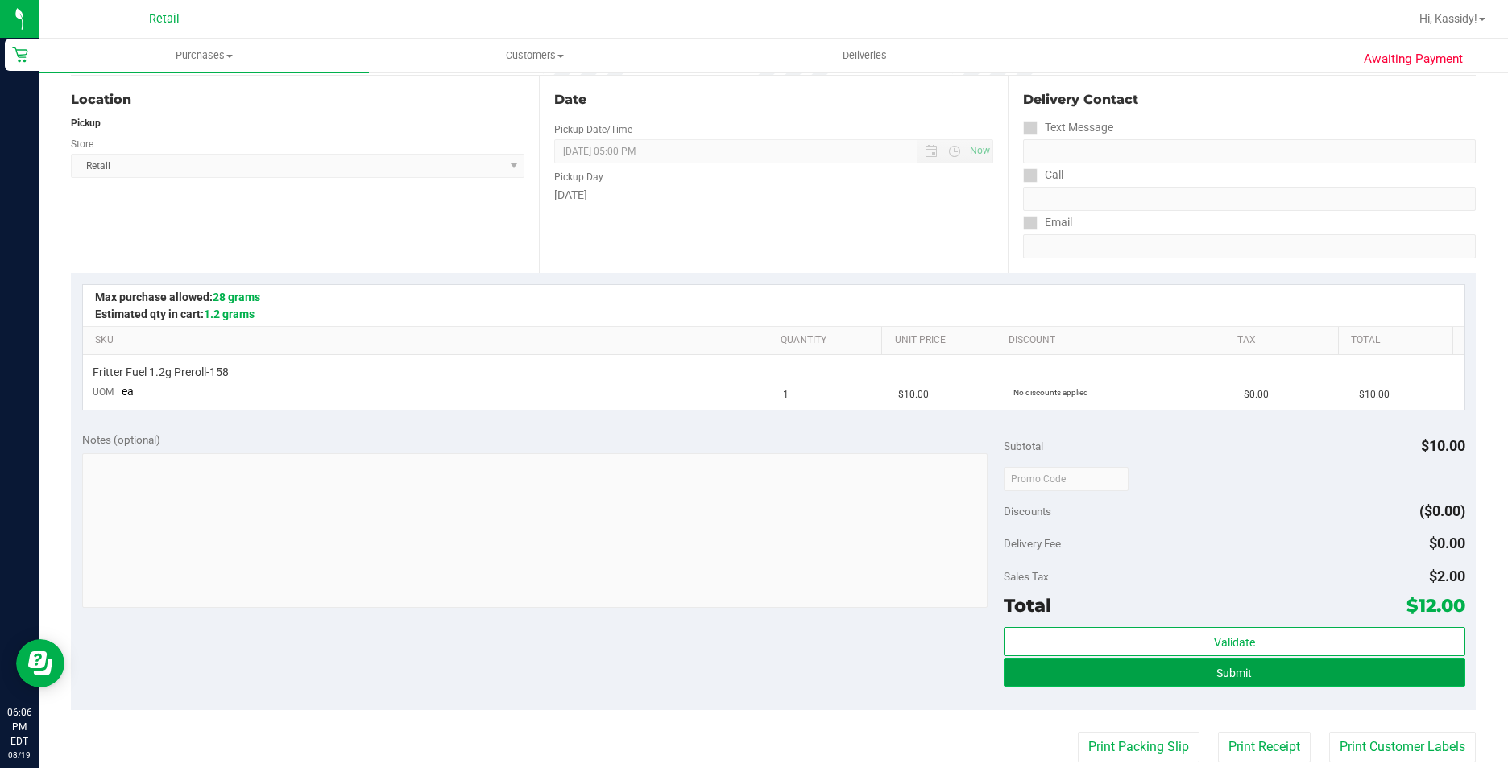
click at [1041, 672] on button "Submit" at bounding box center [1234, 672] width 461 height 29
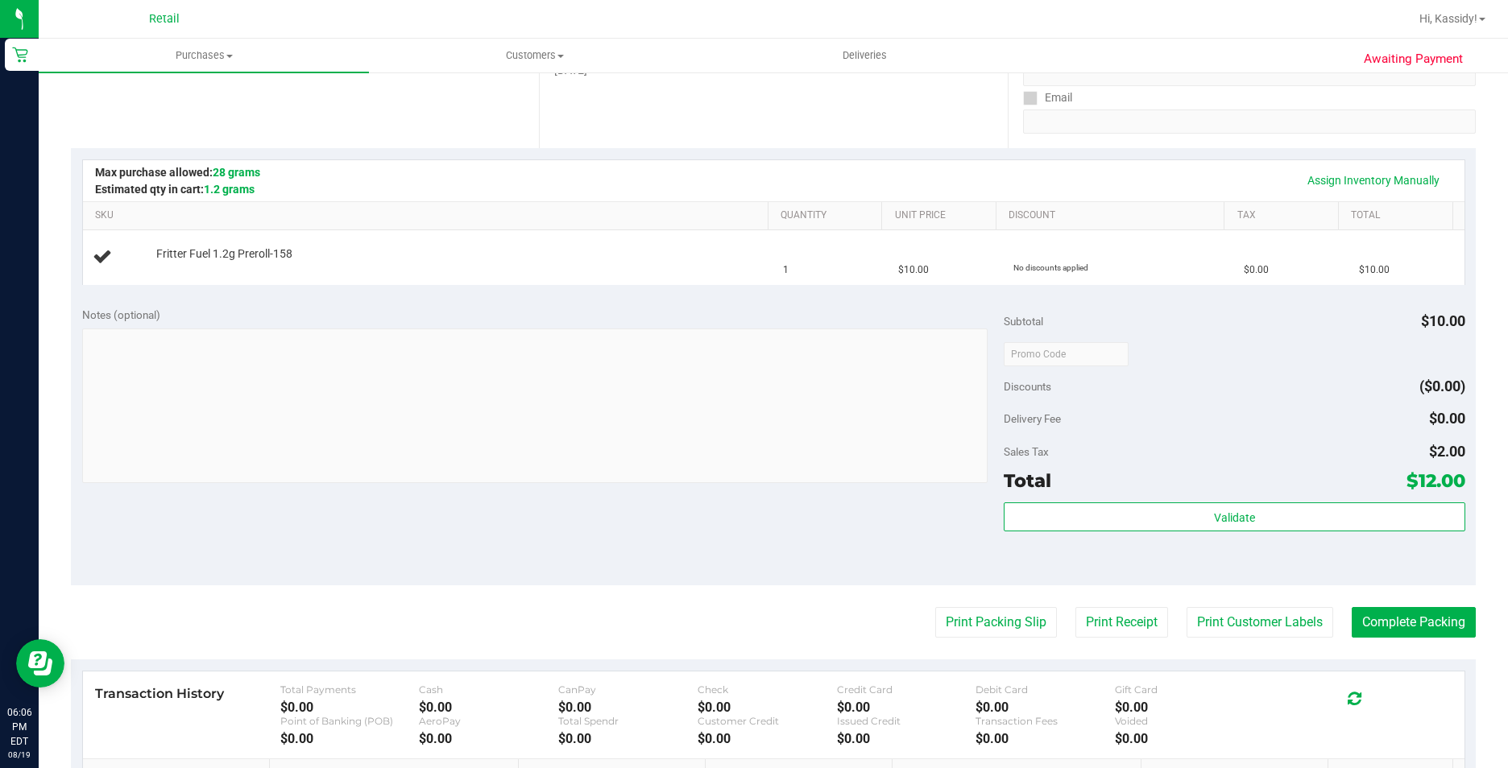
scroll to position [322, 0]
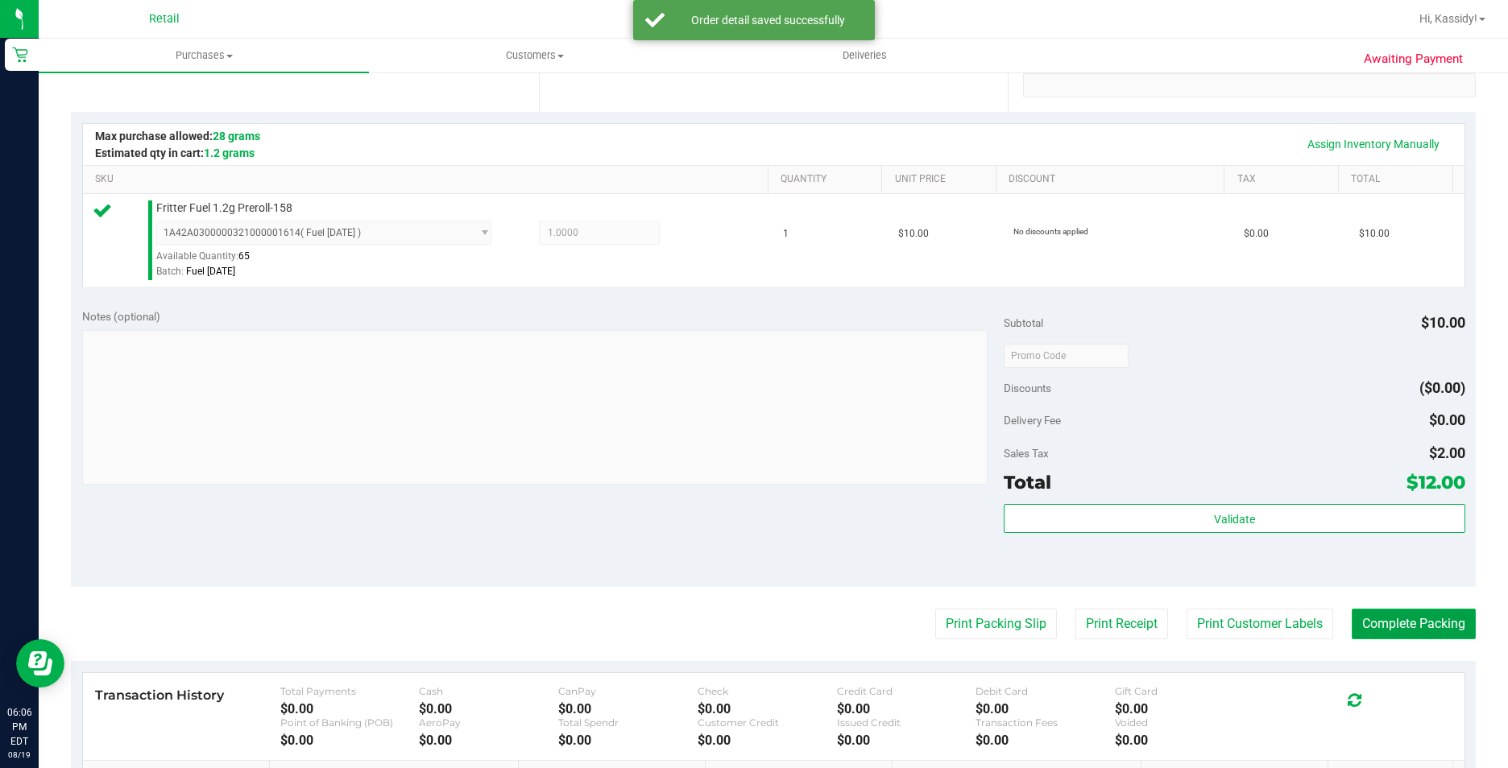
click at [1398, 619] on button "Complete Packing" at bounding box center [1414, 624] width 124 height 31
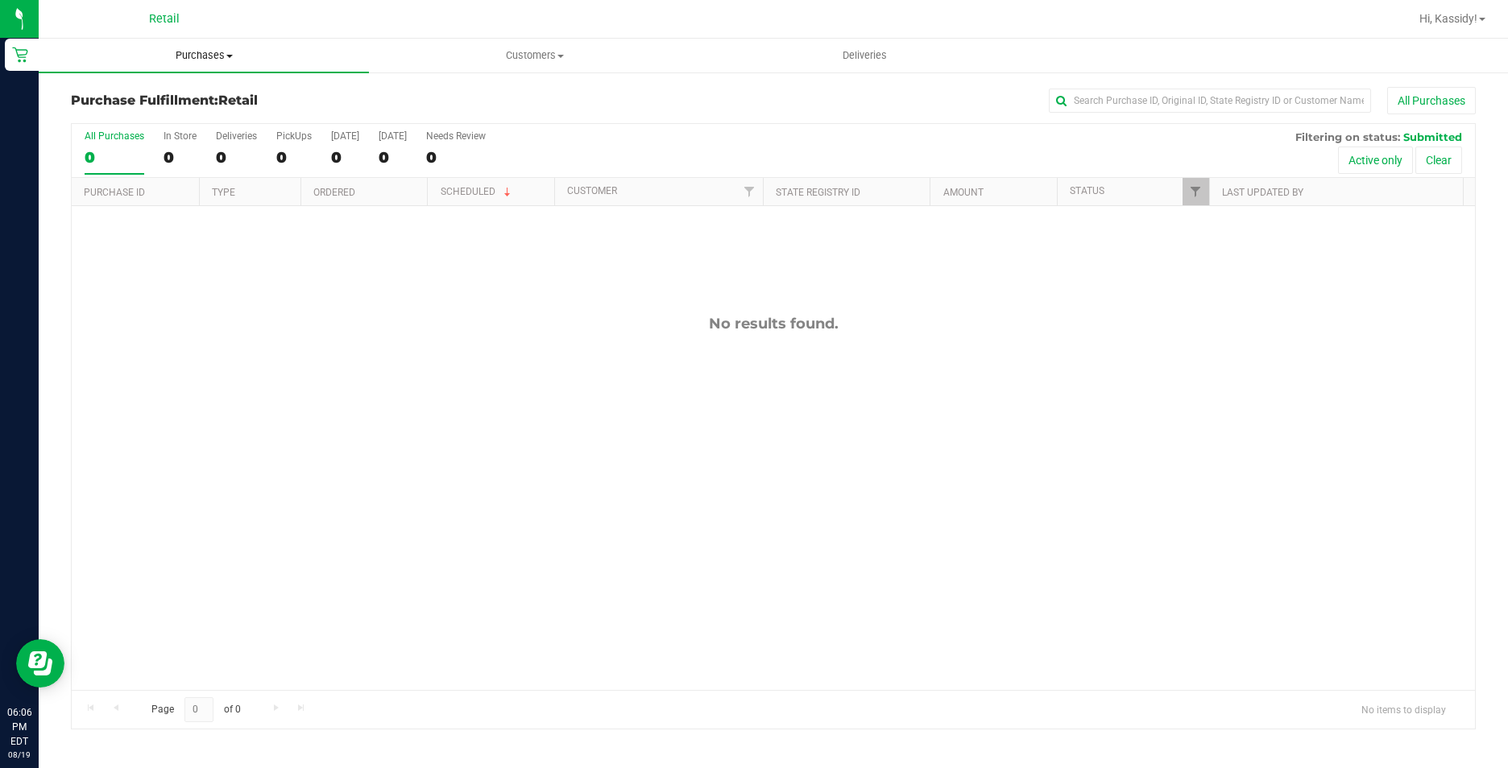
click at [203, 52] on span "Purchases" at bounding box center [204, 55] width 330 height 14
click at [168, 94] on span "Summary of purchases" at bounding box center [121, 97] width 165 height 14
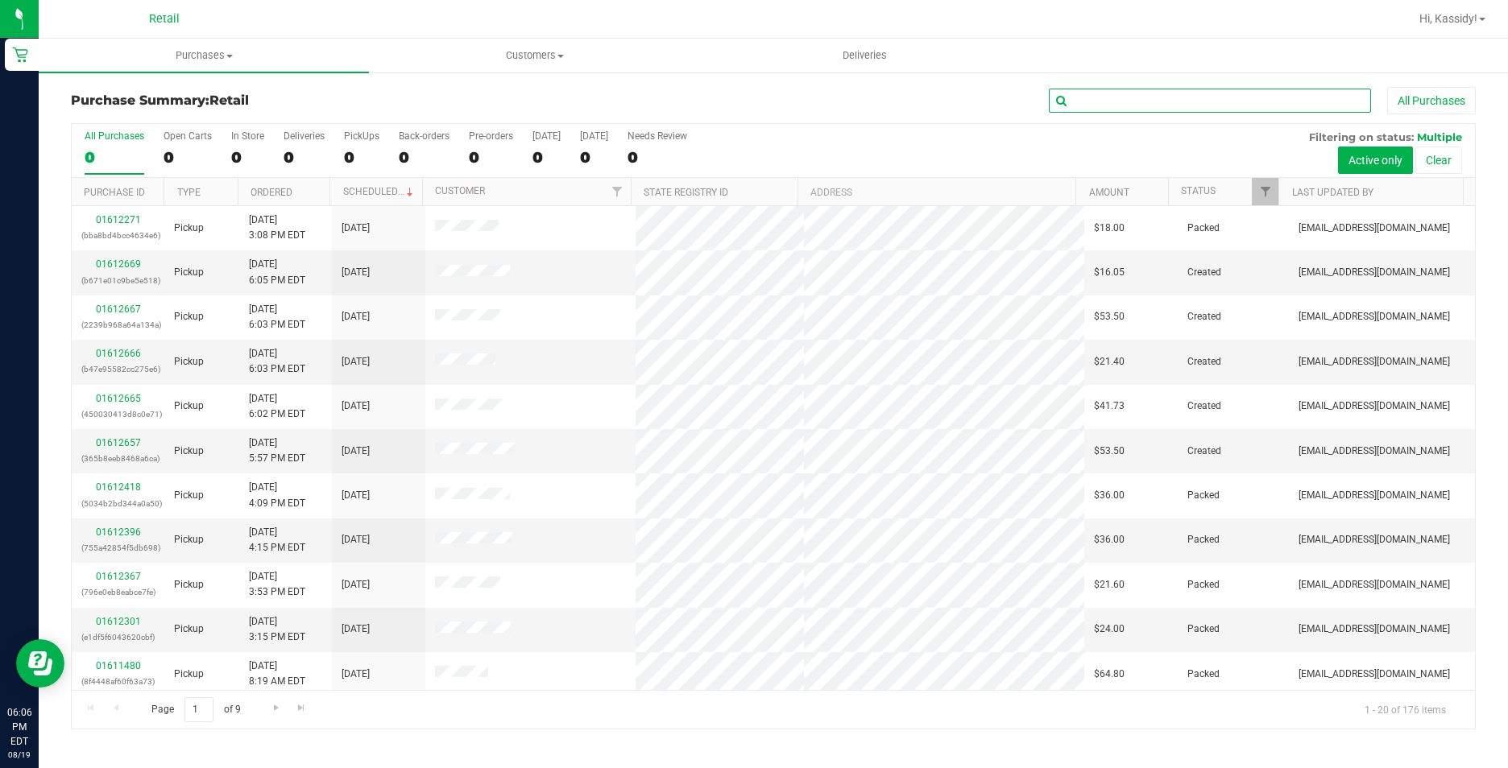
click at [1102, 94] on input "text" at bounding box center [1210, 101] width 322 height 24
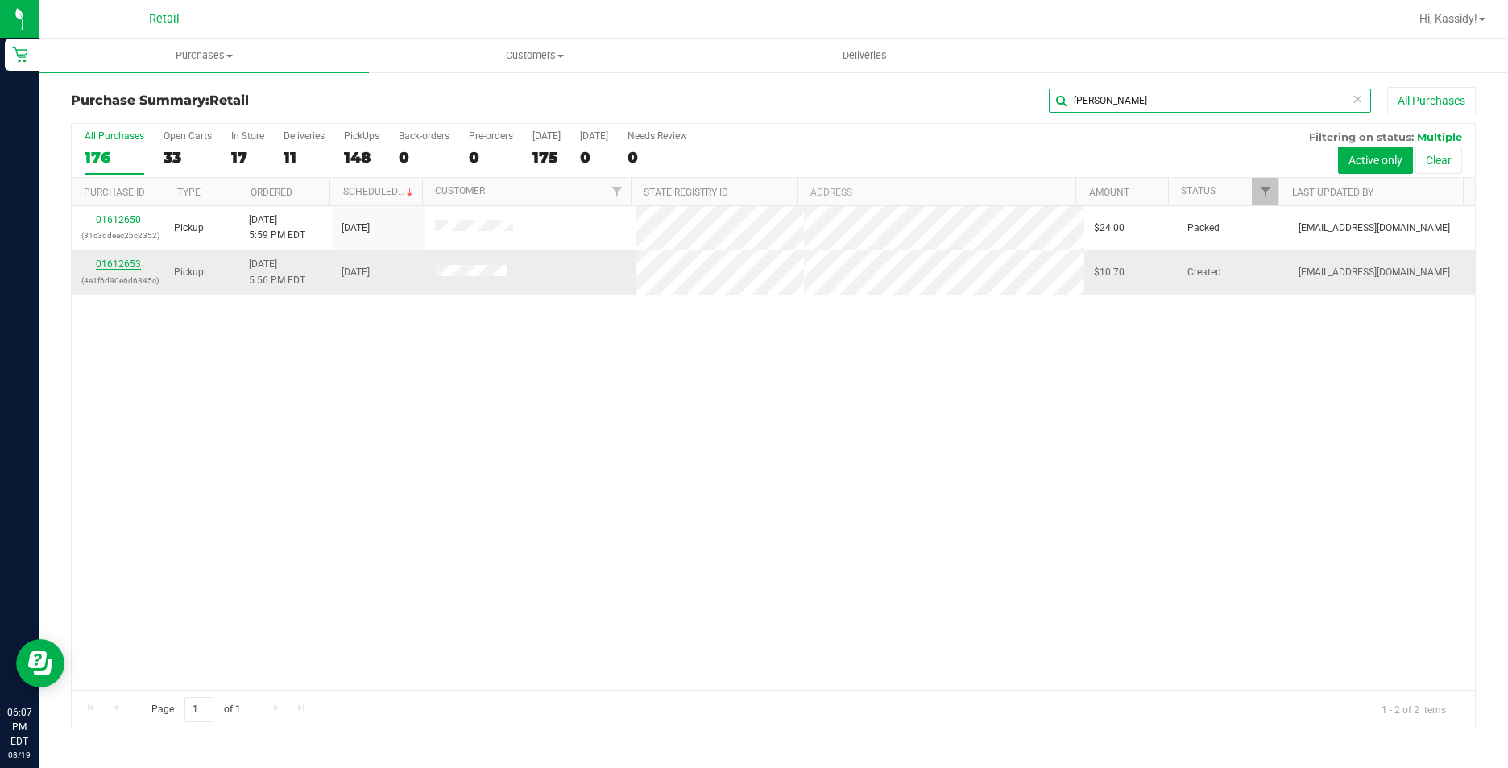
type input "[PERSON_NAME]"
click at [118, 268] on link "01612653" at bounding box center [118, 264] width 45 height 11
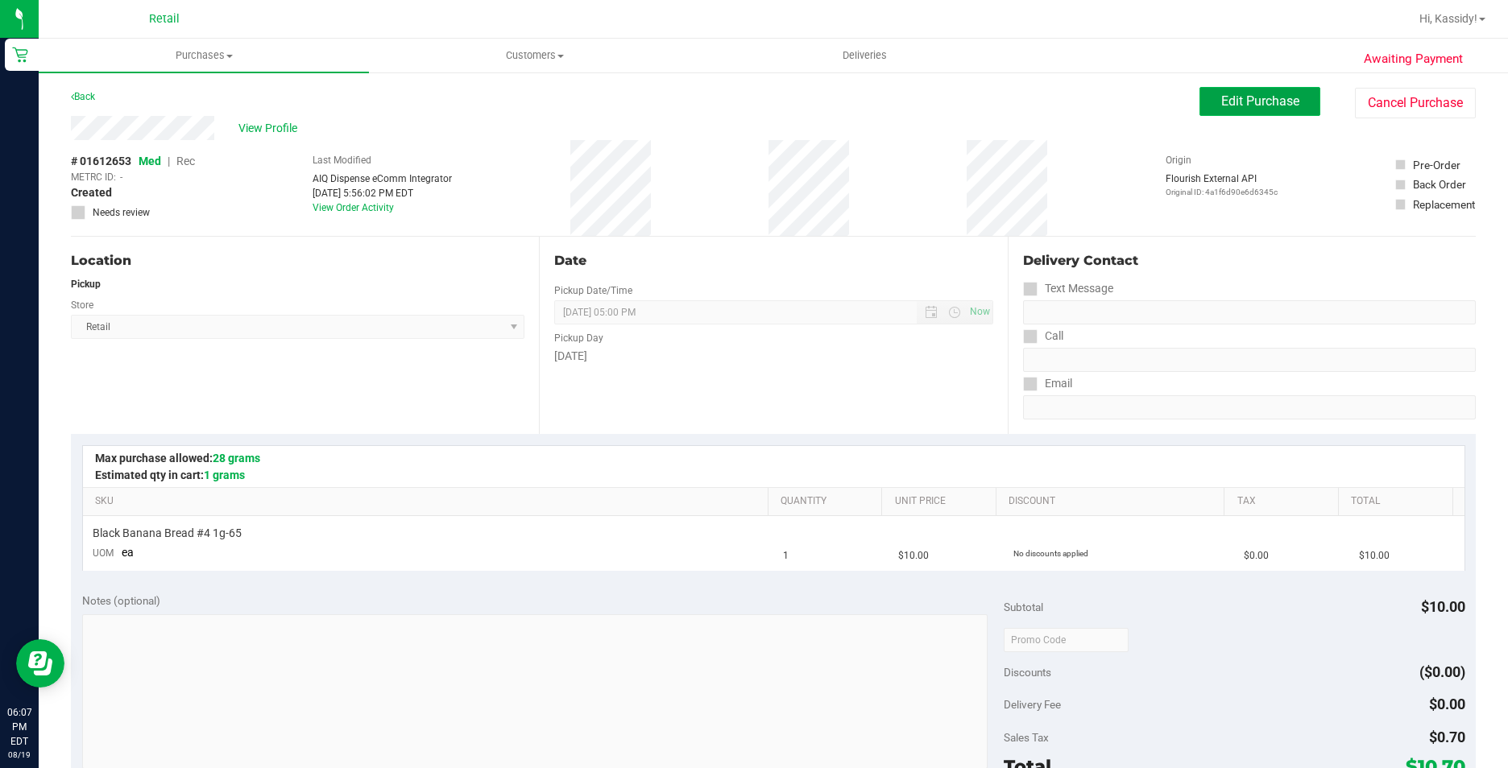
click at [1273, 95] on span "Edit Purchase" at bounding box center [1260, 100] width 78 height 15
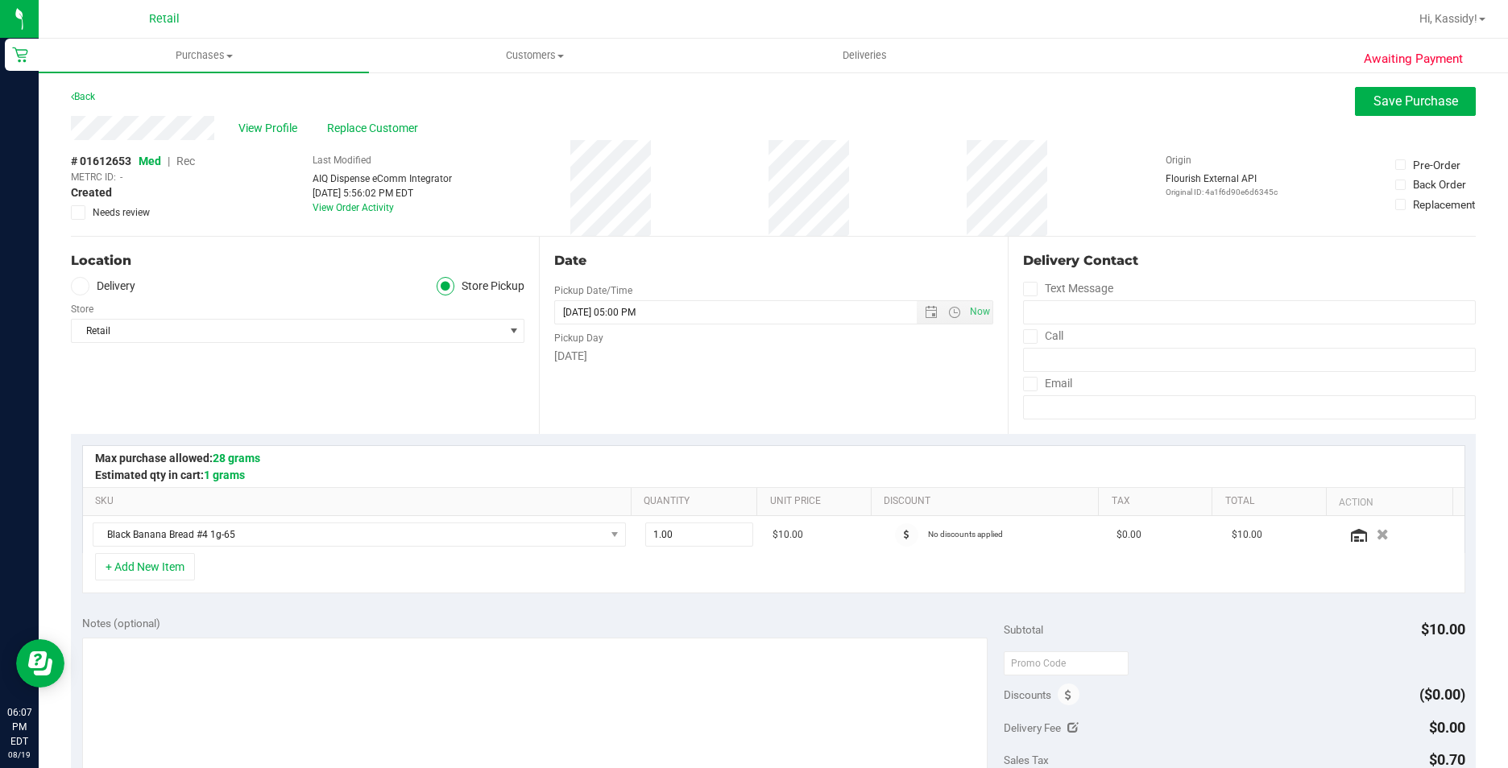
click at [191, 159] on span "Rec" at bounding box center [185, 161] width 19 height 13
click at [1425, 96] on span "Save Purchase" at bounding box center [1415, 100] width 85 height 15
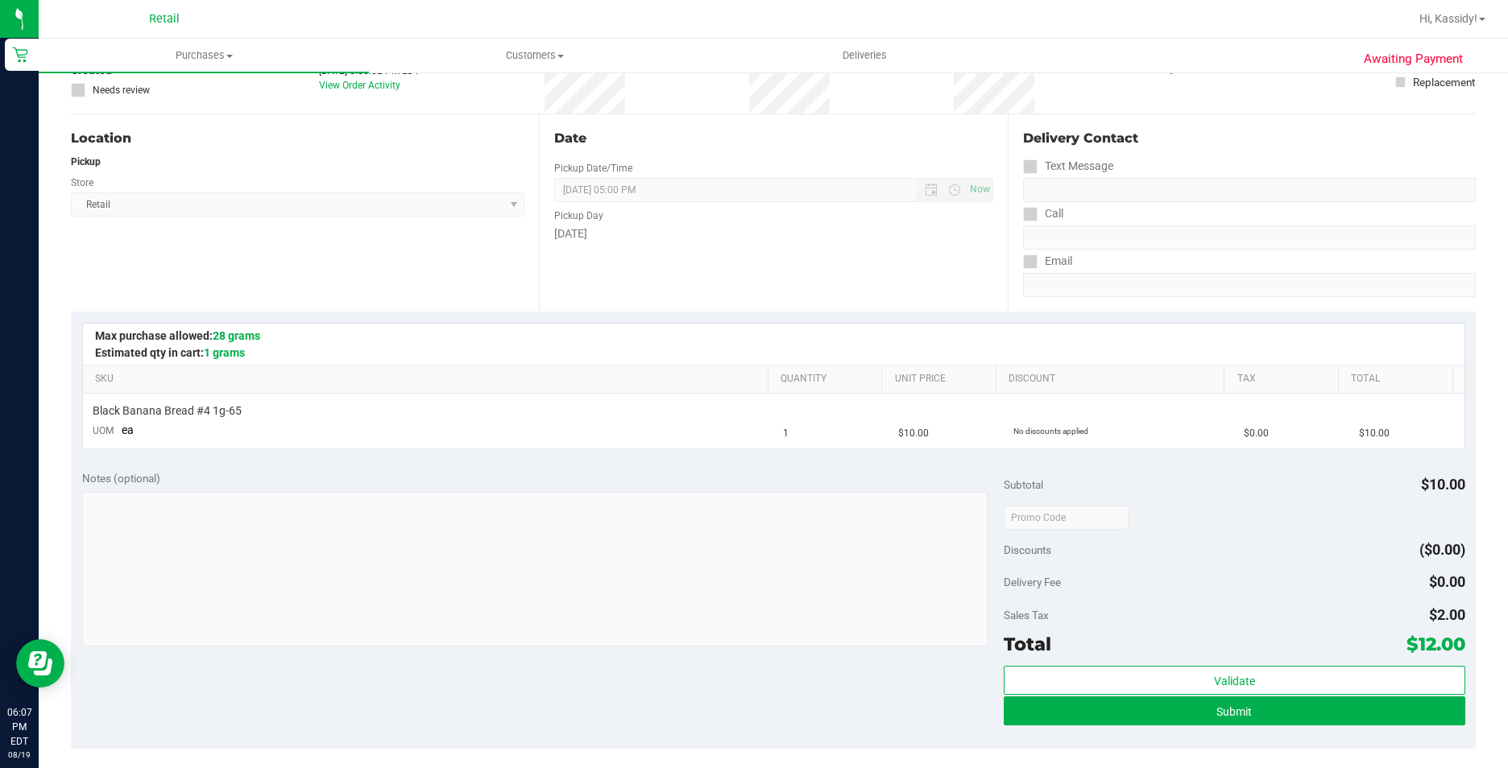
scroll to position [161, 0]
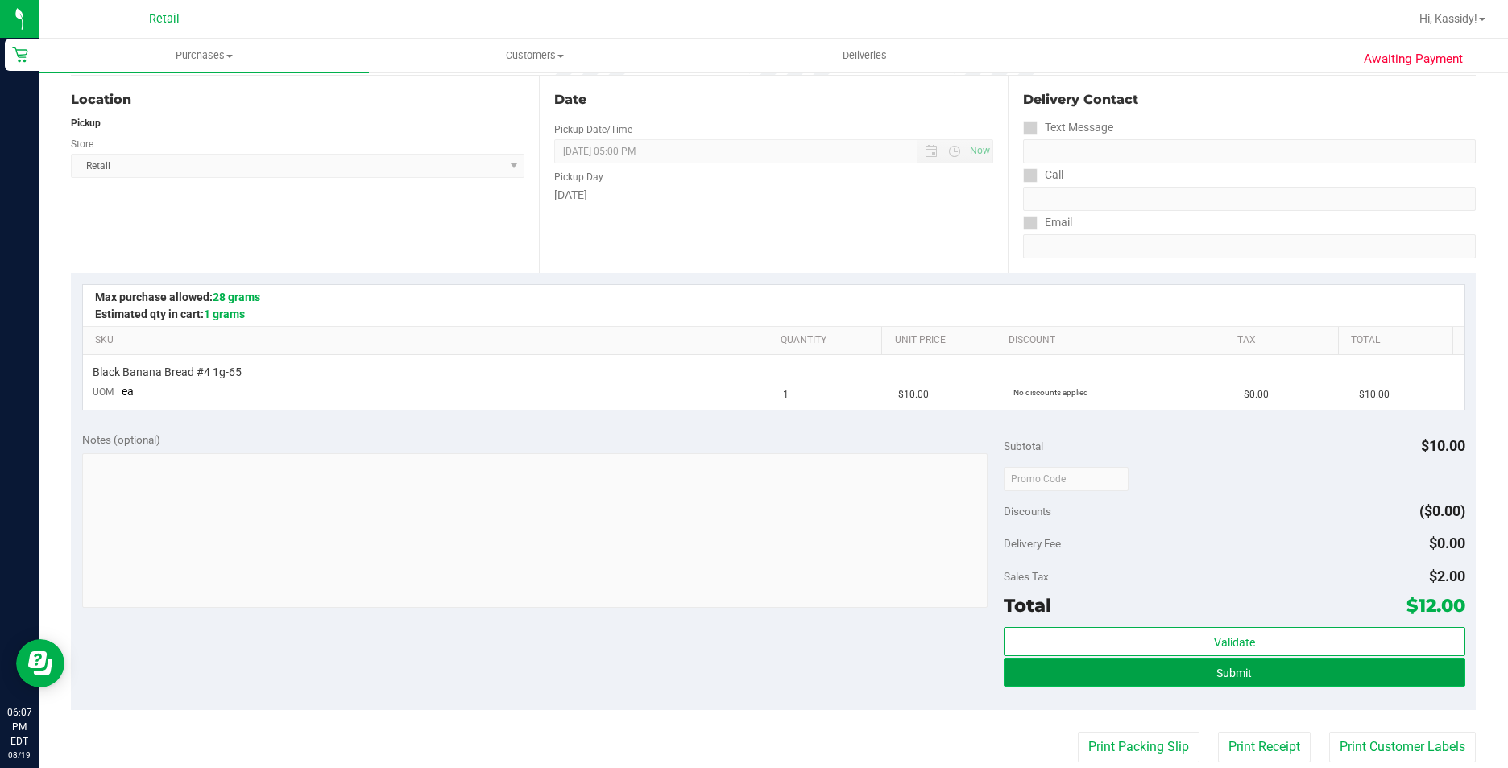
click at [1026, 665] on button "Submit" at bounding box center [1234, 672] width 461 height 29
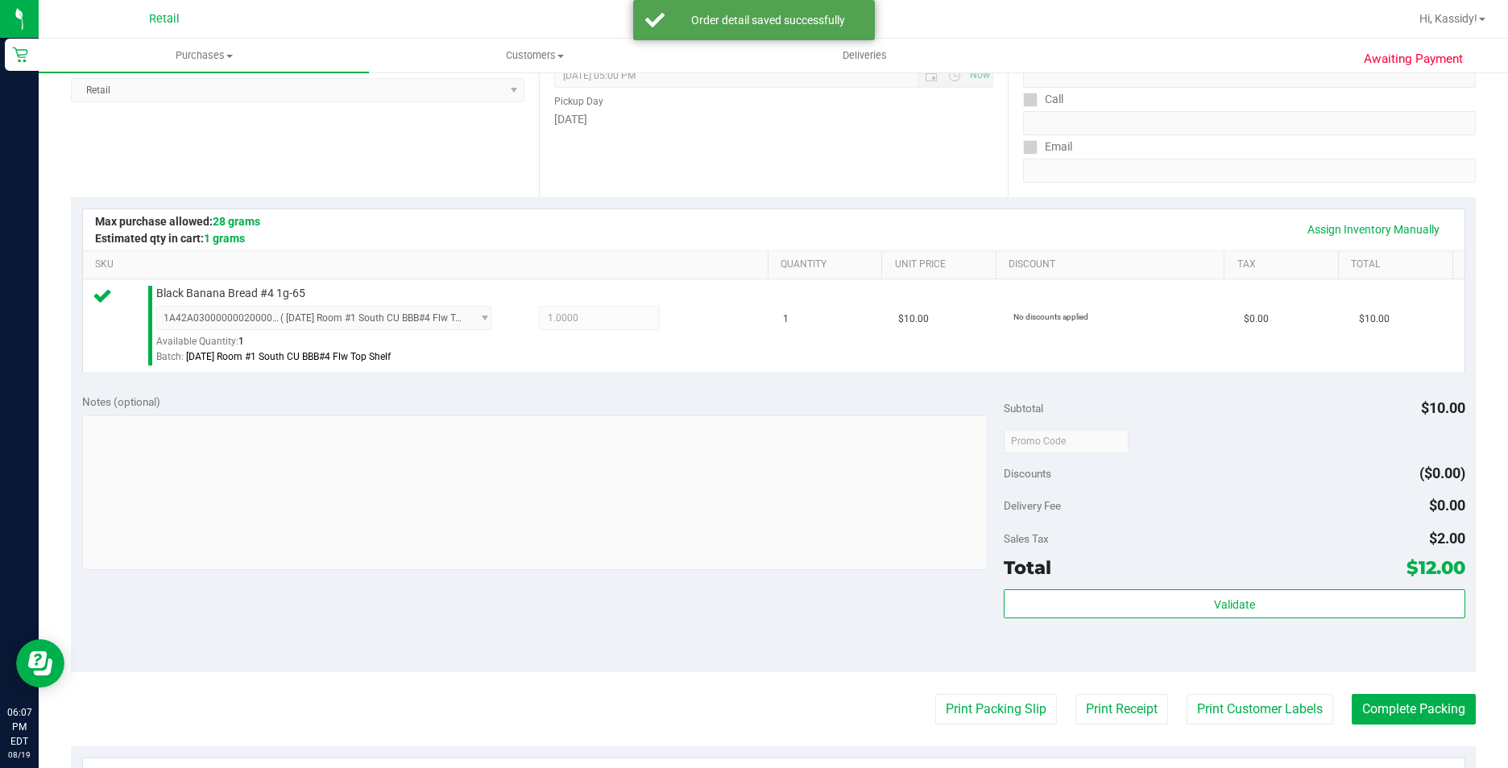
scroll to position [322, 0]
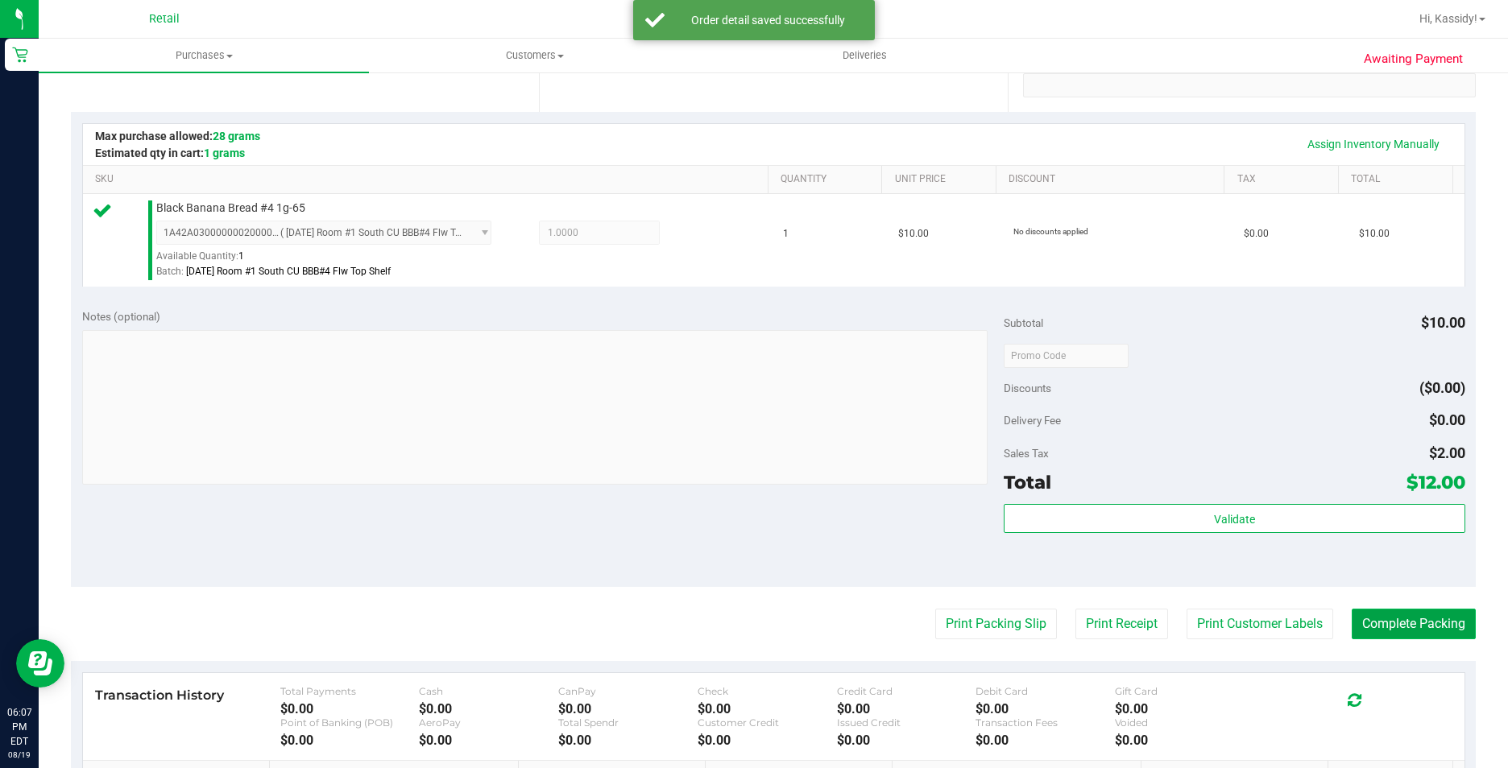
click at [1442, 615] on button "Complete Packing" at bounding box center [1414, 624] width 124 height 31
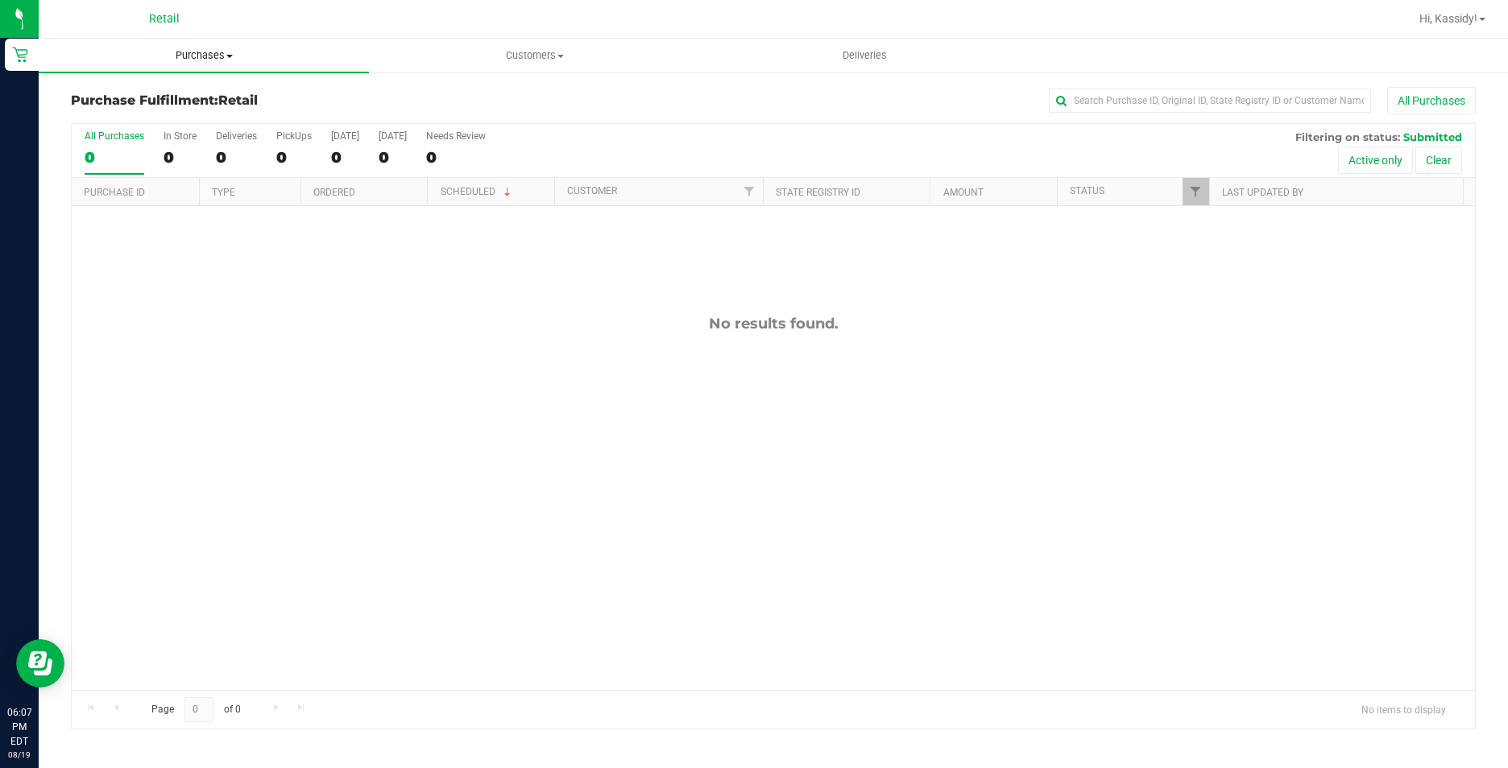
drag, startPoint x: 188, startPoint y: 41, endPoint x: 182, endPoint y: 48, distance: 9.7
click at [188, 41] on uib-tab-heading "Purchases Summary of purchases Fulfillment All purchases" at bounding box center [204, 56] width 330 height 34
click at [164, 90] on span "Summary of purchases" at bounding box center [121, 97] width 165 height 14
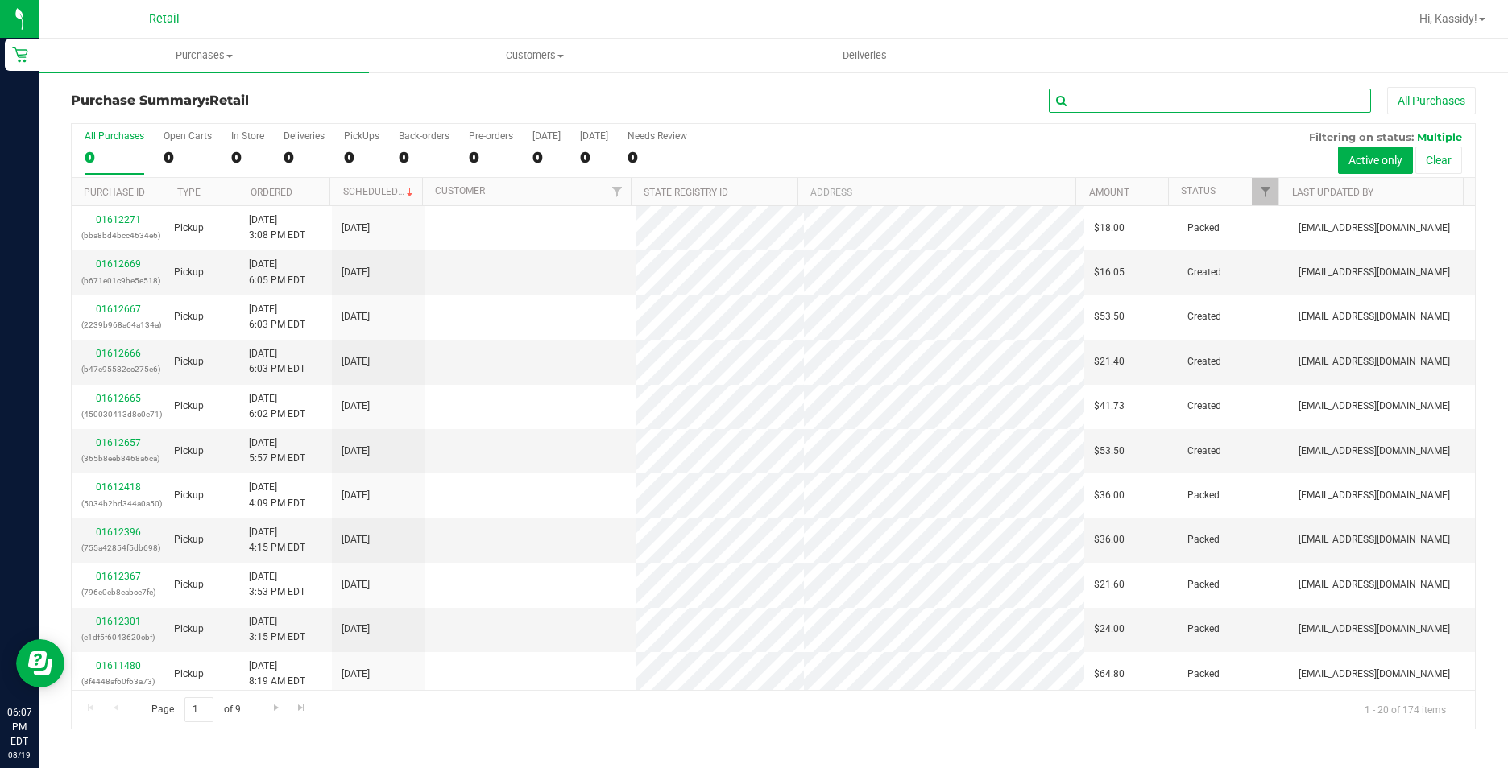
click at [1120, 102] on input "text" at bounding box center [1210, 101] width 322 height 24
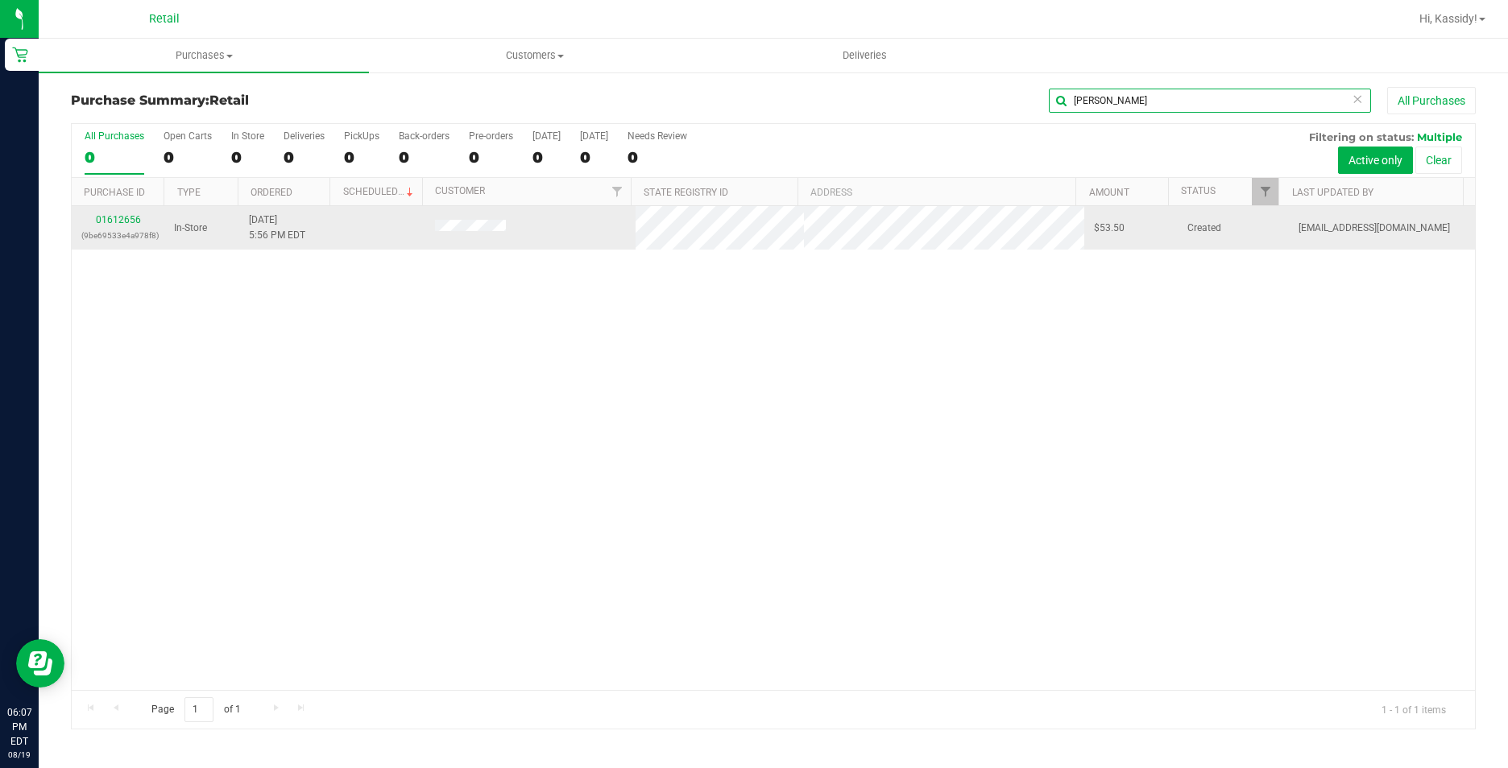
type input "[PERSON_NAME]"
click at [122, 213] on div "01612656 (9be69533e4a978f8)" at bounding box center [117, 228] width 73 height 31
click at [124, 220] on link "01612656" at bounding box center [118, 219] width 45 height 11
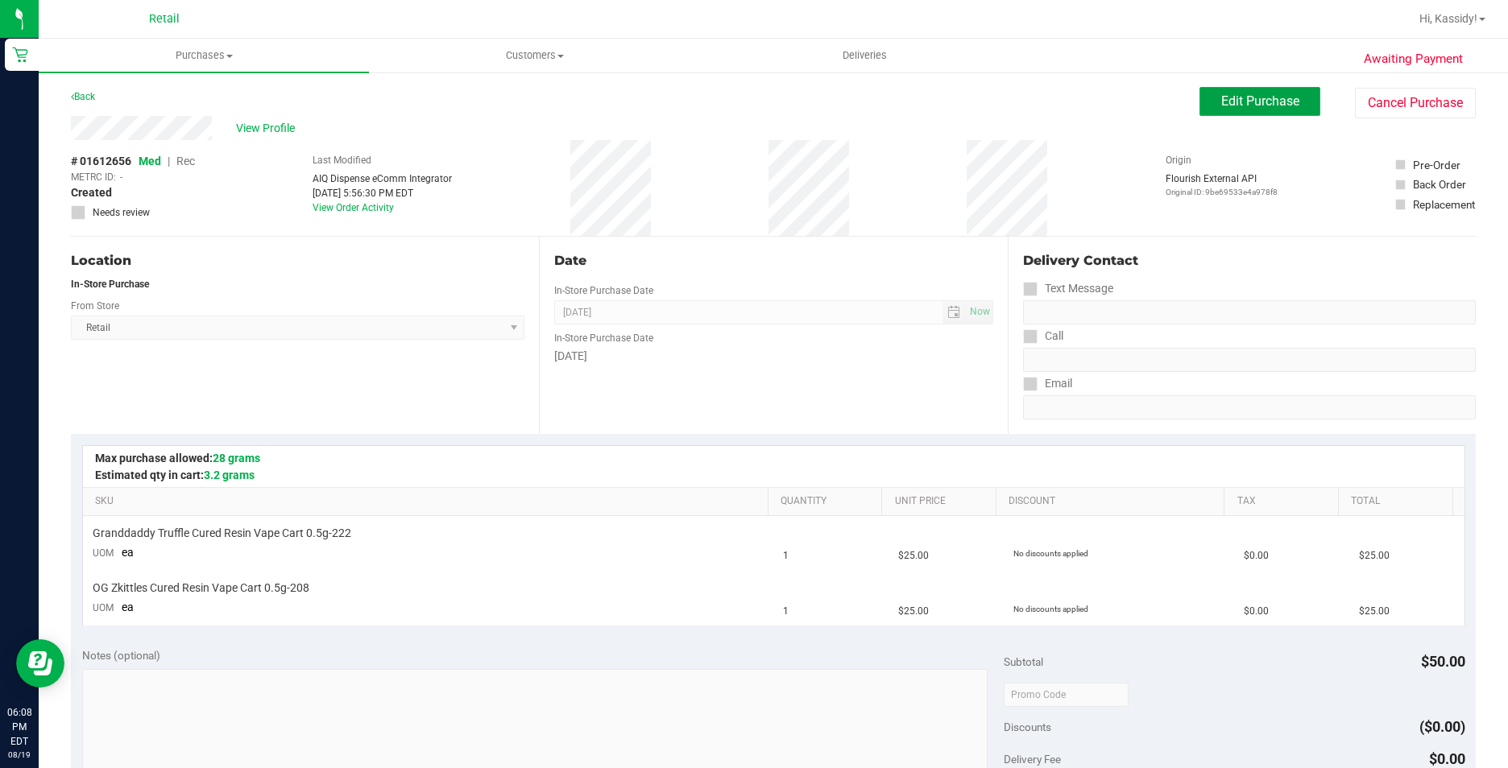
click at [1225, 94] on span "Edit Purchase" at bounding box center [1260, 100] width 78 height 15
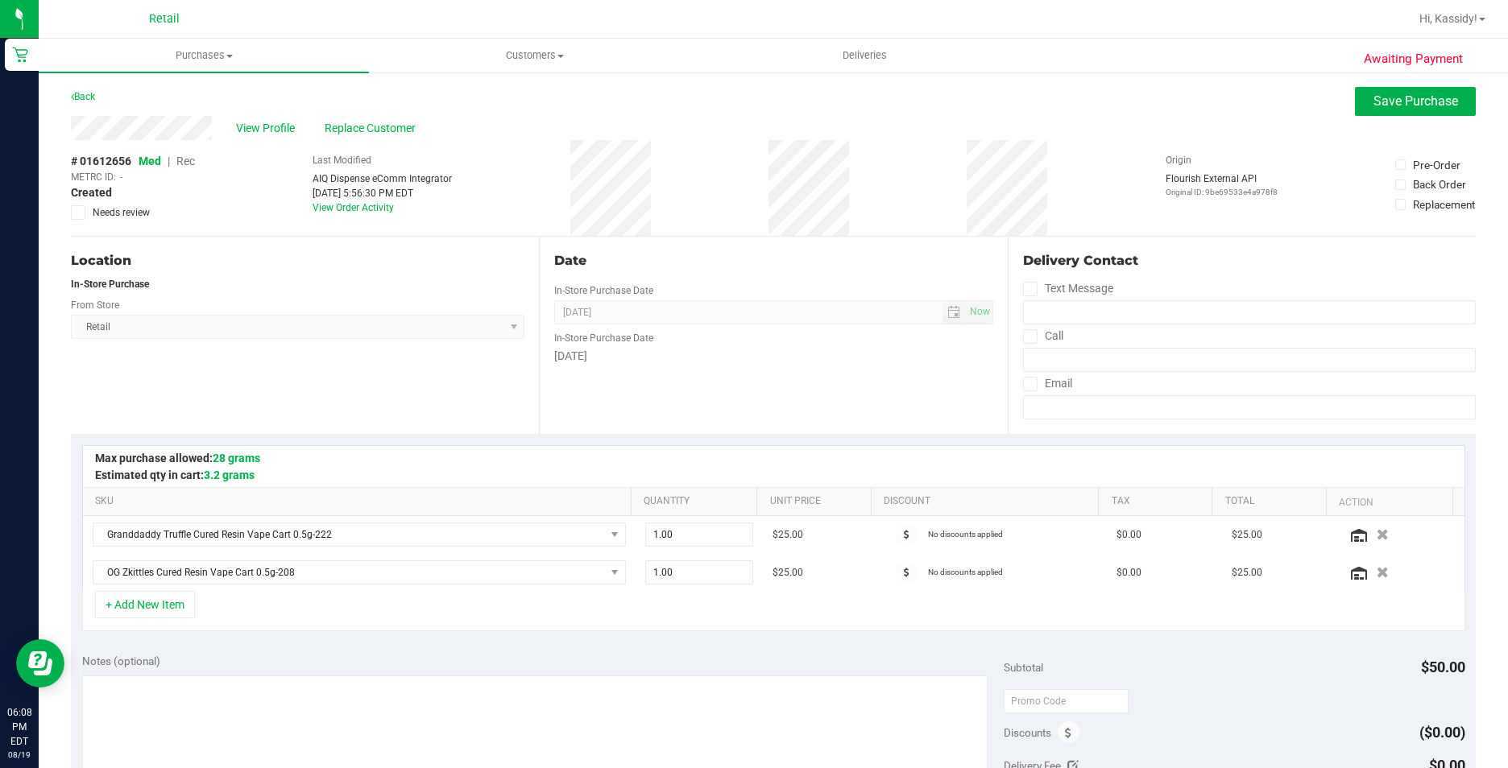
click at [183, 163] on span "Rec" at bounding box center [185, 161] width 19 height 13
click at [1362, 90] on button "Save Purchase" at bounding box center [1415, 101] width 121 height 29
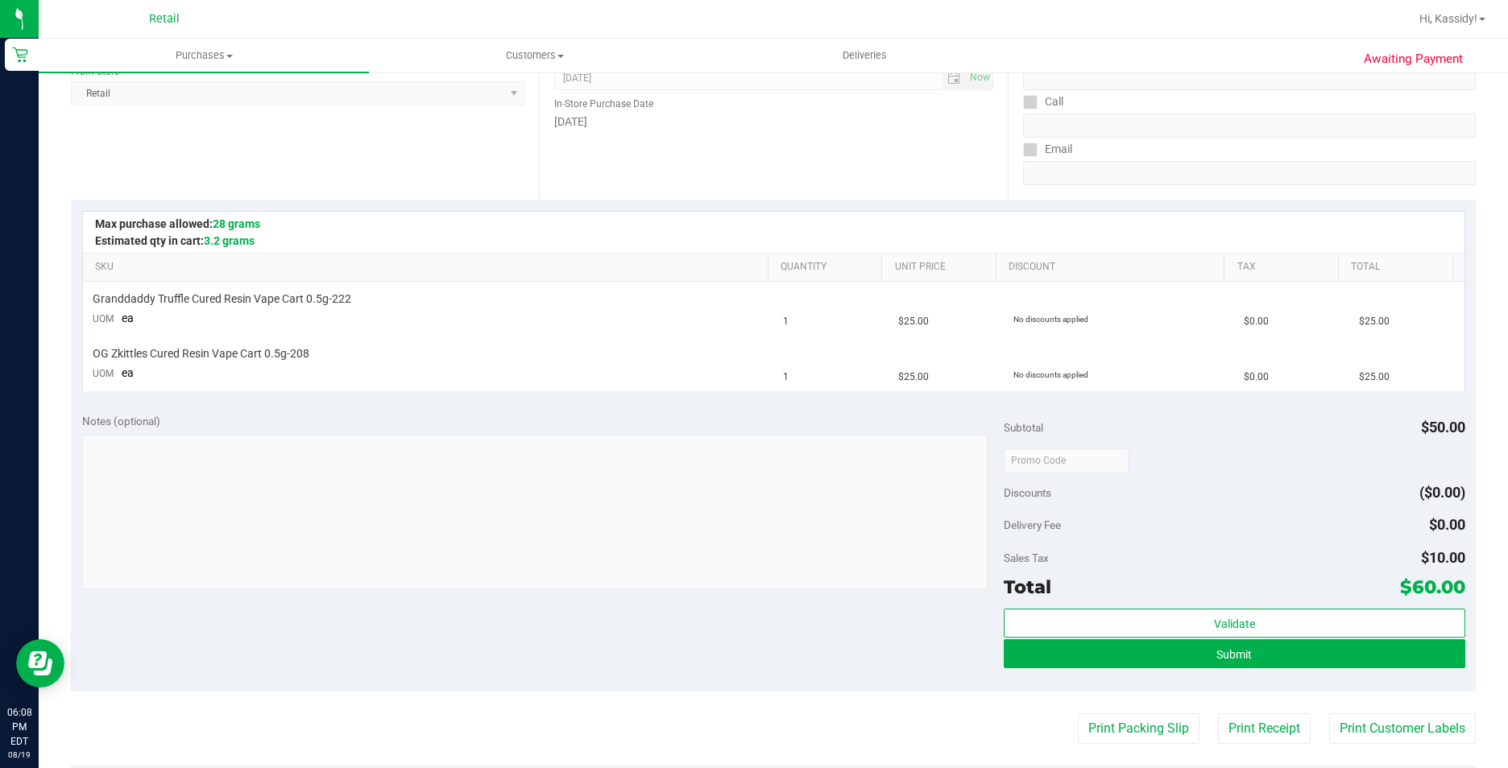
scroll to position [242, 0]
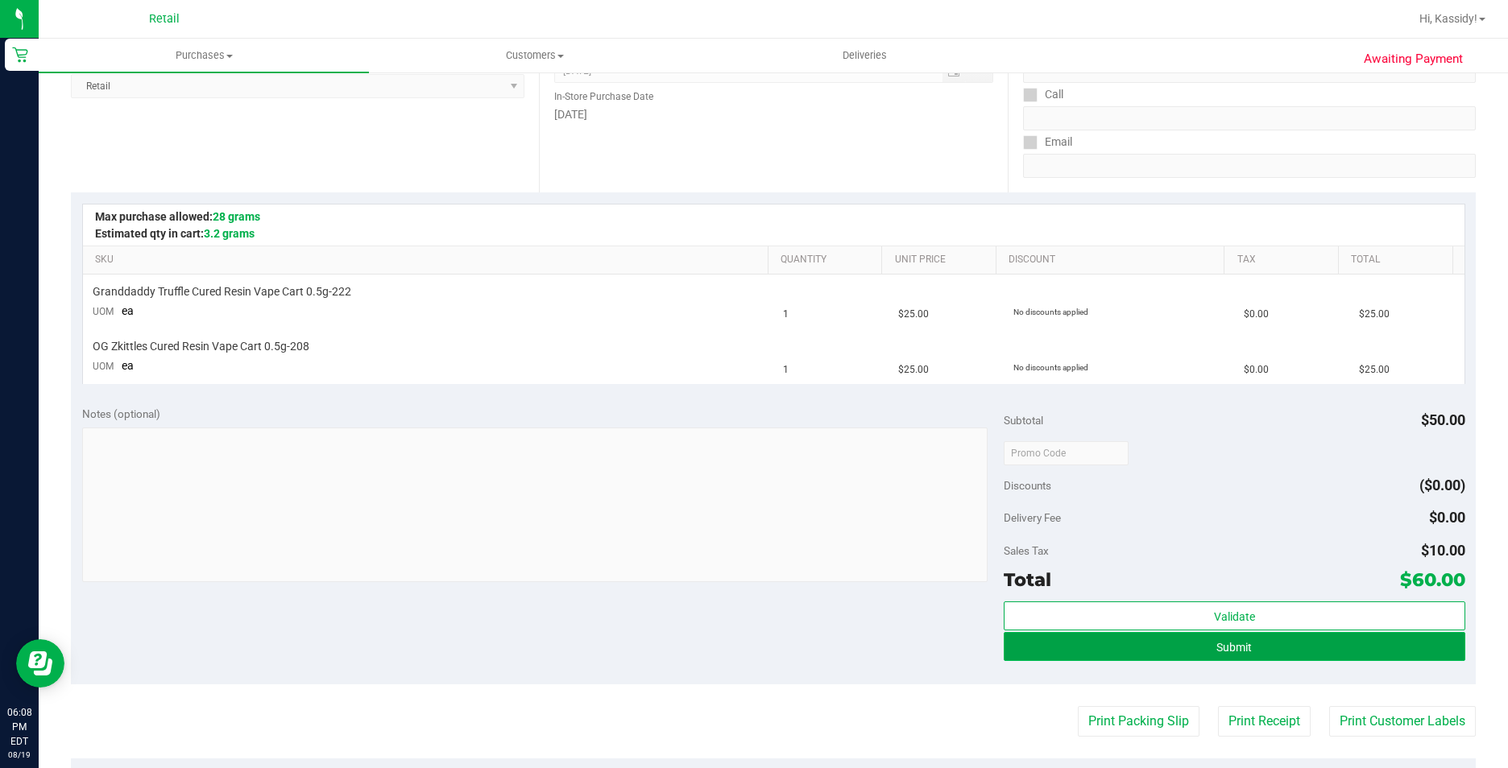
click at [1112, 646] on button "Submit" at bounding box center [1234, 646] width 461 height 29
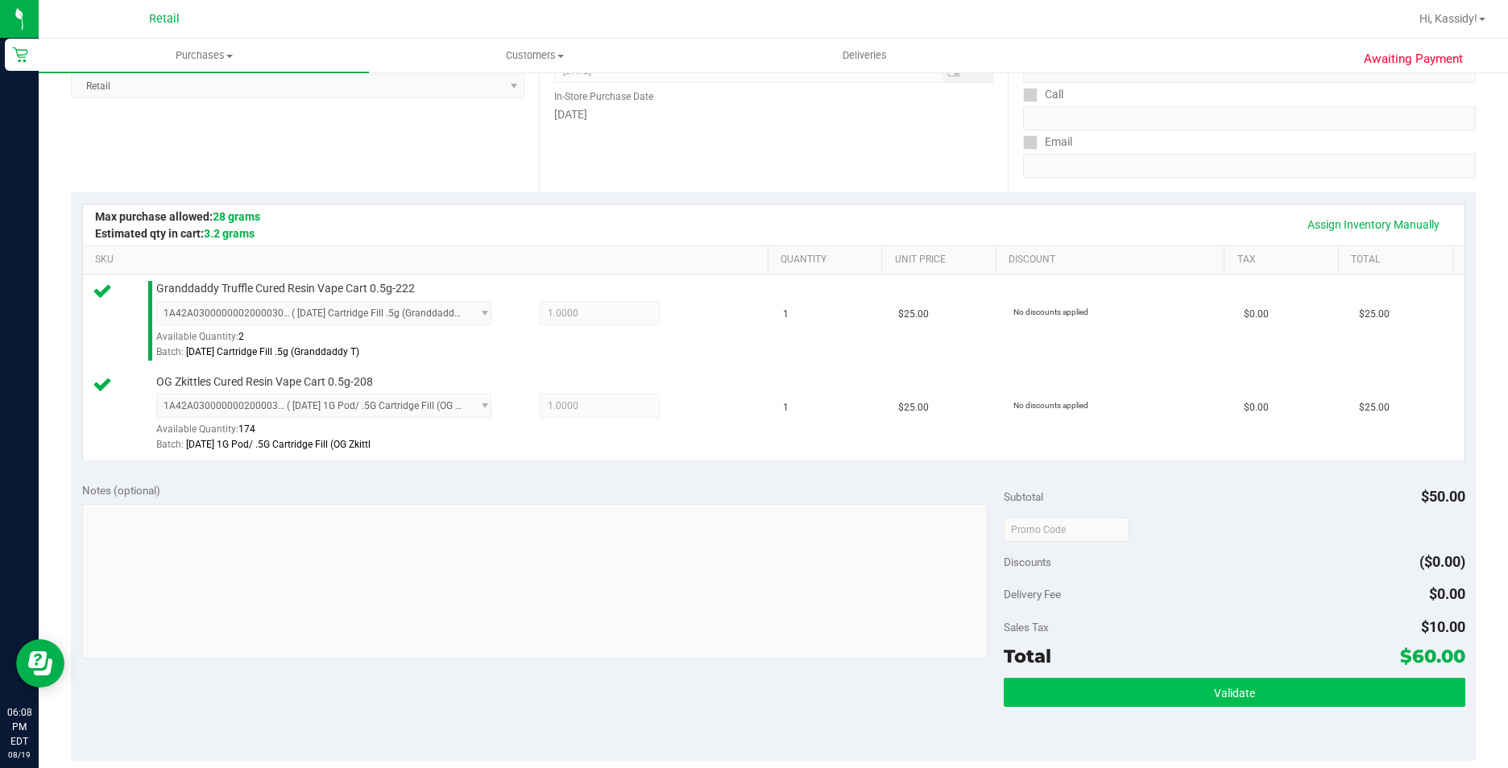
scroll to position [322, 0]
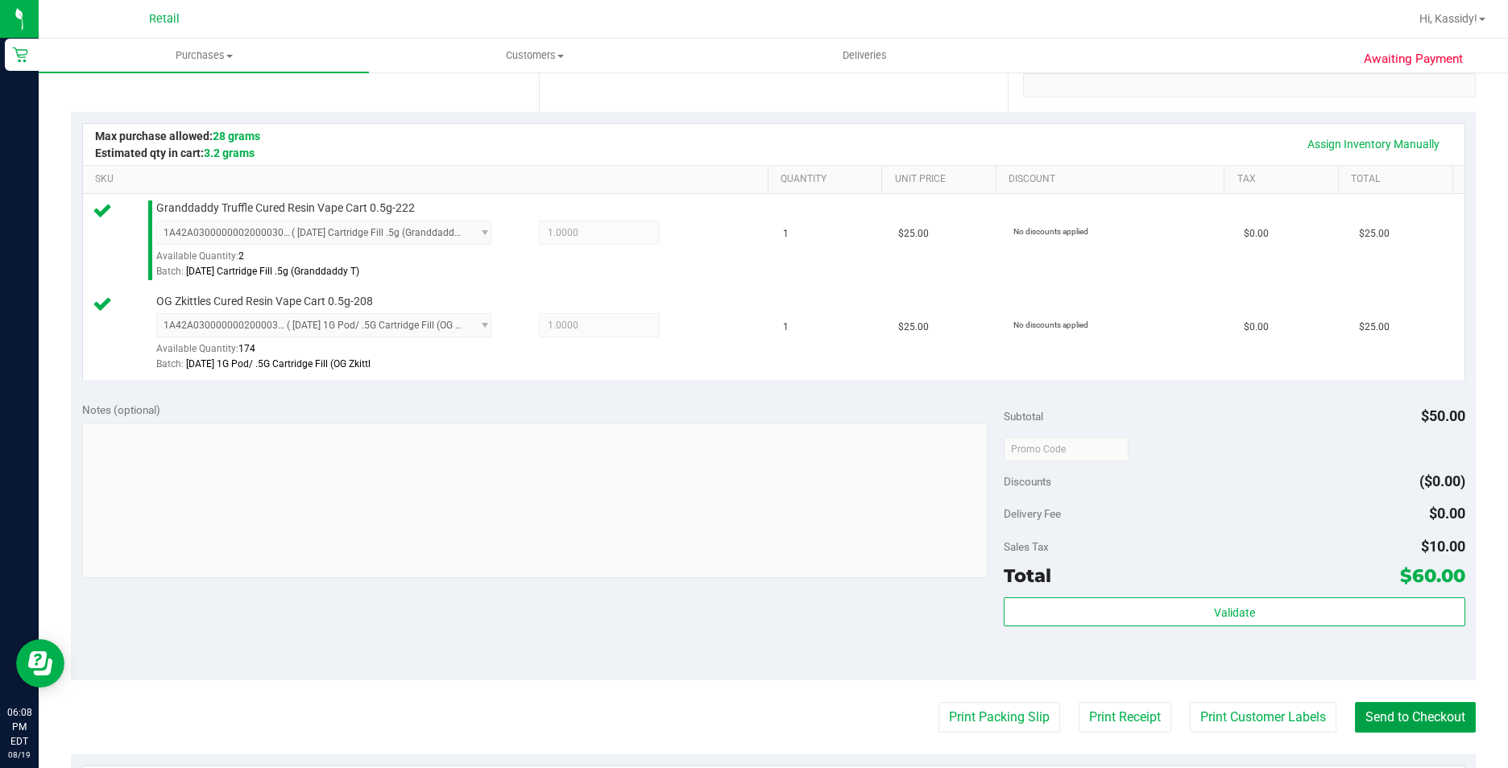
click at [1407, 706] on button "Send to Checkout" at bounding box center [1415, 717] width 121 height 31
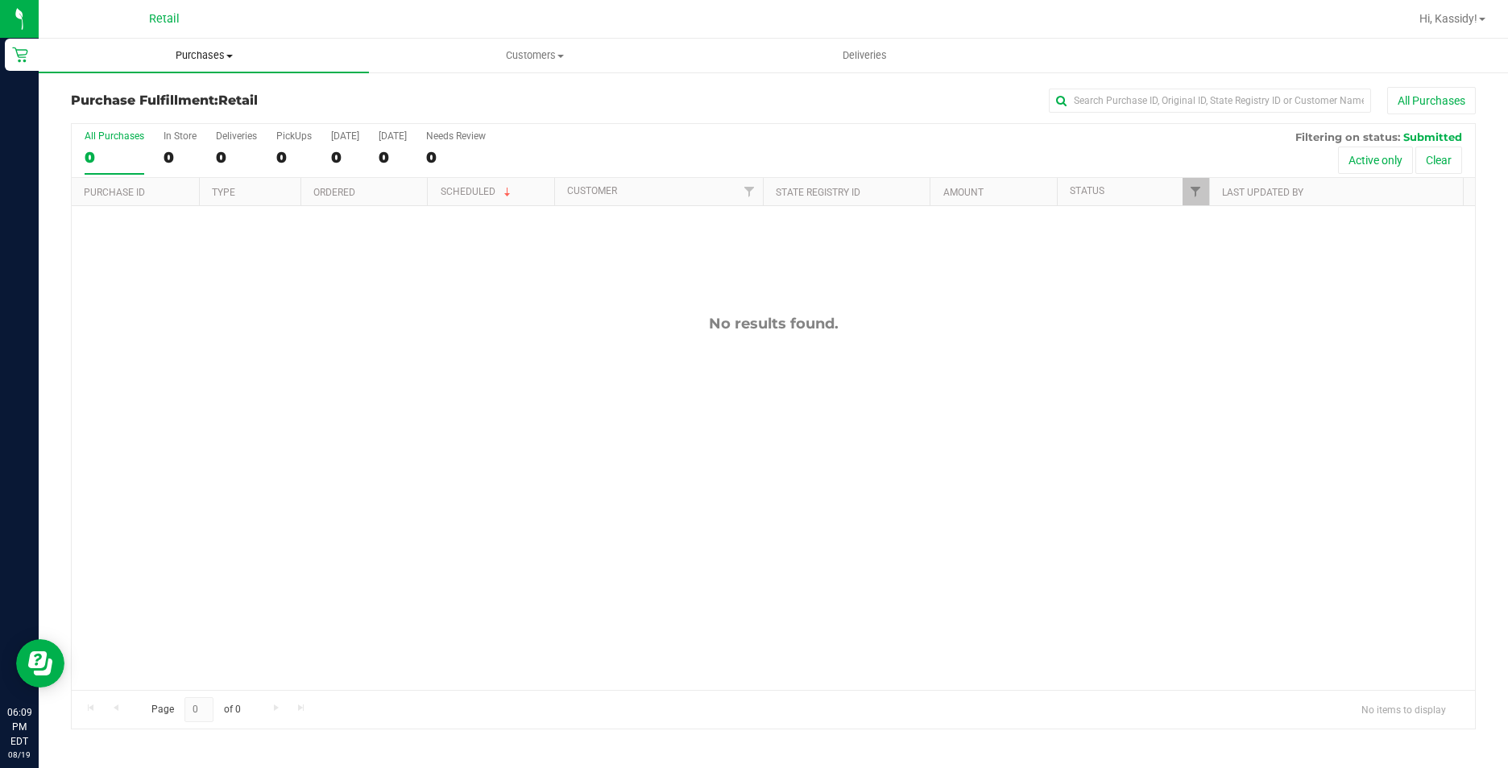
click at [172, 54] on span "Purchases" at bounding box center [204, 55] width 330 height 14
click at [164, 88] on li "Summary of purchases" at bounding box center [204, 97] width 330 height 19
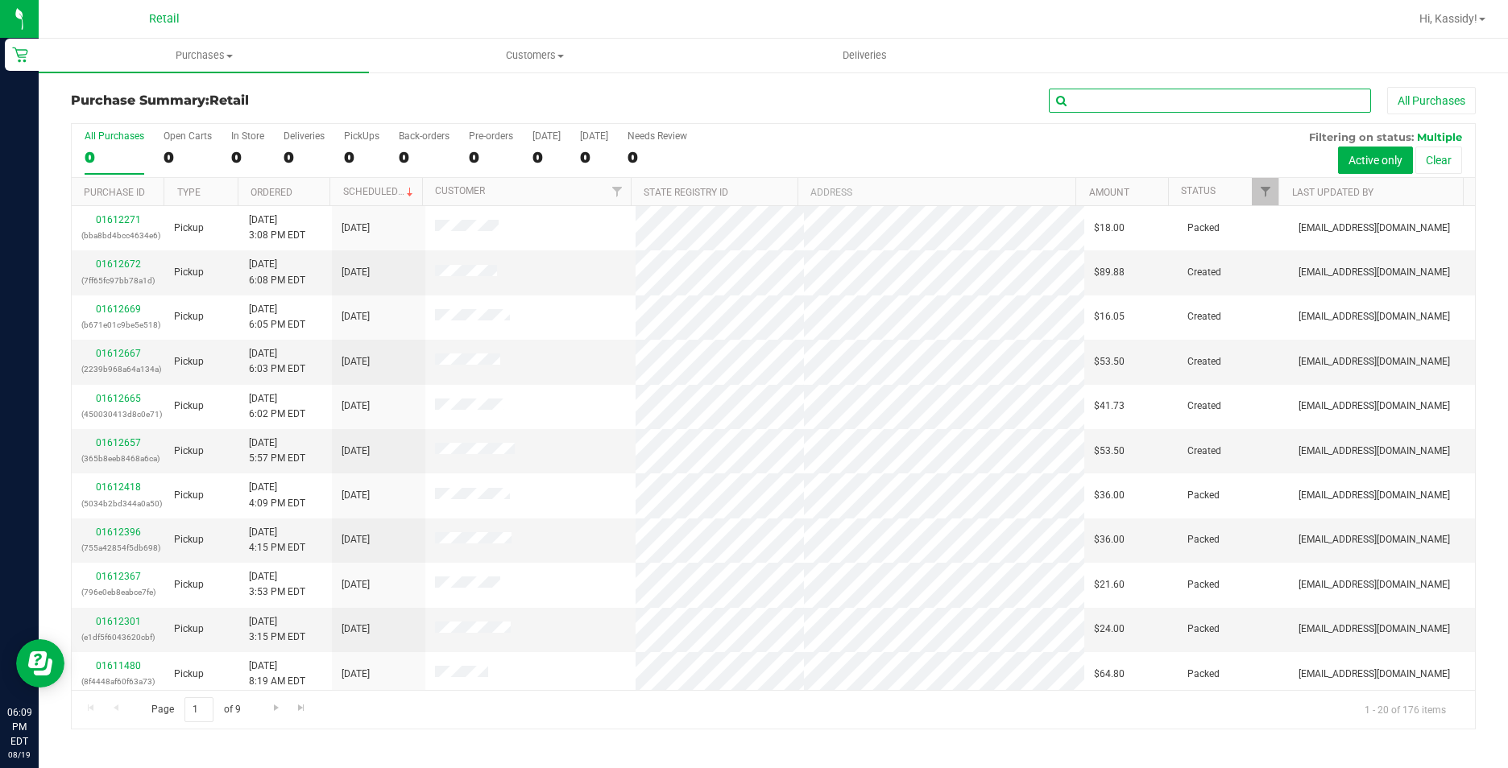
click at [1095, 110] on input "text" at bounding box center [1210, 101] width 322 height 24
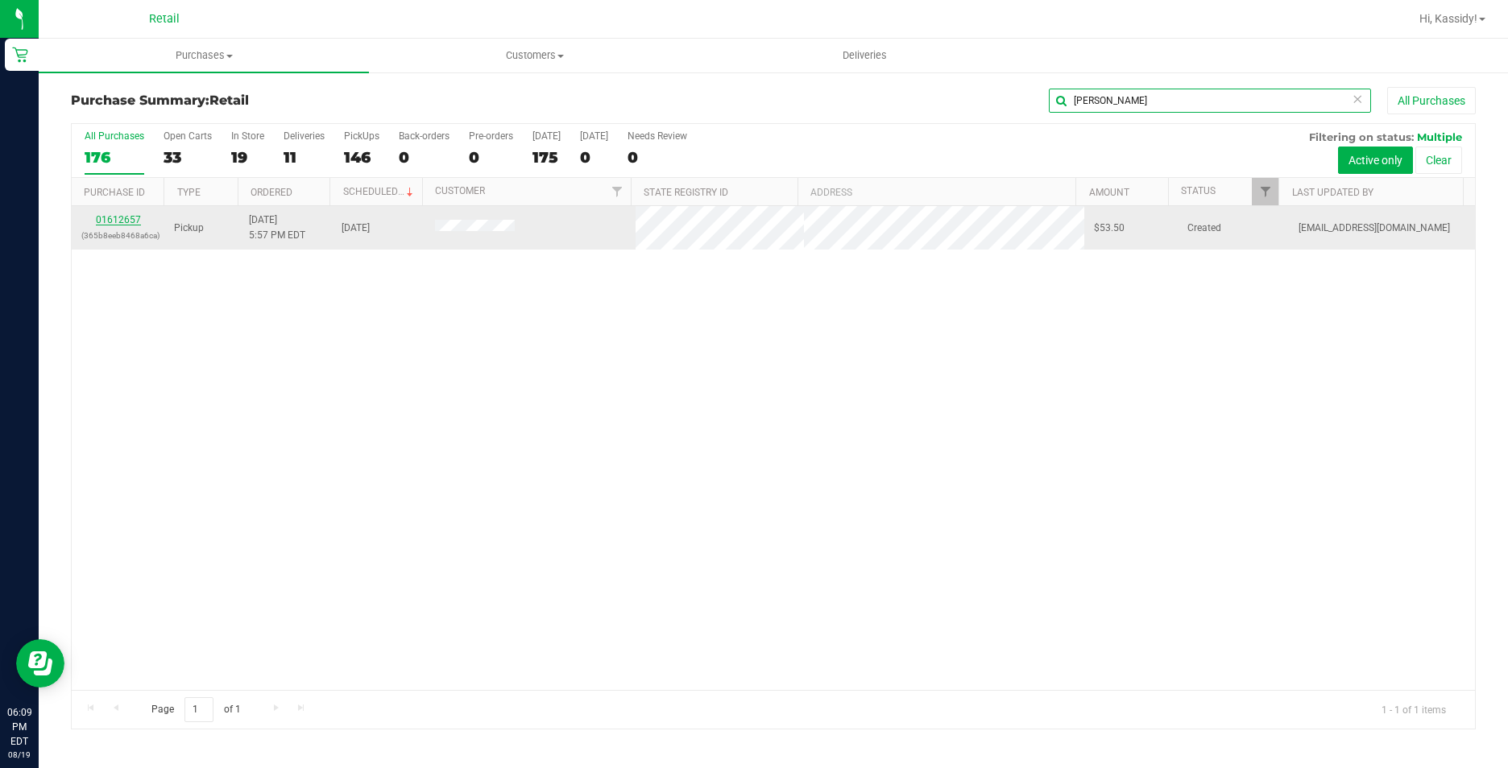
type input "[PERSON_NAME]"
click at [113, 219] on link "01612657" at bounding box center [118, 219] width 45 height 11
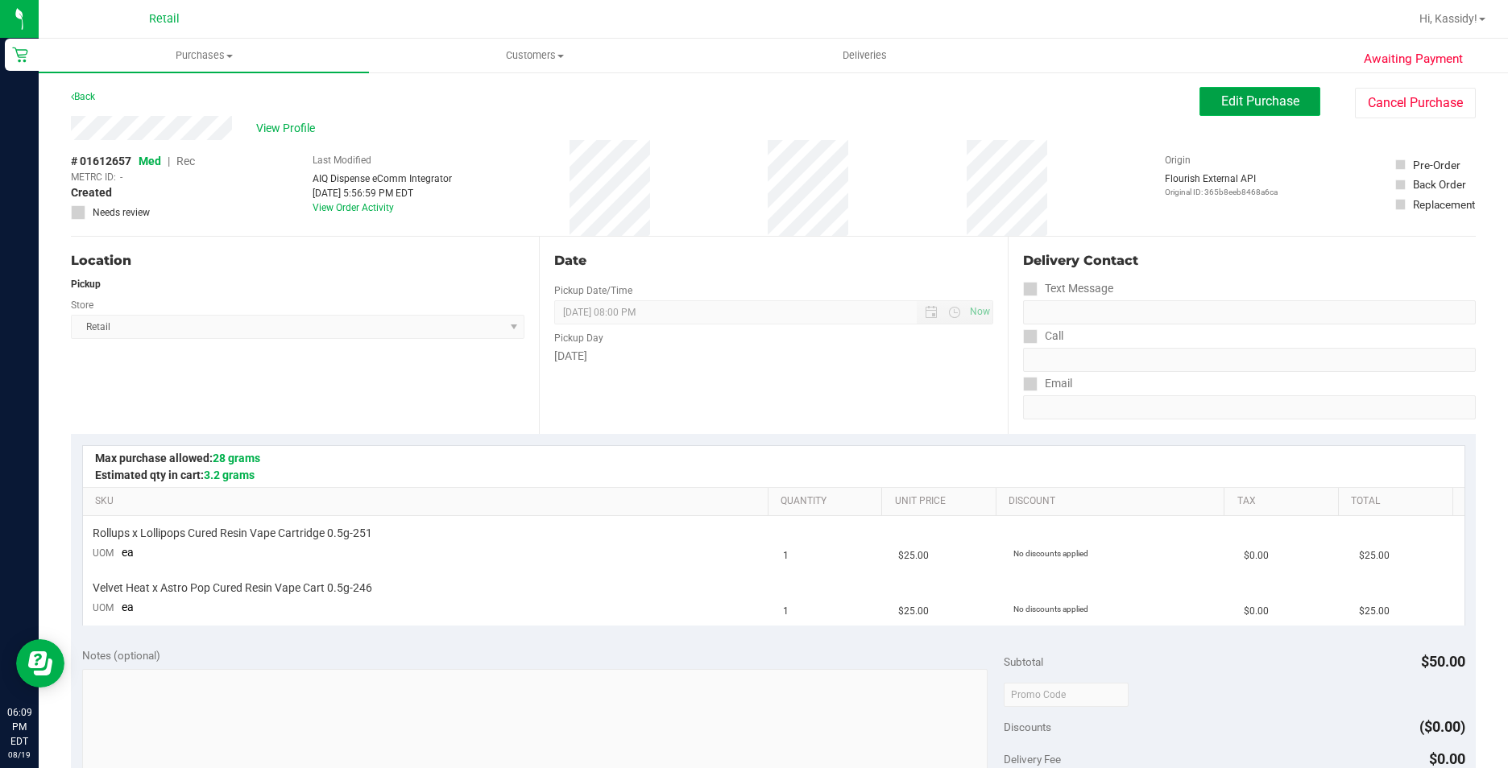
click at [1221, 101] on span "Edit Purchase" at bounding box center [1260, 100] width 78 height 15
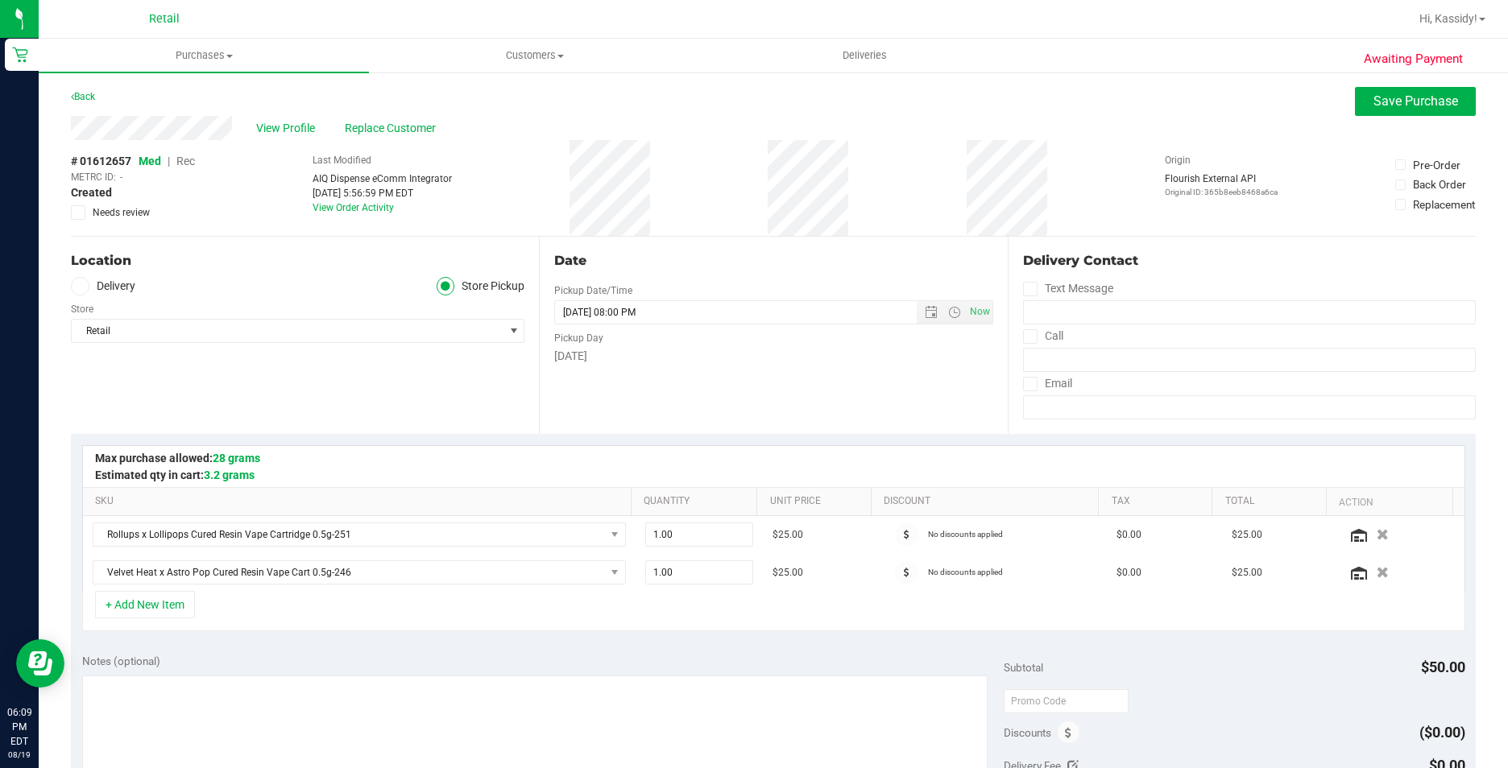
click at [184, 163] on span "Rec" at bounding box center [185, 161] width 19 height 13
click at [1403, 100] on span "Save Purchase" at bounding box center [1415, 100] width 85 height 15
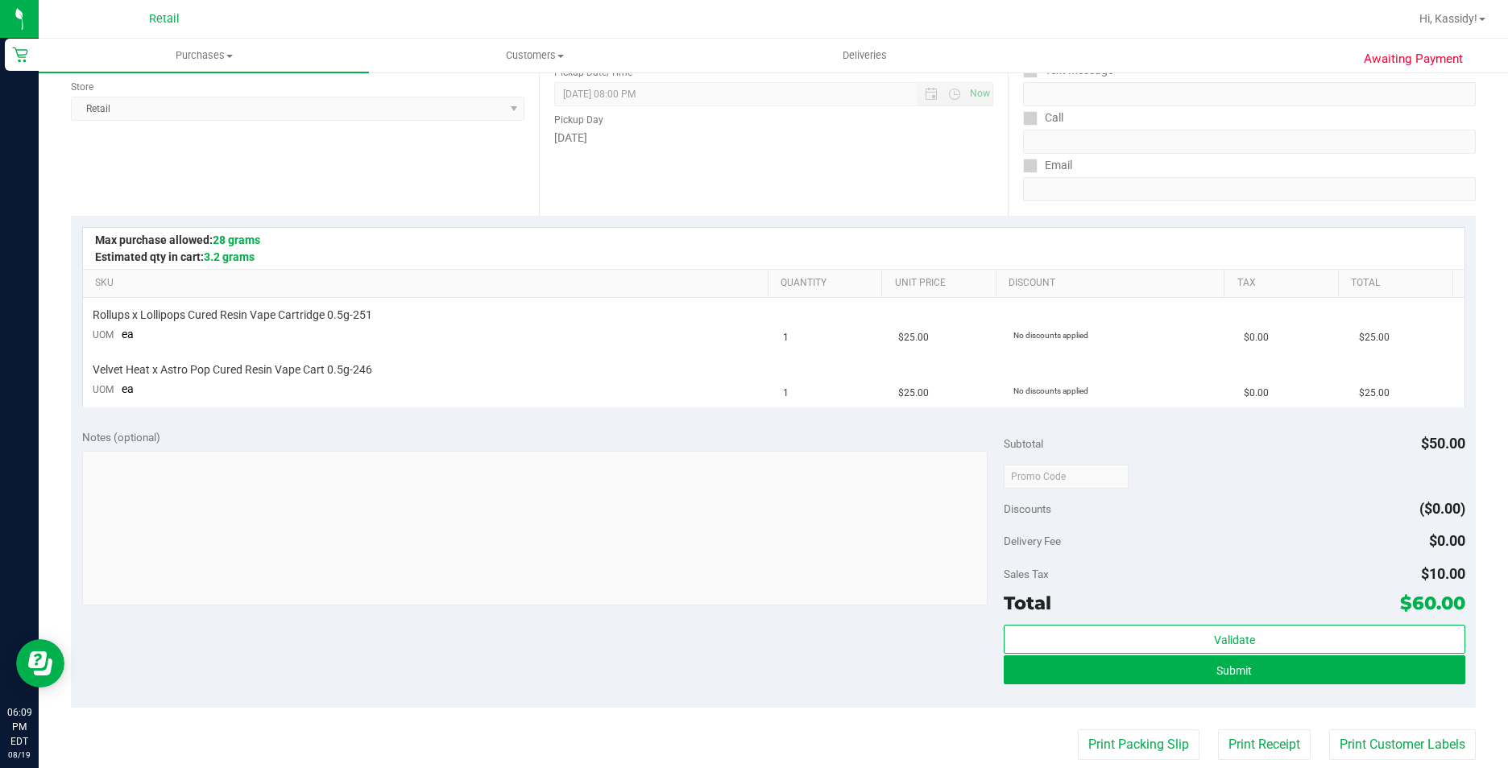
scroll to position [242, 0]
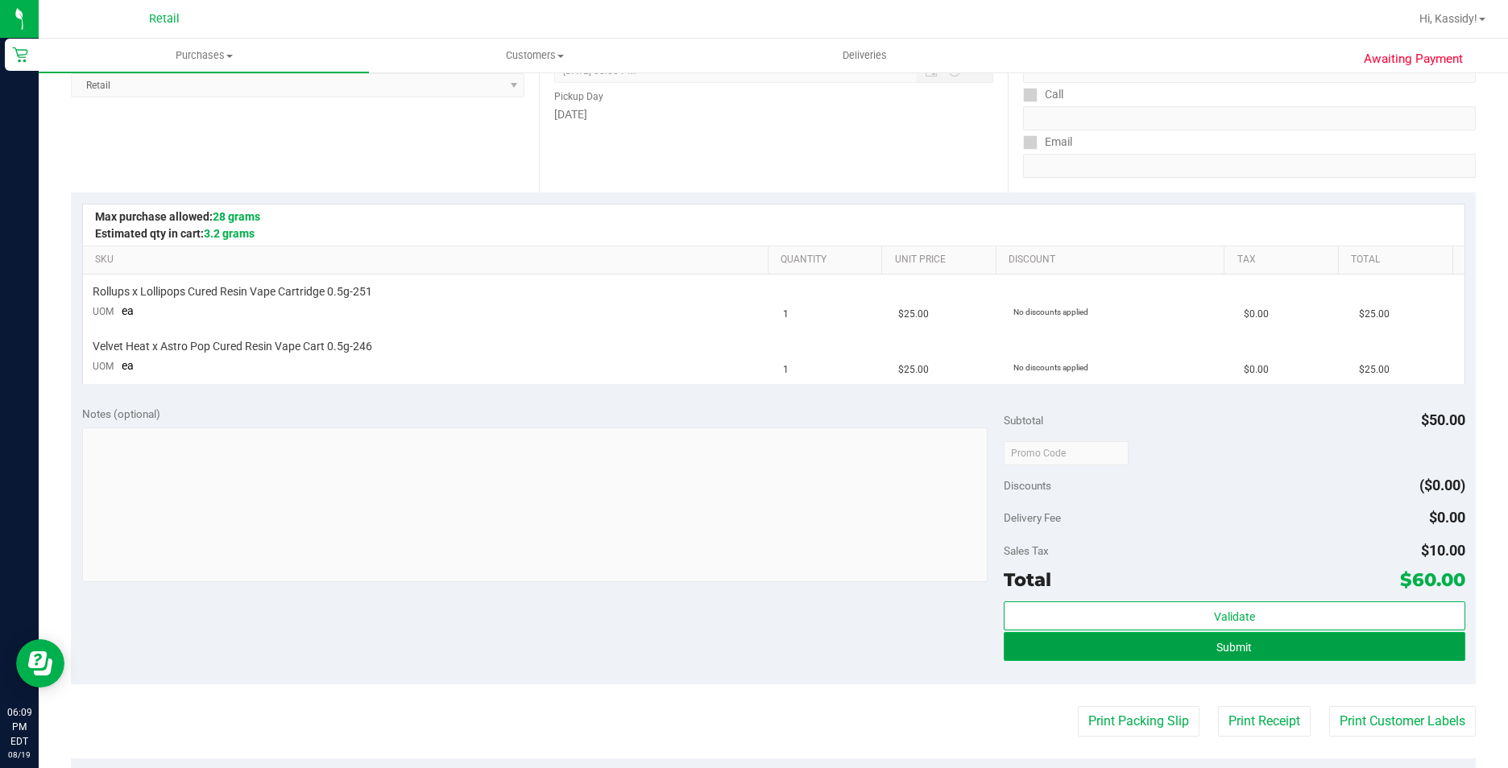
click at [1174, 656] on button "Submit" at bounding box center [1234, 646] width 461 height 29
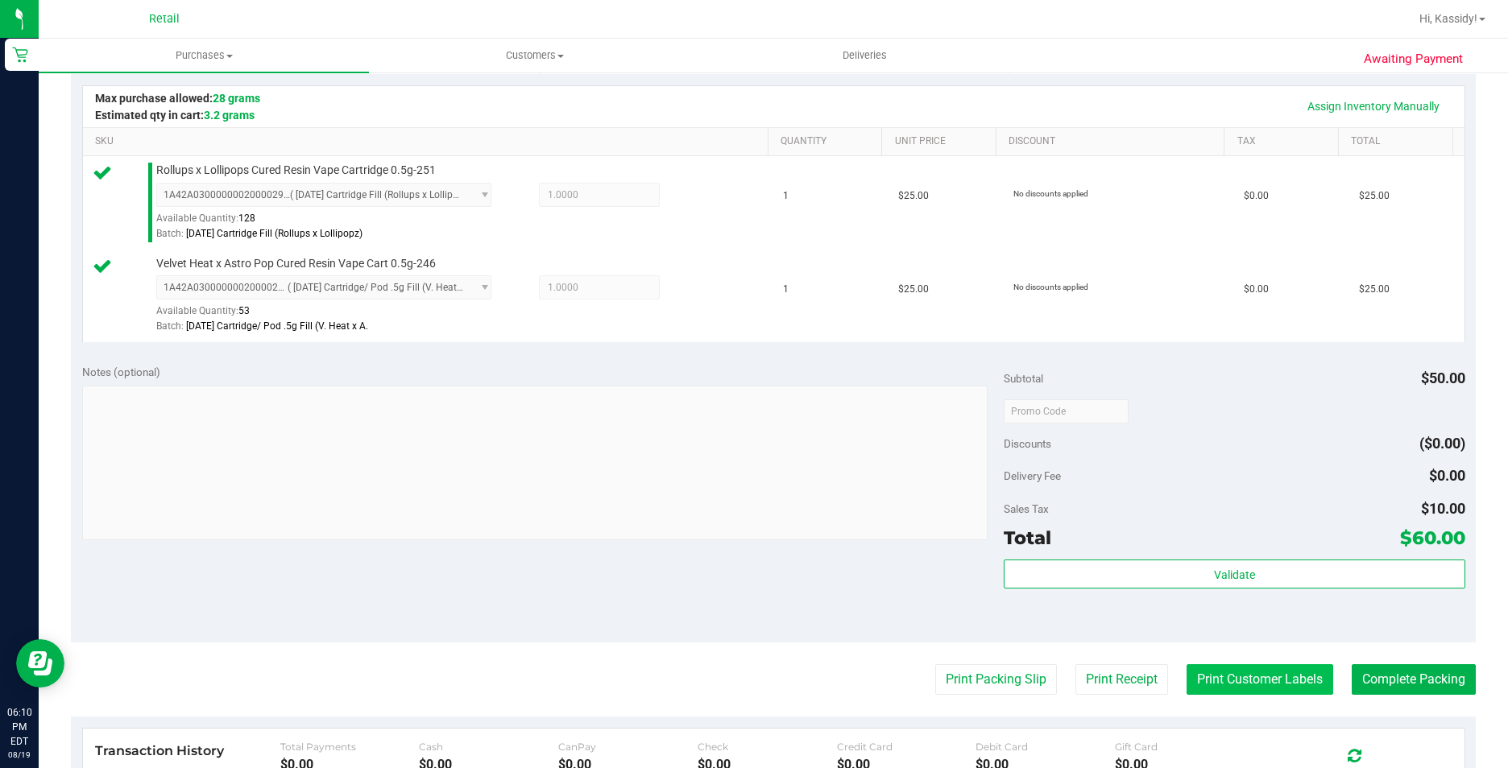
scroll to position [403, 0]
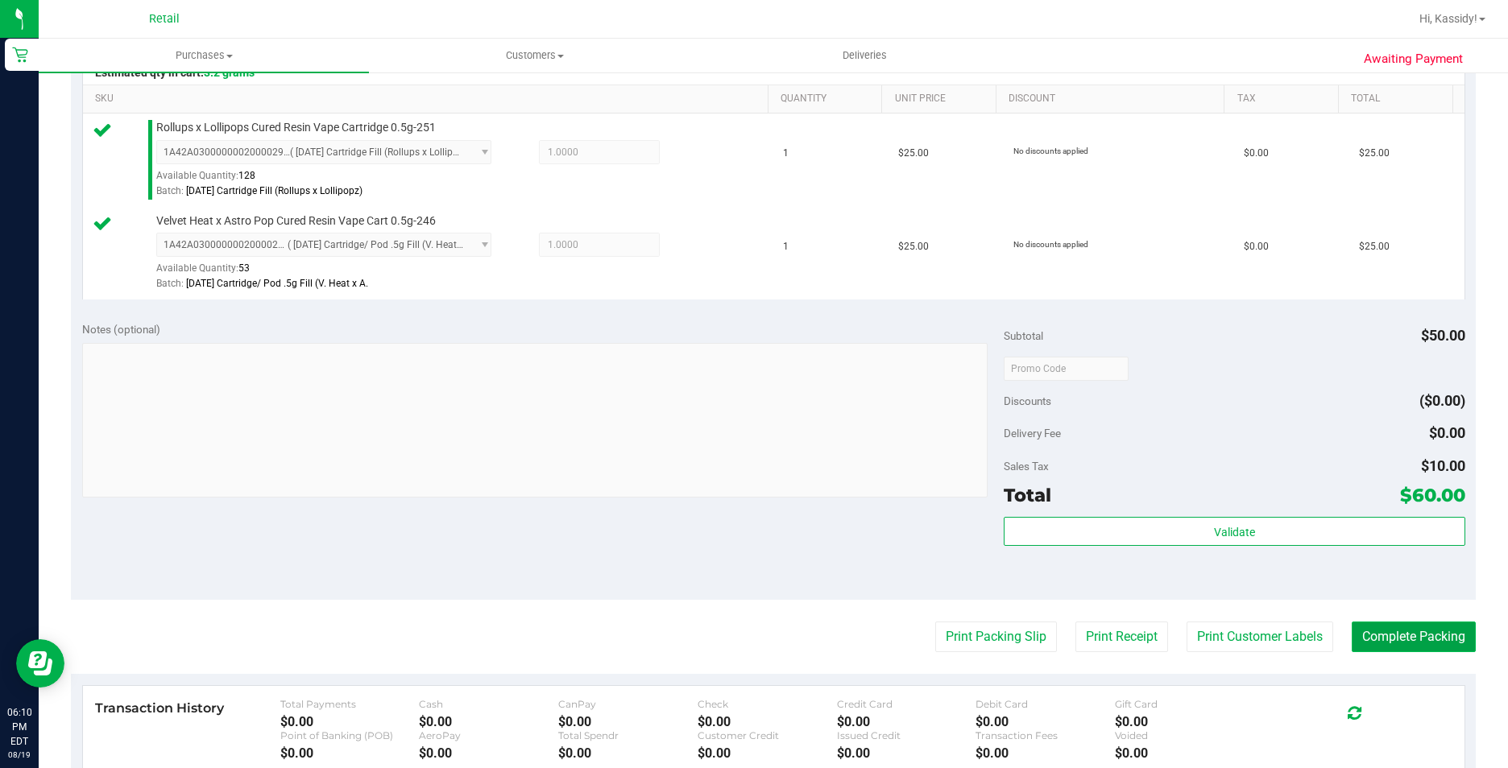
click at [1358, 629] on button "Complete Packing" at bounding box center [1414, 637] width 124 height 31
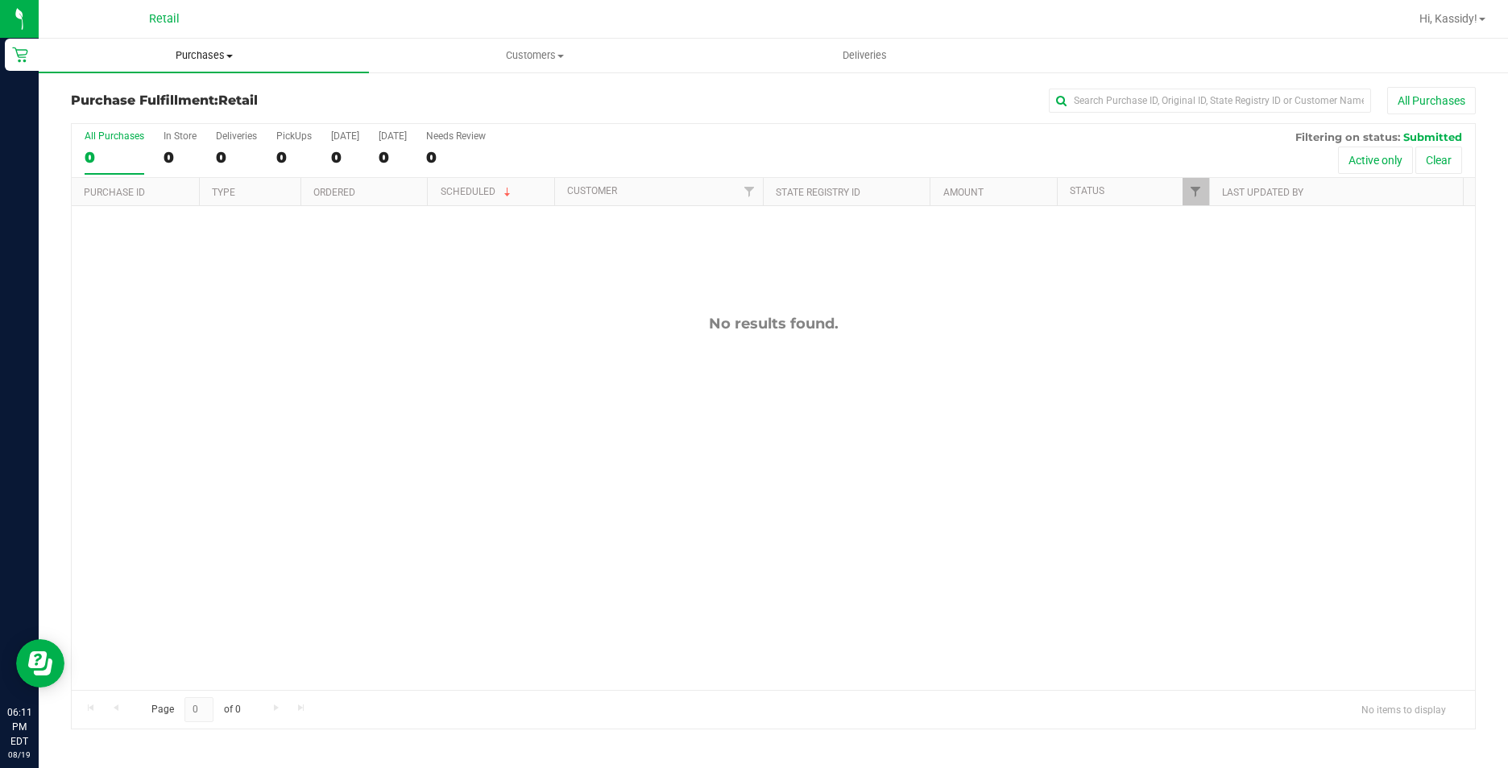
click at [237, 52] on span "Purchases" at bounding box center [204, 55] width 330 height 14
click at [170, 88] on li "Summary of purchases" at bounding box center [204, 97] width 330 height 19
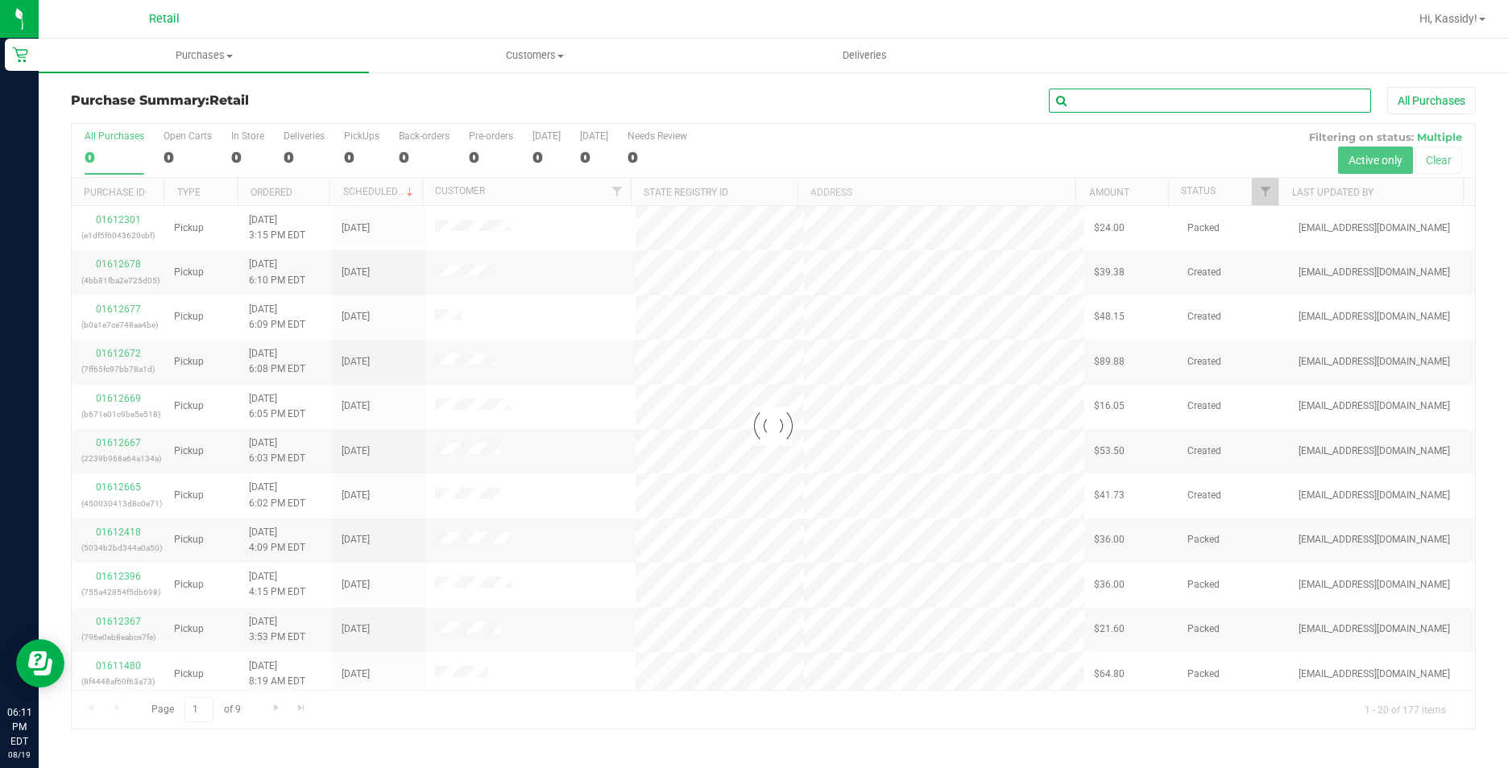
click at [1095, 94] on input "text" at bounding box center [1210, 101] width 322 height 24
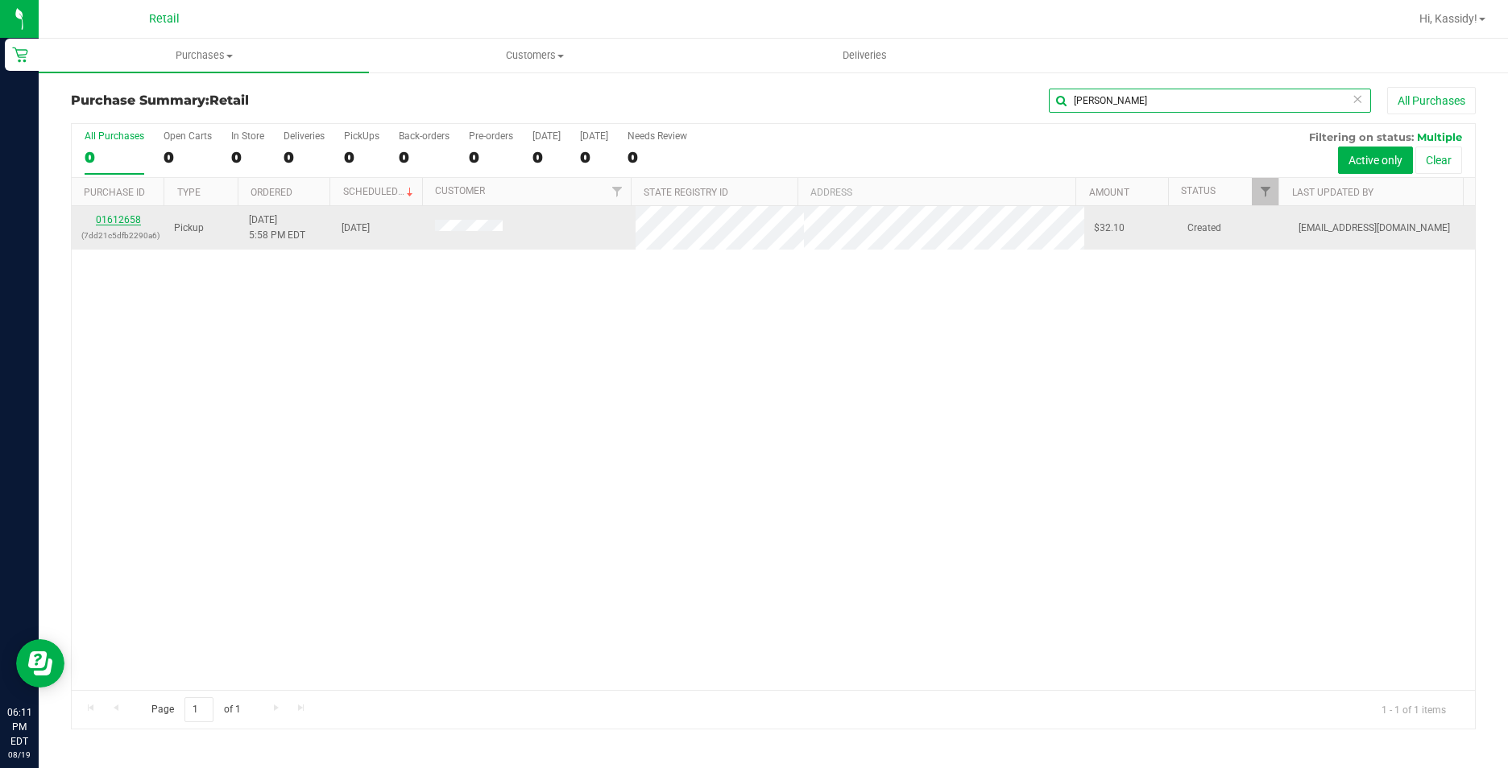
type input "[PERSON_NAME]"
click at [132, 224] on link "01612658" at bounding box center [118, 219] width 45 height 11
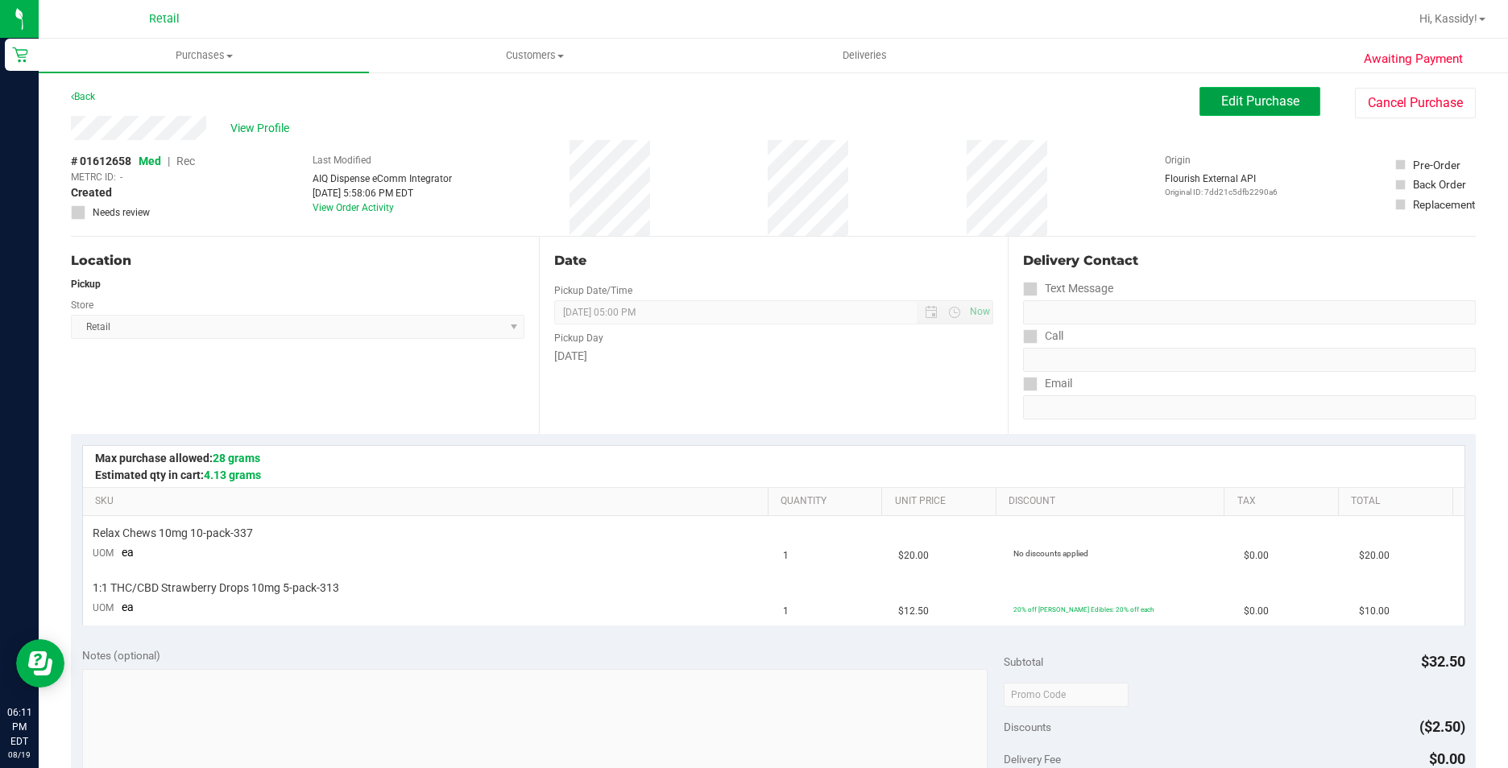
click at [1278, 92] on button "Edit Purchase" at bounding box center [1259, 101] width 121 height 29
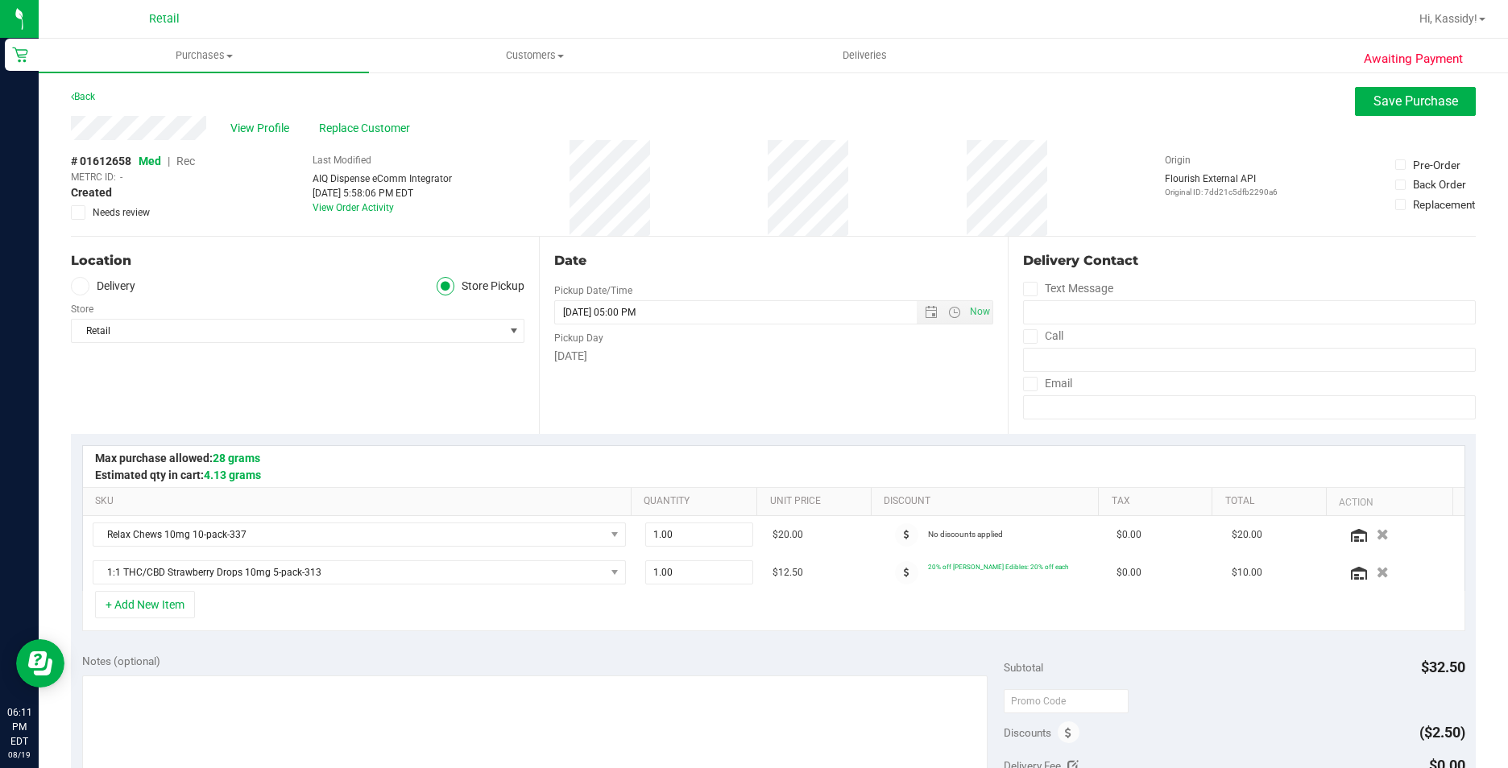
click at [188, 161] on span "Rec" at bounding box center [185, 161] width 19 height 13
click at [1411, 108] on span "Save Purchase" at bounding box center [1415, 100] width 85 height 15
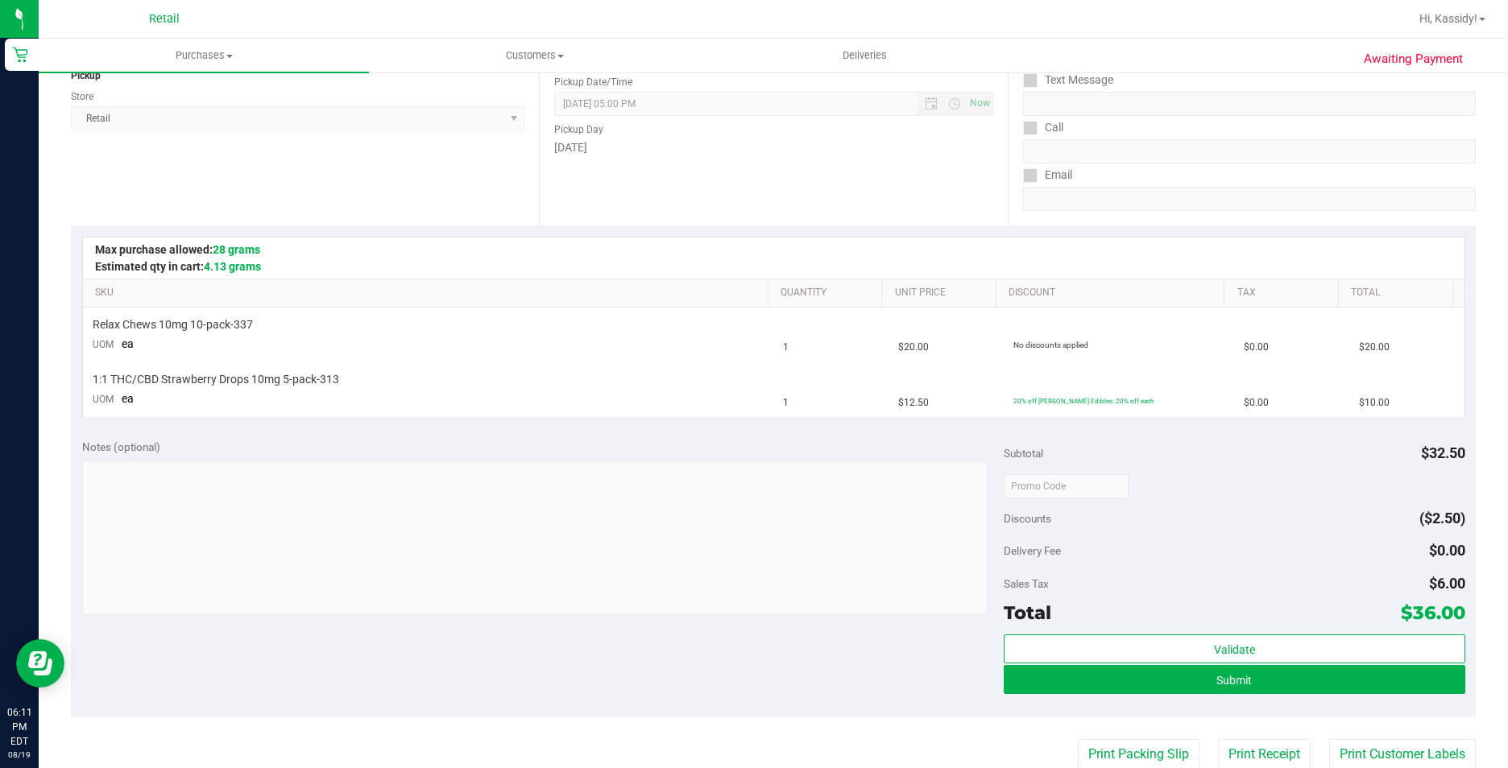
scroll to position [242, 0]
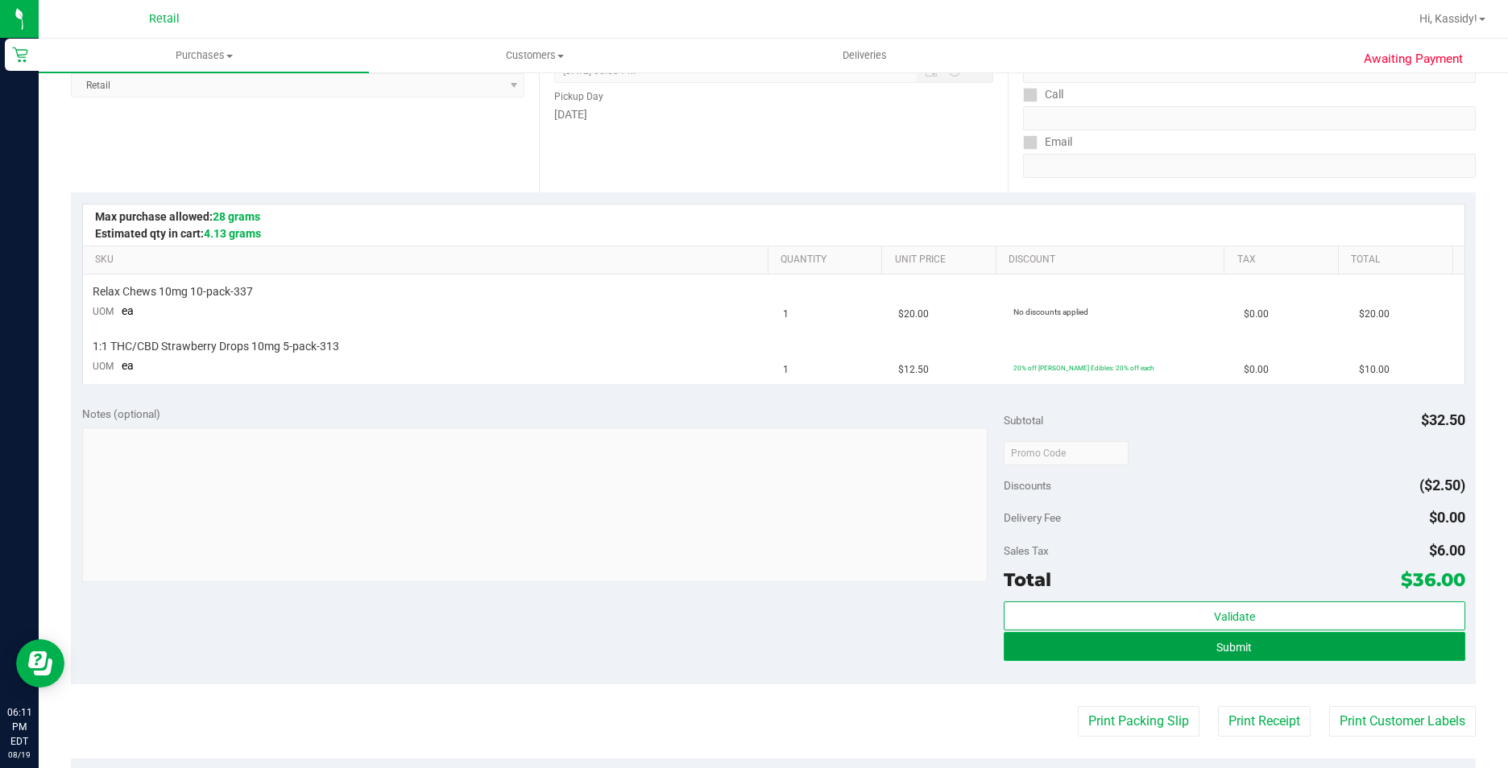
click at [1180, 647] on button "Submit" at bounding box center [1234, 646] width 461 height 29
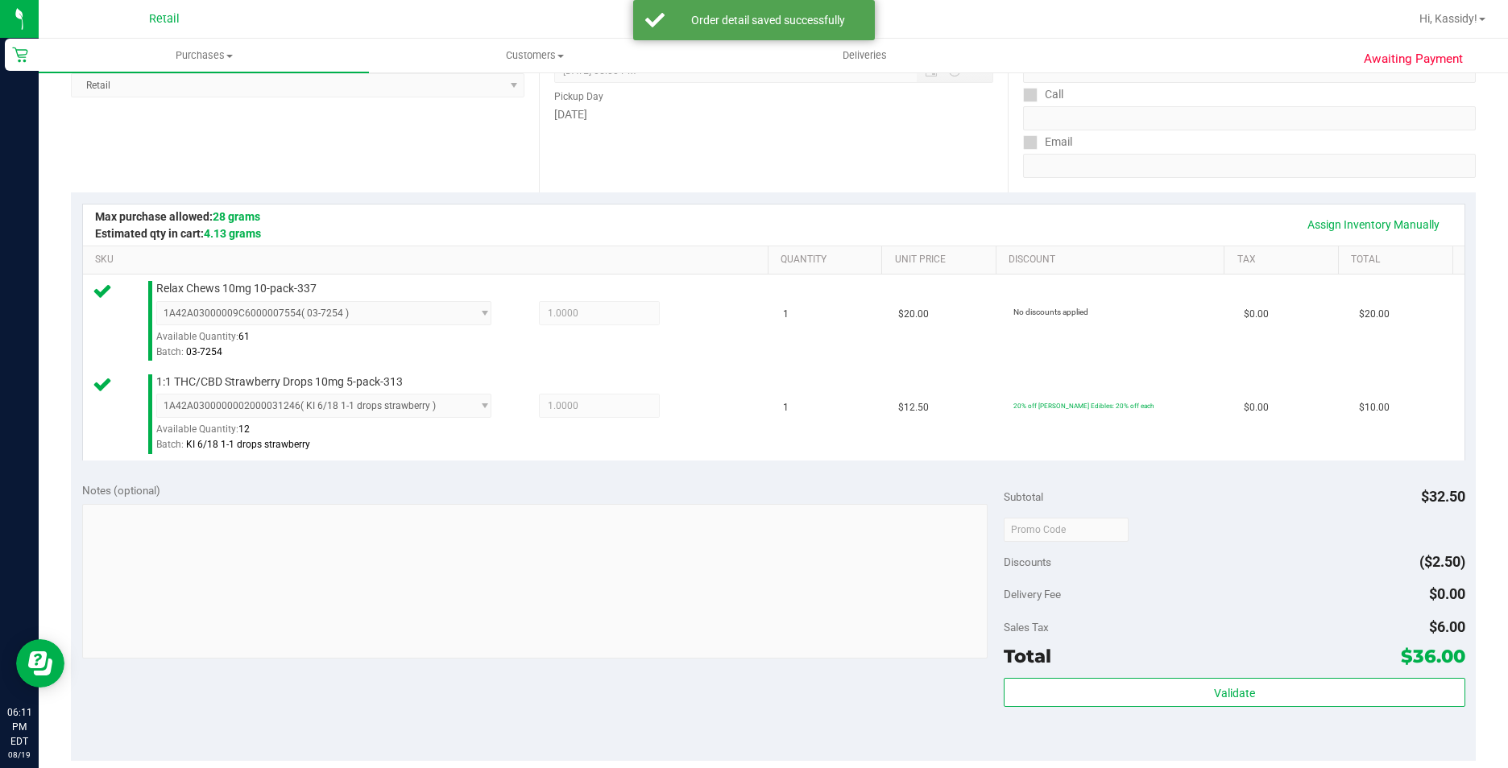
scroll to position [322, 0]
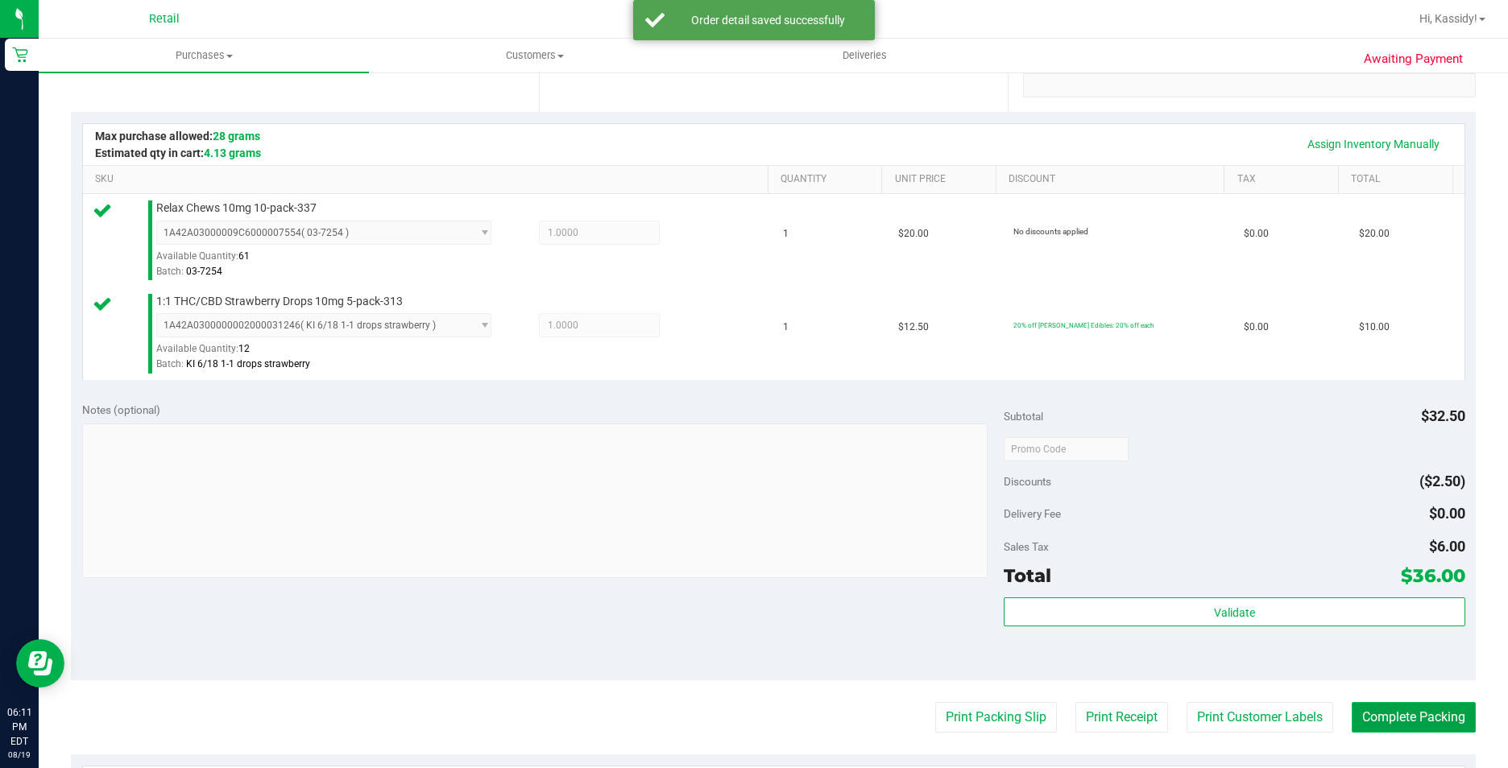
click at [1360, 713] on button "Complete Packing" at bounding box center [1414, 717] width 124 height 31
